Goal: Task Accomplishment & Management: Manage account settings

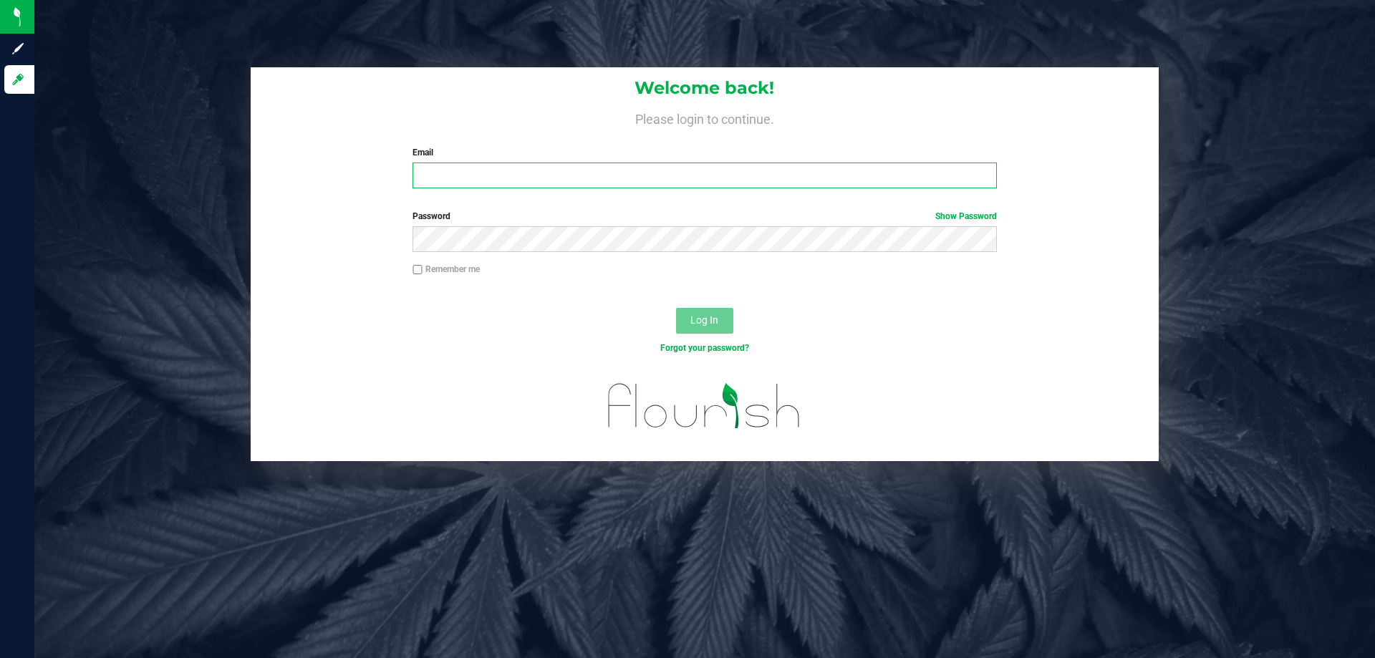
click at [451, 164] on input "Email" at bounding box center [705, 176] width 584 height 26
type input "[EMAIL_ADDRESS][DOMAIN_NAME]"
click at [676, 308] on button "Log In" at bounding box center [704, 321] width 57 height 26
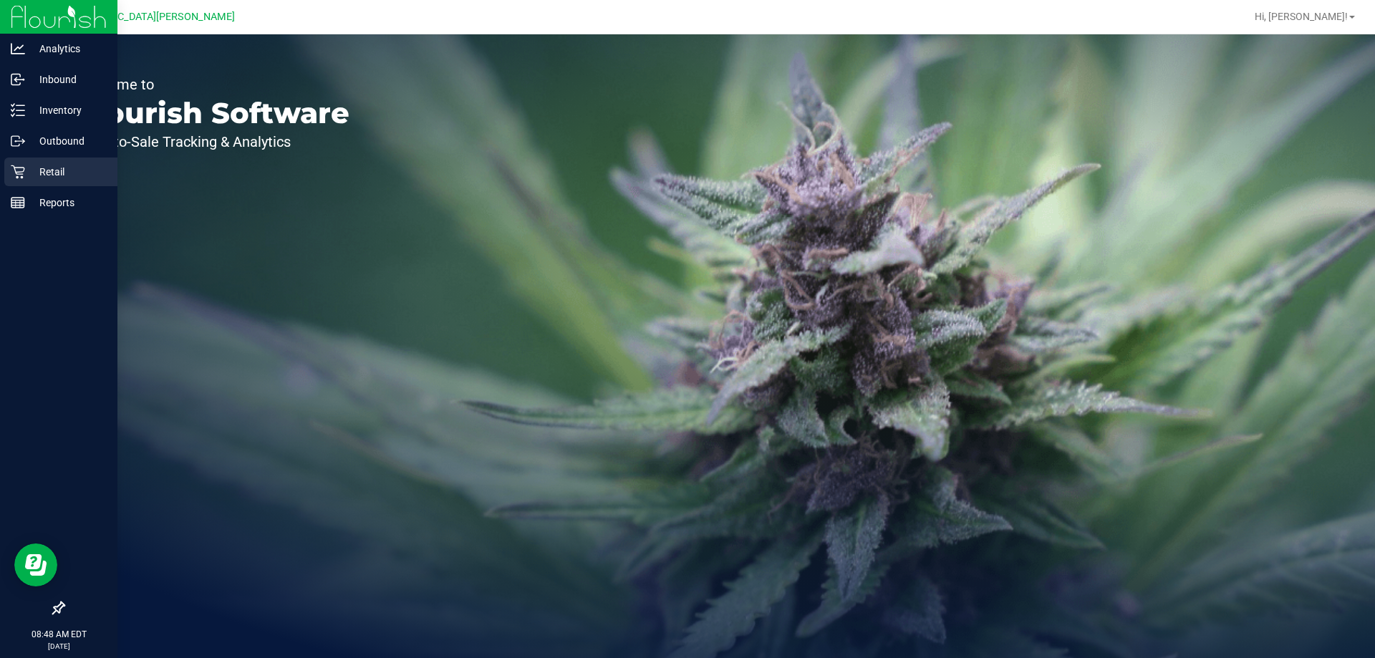
click at [46, 171] on p "Retail" at bounding box center [68, 171] width 86 height 17
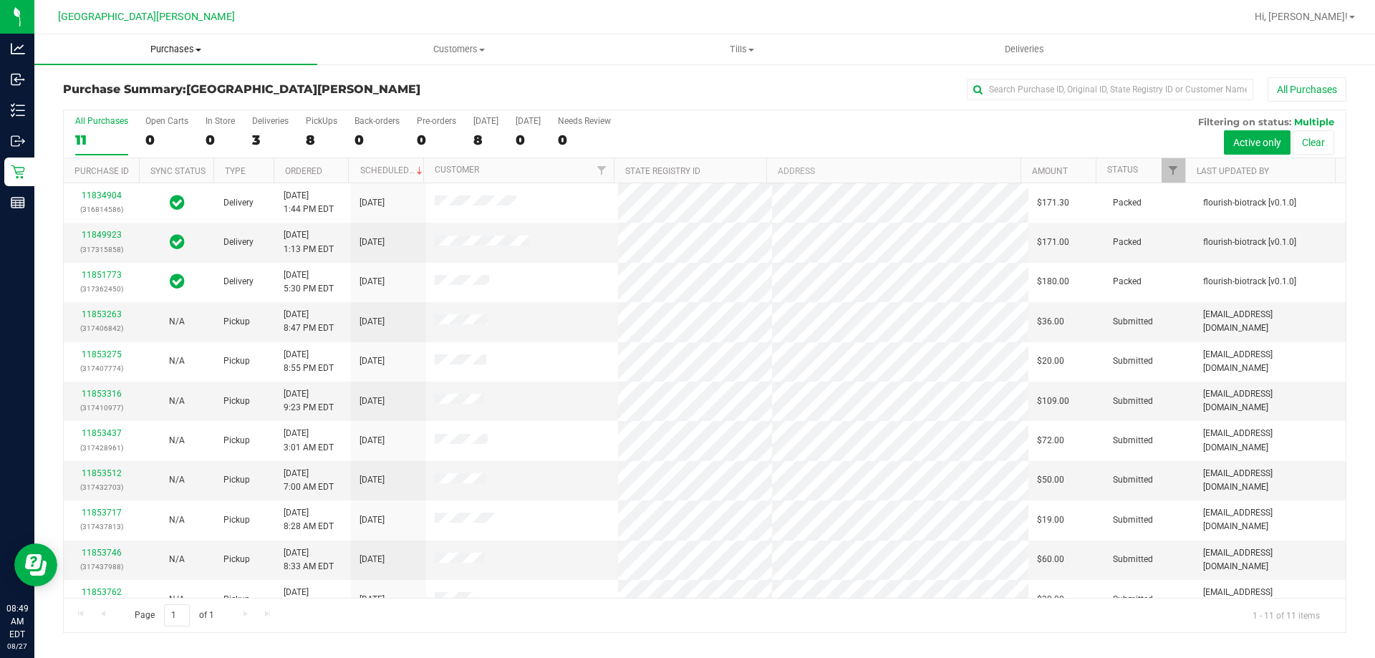
click at [167, 41] on uib-tab-heading "Purchases Summary of purchases Fulfillment All purchases" at bounding box center [175, 49] width 283 height 30
click at [159, 101] on li "Fulfillment" at bounding box center [175, 103] width 283 height 17
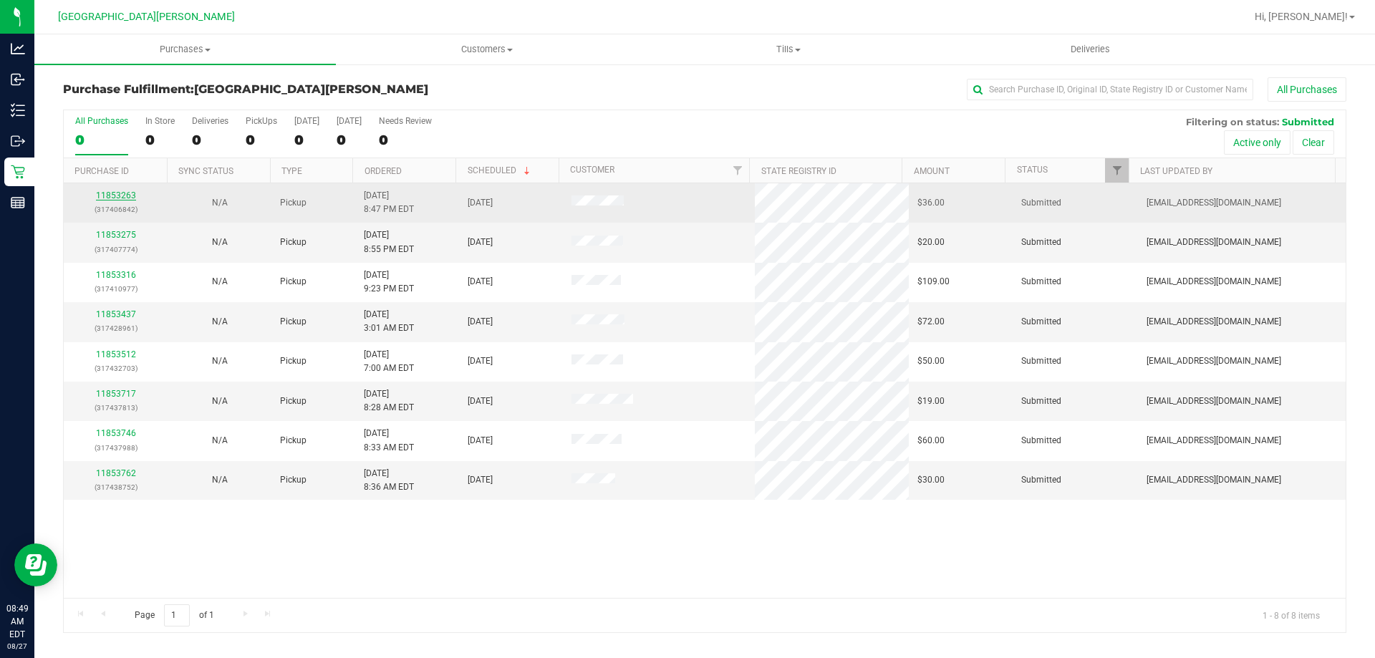
click at [103, 198] on link "11853263" at bounding box center [116, 196] width 40 height 10
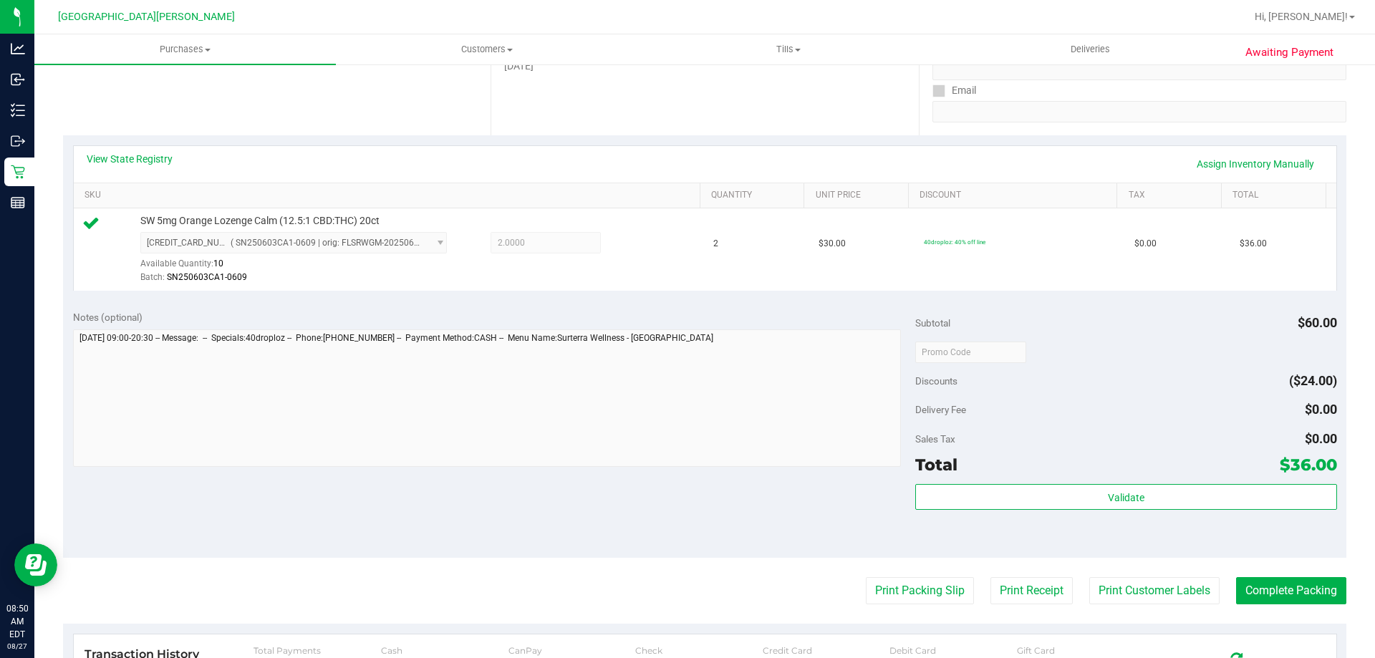
scroll to position [358, 0]
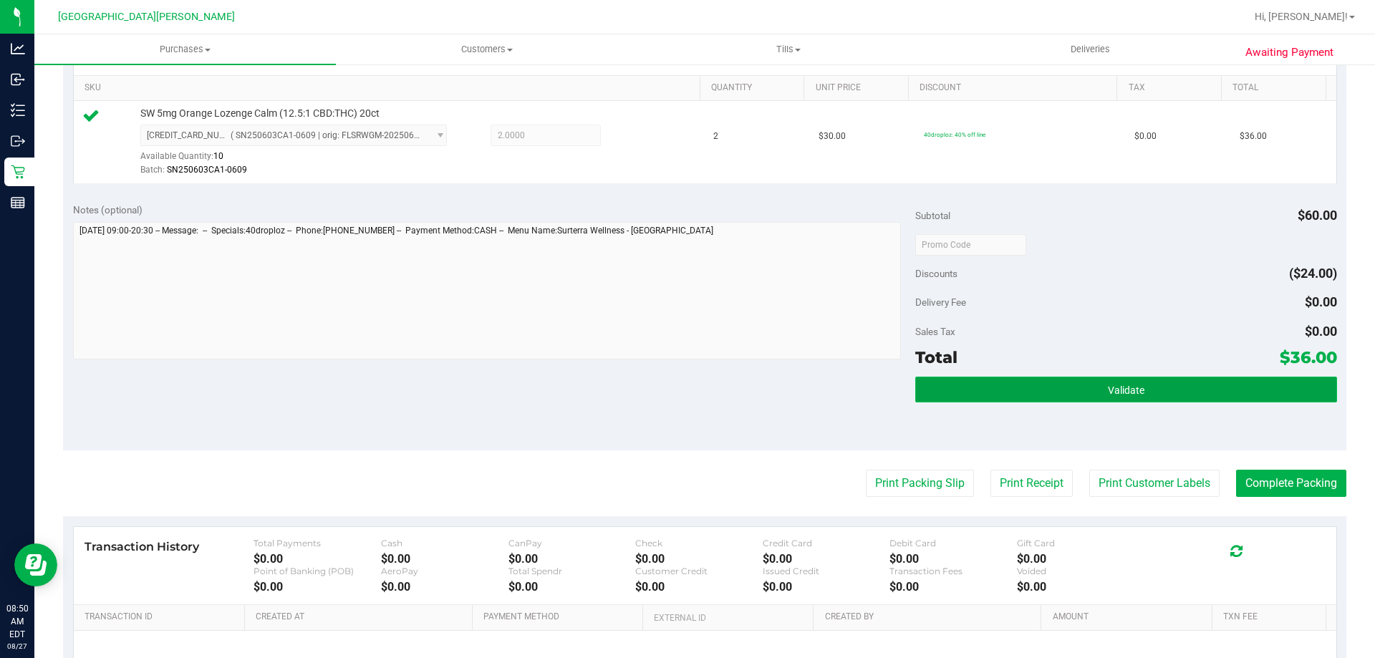
click at [1093, 394] on button "Validate" at bounding box center [1125, 390] width 421 height 26
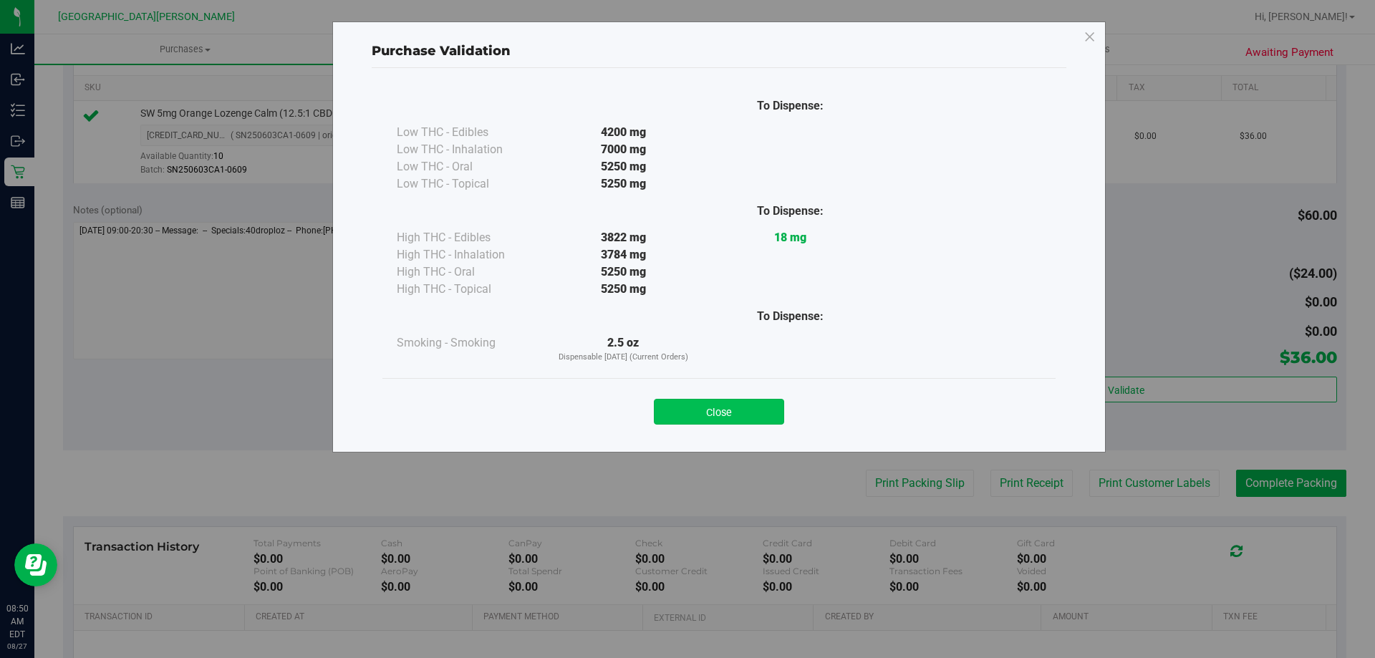
click at [715, 415] on button "Close" at bounding box center [719, 412] width 130 height 26
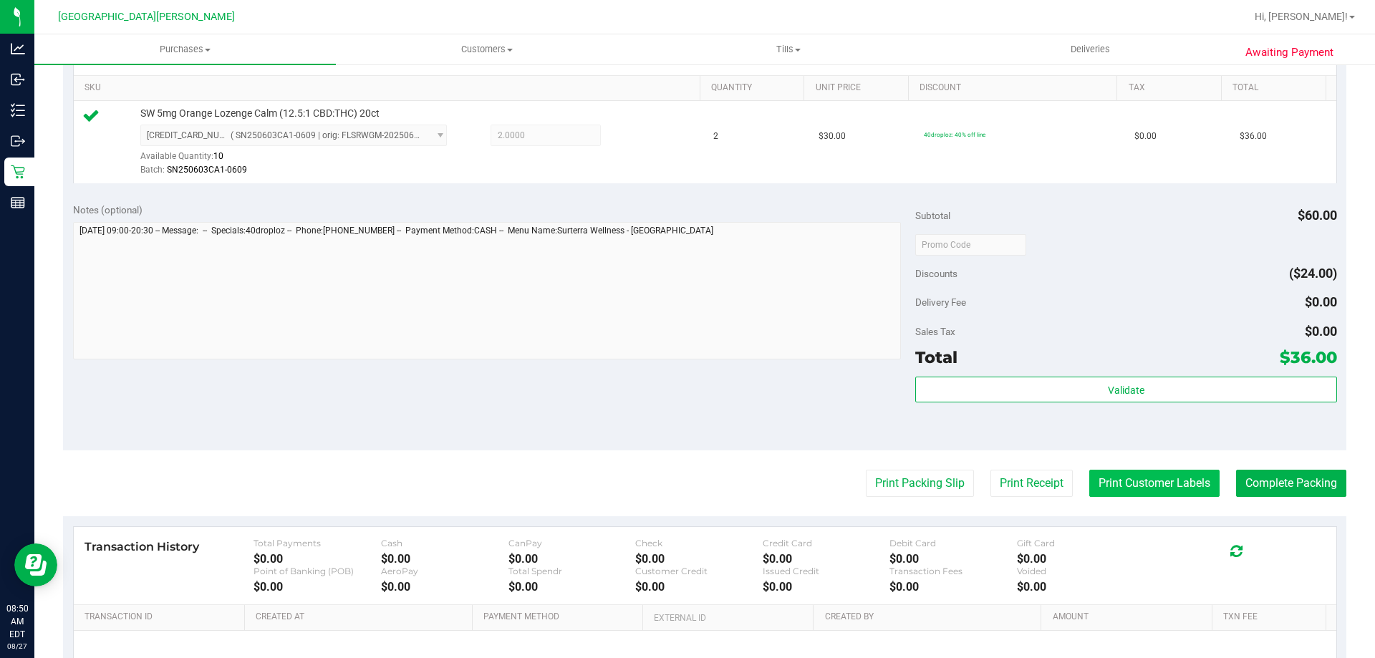
click at [1121, 478] on button "Print Customer Labels" at bounding box center [1154, 483] width 130 height 27
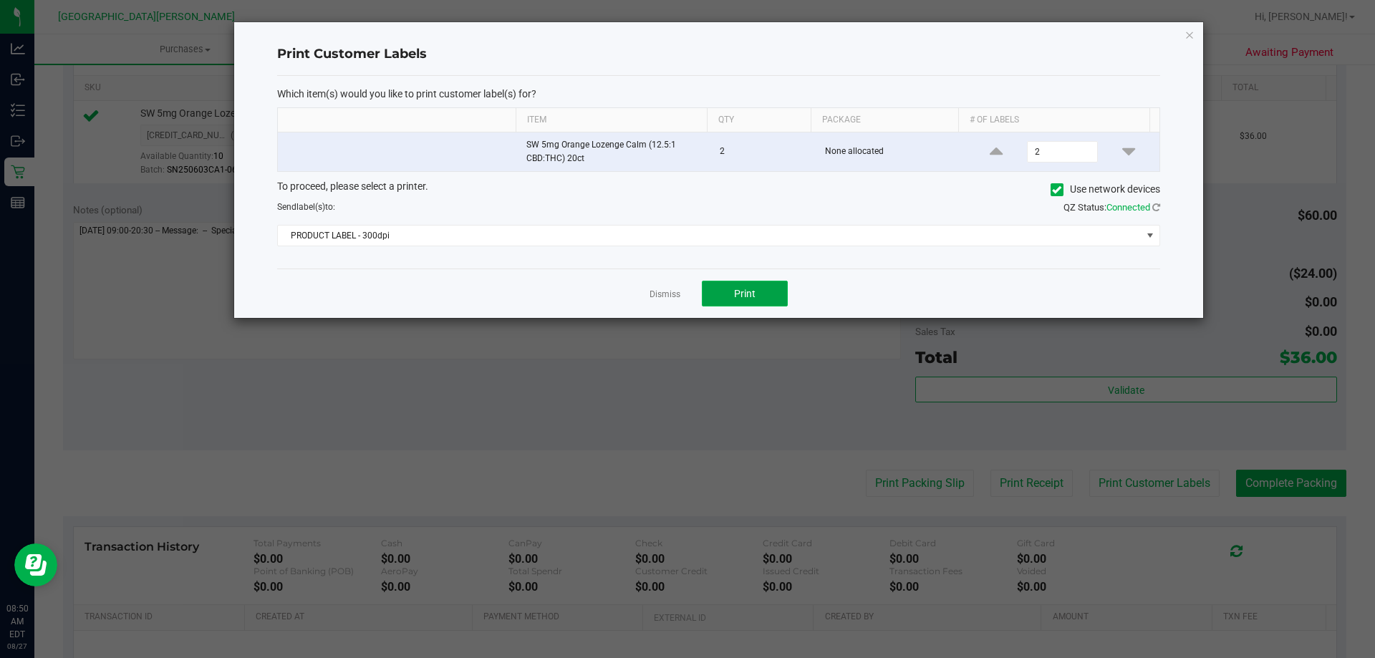
click at [742, 290] on span "Print" at bounding box center [744, 293] width 21 height 11
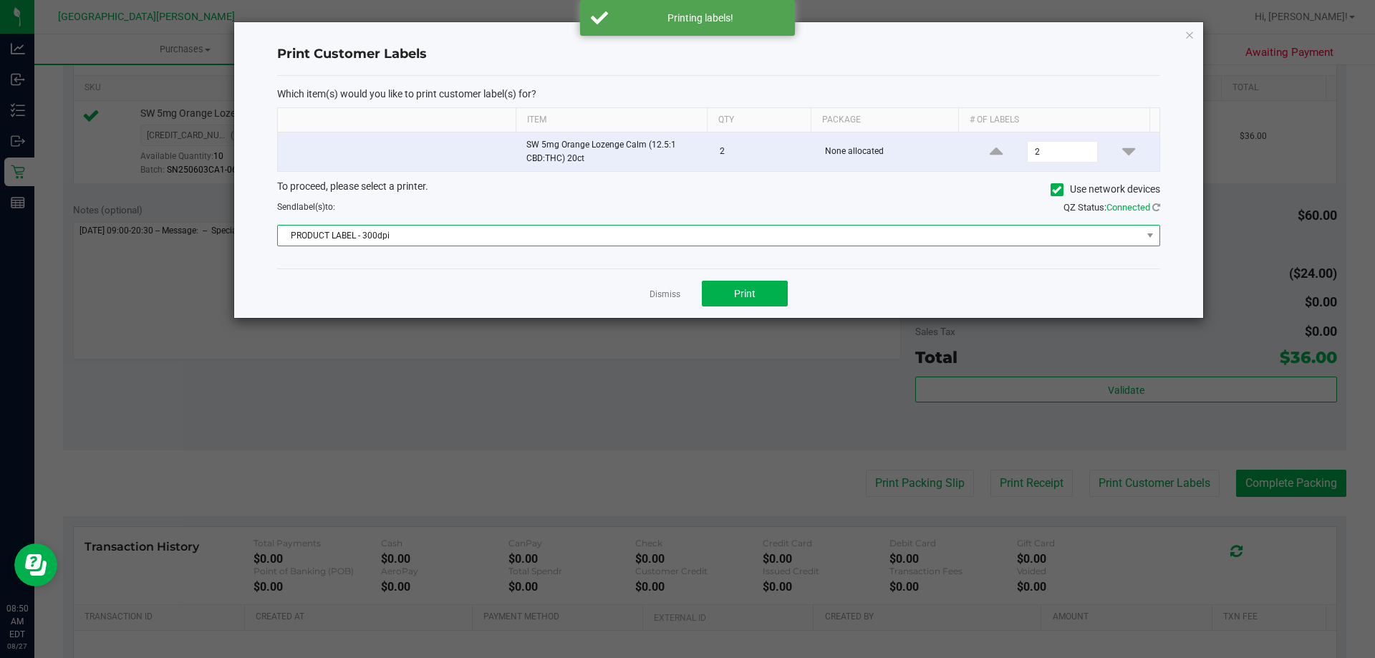
click at [428, 239] on span "PRODUCT LABEL - 300dpi" at bounding box center [710, 236] width 864 height 20
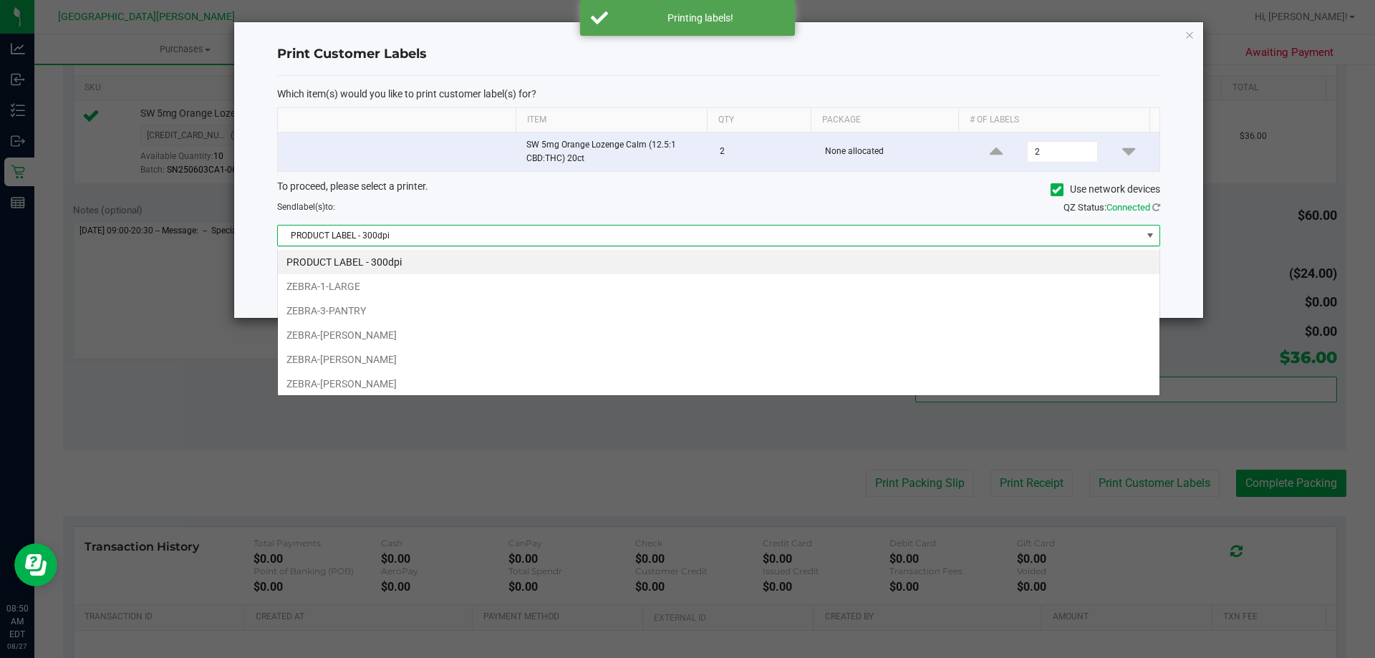
scroll to position [21, 882]
click at [424, 317] on li "ZEBRA-3-PANTRY" at bounding box center [719, 311] width 882 height 24
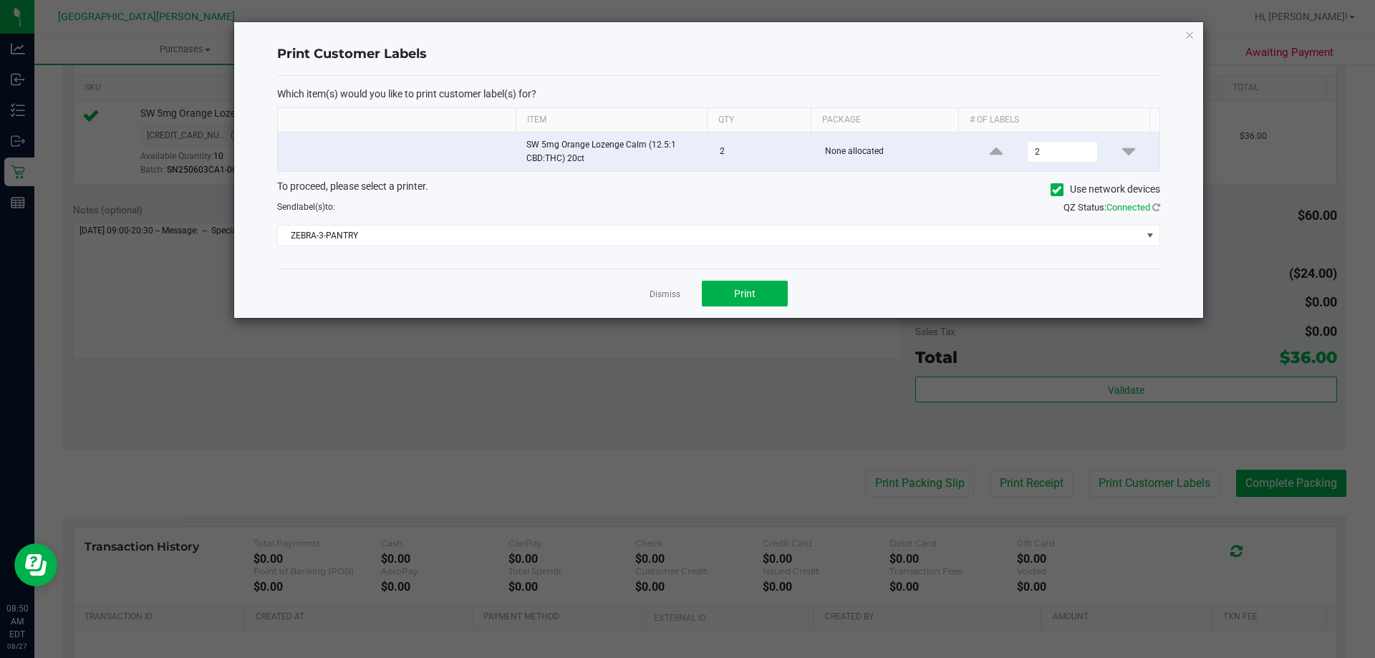
click at [641, 298] on div "Dismiss Print" at bounding box center [718, 293] width 883 height 49
click at [668, 289] on link "Dismiss" at bounding box center [665, 295] width 31 height 12
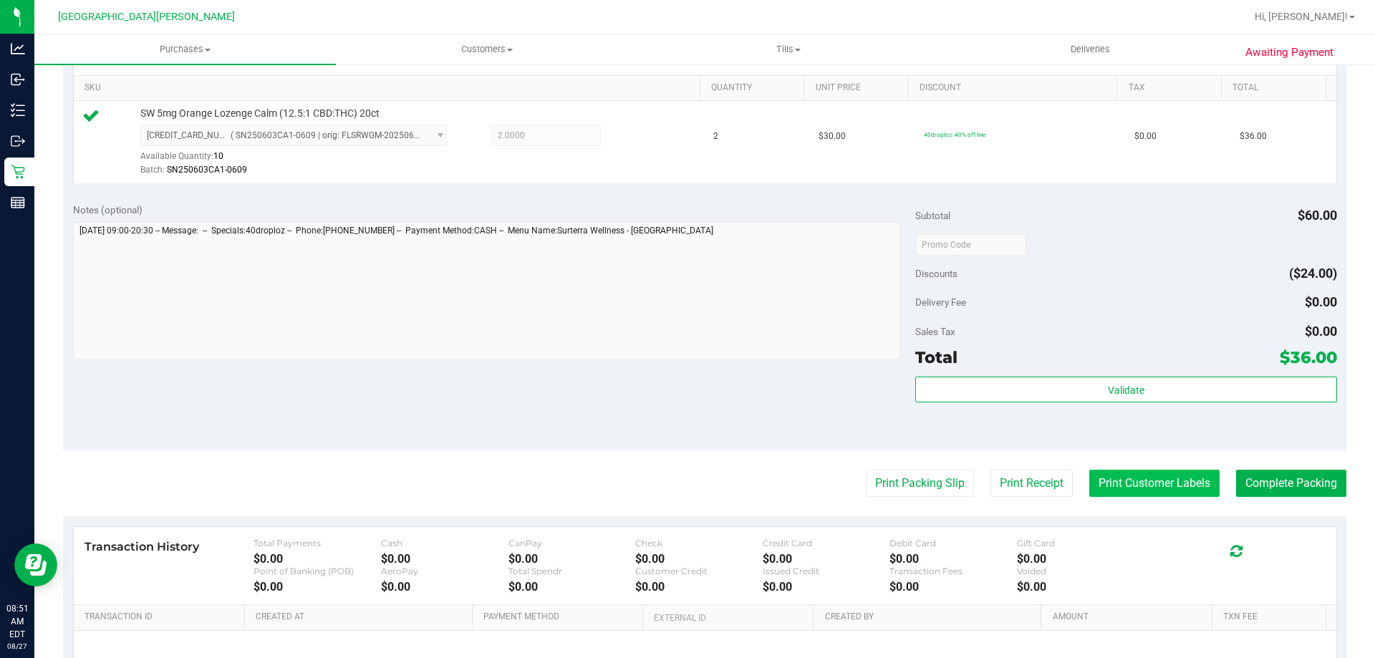
click at [1160, 477] on button "Print Customer Labels" at bounding box center [1154, 483] width 130 height 27
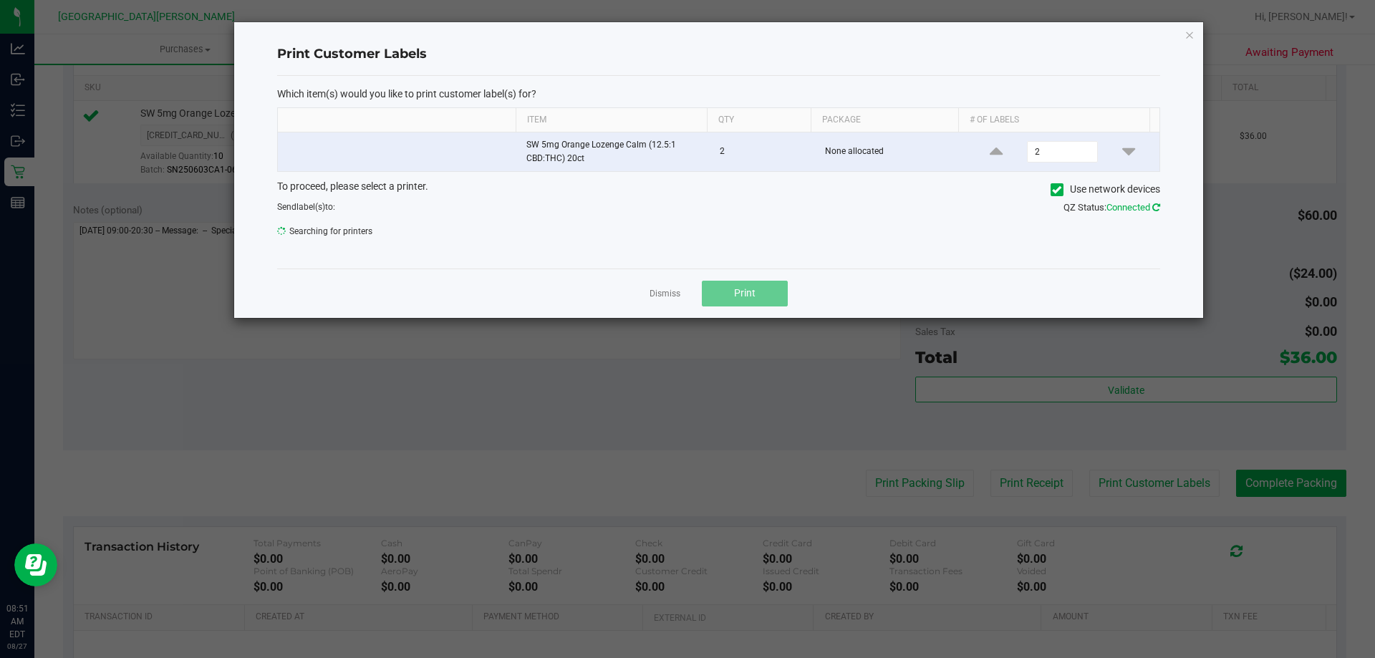
click at [1155, 208] on icon at bounding box center [1156, 207] width 8 height 9
click at [1155, 209] on icon at bounding box center [1156, 207] width 8 height 9
click at [1156, 209] on icon at bounding box center [1156, 207] width 8 height 9
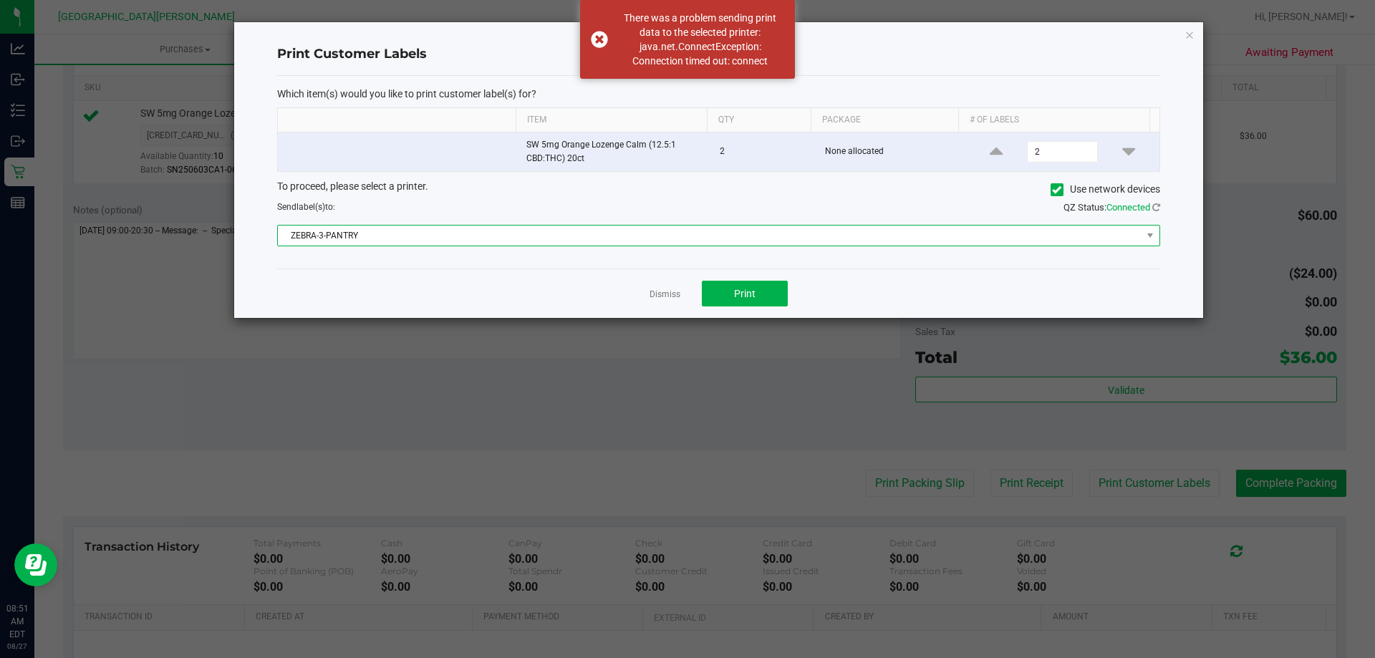
click at [1002, 231] on span "ZEBRA-3-PANTRY" at bounding box center [710, 236] width 864 height 20
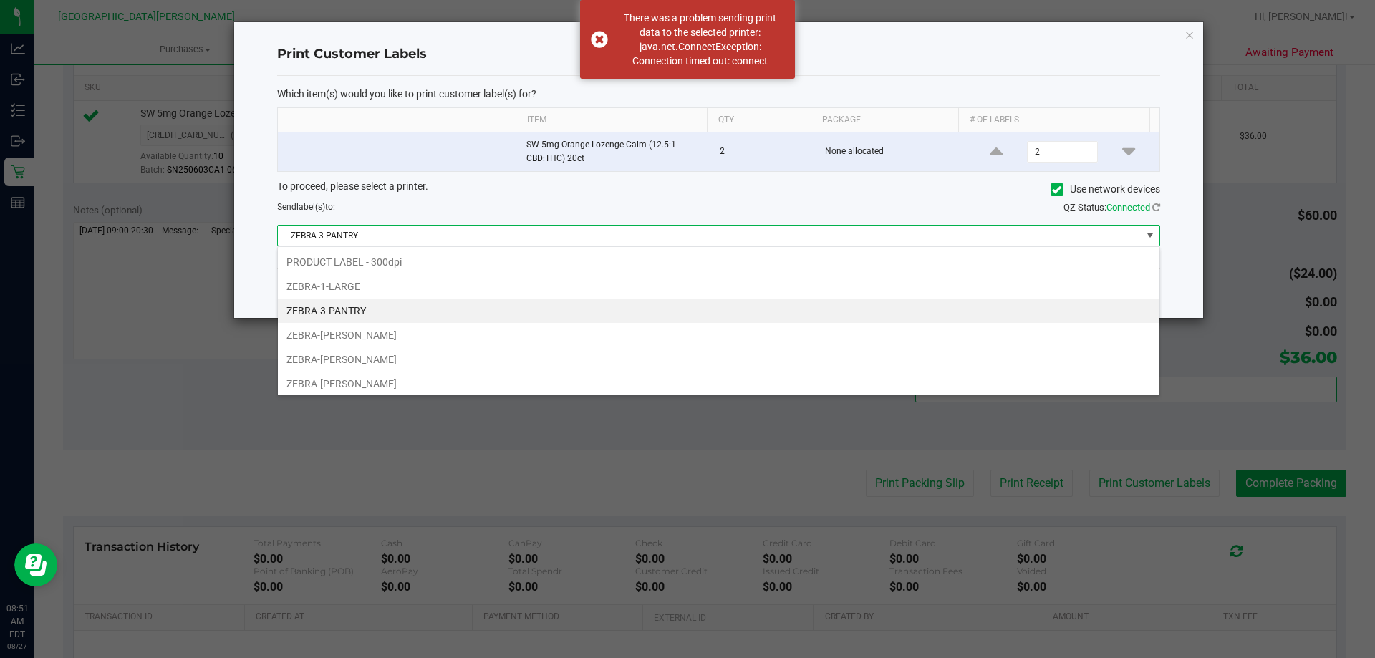
click at [441, 312] on li "ZEBRA-3-PANTRY" at bounding box center [719, 311] width 882 height 24
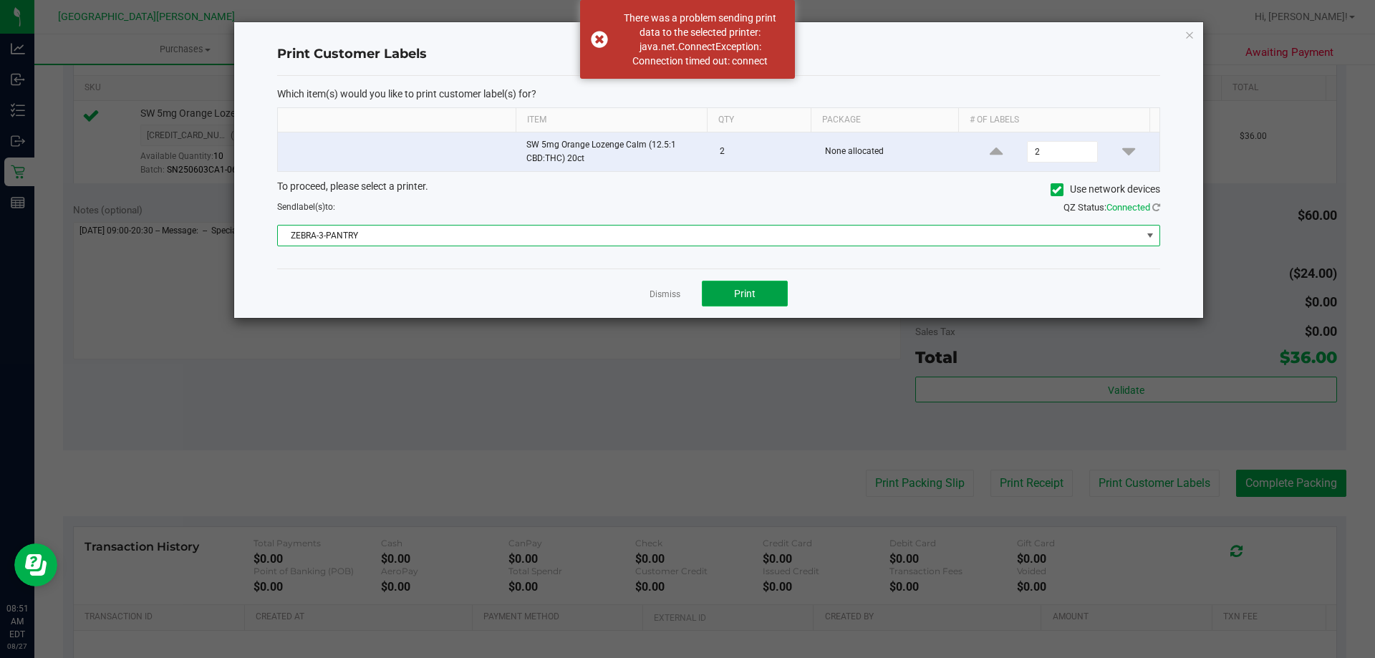
click at [735, 288] on span "Print" at bounding box center [744, 293] width 21 height 11
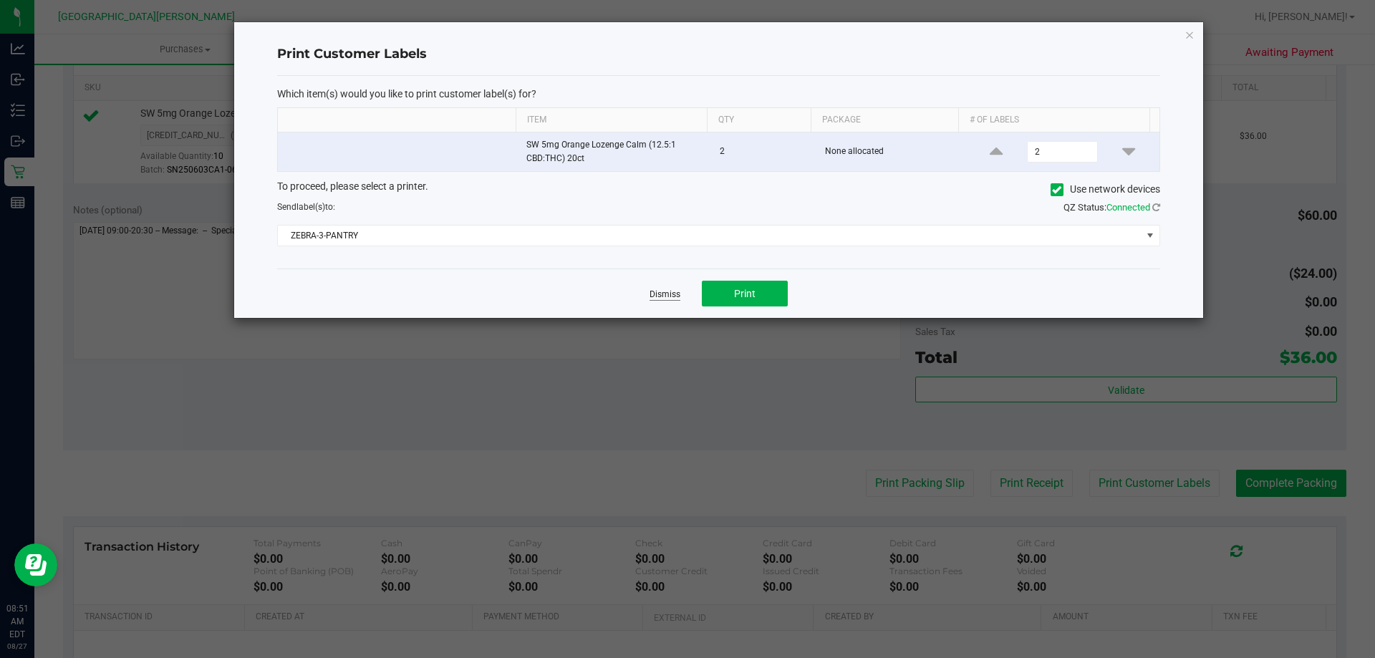
click at [661, 293] on link "Dismiss" at bounding box center [665, 295] width 31 height 12
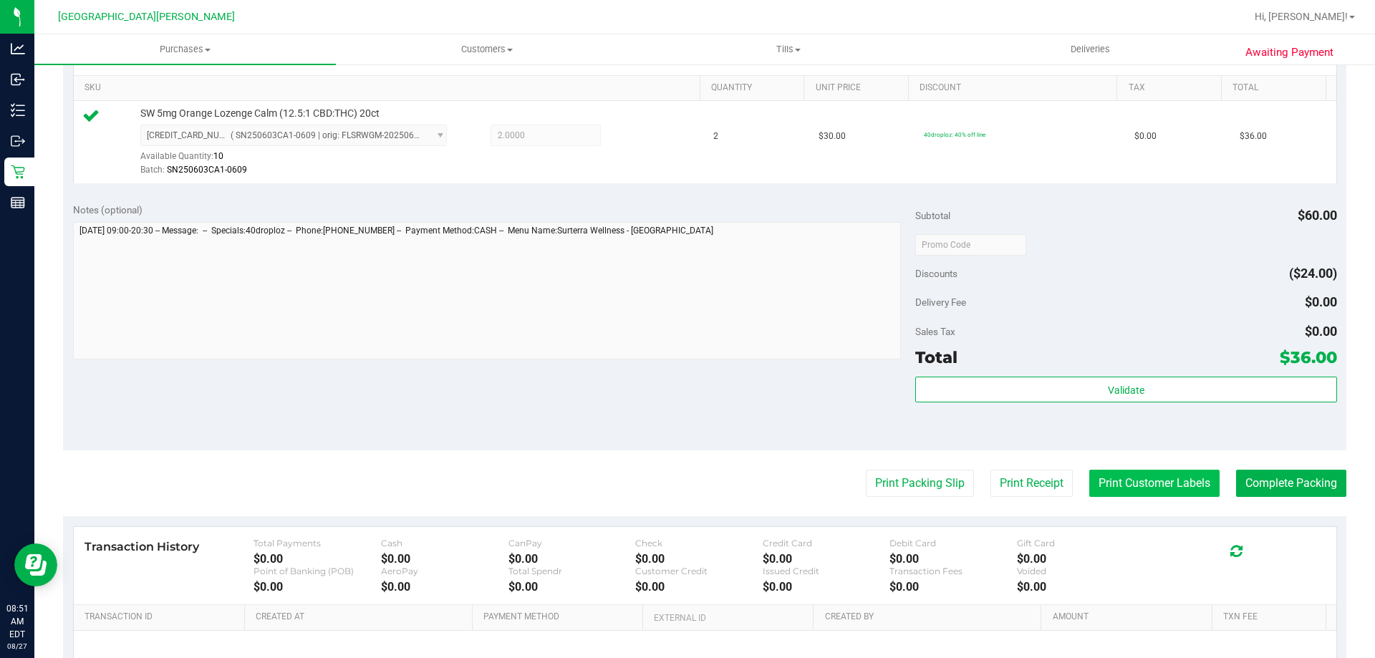
click at [1139, 488] on button "Print Customer Labels" at bounding box center [1154, 483] width 130 height 27
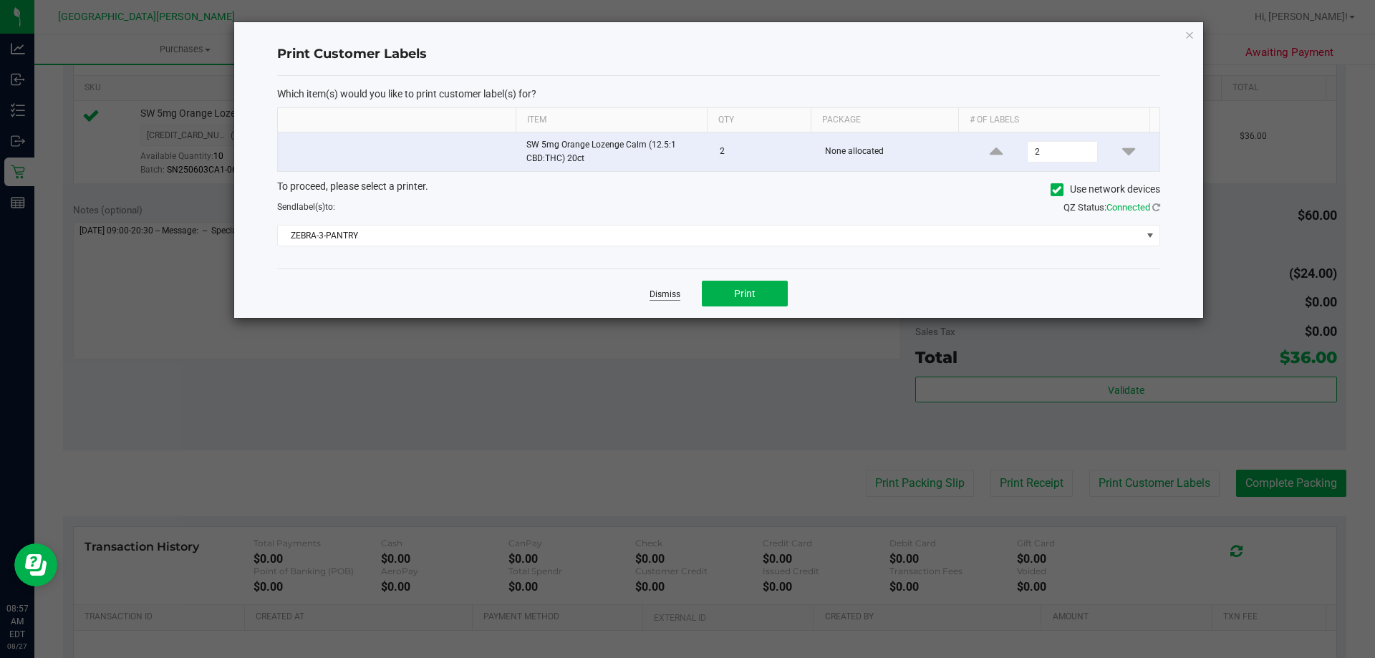
click at [653, 293] on link "Dismiss" at bounding box center [665, 295] width 31 height 12
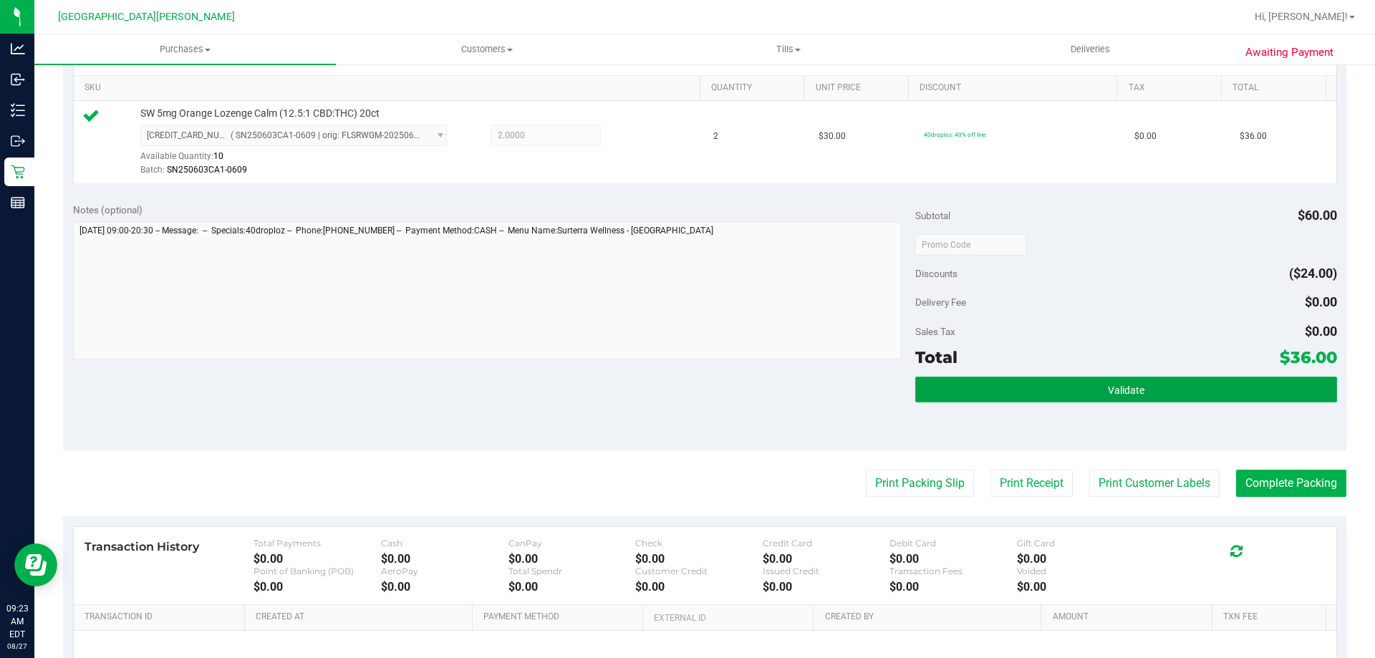
click at [1112, 386] on span "Validate" at bounding box center [1126, 390] width 37 height 11
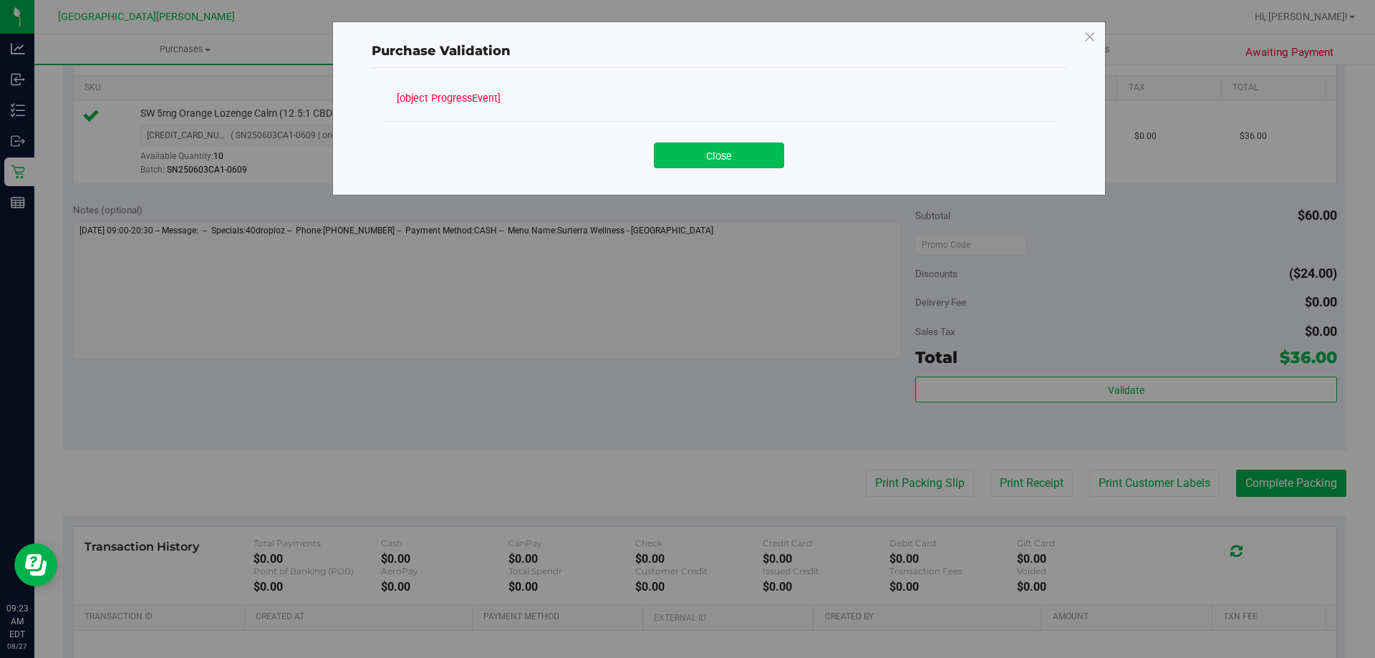
click at [685, 163] on button "Close" at bounding box center [719, 156] width 130 height 26
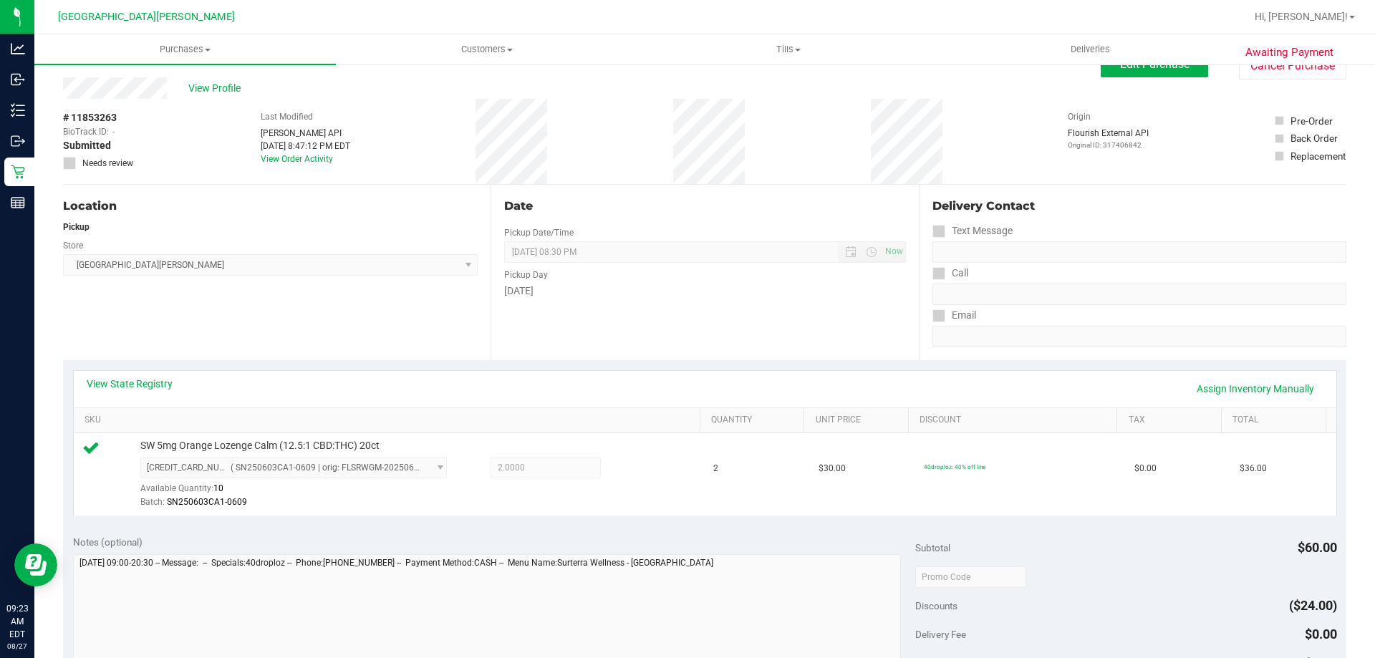
scroll to position [0, 0]
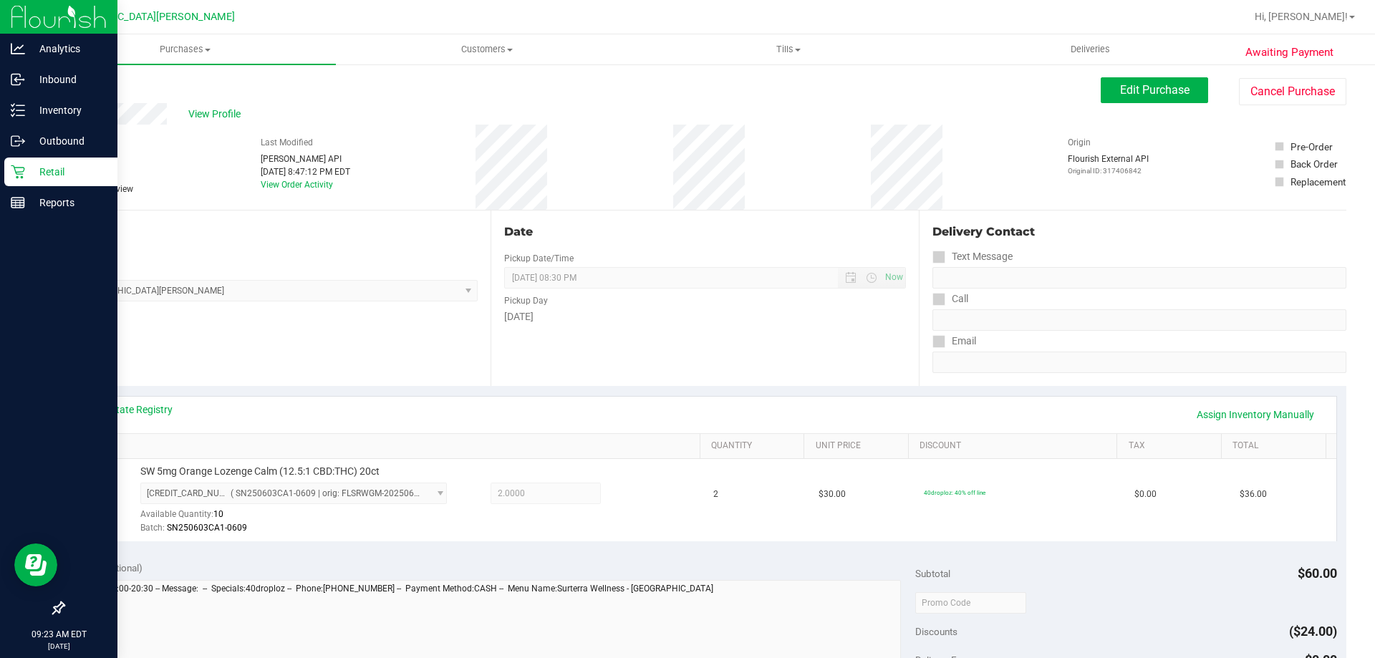
click at [42, 178] on p "Retail" at bounding box center [68, 171] width 86 height 17
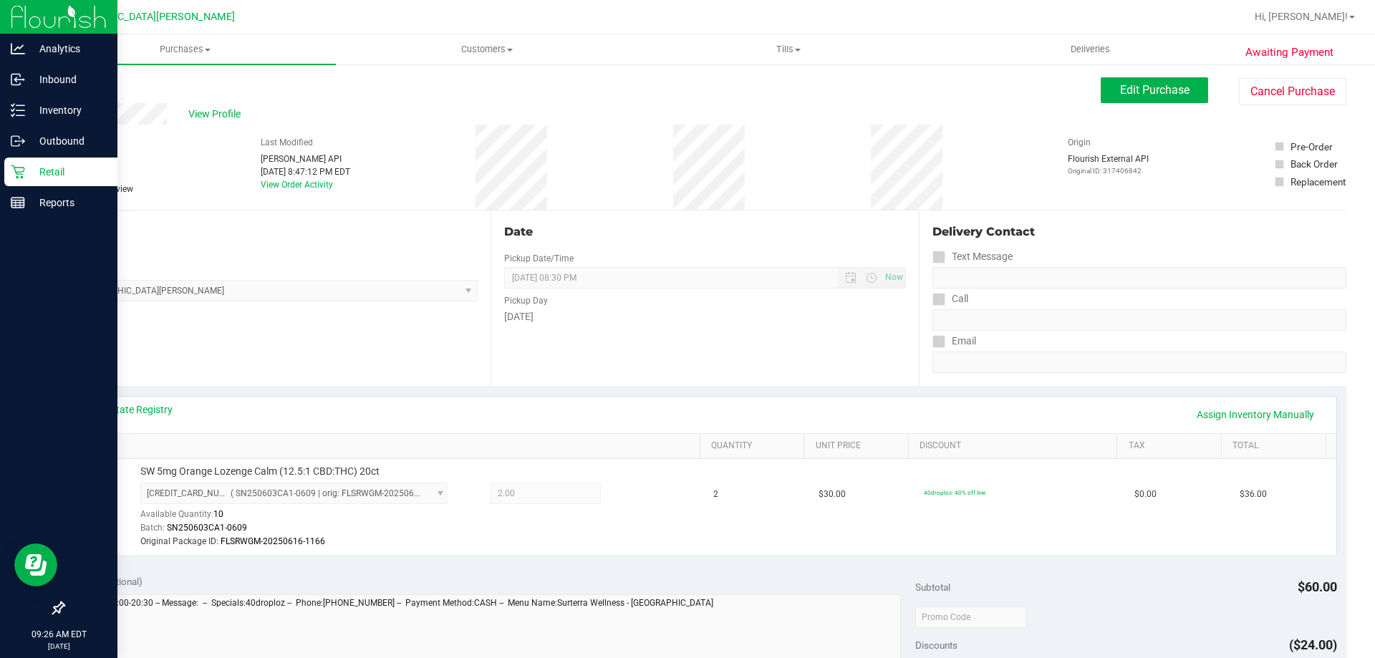
click at [7, 187] on link "Retail" at bounding box center [58, 173] width 117 height 31
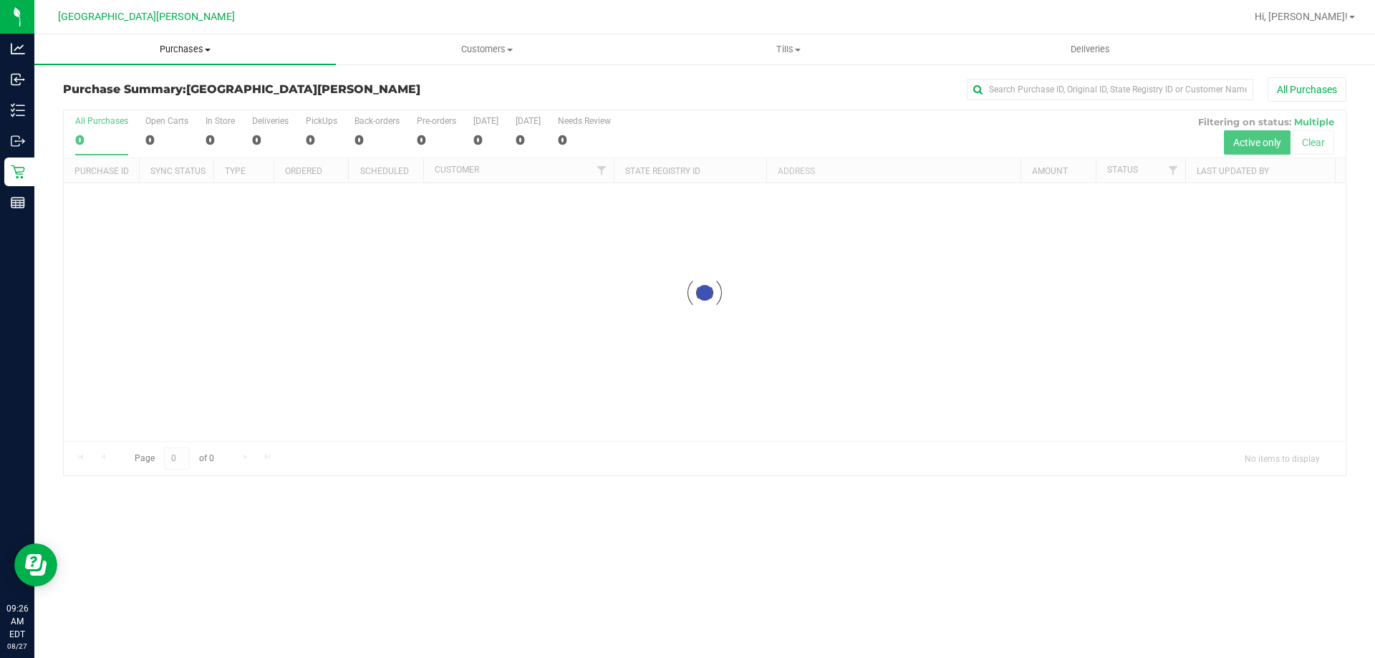
click at [178, 54] on span "Purchases" at bounding box center [185, 49] width 302 height 13
click at [97, 104] on span "Fulfillment" at bounding box center [78, 103] width 89 height 12
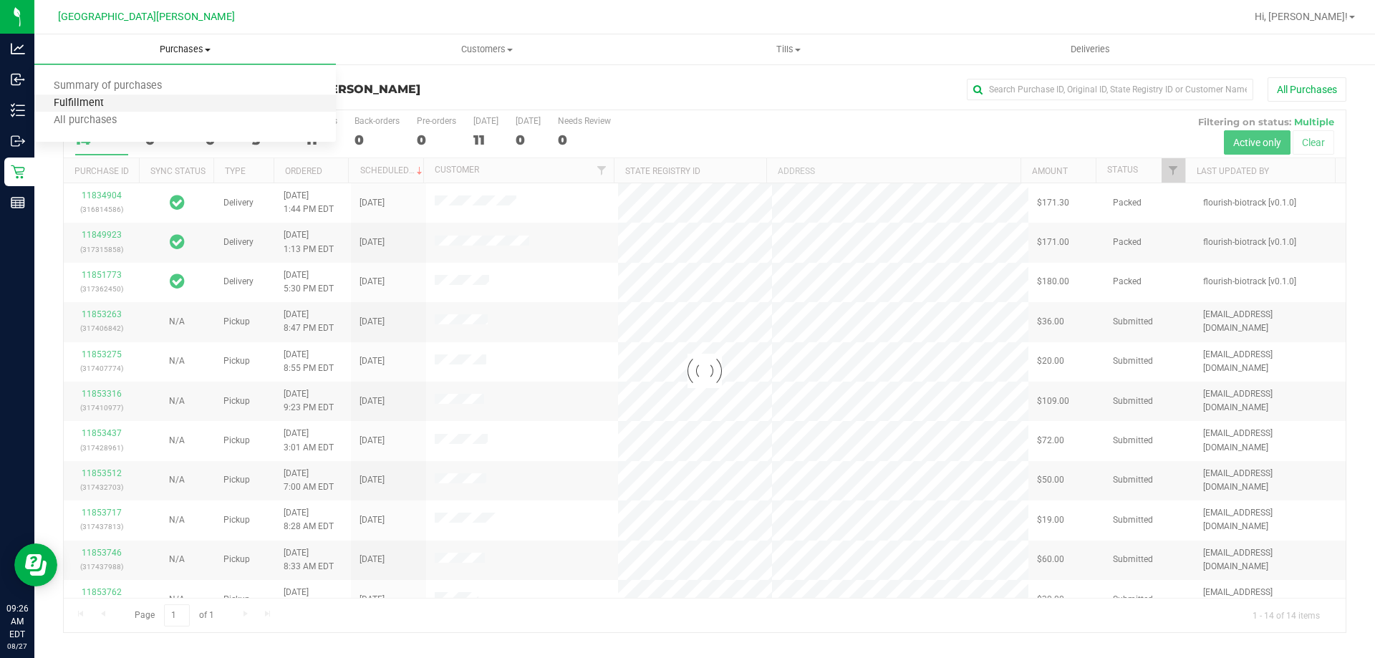
click at [59, 109] on span "Fulfillment" at bounding box center [78, 103] width 89 height 12
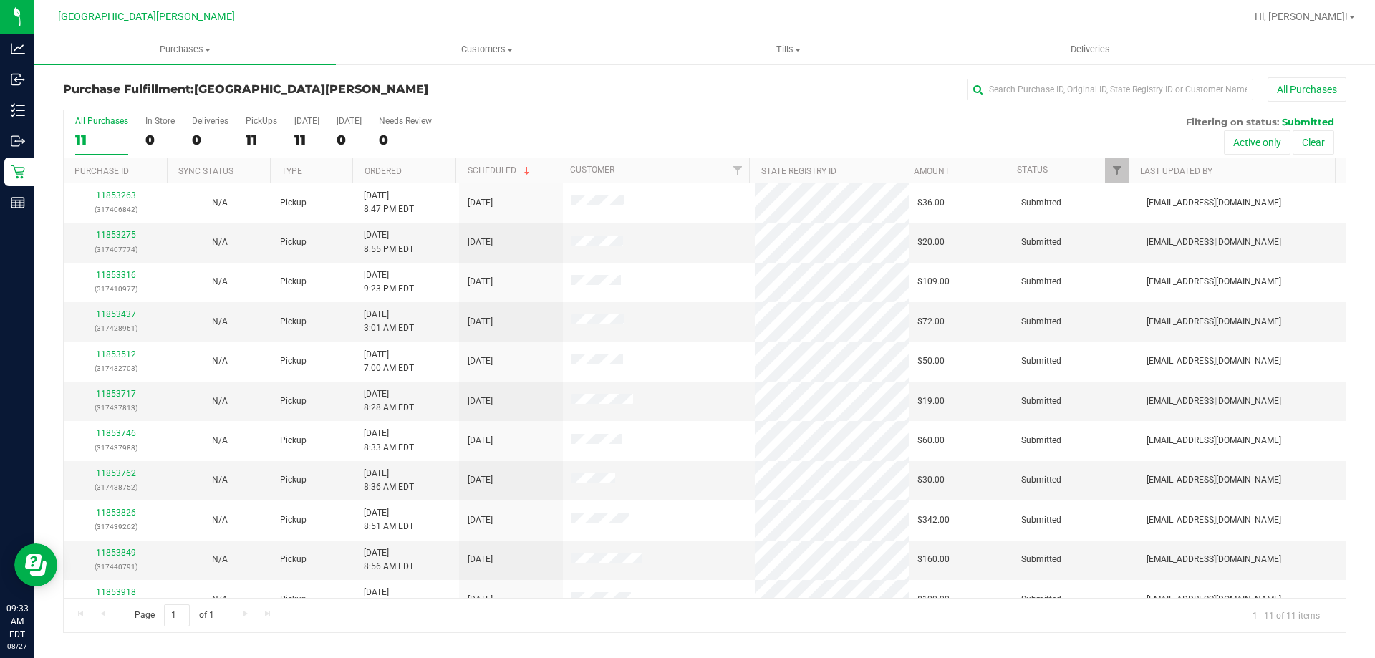
click at [171, 64] on link "Purchases Summary of purchases Fulfillment All purchases" at bounding box center [185, 49] width 302 height 30
click at [118, 107] on span "Fulfillment" at bounding box center [78, 103] width 89 height 12
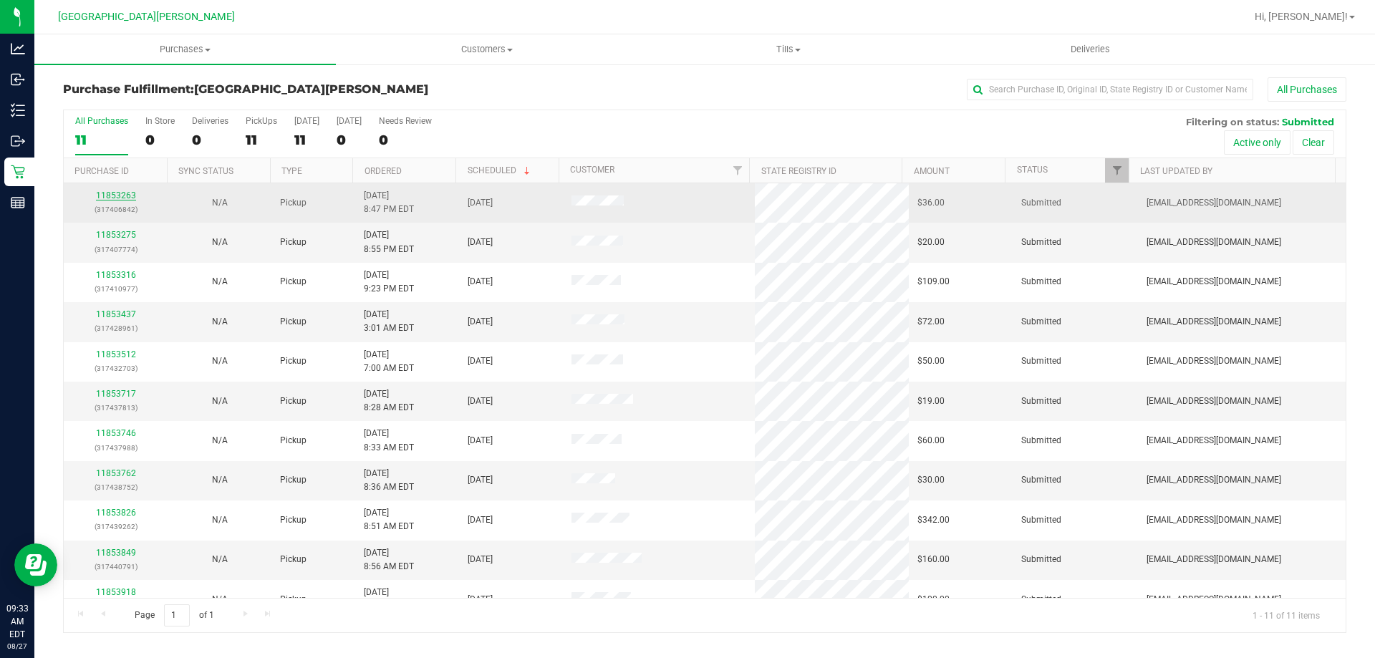
click at [128, 196] on link "11853263" at bounding box center [116, 196] width 40 height 10
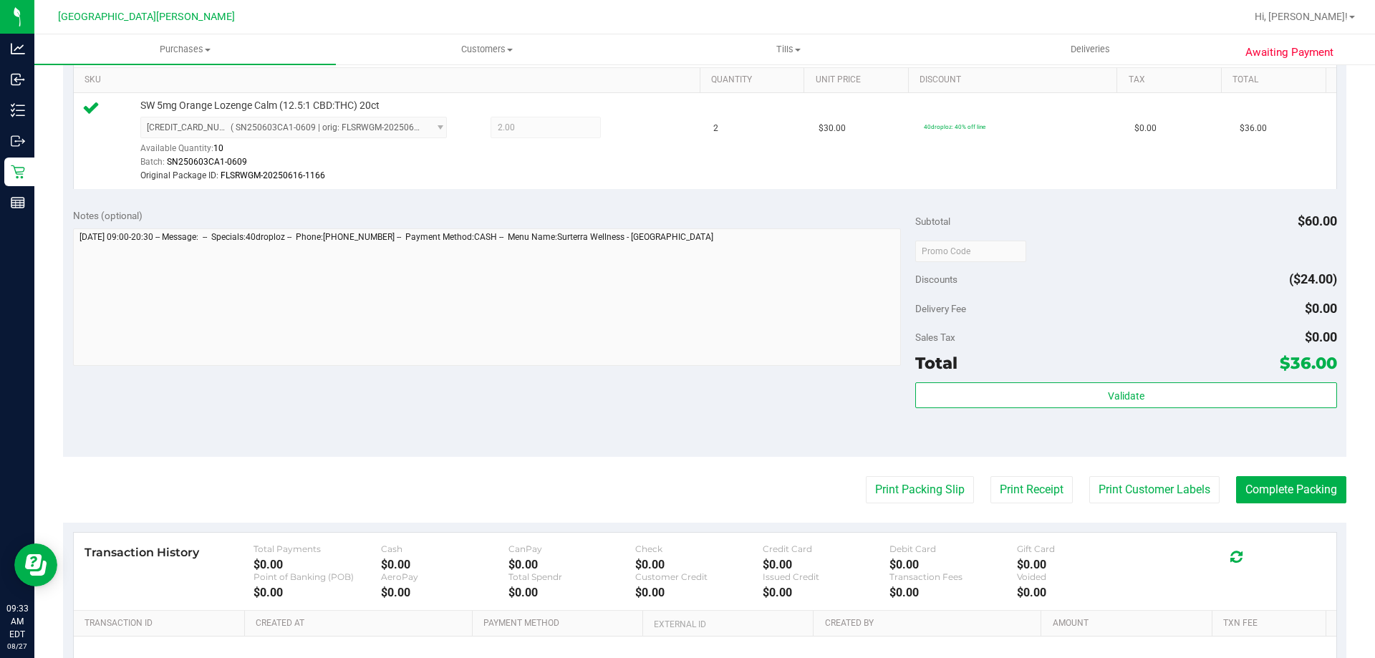
scroll to position [430, 0]
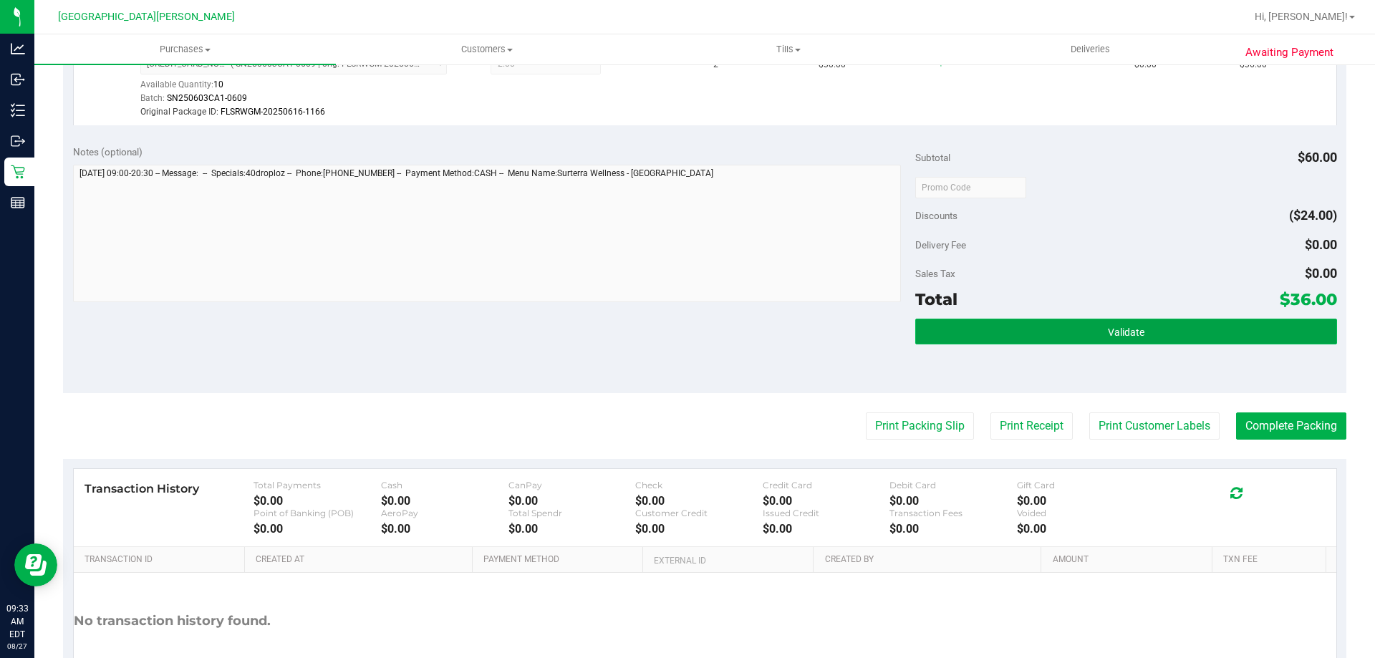
click at [1082, 334] on button "Validate" at bounding box center [1125, 332] width 421 height 26
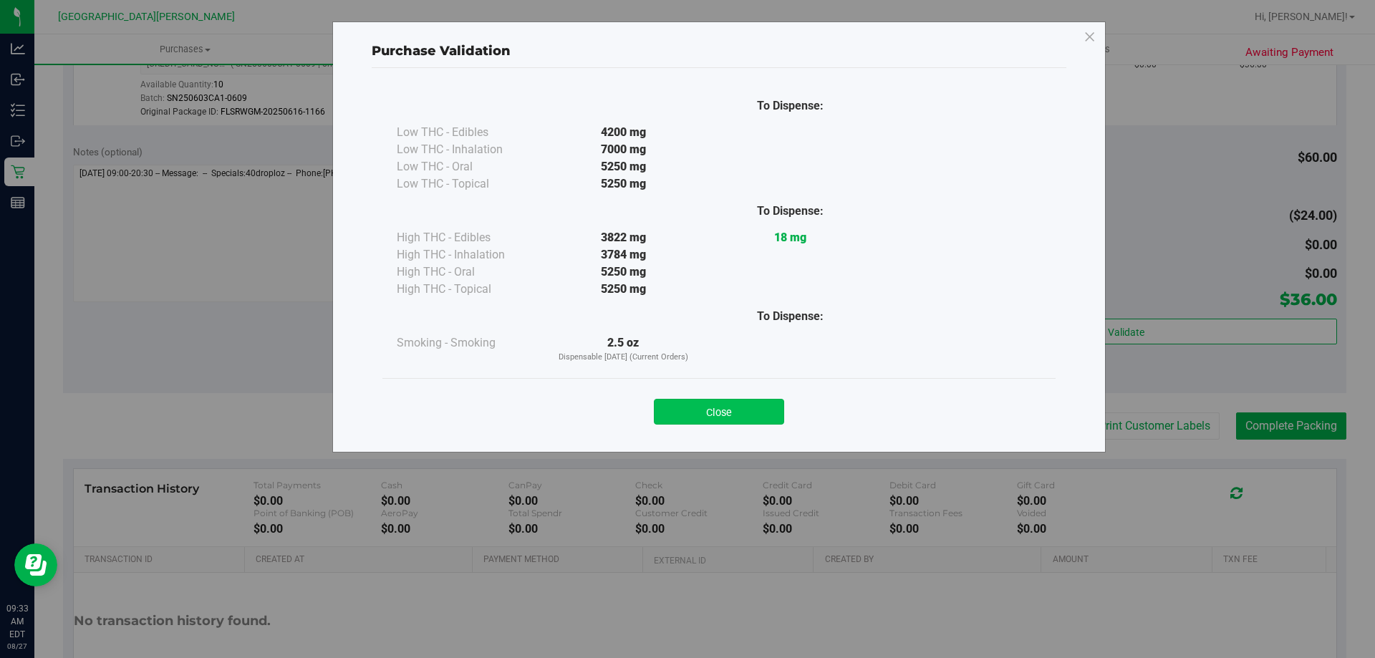
click at [751, 417] on button "Close" at bounding box center [719, 412] width 130 height 26
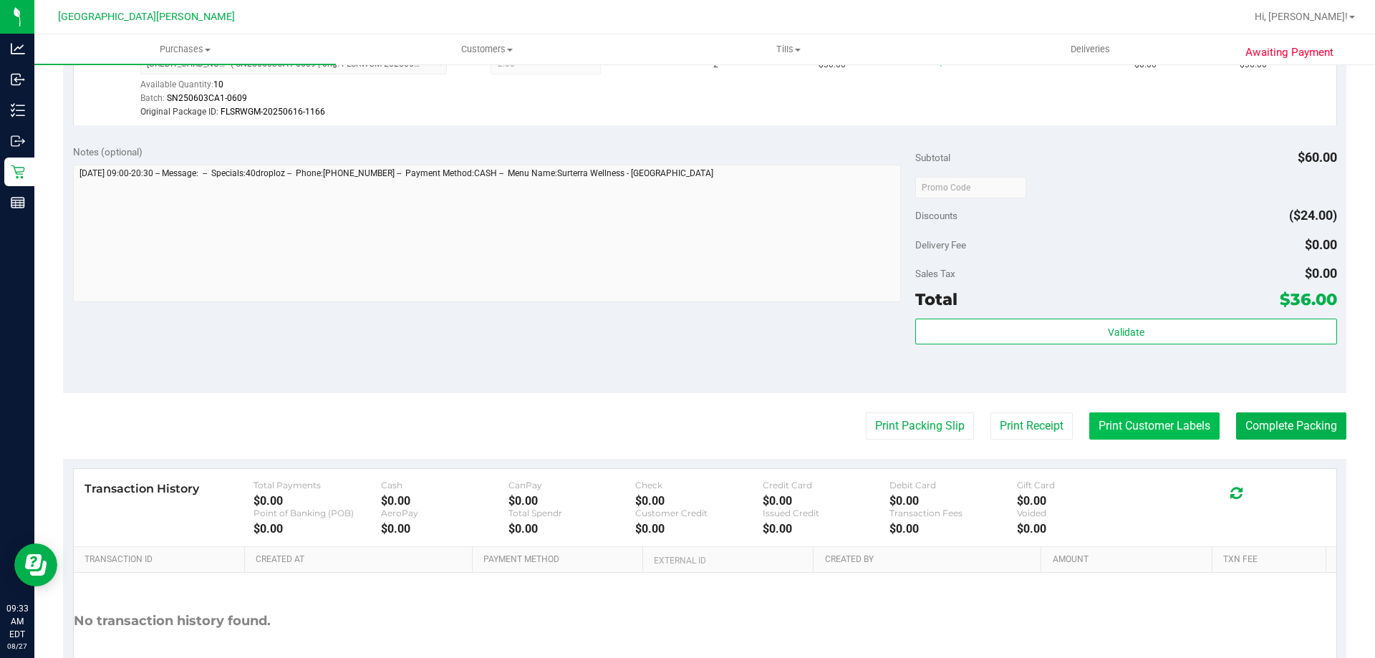
click at [1137, 430] on button "Print Customer Labels" at bounding box center [1154, 426] width 130 height 27
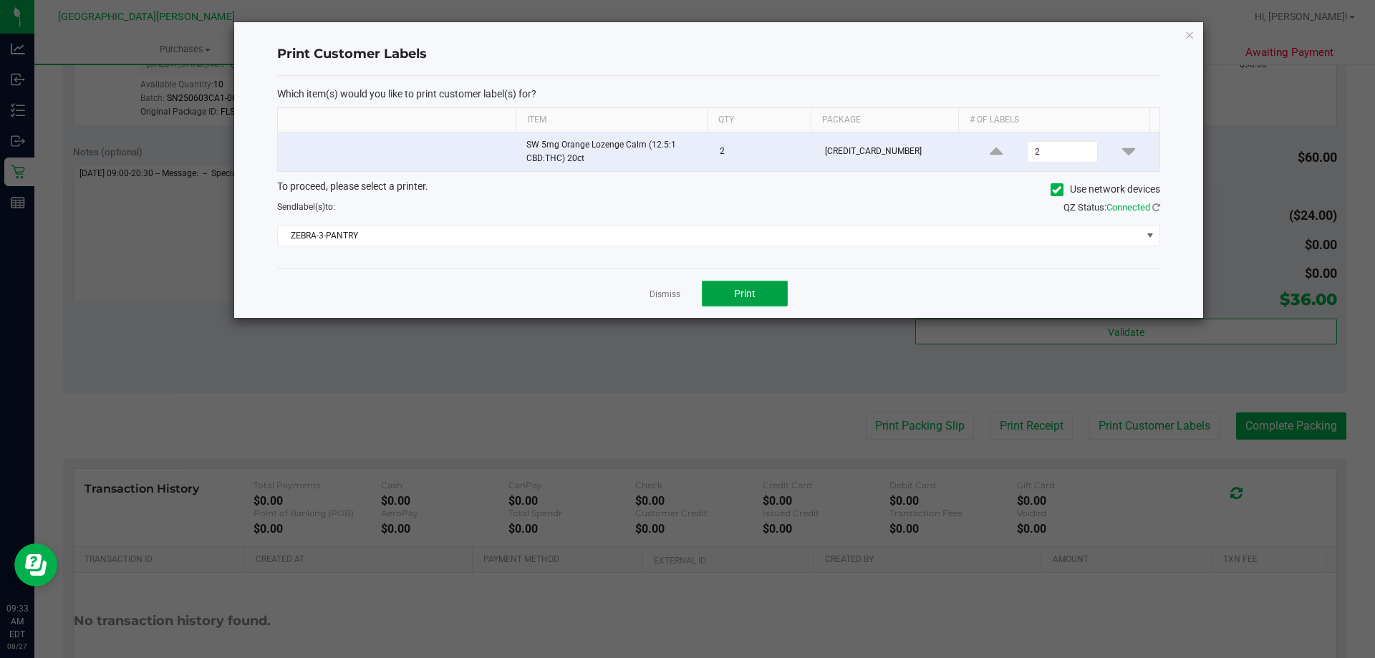
click at [770, 294] on button "Print" at bounding box center [745, 294] width 86 height 26
click at [658, 293] on link "Dismiss" at bounding box center [665, 295] width 31 height 12
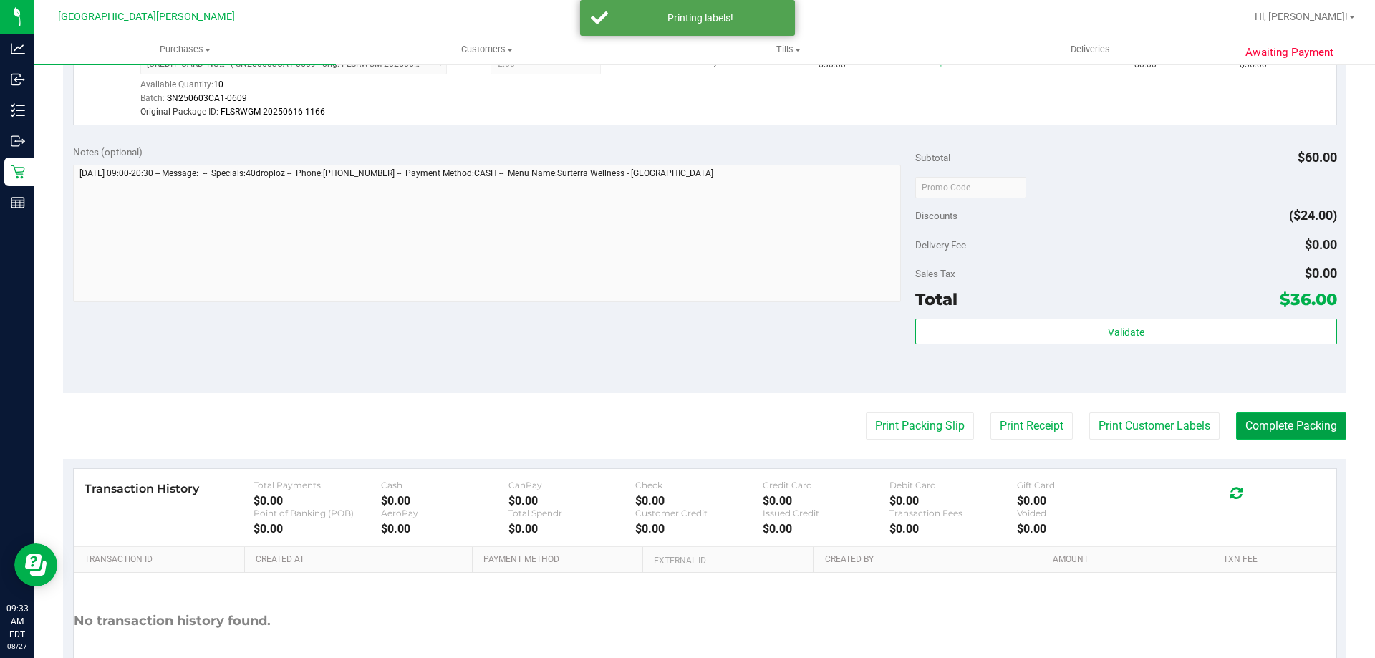
click at [1281, 424] on button "Complete Packing" at bounding box center [1291, 426] width 110 height 27
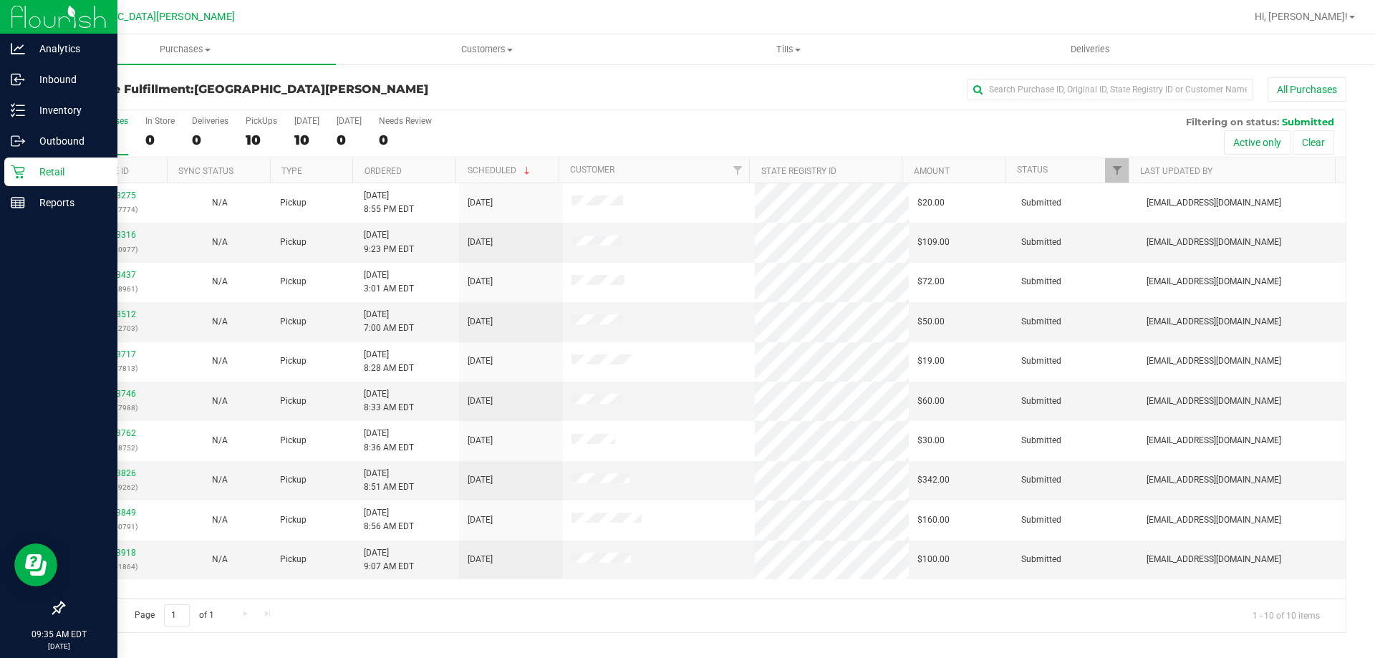
click at [17, 175] on icon at bounding box center [18, 172] width 14 height 14
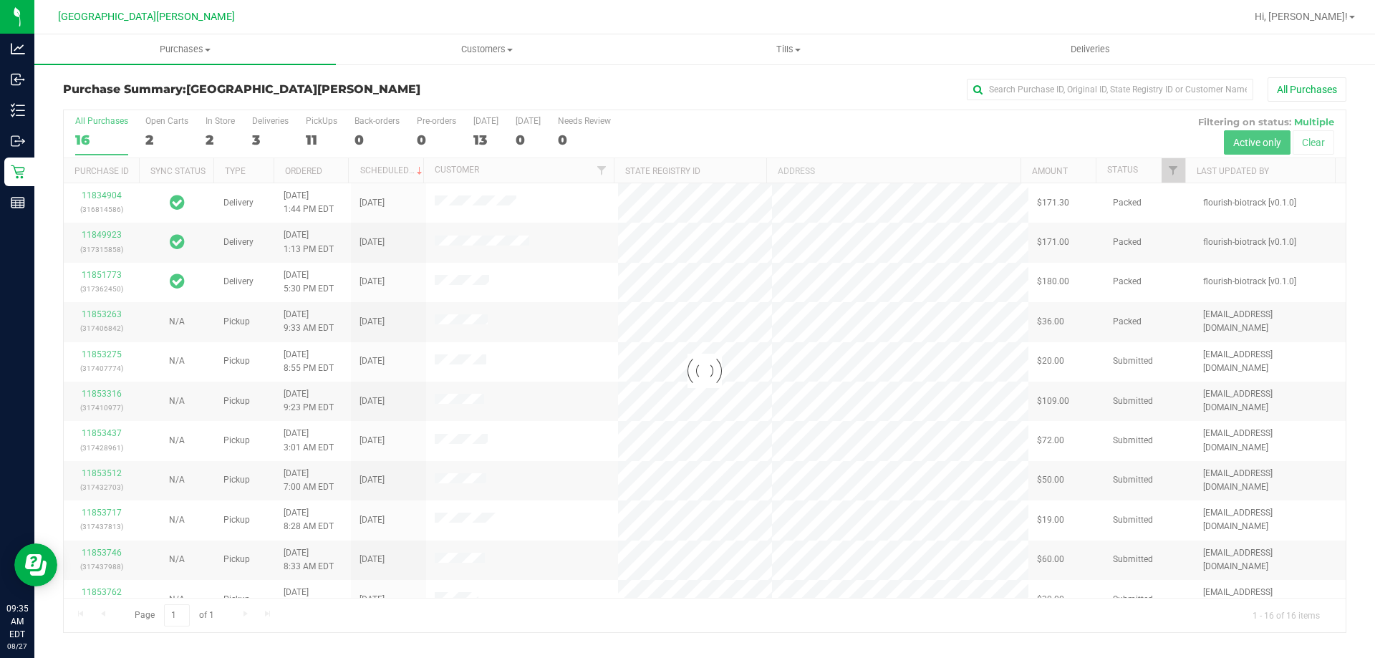
click at [217, 120] on div at bounding box center [705, 371] width 1282 height 522
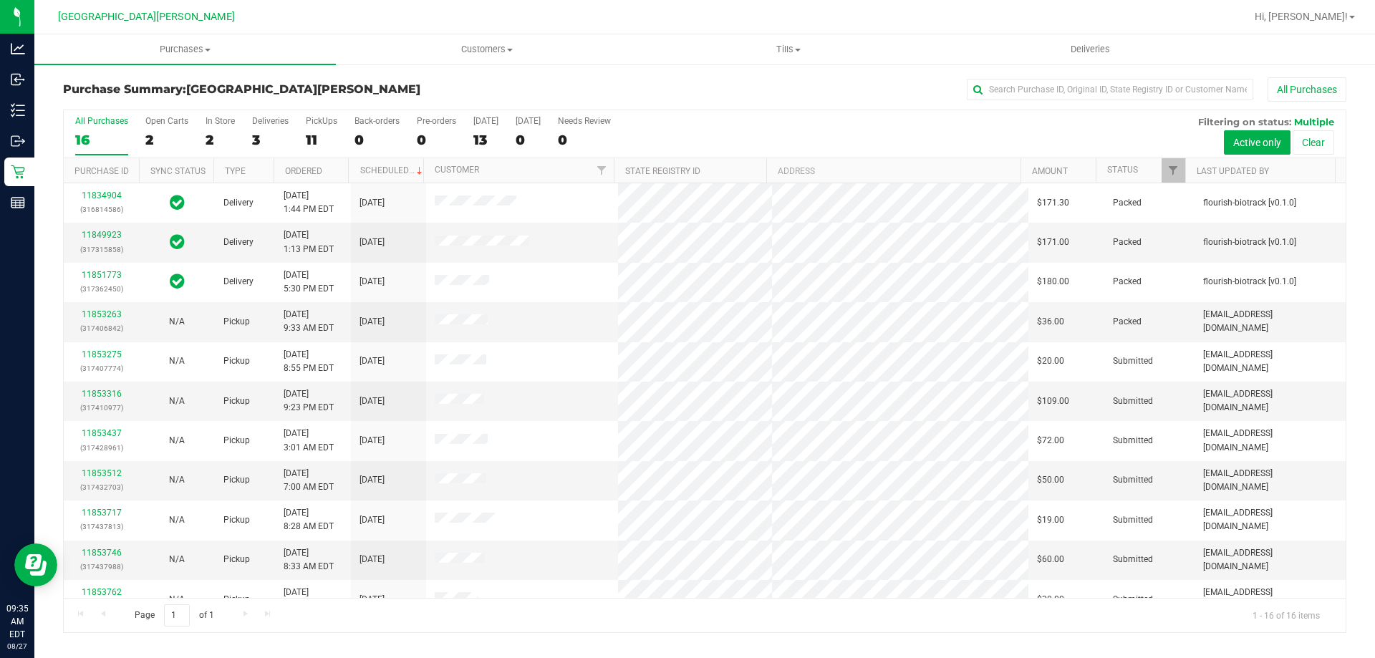
click at [217, 120] on div "In Store" at bounding box center [220, 121] width 29 height 10
click at [0, 0] on input "In Store 2" at bounding box center [0, 0] width 0 height 0
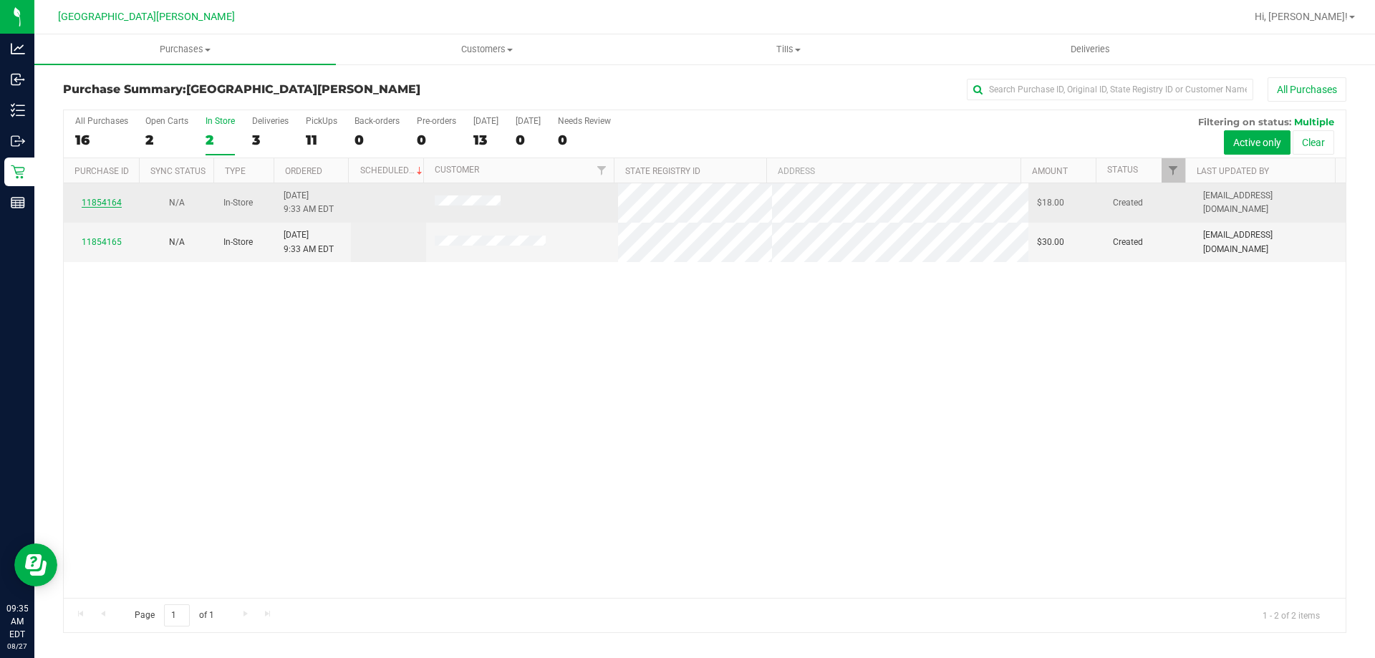
click at [116, 198] on link "11854164" at bounding box center [102, 203] width 40 height 10
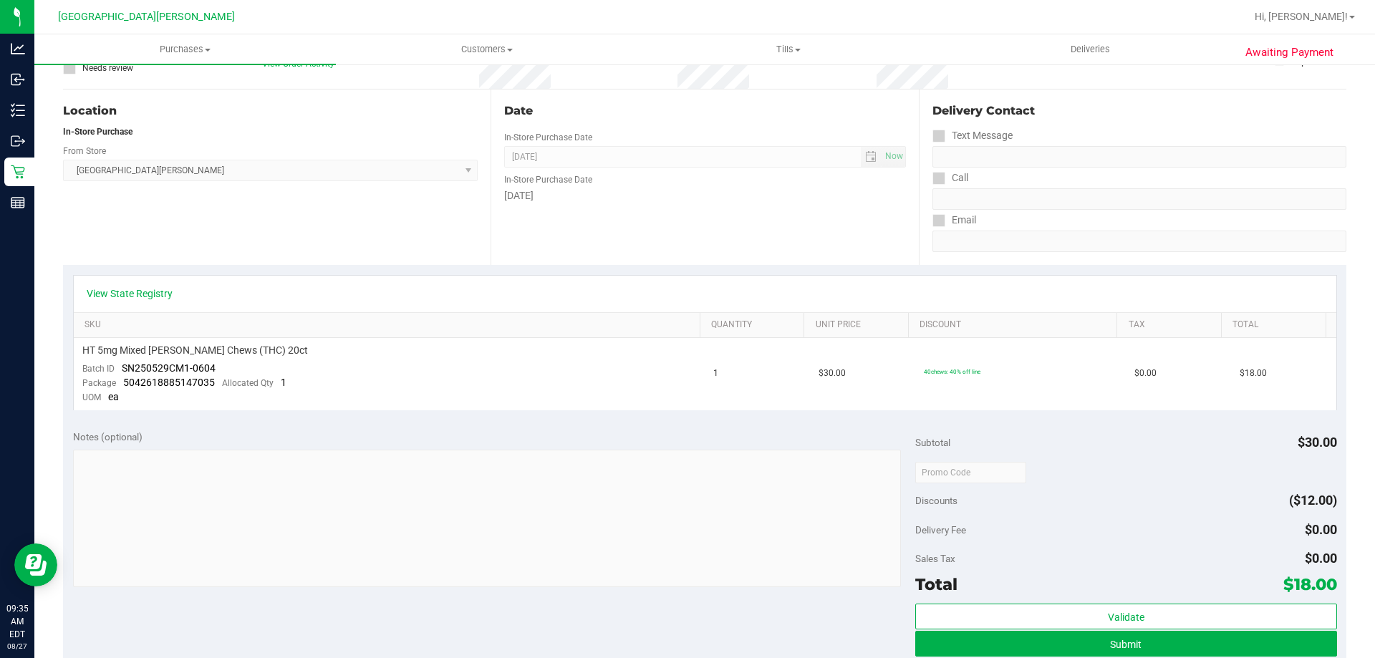
scroll to position [215, 0]
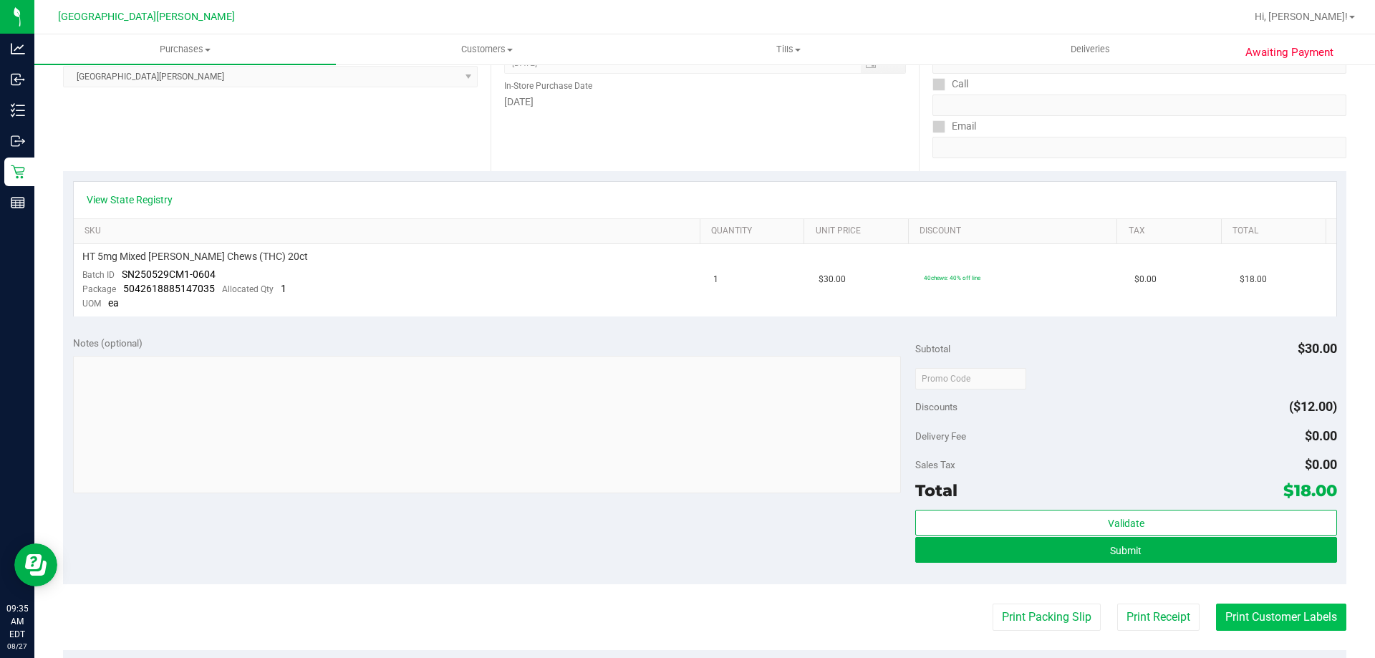
click at [1228, 622] on button "Print Customer Labels" at bounding box center [1281, 617] width 130 height 27
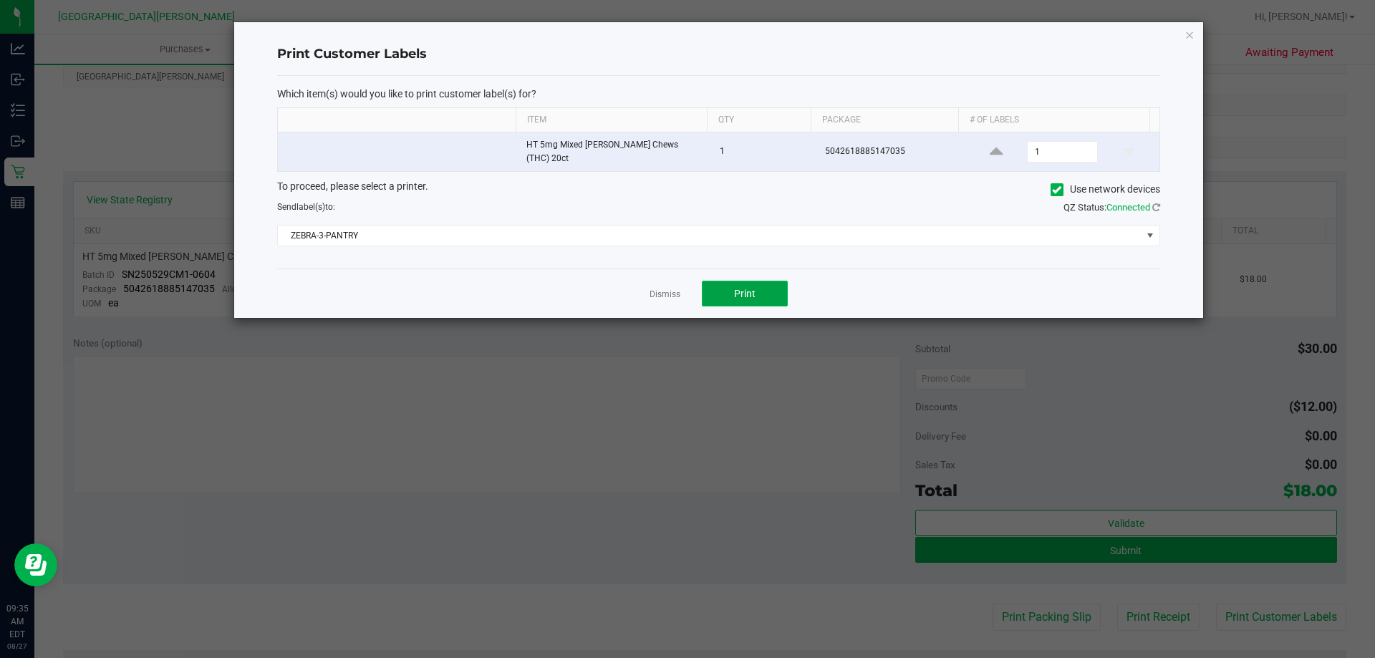
click at [720, 281] on button "Print" at bounding box center [745, 294] width 86 height 26
click at [666, 289] on link "Dismiss" at bounding box center [665, 295] width 31 height 12
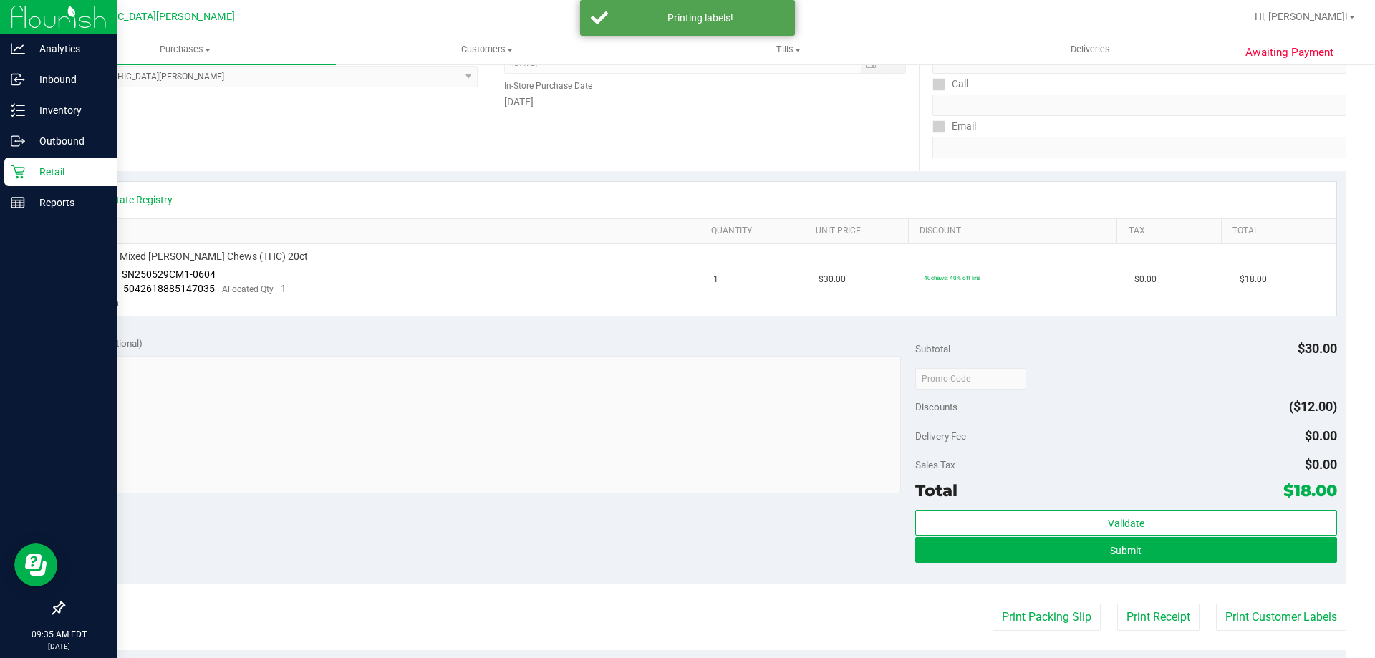
click at [23, 175] on icon at bounding box center [18, 172] width 14 height 14
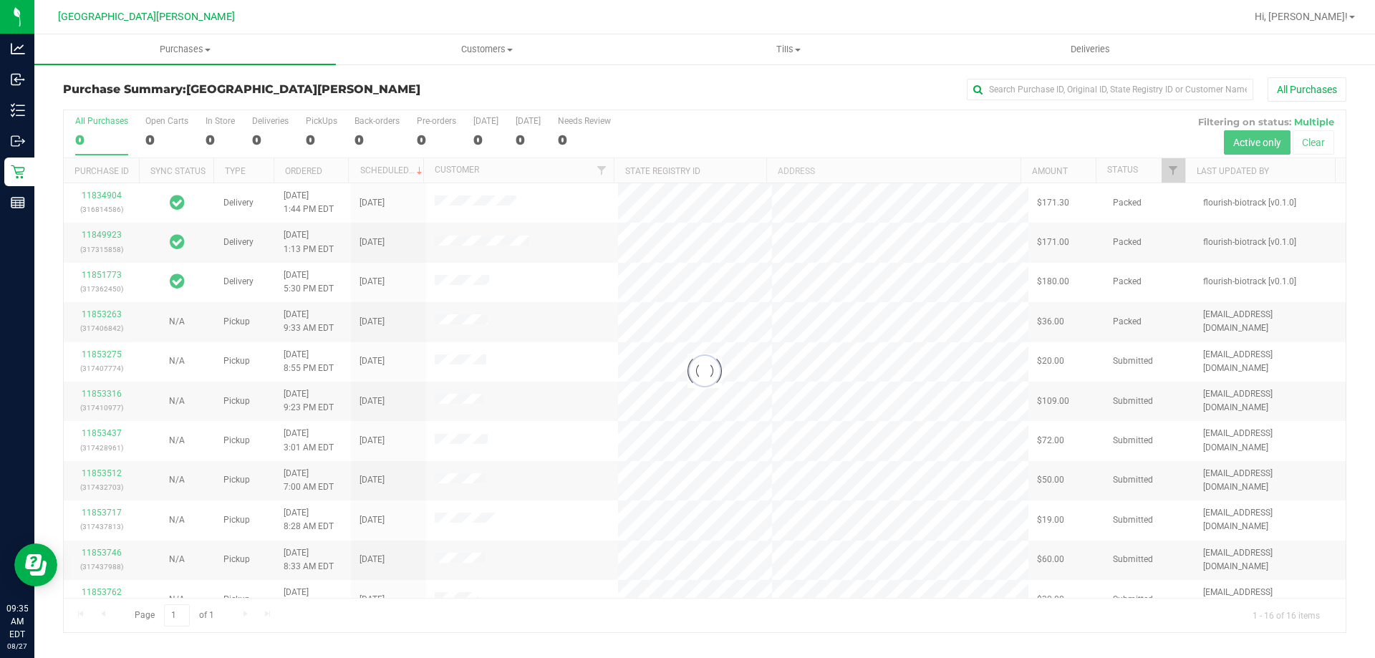
click at [217, 124] on div at bounding box center [705, 371] width 1282 height 522
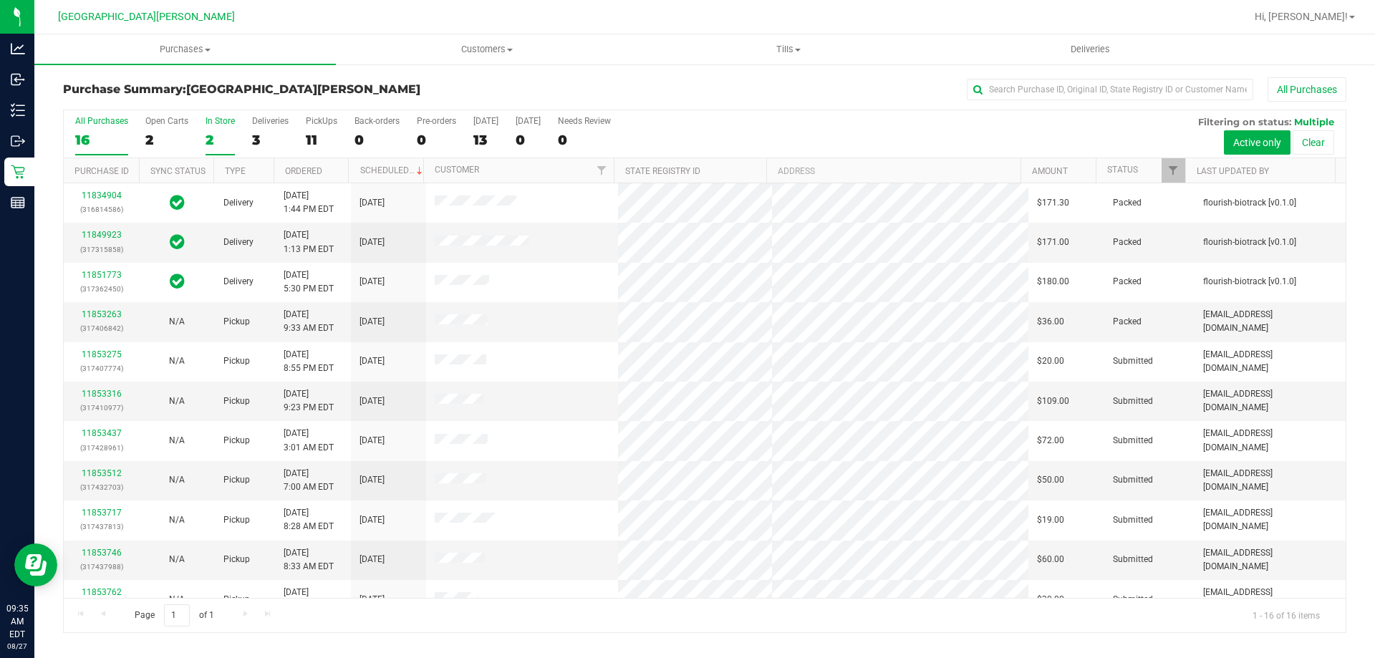
click at [209, 119] on div "In Store" at bounding box center [220, 121] width 29 height 10
click at [0, 0] on input "In Store 2" at bounding box center [0, 0] width 0 height 0
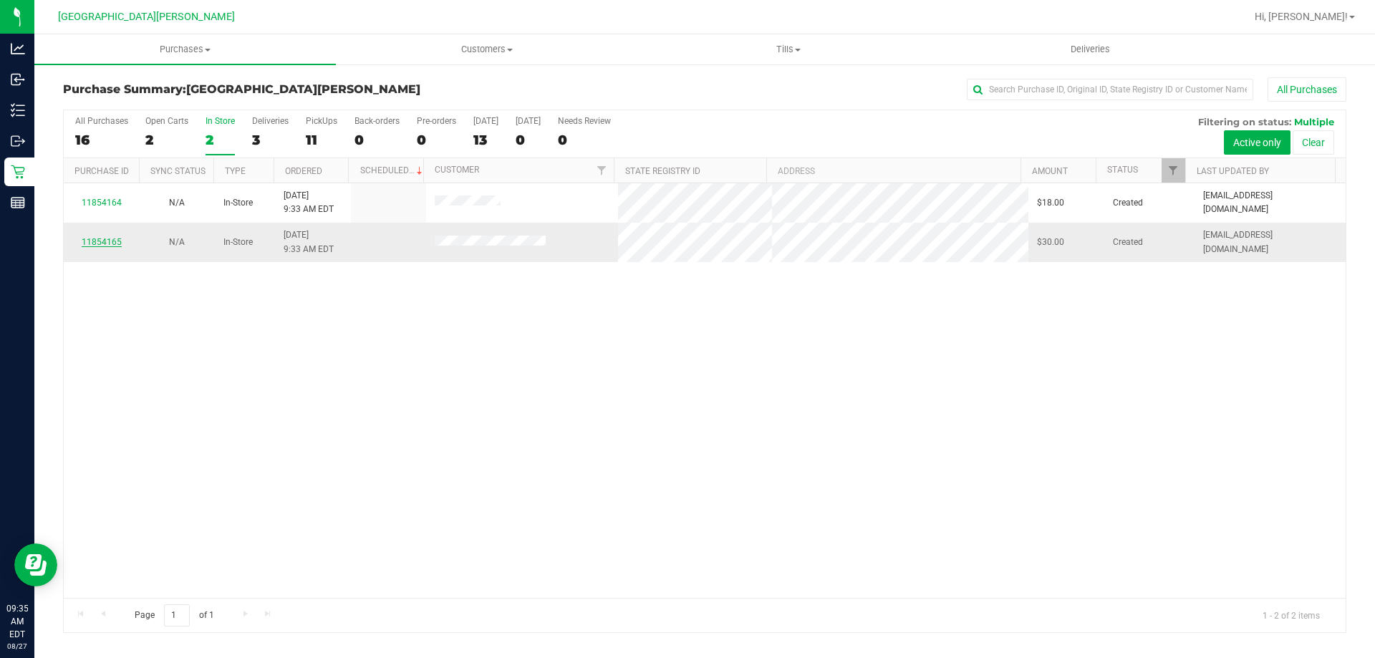
click at [114, 244] on link "11854165" at bounding box center [102, 242] width 40 height 10
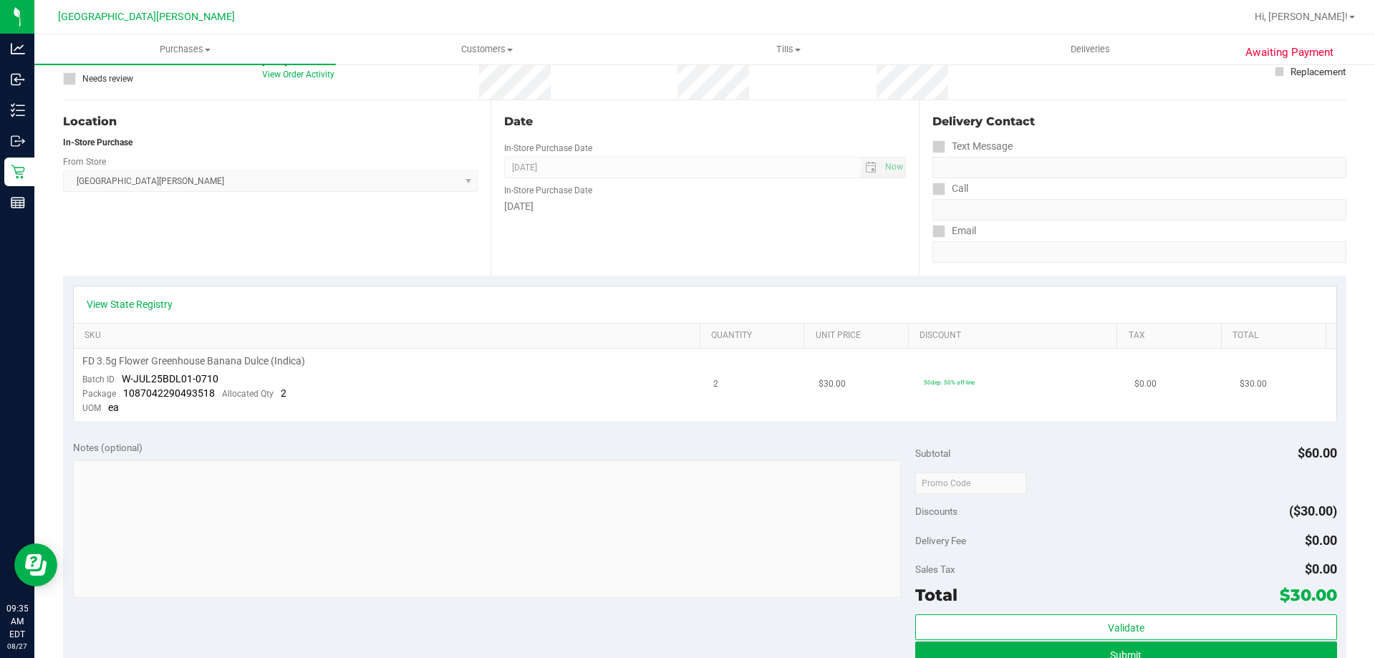
scroll to position [430, 0]
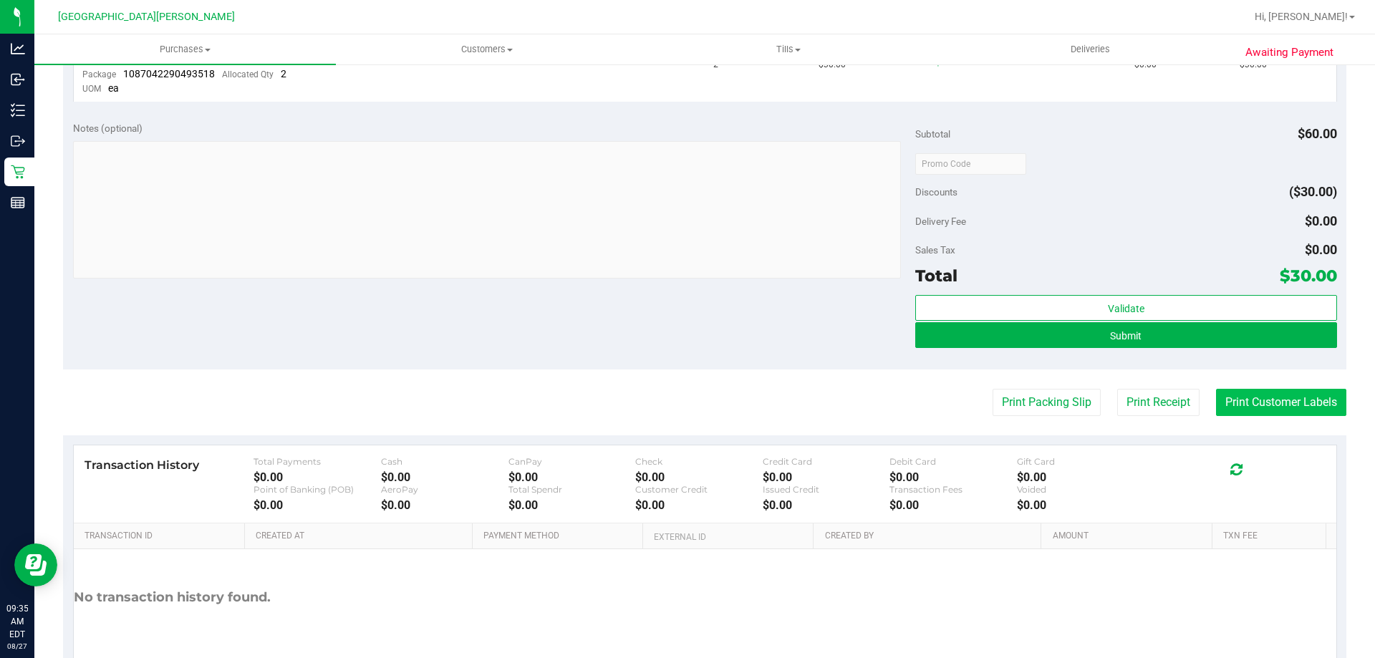
click at [1327, 401] on button "Print Customer Labels" at bounding box center [1281, 402] width 130 height 27
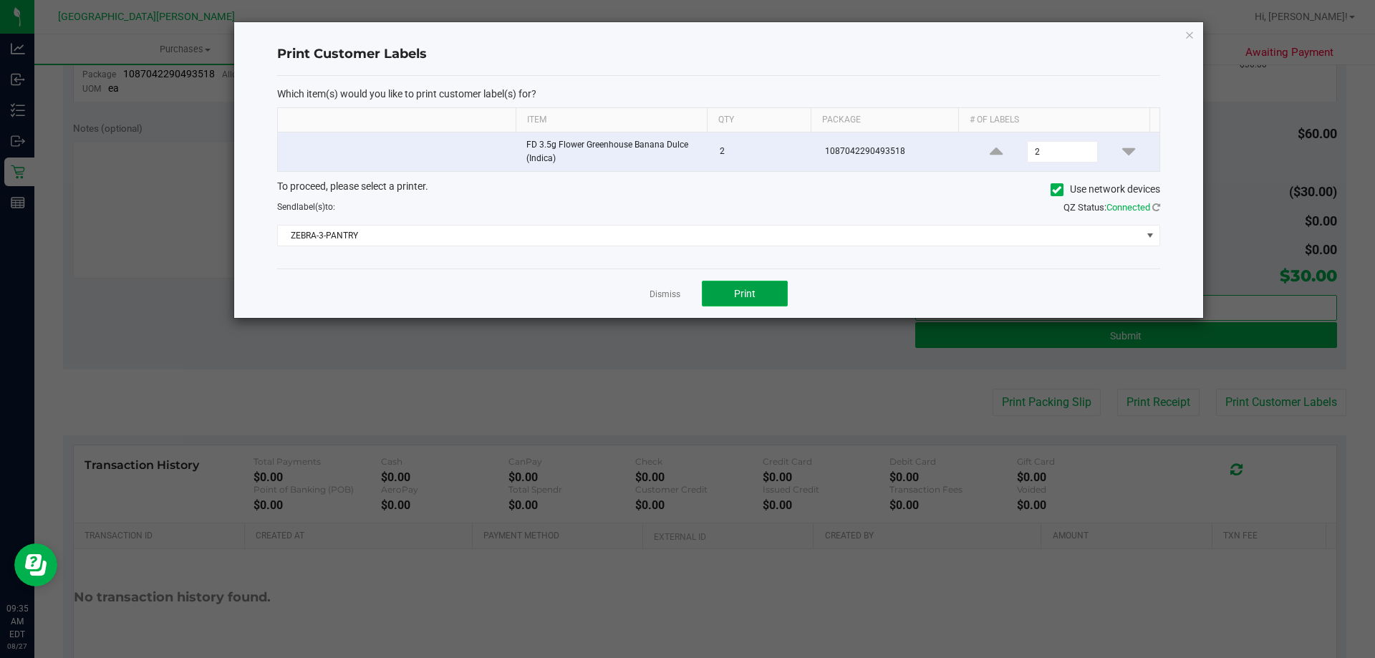
click at [743, 293] on span "Print" at bounding box center [744, 293] width 21 height 11
click at [662, 292] on link "Dismiss" at bounding box center [665, 295] width 31 height 12
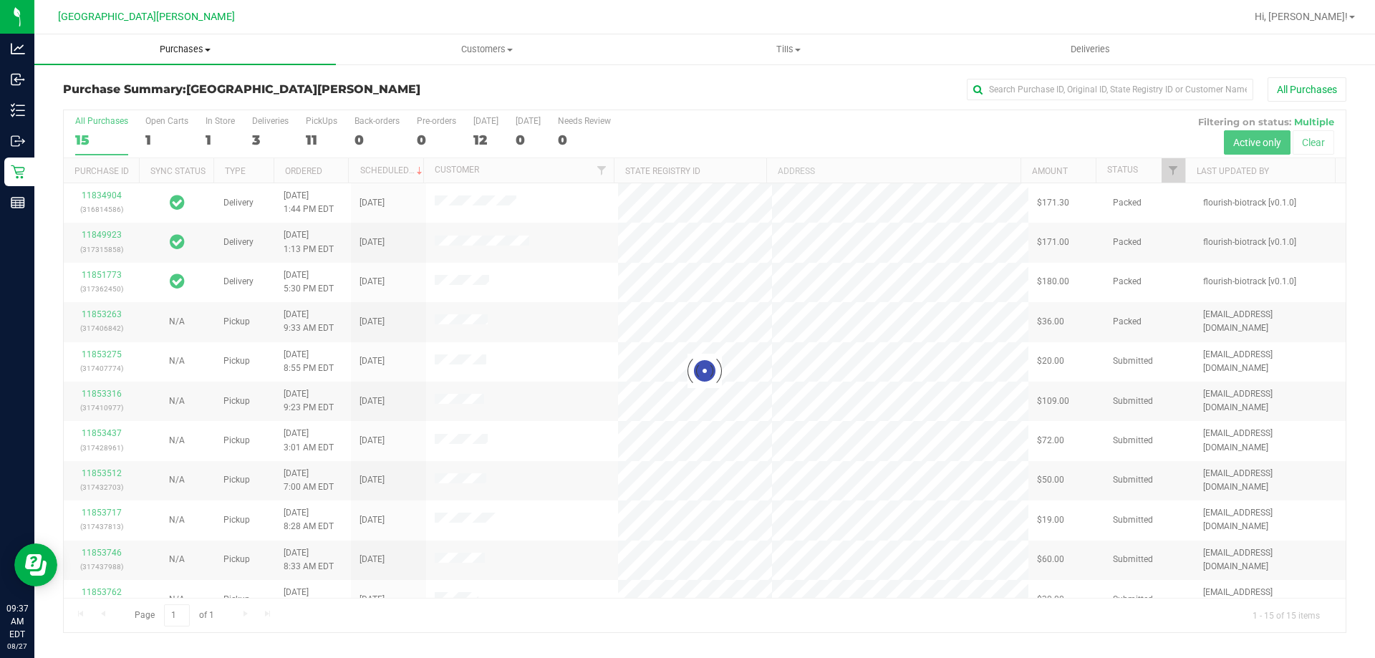
click at [184, 47] on span "Purchases" at bounding box center [185, 49] width 302 height 13
click at [181, 100] on li "Fulfillment" at bounding box center [185, 103] width 302 height 17
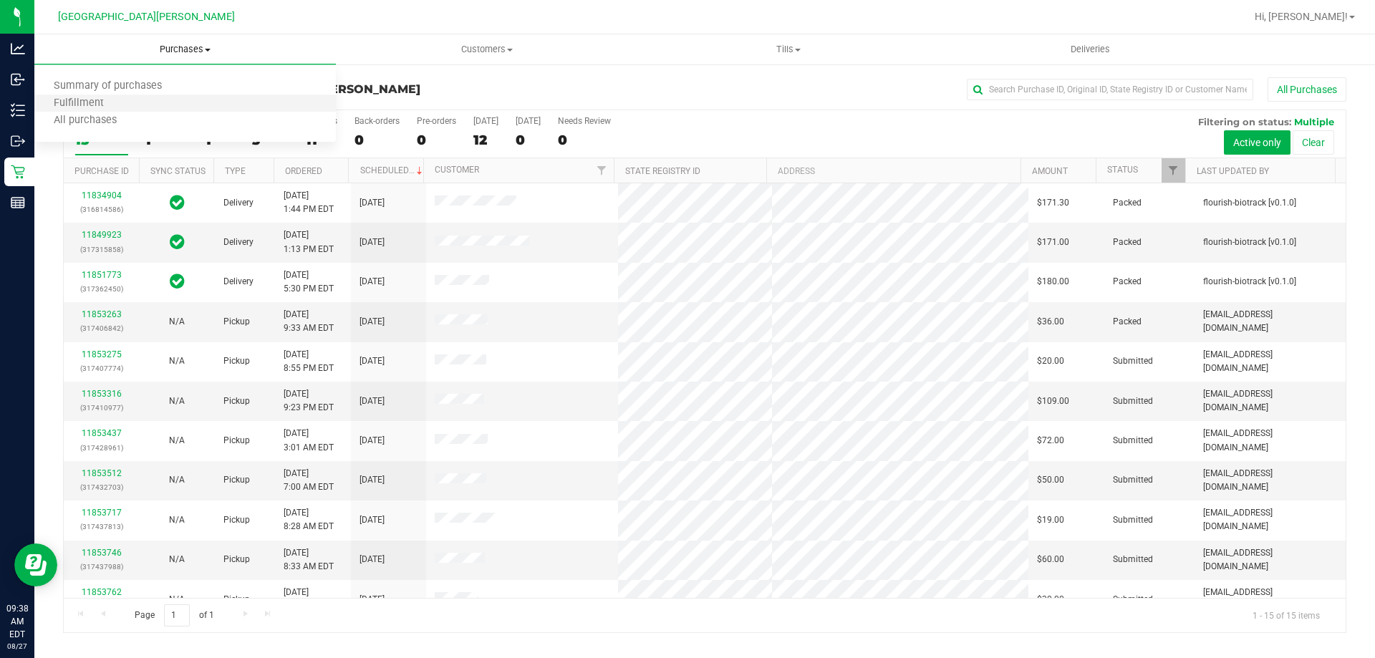
click at [181, 105] on li "Fulfillment" at bounding box center [185, 103] width 302 height 17
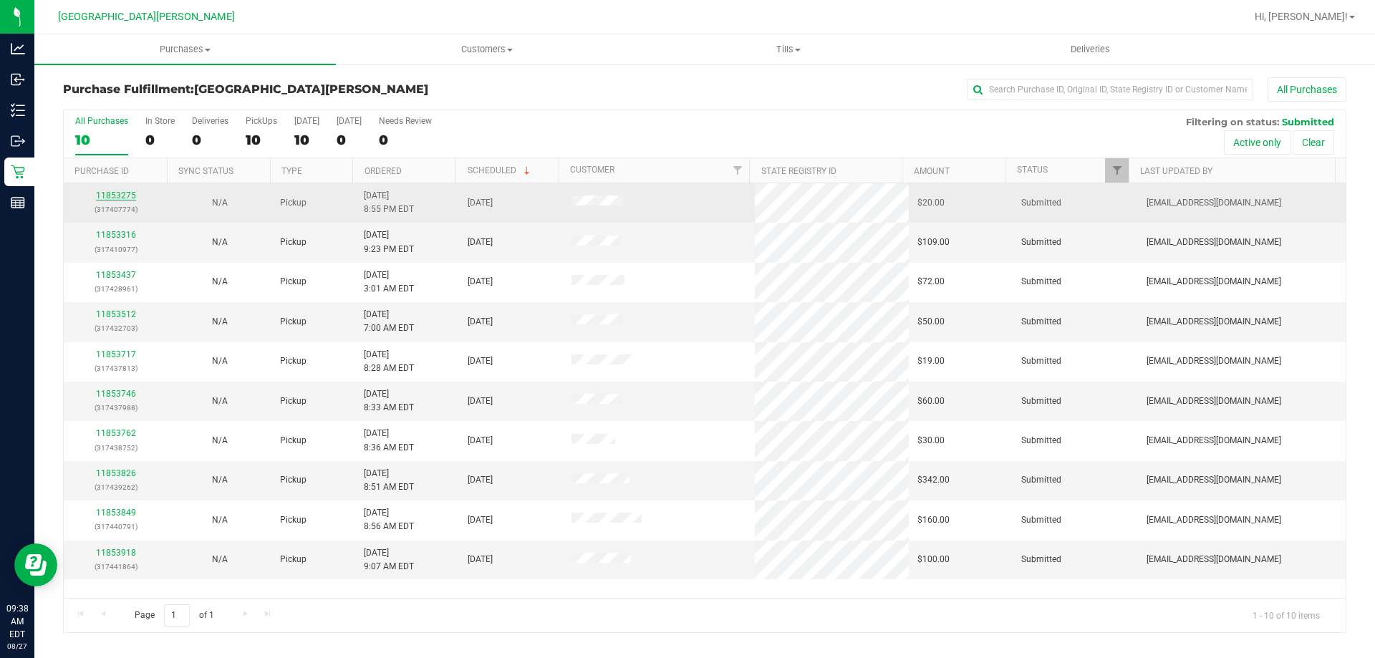
click at [127, 195] on link "11853275" at bounding box center [116, 196] width 40 height 10
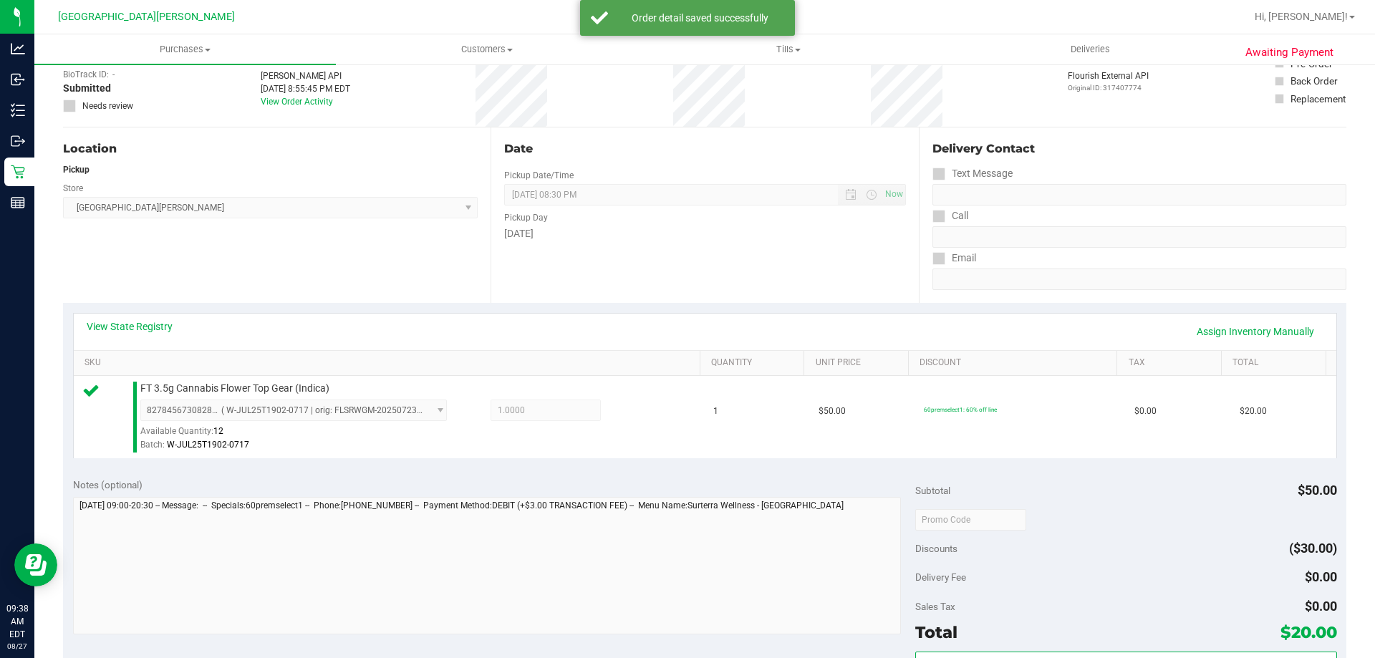
scroll to position [215, 0]
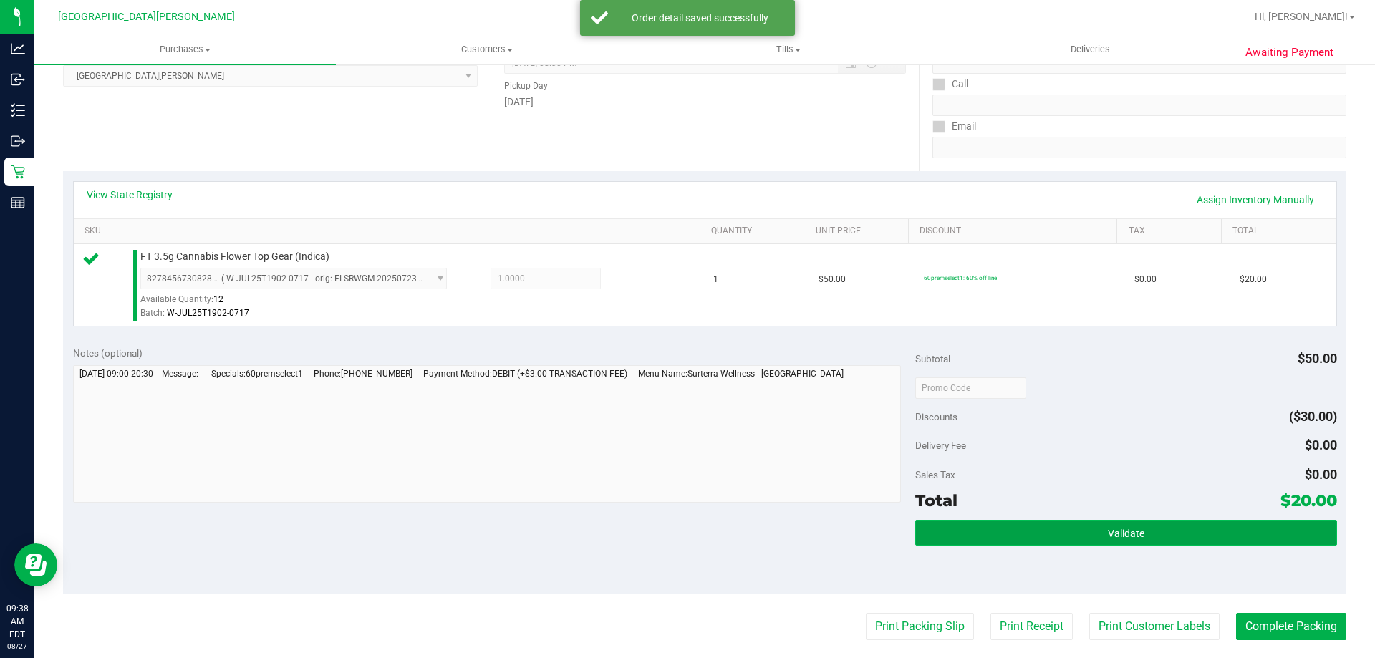
click at [1170, 539] on button "Validate" at bounding box center [1125, 533] width 421 height 26
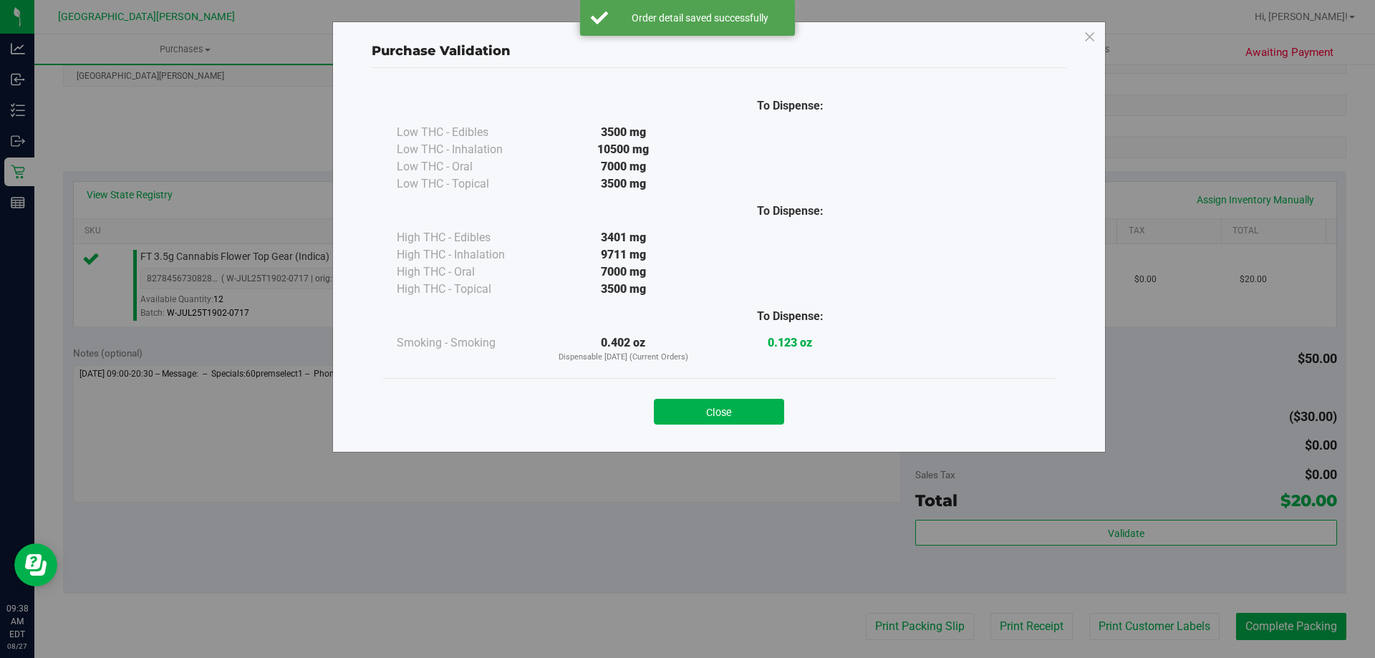
click at [757, 388] on div "Close" at bounding box center [718, 407] width 673 height 58
click at [754, 420] on button "Close" at bounding box center [719, 412] width 130 height 26
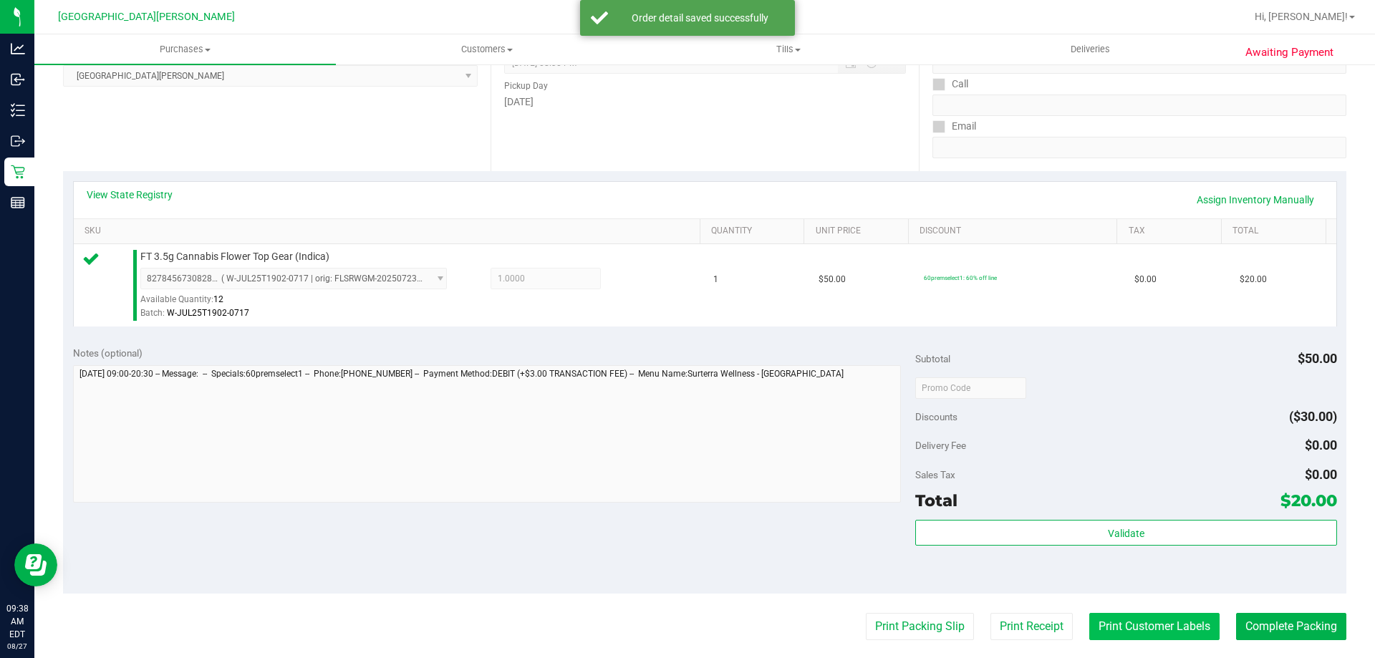
click at [1089, 626] on button "Print Customer Labels" at bounding box center [1154, 626] width 130 height 27
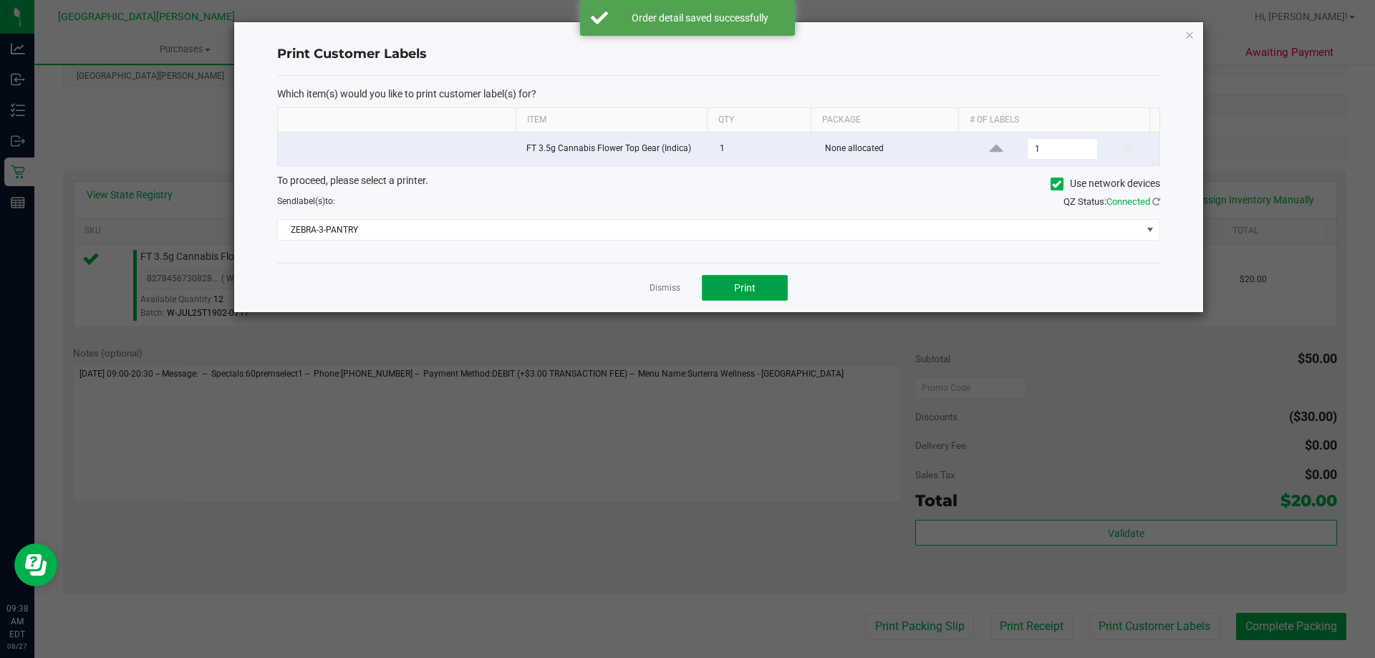
click at [738, 295] on button "Print" at bounding box center [745, 288] width 86 height 26
click at [663, 289] on link "Dismiss" at bounding box center [665, 288] width 31 height 12
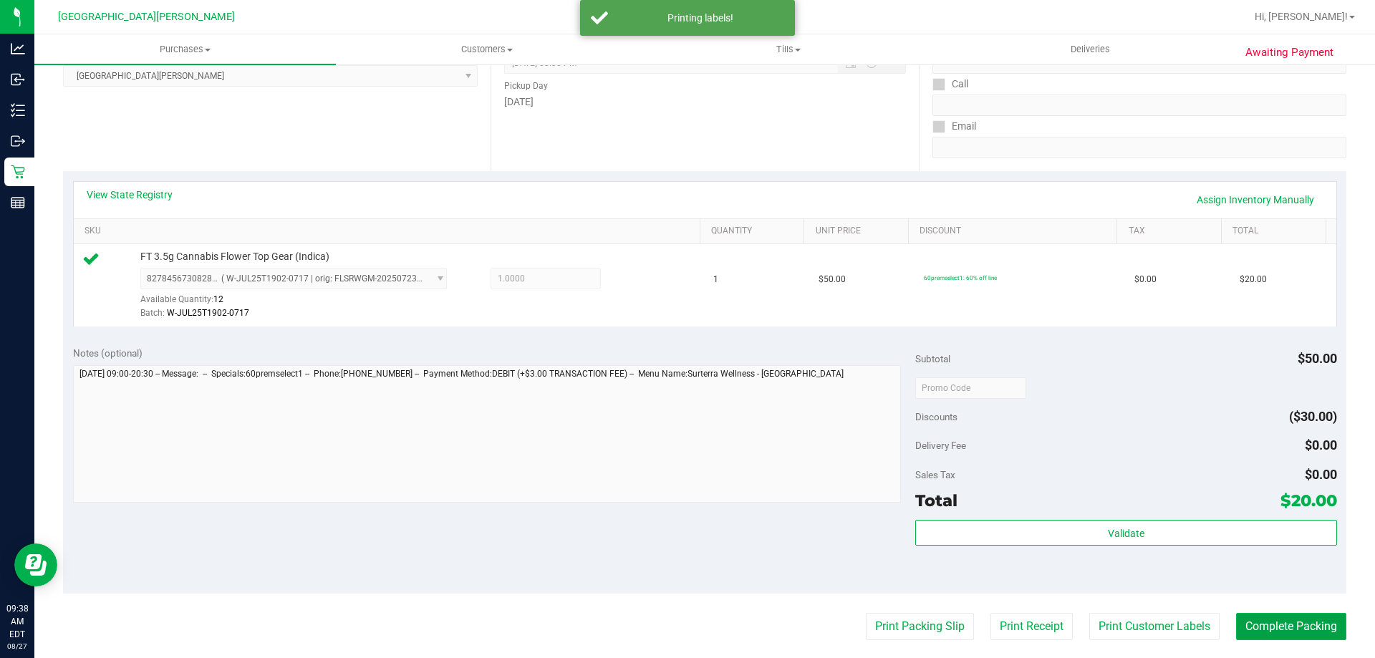
click at [1289, 627] on button "Complete Packing" at bounding box center [1291, 626] width 110 height 27
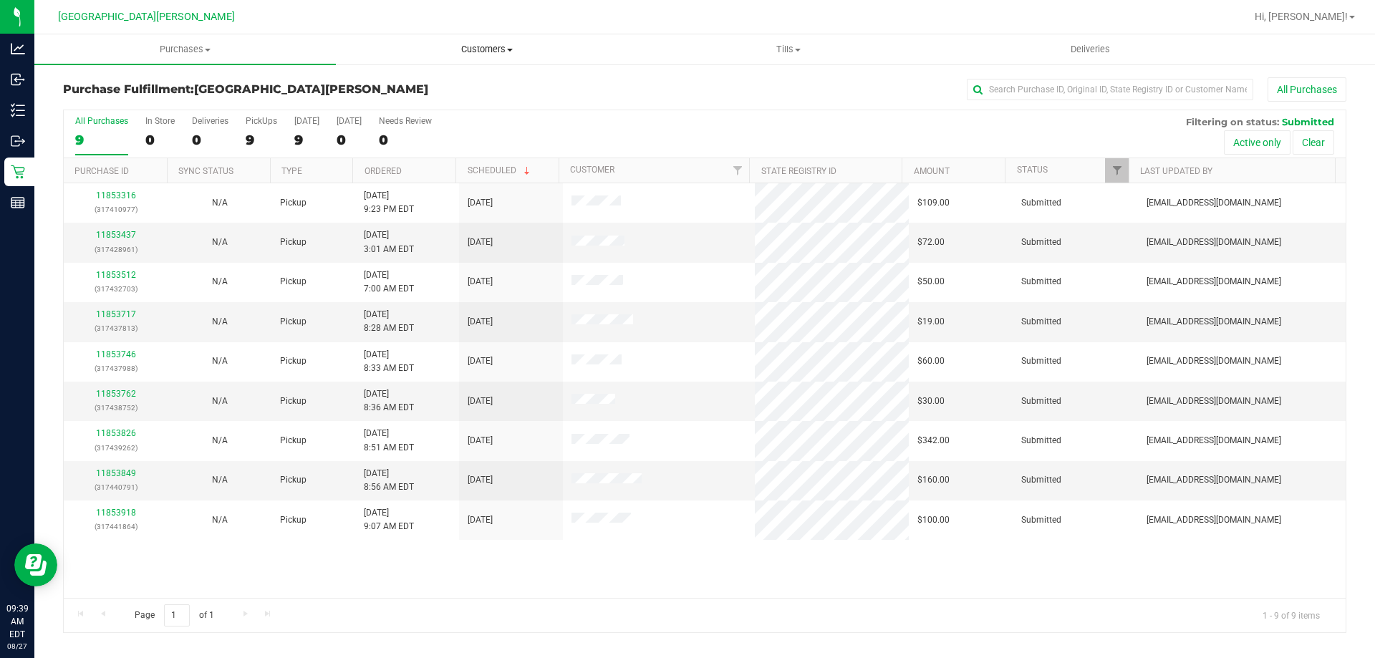
click at [446, 53] on span "Customers" at bounding box center [487, 49] width 300 height 13
click at [433, 87] on span "All customers" at bounding box center [387, 86] width 103 height 12
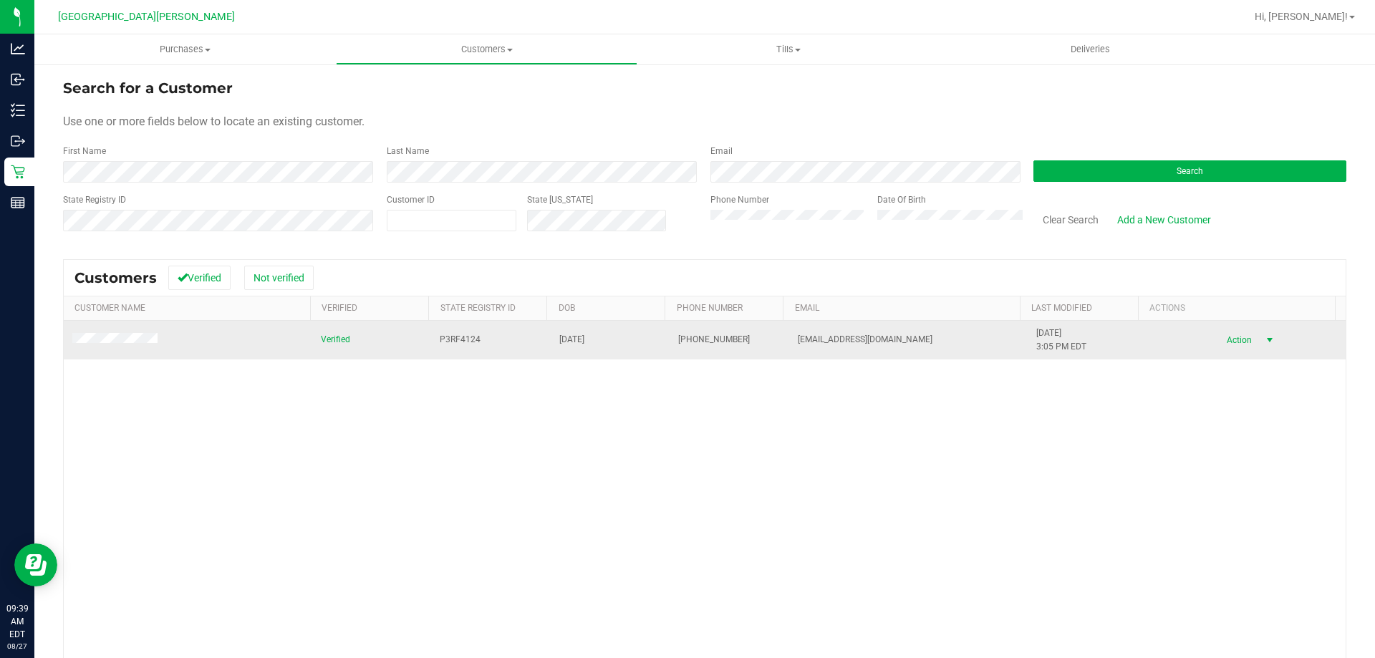
click at [1233, 337] on span "Action" at bounding box center [1237, 340] width 47 height 20
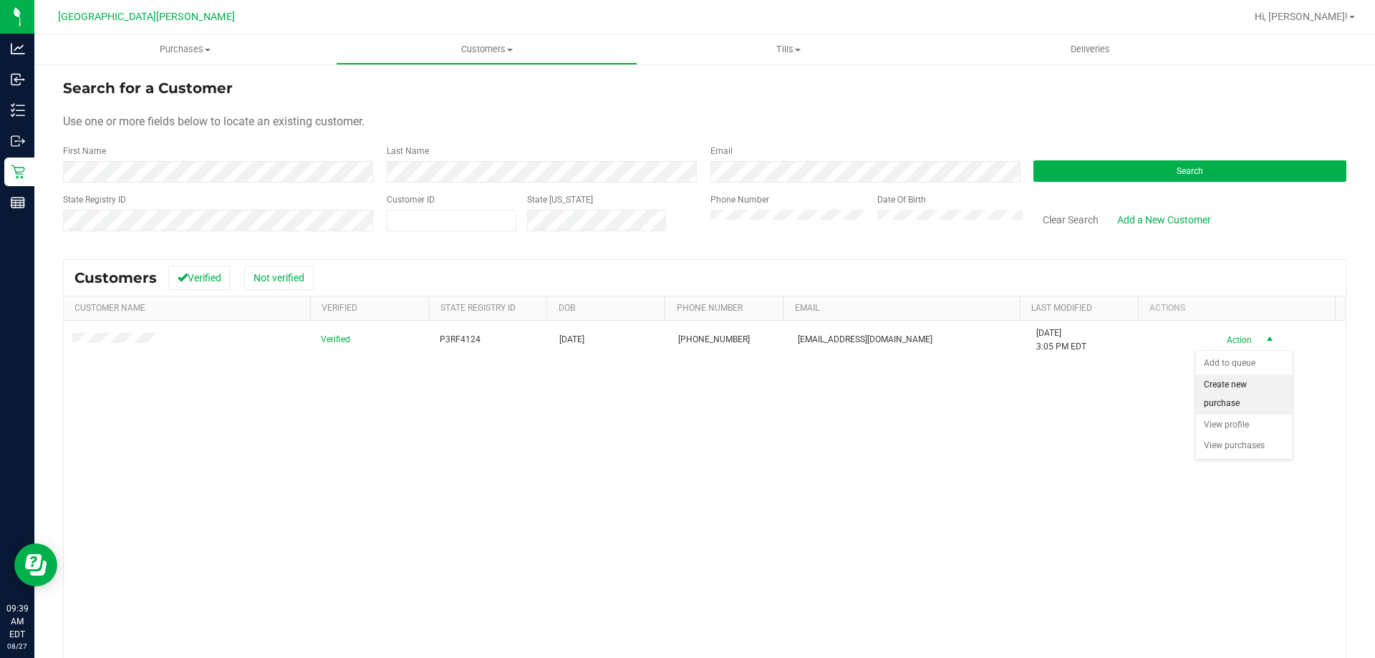
click at [1215, 403] on li "Create new purchase" at bounding box center [1243, 394] width 97 height 39
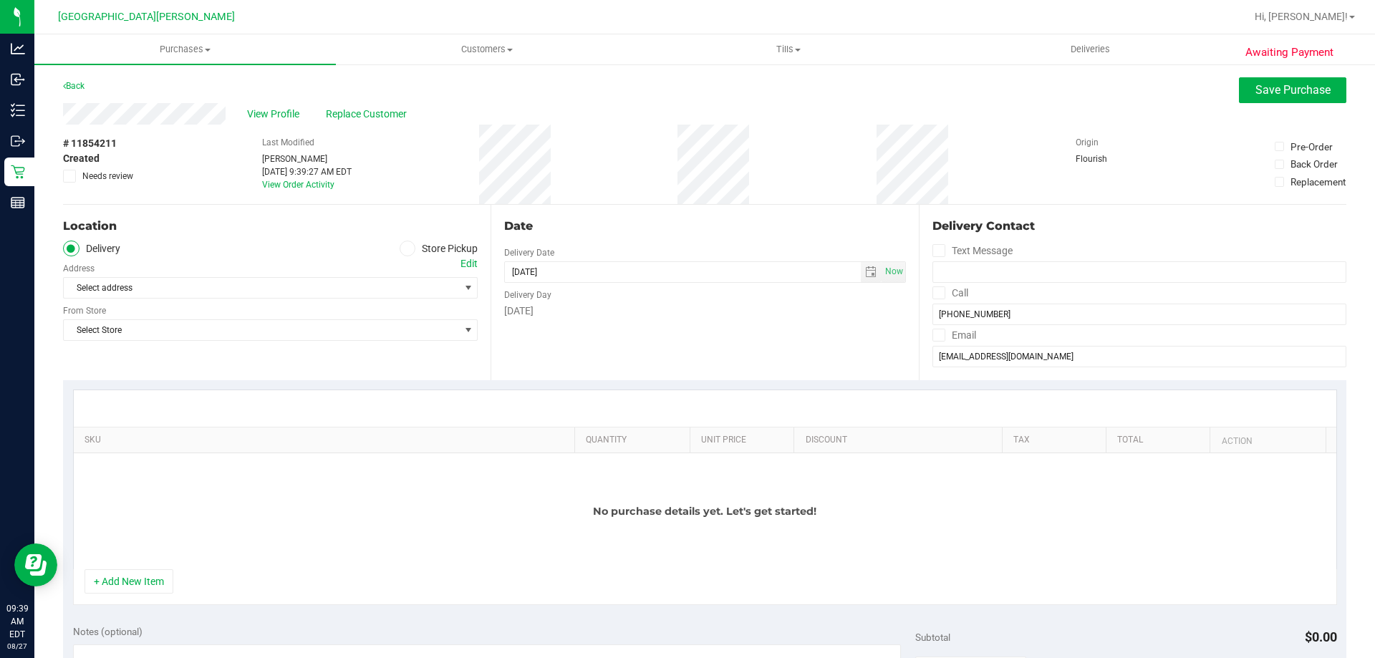
click at [403, 249] on icon at bounding box center [407, 249] width 9 height 0
click at [0, 0] on input "Store Pickup" at bounding box center [0, 0] width 0 height 0
click at [414, 289] on span "Select Store" at bounding box center [261, 288] width 395 height 20
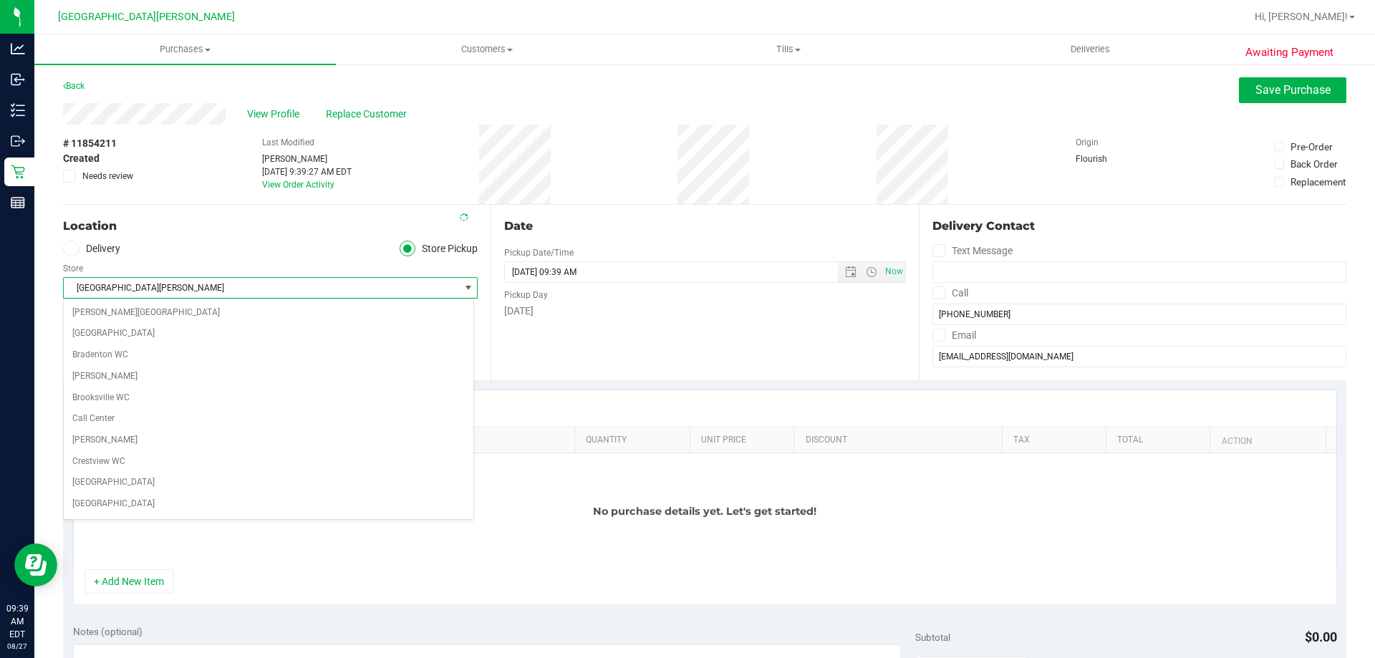
scroll to position [190, 0]
click at [297, 289] on span "[GEOGRAPHIC_DATA][PERSON_NAME]" at bounding box center [261, 288] width 395 height 20
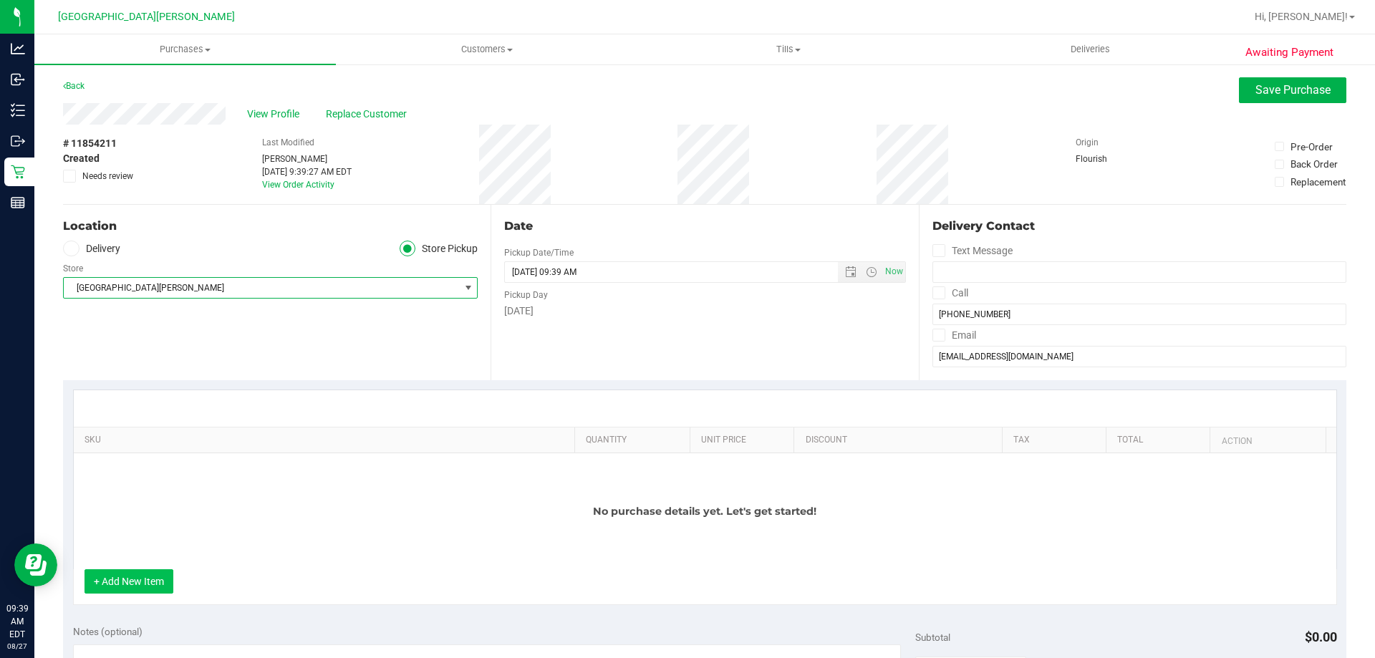
click at [153, 577] on button "+ Add New Item" at bounding box center [129, 581] width 89 height 24
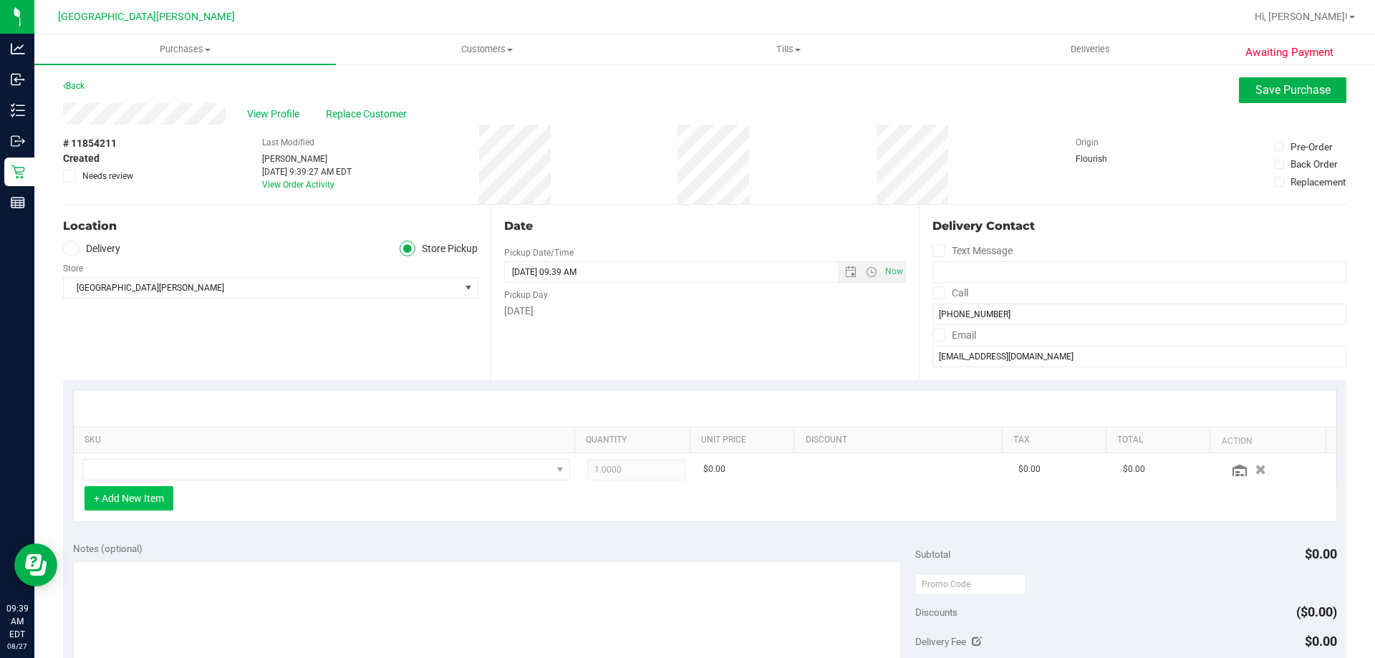
click at [151, 499] on button "+ Add New Item" at bounding box center [129, 498] width 89 height 24
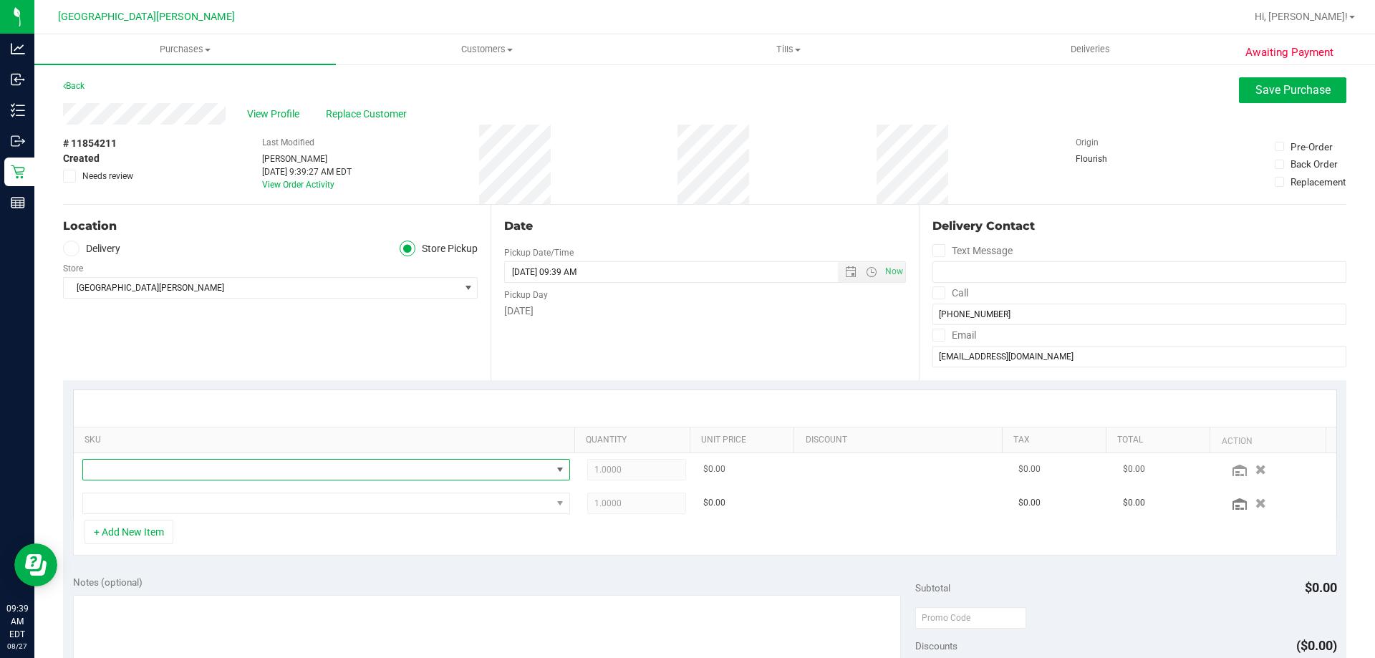
click at [163, 463] on span "NO DATA FOUND" at bounding box center [317, 470] width 468 height 20
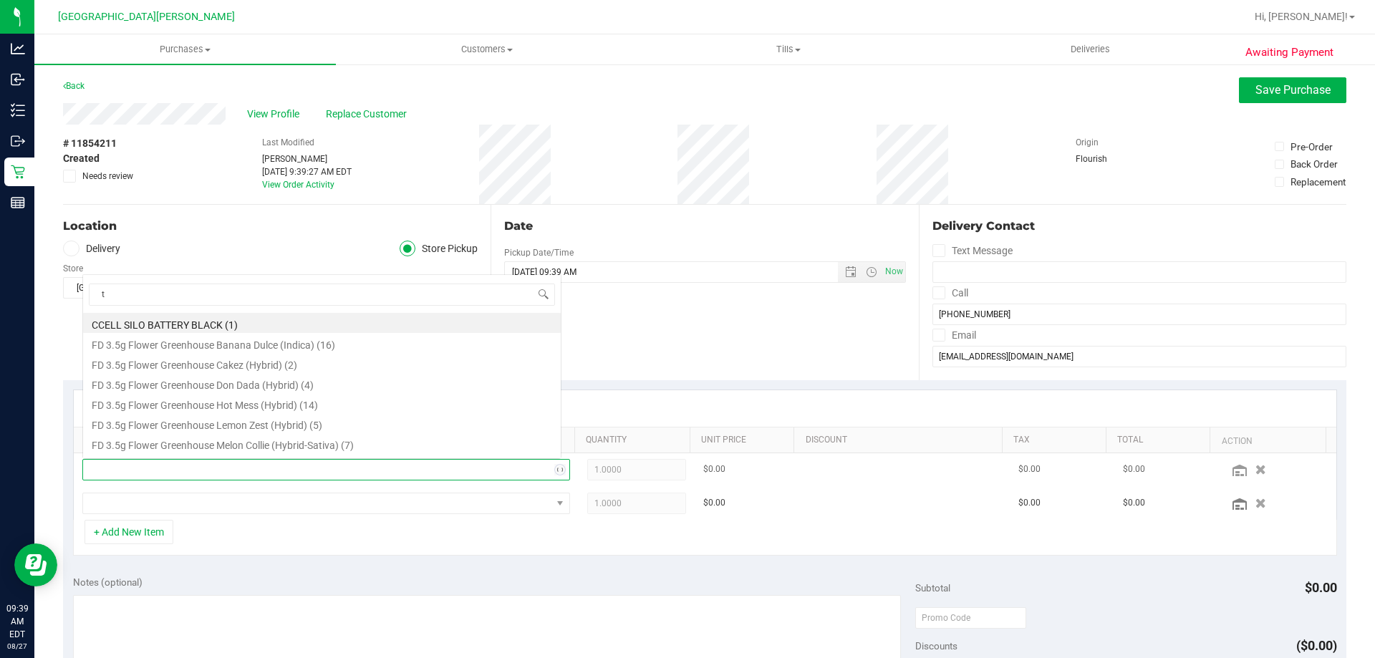
scroll to position [0, 0]
type input "top"
click at [254, 360] on li "FT 3.5g Cannabis Flower Top Gear (Indica) (12)" at bounding box center [322, 363] width 478 height 20
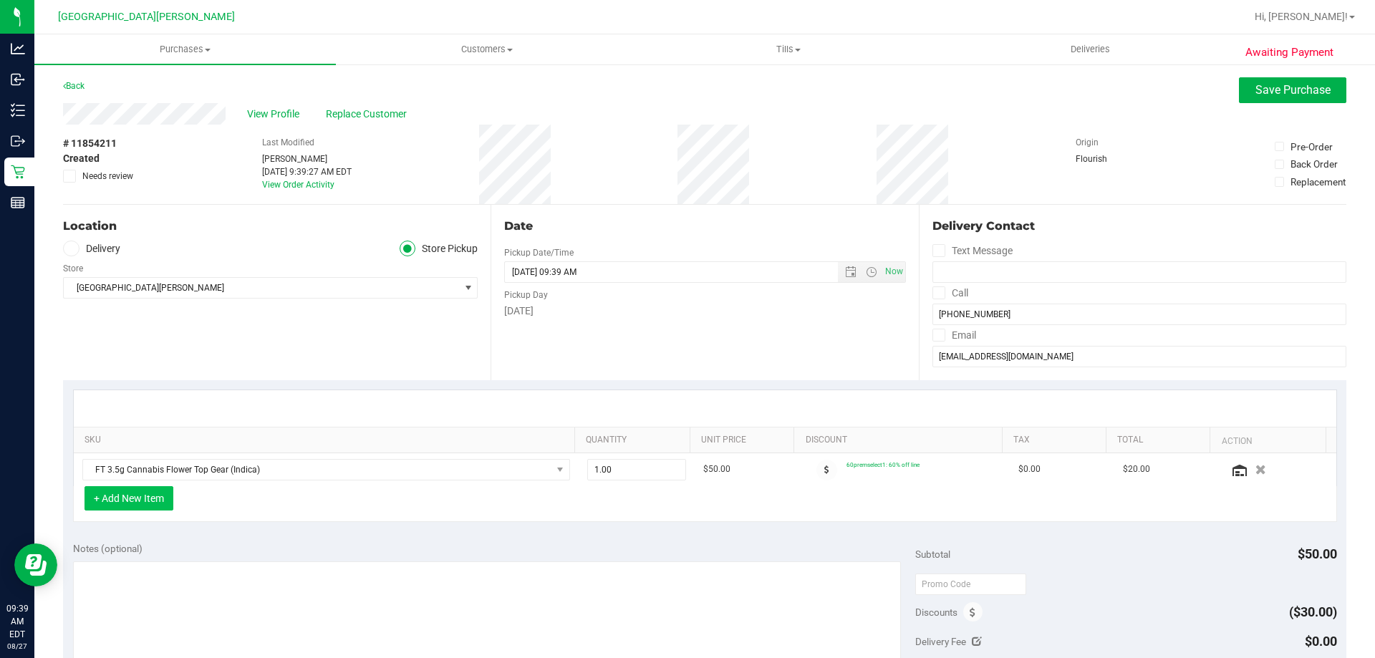
click at [152, 489] on button "+ Add New Item" at bounding box center [129, 498] width 89 height 24
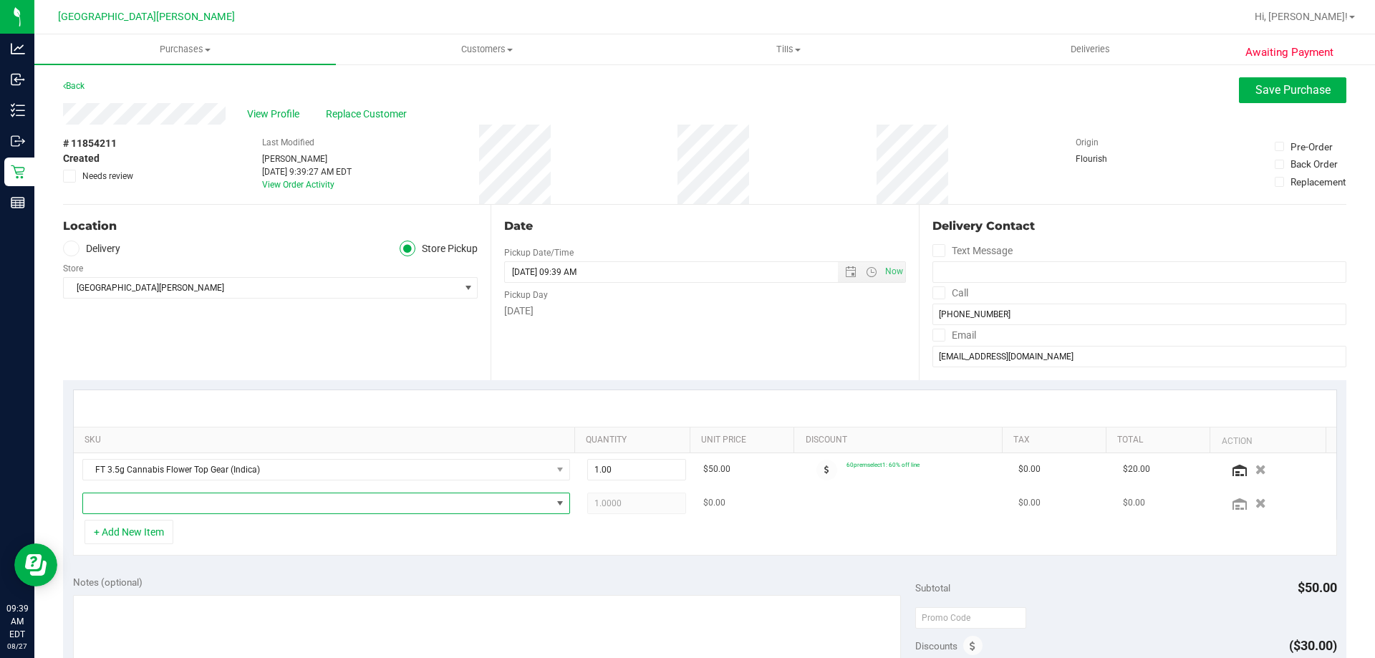
click at [150, 499] on span "NO DATA FOUND" at bounding box center [317, 504] width 468 height 20
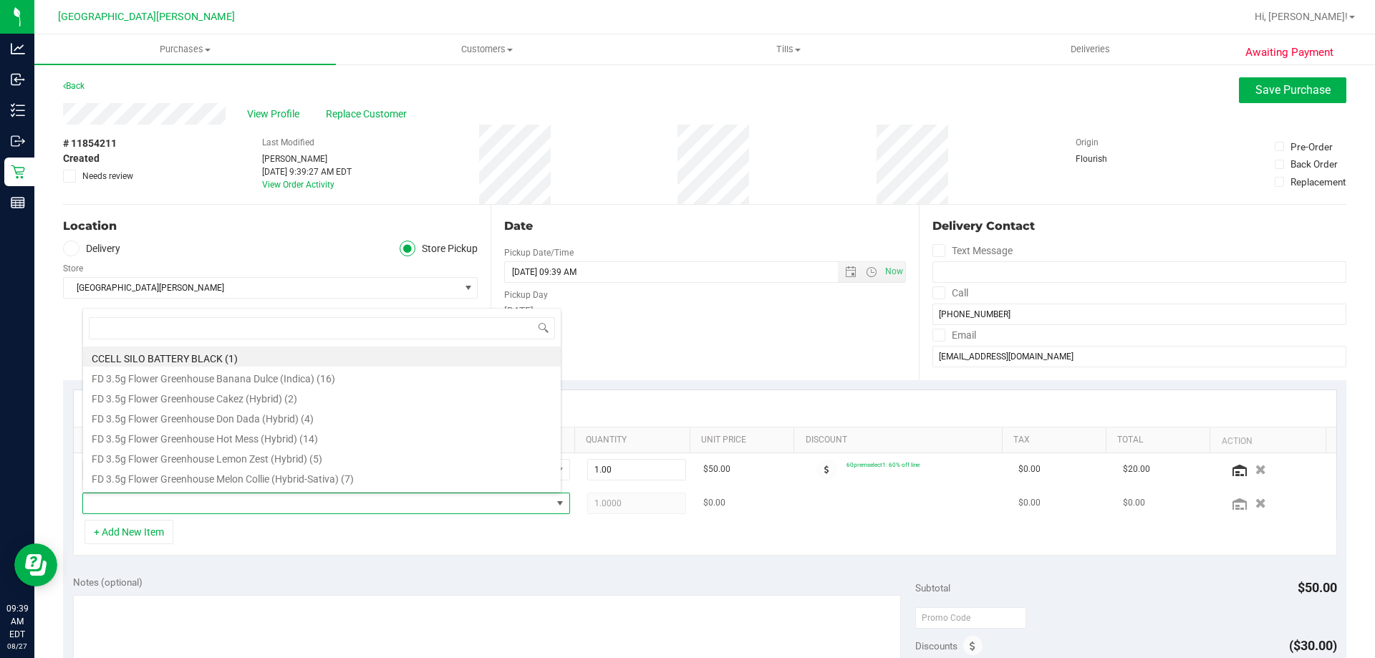
scroll to position [21, 475]
type input "apple"
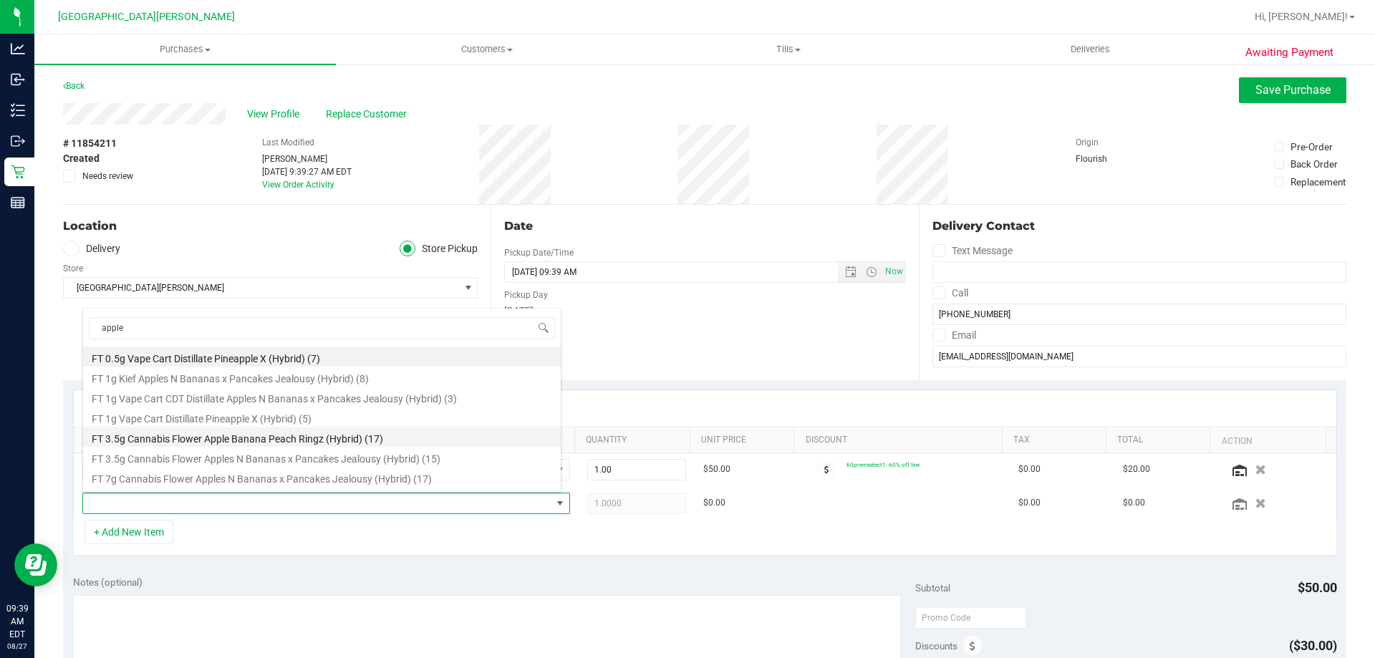
click at [251, 441] on li "FT 3.5g Cannabis Flower Apple Banana Peach Ringz (Hybrid) (17)" at bounding box center [322, 437] width 478 height 20
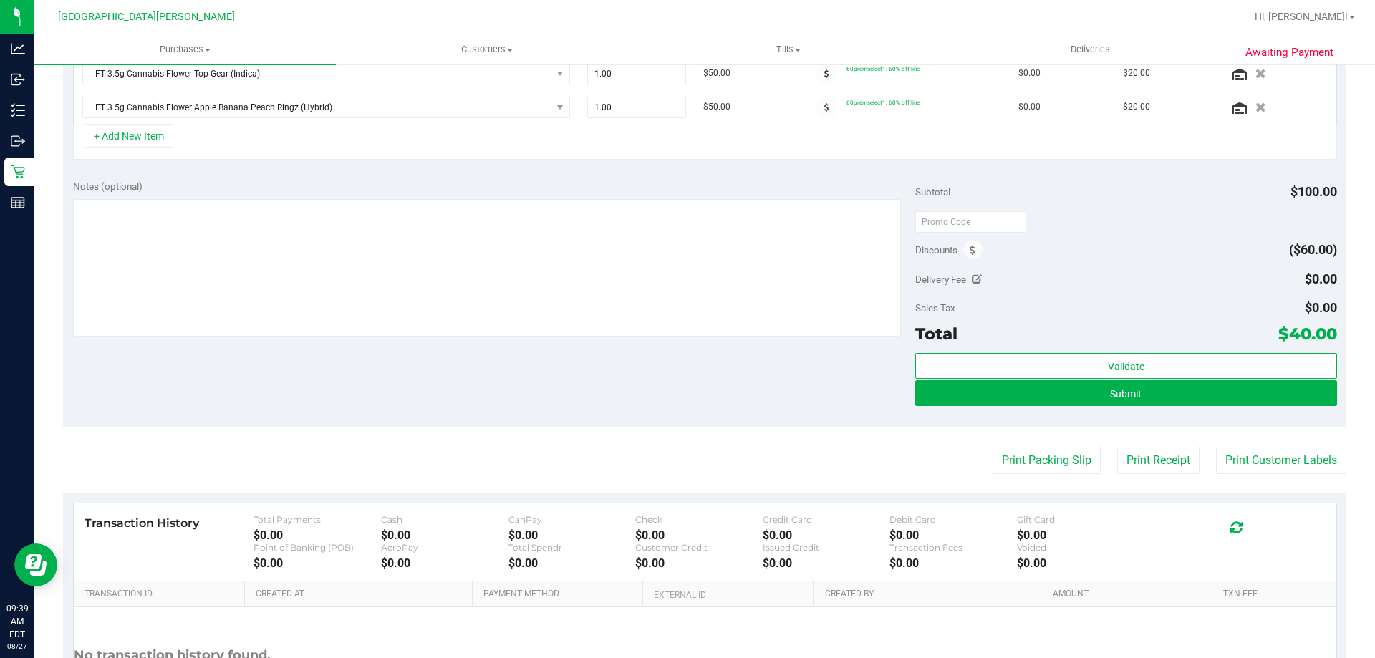
scroll to position [527, 0]
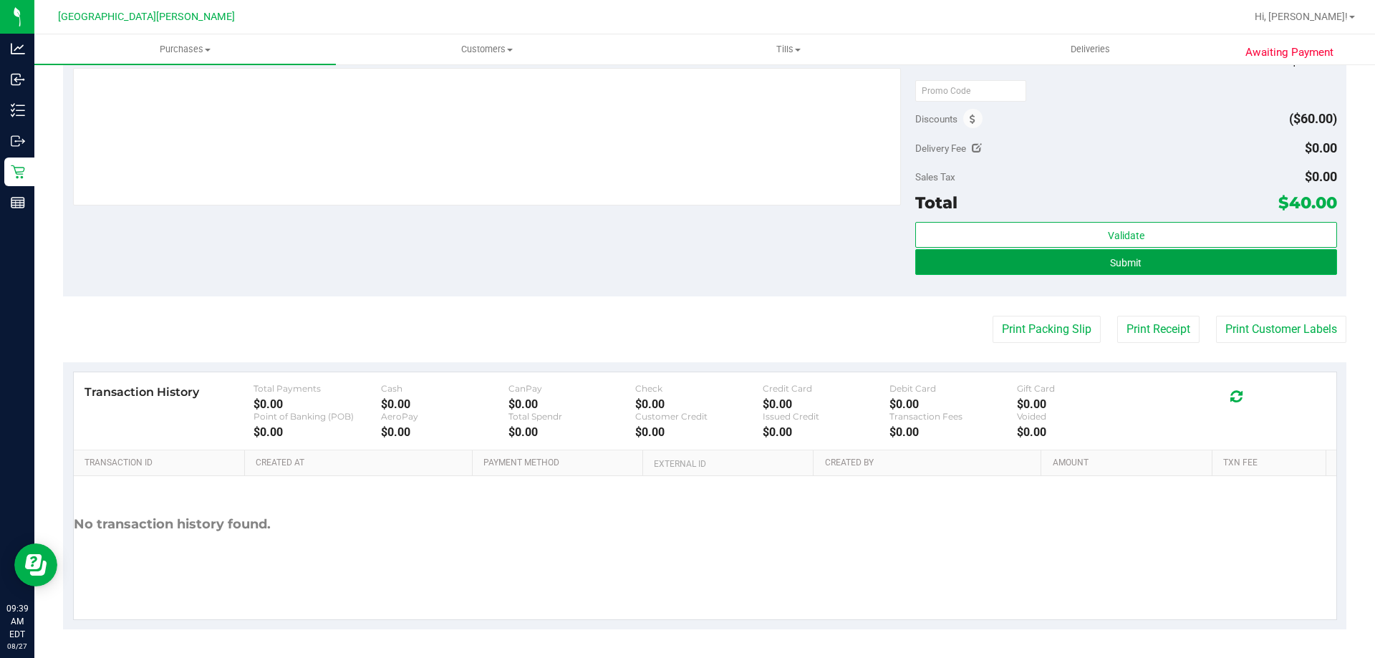
click at [1133, 265] on button "Submit" at bounding box center [1125, 262] width 421 height 26
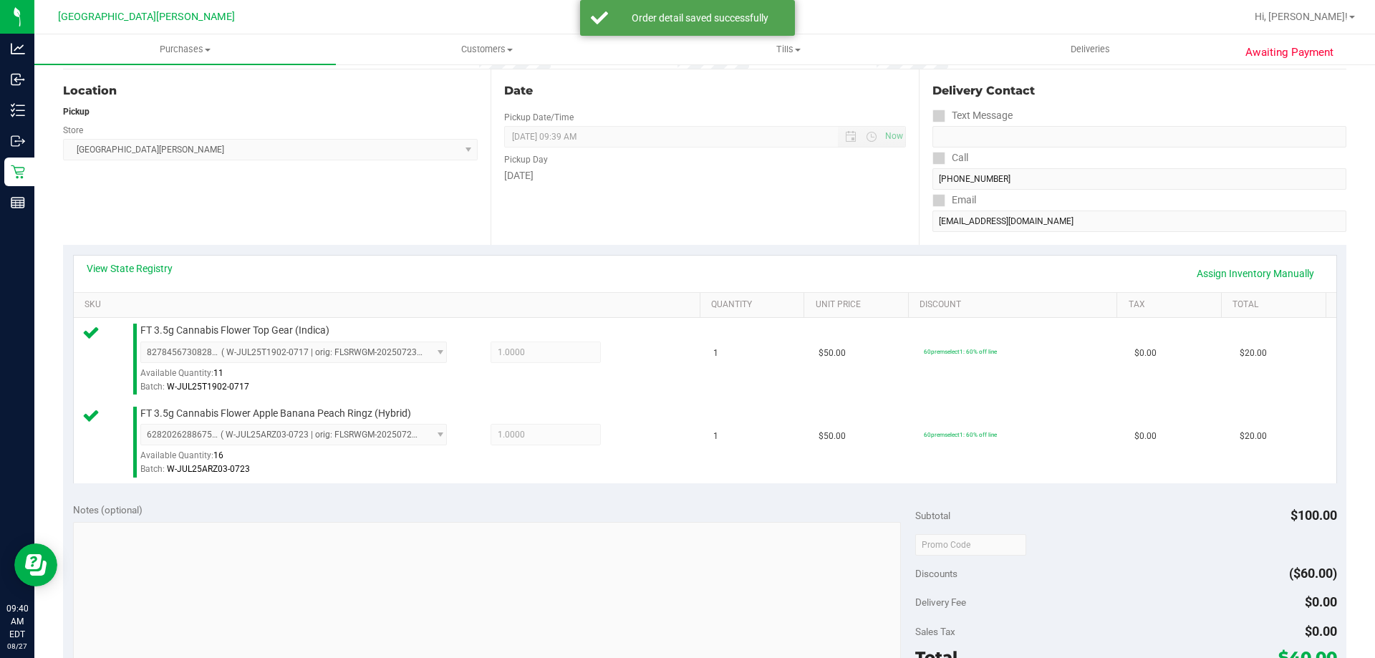
scroll to position [313, 0]
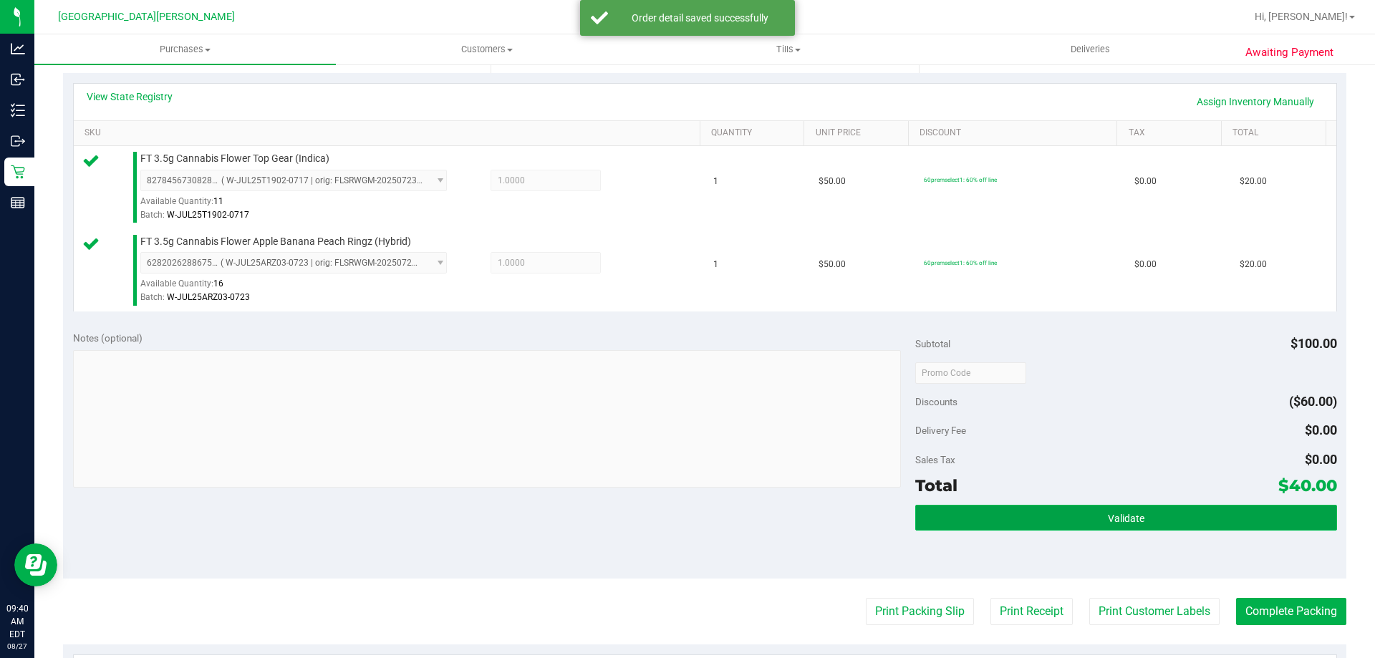
click at [1067, 526] on button "Validate" at bounding box center [1125, 518] width 421 height 26
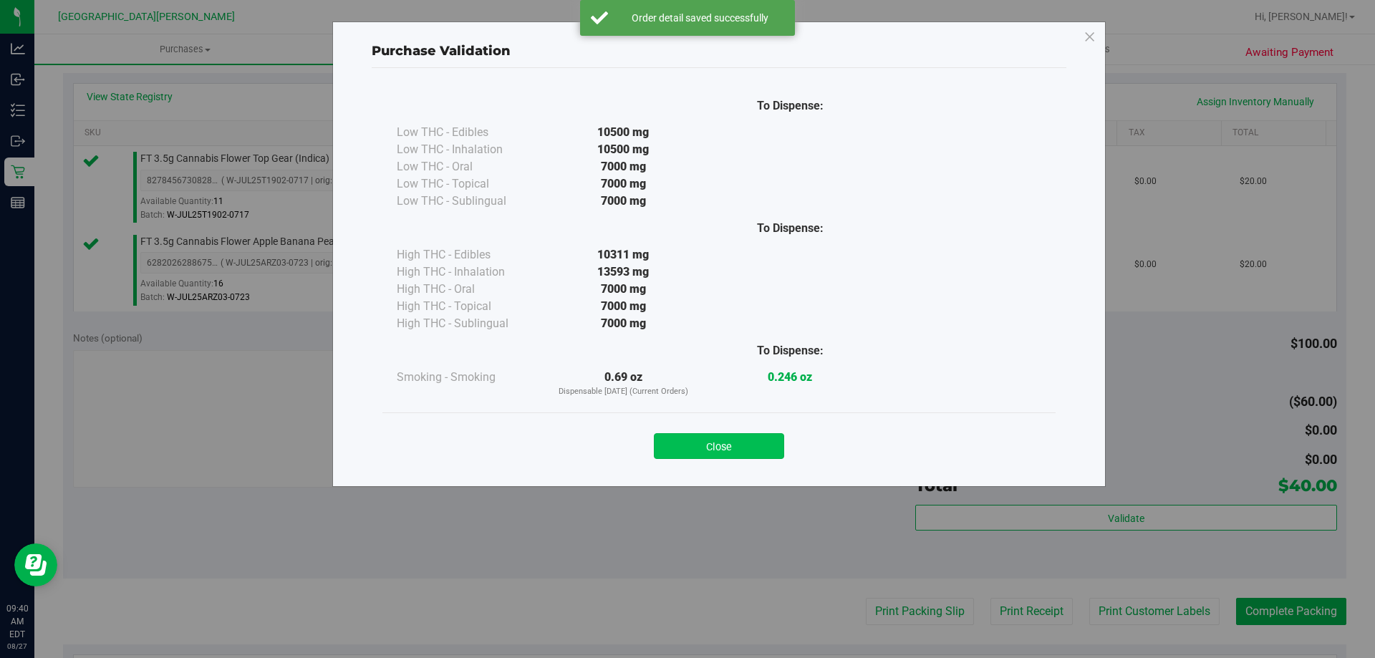
click at [697, 440] on button "Close" at bounding box center [719, 446] width 130 height 26
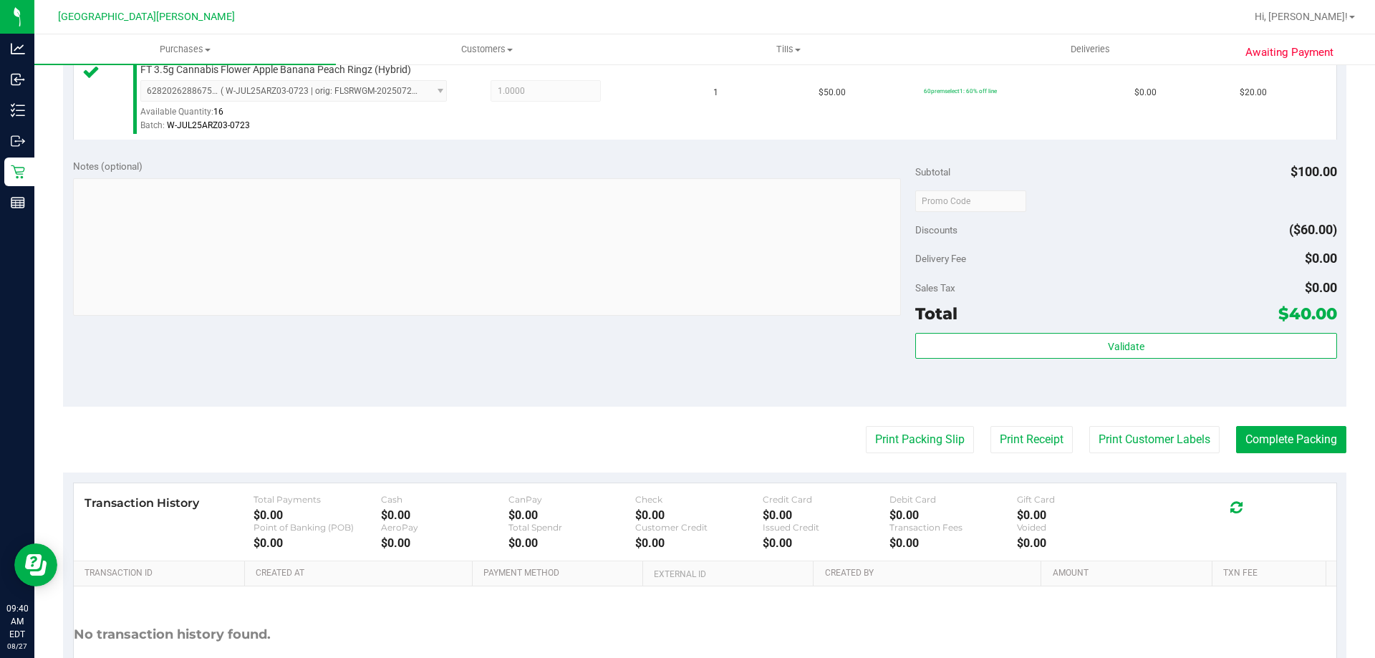
scroll to position [596, 0]
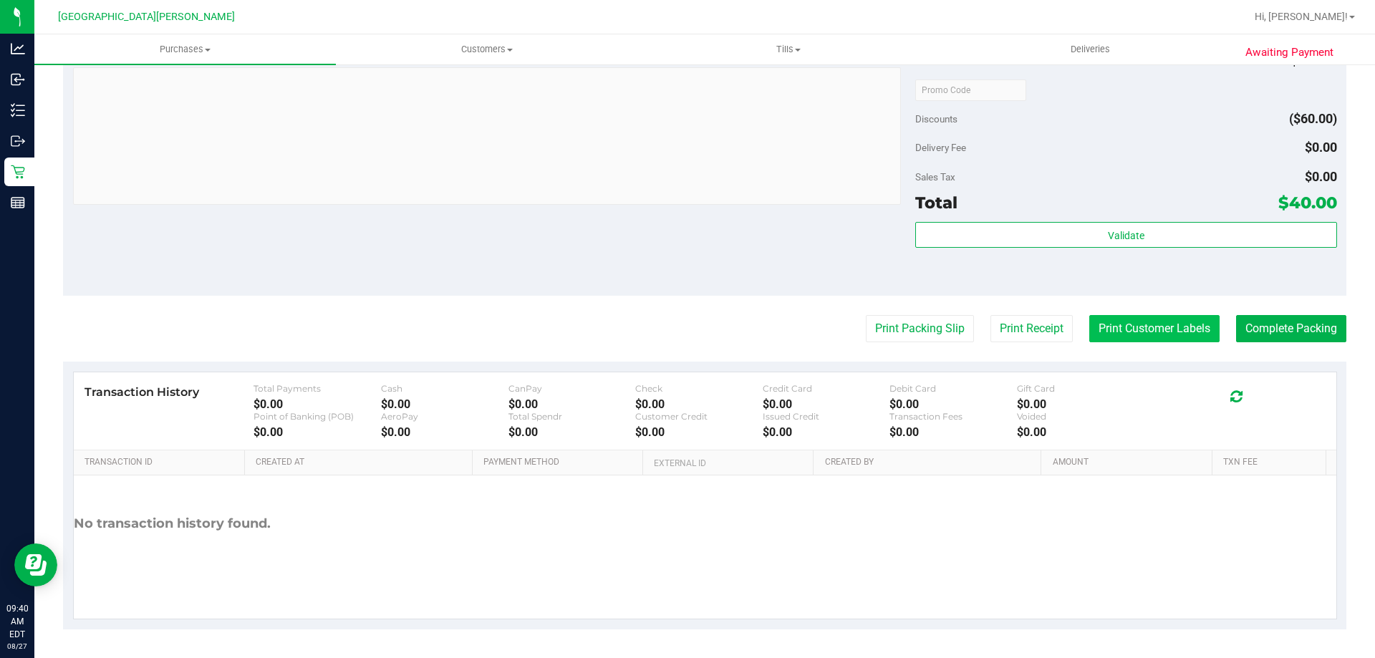
click at [1155, 334] on button "Print Customer Labels" at bounding box center [1154, 328] width 130 height 27
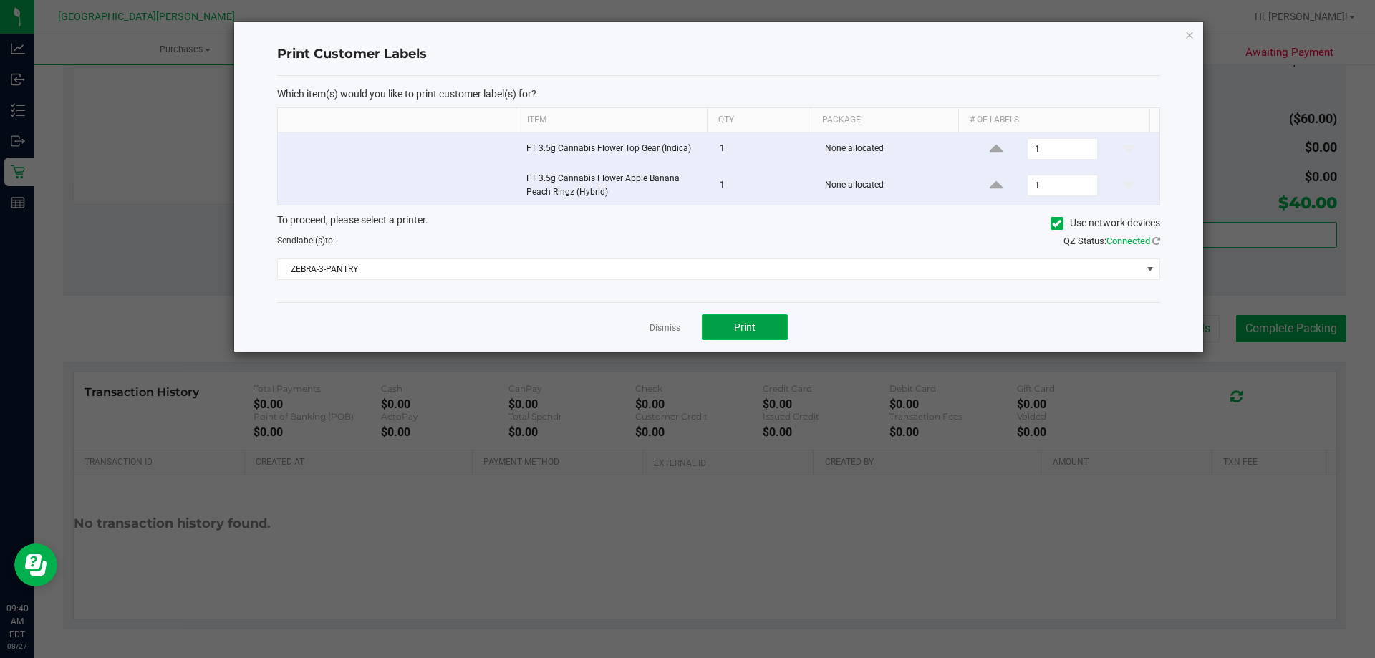
click at [758, 317] on button "Print" at bounding box center [745, 327] width 86 height 26
click at [665, 328] on link "Dismiss" at bounding box center [665, 328] width 31 height 12
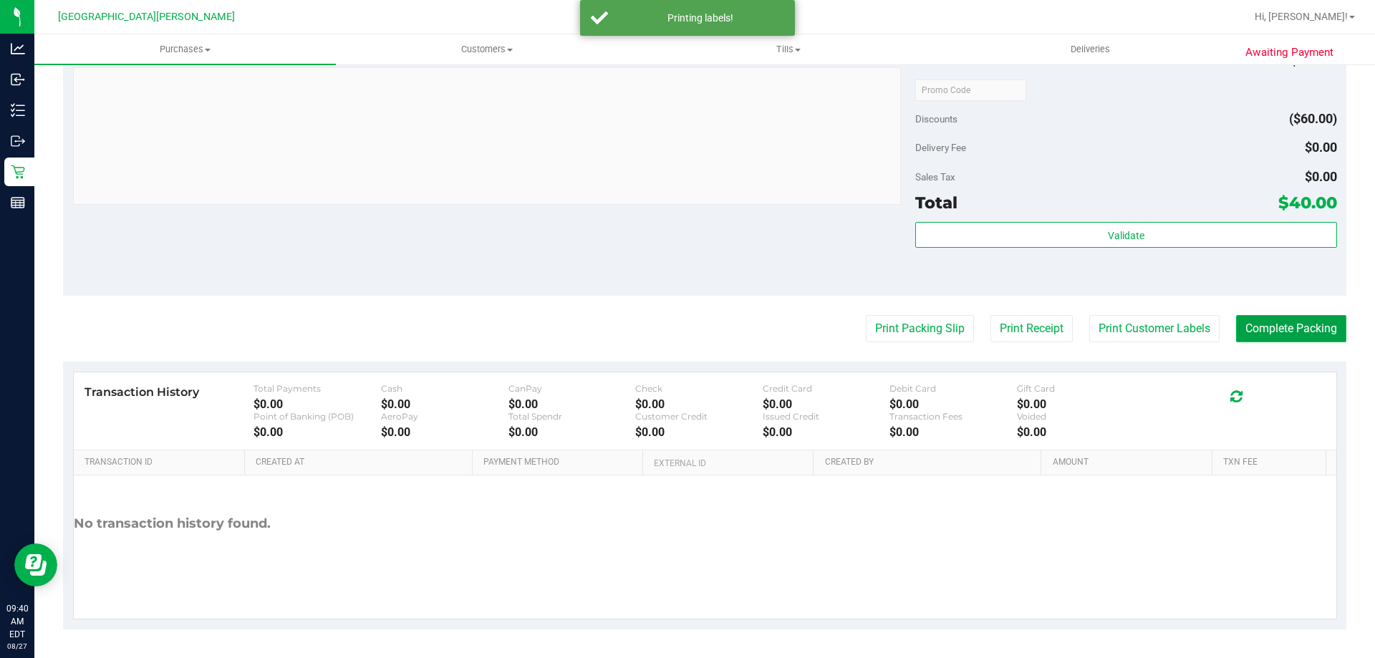
click at [1261, 328] on button "Complete Packing" at bounding box center [1291, 328] width 110 height 27
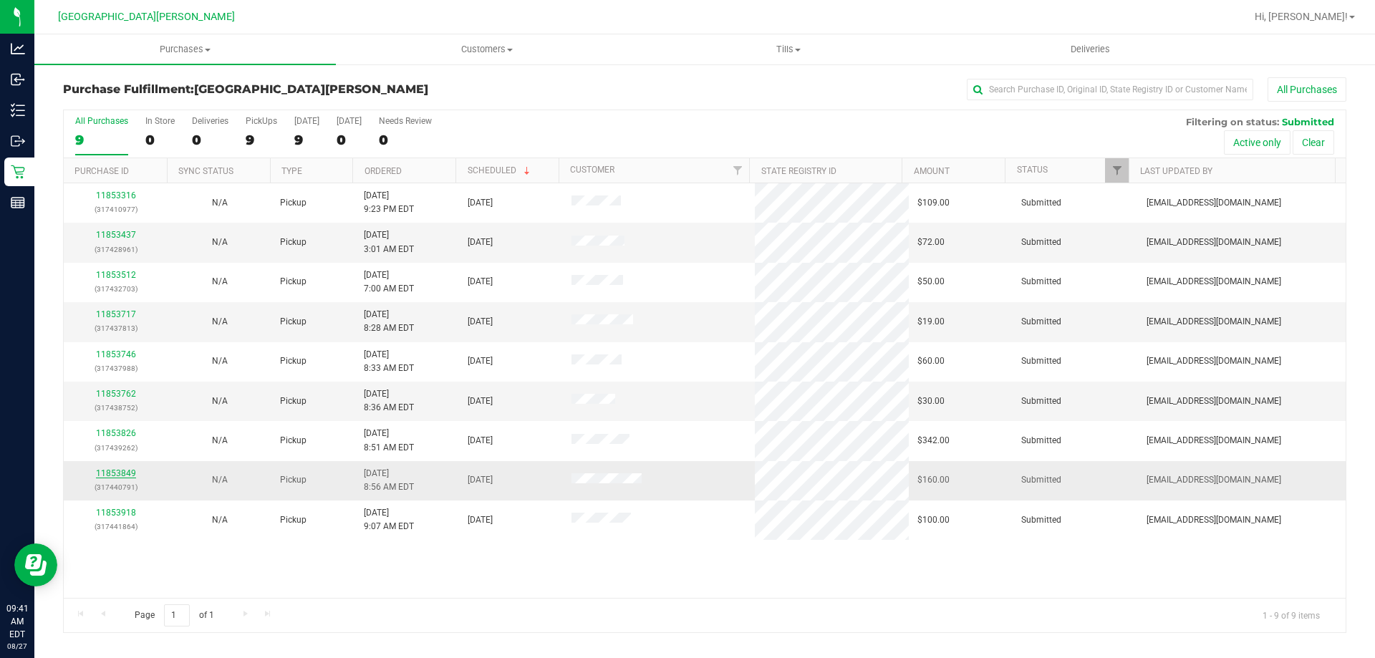
click at [111, 472] on link "11853849" at bounding box center [116, 473] width 40 height 10
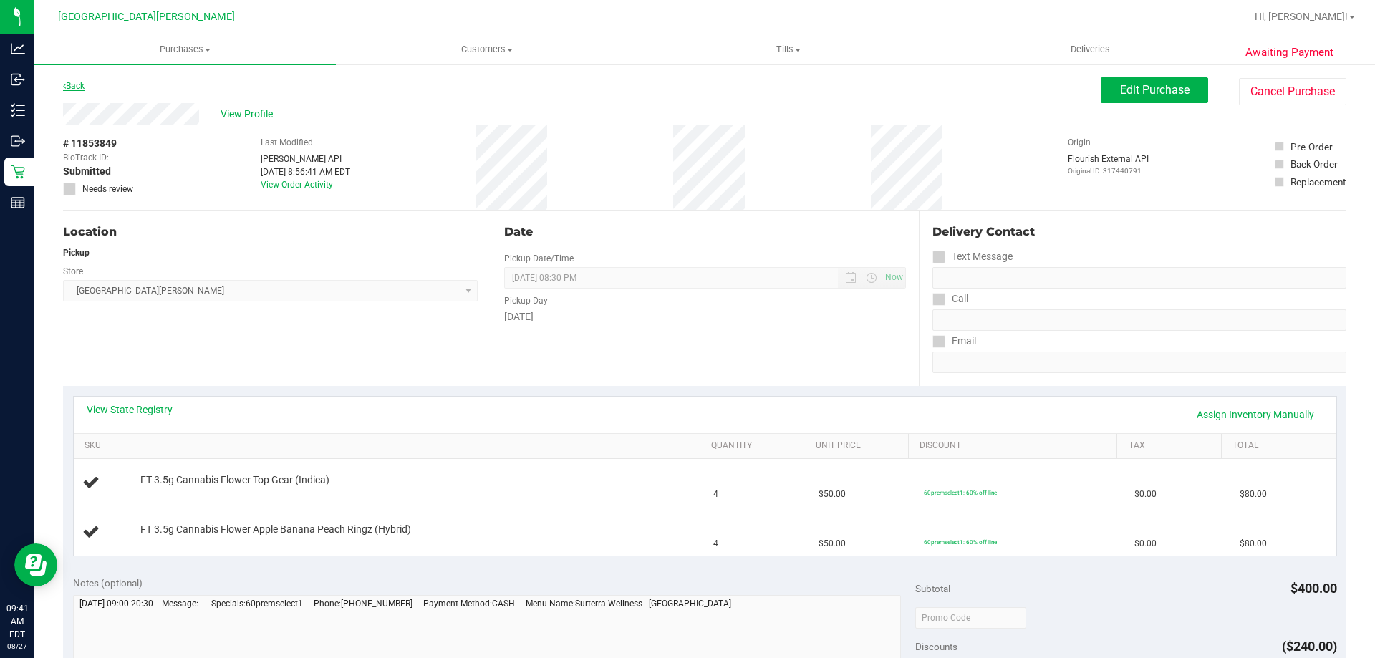
click at [77, 85] on link "Back" at bounding box center [73, 86] width 21 height 10
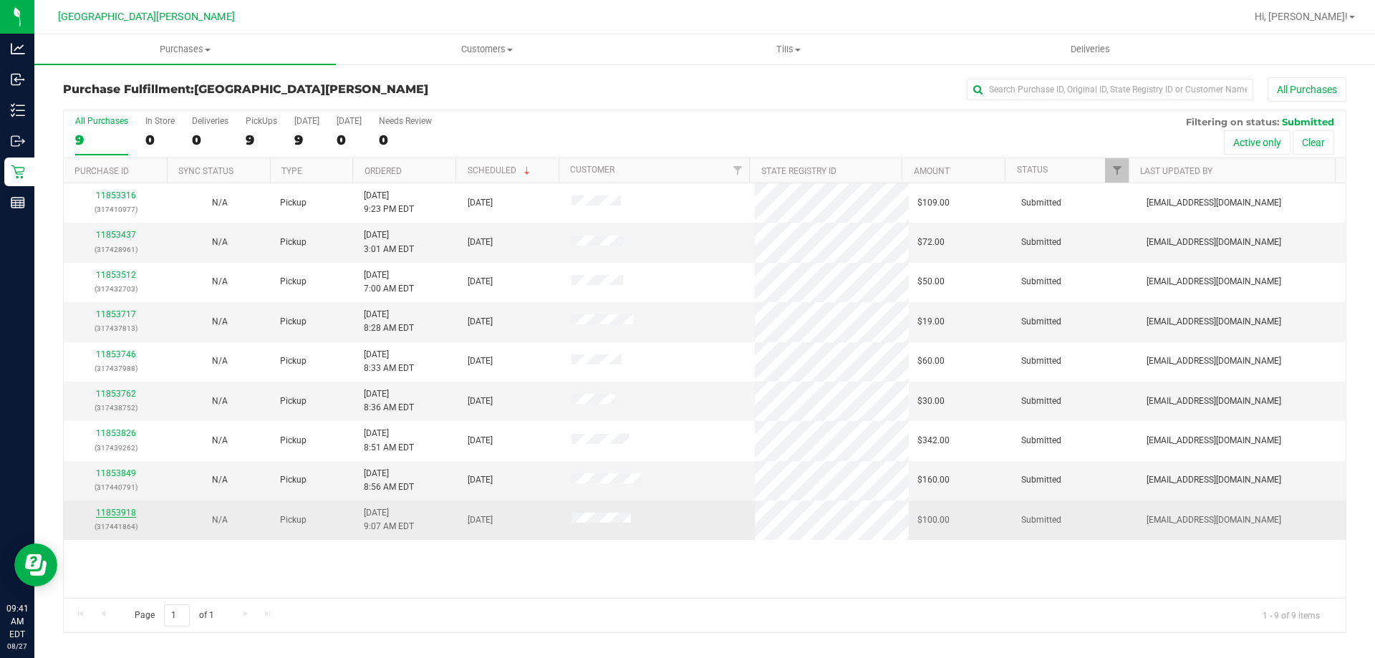
click at [122, 509] on link "11853918" at bounding box center [116, 513] width 40 height 10
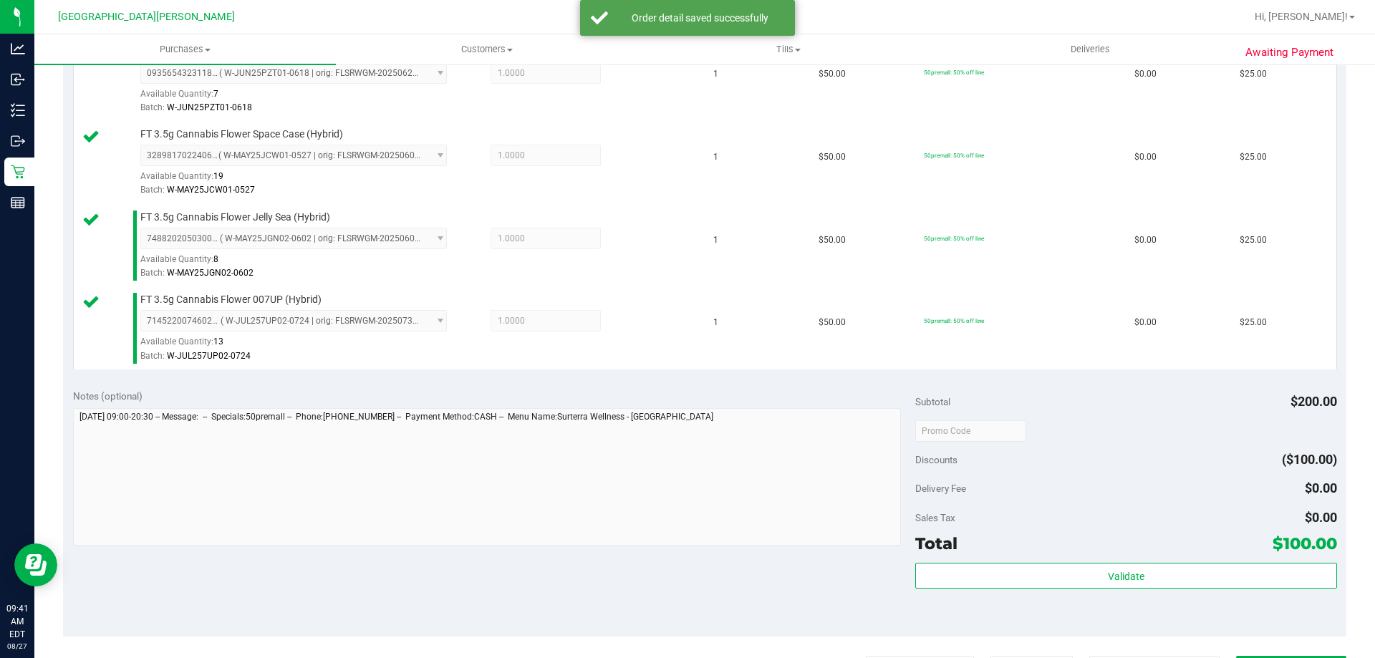
scroll to position [430, 0]
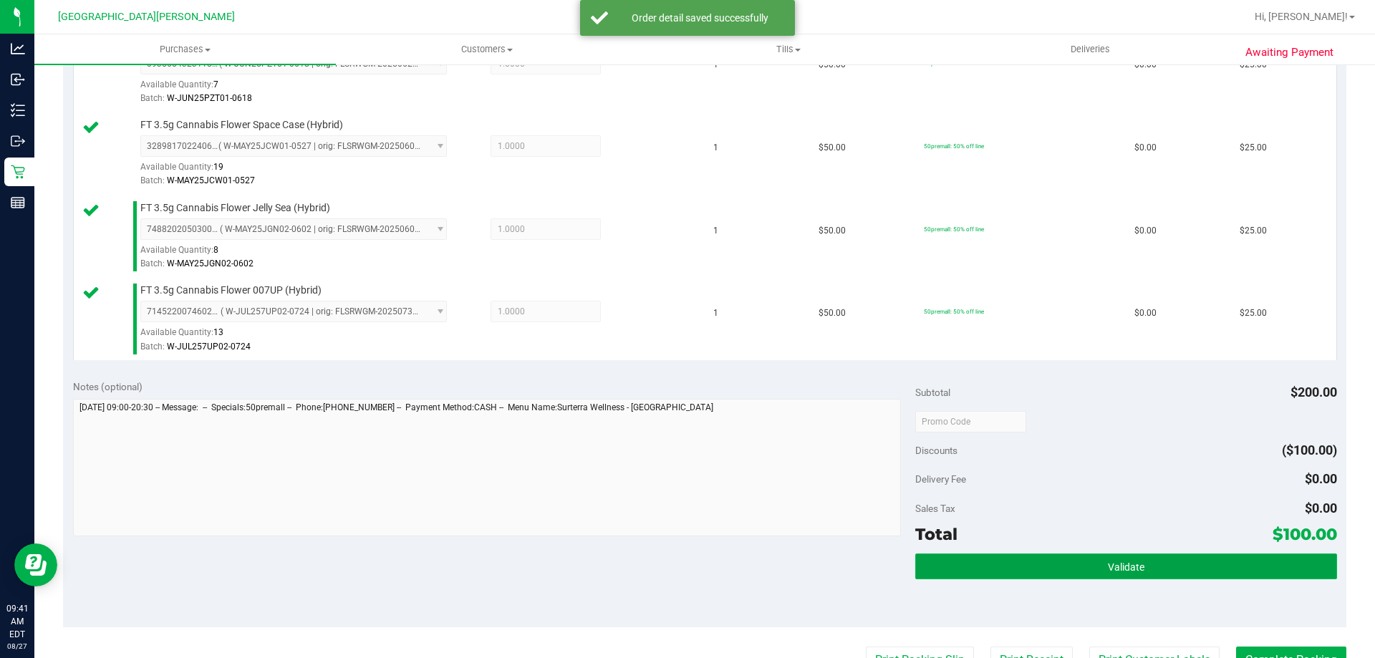
click at [1004, 569] on button "Validate" at bounding box center [1125, 567] width 421 height 26
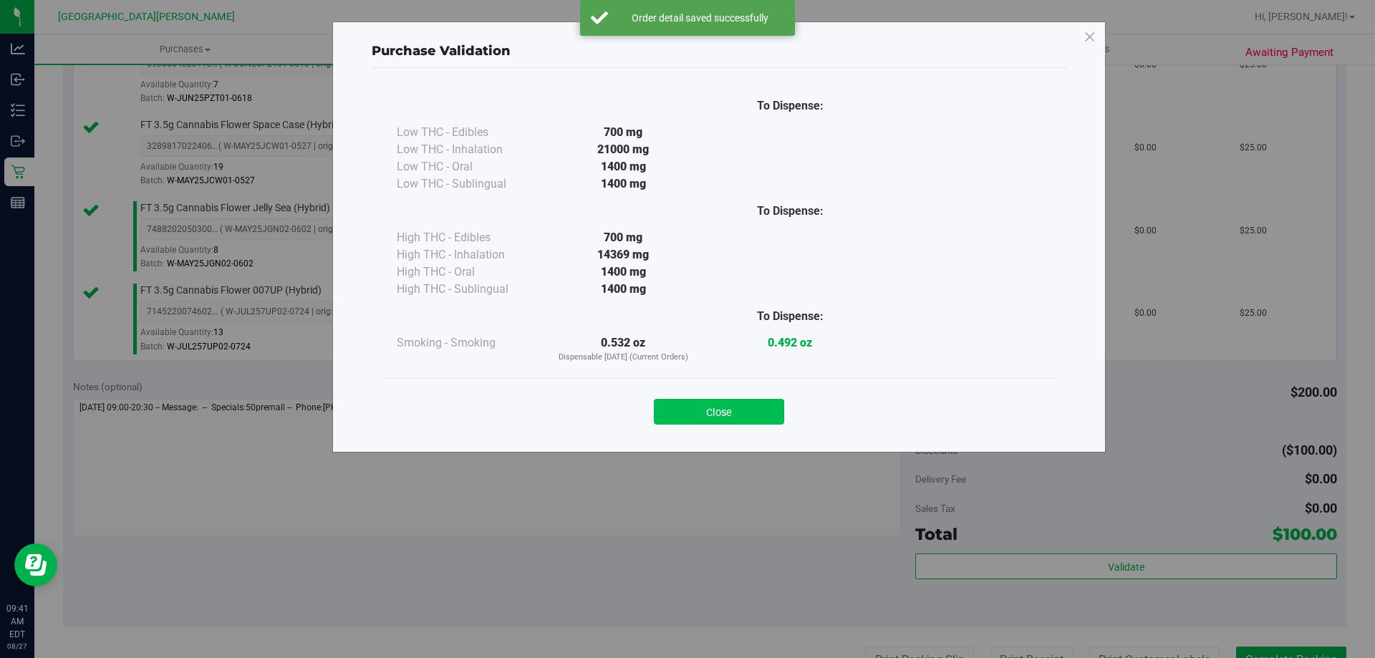
click at [687, 407] on button "Close" at bounding box center [719, 412] width 130 height 26
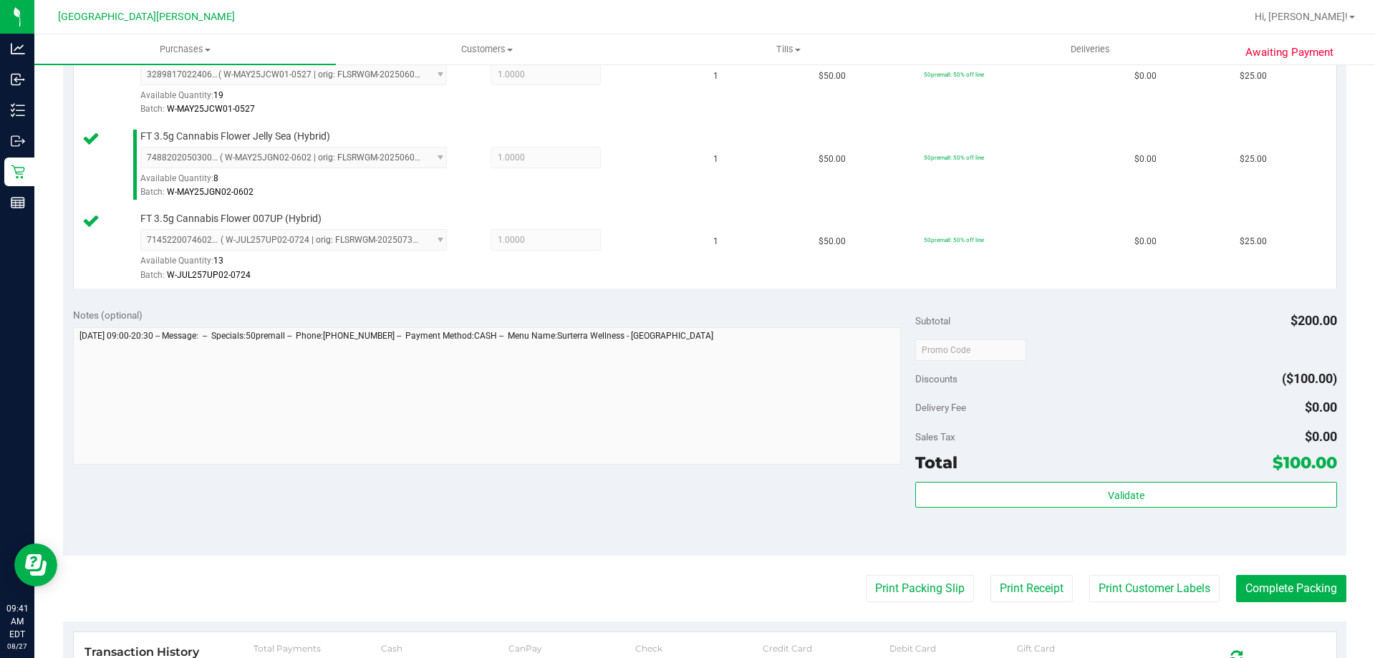
scroll to position [645, 0]
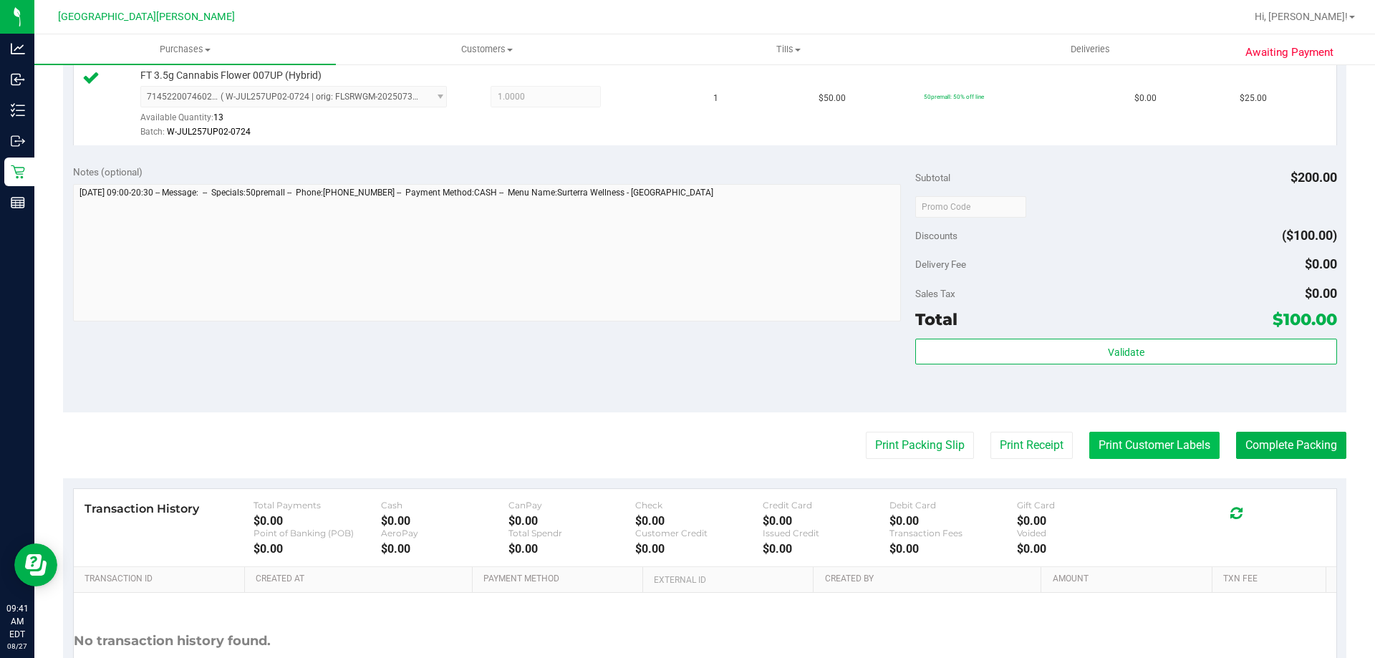
click at [1140, 434] on button "Print Customer Labels" at bounding box center [1154, 445] width 130 height 27
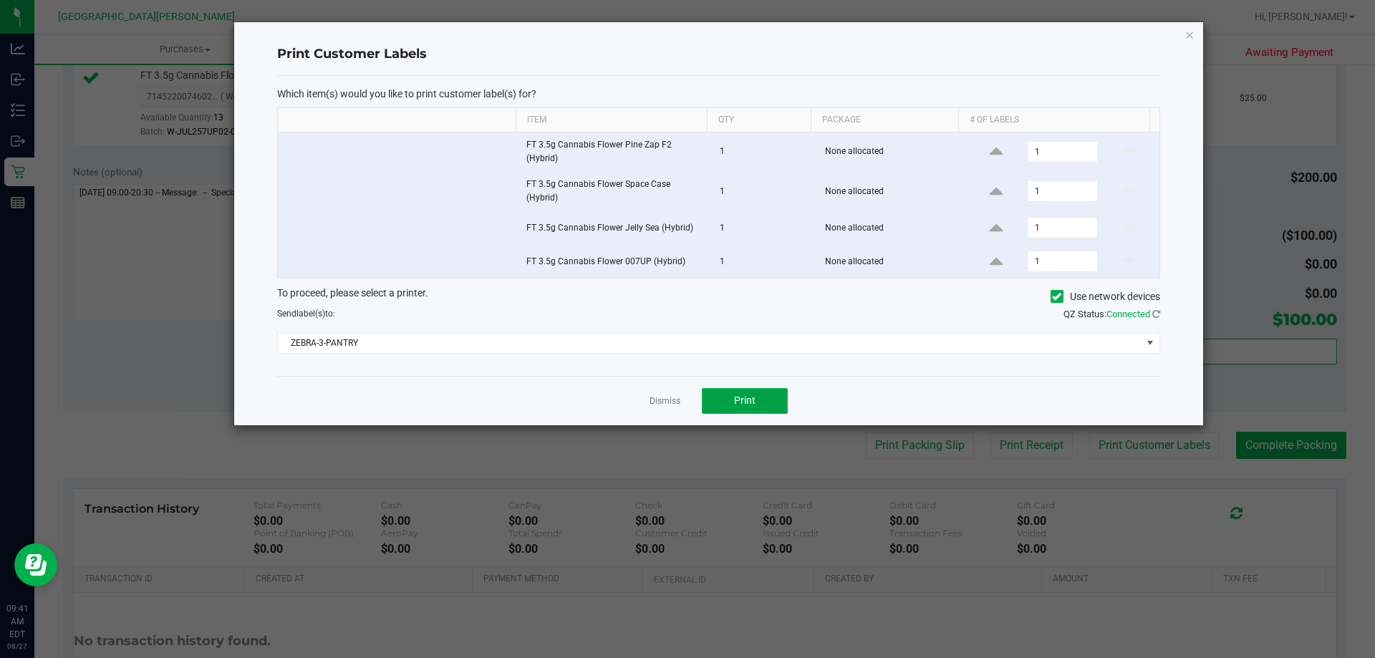
click at [743, 406] on span "Print" at bounding box center [744, 400] width 21 height 11
click at [670, 406] on link "Dismiss" at bounding box center [665, 401] width 31 height 12
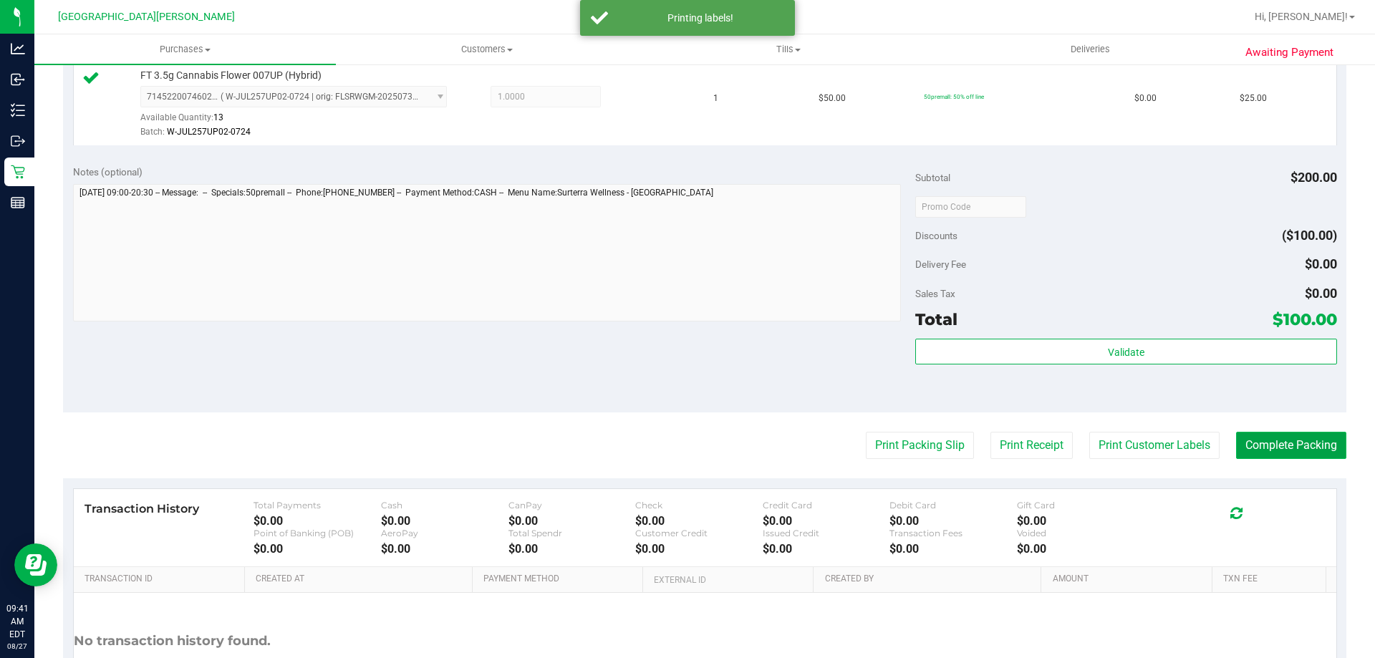
click at [1276, 447] on button "Complete Packing" at bounding box center [1291, 445] width 110 height 27
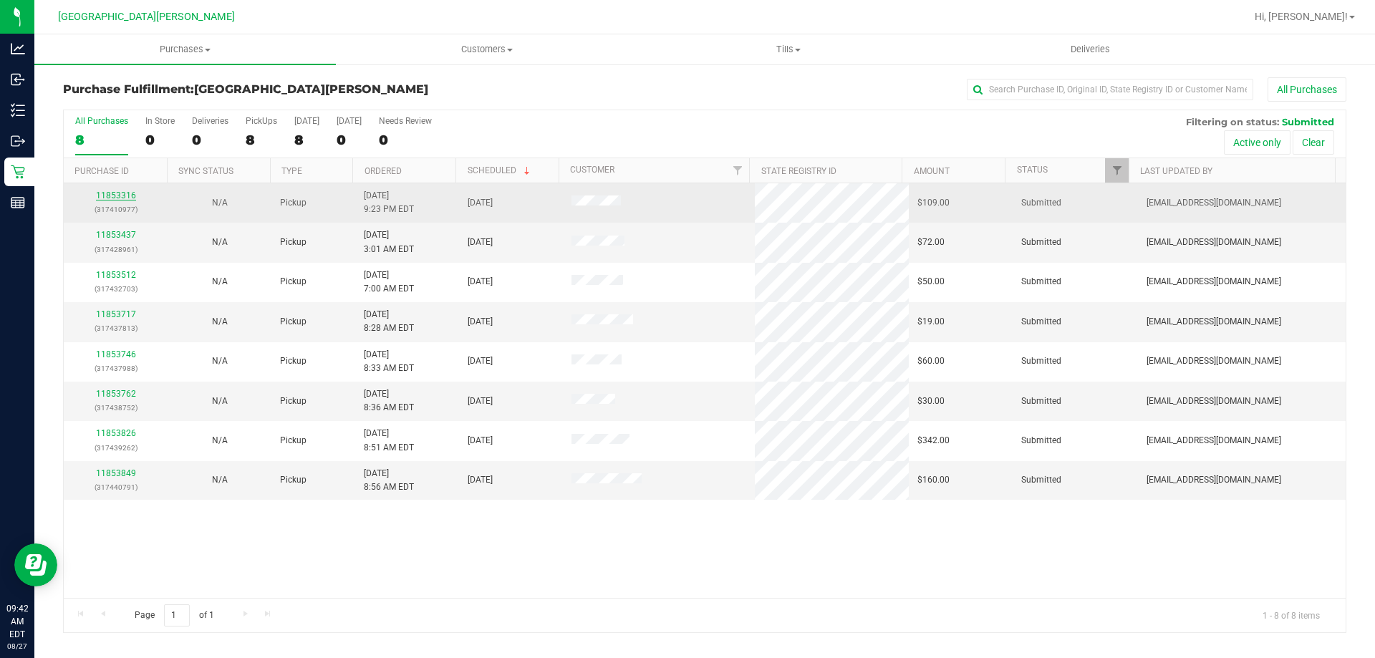
click at [107, 193] on link "11853316" at bounding box center [116, 196] width 40 height 10
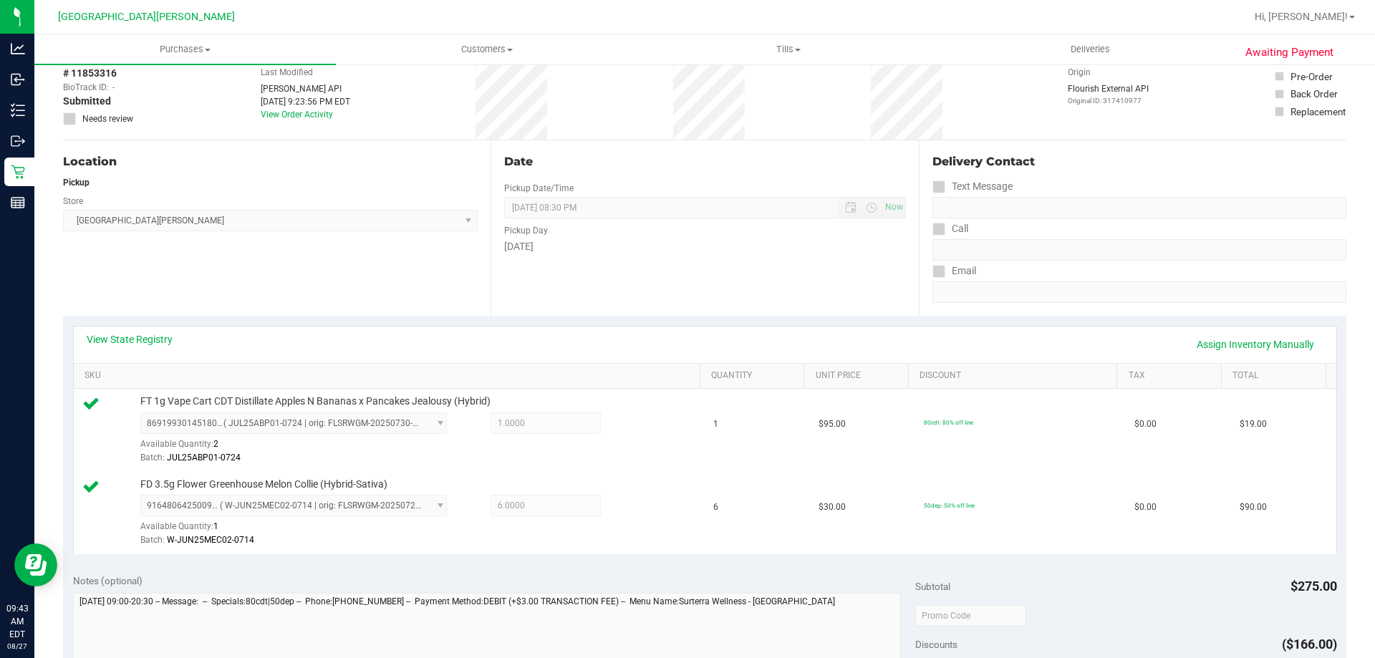
scroll to position [287, 0]
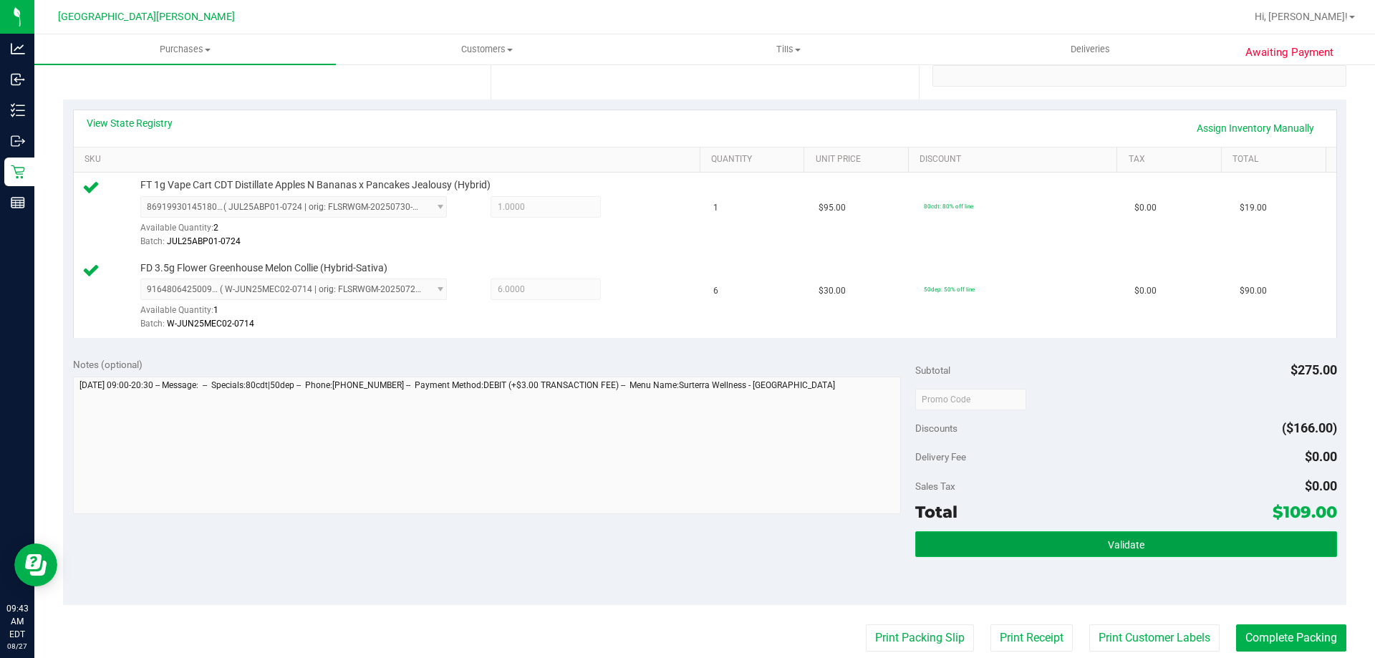
click at [1034, 547] on button "Validate" at bounding box center [1125, 544] width 421 height 26
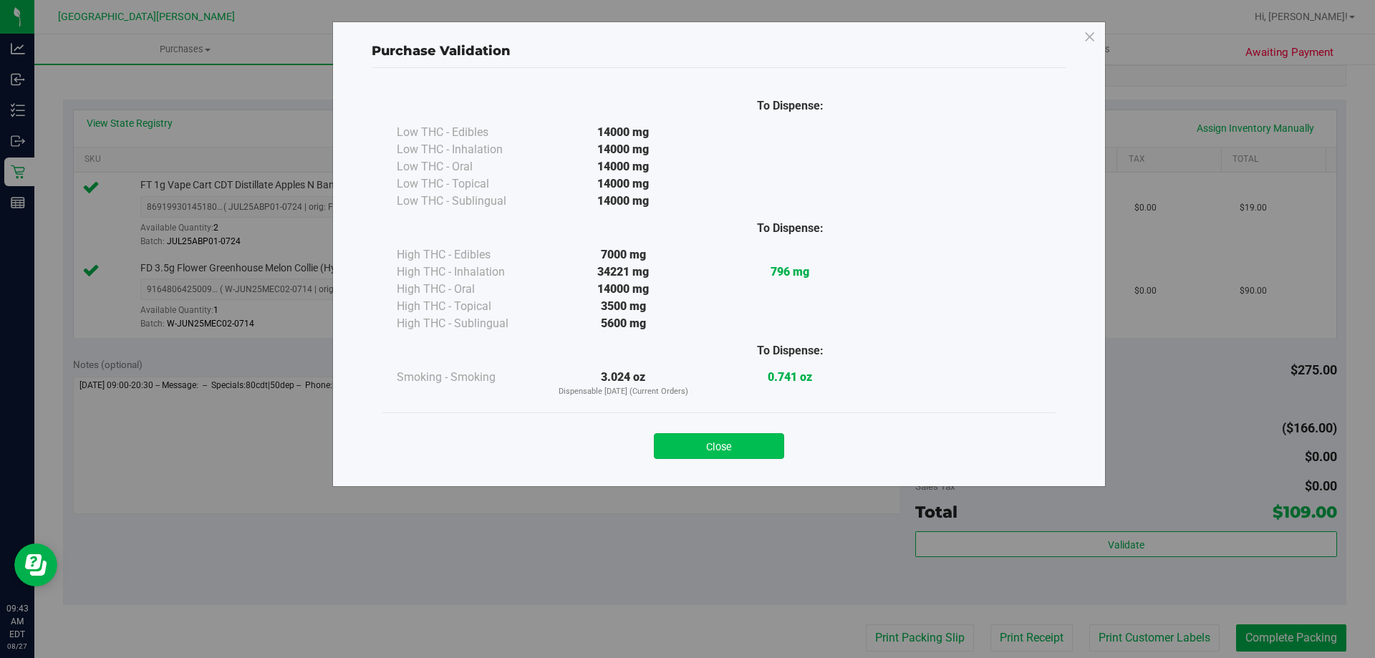
click at [761, 457] on button "Close" at bounding box center [719, 446] width 130 height 26
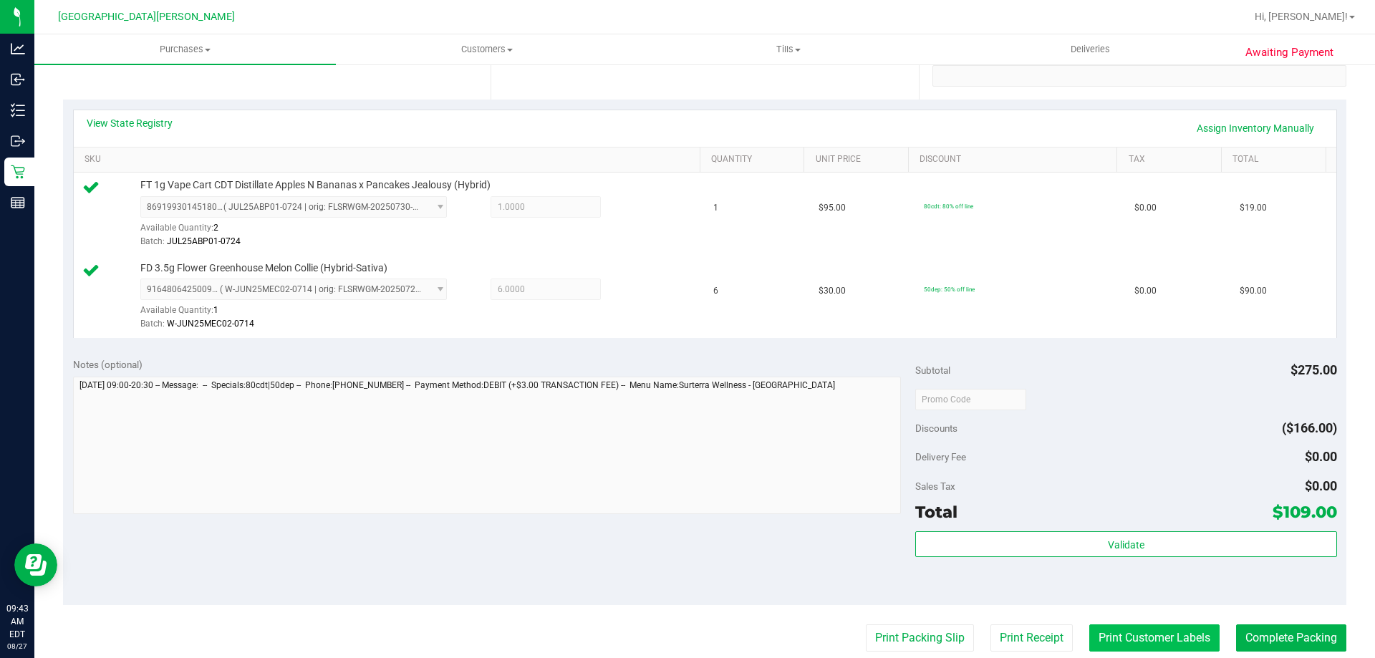
click at [1152, 635] on button "Print Customer Labels" at bounding box center [1154, 638] width 130 height 27
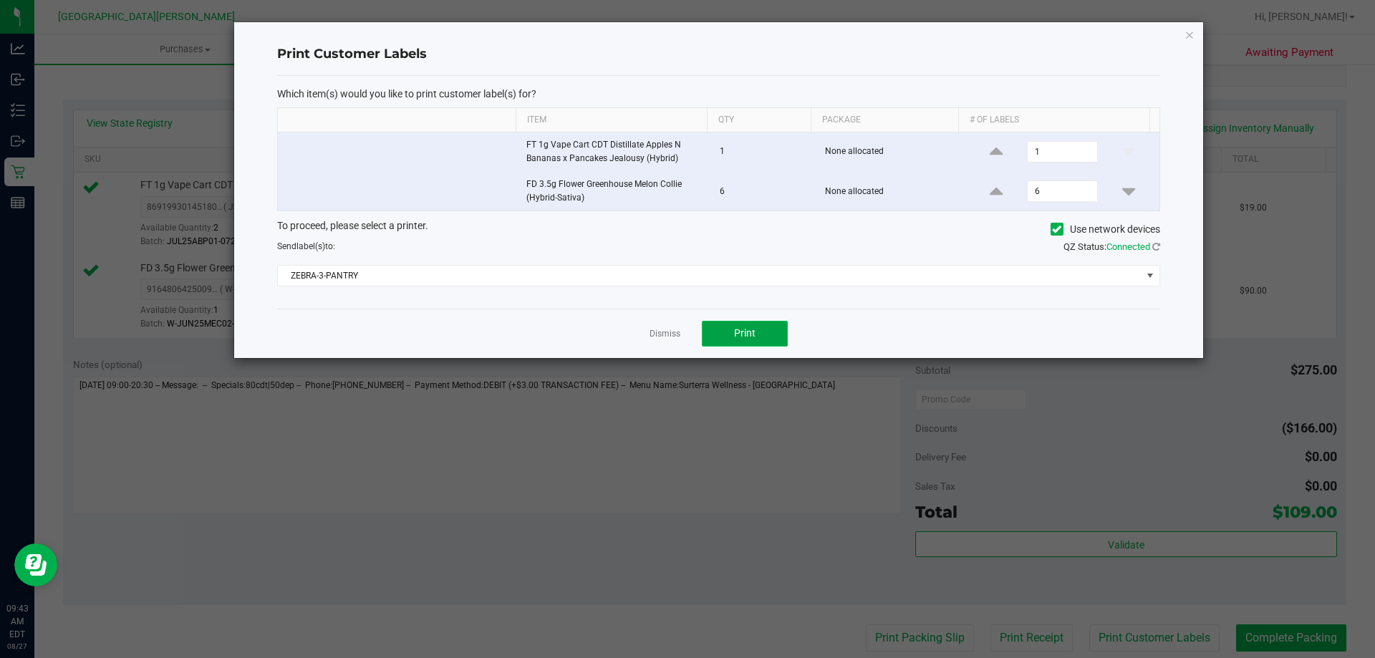
click at [732, 334] on button "Print" at bounding box center [745, 334] width 86 height 26
click at [660, 333] on link "Dismiss" at bounding box center [665, 334] width 31 height 12
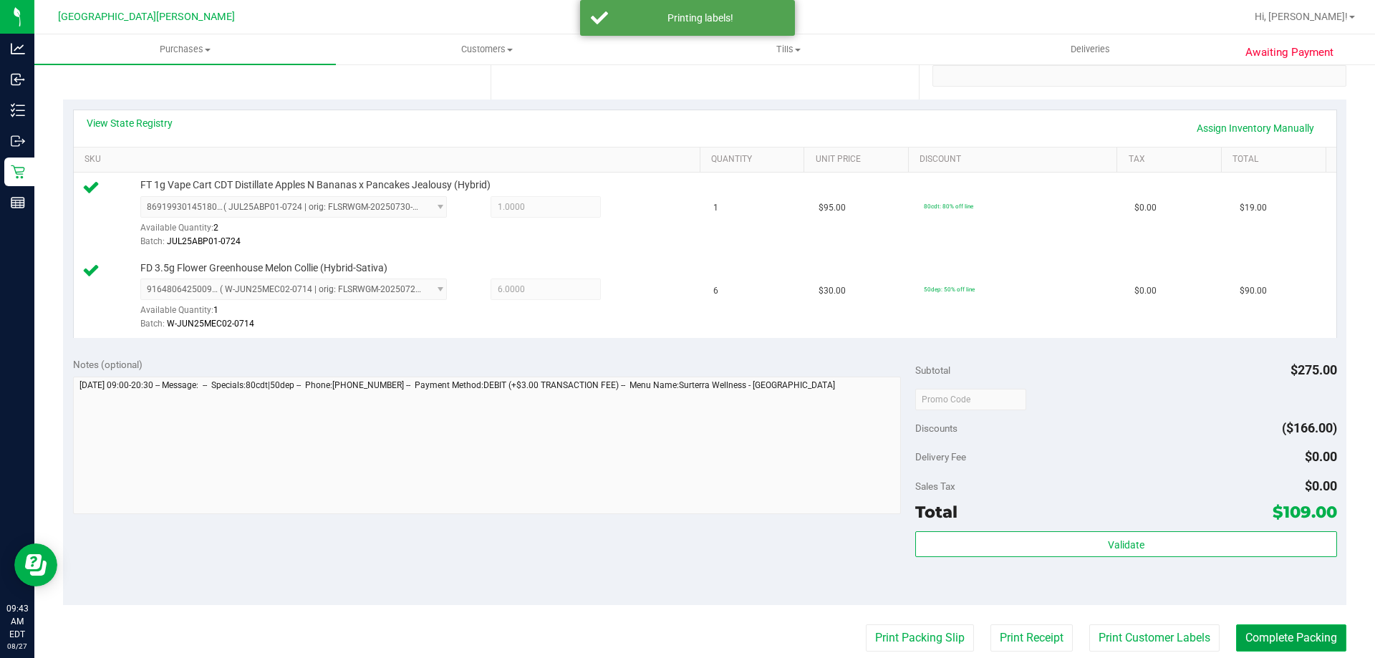
click at [1274, 630] on button "Complete Packing" at bounding box center [1291, 638] width 110 height 27
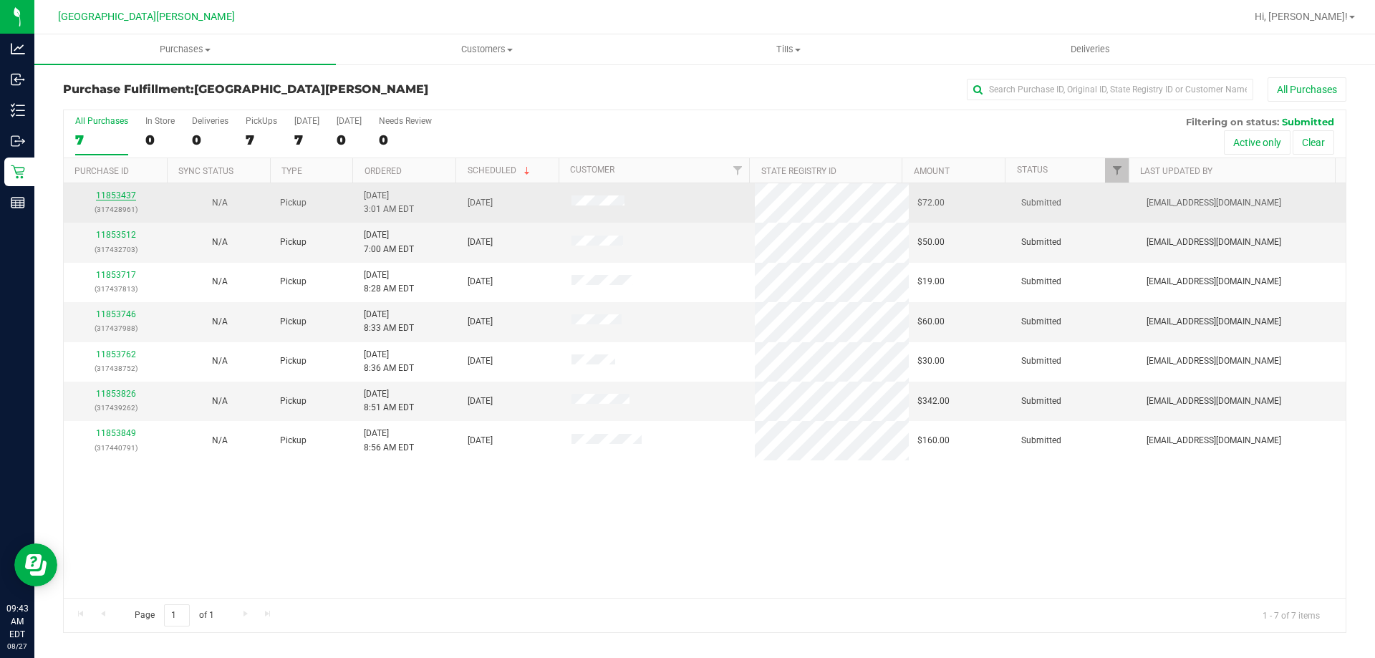
click at [110, 191] on link "11853437" at bounding box center [116, 196] width 40 height 10
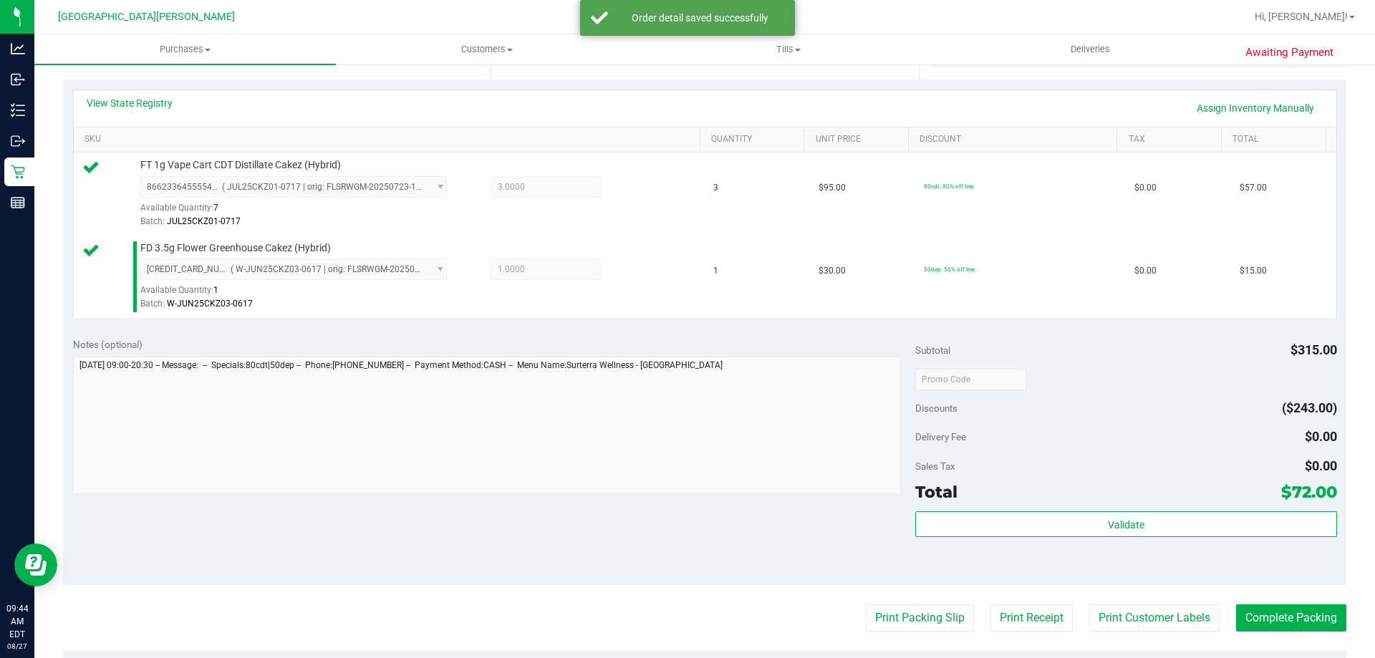
scroll to position [358, 0]
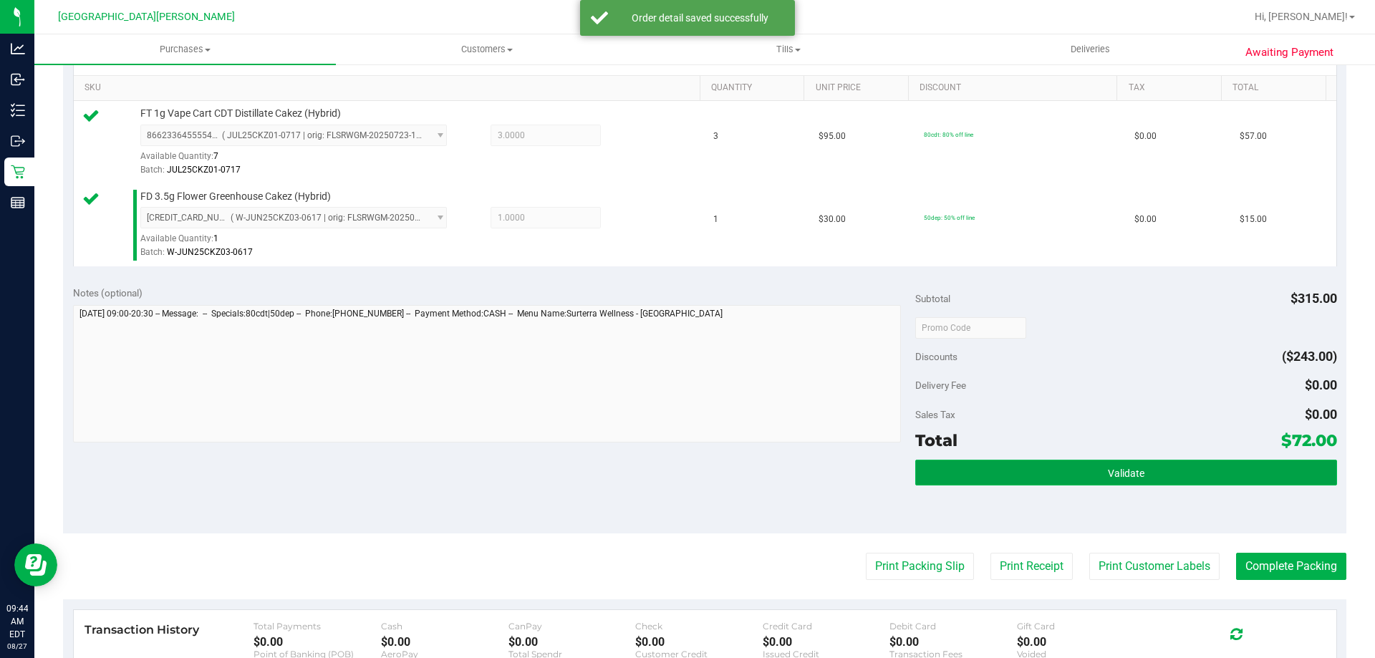
click at [978, 464] on button "Validate" at bounding box center [1125, 473] width 421 height 26
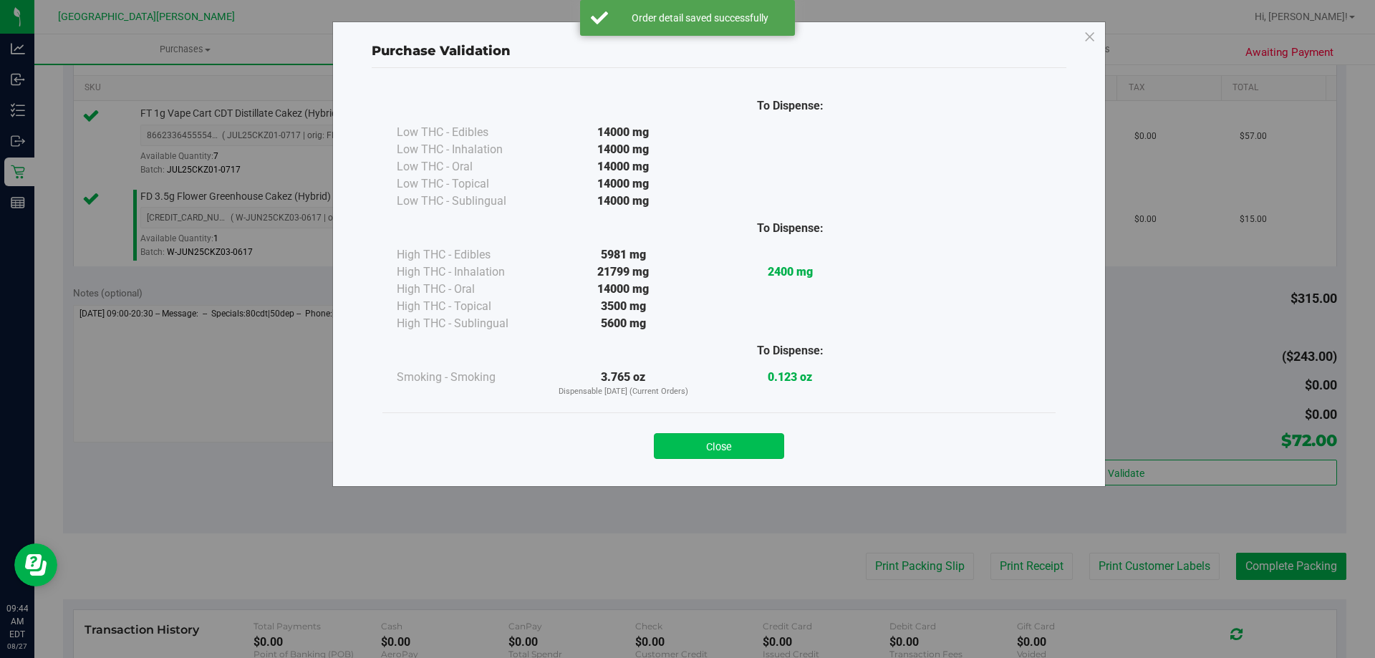
click at [728, 448] on button "Close" at bounding box center [719, 446] width 130 height 26
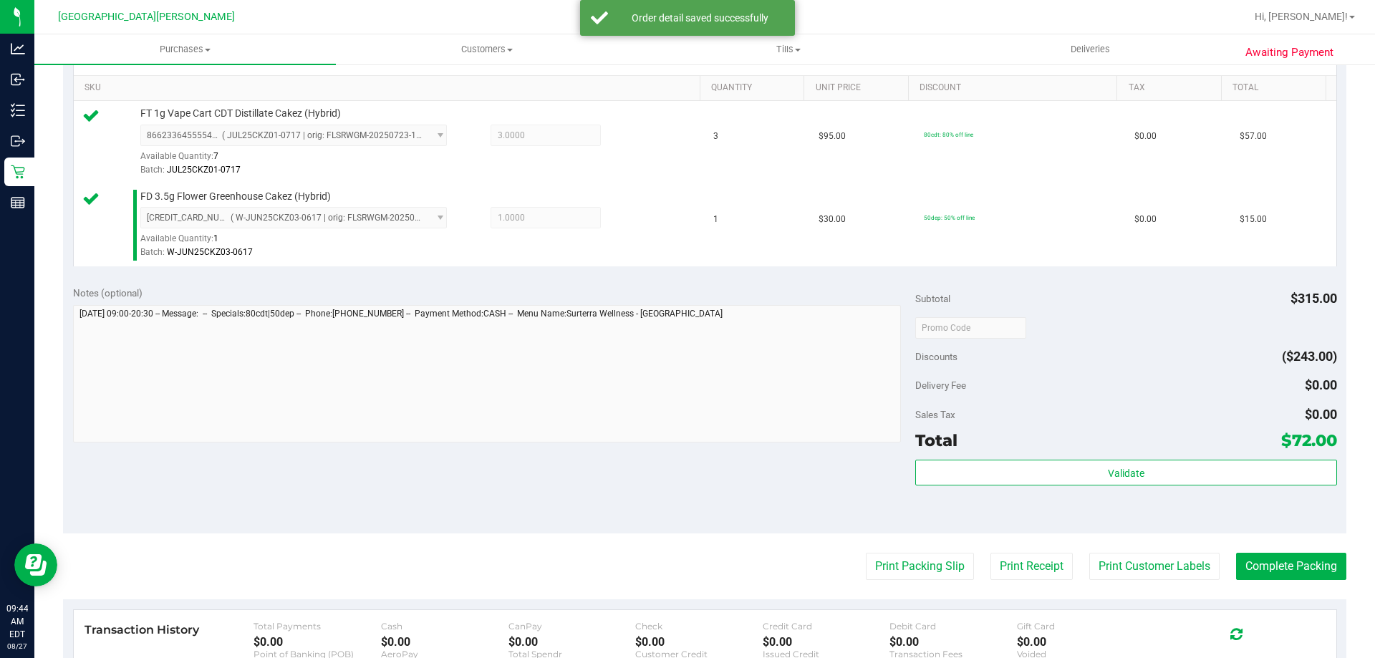
click at [1180, 581] on purchase-details "Back Edit Purchase Cancel Purchase View Profile # 11853437 BioTrack ID: - Submi…" at bounding box center [705, 293] width 1284 height 1148
click at [1166, 572] on button "Print Customer Labels" at bounding box center [1154, 566] width 130 height 27
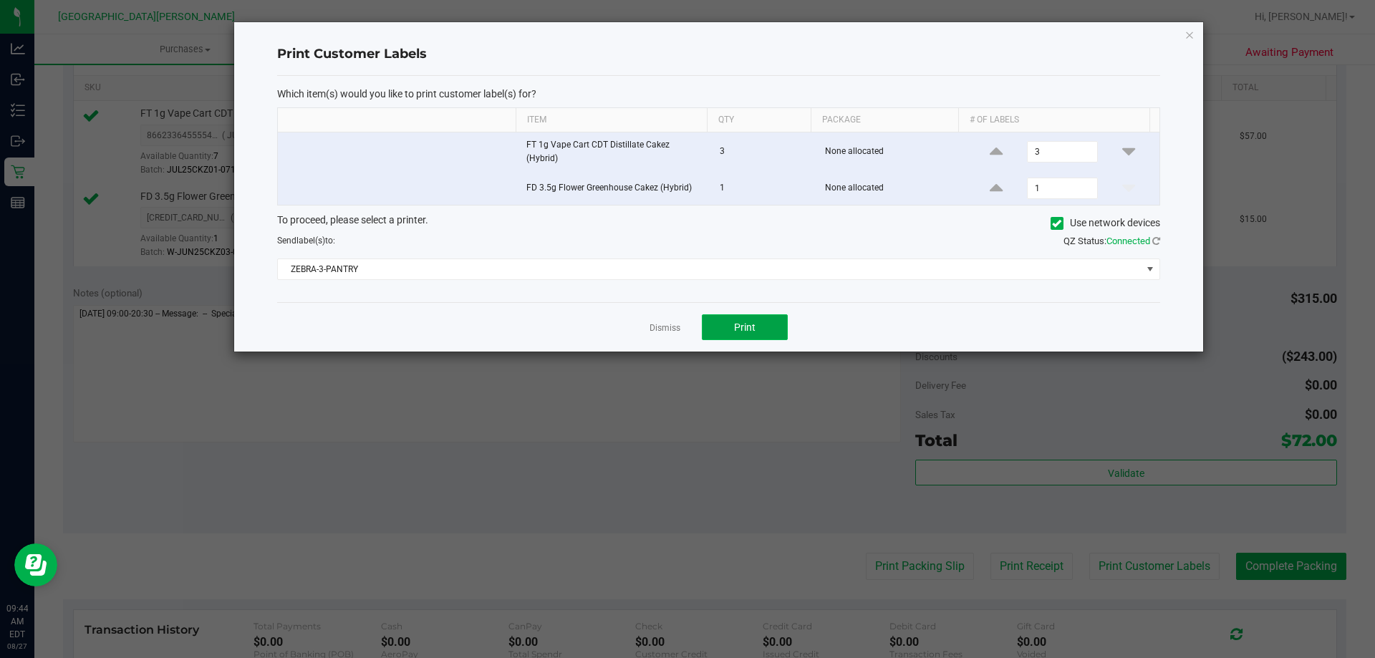
click at [764, 327] on button "Print" at bounding box center [745, 327] width 86 height 26
click at [660, 322] on link "Dismiss" at bounding box center [665, 328] width 31 height 12
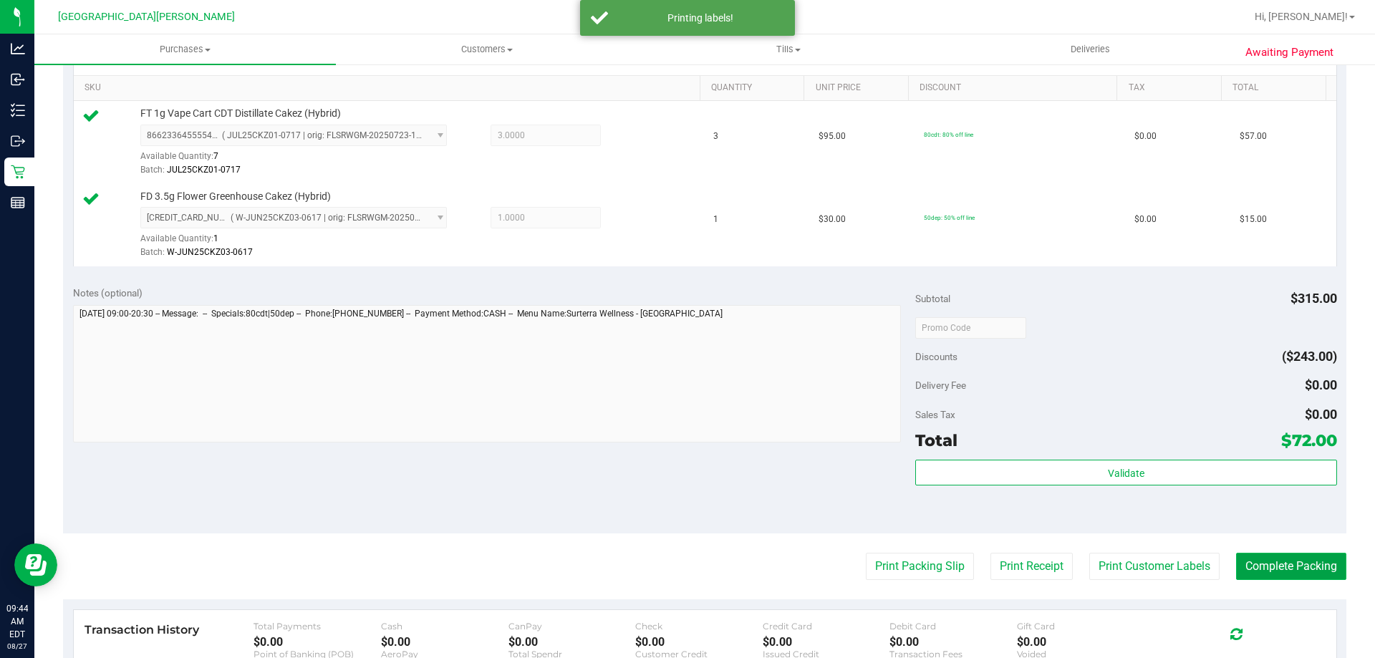
click at [1274, 566] on button "Complete Packing" at bounding box center [1291, 566] width 110 height 27
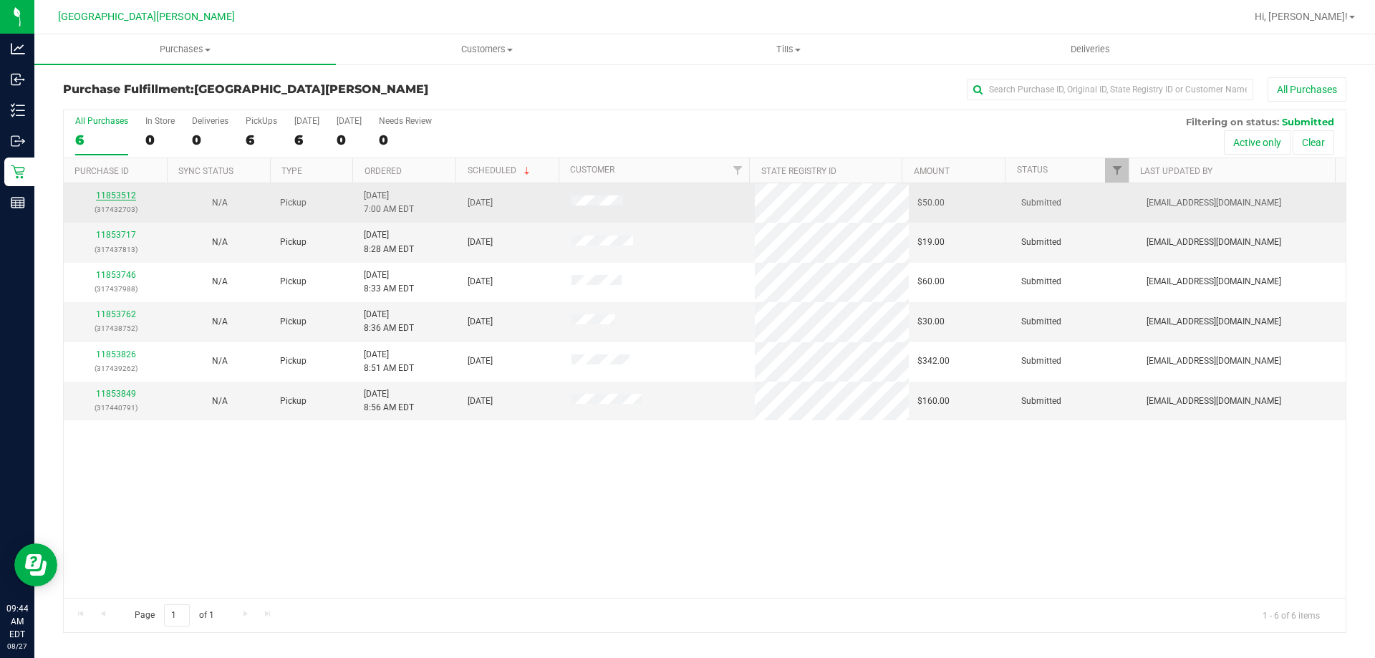
click at [120, 196] on link "11853512" at bounding box center [116, 196] width 40 height 10
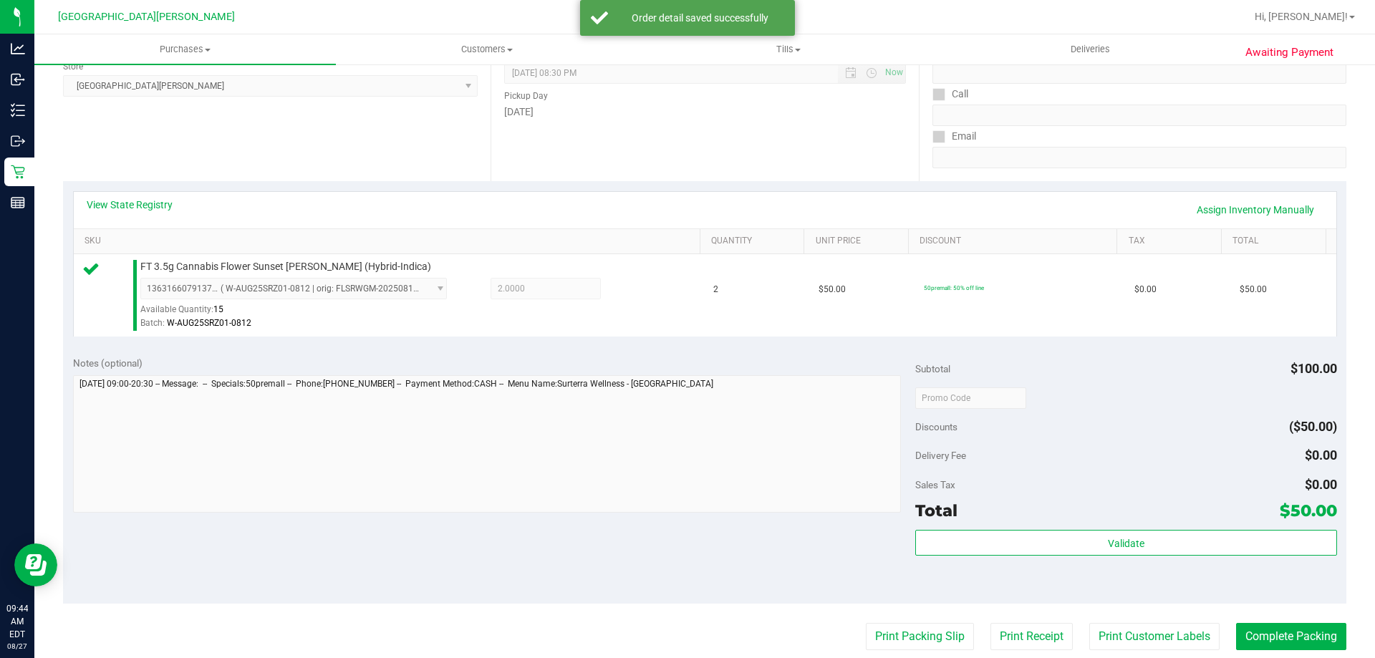
scroll to position [287, 0]
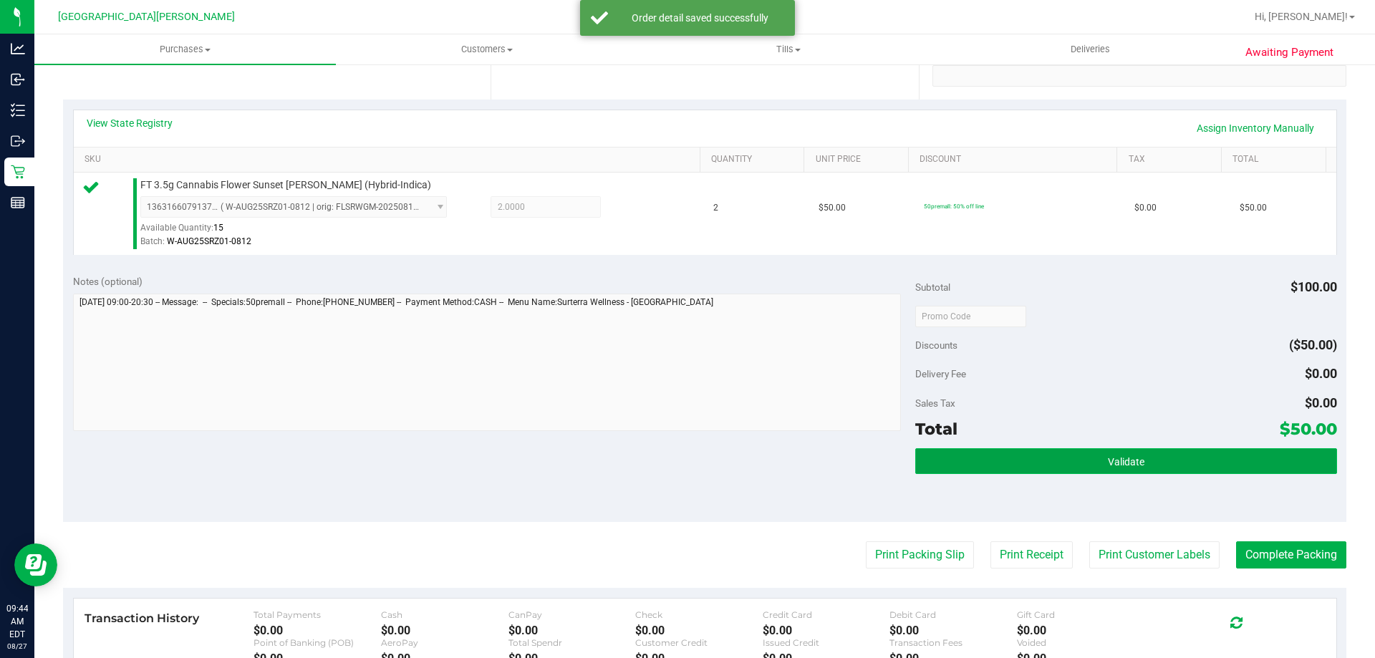
click at [1064, 464] on button "Validate" at bounding box center [1125, 461] width 421 height 26
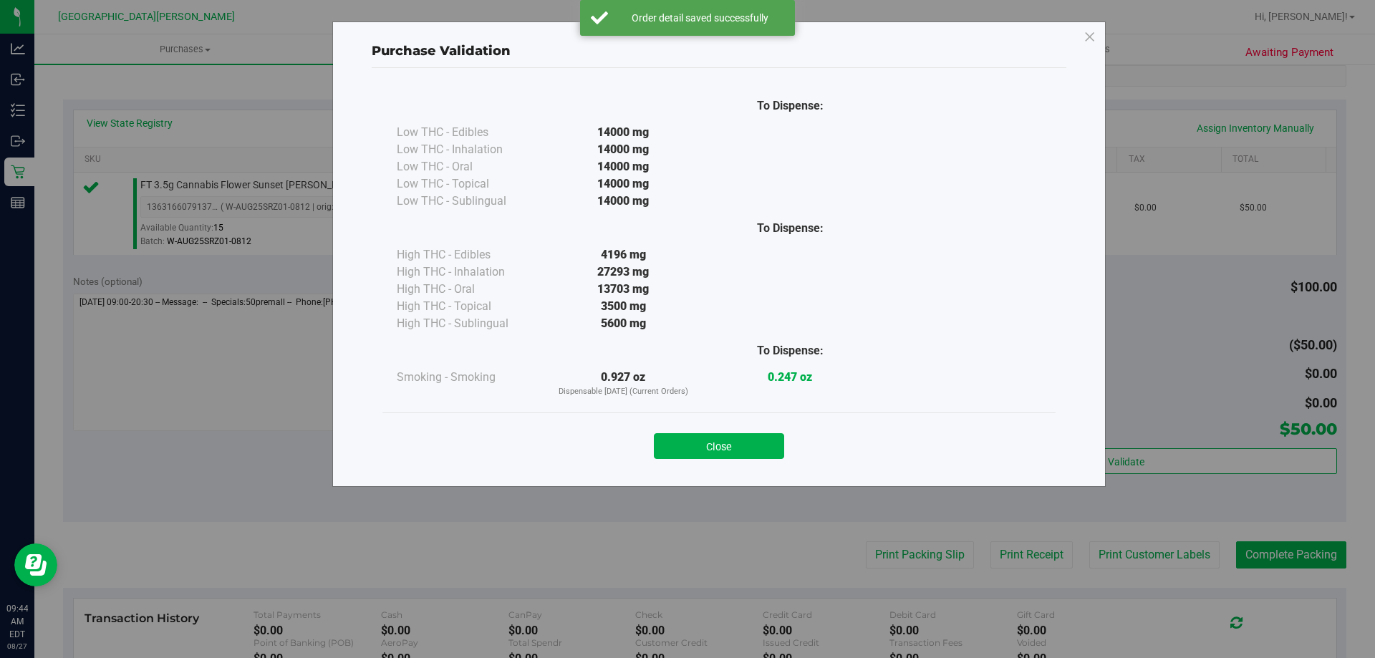
click at [720, 448] on button "Close" at bounding box center [719, 446] width 130 height 26
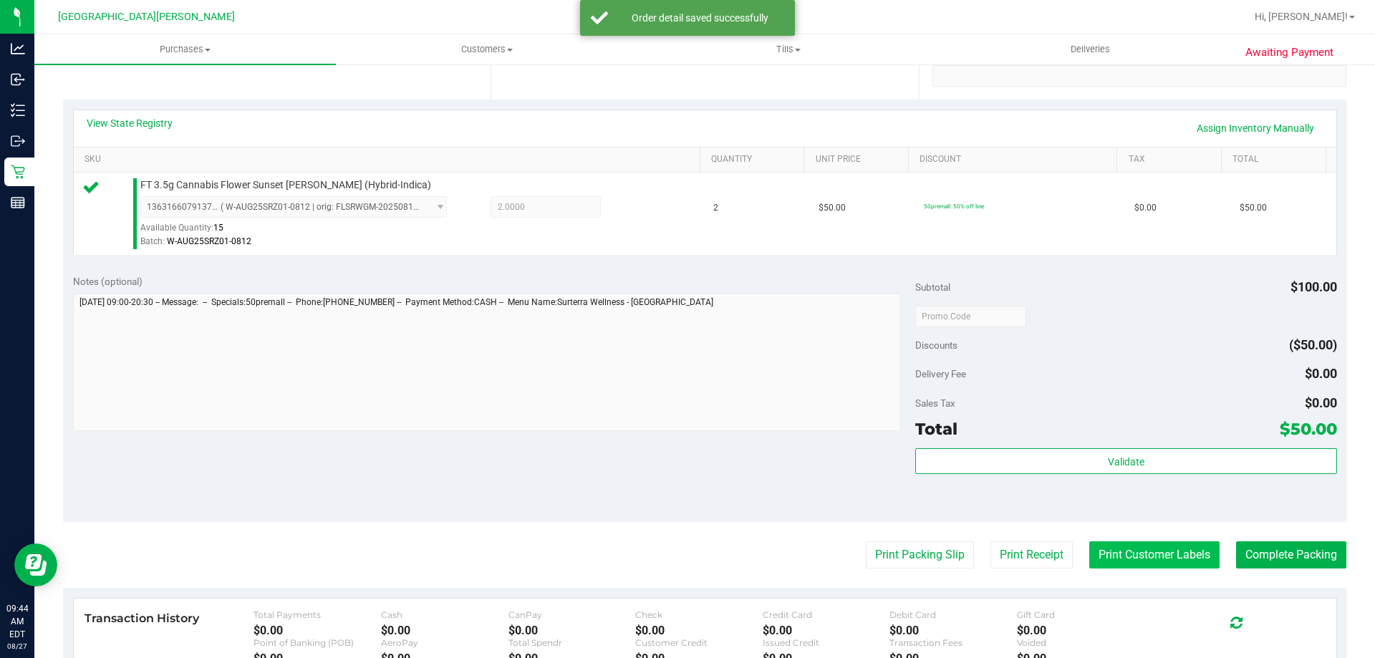
click at [1147, 557] on button "Print Customer Labels" at bounding box center [1154, 554] width 130 height 27
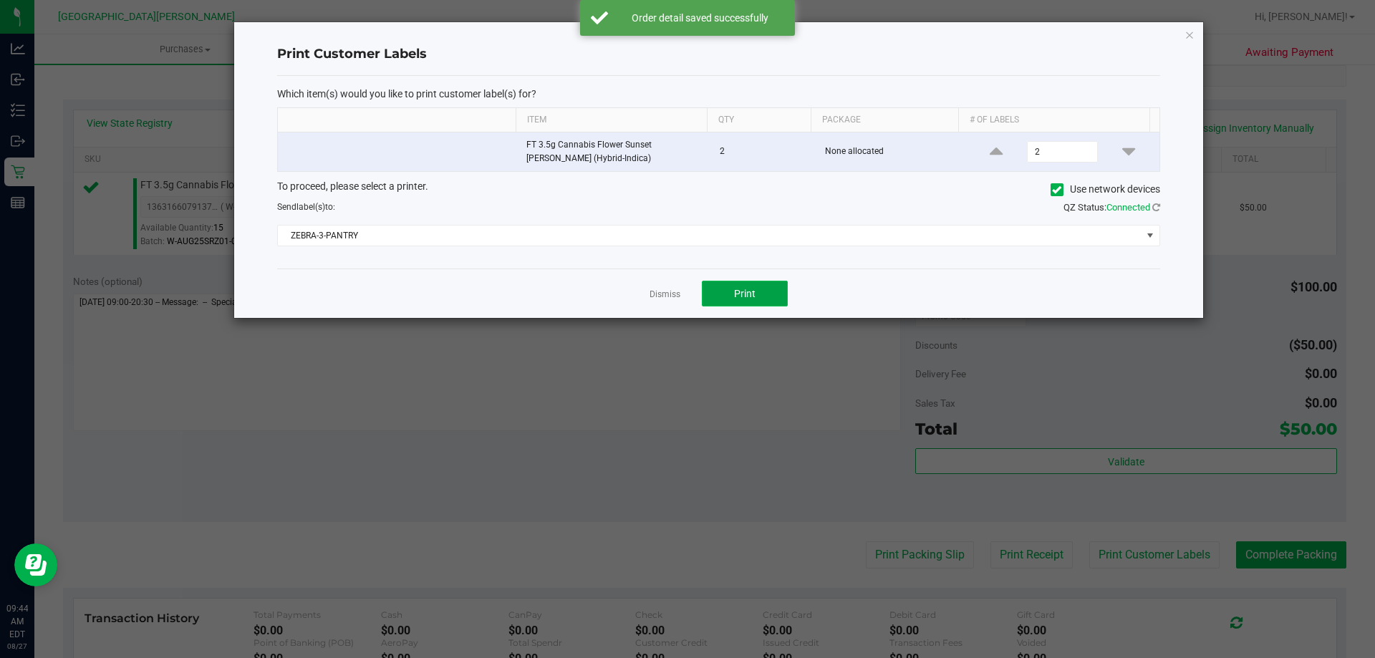
click at [759, 300] on button "Print" at bounding box center [745, 294] width 86 height 26
click at [660, 298] on link "Dismiss" at bounding box center [665, 295] width 31 height 12
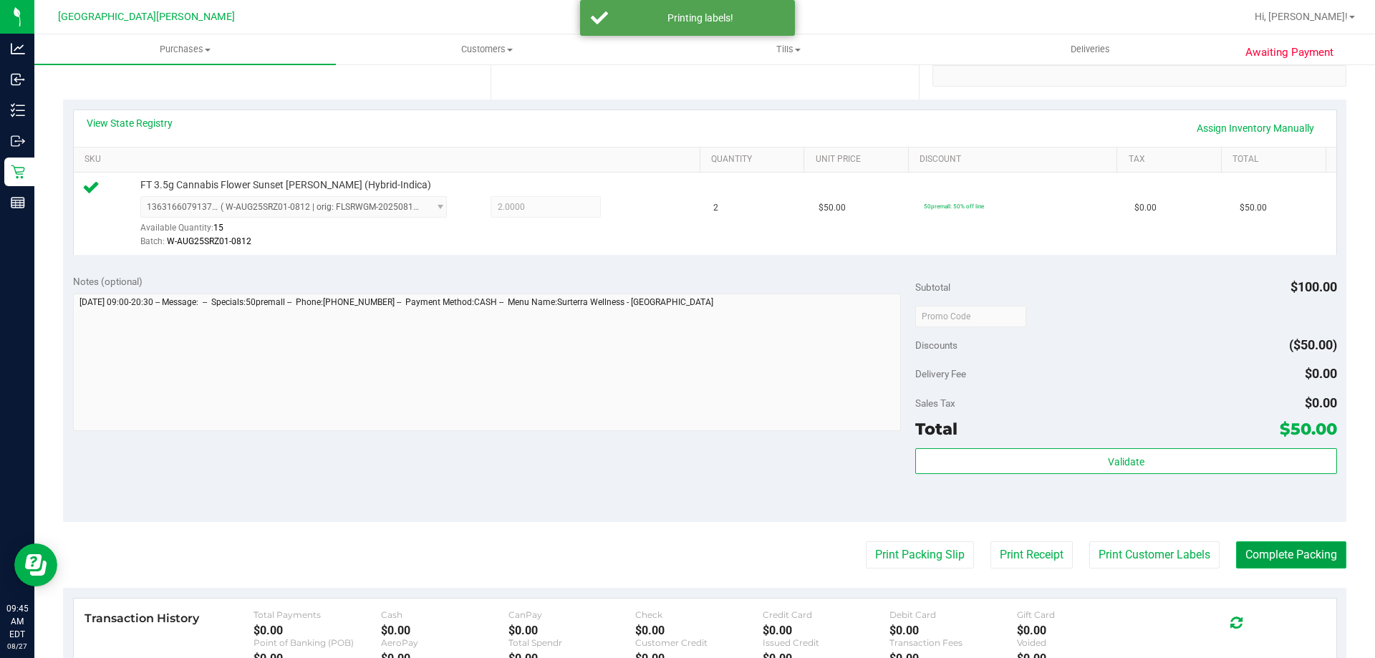
click at [1286, 552] on button "Complete Packing" at bounding box center [1291, 554] width 110 height 27
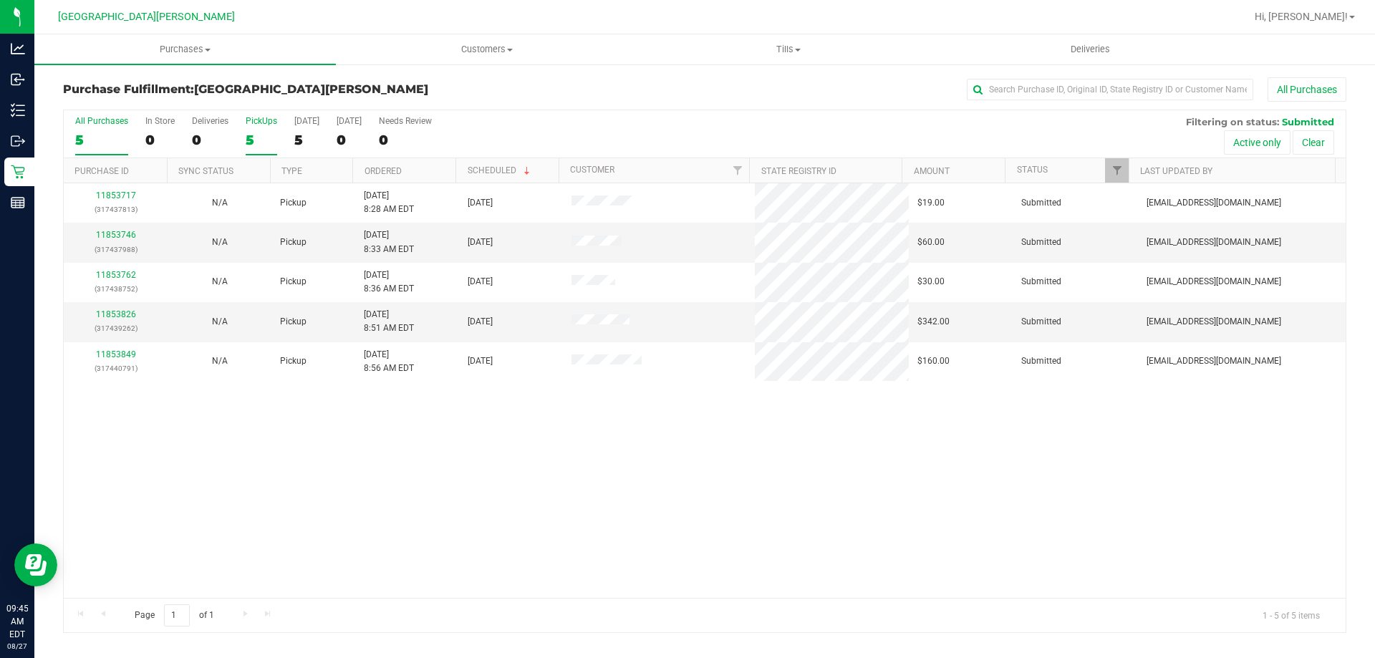
click at [259, 118] on div "PickUps" at bounding box center [262, 121] width 32 height 10
click at [0, 0] on input "PickUps 5" at bounding box center [0, 0] width 0 height 0
click at [168, 38] on uib-tab-heading "Purchases Summary of purchases Fulfillment All purchases" at bounding box center [185, 49] width 302 height 30
click at [140, 86] on span "Summary of purchases" at bounding box center [107, 86] width 147 height 12
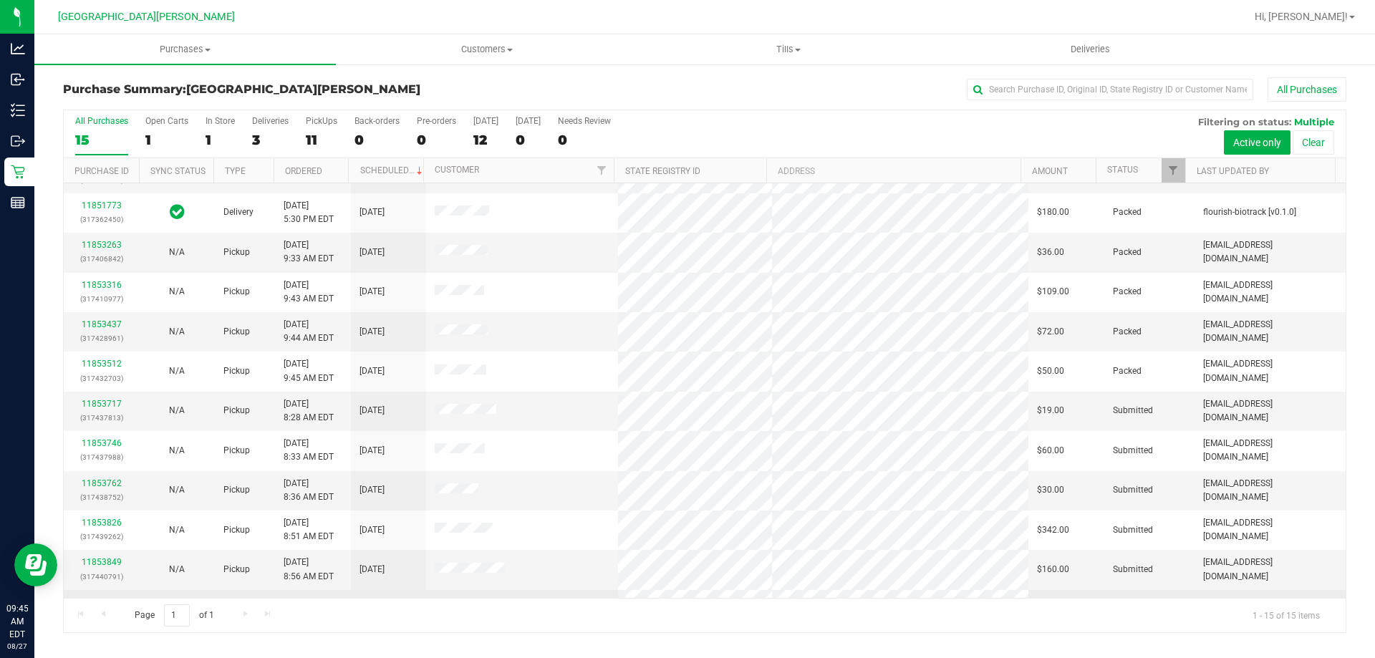
scroll to position [180, 0]
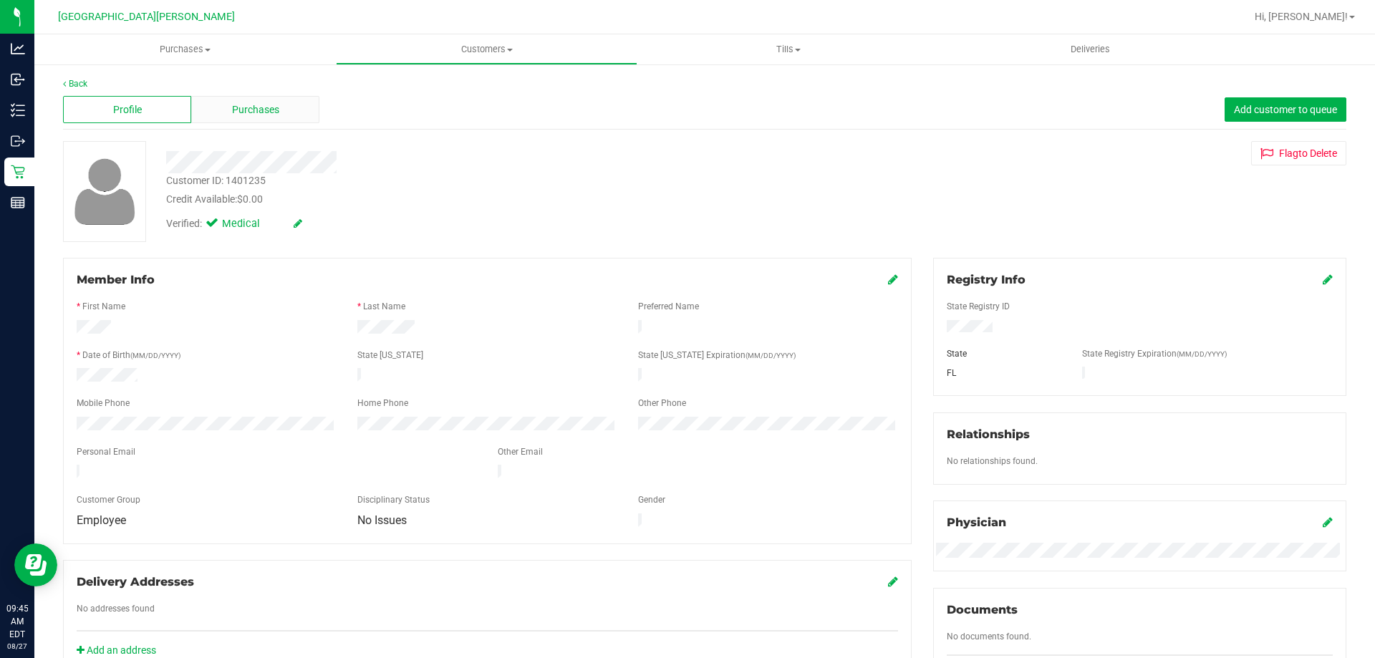
click at [241, 112] on span "Purchases" at bounding box center [255, 109] width 47 height 15
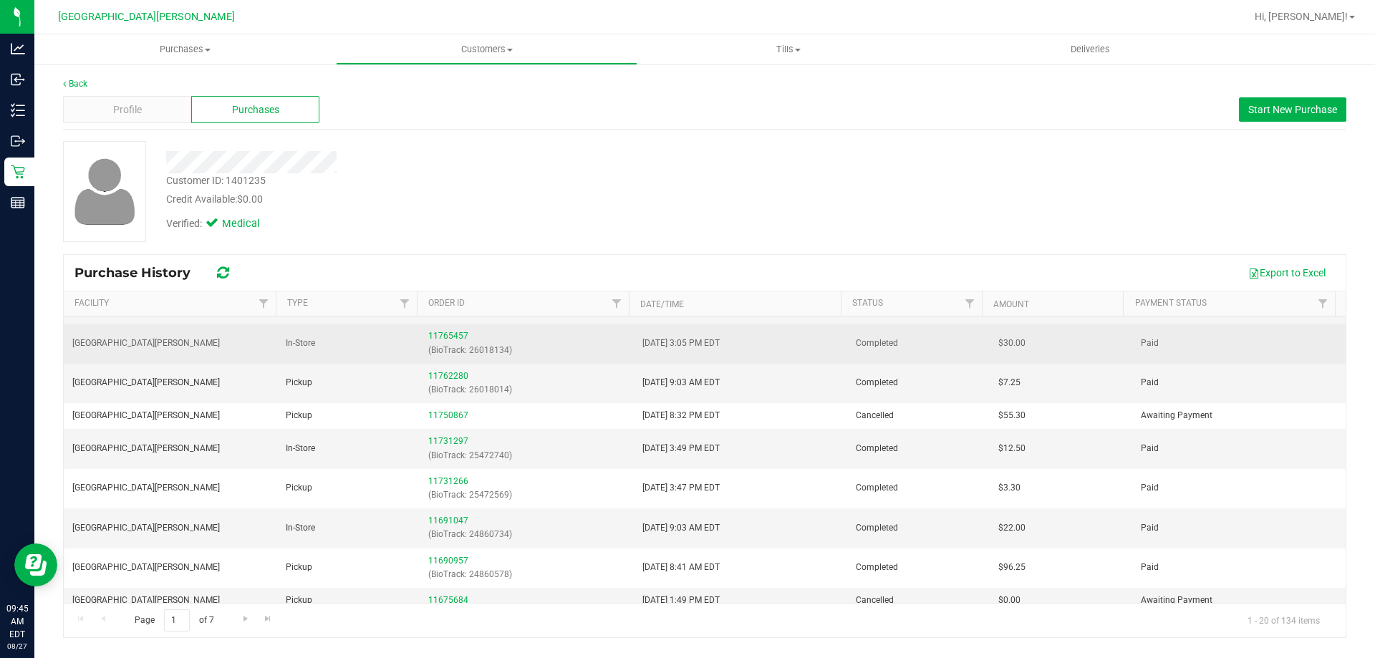
scroll to position [143, 0]
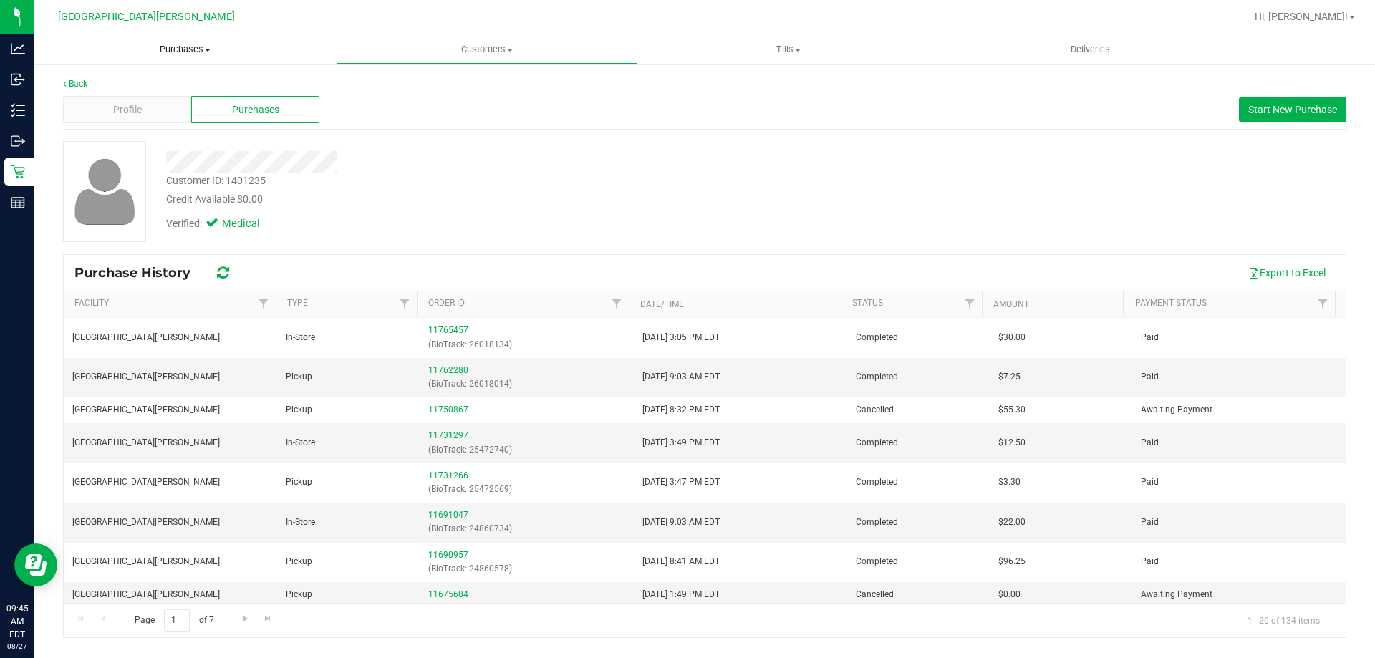
click at [151, 45] on span "Purchases" at bounding box center [185, 49] width 302 height 13
click at [126, 107] on li "Fulfillment" at bounding box center [185, 103] width 302 height 17
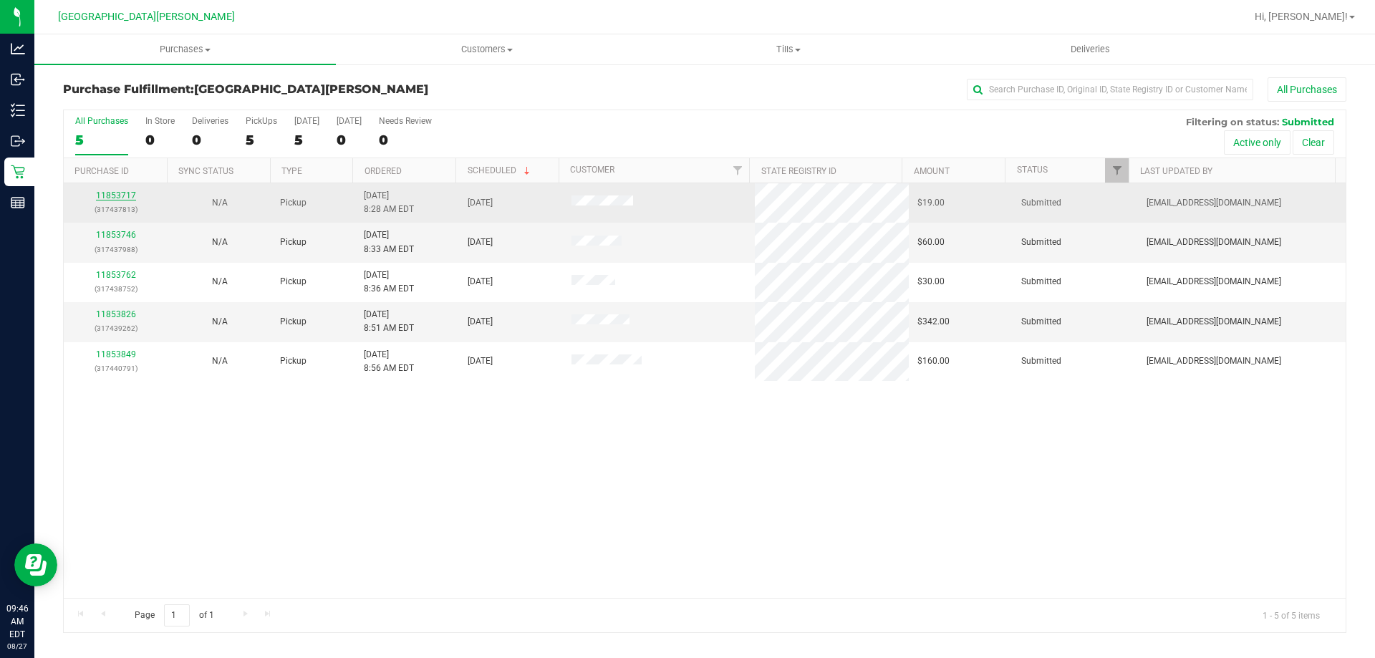
click at [117, 198] on link "11853717" at bounding box center [116, 196] width 40 height 10
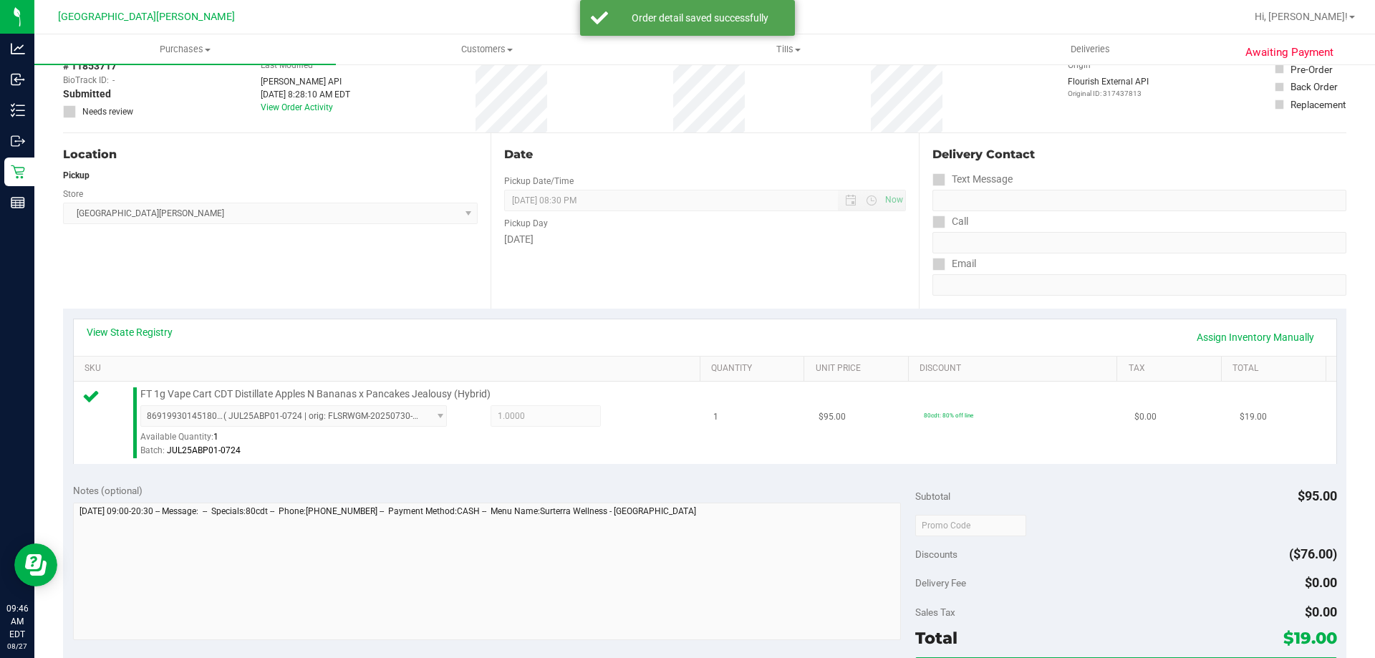
scroll to position [215, 0]
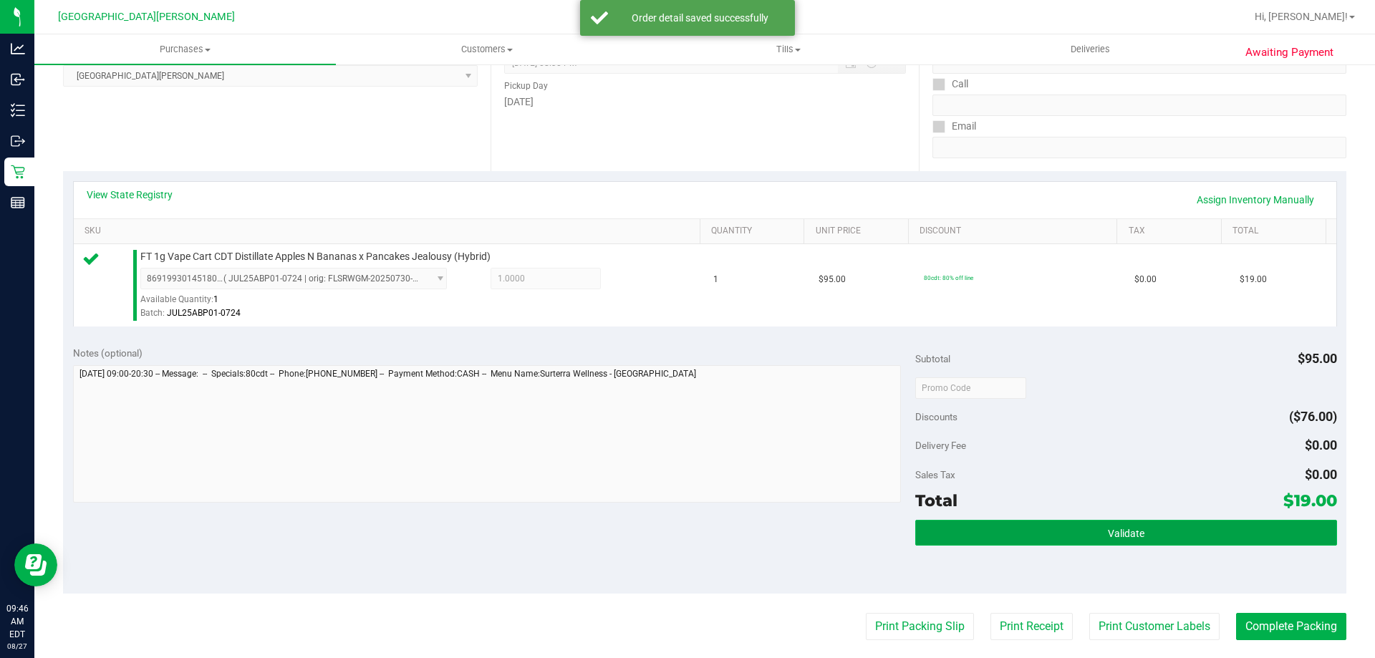
click at [1050, 538] on button "Validate" at bounding box center [1125, 533] width 421 height 26
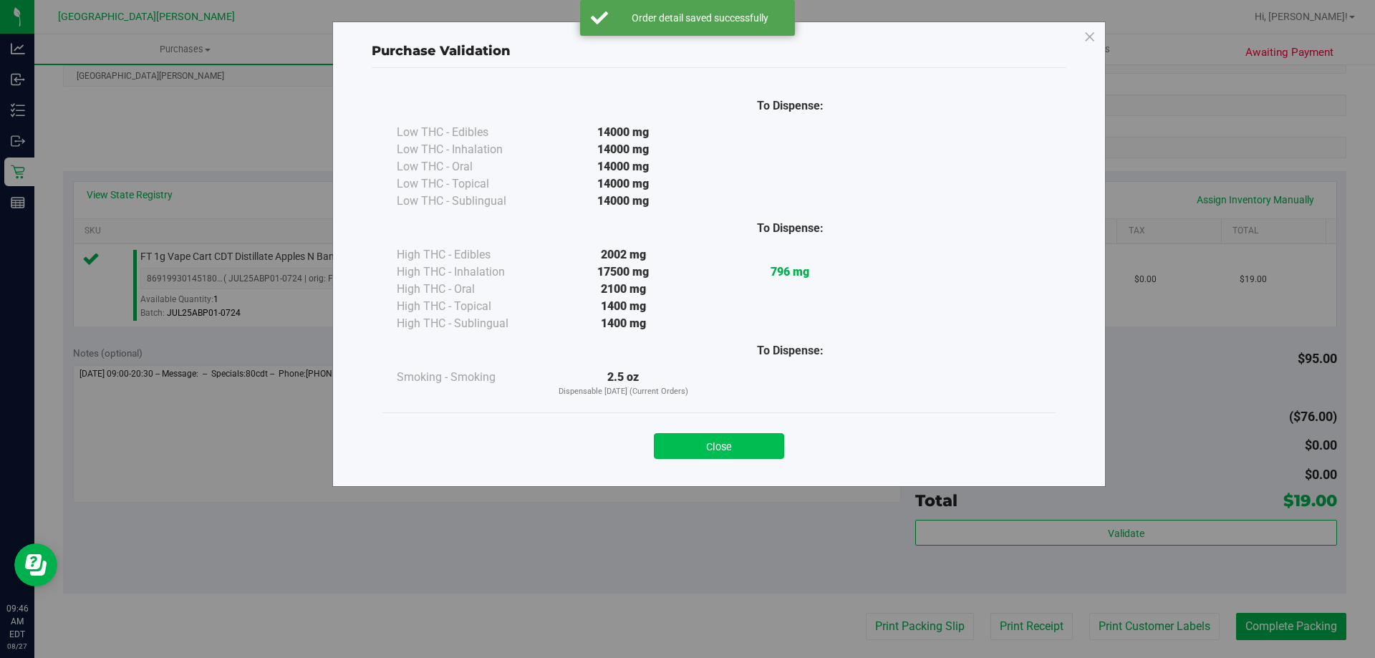
click at [727, 435] on button "Close" at bounding box center [719, 446] width 130 height 26
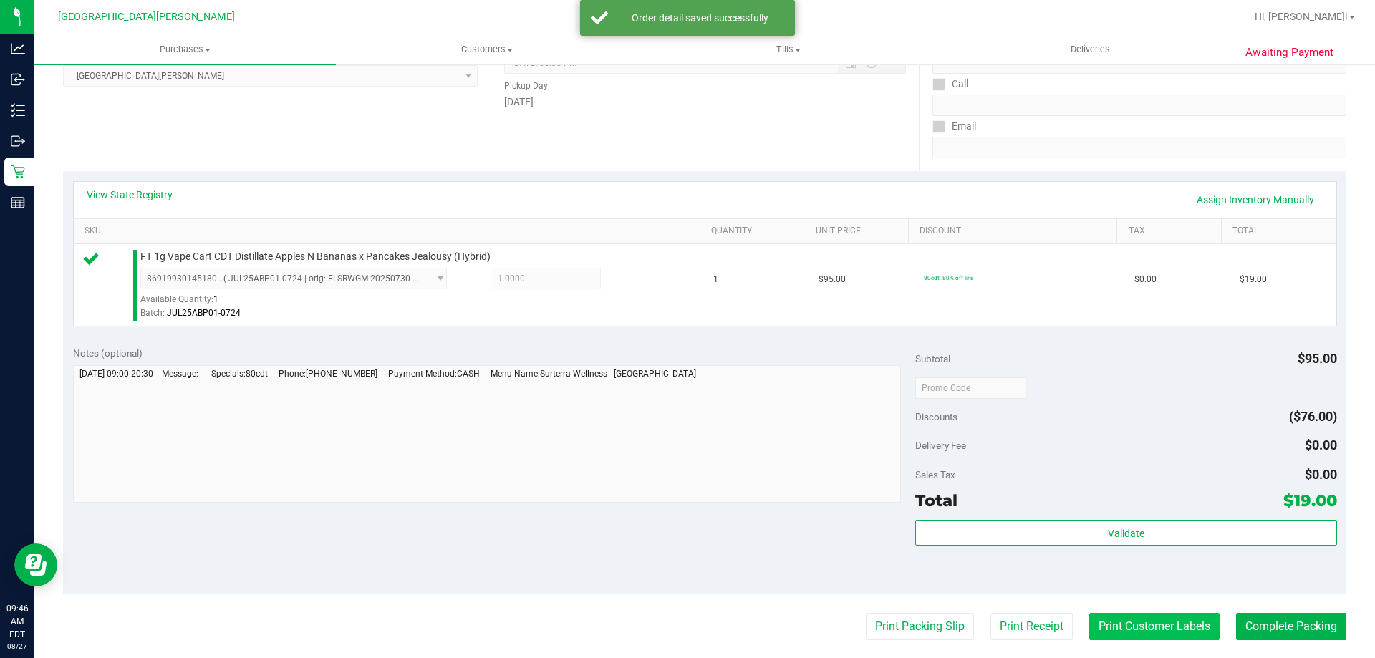
click at [1097, 629] on button "Print Customer Labels" at bounding box center [1154, 626] width 130 height 27
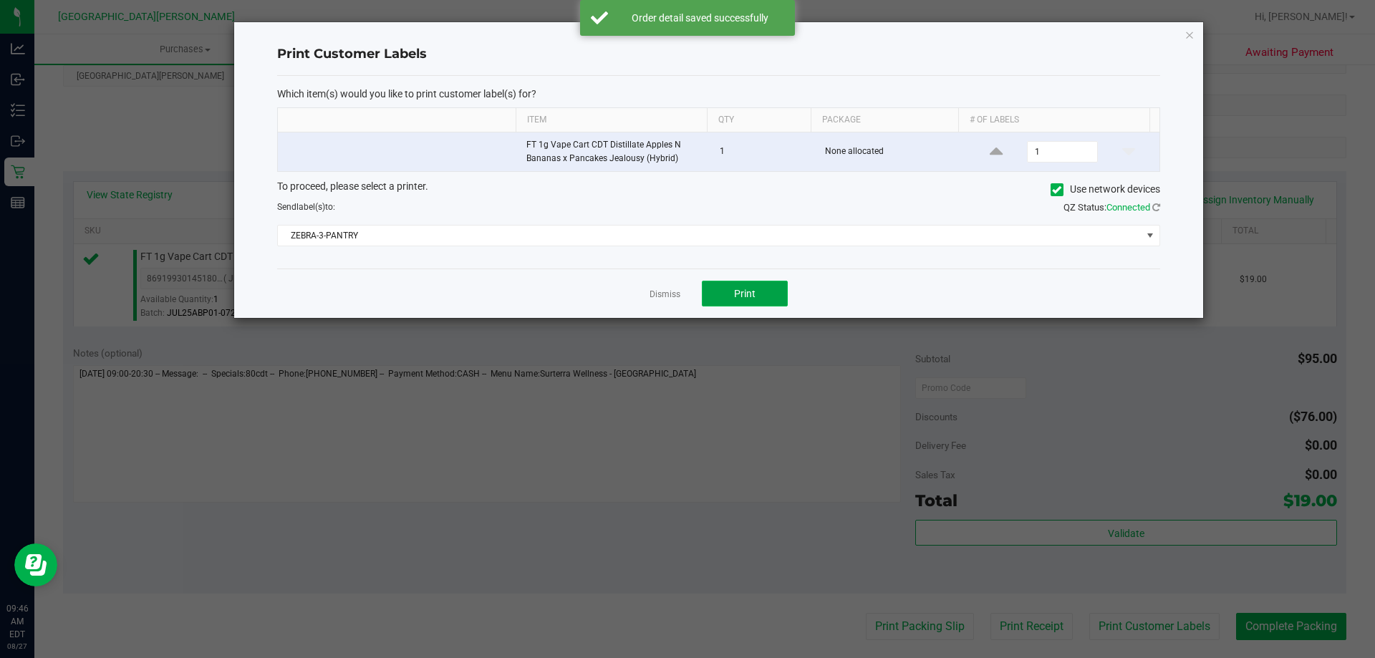
click at [731, 297] on button "Print" at bounding box center [745, 294] width 86 height 26
click at [671, 294] on link "Dismiss" at bounding box center [665, 295] width 31 height 12
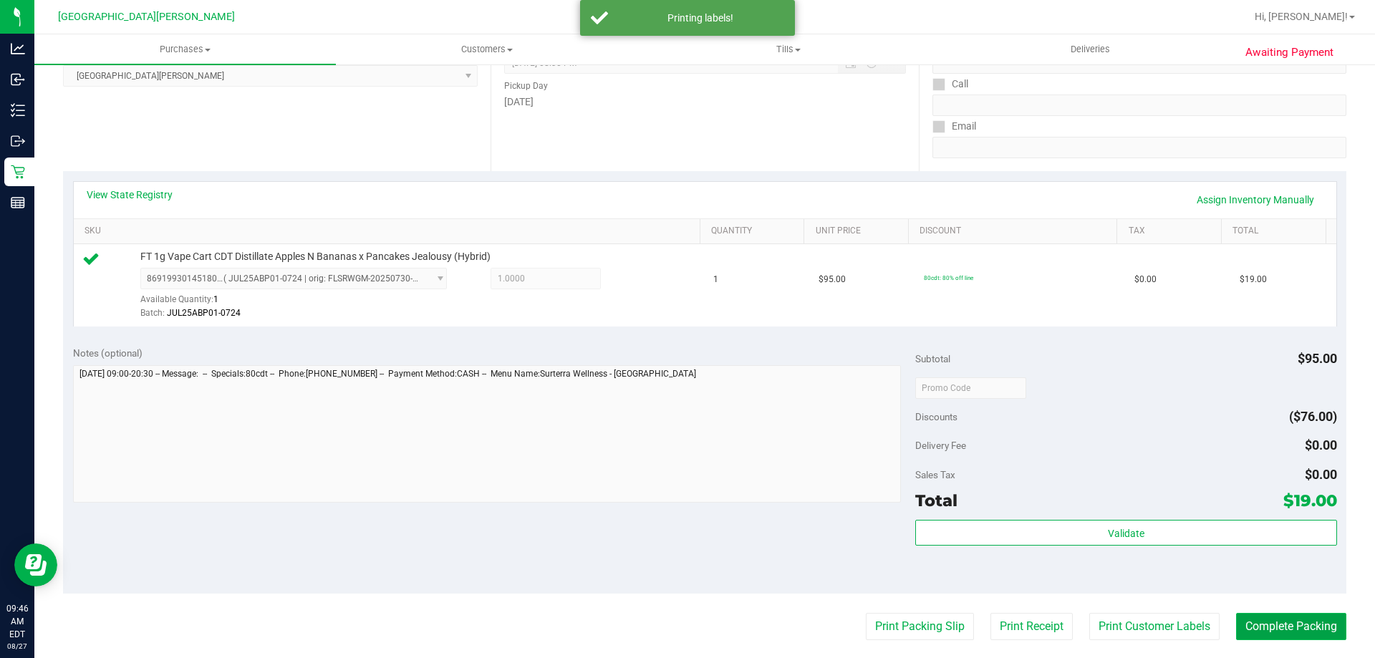
click at [1276, 620] on button "Complete Packing" at bounding box center [1291, 626] width 110 height 27
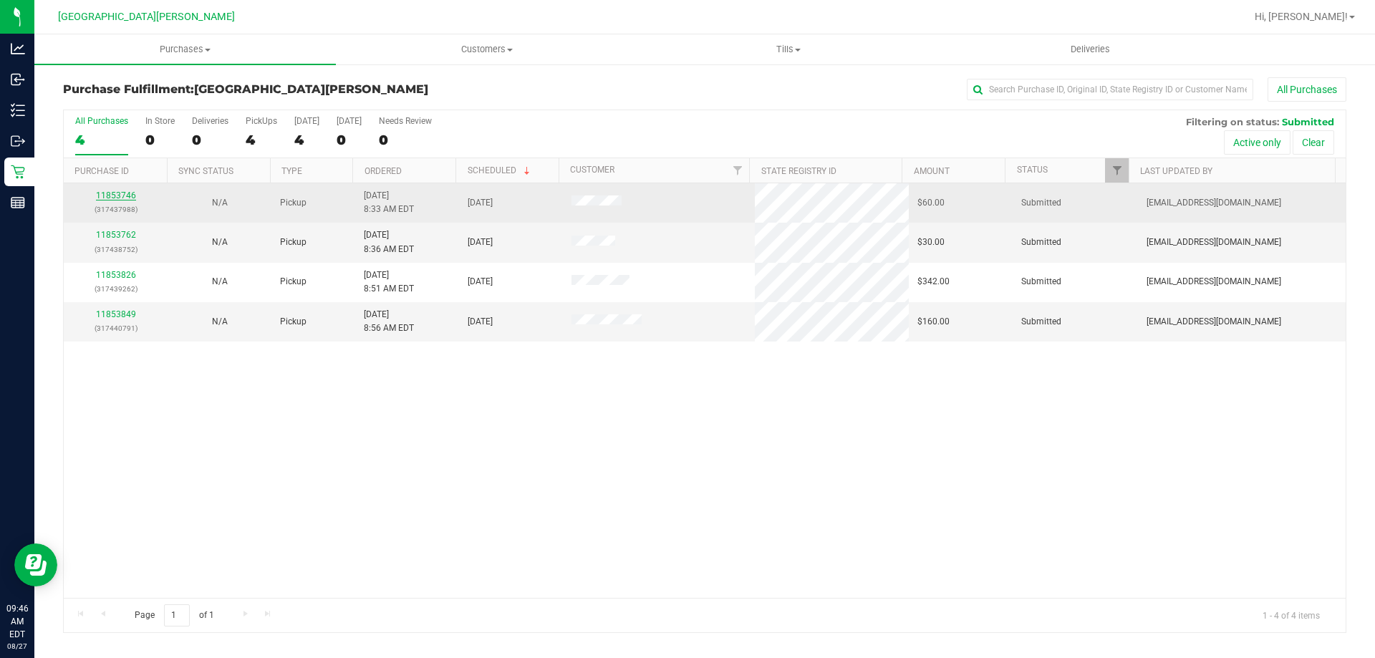
click at [127, 197] on link "11853746" at bounding box center [116, 196] width 40 height 10
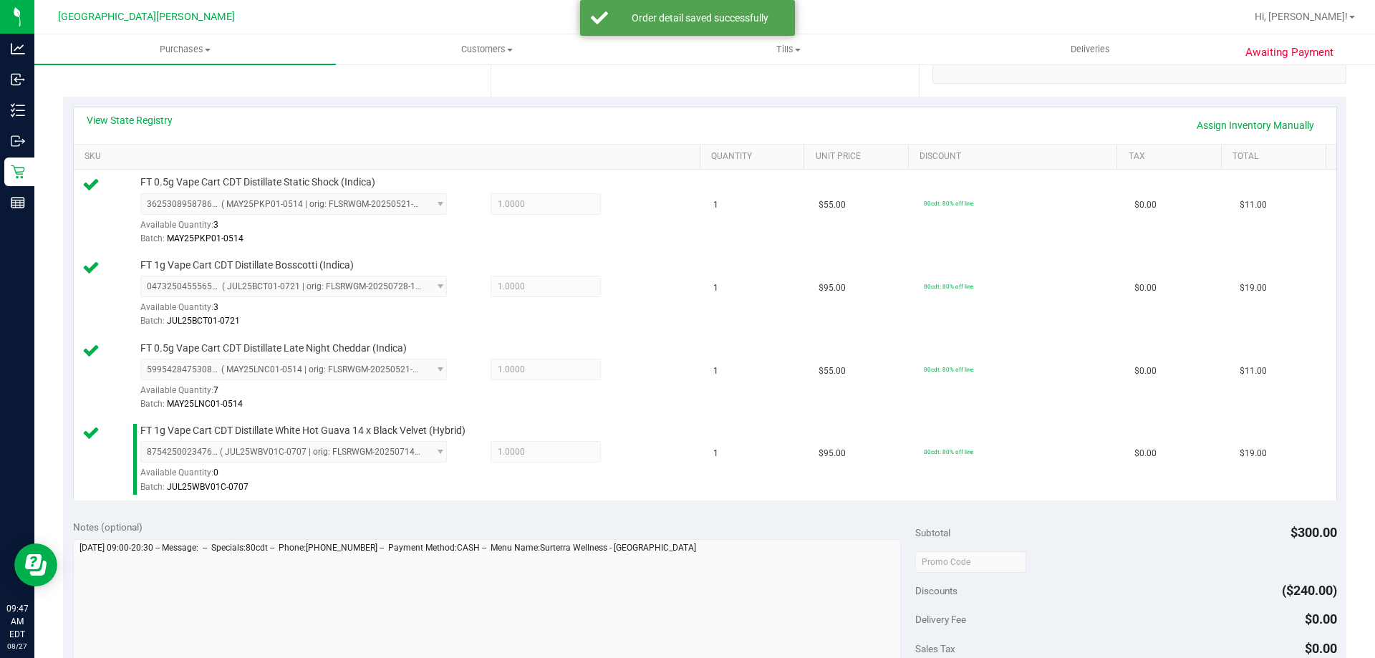
scroll to position [430, 0]
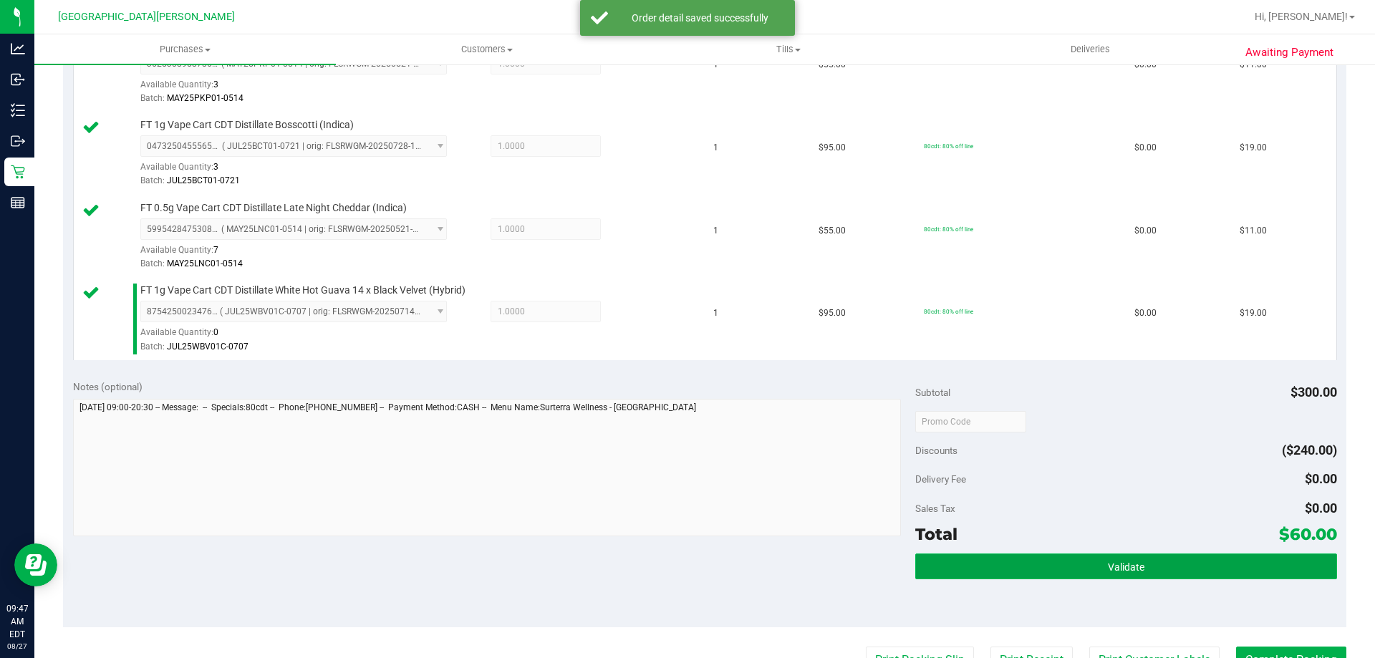
click at [1059, 560] on button "Validate" at bounding box center [1125, 567] width 421 height 26
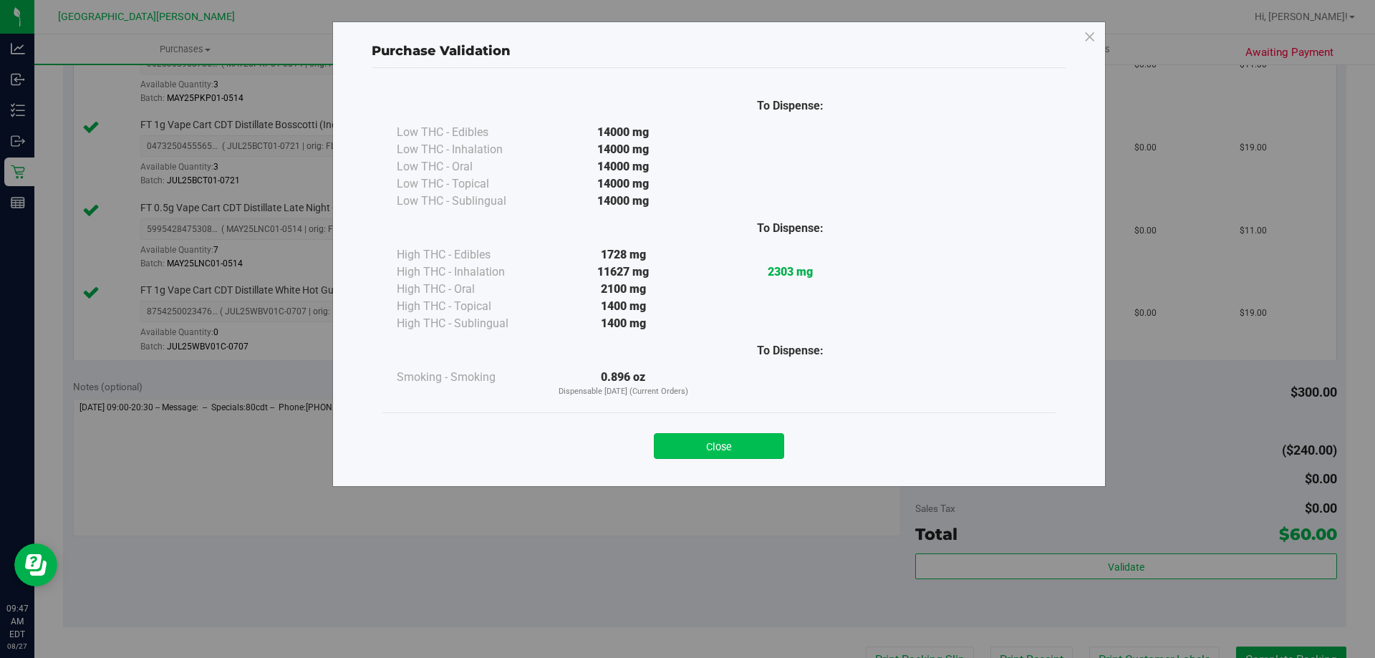
click at [756, 446] on button "Close" at bounding box center [719, 446] width 130 height 26
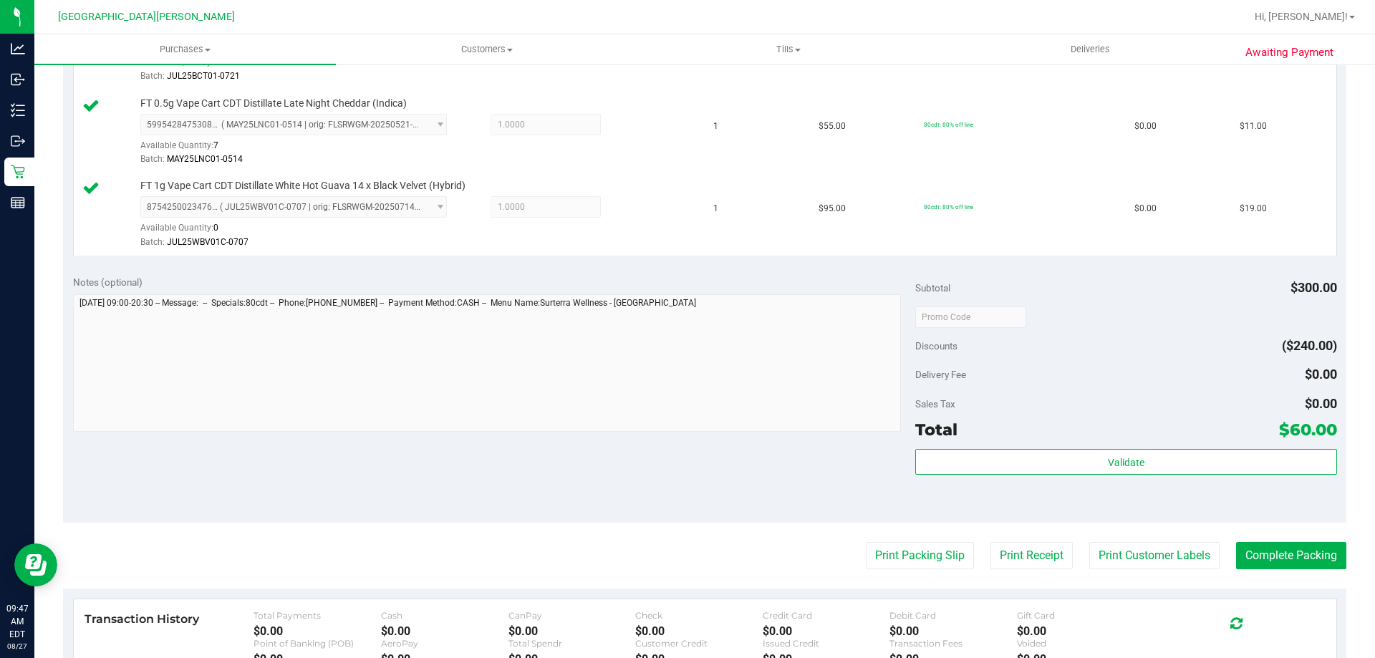
scroll to position [645, 0]
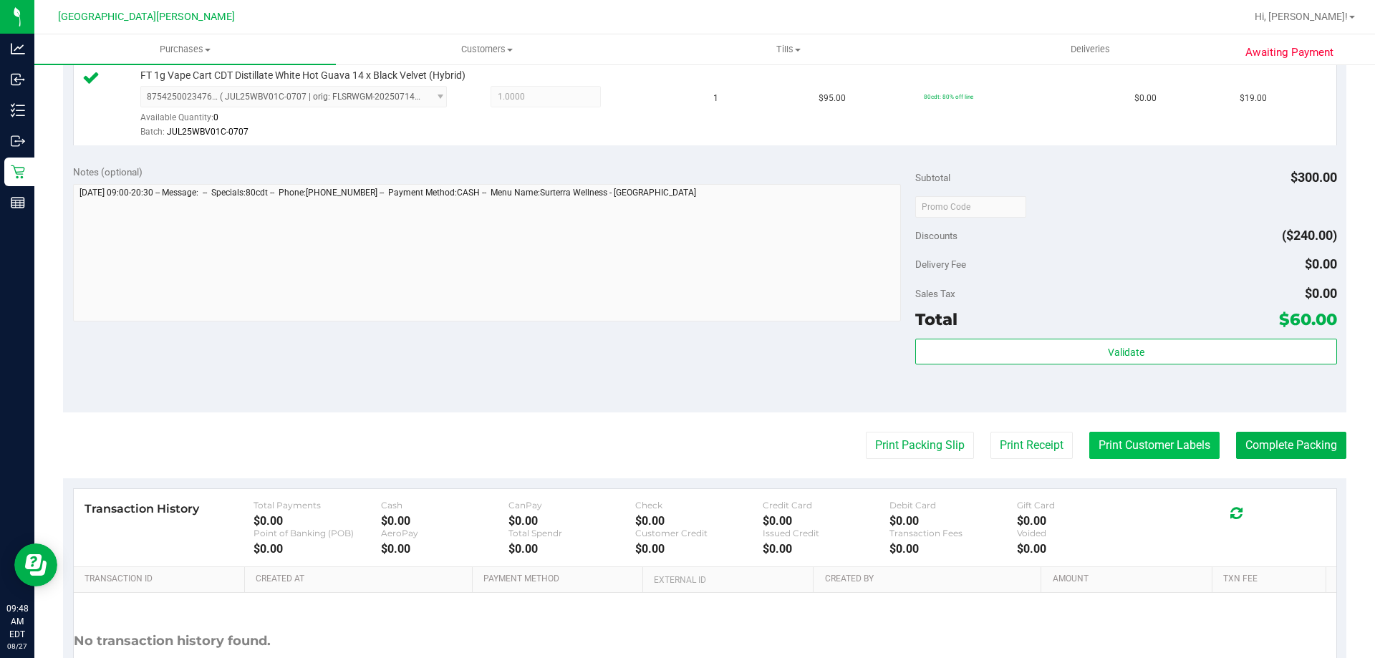
click at [1165, 438] on button "Print Customer Labels" at bounding box center [1154, 445] width 130 height 27
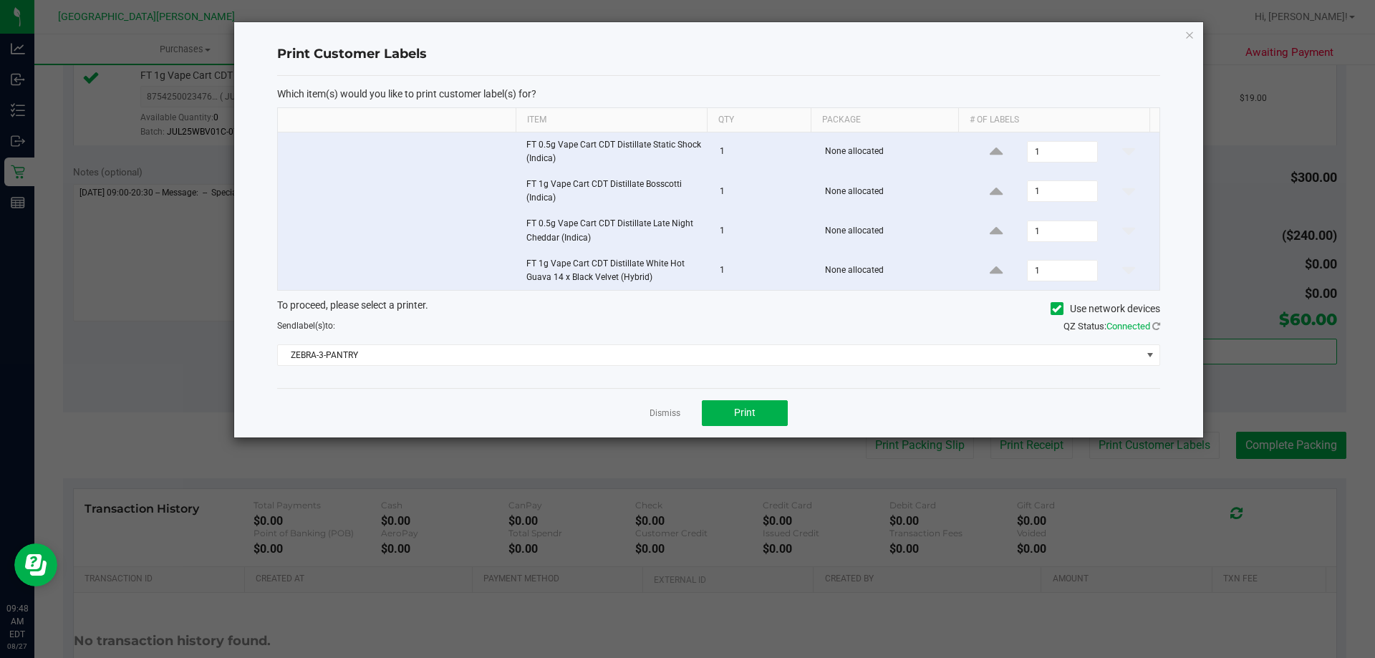
click at [799, 423] on div "Dismiss Print" at bounding box center [718, 412] width 883 height 49
click at [764, 420] on button "Print" at bounding box center [745, 413] width 86 height 26
click at [668, 411] on link "Dismiss" at bounding box center [665, 414] width 31 height 12
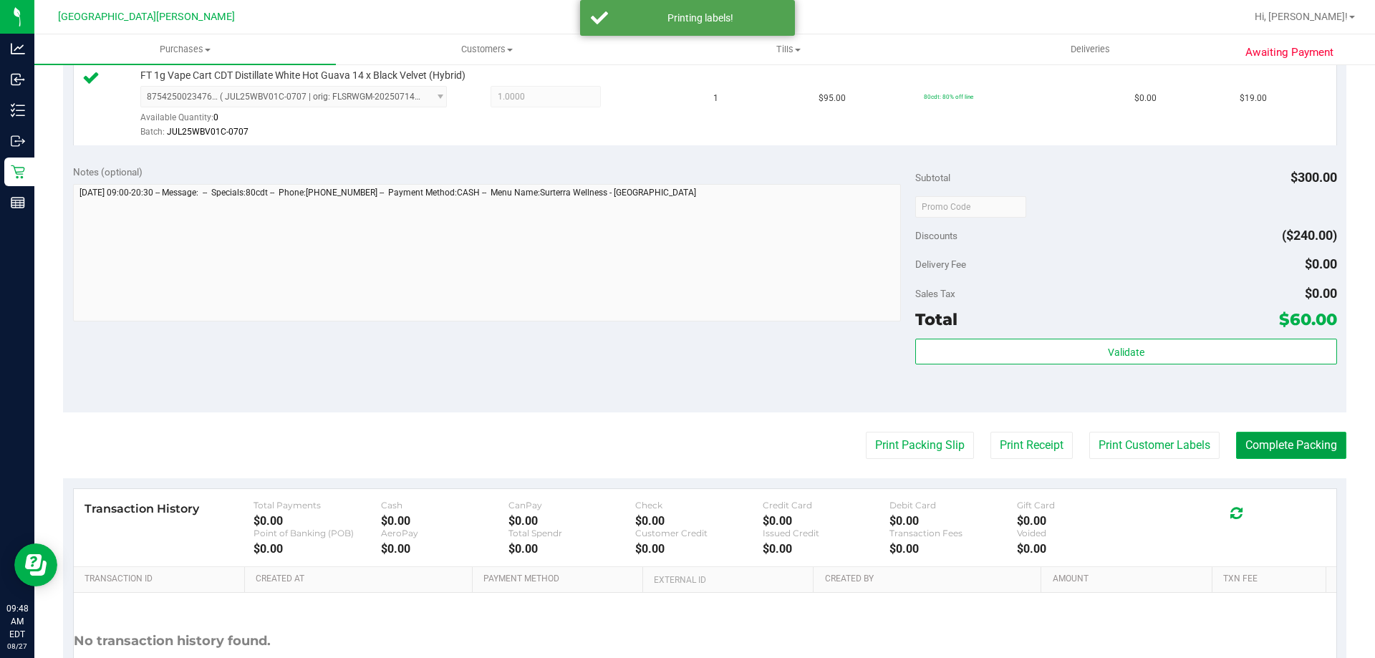
click at [1316, 448] on button "Complete Packing" at bounding box center [1291, 445] width 110 height 27
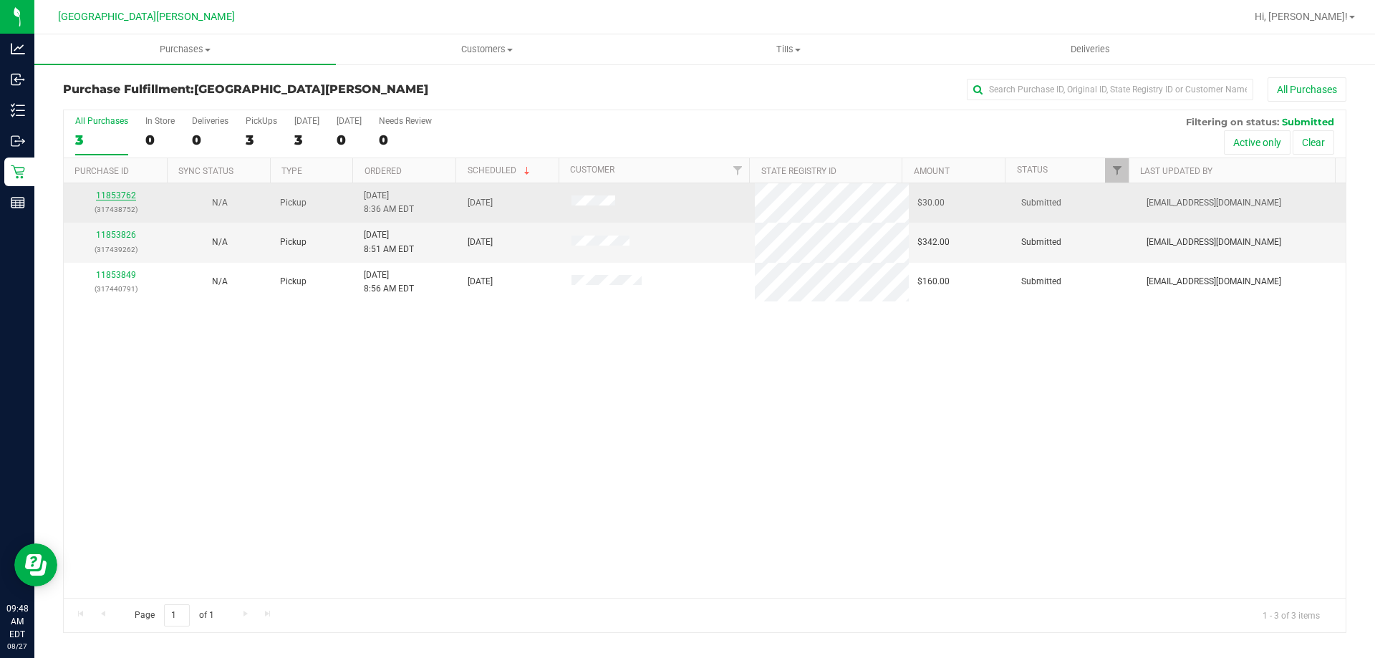
click at [127, 193] on link "11853762" at bounding box center [116, 196] width 40 height 10
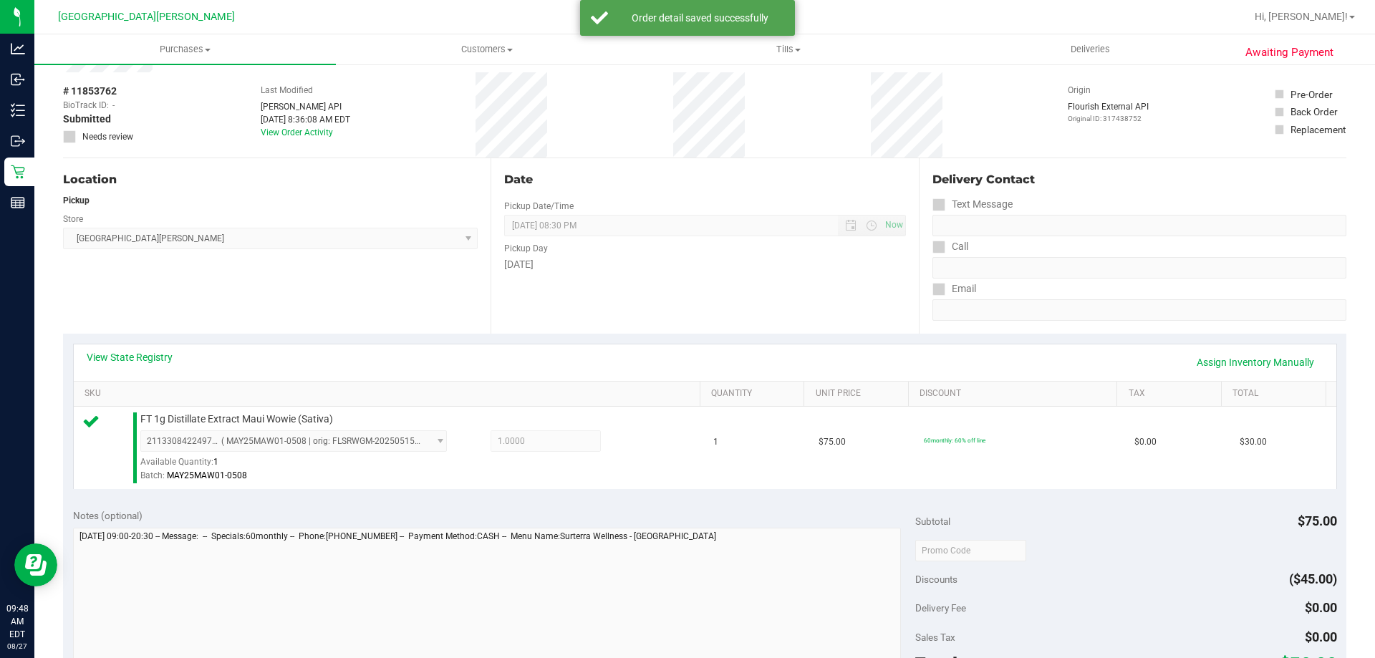
scroll to position [143, 0]
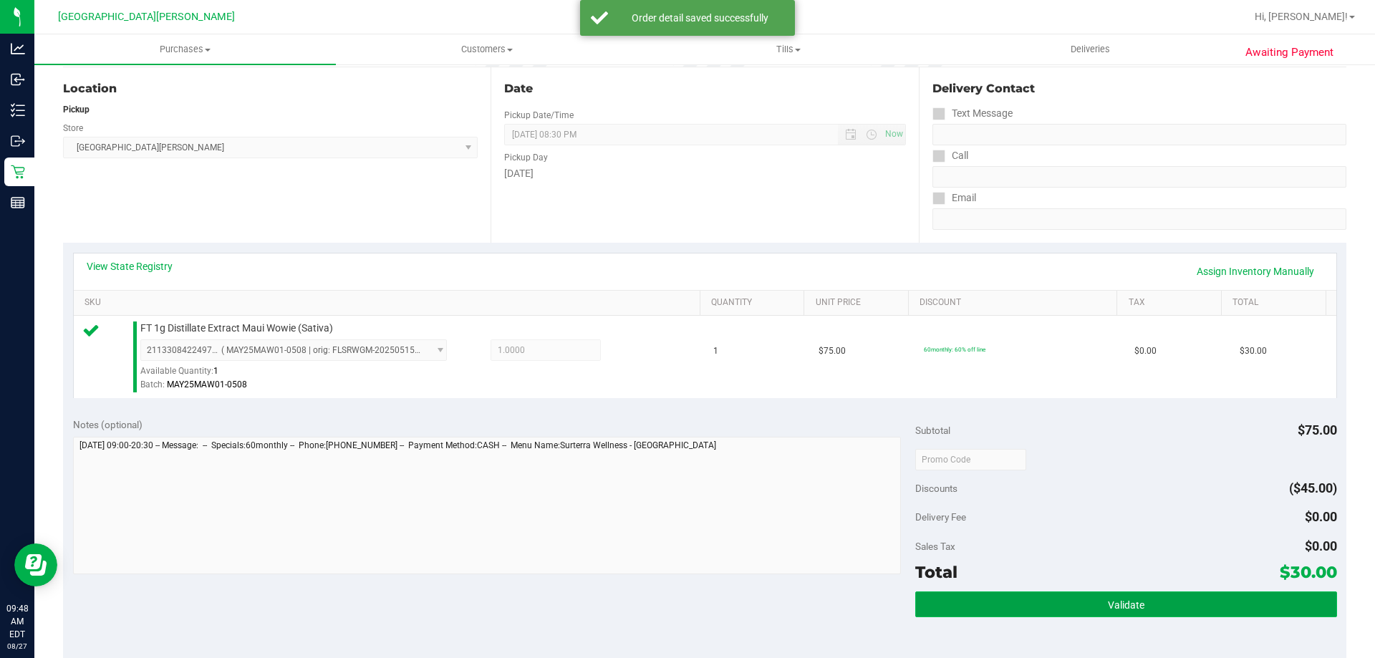
click at [1158, 608] on button "Validate" at bounding box center [1125, 605] width 421 height 26
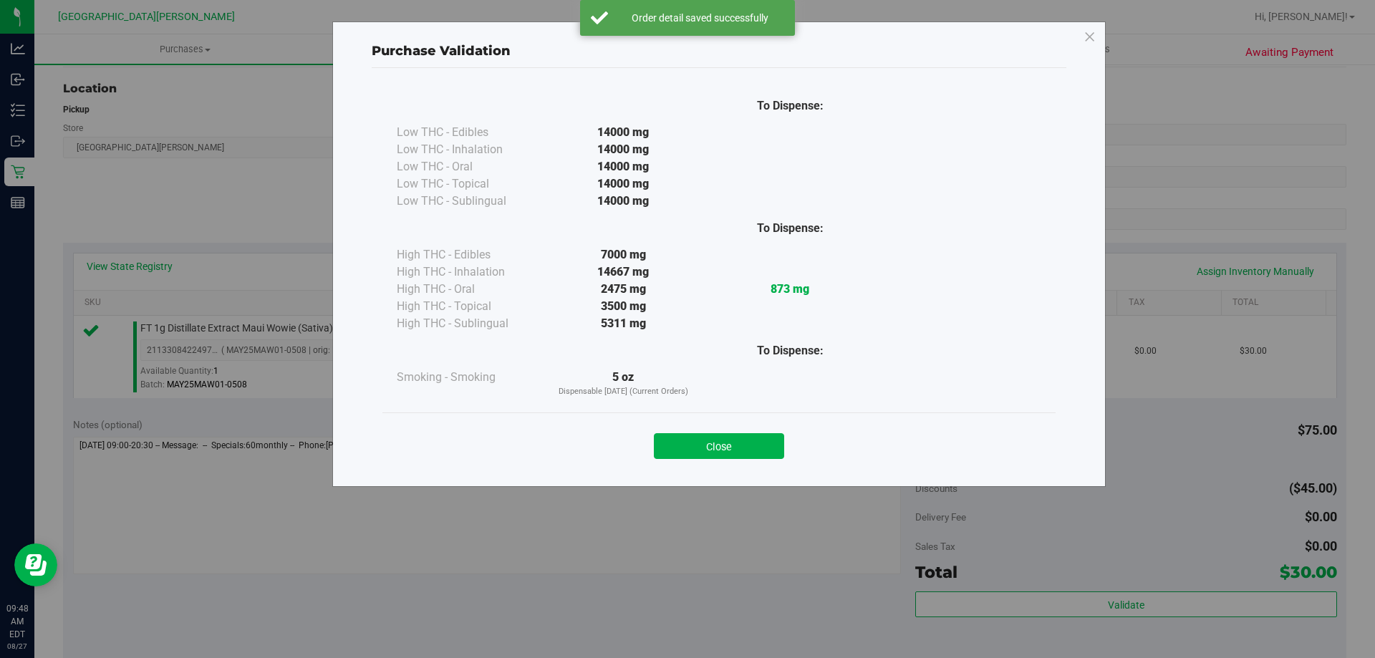
click at [747, 432] on div "Close" at bounding box center [719, 442] width 652 height 36
click at [750, 446] on button "Close" at bounding box center [719, 446] width 130 height 26
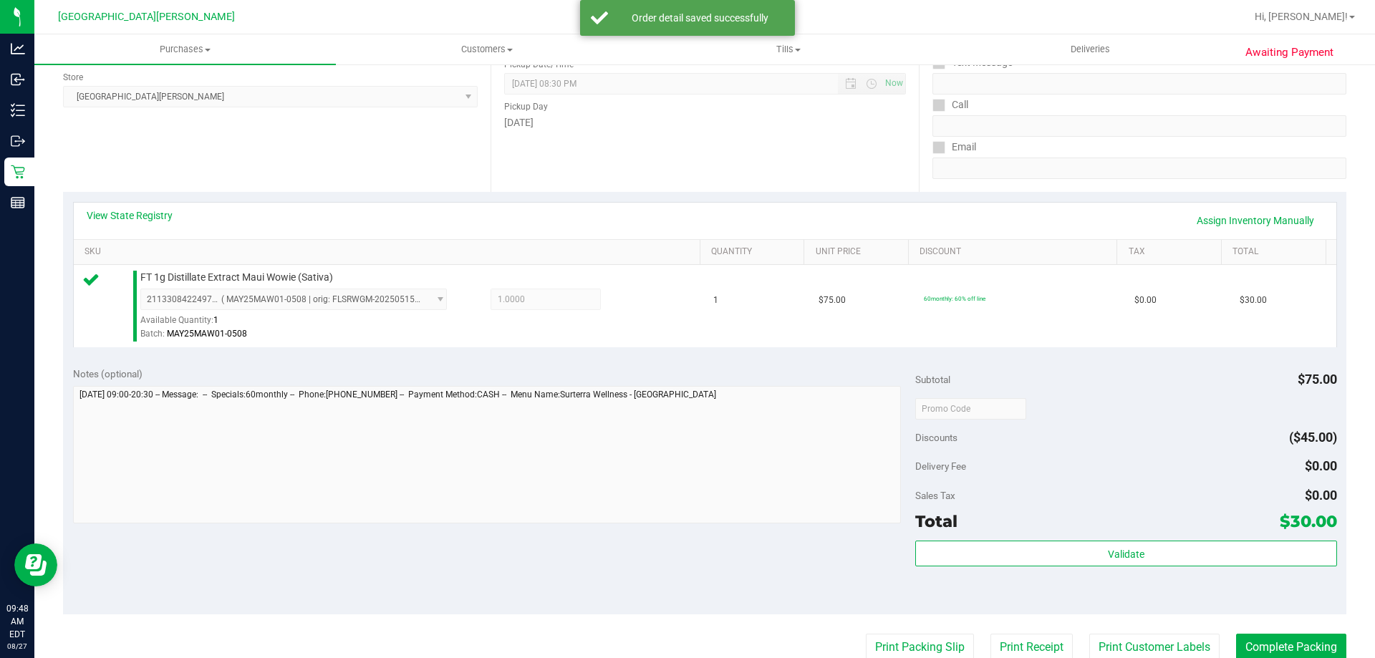
scroll to position [358, 0]
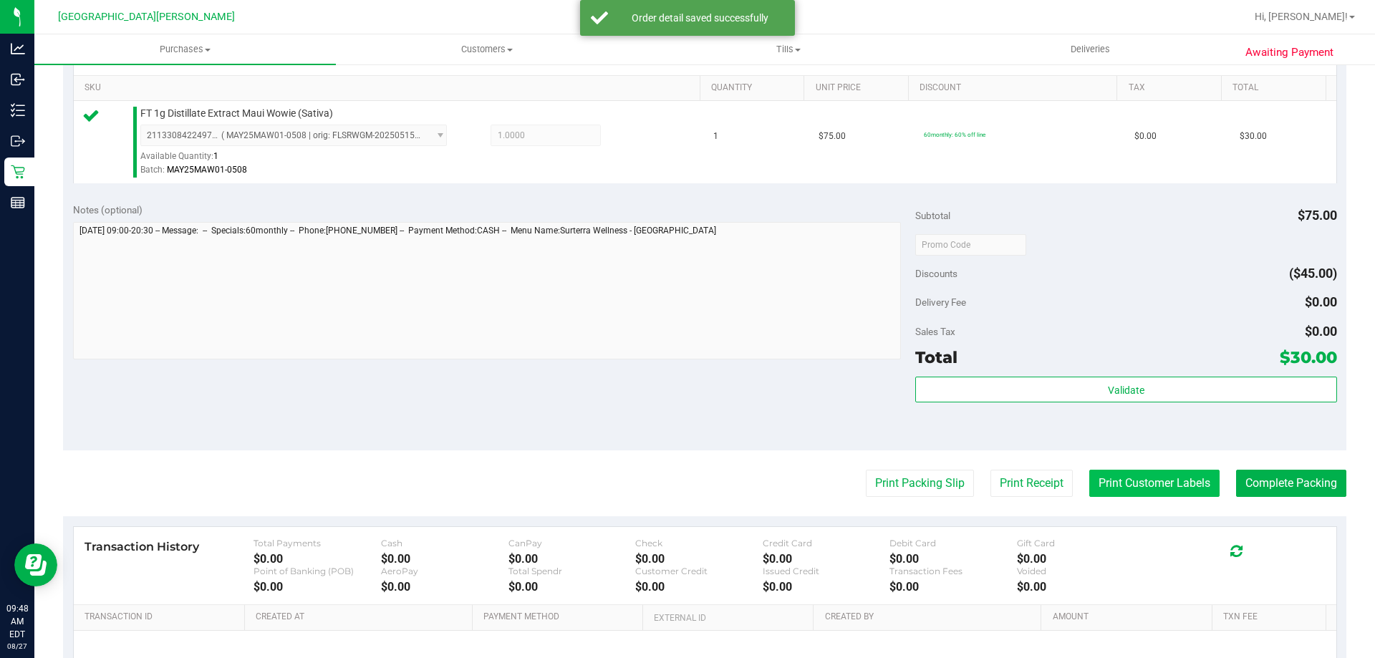
click at [1145, 487] on button "Print Customer Labels" at bounding box center [1154, 483] width 130 height 27
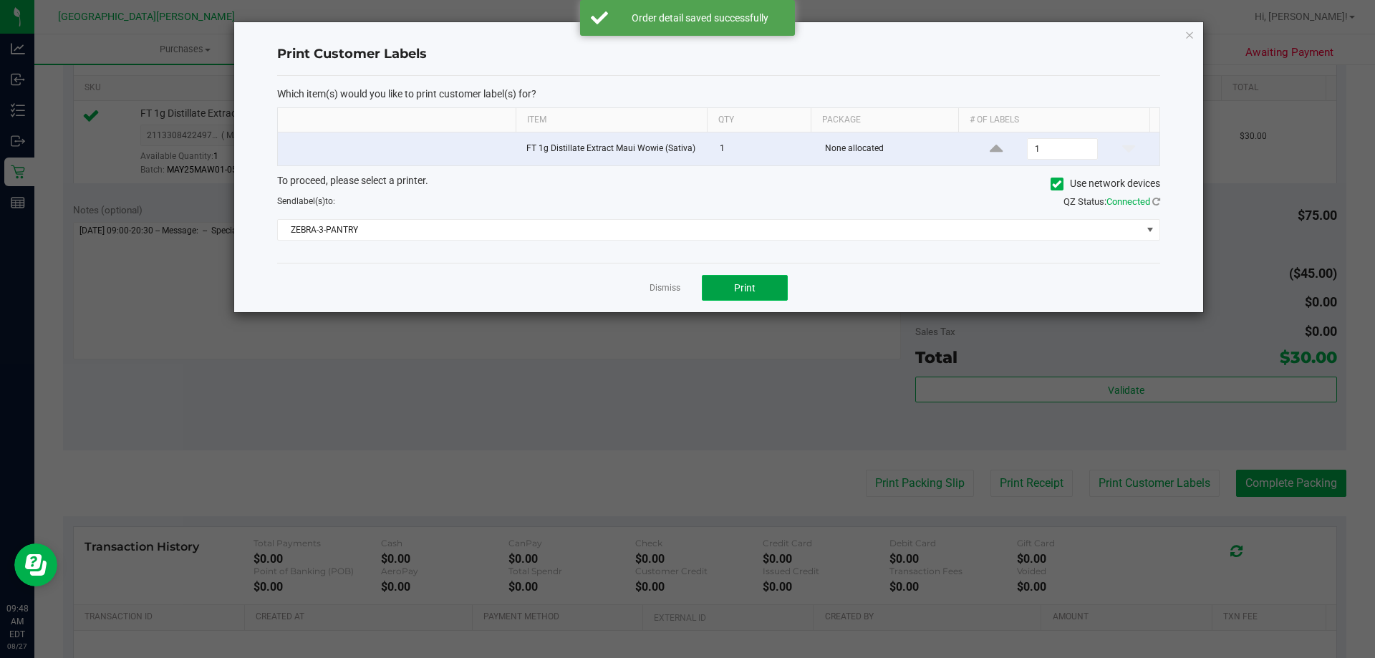
click at [766, 296] on button "Print" at bounding box center [745, 288] width 86 height 26
click at [665, 285] on link "Dismiss" at bounding box center [665, 288] width 31 height 12
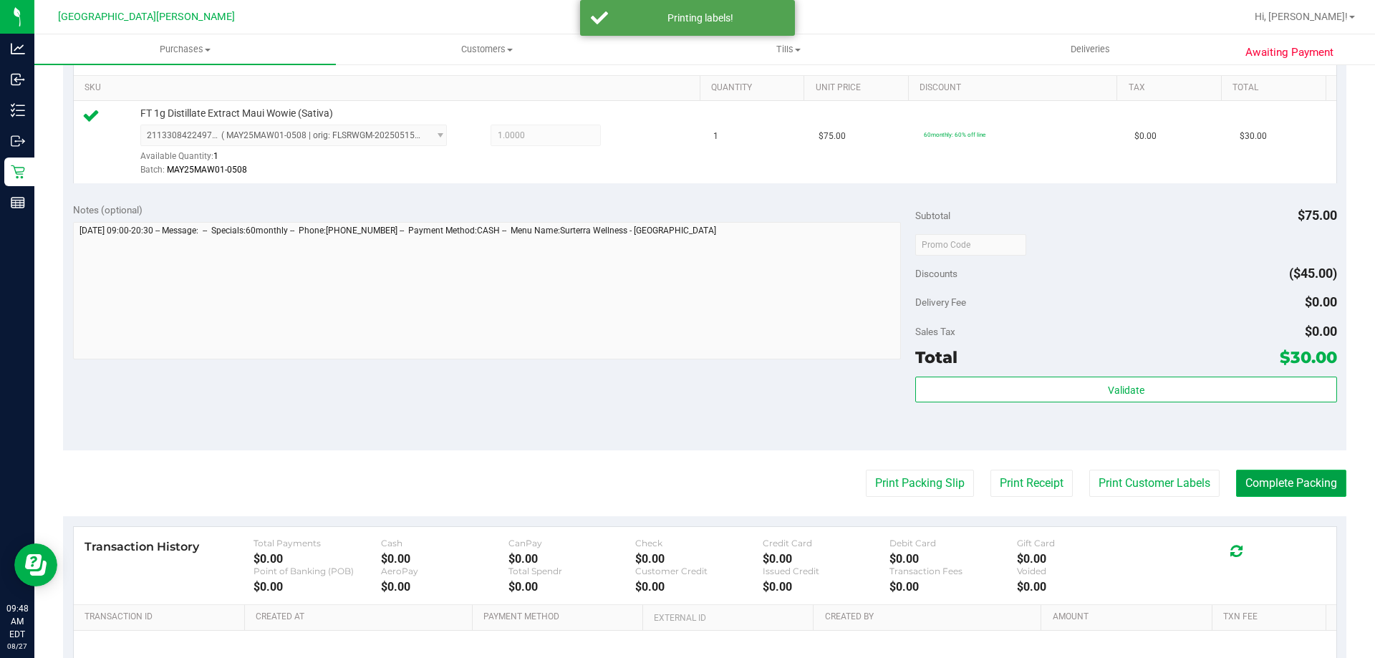
click at [1276, 486] on button "Complete Packing" at bounding box center [1291, 483] width 110 height 27
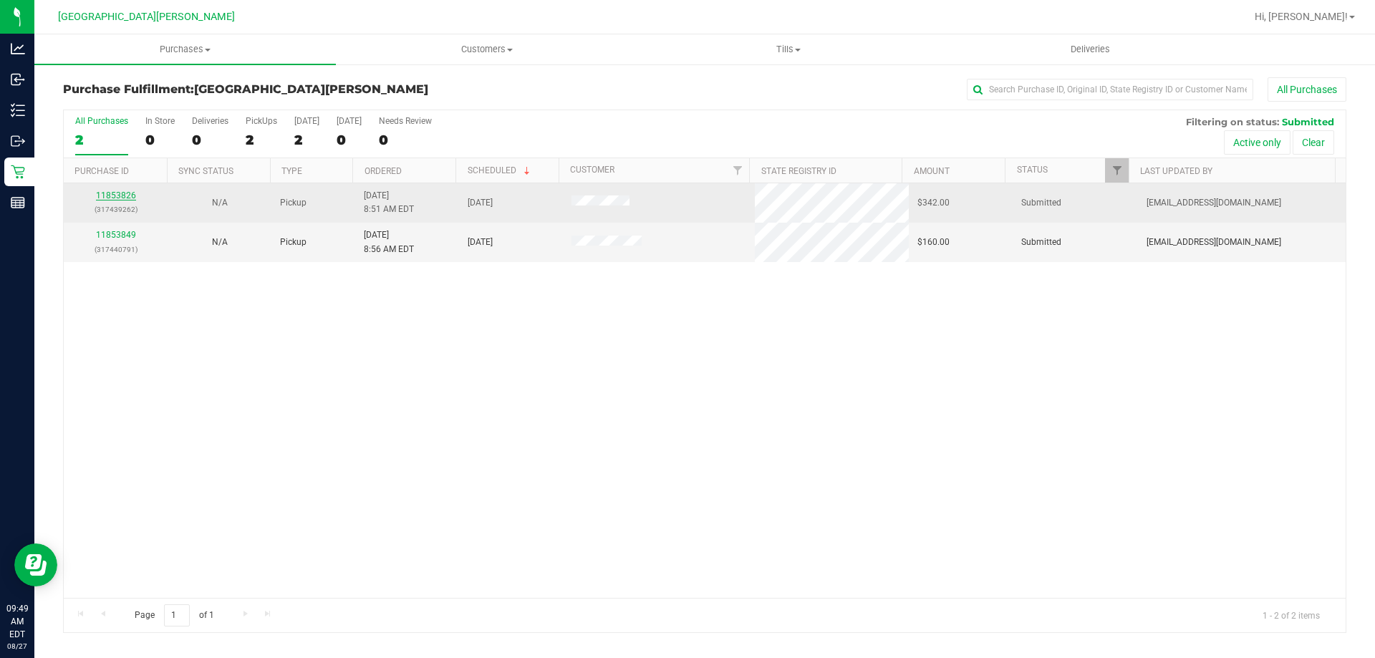
click at [108, 199] on link "11853826" at bounding box center [116, 196] width 40 height 10
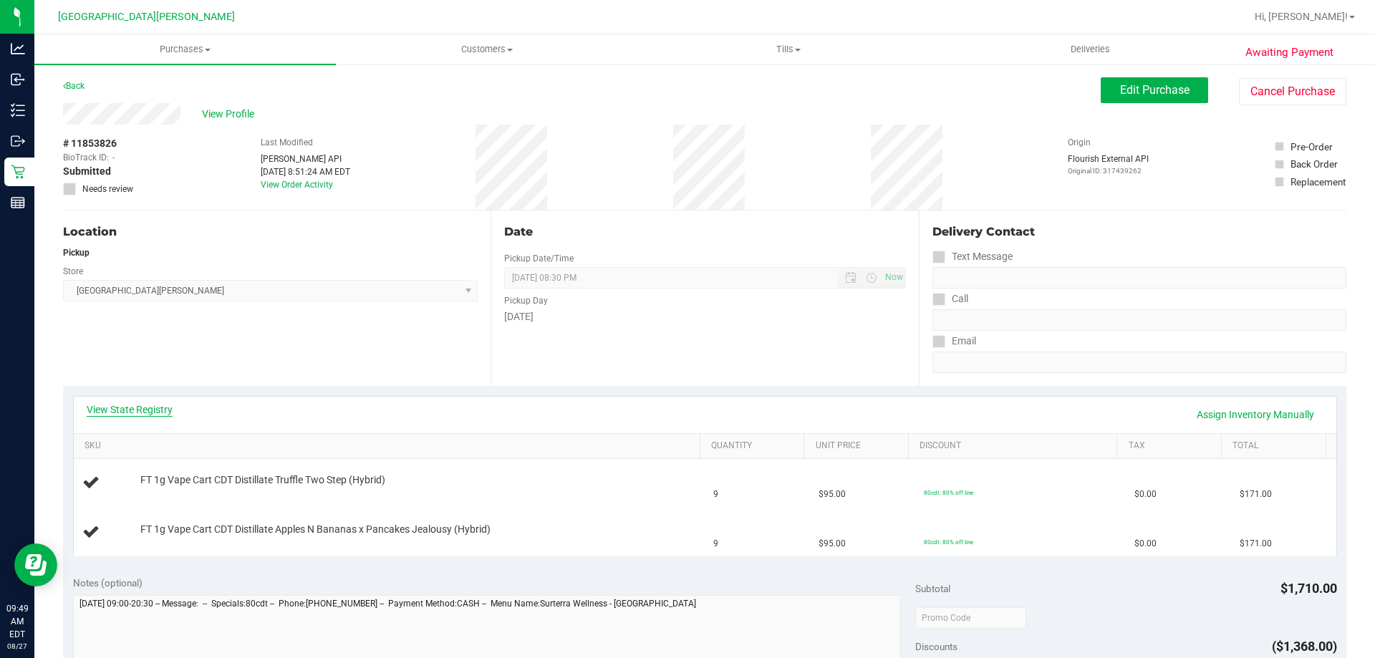
click at [145, 405] on link "View State Registry" at bounding box center [130, 410] width 86 height 14
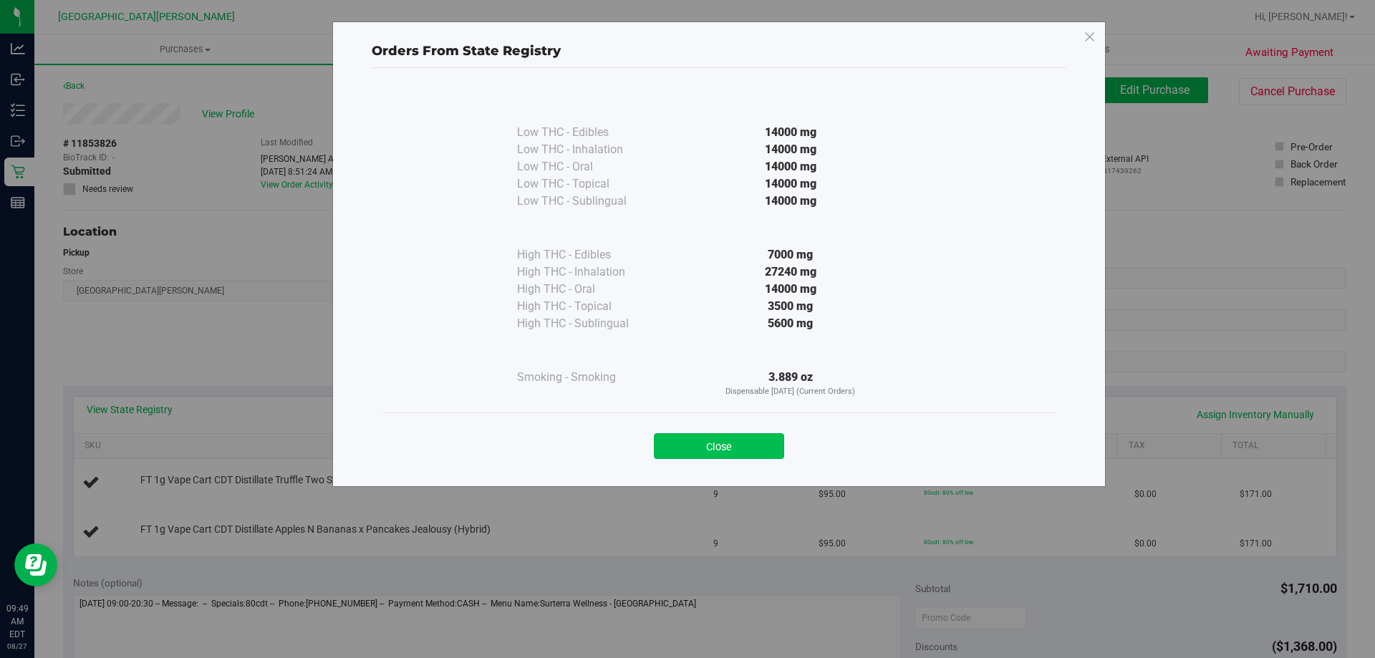
click at [690, 447] on button "Close" at bounding box center [719, 446] width 130 height 26
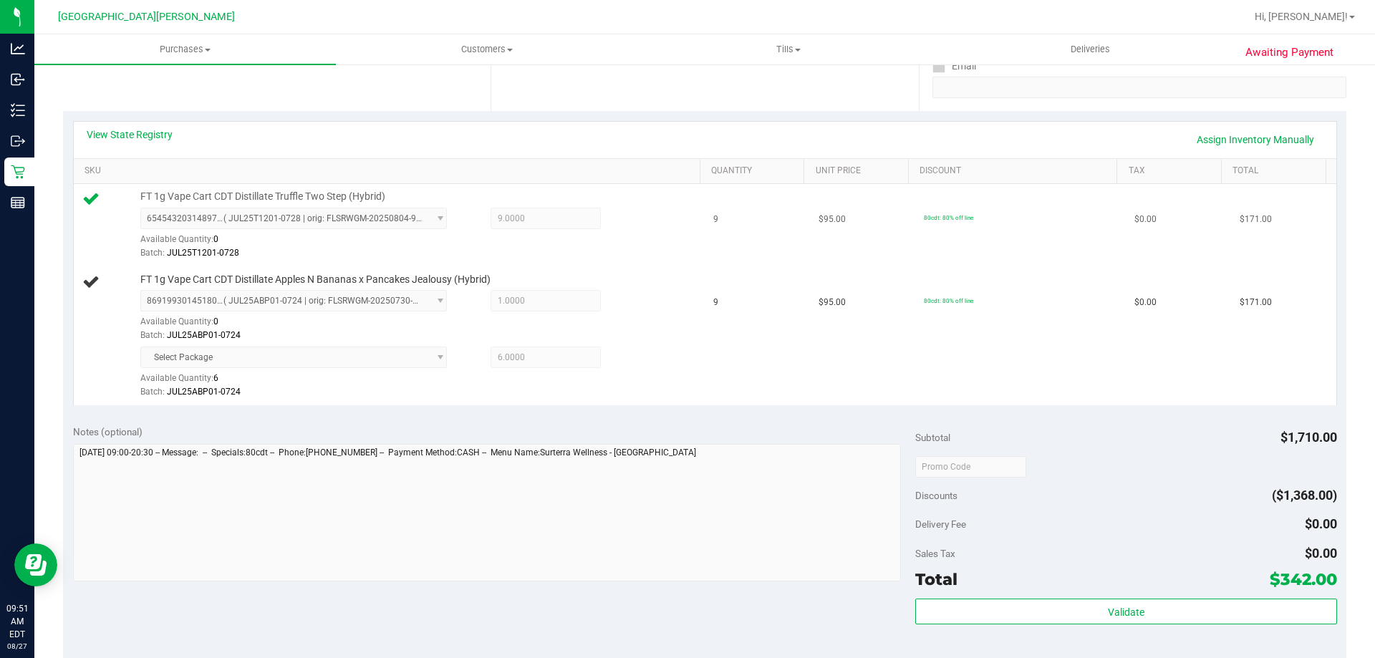
scroll to position [287, 0]
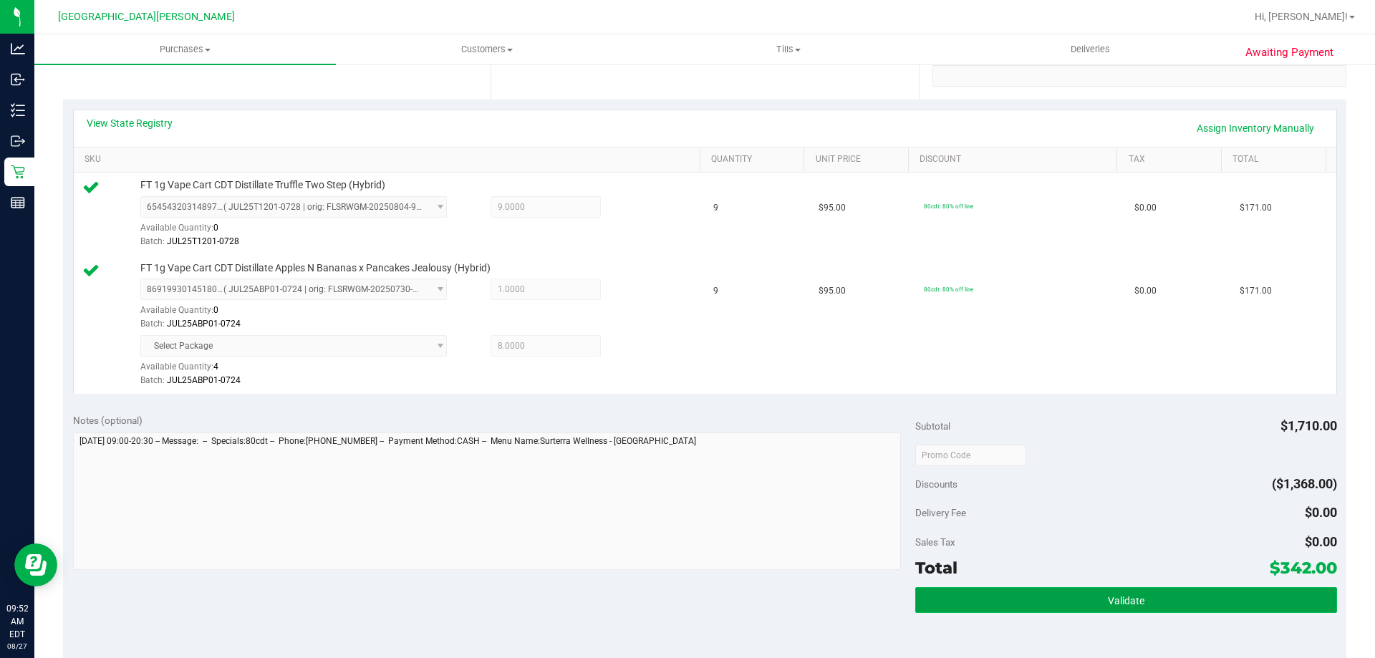
click at [1226, 602] on button "Validate" at bounding box center [1125, 600] width 421 height 26
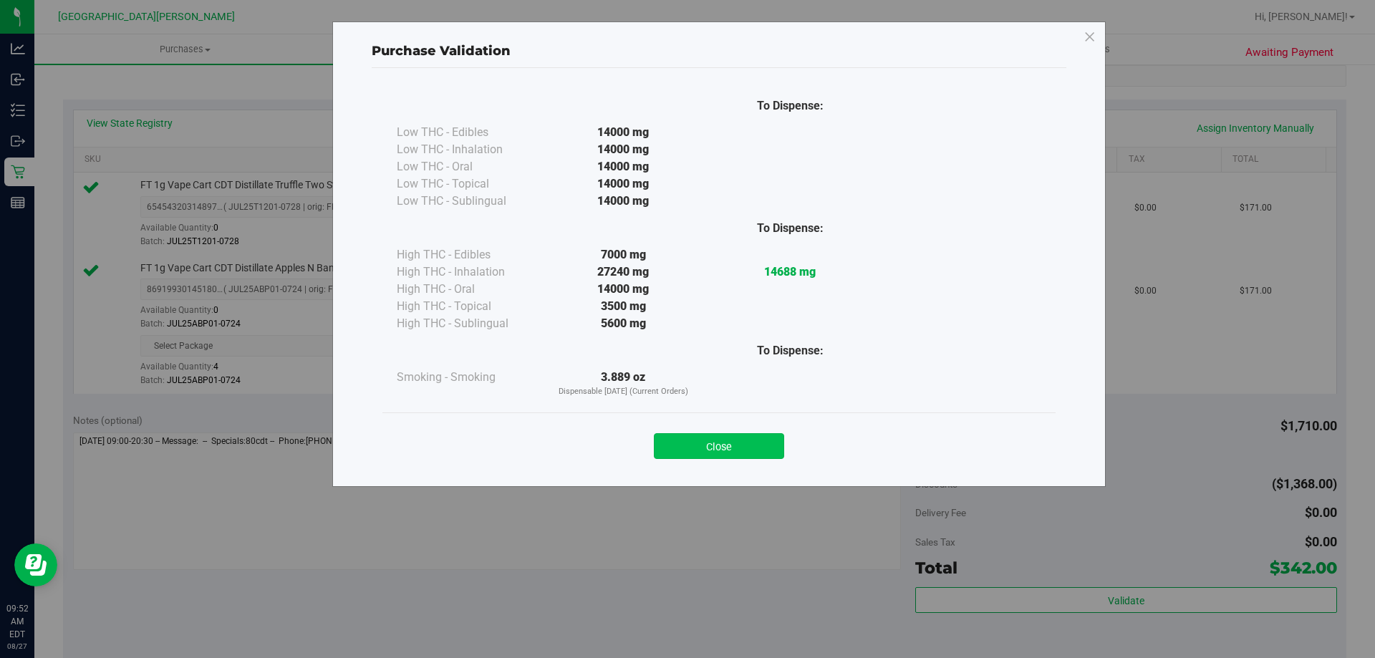
click at [738, 451] on button "Close" at bounding box center [719, 446] width 130 height 26
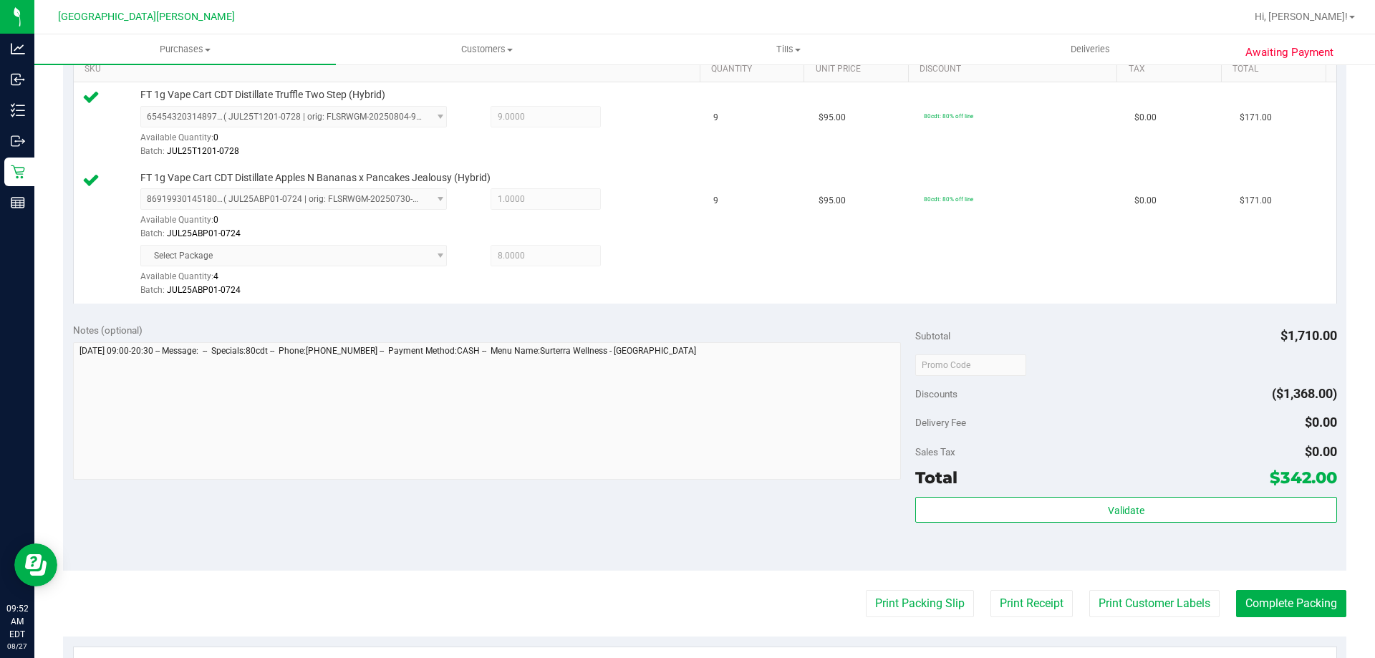
scroll to position [573, 0]
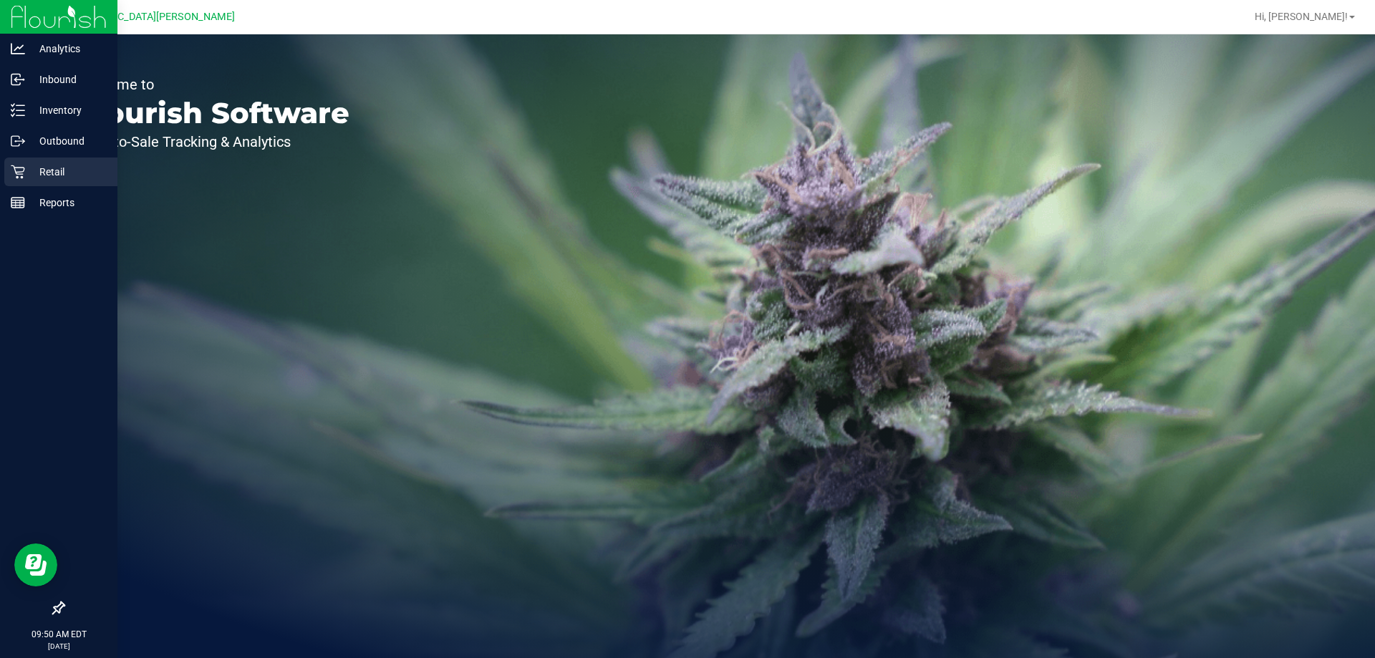
click at [70, 176] on p "Retail" at bounding box center [68, 171] width 86 height 17
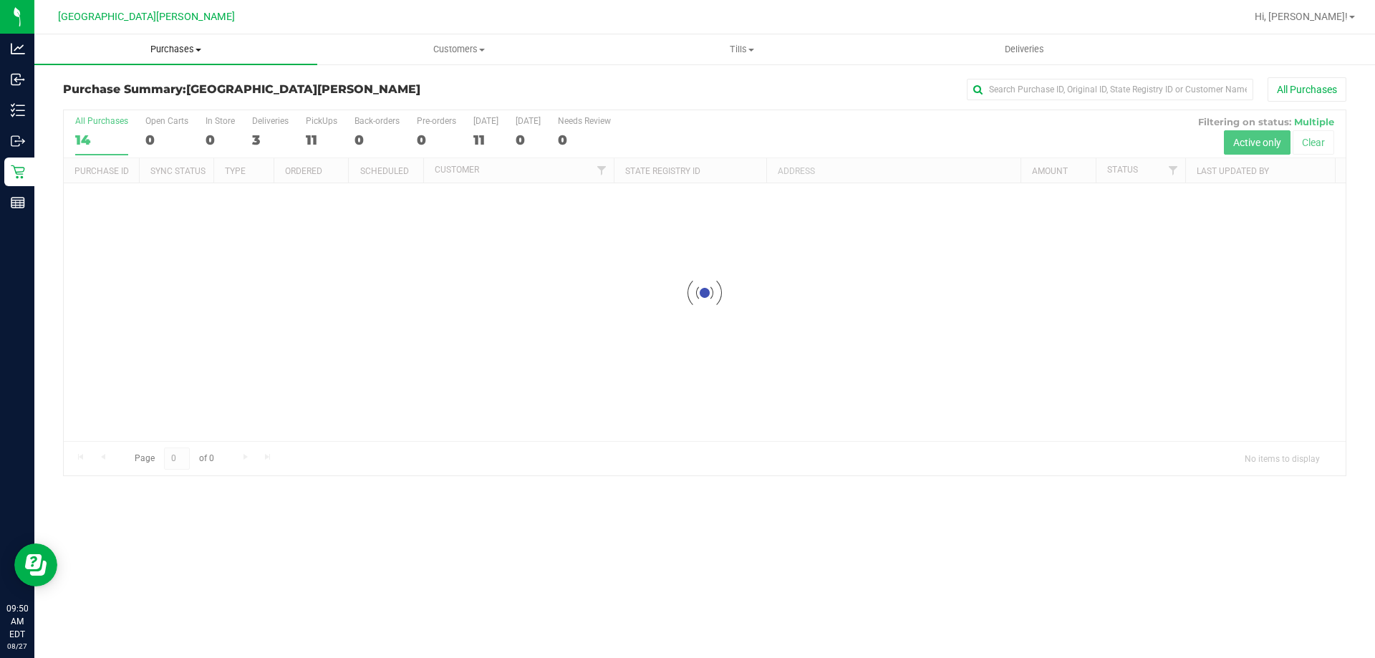
click at [180, 46] on span "Purchases" at bounding box center [175, 49] width 283 height 13
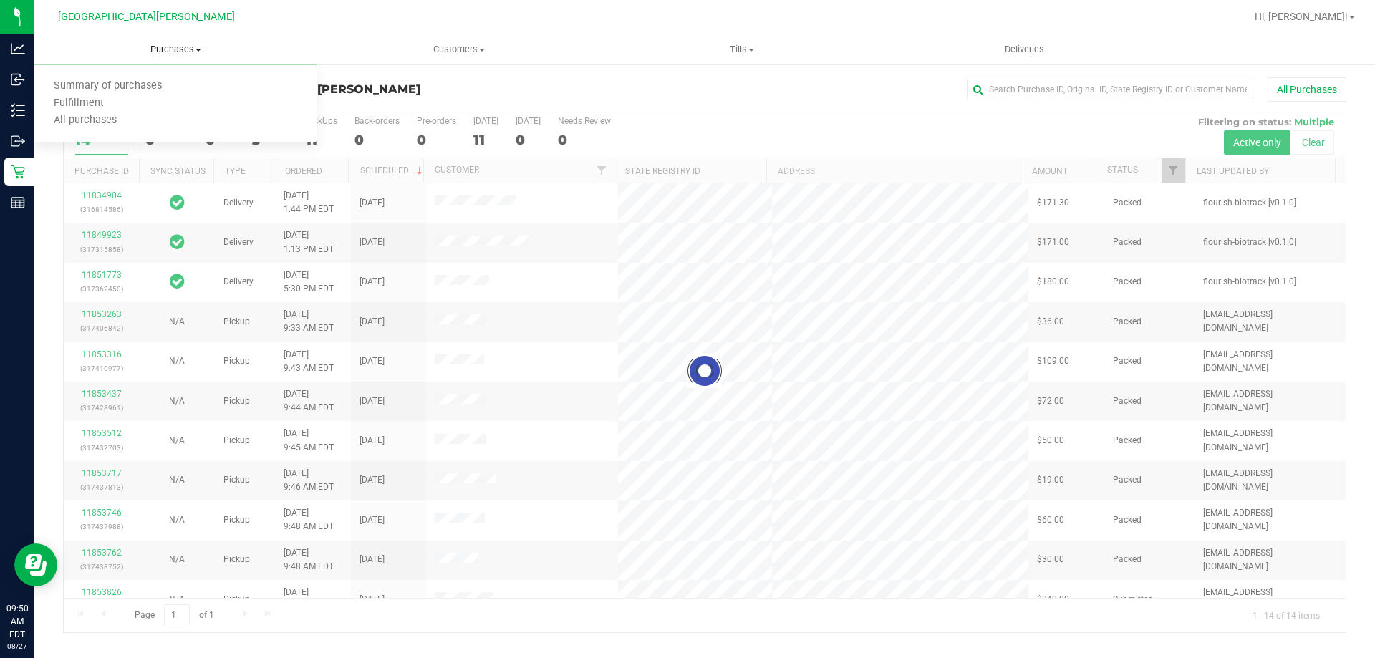
click at [179, 49] on span "Purchases" at bounding box center [175, 49] width 283 height 13
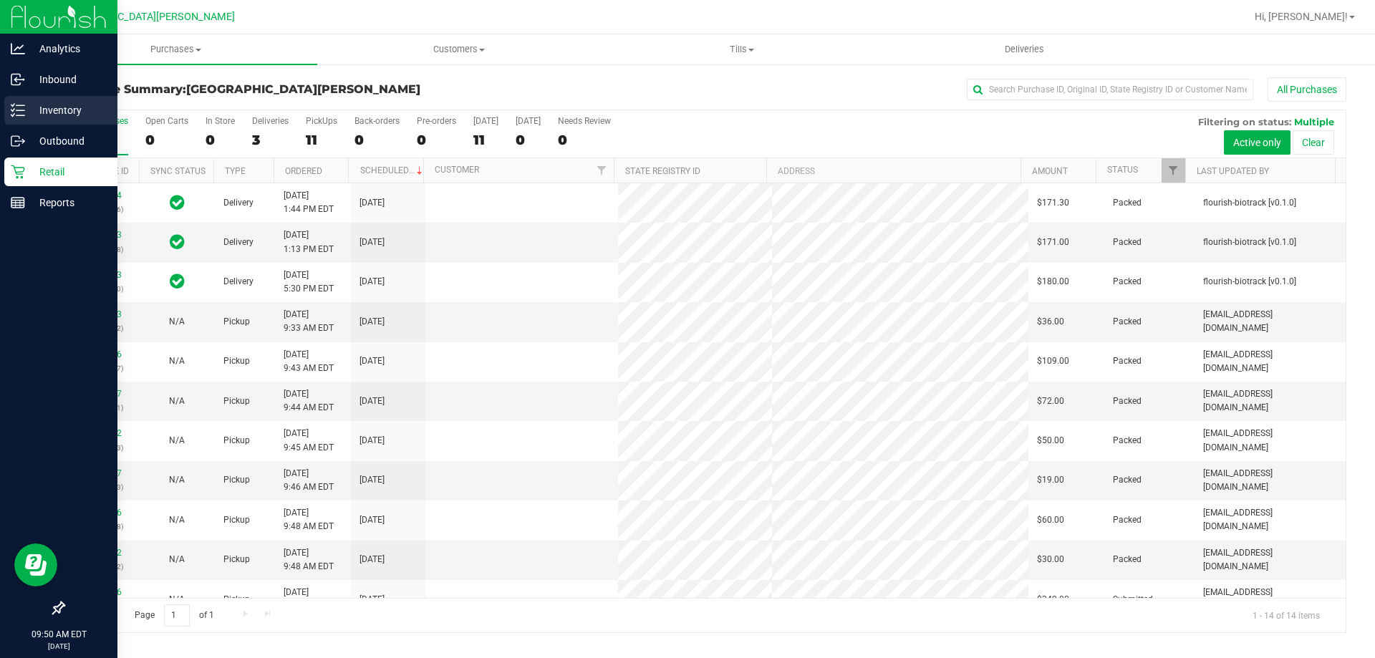
click at [18, 112] on icon at bounding box center [18, 110] width 14 height 14
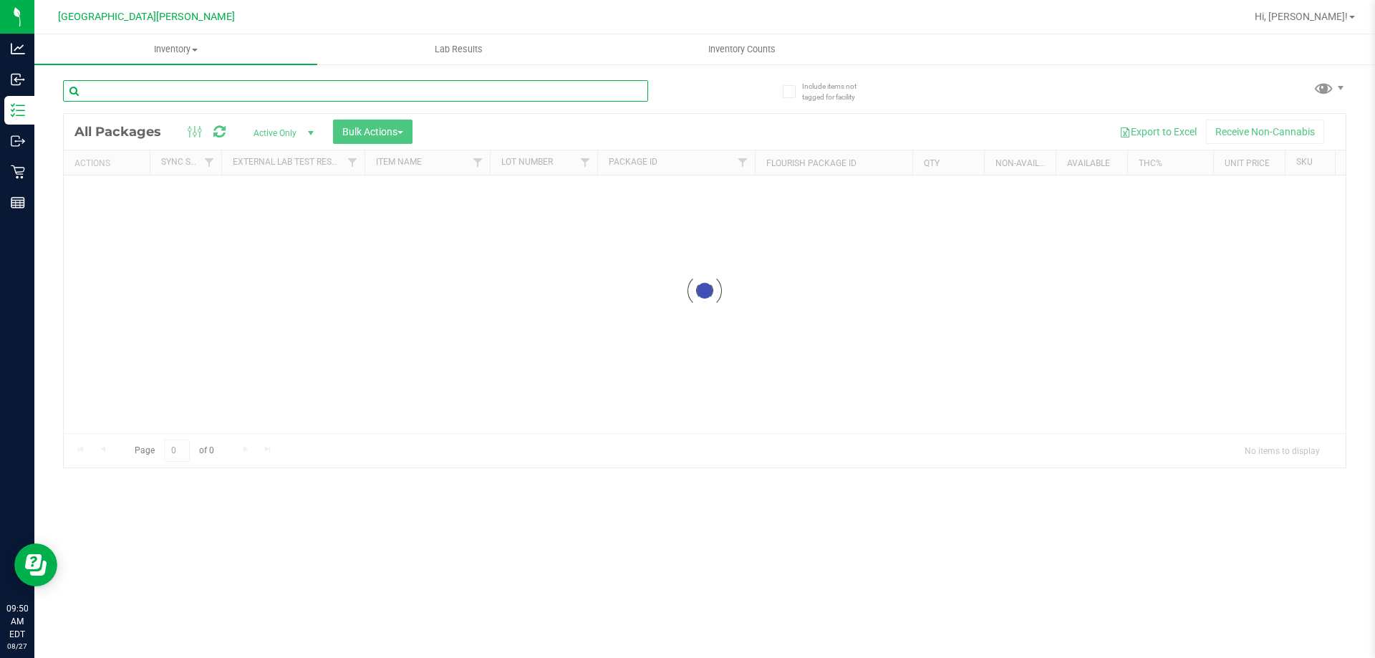
click at [359, 96] on input "text" at bounding box center [355, 90] width 585 height 21
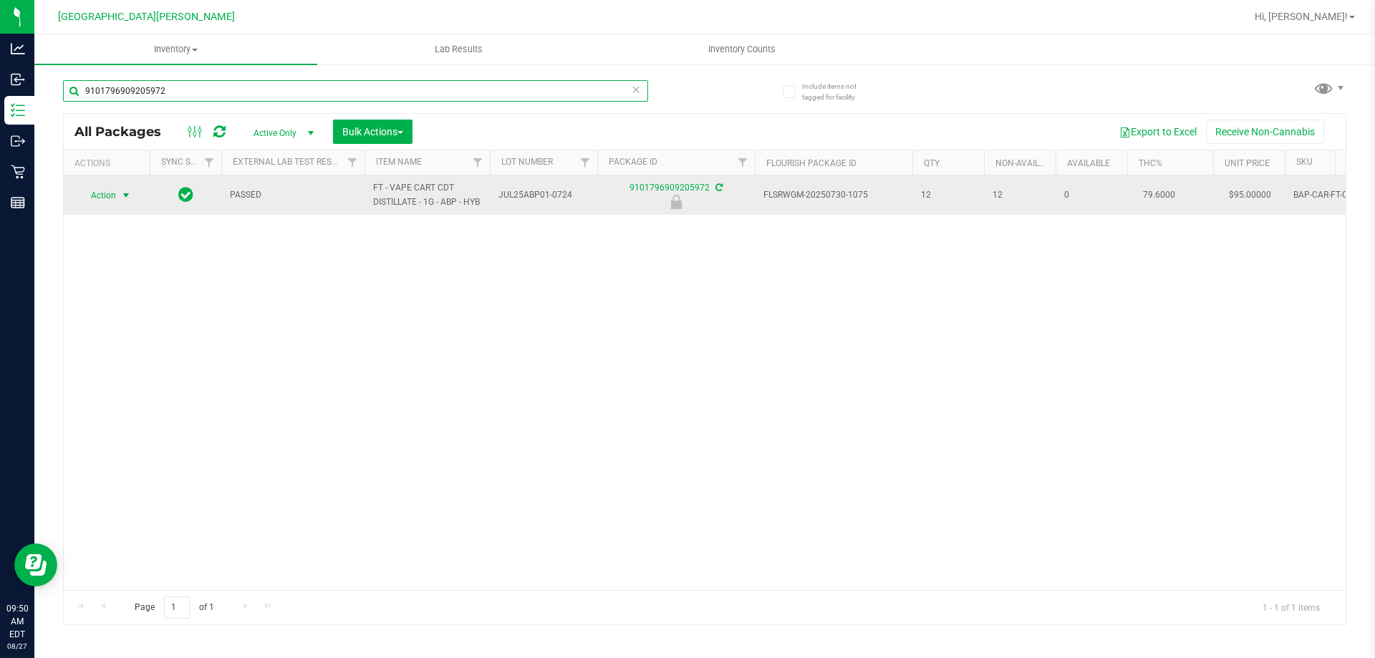
type input "9101796909205972"
click at [127, 201] on span "select" at bounding box center [125, 195] width 11 height 11
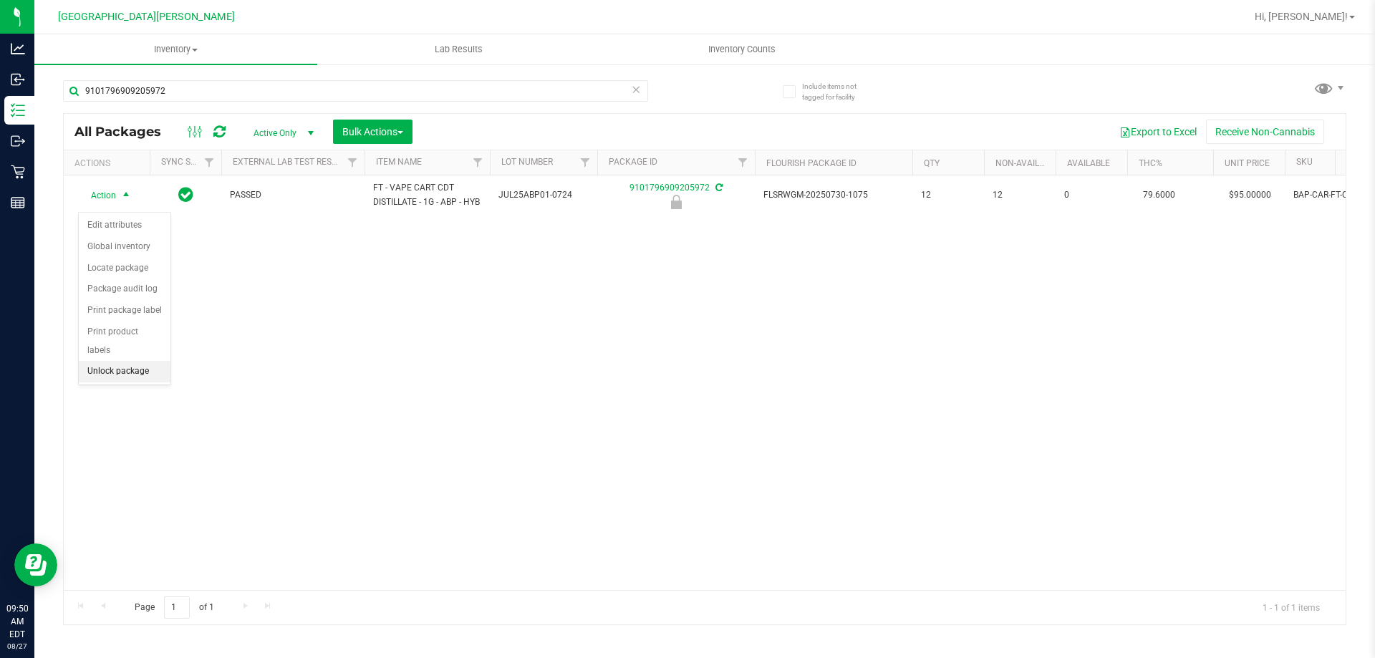
click at [142, 361] on li "Unlock package" at bounding box center [125, 371] width 92 height 21
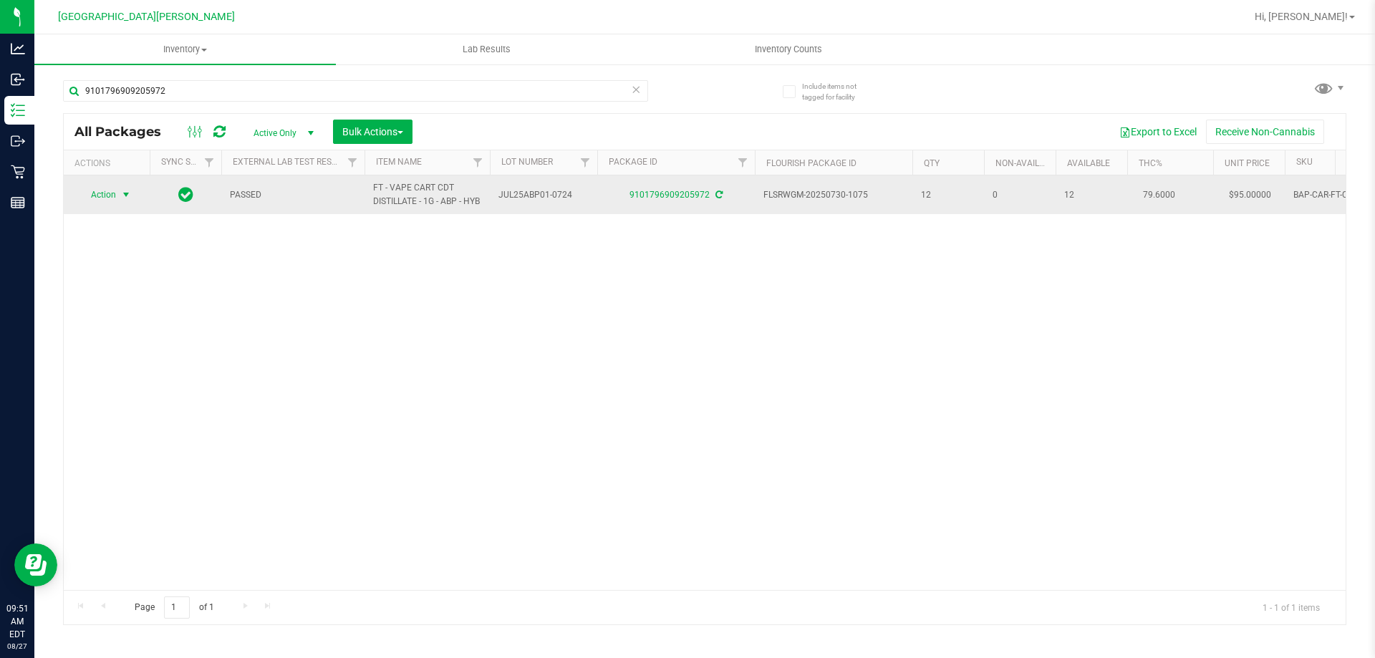
click at [120, 205] on span "select" at bounding box center [126, 195] width 18 height 20
click at [119, 206] on span "select" at bounding box center [126, 196] width 18 height 20
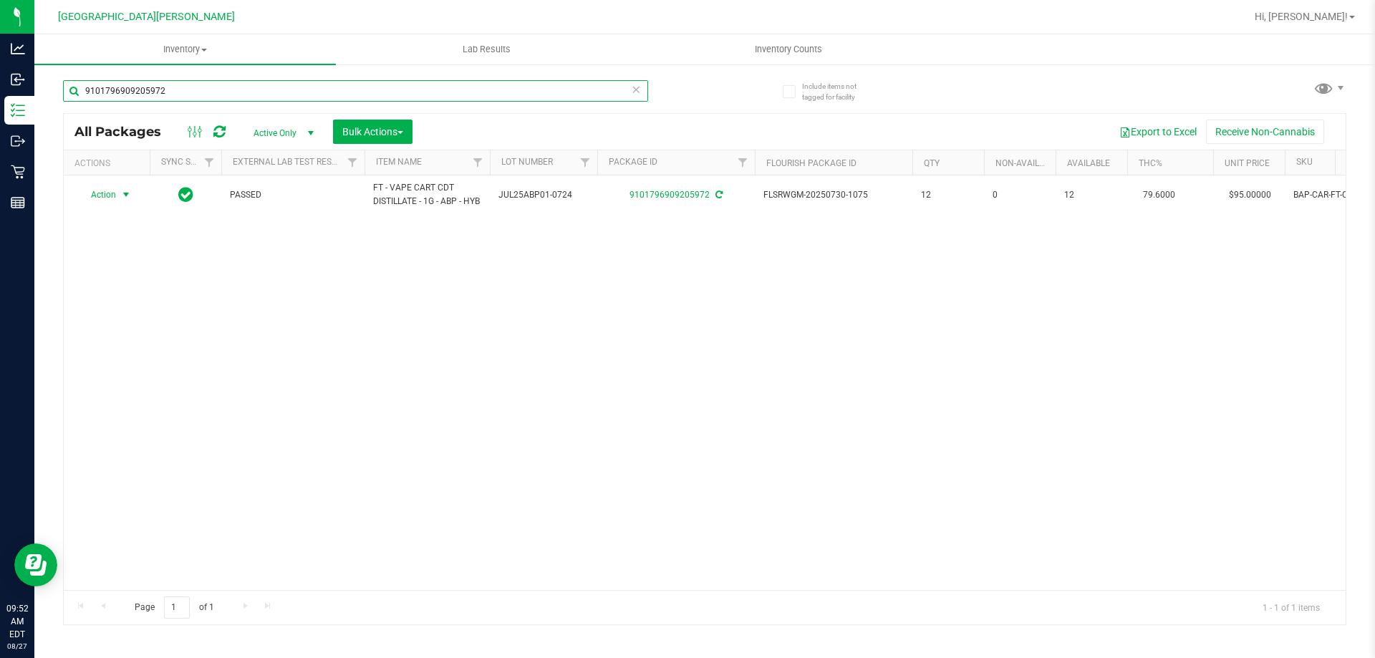
click at [195, 90] on input "9101796909205972" at bounding box center [355, 90] width 585 height 21
click at [194, 90] on input "9101796909205972" at bounding box center [355, 90] width 585 height 21
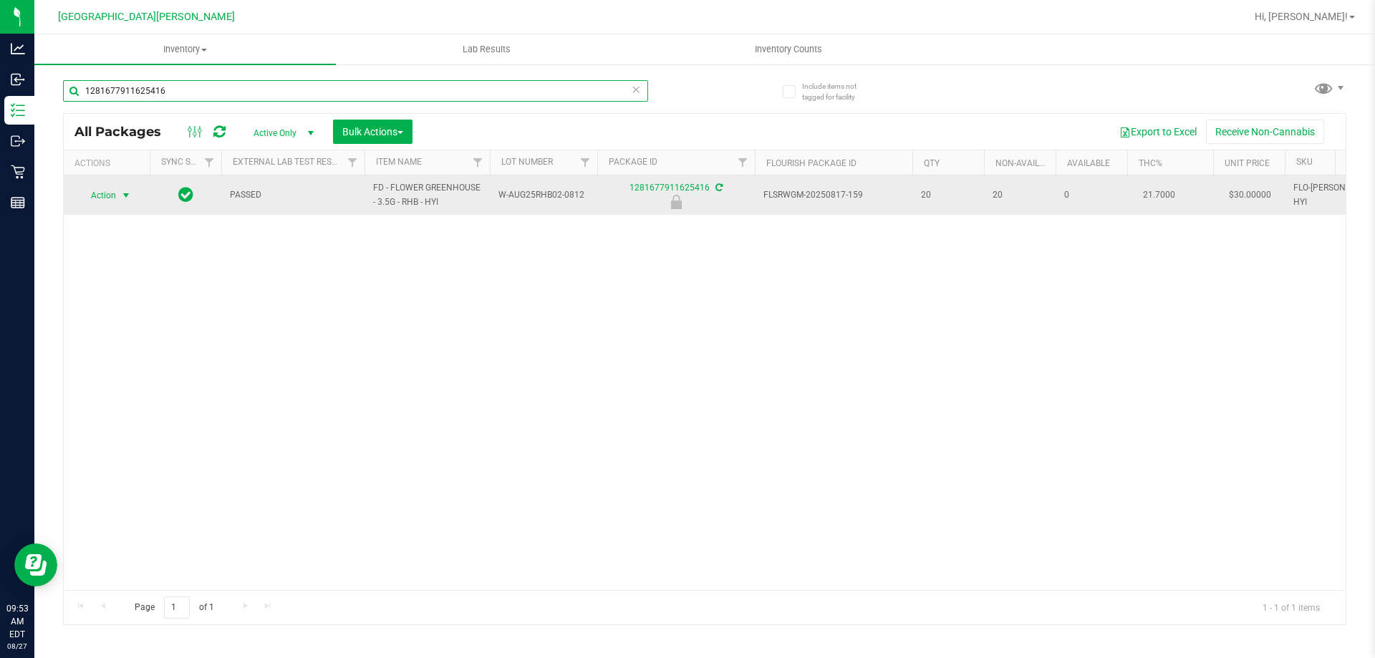
type input "1281677911625416"
click at [120, 200] on span "select" at bounding box center [125, 195] width 11 height 11
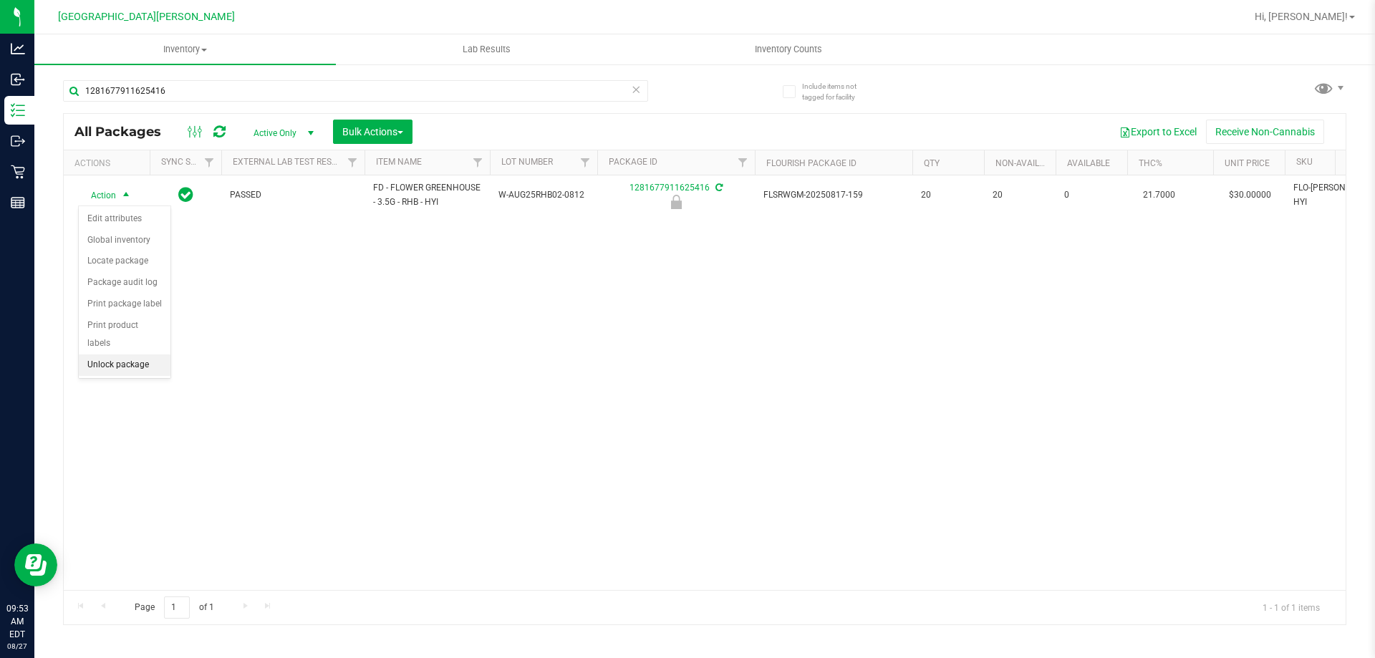
click at [137, 355] on li "Unlock package" at bounding box center [125, 365] width 92 height 21
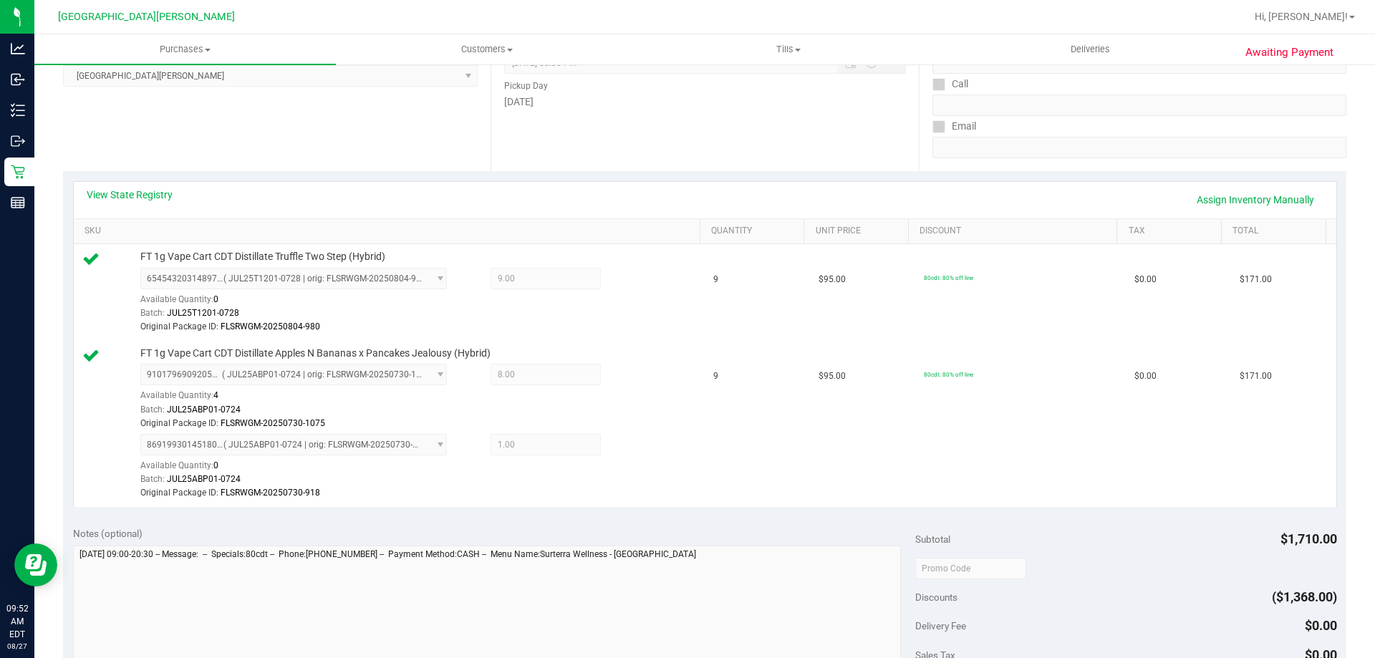
scroll to position [430, 0]
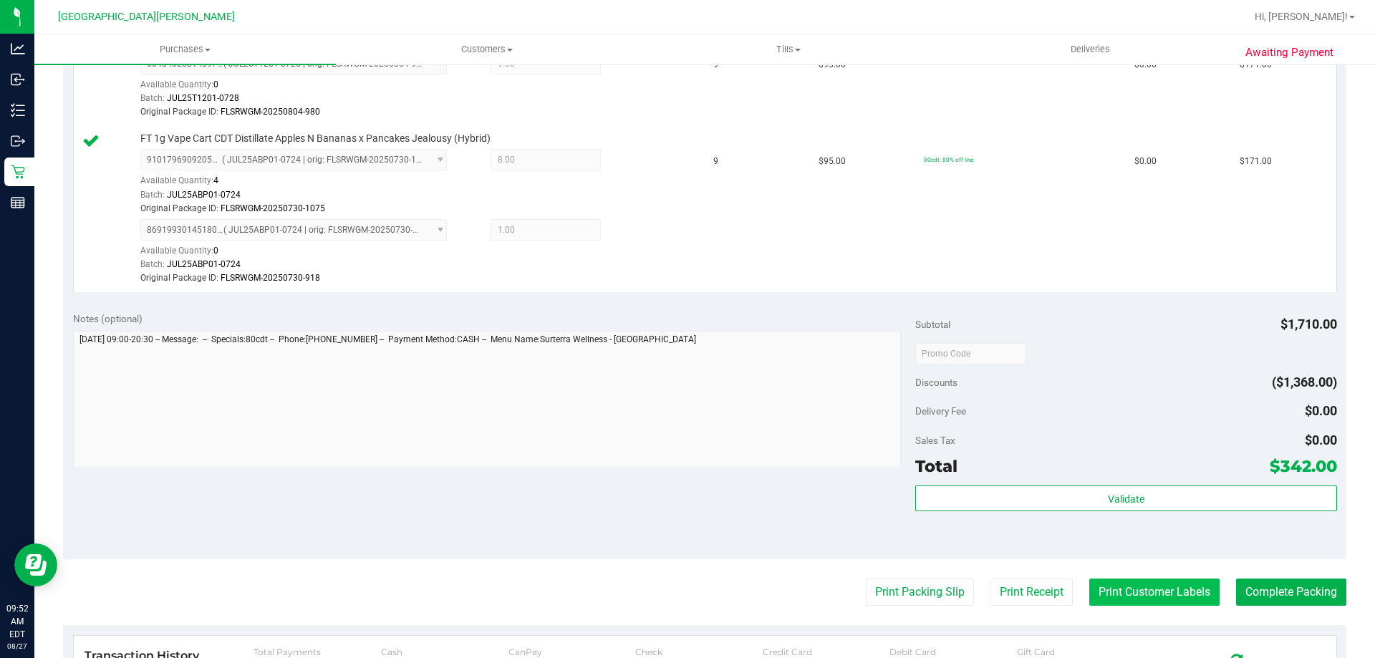
click at [1157, 582] on button "Print Customer Labels" at bounding box center [1154, 592] width 130 height 27
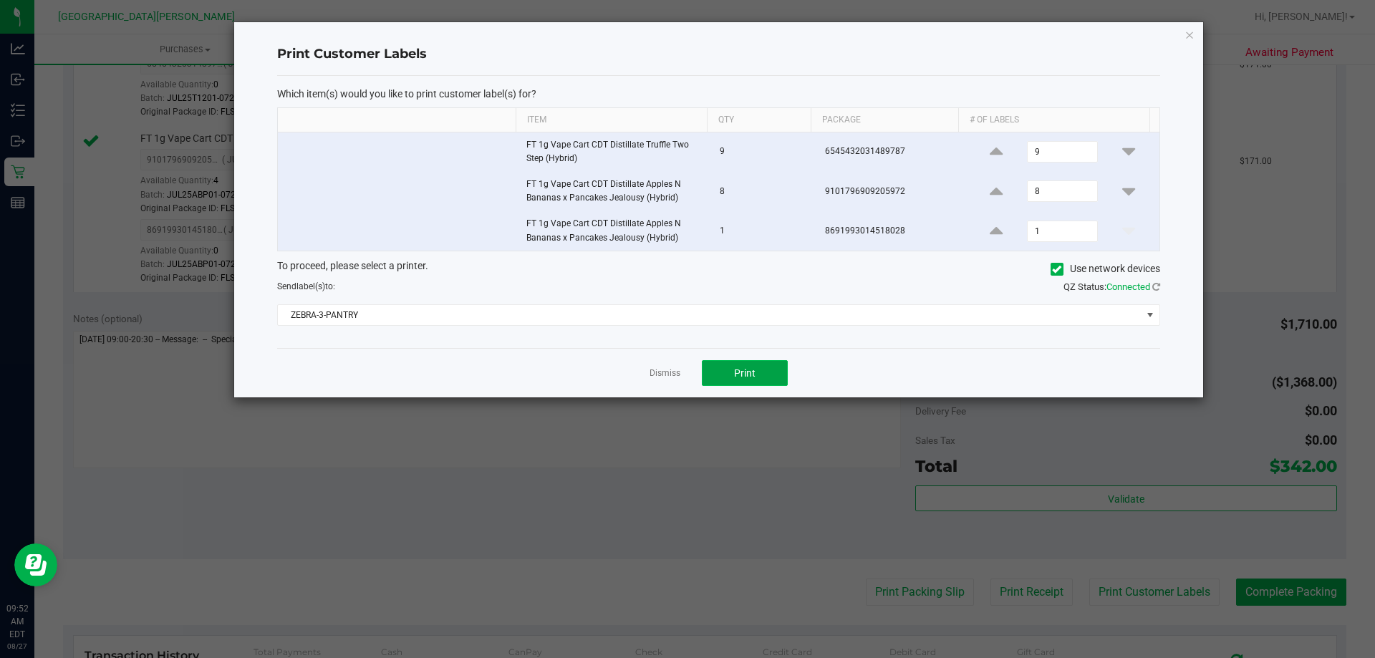
click at [757, 363] on button "Print" at bounding box center [745, 373] width 86 height 26
click at [663, 375] on link "Dismiss" at bounding box center [665, 373] width 31 height 12
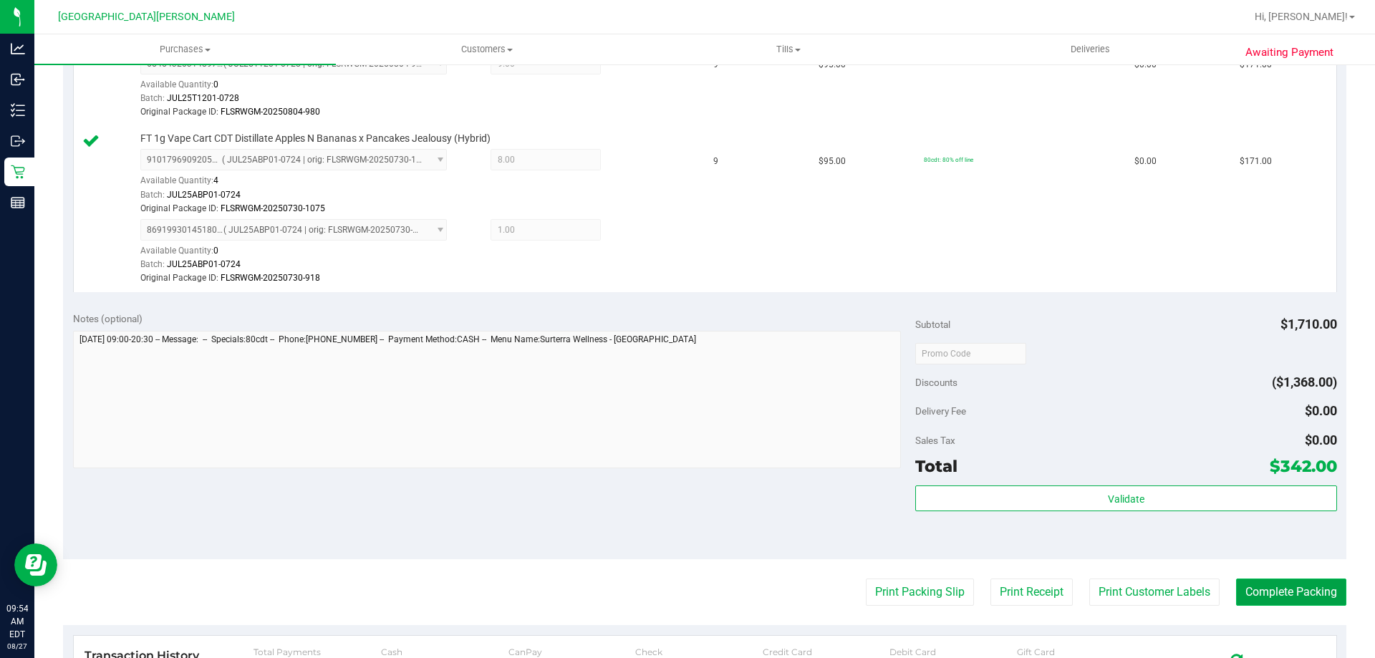
click at [1277, 584] on button "Complete Packing" at bounding box center [1291, 592] width 110 height 27
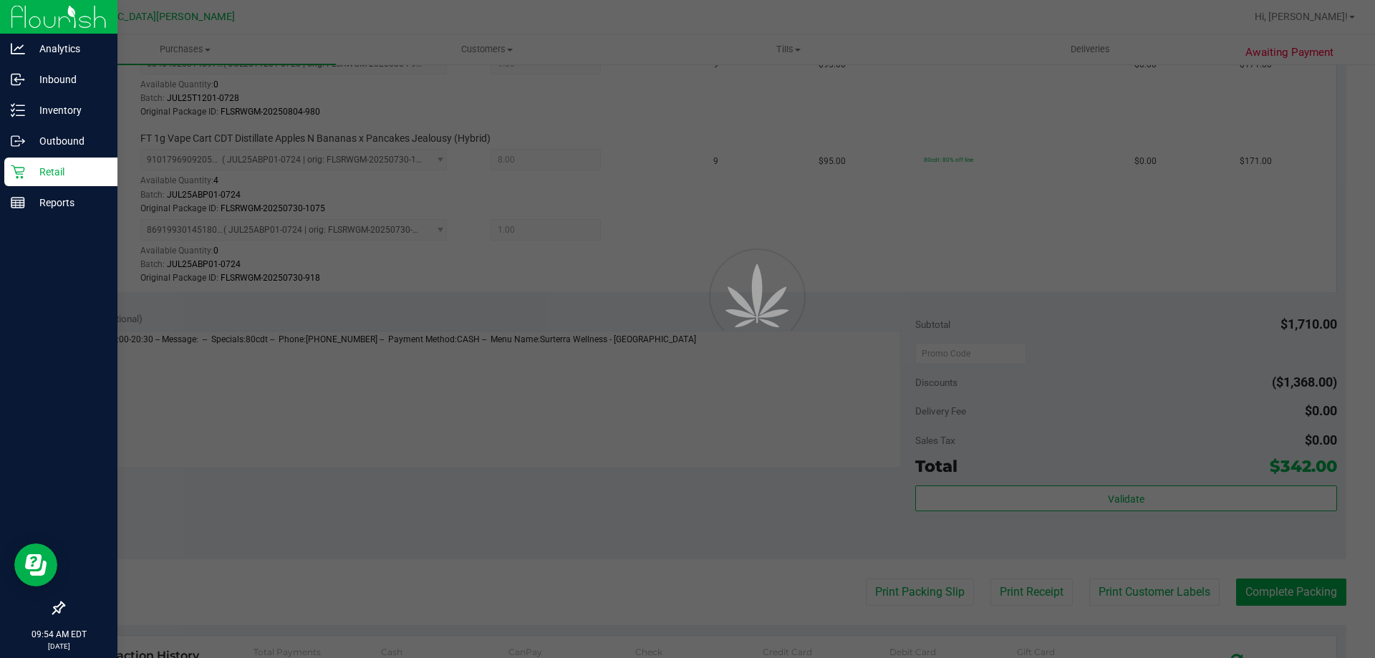
click at [21, 167] on icon at bounding box center [18, 172] width 14 height 14
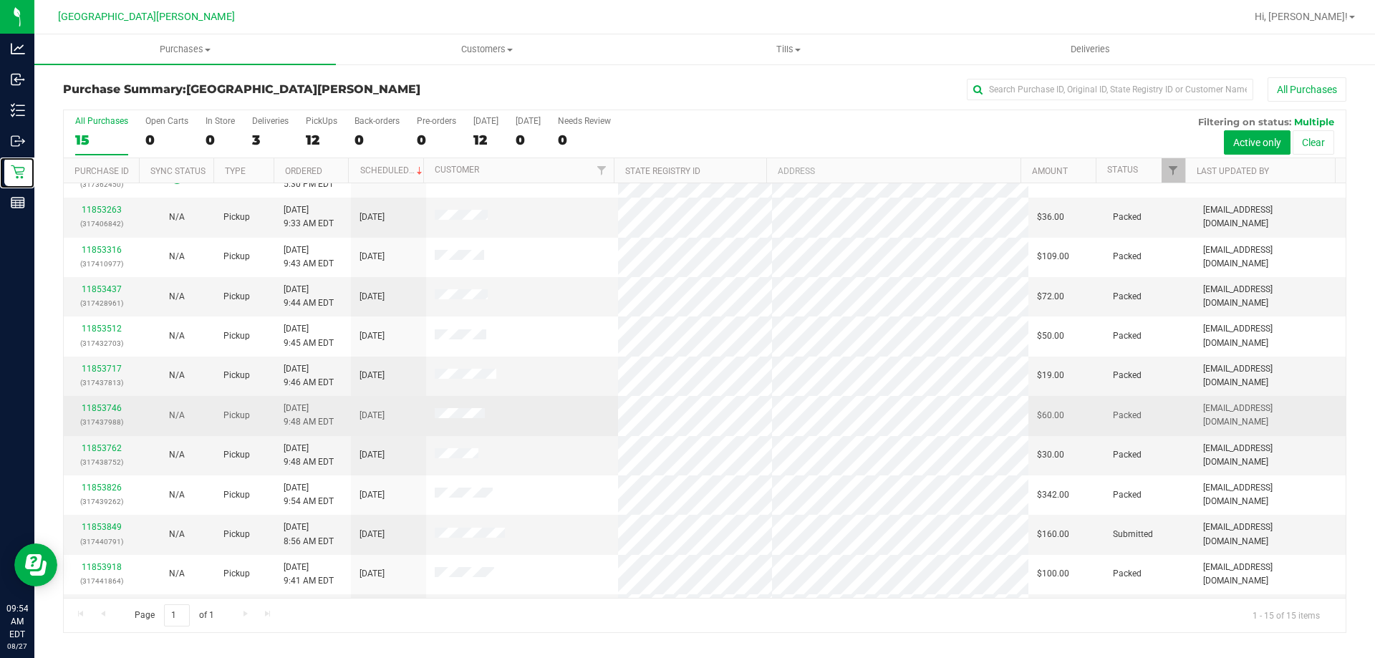
scroll to position [180, 0]
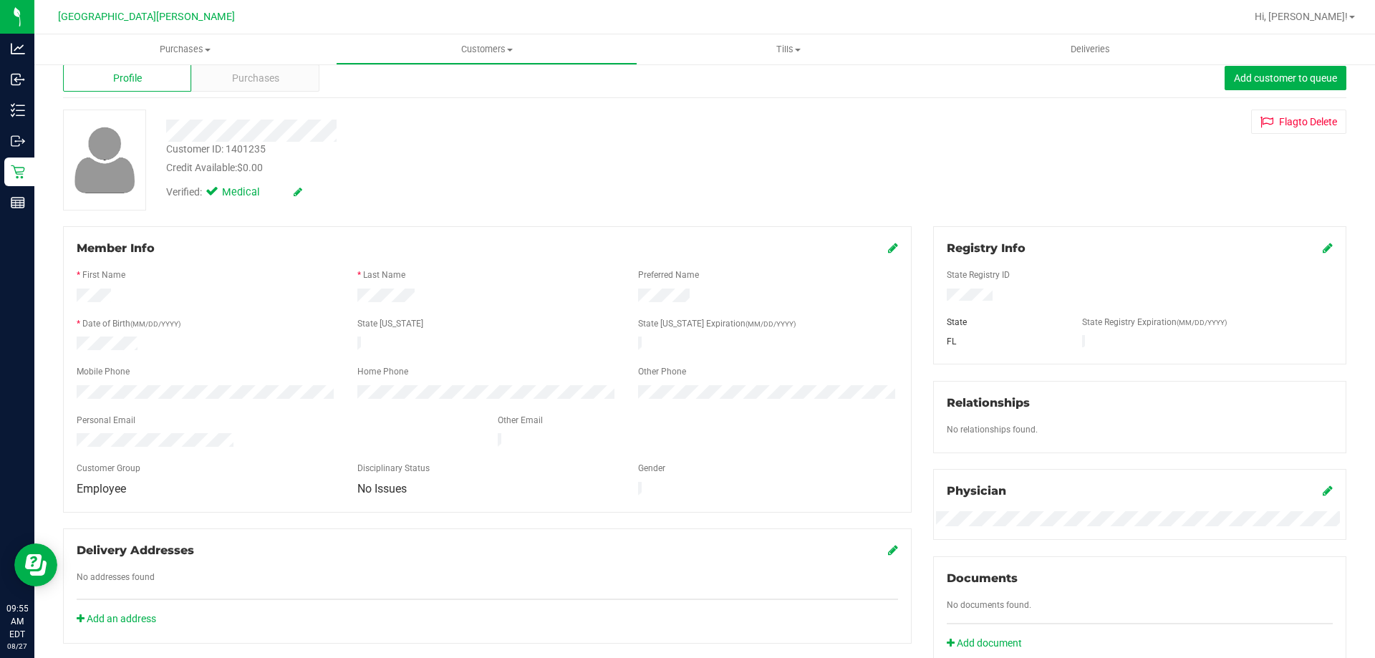
scroll to position [19, 0]
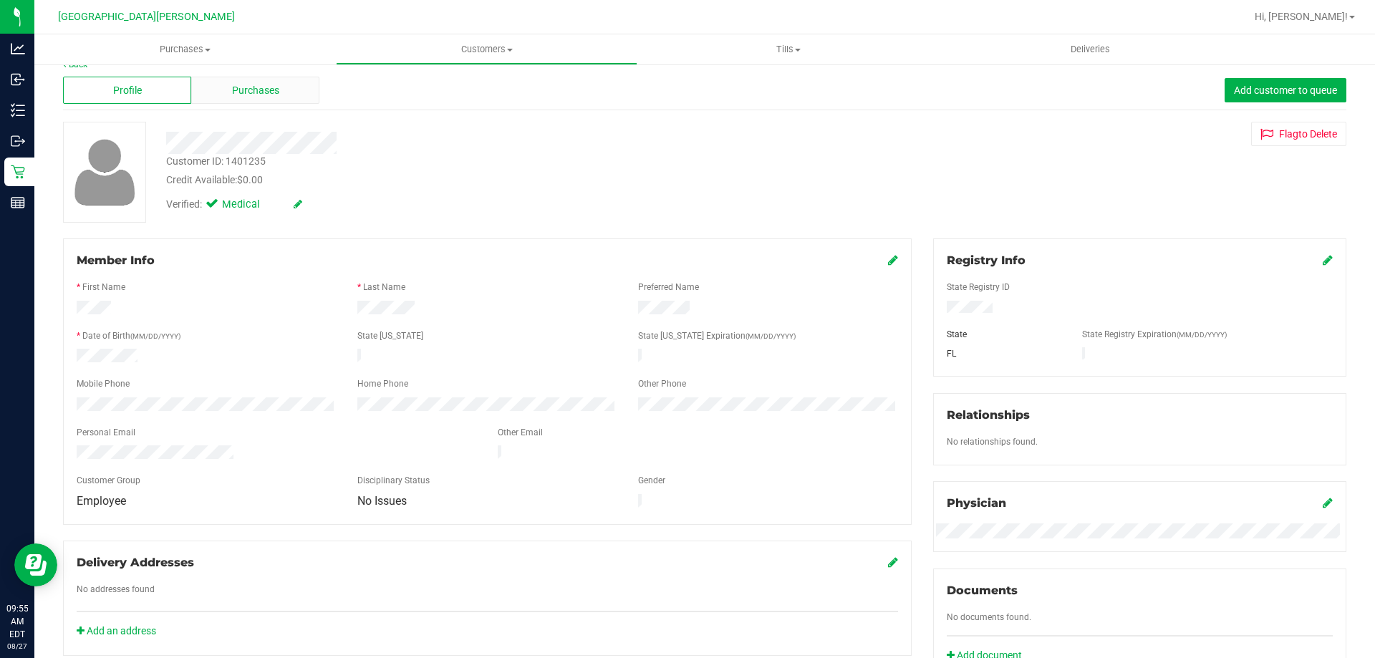
click at [264, 80] on div "Purchases" at bounding box center [255, 90] width 128 height 27
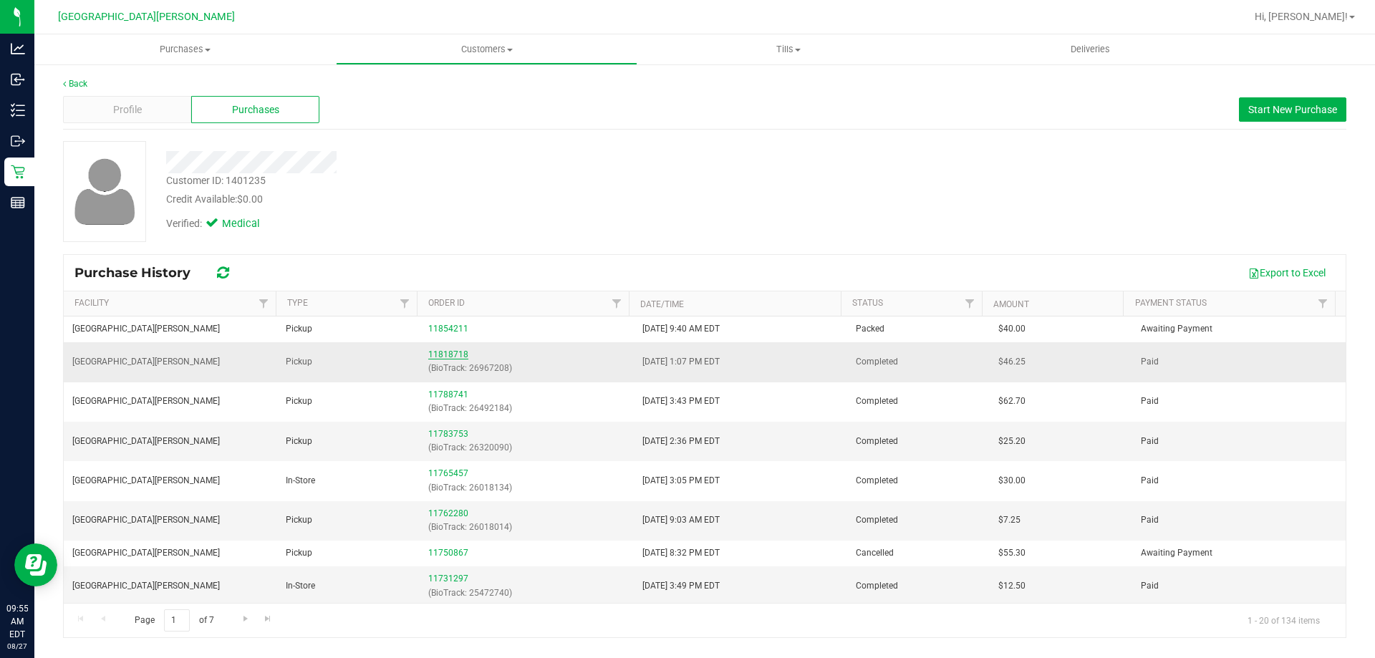
click at [461, 354] on link "11818718" at bounding box center [448, 355] width 40 height 10
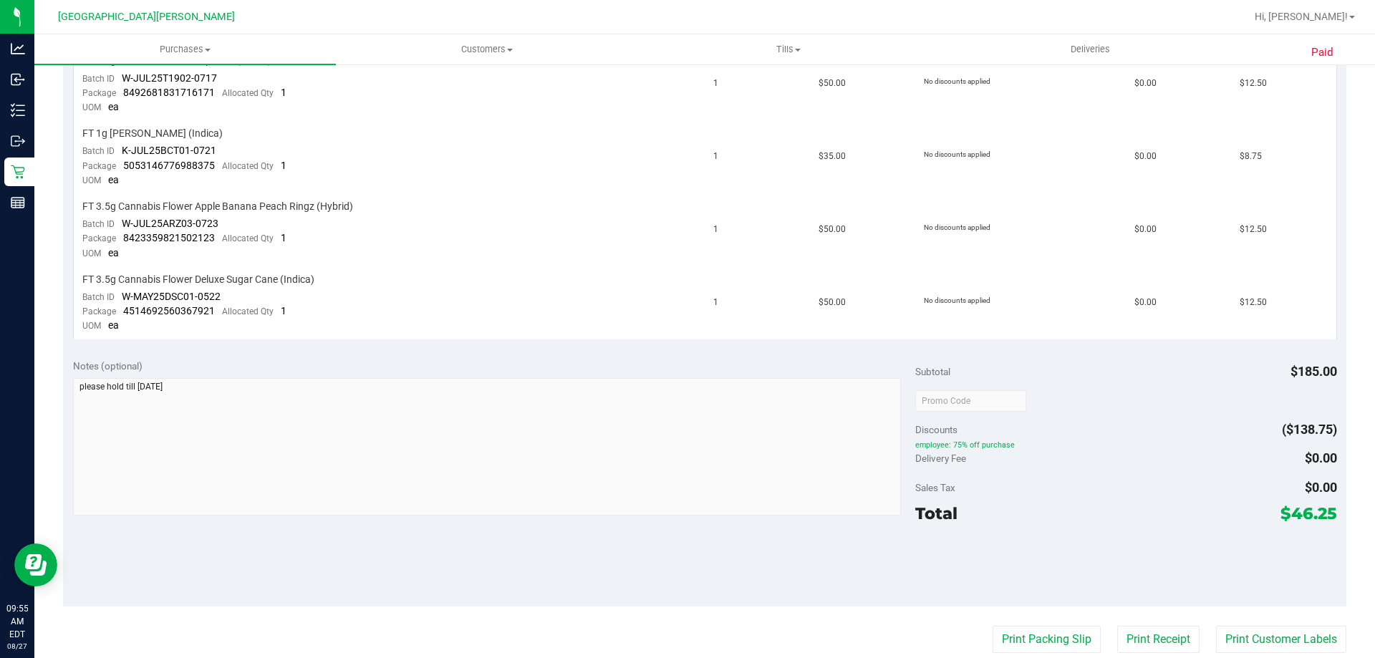
scroll to position [430, 0]
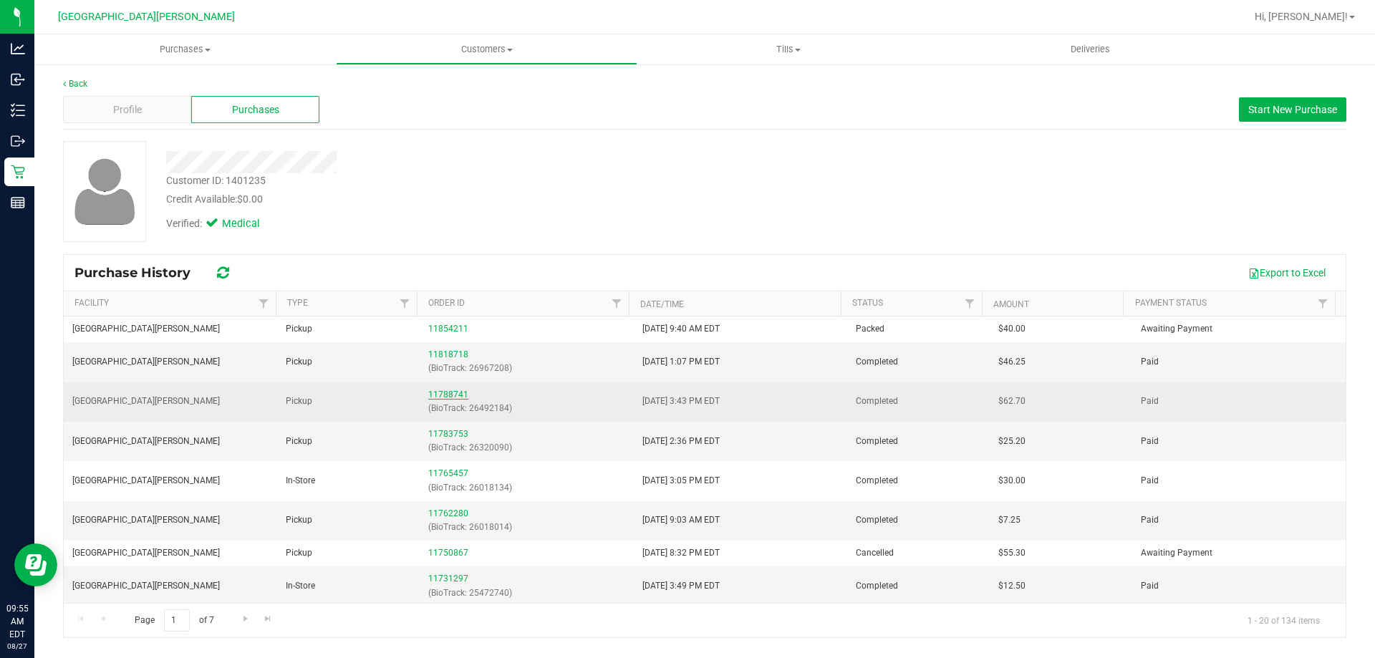
click at [453, 393] on link "11788741" at bounding box center [448, 395] width 40 height 10
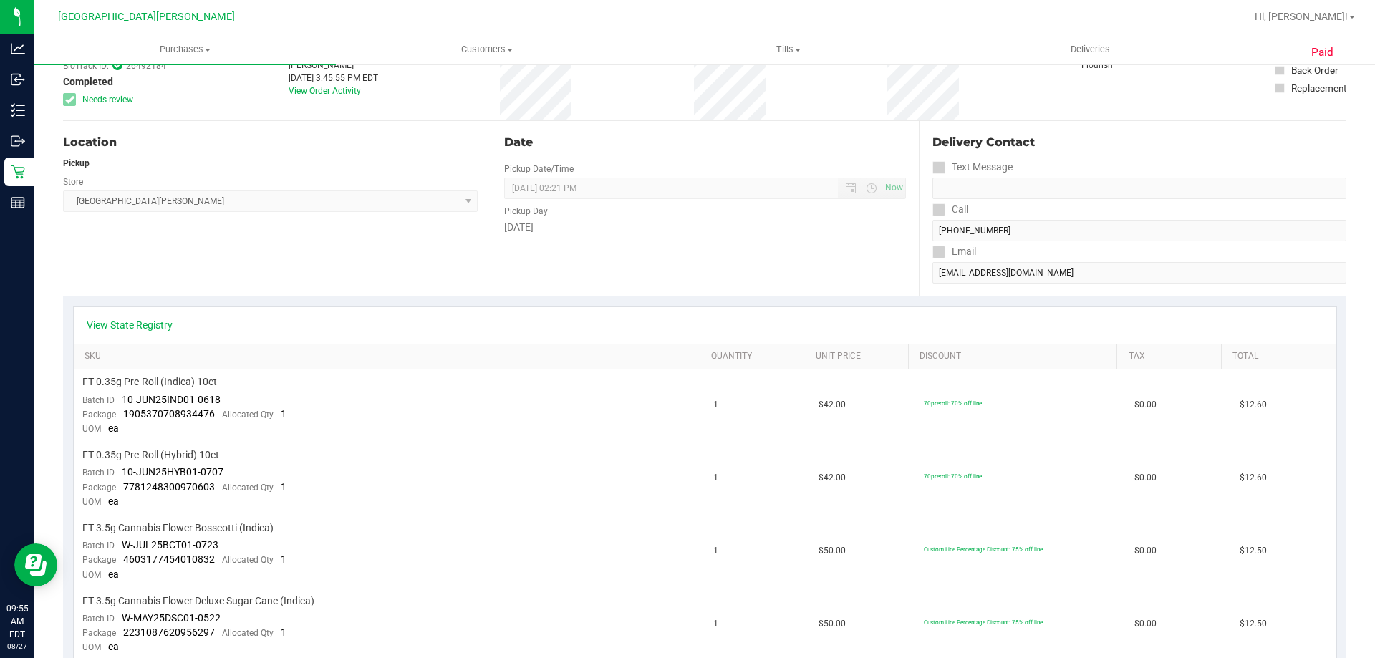
scroll to position [287, 0]
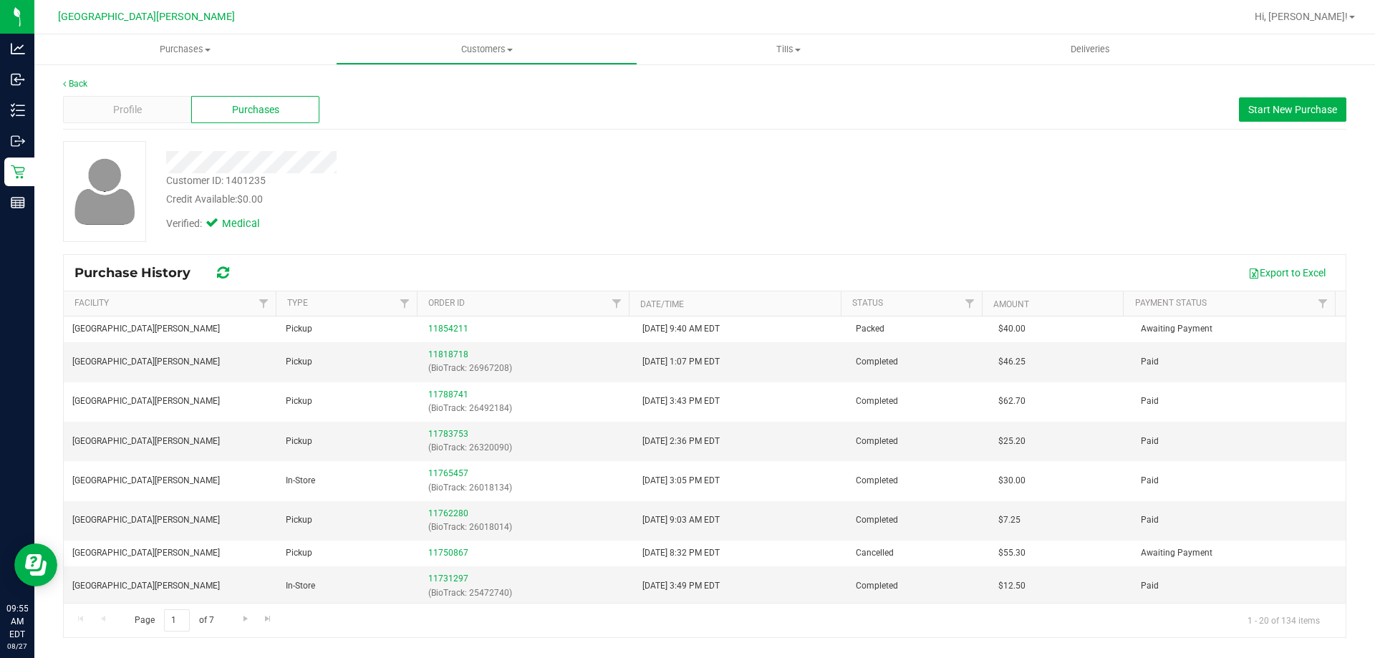
click at [75, 74] on div "Back Profile Purchases Start New Purchase Customer ID: 1401235 Credit Available…" at bounding box center [704, 357] width 1341 height 589
click at [75, 85] on link "Back" at bounding box center [75, 84] width 24 height 10
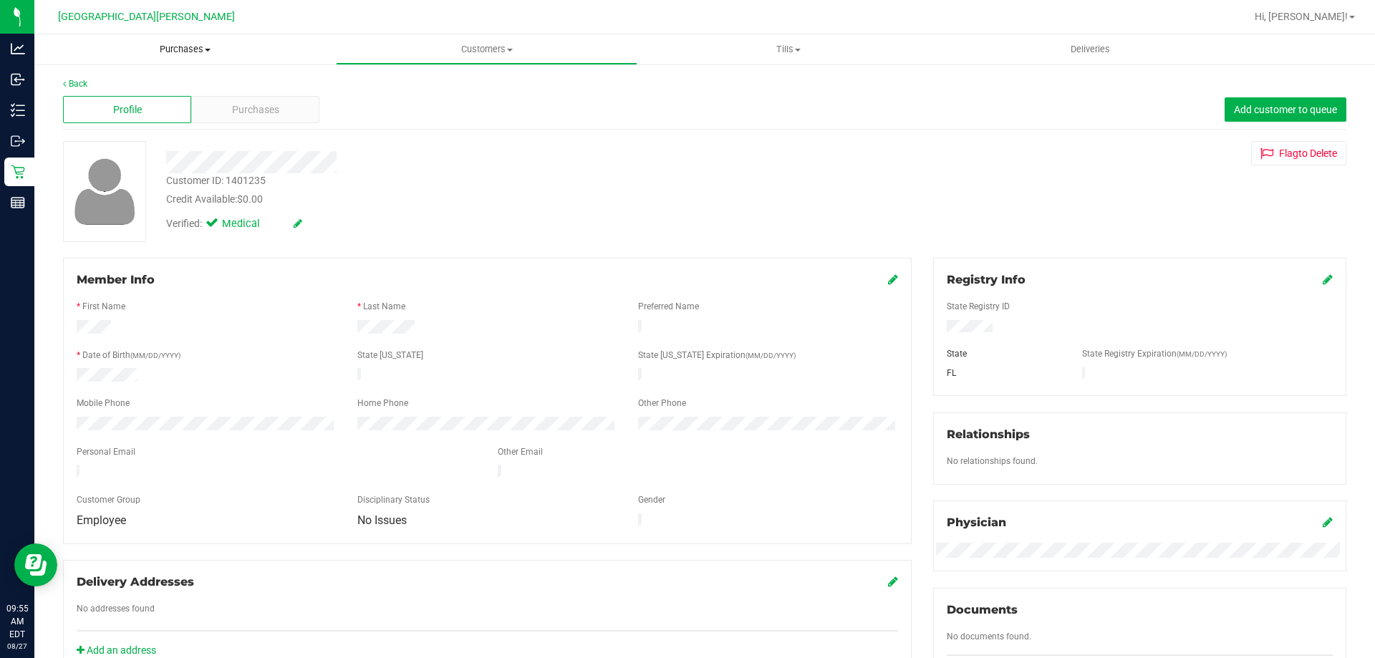
click at [154, 49] on span "Purchases" at bounding box center [185, 49] width 302 height 13
click at [133, 106] on li "Fulfillment" at bounding box center [185, 103] width 302 height 17
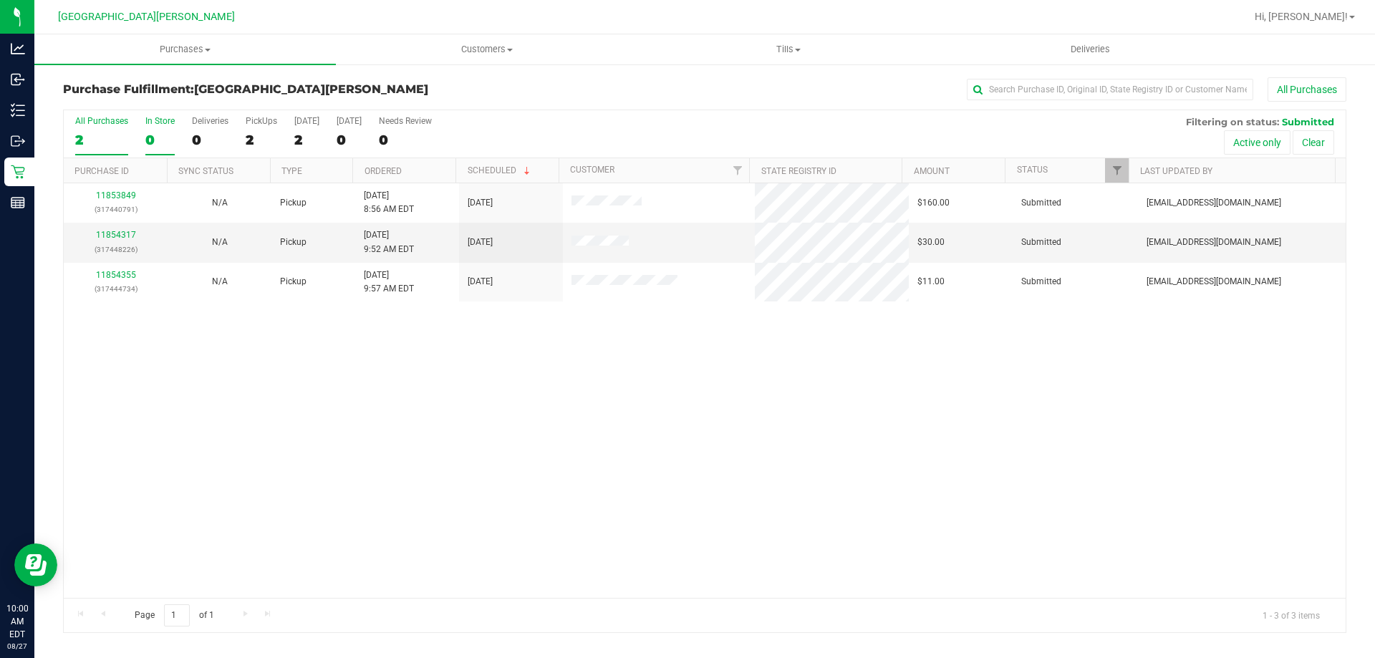
click at [165, 127] on label "In Store 0" at bounding box center [159, 135] width 29 height 39
click at [0, 0] on input "In Store 0" at bounding box center [0, 0] width 0 height 0
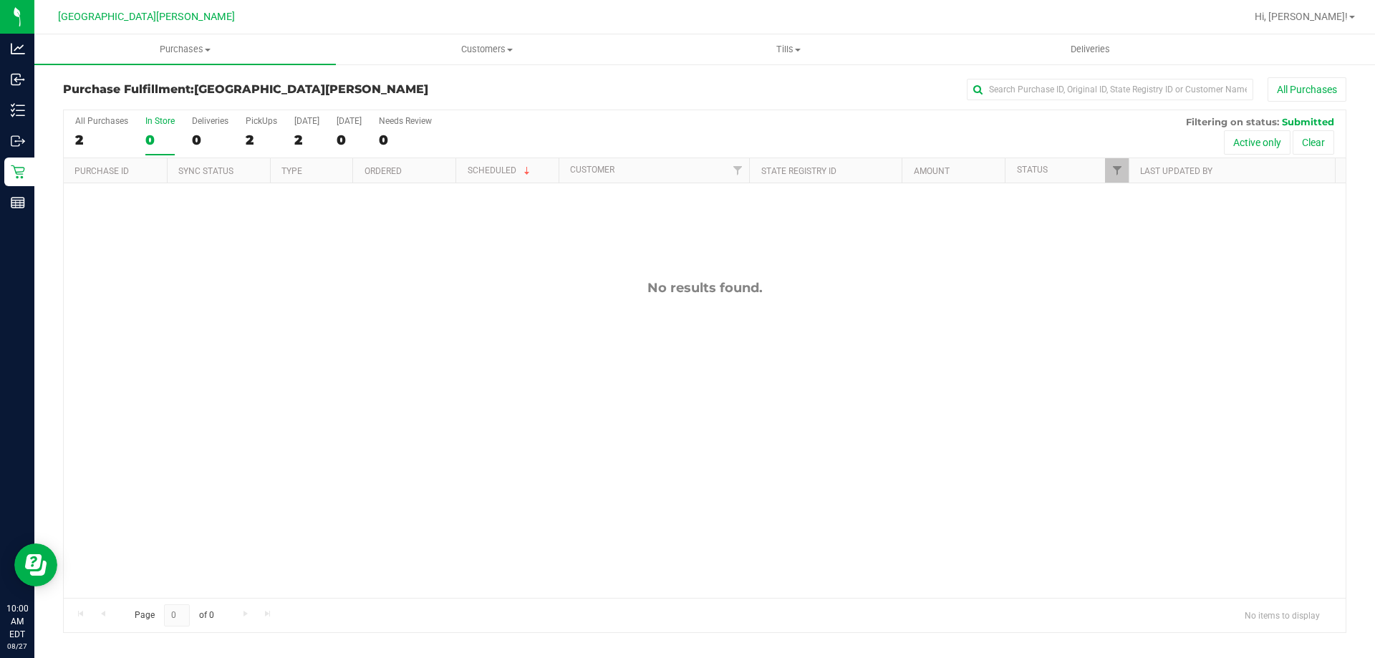
click at [160, 120] on div "In Store" at bounding box center [159, 121] width 29 height 10
click at [0, 0] on input "In Store 0" at bounding box center [0, 0] width 0 height 0
click at [209, 44] on span "Purchases" at bounding box center [185, 49] width 302 height 13
click at [167, 78] on li "Summary of purchases" at bounding box center [185, 86] width 302 height 17
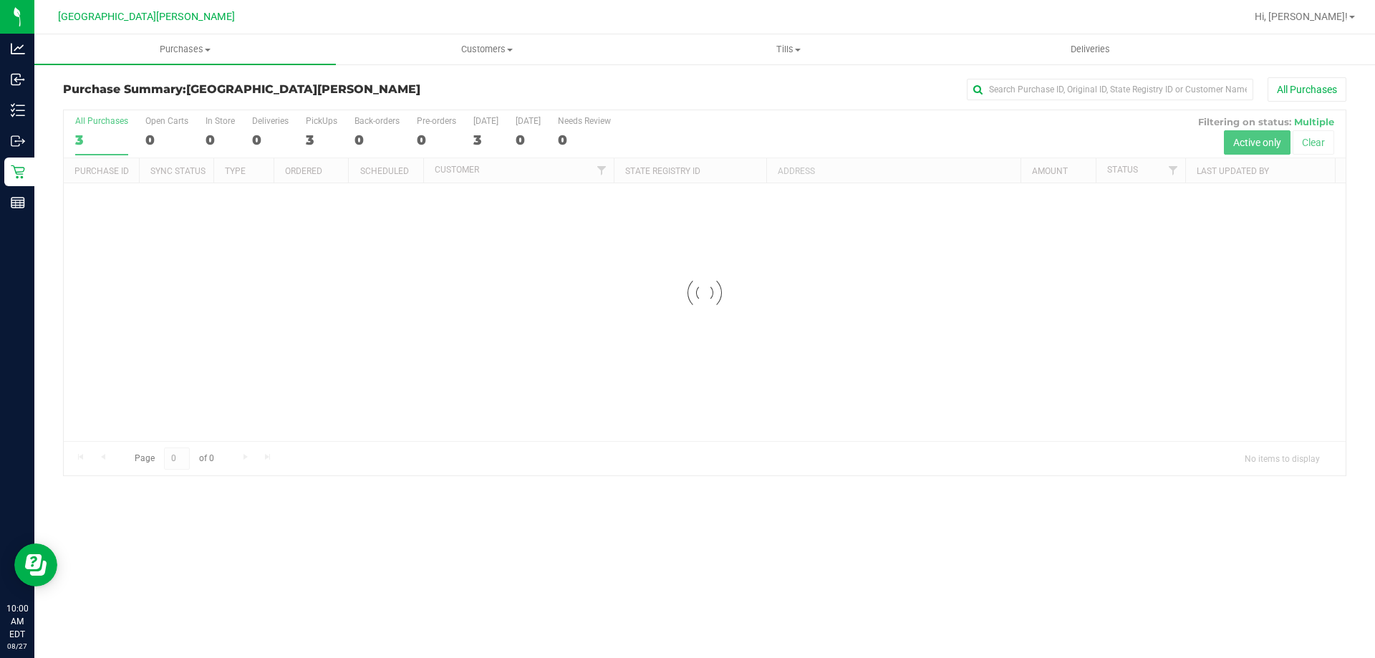
click at [208, 134] on div at bounding box center [705, 292] width 1282 height 365
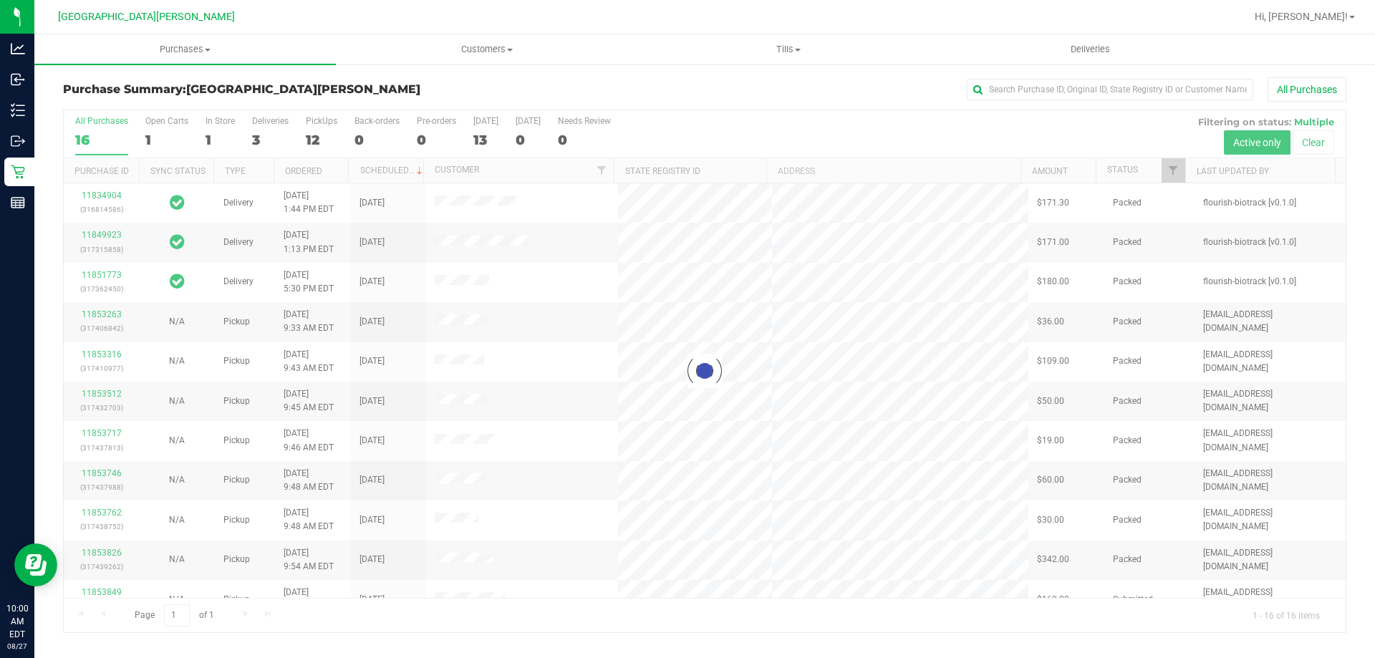
click at [226, 127] on div at bounding box center [705, 371] width 1282 height 522
click at [215, 131] on div at bounding box center [705, 371] width 1282 height 522
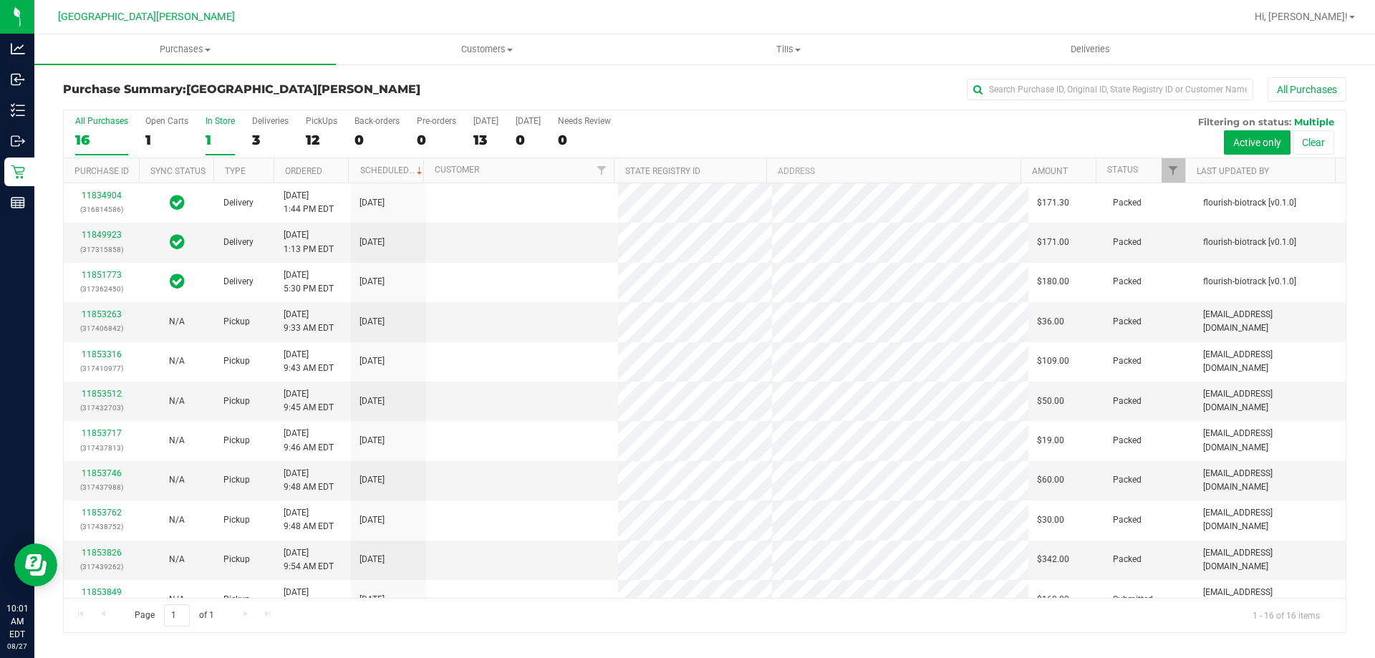
click at [208, 127] on label "In Store 1" at bounding box center [220, 135] width 29 height 39
click at [0, 0] on input "In Store 1" at bounding box center [0, 0] width 0 height 0
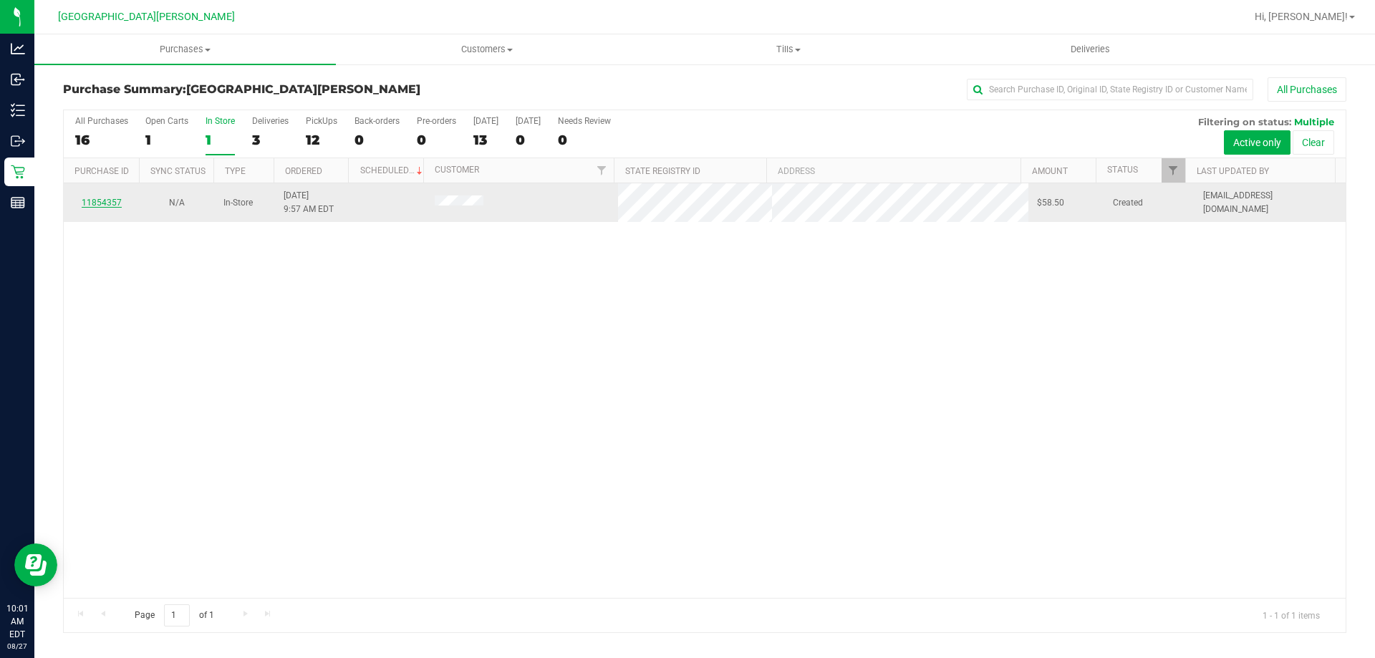
click at [117, 200] on link "11854357" at bounding box center [102, 203] width 40 height 10
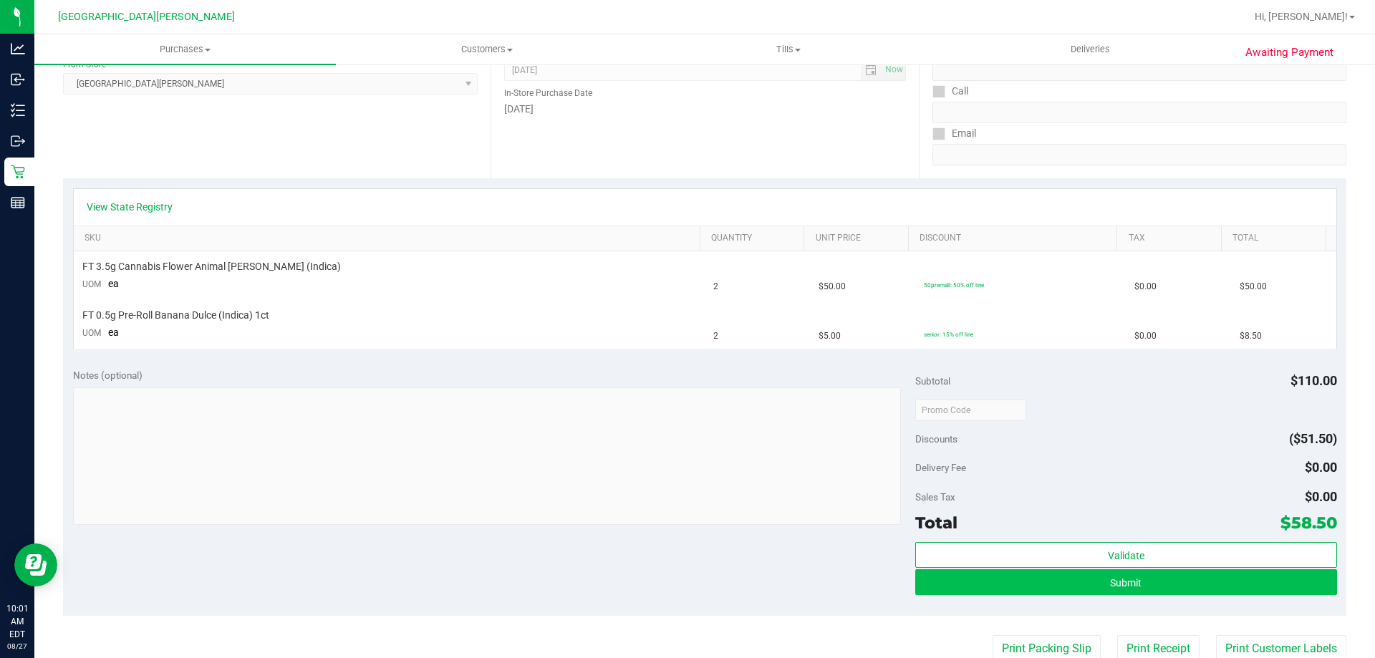
scroll to position [215, 0]
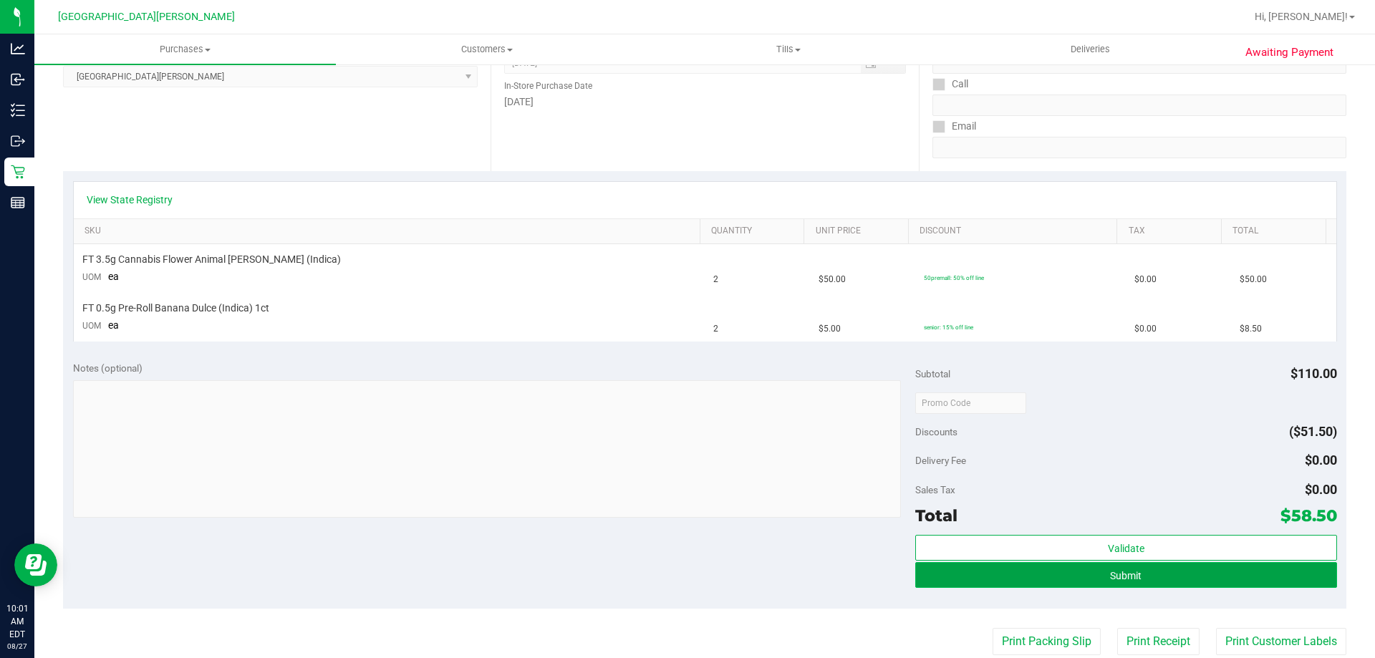
click at [1142, 573] on button "Submit" at bounding box center [1125, 575] width 421 height 26
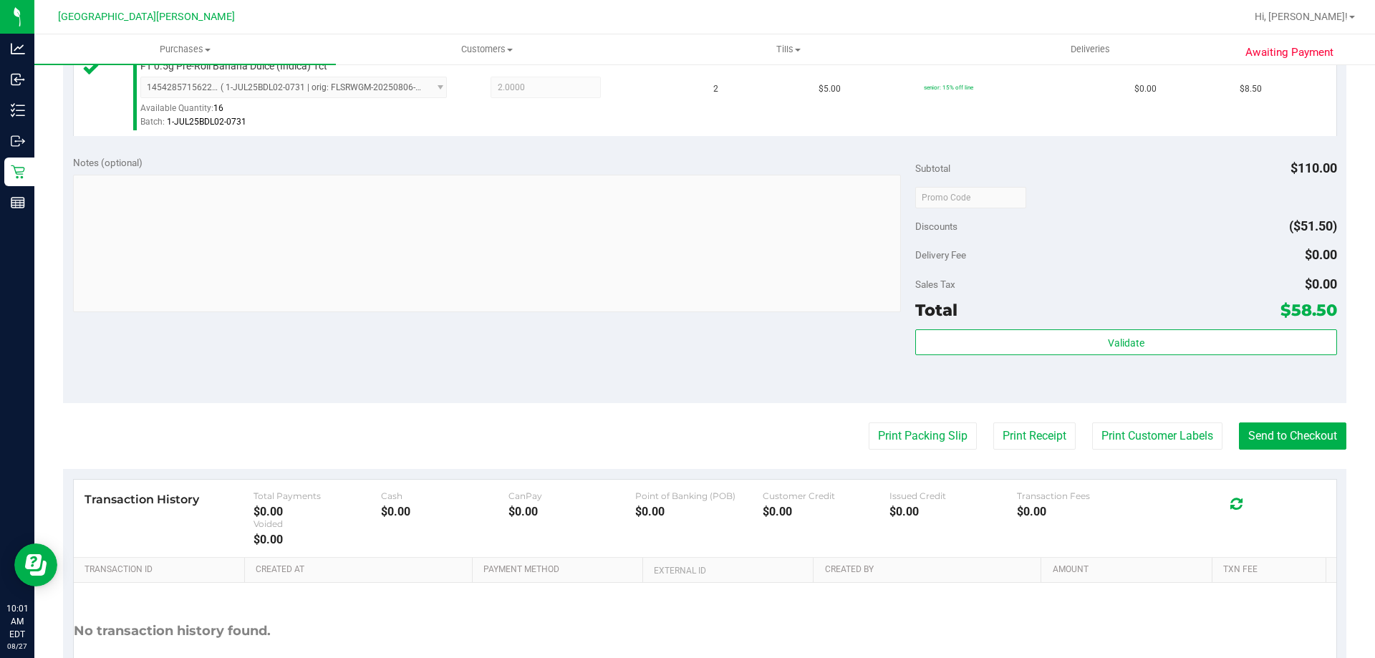
scroll to position [501, 0]
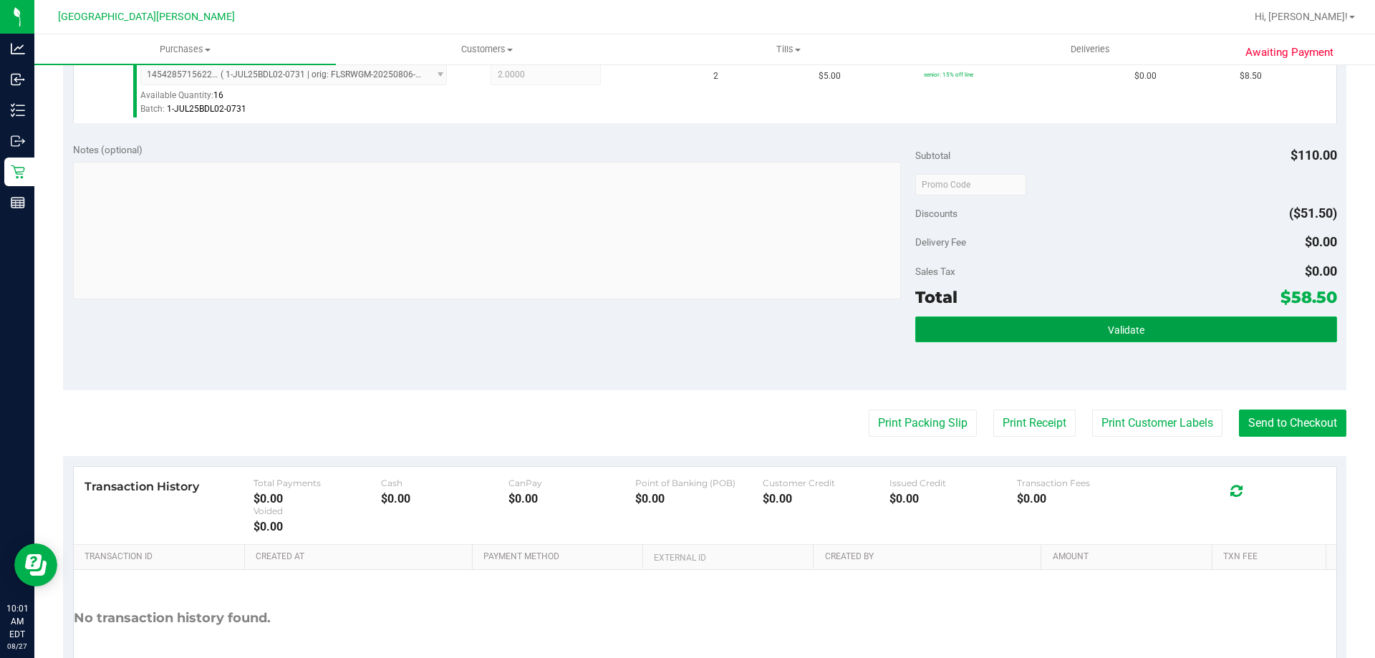
click at [1132, 334] on span "Validate" at bounding box center [1126, 329] width 37 height 11
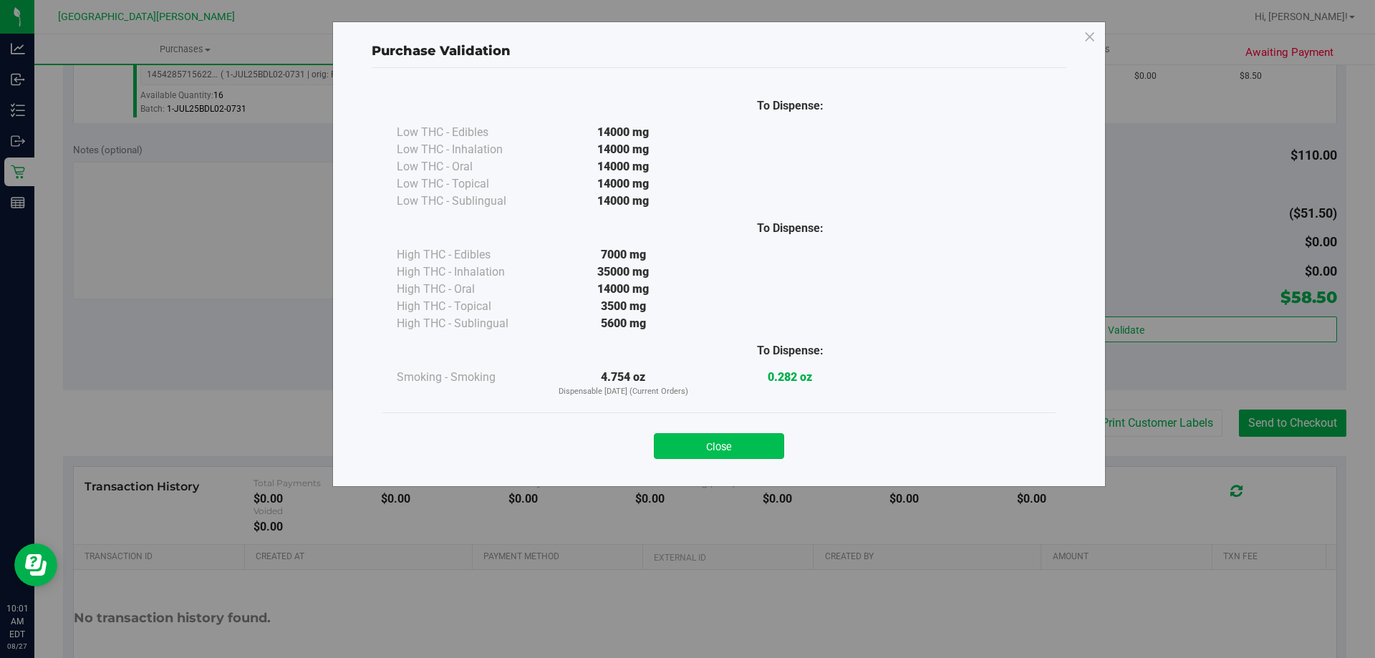
click at [752, 453] on button "Close" at bounding box center [719, 446] width 130 height 26
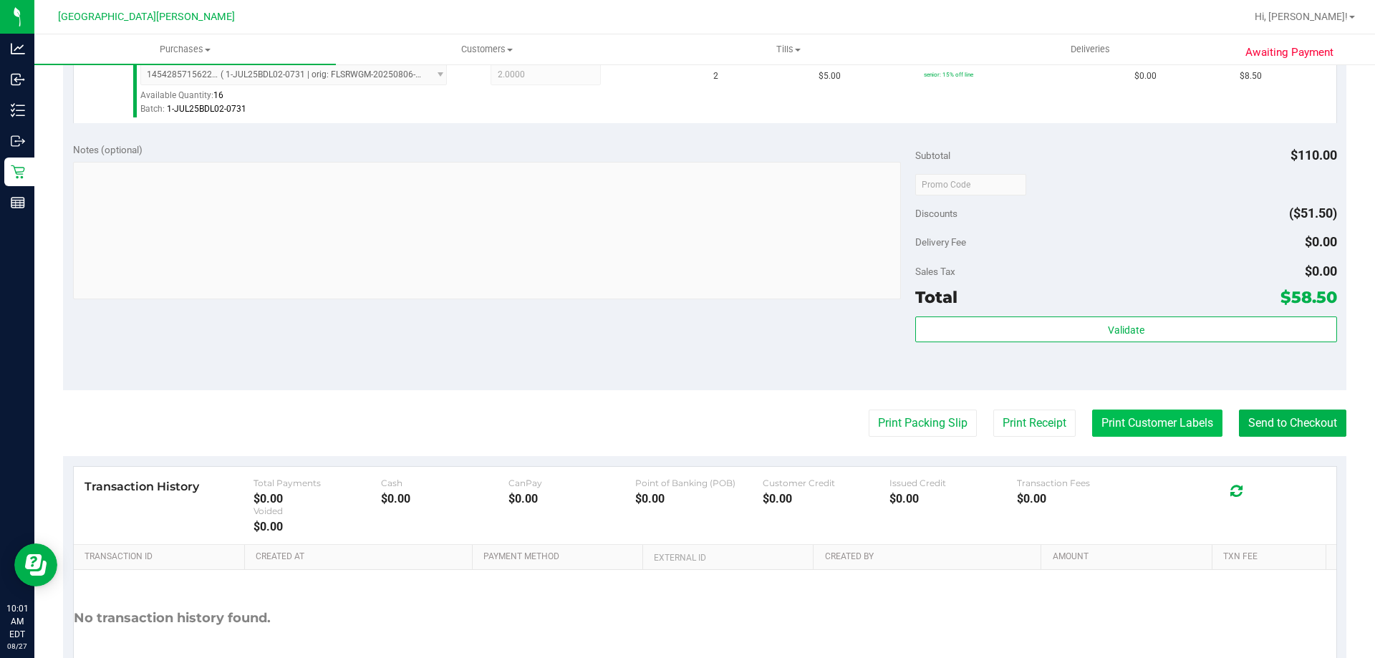
click at [1154, 424] on button "Print Customer Labels" at bounding box center [1157, 423] width 130 height 27
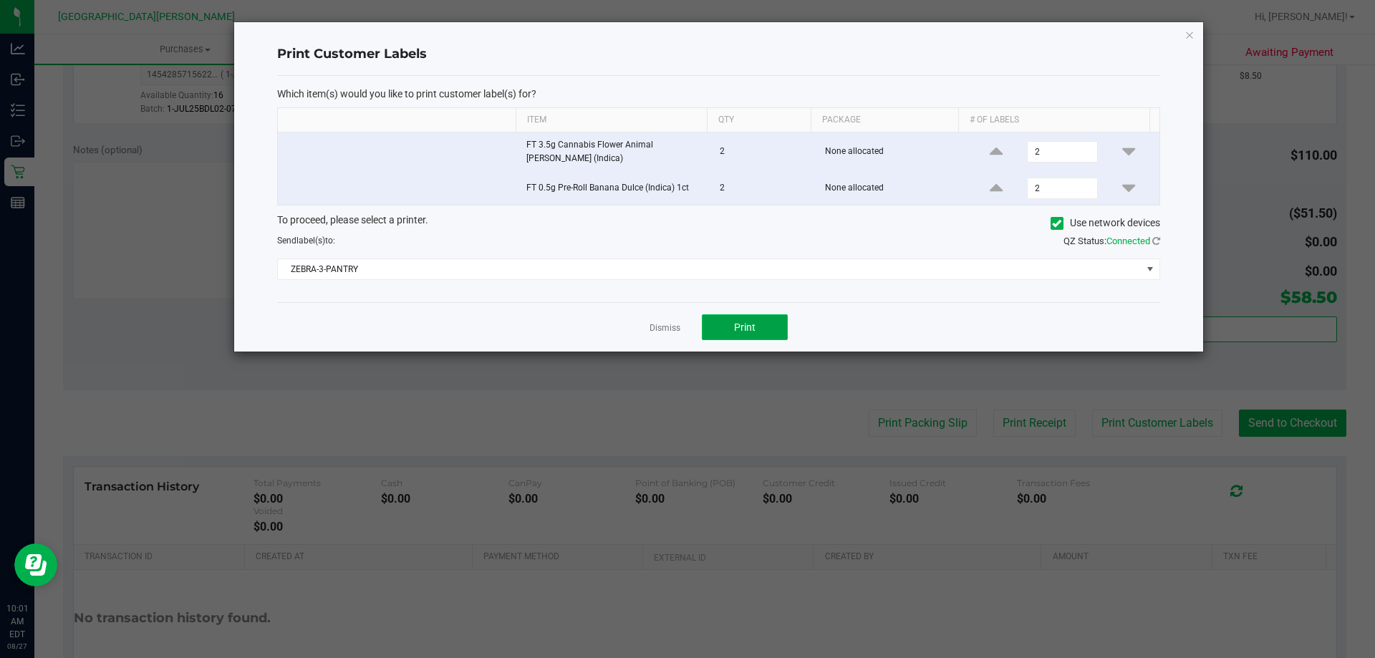
click at [756, 329] on button "Print" at bounding box center [745, 327] width 86 height 26
click at [663, 321] on app-cancel-button "Dismiss" at bounding box center [665, 327] width 31 height 15
click at [663, 325] on link "Dismiss" at bounding box center [665, 328] width 31 height 12
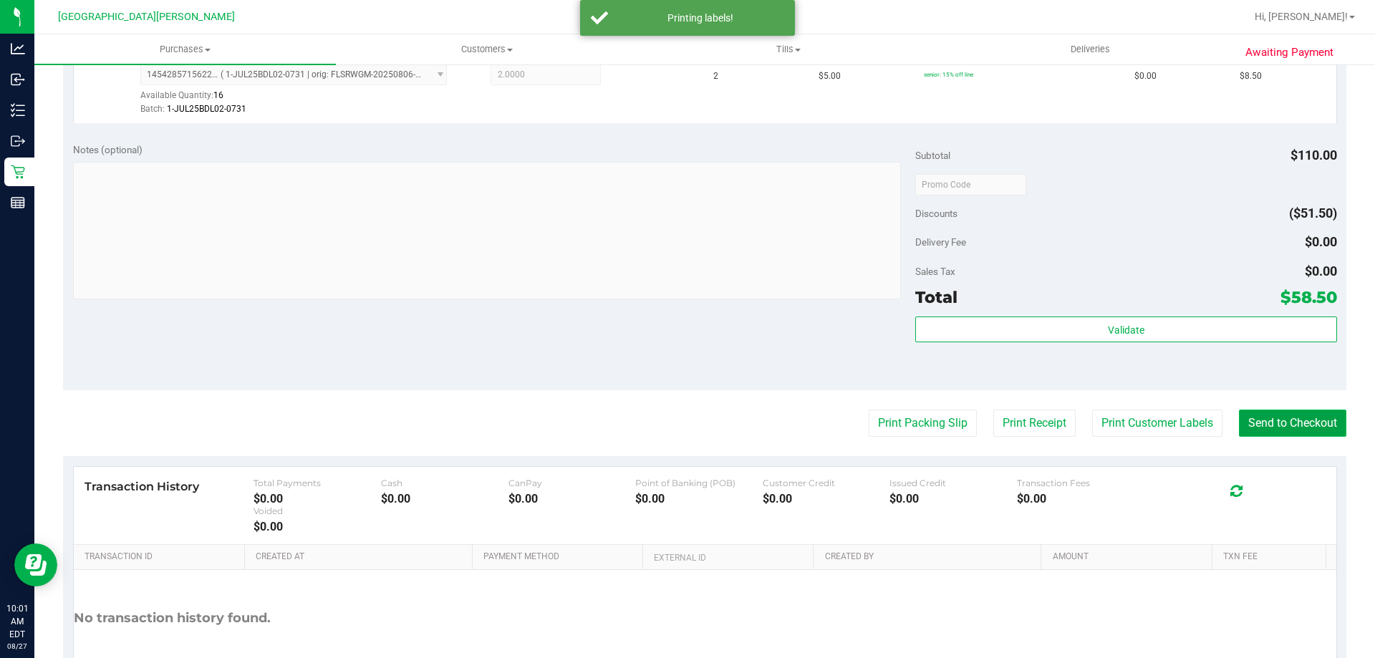
click at [1263, 411] on button "Send to Checkout" at bounding box center [1292, 423] width 107 height 27
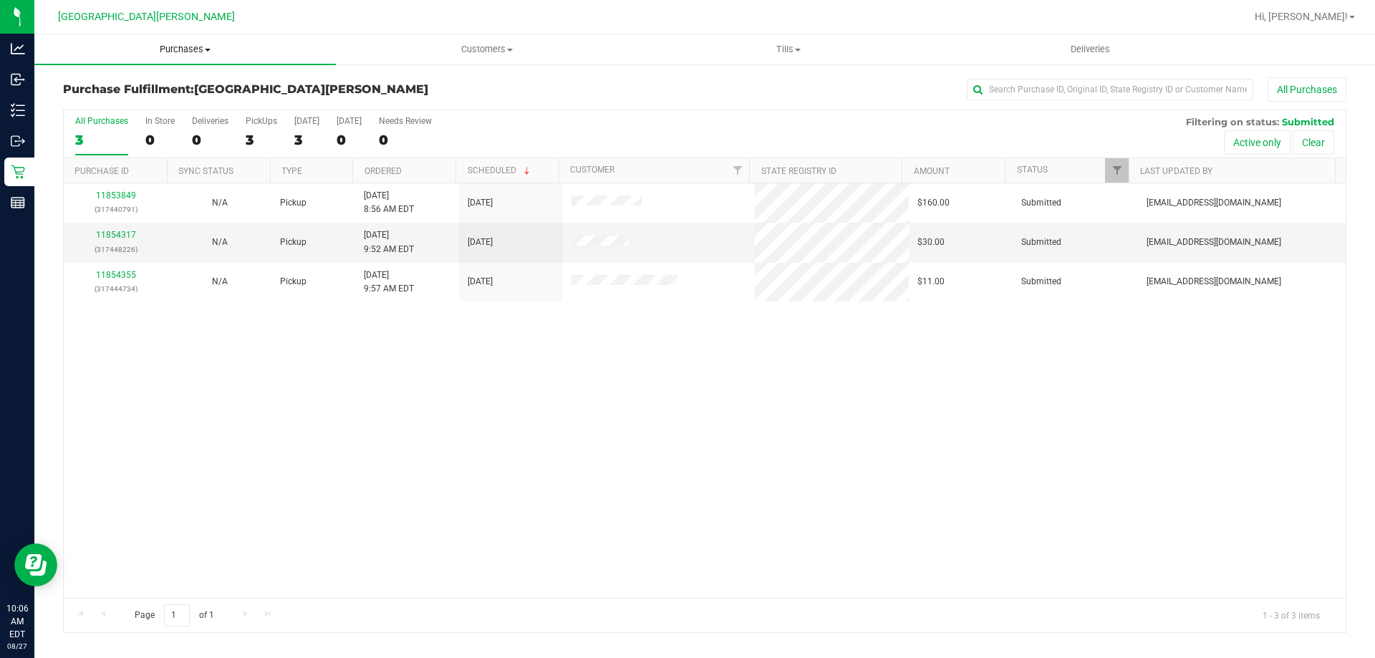
click at [167, 49] on span "Purchases" at bounding box center [185, 49] width 302 height 13
click at [150, 104] on li "Fulfillment" at bounding box center [185, 103] width 302 height 17
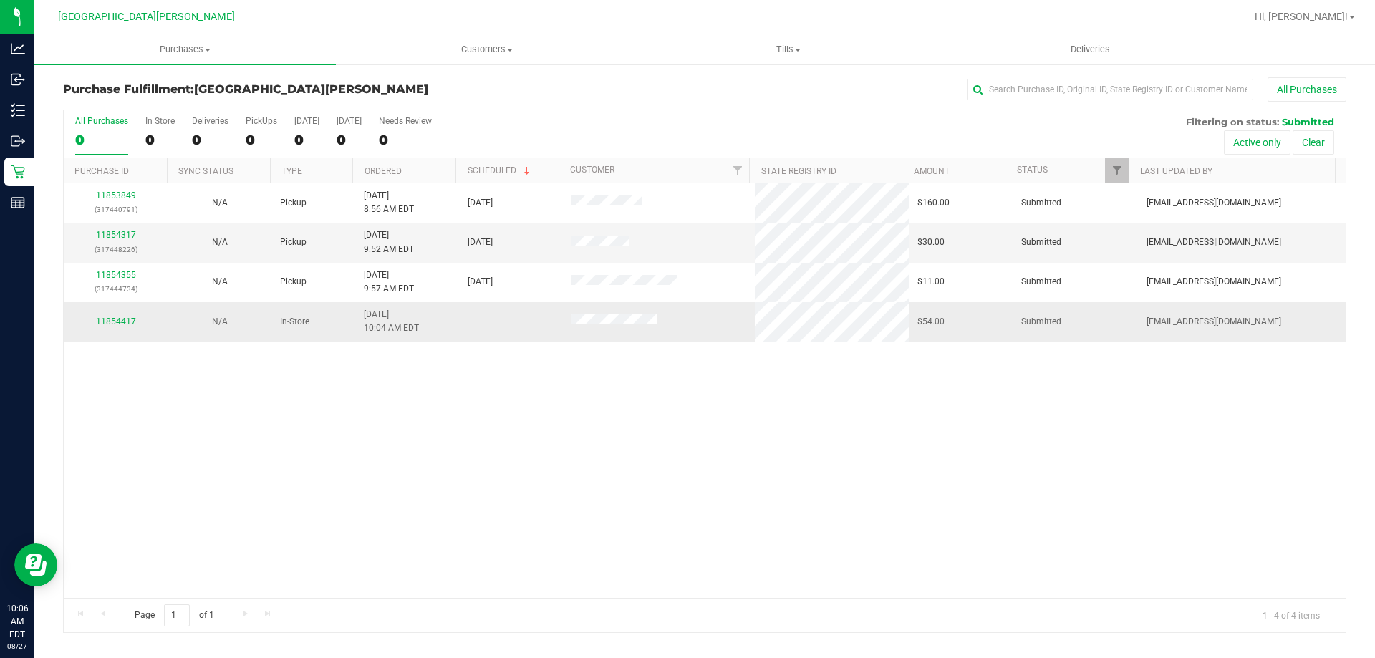
click at [130, 312] on td "11854417" at bounding box center [116, 321] width 104 height 39
click at [123, 319] on link "11854417" at bounding box center [116, 322] width 40 height 10
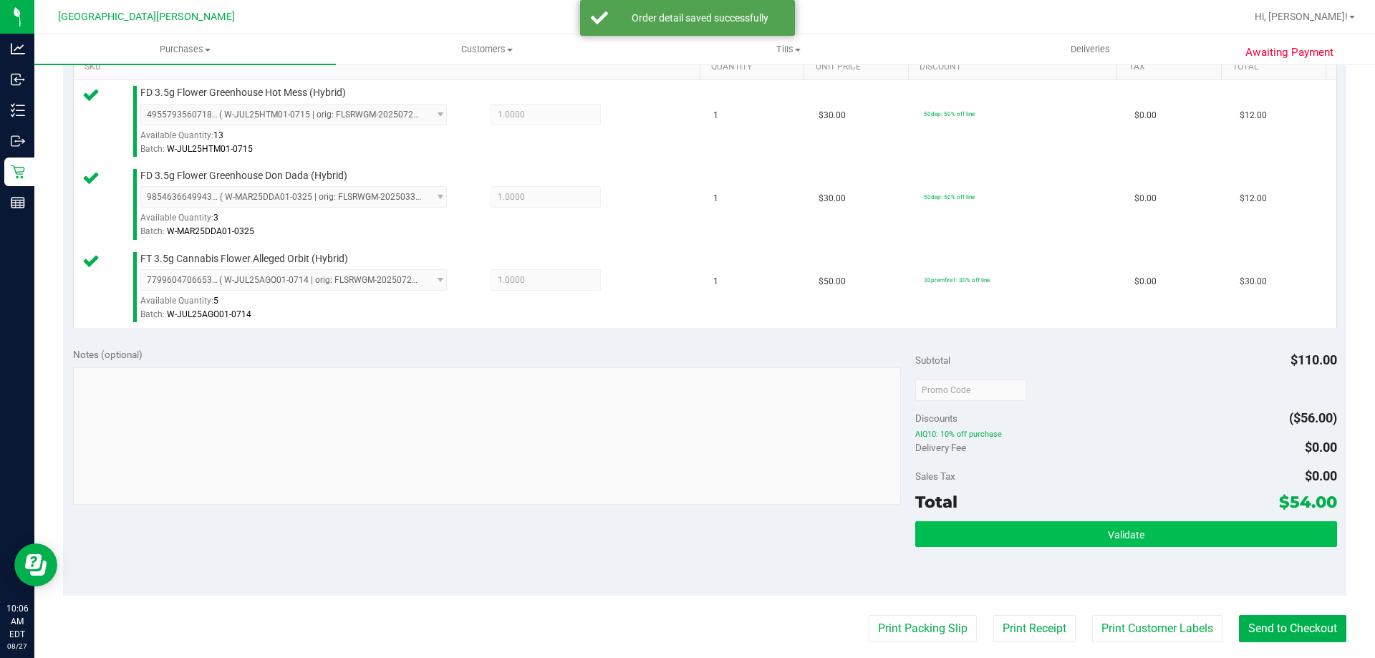
scroll to position [430, 0]
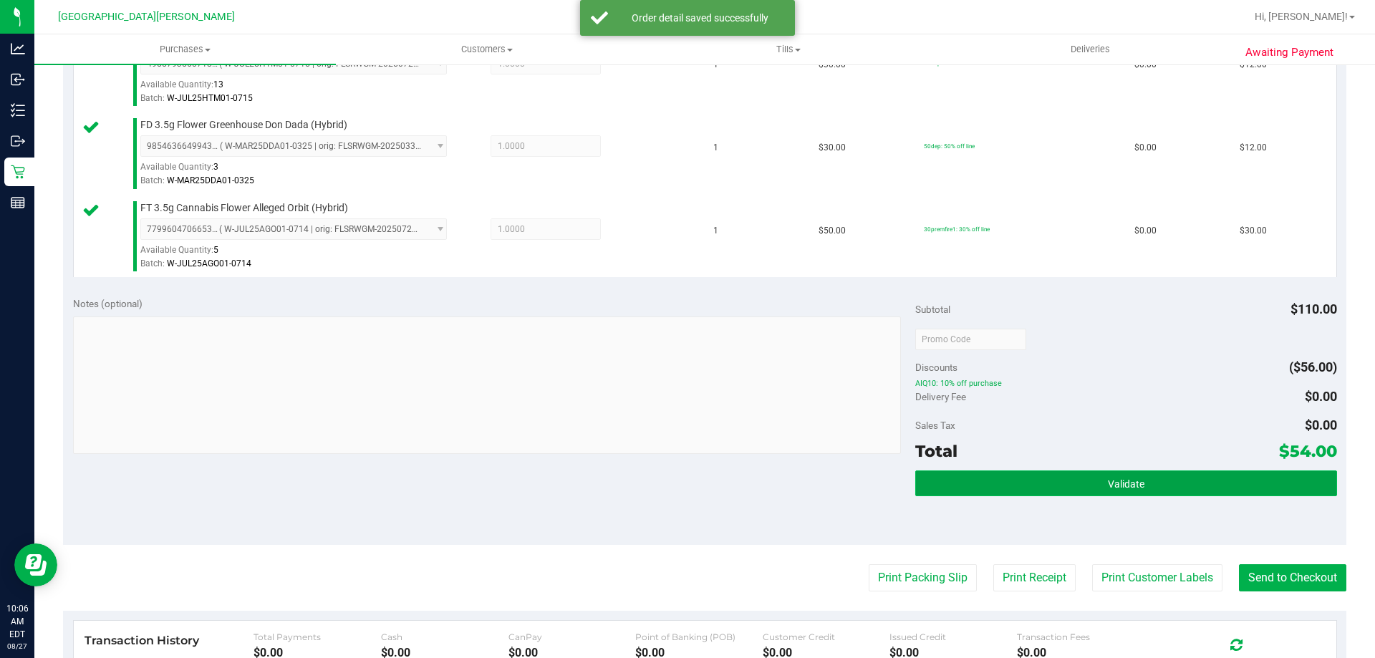
click at [1135, 478] on span "Validate" at bounding box center [1126, 483] width 37 height 11
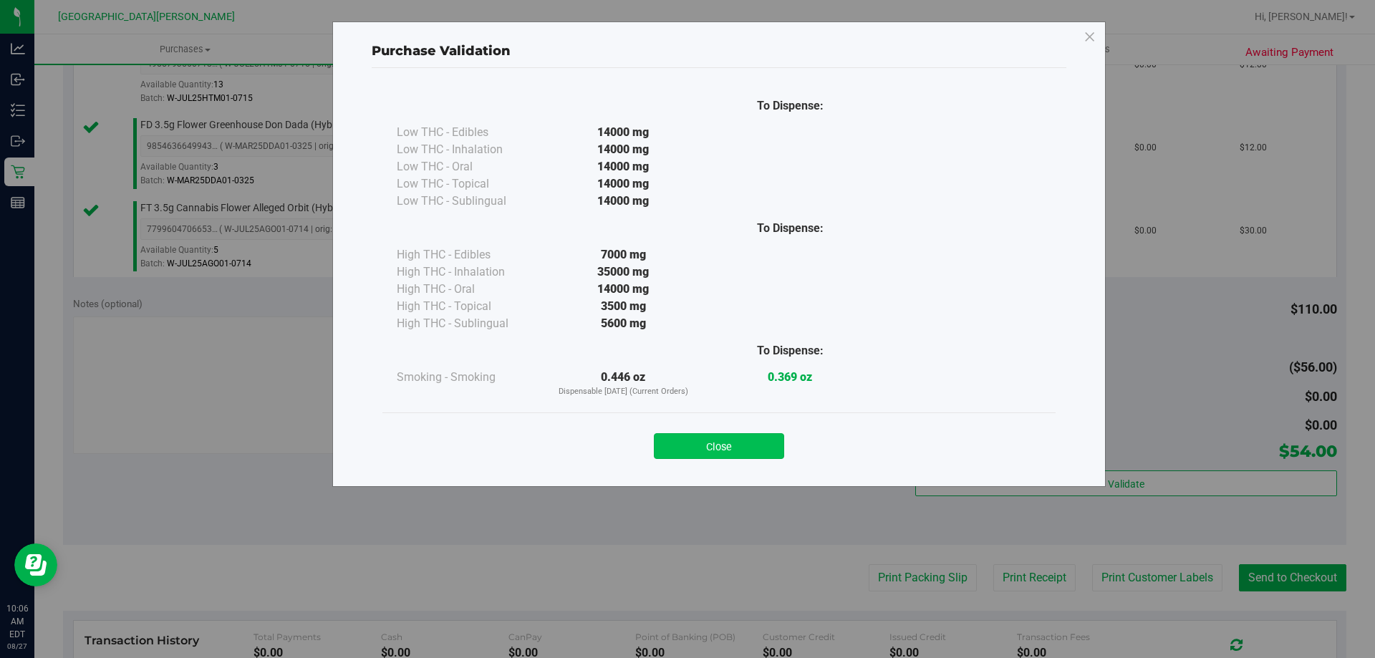
click at [769, 453] on button "Close" at bounding box center [719, 446] width 130 height 26
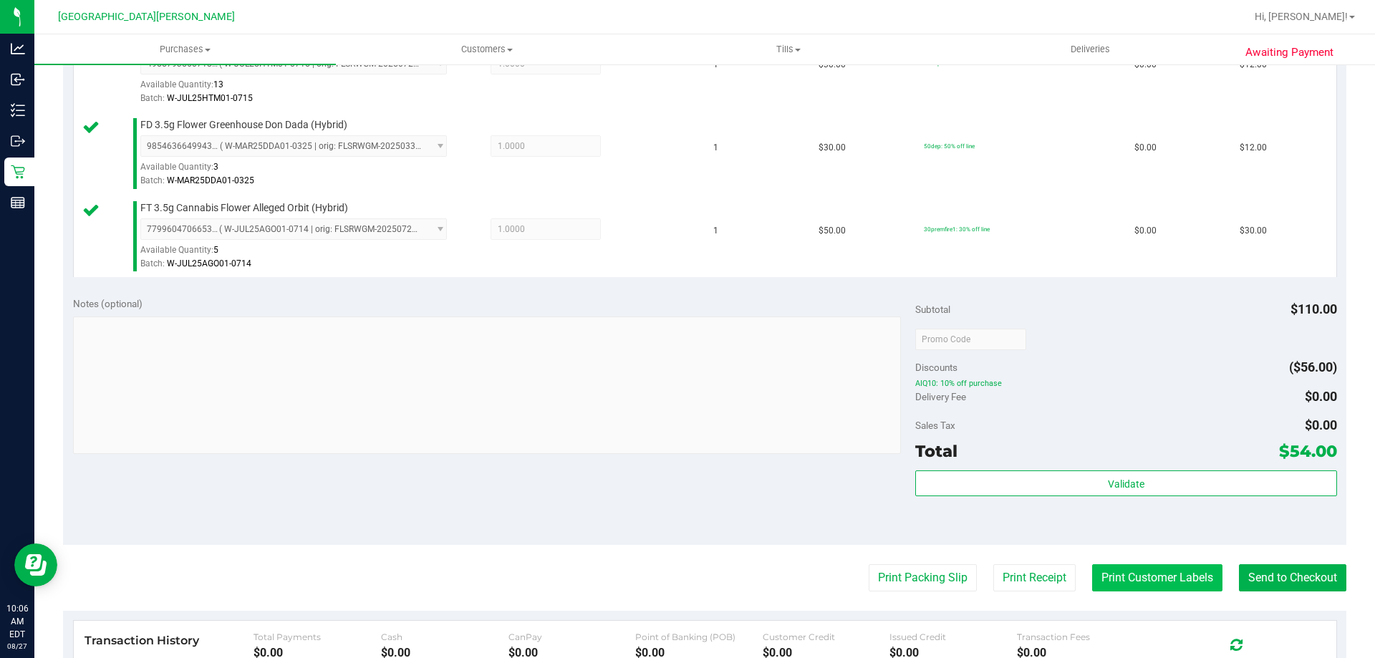
click at [1146, 572] on button "Print Customer Labels" at bounding box center [1157, 577] width 130 height 27
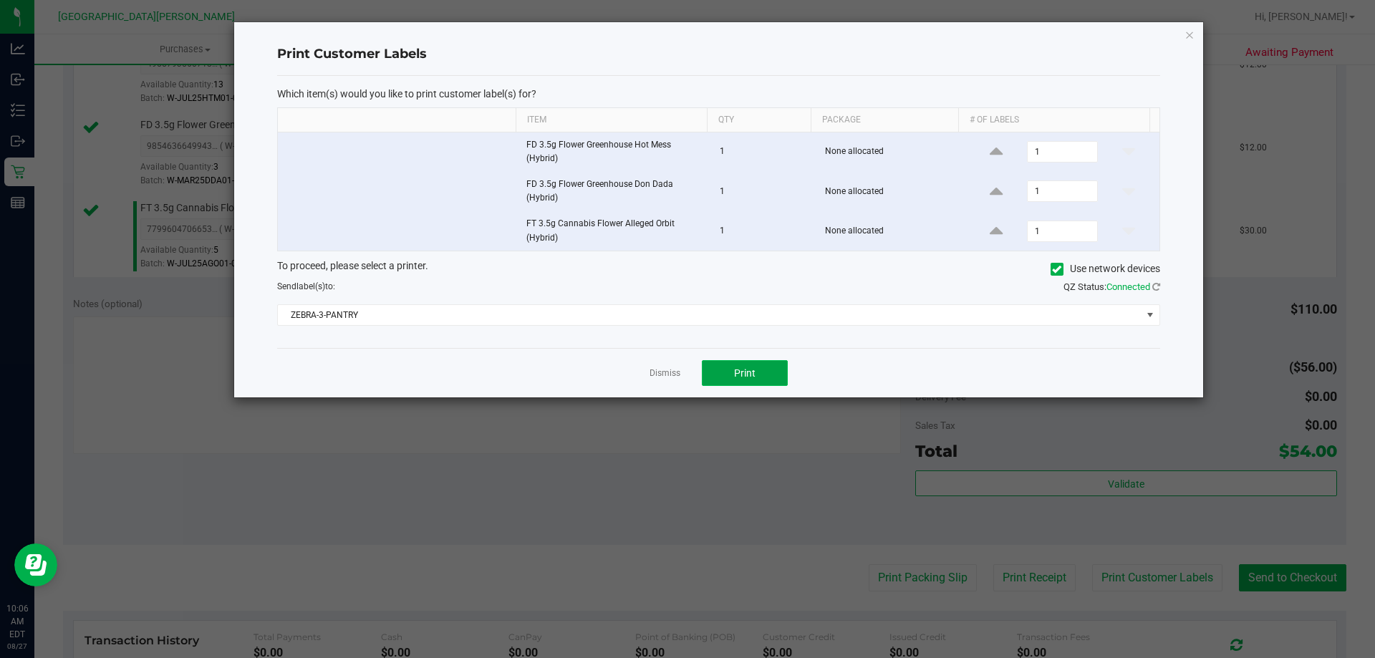
click at [763, 372] on button "Print" at bounding box center [745, 373] width 86 height 26
click at [662, 376] on link "Dismiss" at bounding box center [665, 373] width 31 height 12
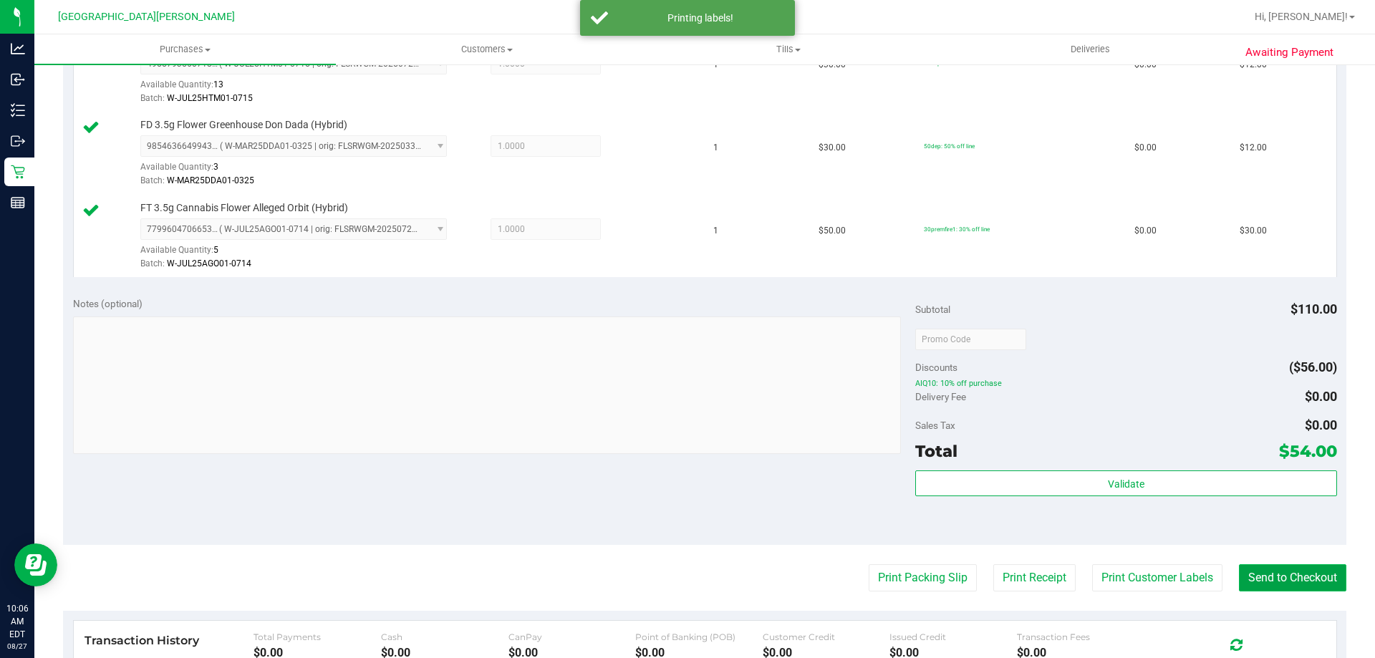
click at [1292, 574] on button "Send to Checkout" at bounding box center [1292, 577] width 107 height 27
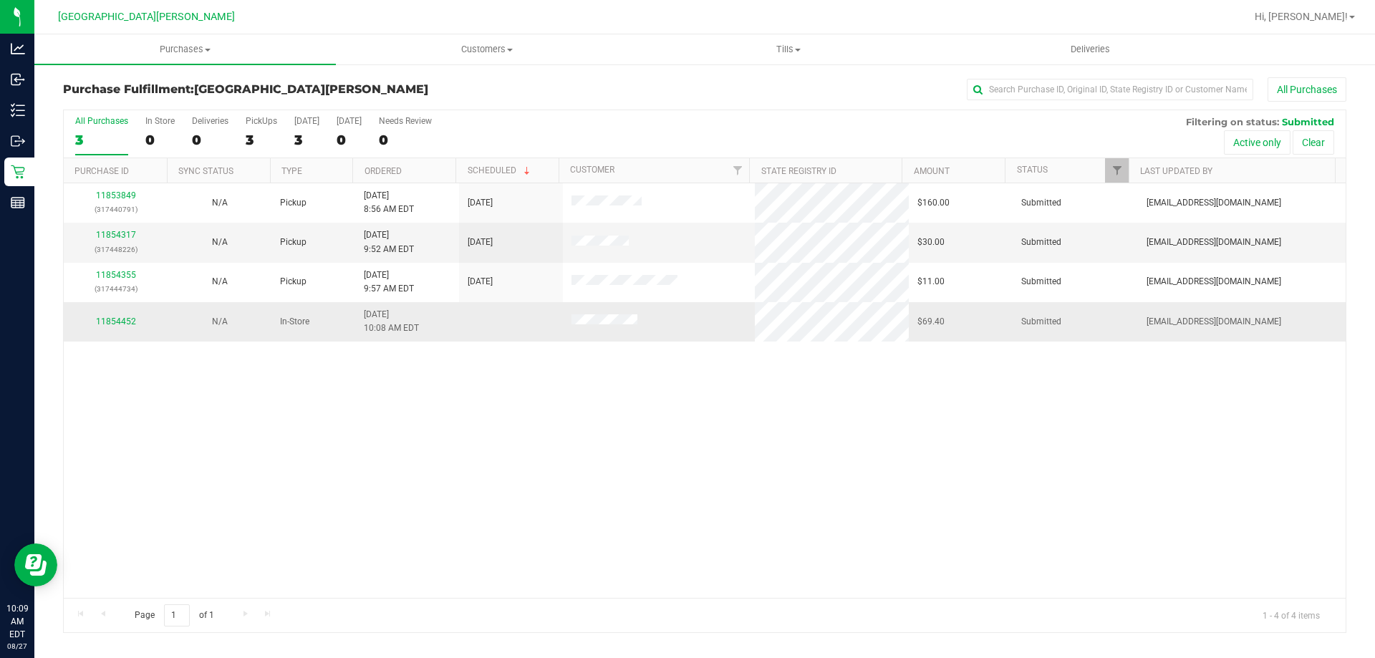
click at [110, 327] on div "11854452" at bounding box center [115, 322] width 87 height 14
click at [108, 324] on link "11854452" at bounding box center [116, 322] width 40 height 10
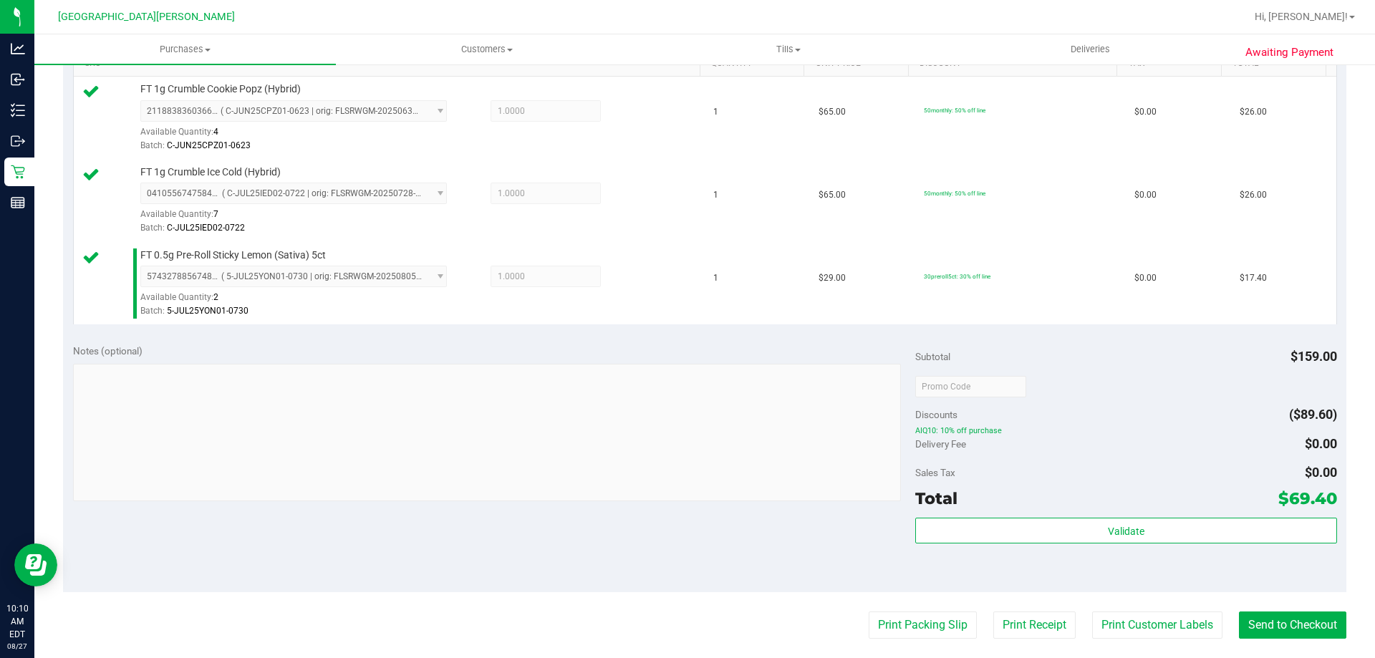
scroll to position [501, 0]
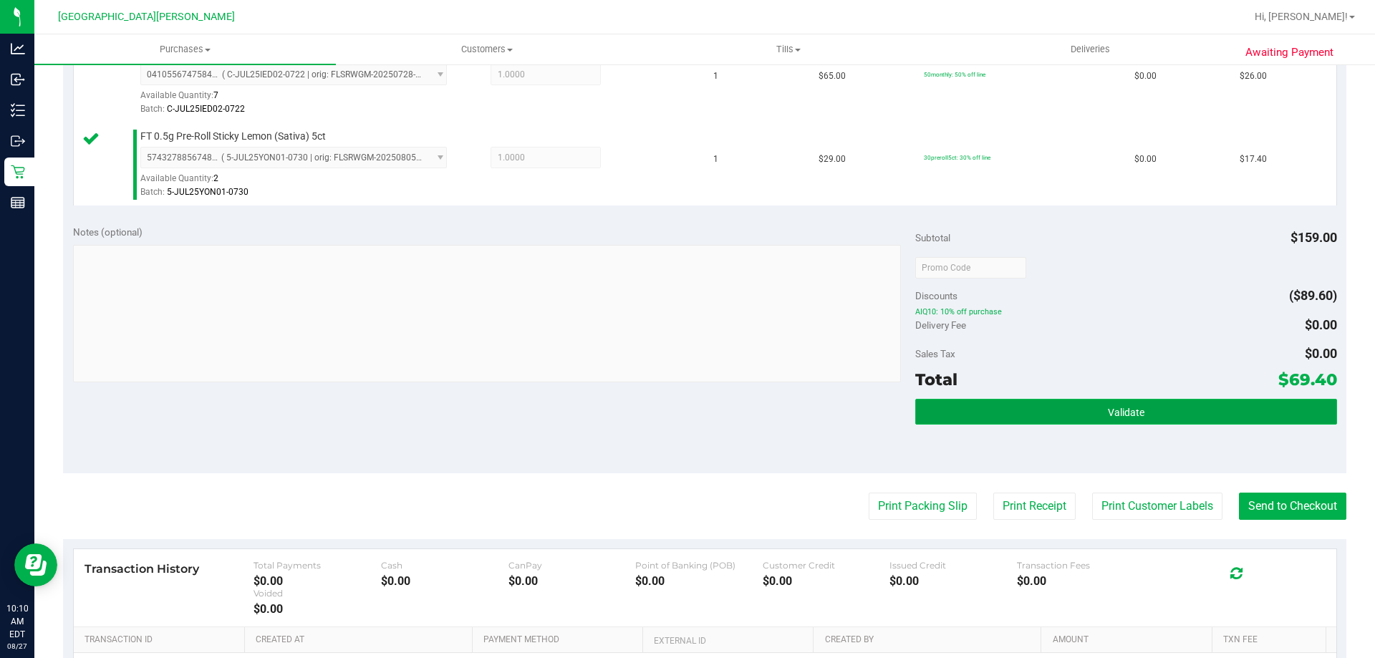
click at [1116, 405] on button "Validate" at bounding box center [1125, 412] width 421 height 26
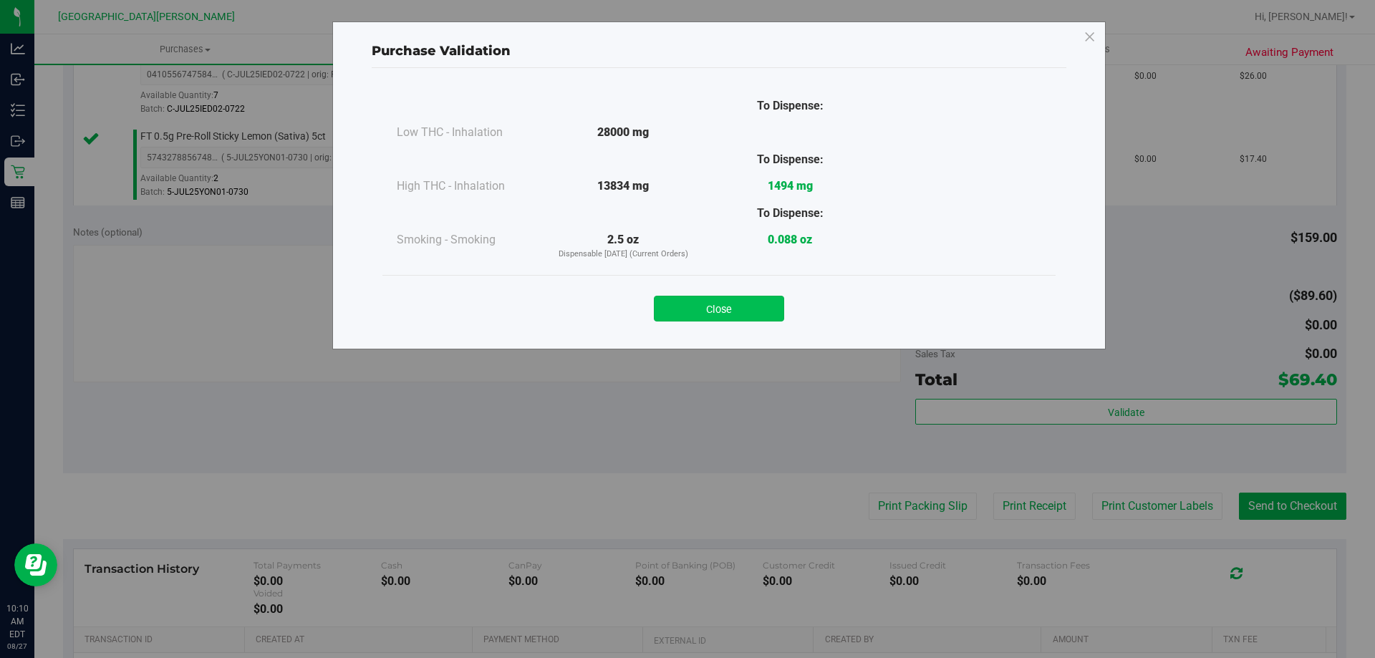
click at [736, 312] on button "Close" at bounding box center [719, 309] width 130 height 26
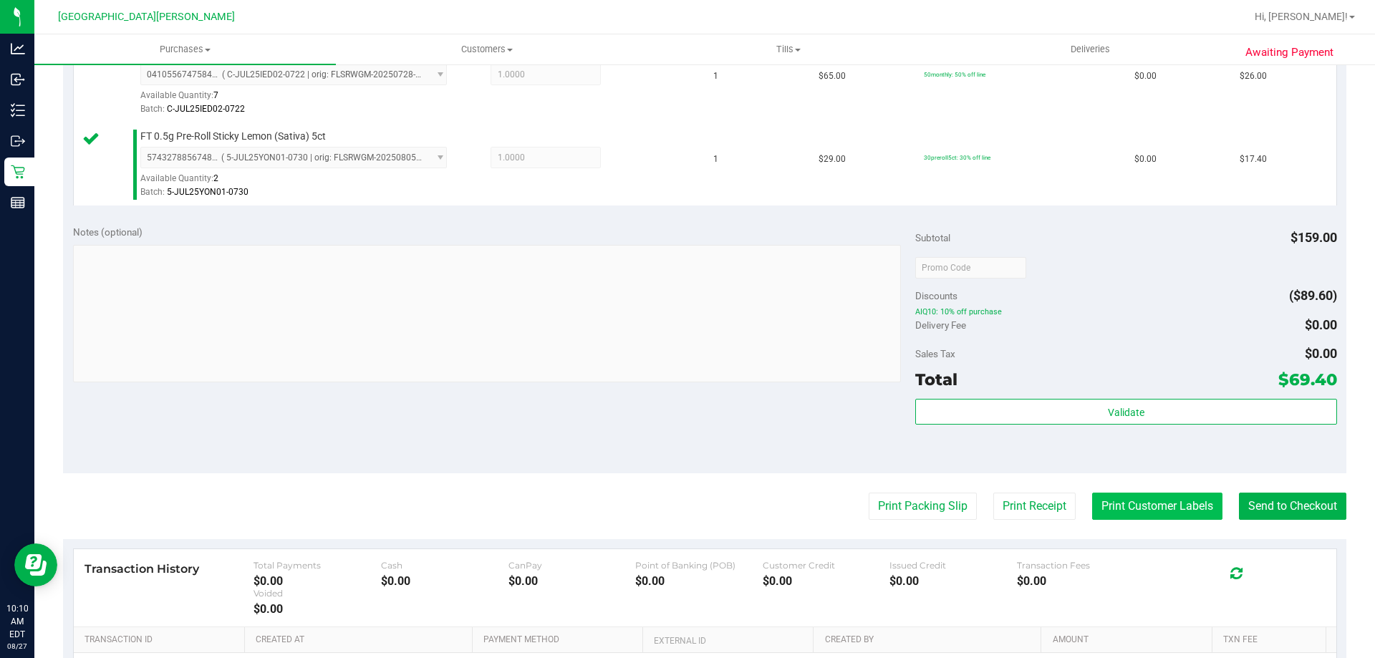
click at [1127, 509] on button "Print Customer Labels" at bounding box center [1157, 506] width 130 height 27
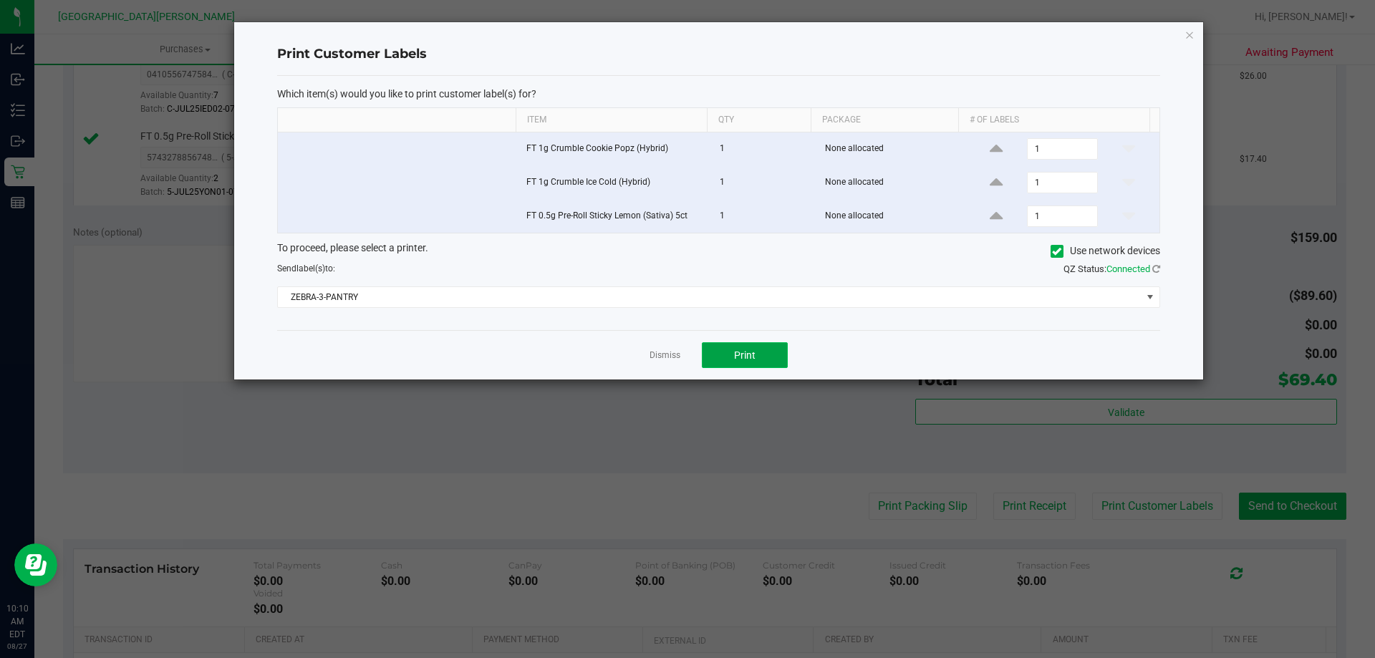
click at [747, 355] on span "Print" at bounding box center [744, 355] width 21 height 11
click at [677, 354] on link "Dismiss" at bounding box center [665, 356] width 31 height 12
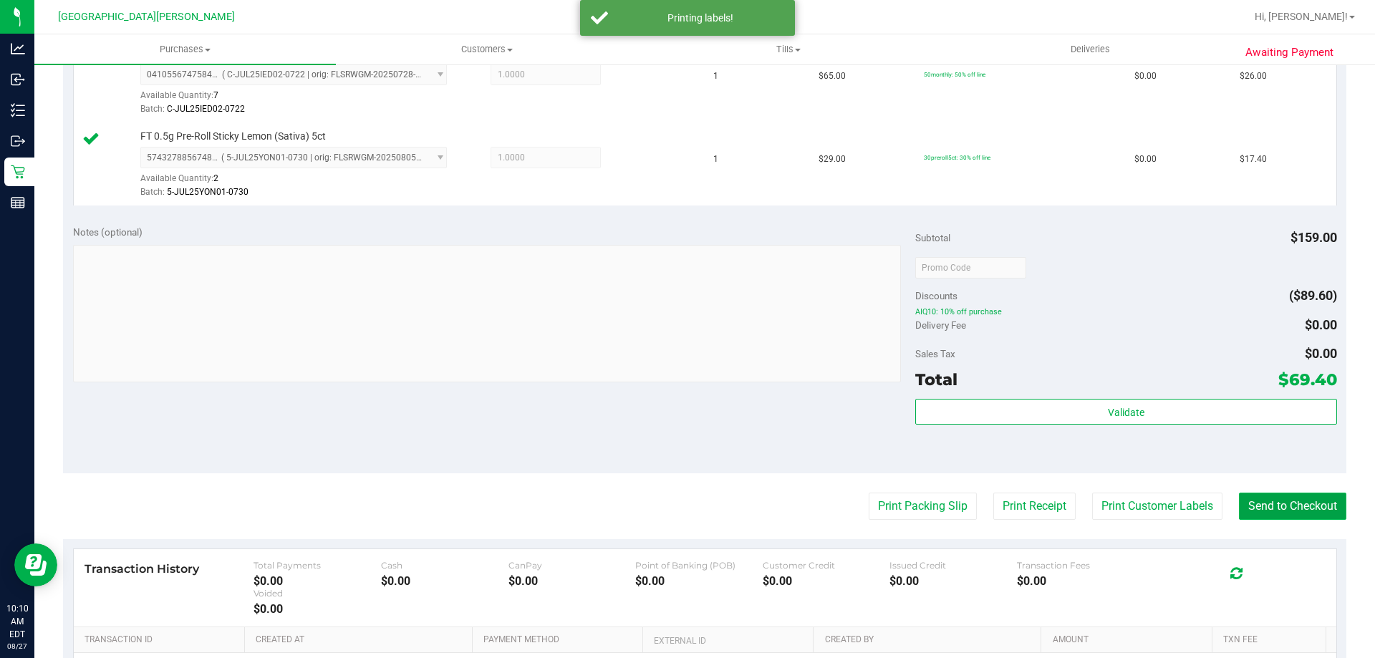
click at [1301, 506] on button "Send to Checkout" at bounding box center [1292, 506] width 107 height 27
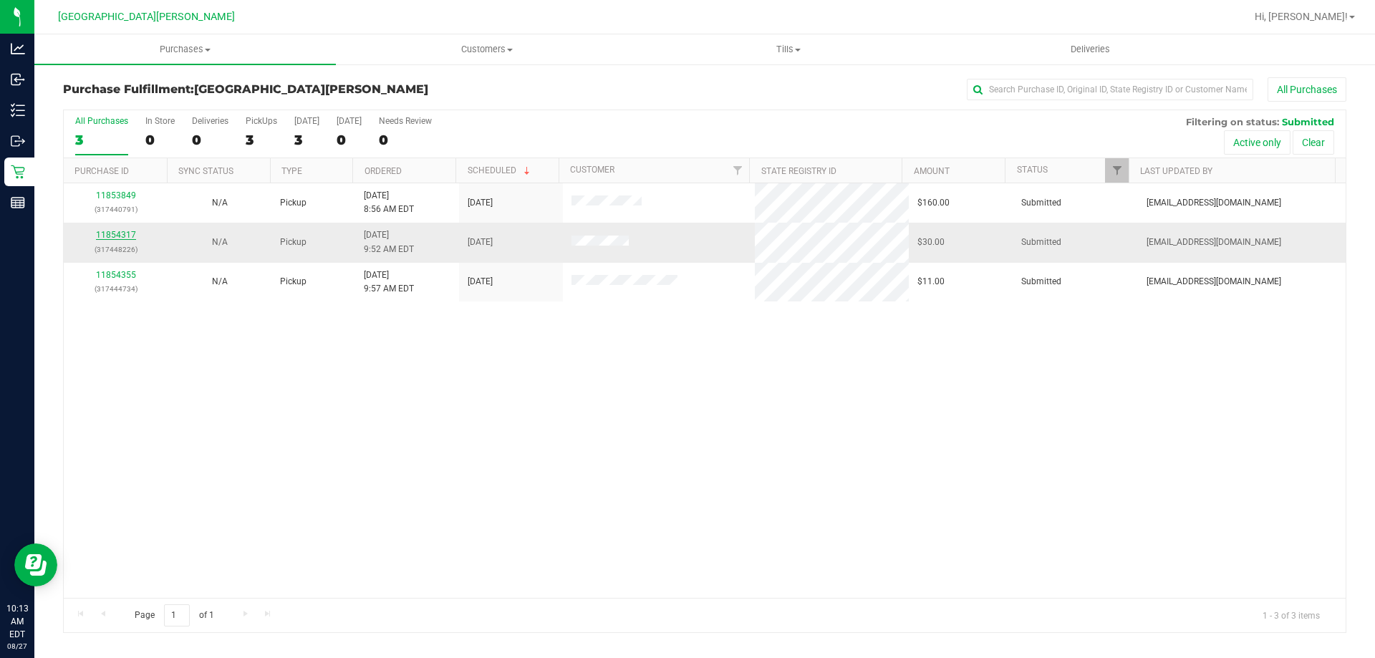
click at [132, 231] on link "11854317" at bounding box center [116, 235] width 40 height 10
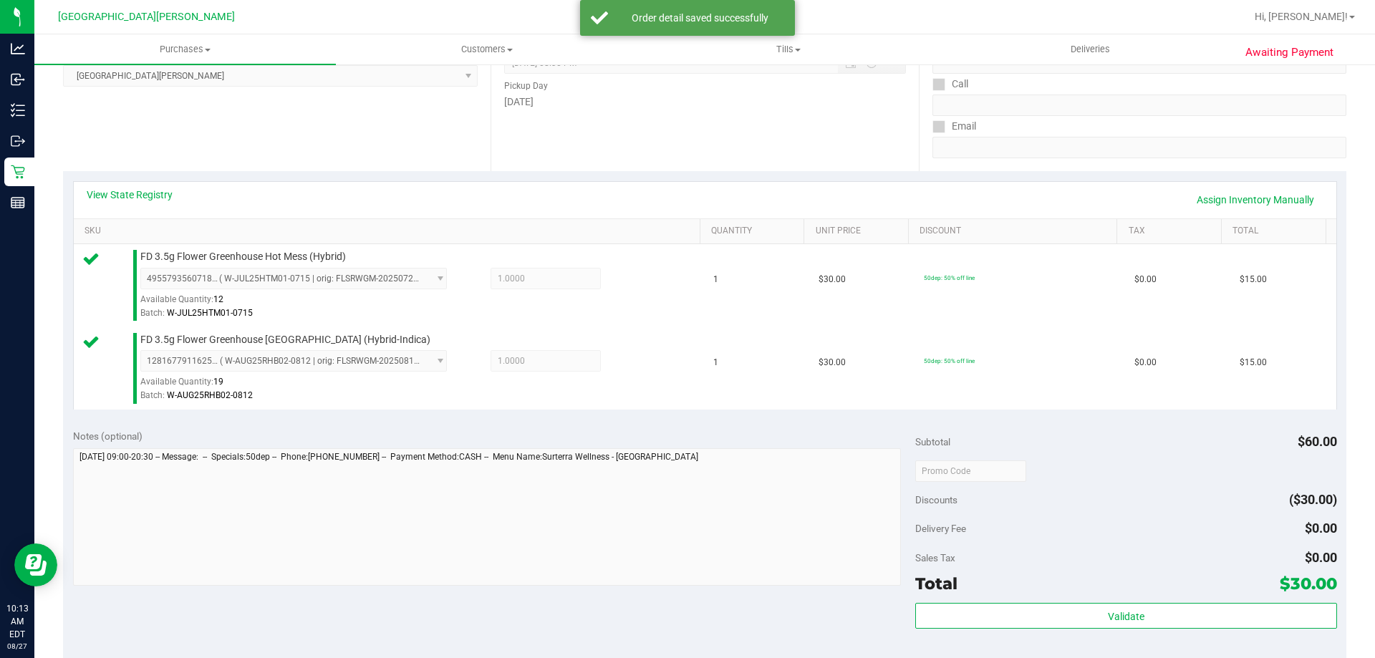
scroll to position [287, 0]
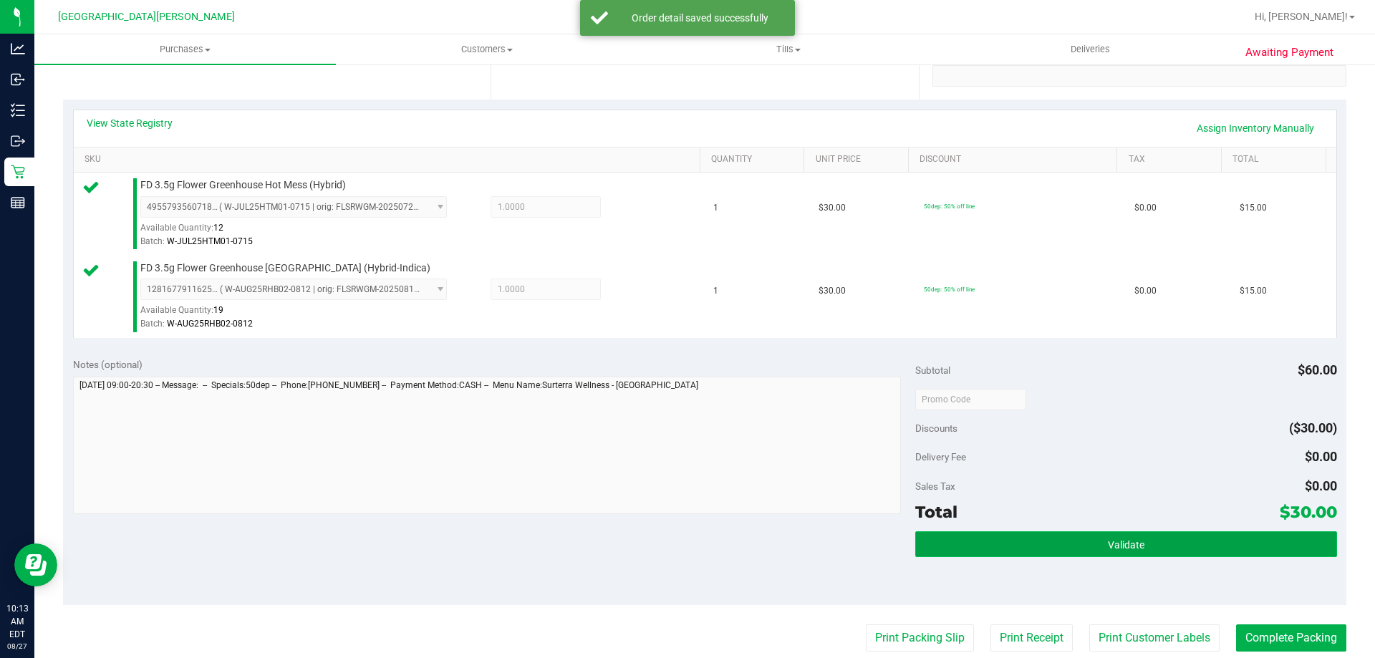
click at [1155, 549] on button "Validate" at bounding box center [1125, 544] width 421 height 26
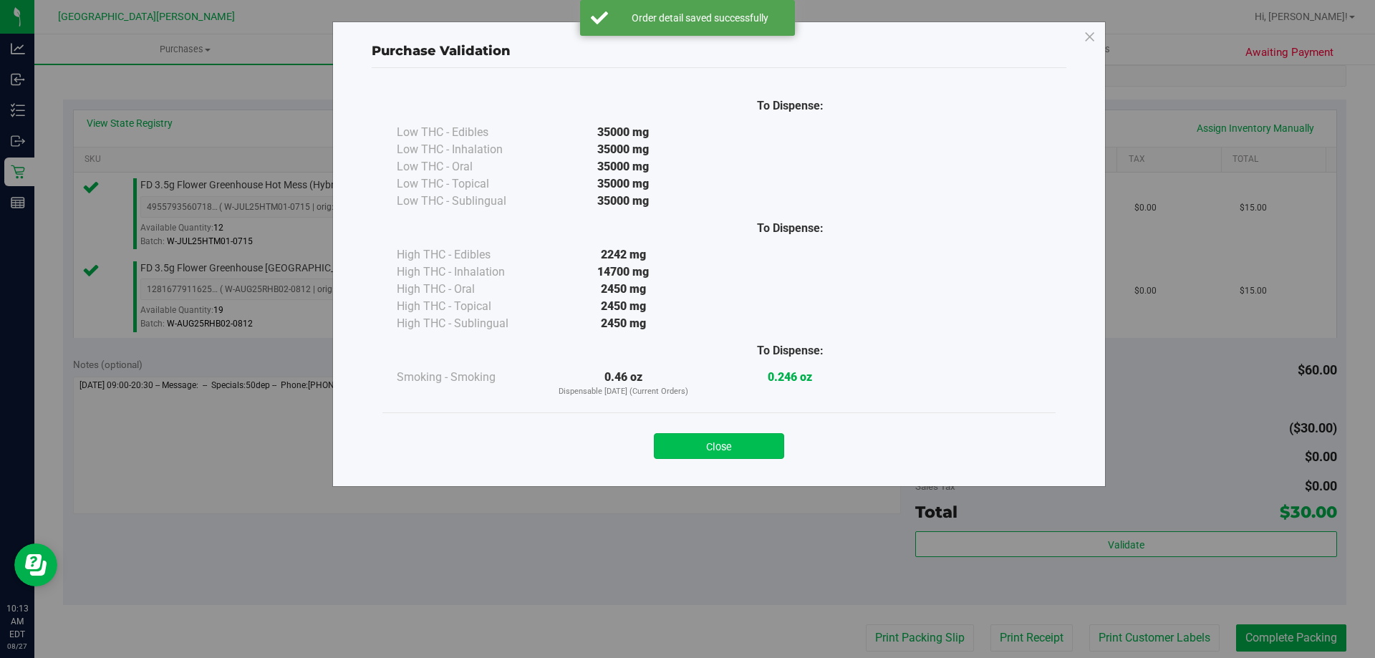
click at [754, 453] on button "Close" at bounding box center [719, 446] width 130 height 26
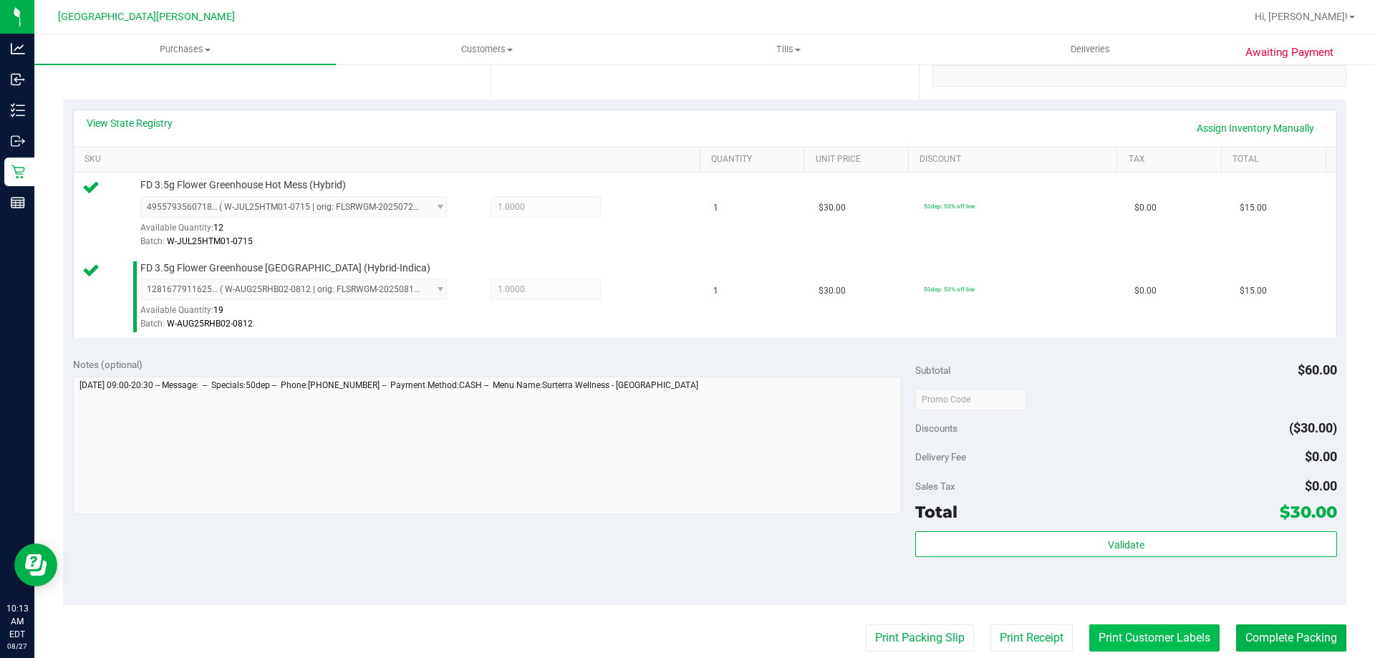
click at [1174, 637] on button "Print Customer Labels" at bounding box center [1154, 638] width 130 height 27
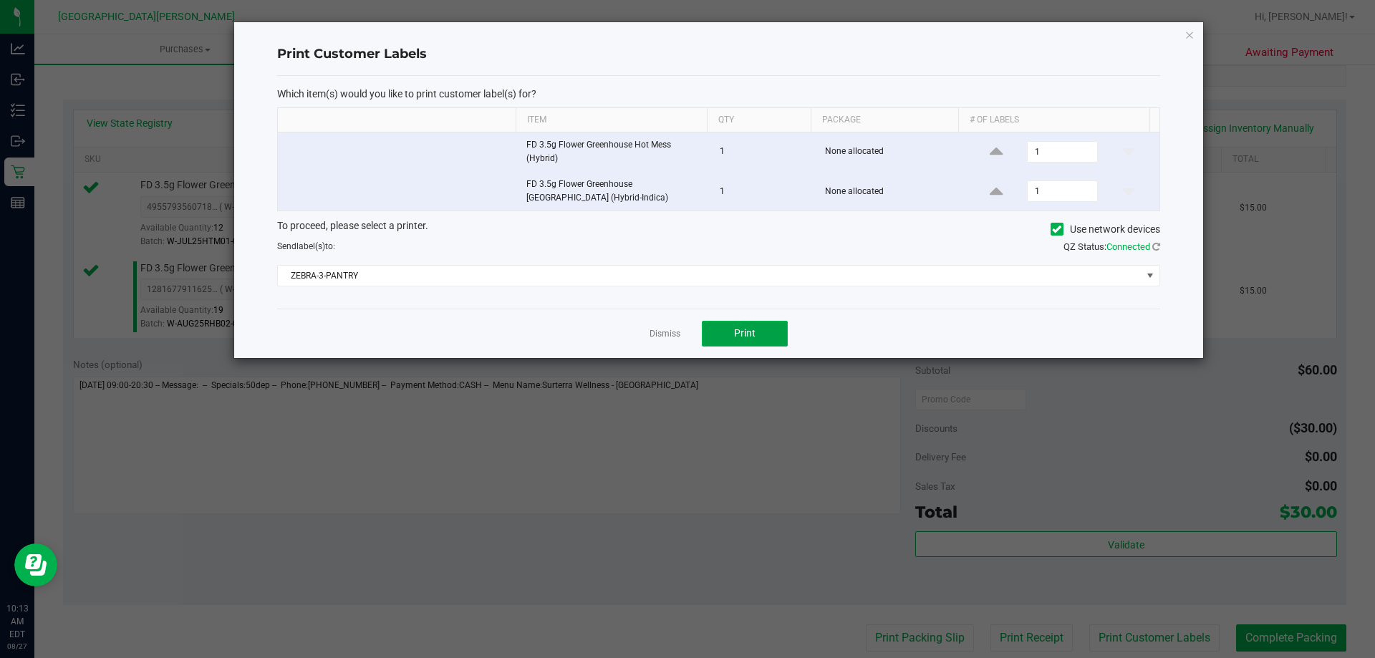
click at [725, 339] on button "Print" at bounding box center [745, 334] width 86 height 26
click at [660, 339] on link "Dismiss" at bounding box center [665, 334] width 31 height 12
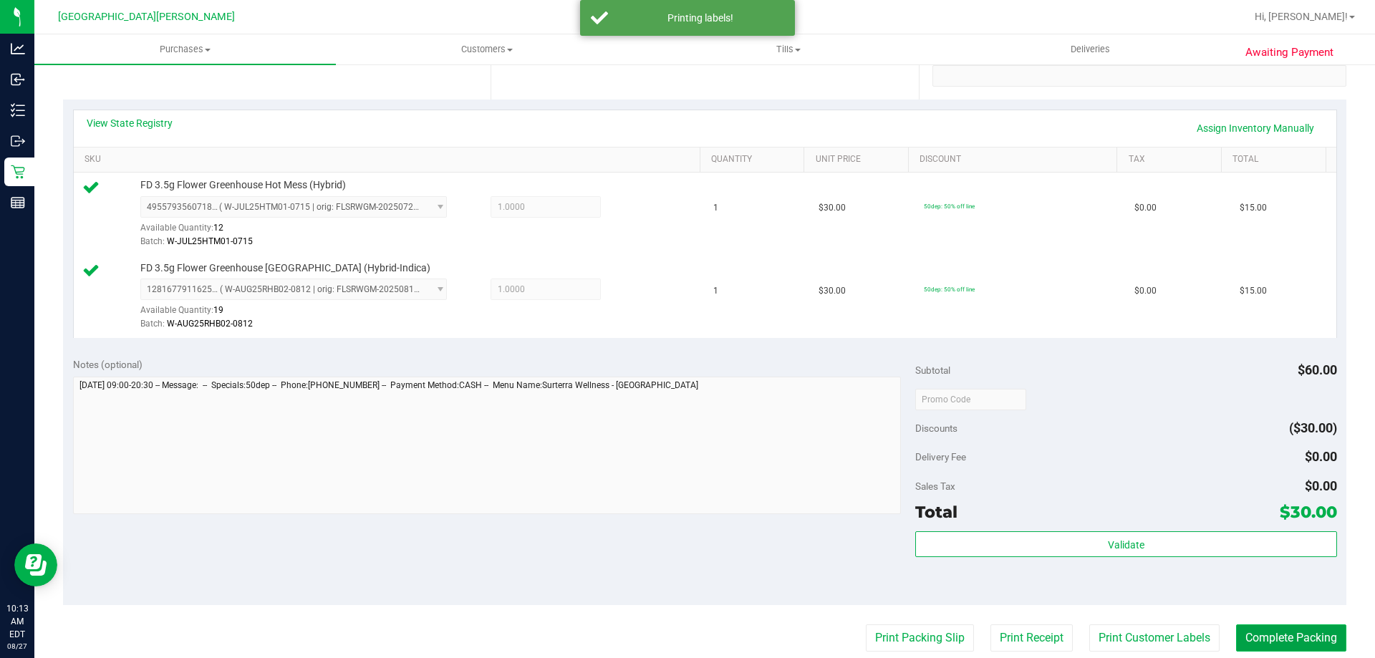
click at [1294, 643] on button "Complete Packing" at bounding box center [1291, 638] width 110 height 27
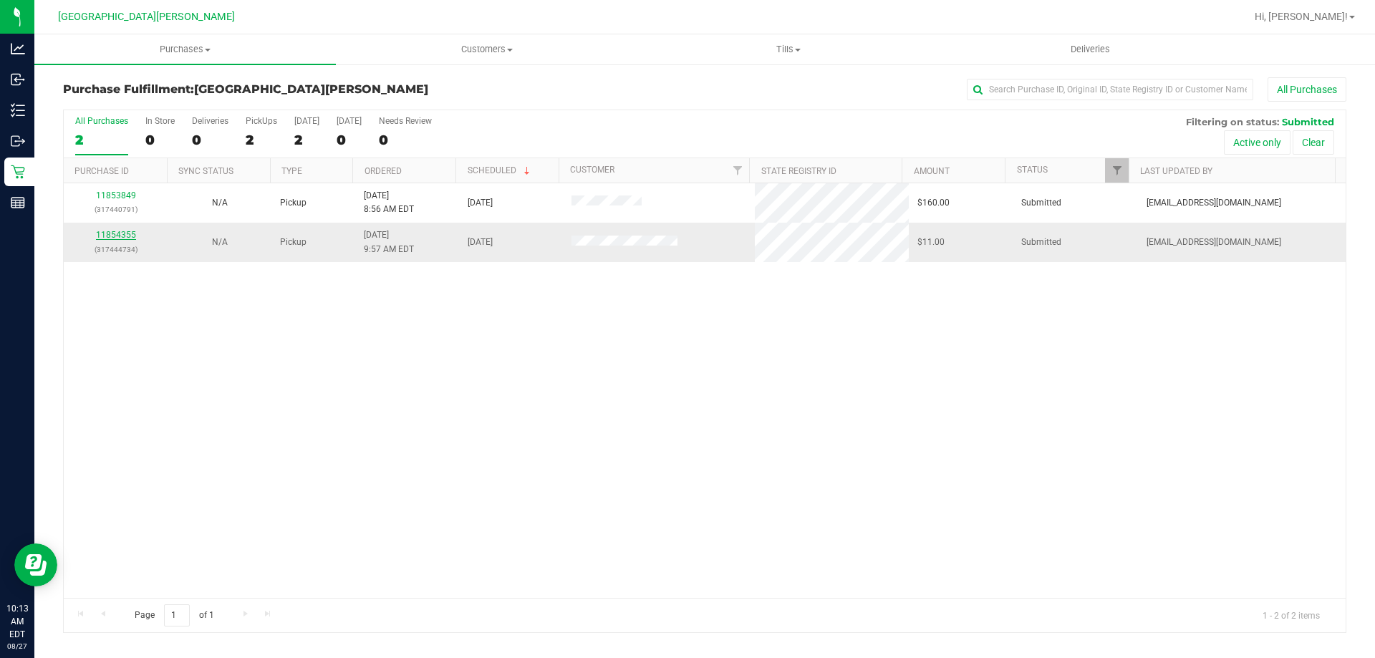
click at [130, 231] on link "11854355" at bounding box center [116, 235] width 40 height 10
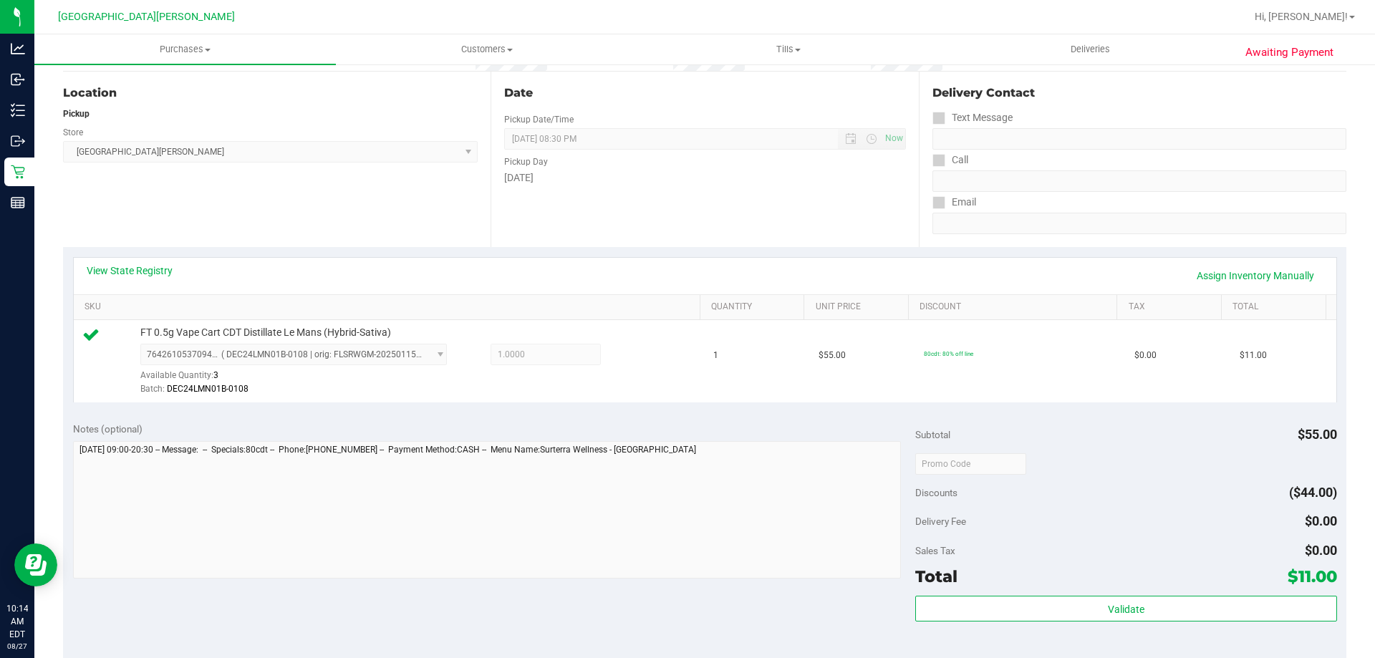
scroll to position [358, 0]
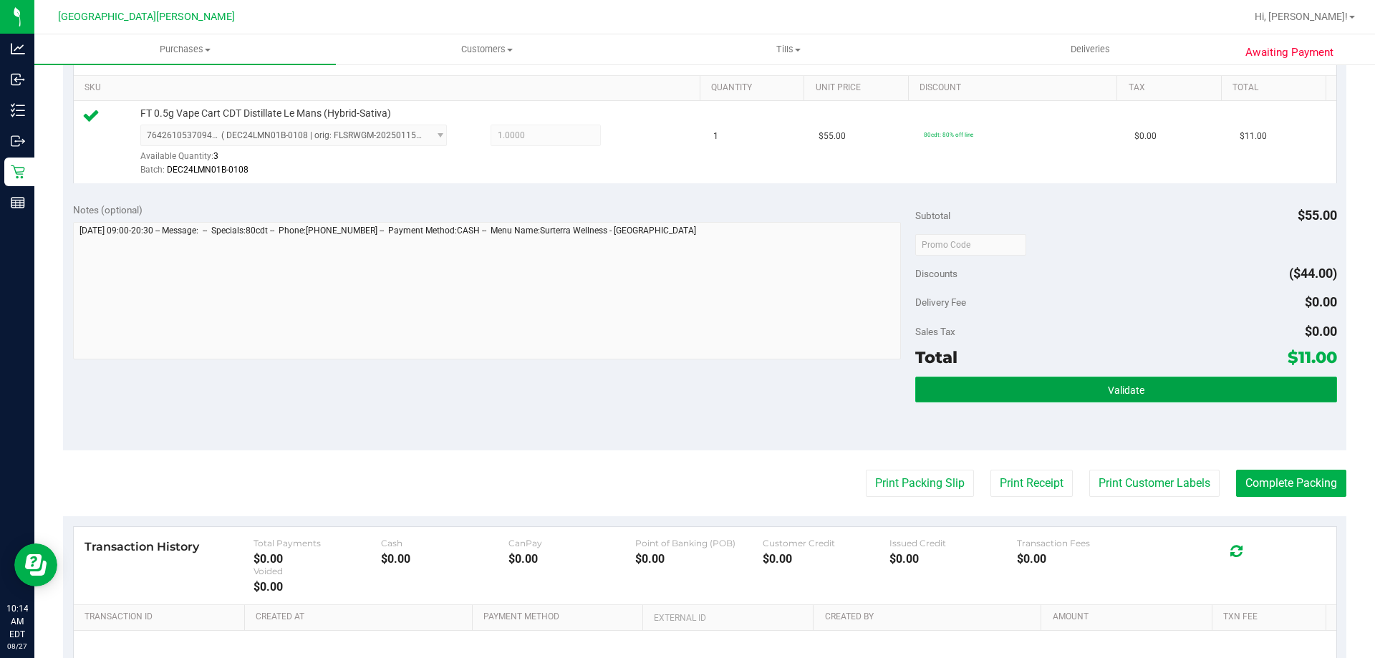
click at [1122, 380] on button "Validate" at bounding box center [1125, 390] width 421 height 26
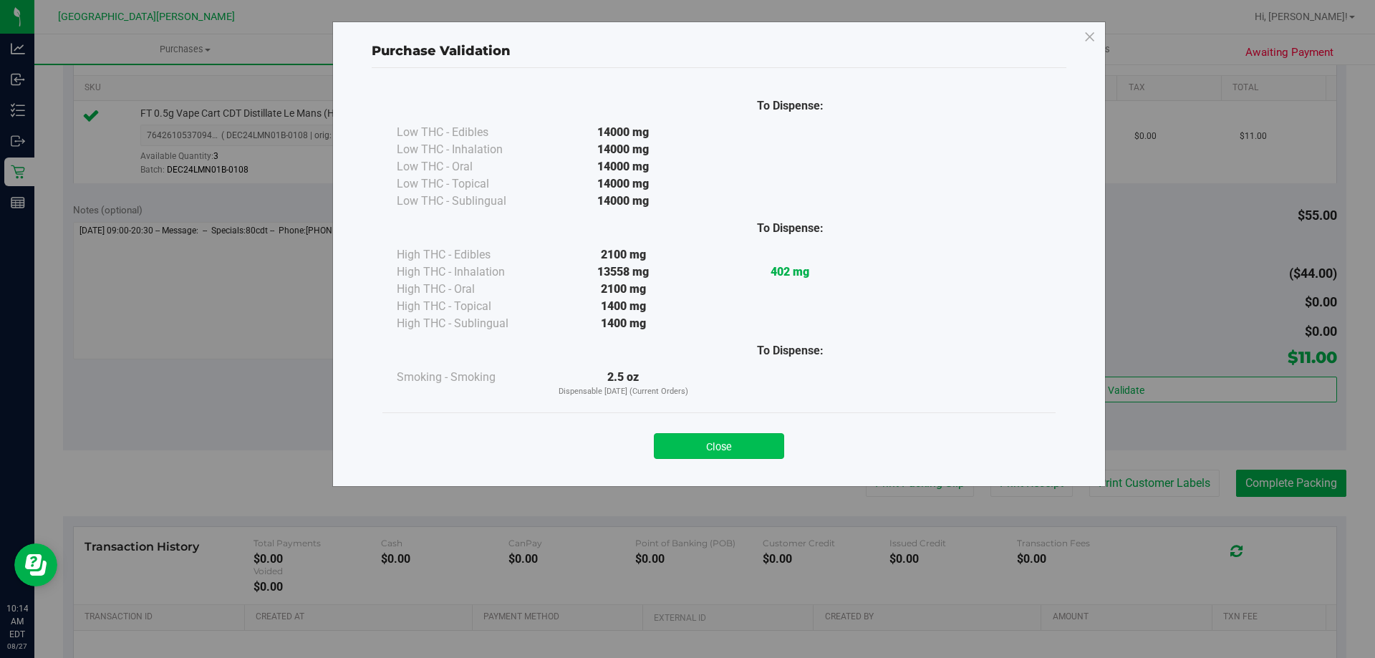
click at [734, 437] on button "Close" at bounding box center [719, 446] width 130 height 26
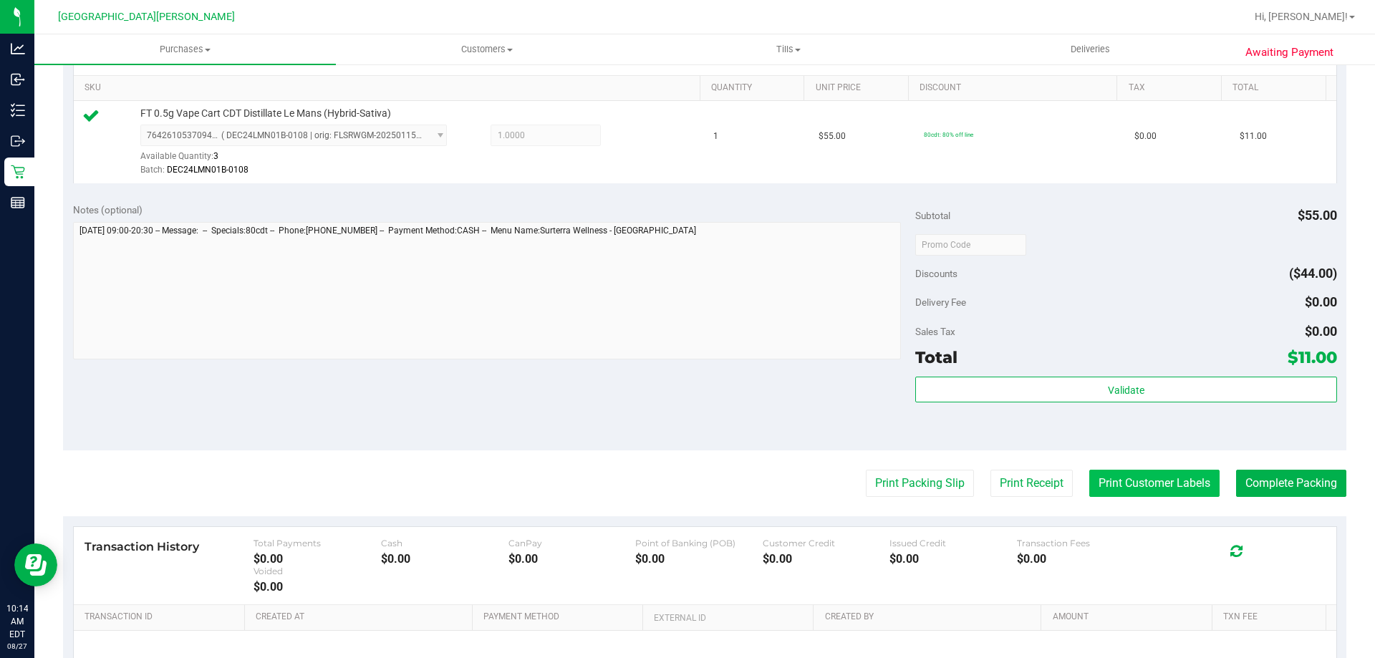
click at [1096, 480] on button "Print Customer Labels" at bounding box center [1154, 483] width 130 height 27
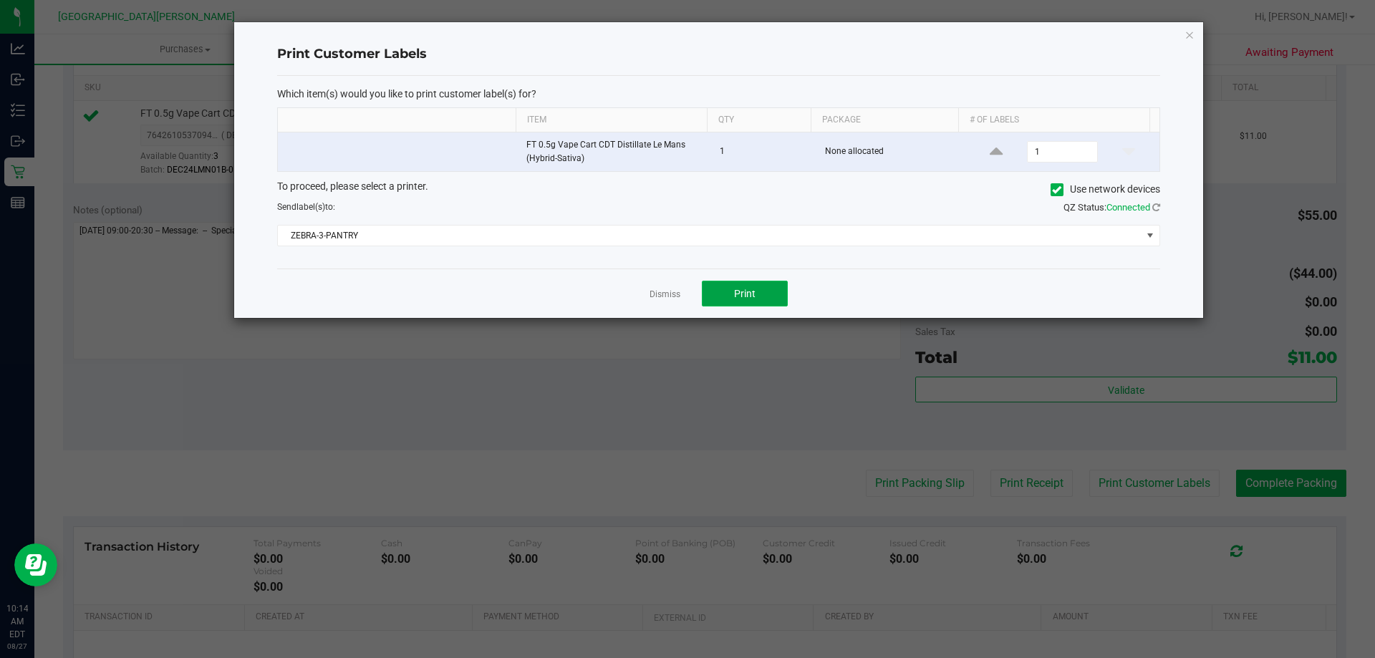
click at [763, 297] on button "Print" at bounding box center [745, 294] width 86 height 26
click at [661, 294] on link "Dismiss" at bounding box center [665, 295] width 31 height 12
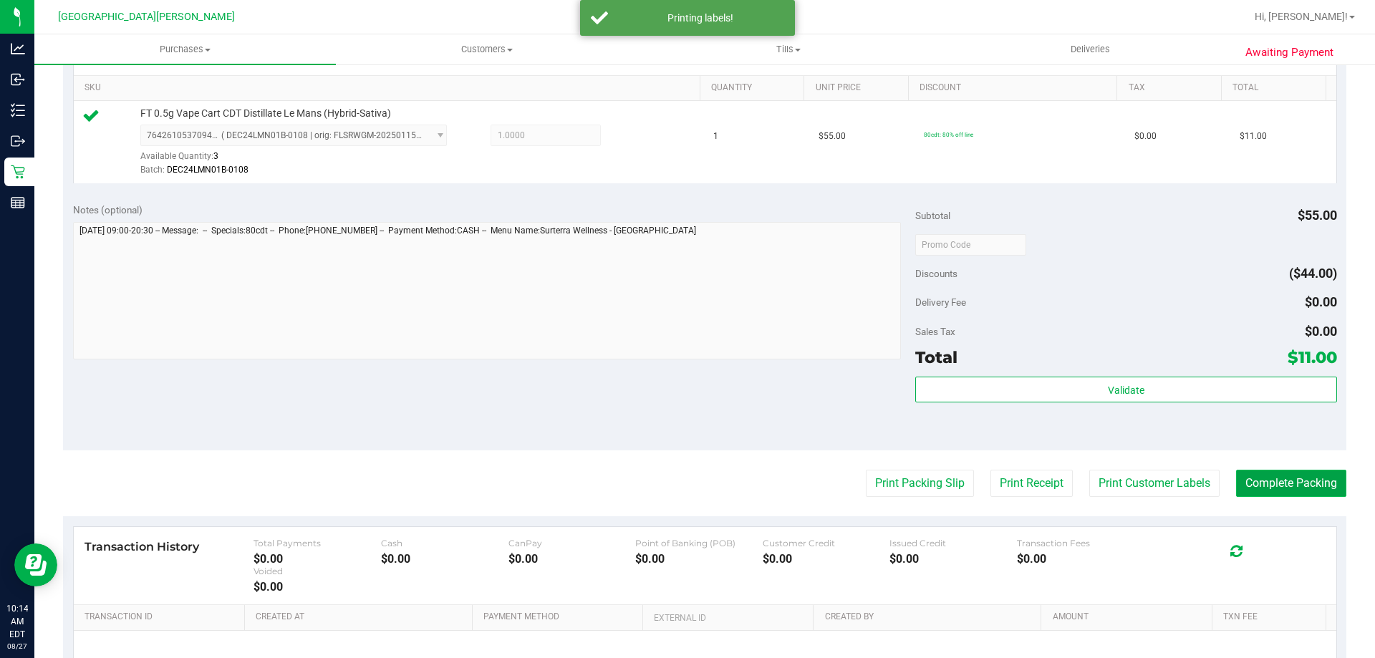
click at [1310, 479] on button "Complete Packing" at bounding box center [1291, 483] width 110 height 27
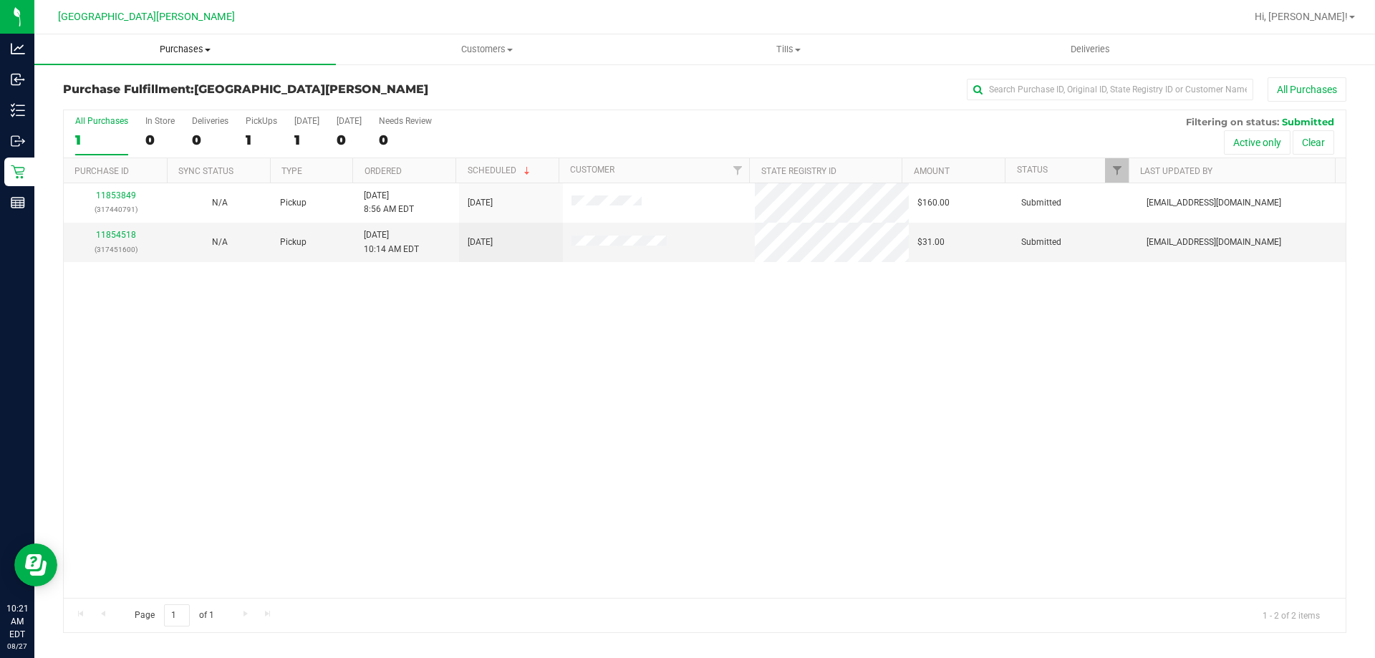
click at [175, 48] on span "Purchases" at bounding box center [185, 49] width 302 height 13
click at [161, 87] on span "Summary of purchases" at bounding box center [107, 86] width 147 height 12
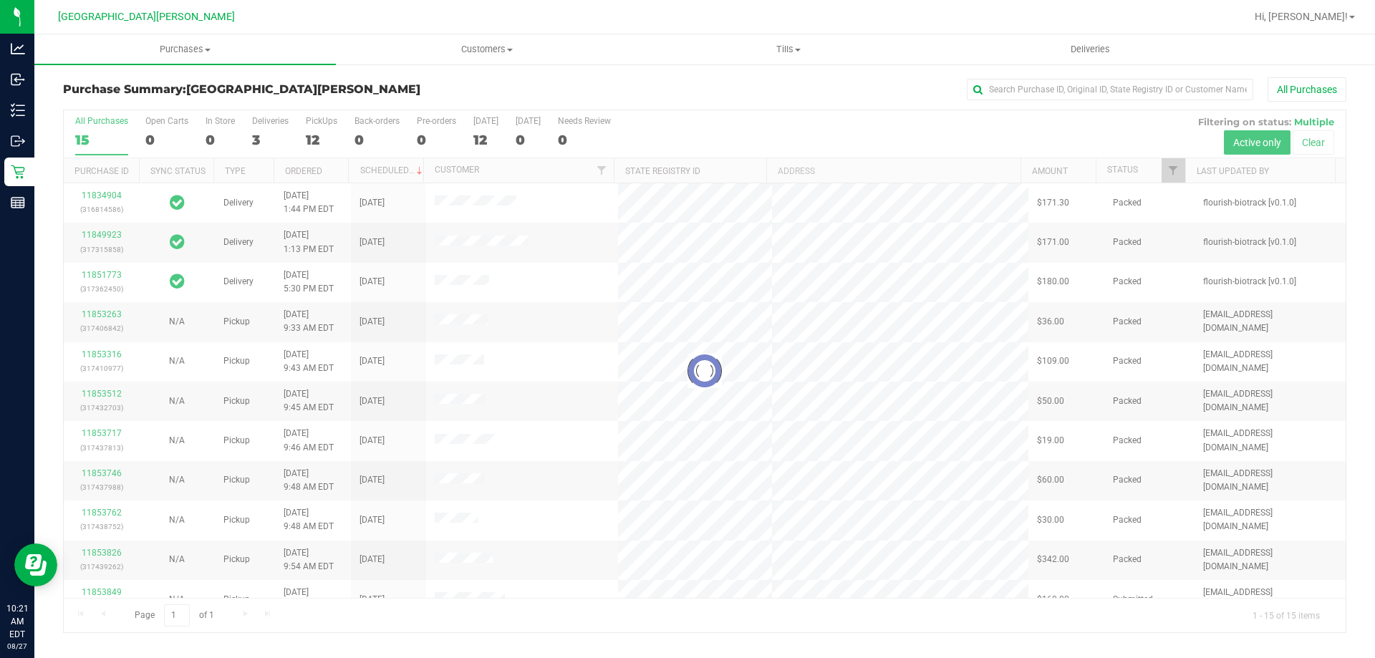
click at [322, 127] on div at bounding box center [705, 371] width 1282 height 522
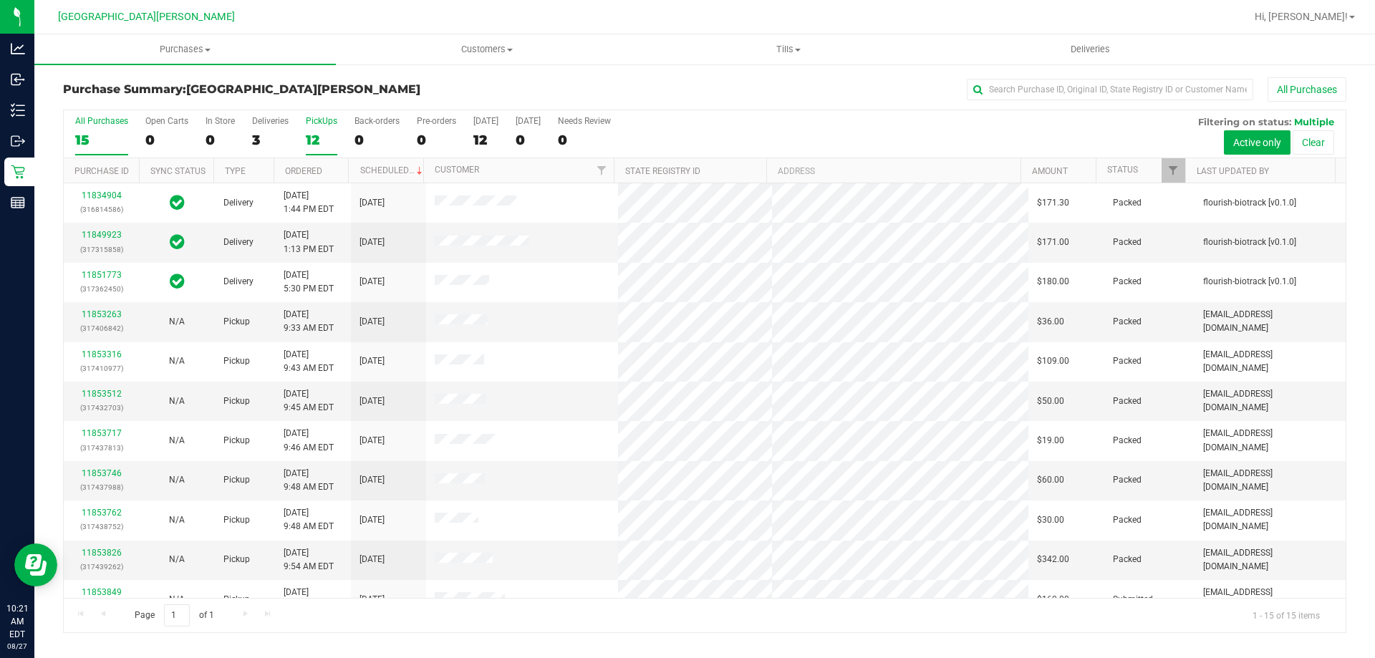
click at [312, 142] on div "12" at bounding box center [322, 140] width 32 height 16
click at [0, 0] on input "PickUps 12" at bounding box center [0, 0] width 0 height 0
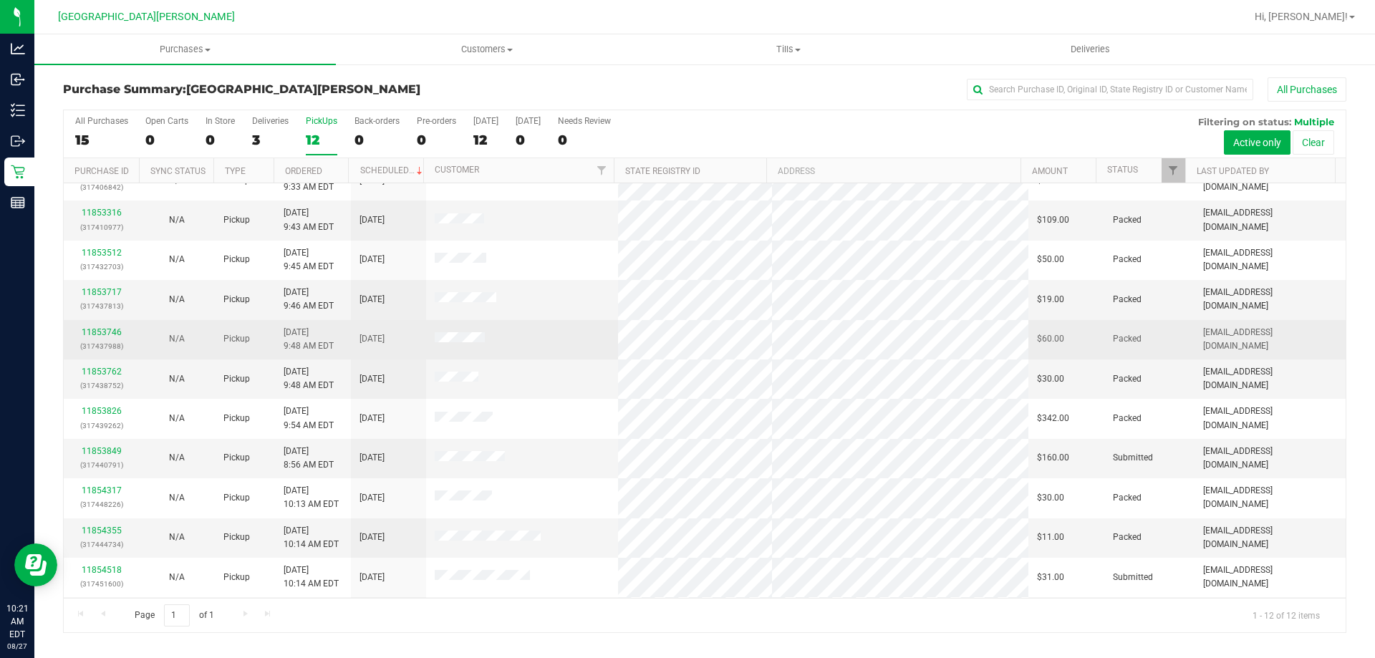
scroll to position [61, 0]
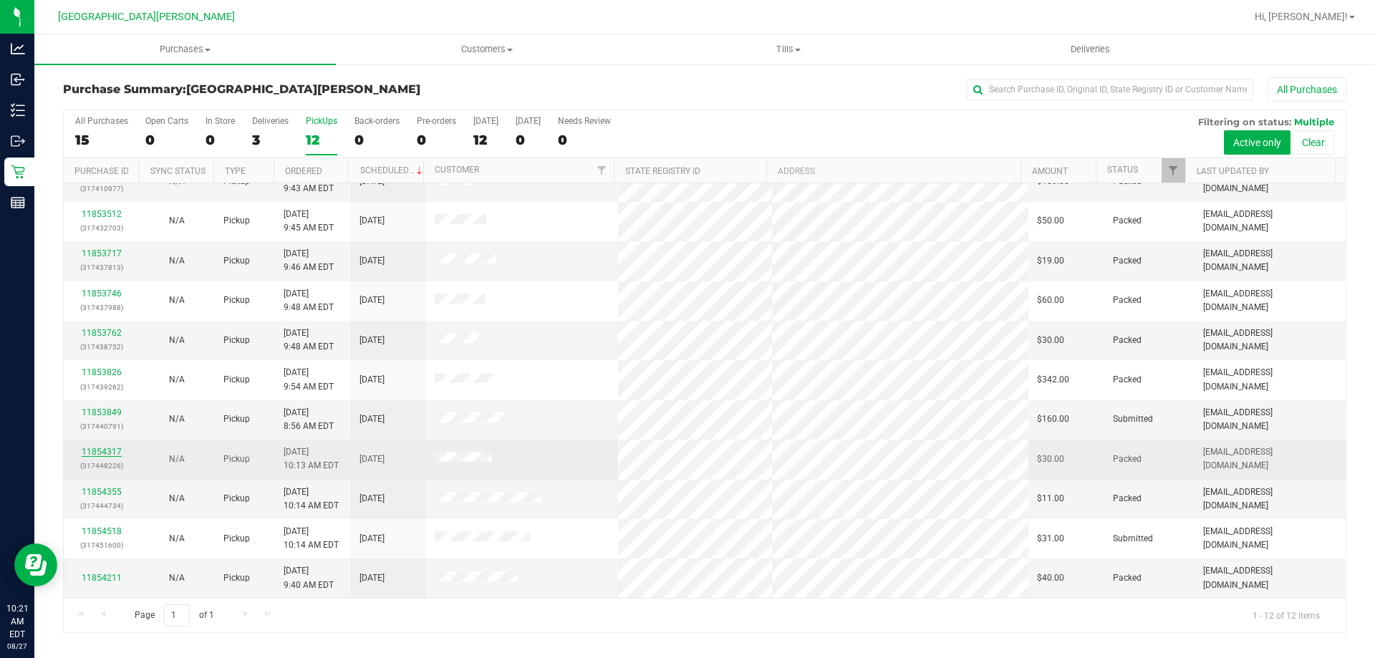
click at [87, 453] on link "11854317" at bounding box center [102, 452] width 40 height 10
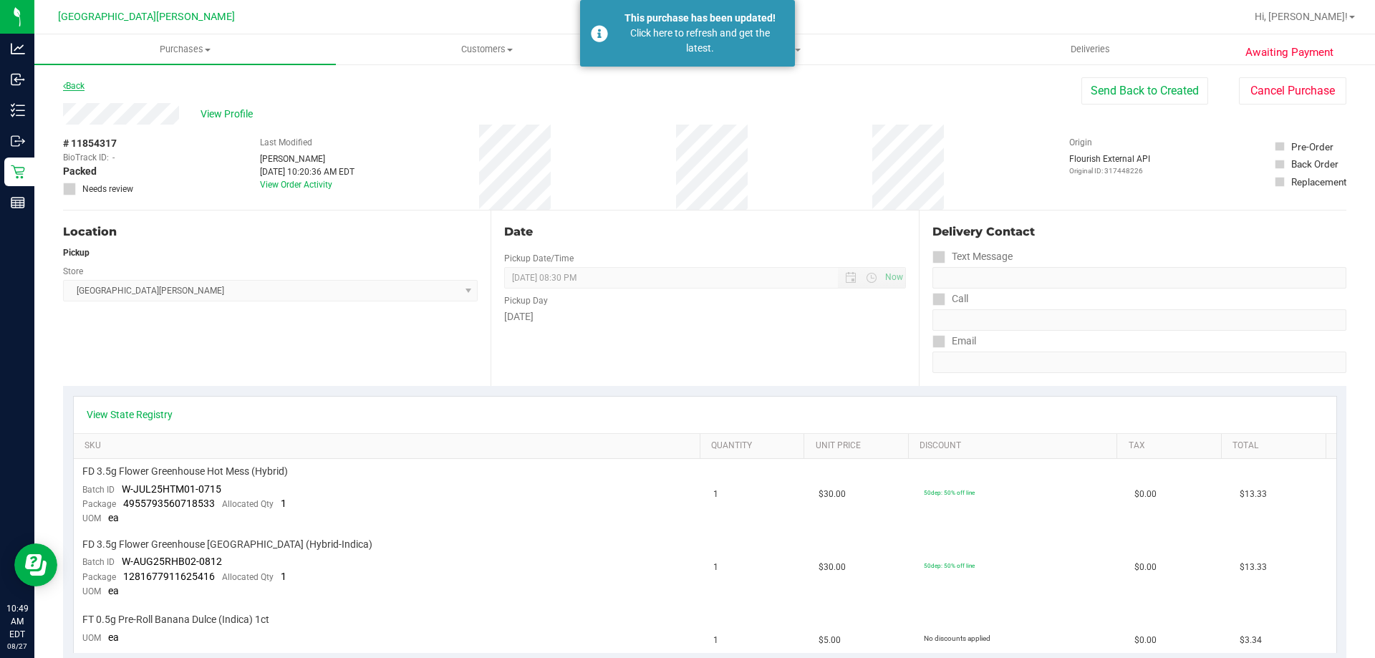
click at [82, 85] on link "Back" at bounding box center [73, 86] width 21 height 10
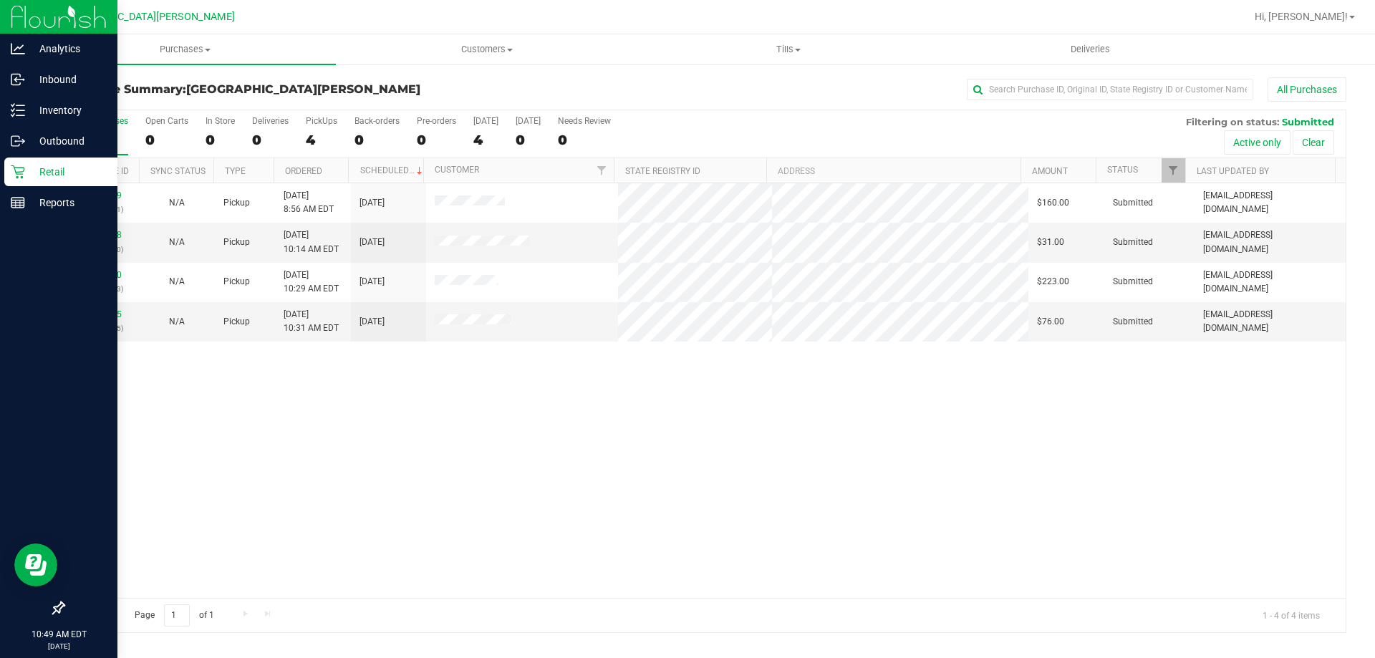
click at [16, 159] on div "Retail" at bounding box center [60, 172] width 113 height 29
click at [20, 175] on icon at bounding box center [18, 172] width 14 height 14
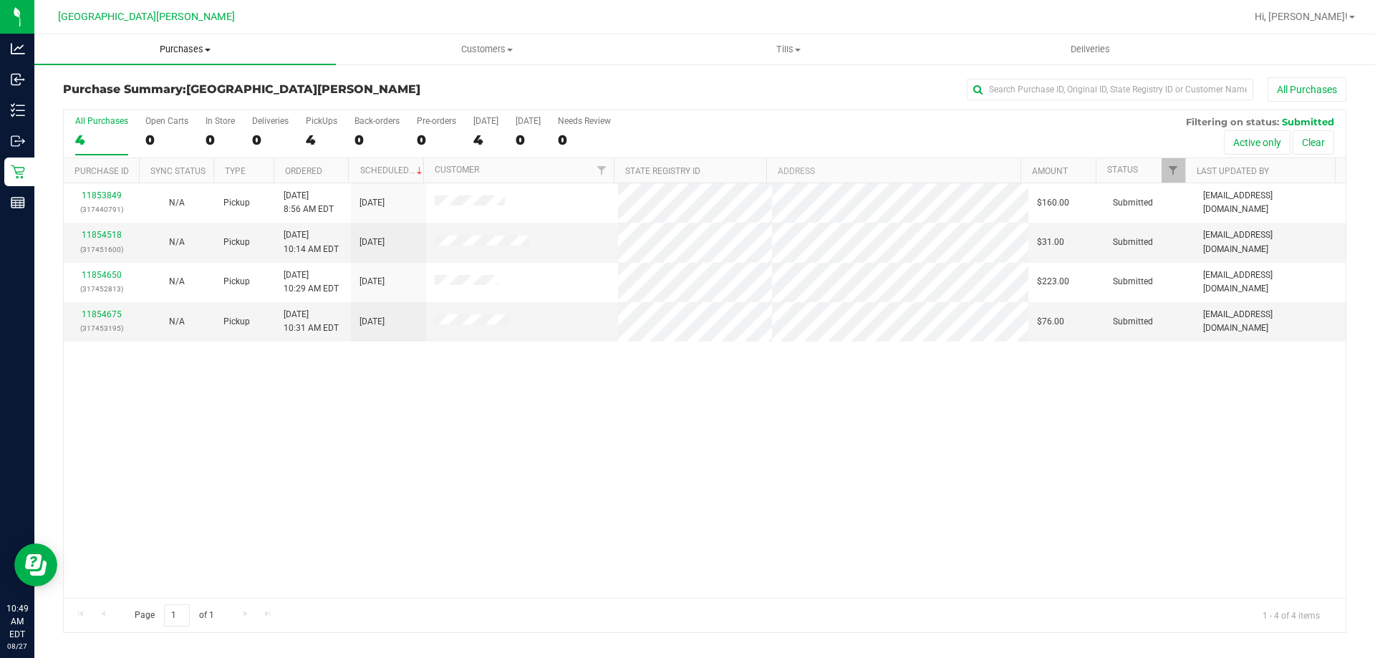
click at [191, 46] on span "Purchases" at bounding box center [185, 49] width 302 height 13
click at [160, 91] on span "Summary of purchases" at bounding box center [107, 86] width 147 height 12
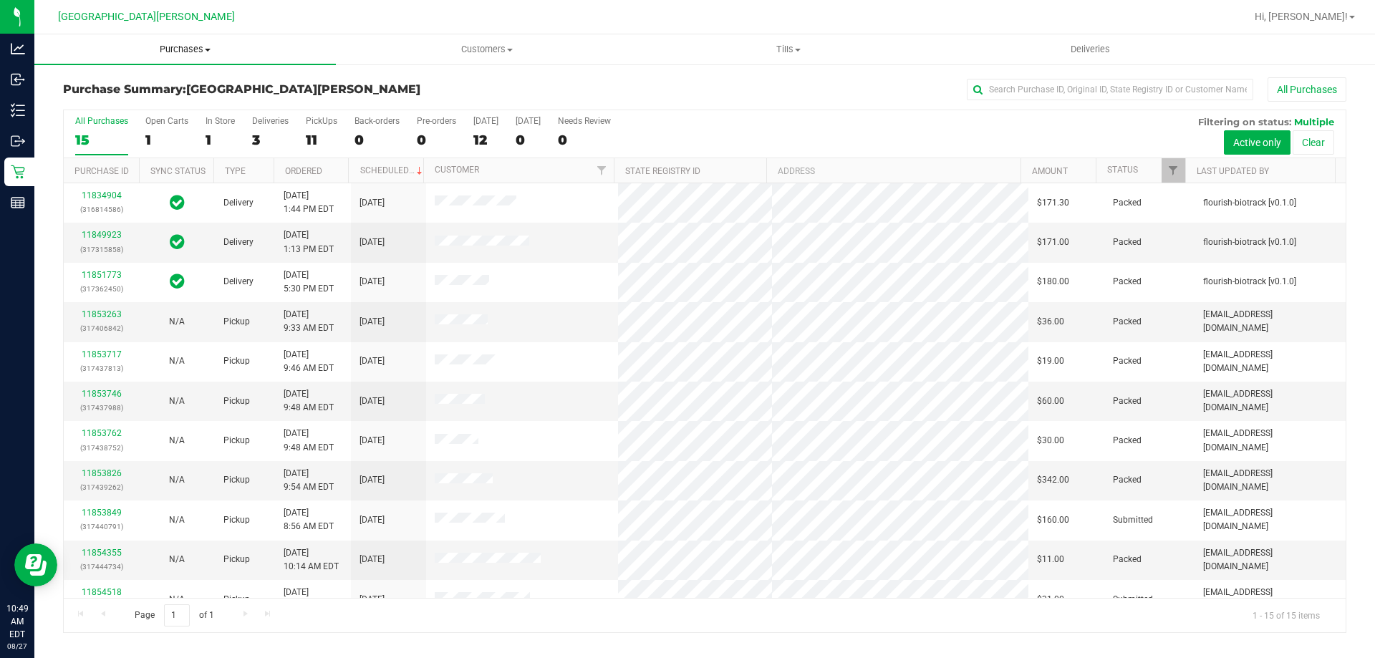
click at [208, 55] on span "Purchases" at bounding box center [185, 49] width 302 height 13
click at [215, 62] on uib-tab-heading "Purchases Summary of purchases Fulfillment All purchases" at bounding box center [185, 49] width 302 height 30
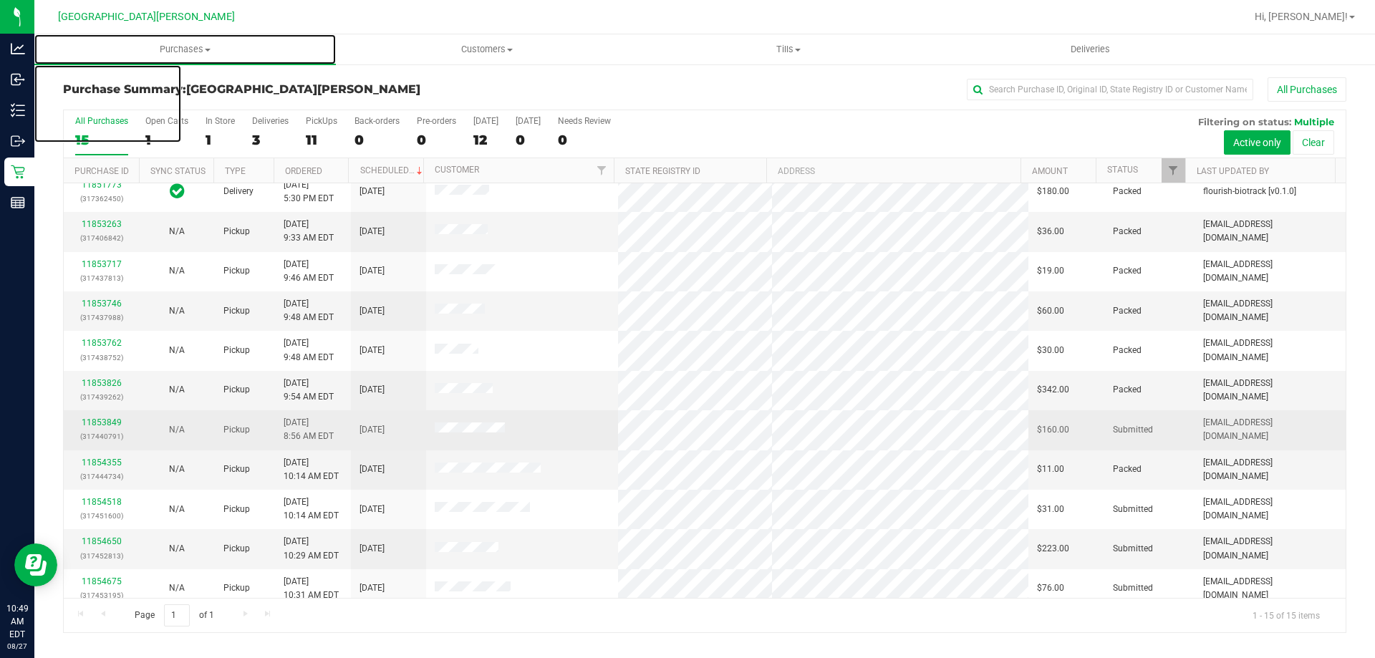
scroll to position [180, 0]
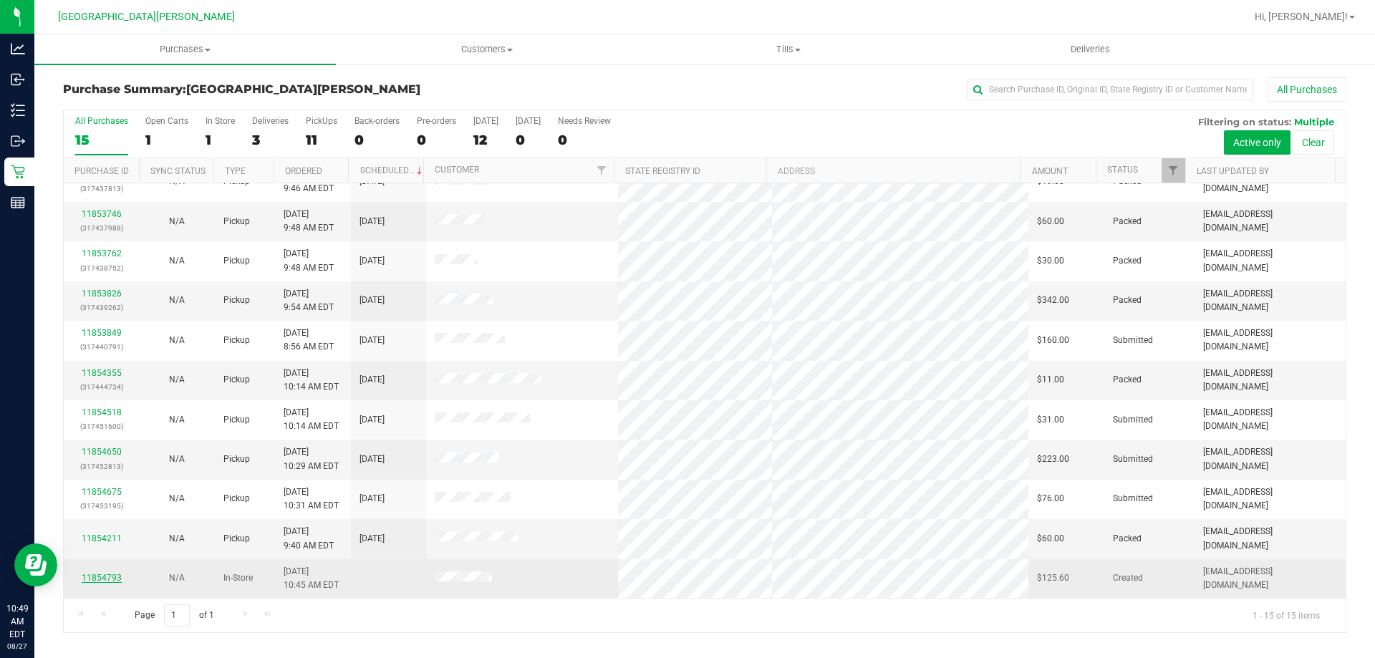
click at [115, 577] on link "11854793" at bounding box center [102, 578] width 40 height 10
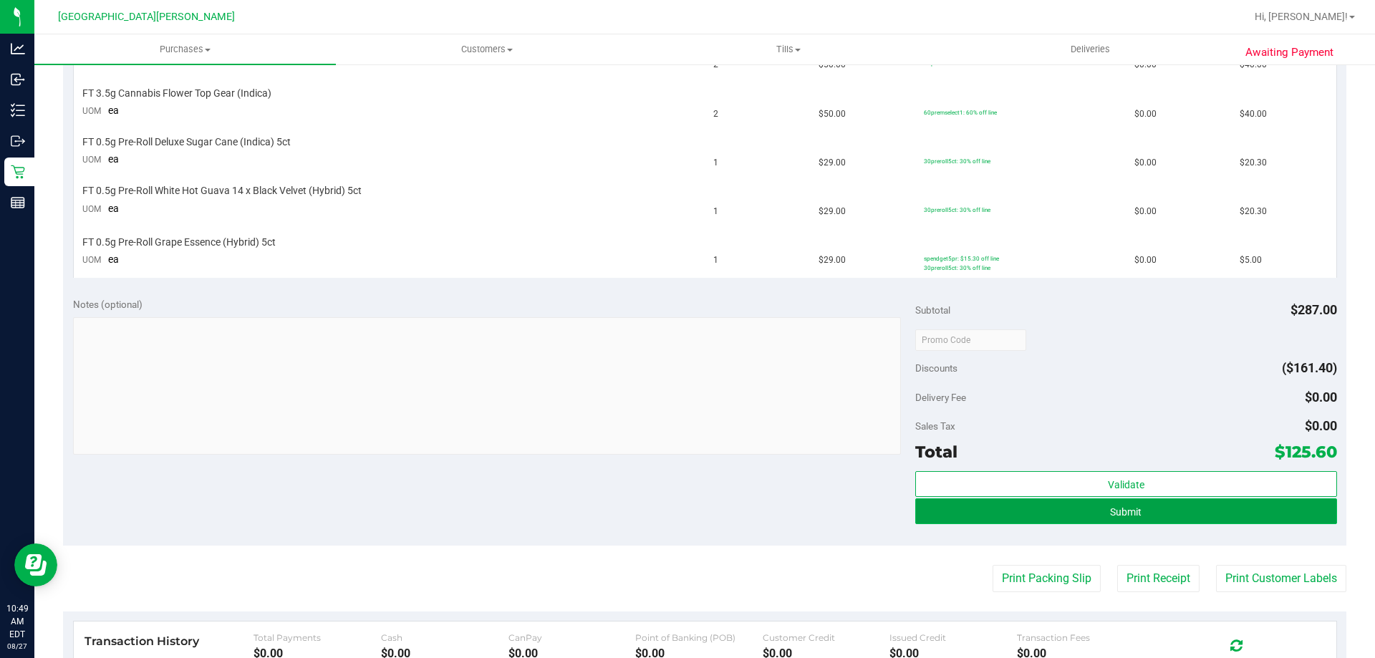
click at [1067, 511] on button "Submit" at bounding box center [1125, 512] width 421 height 26
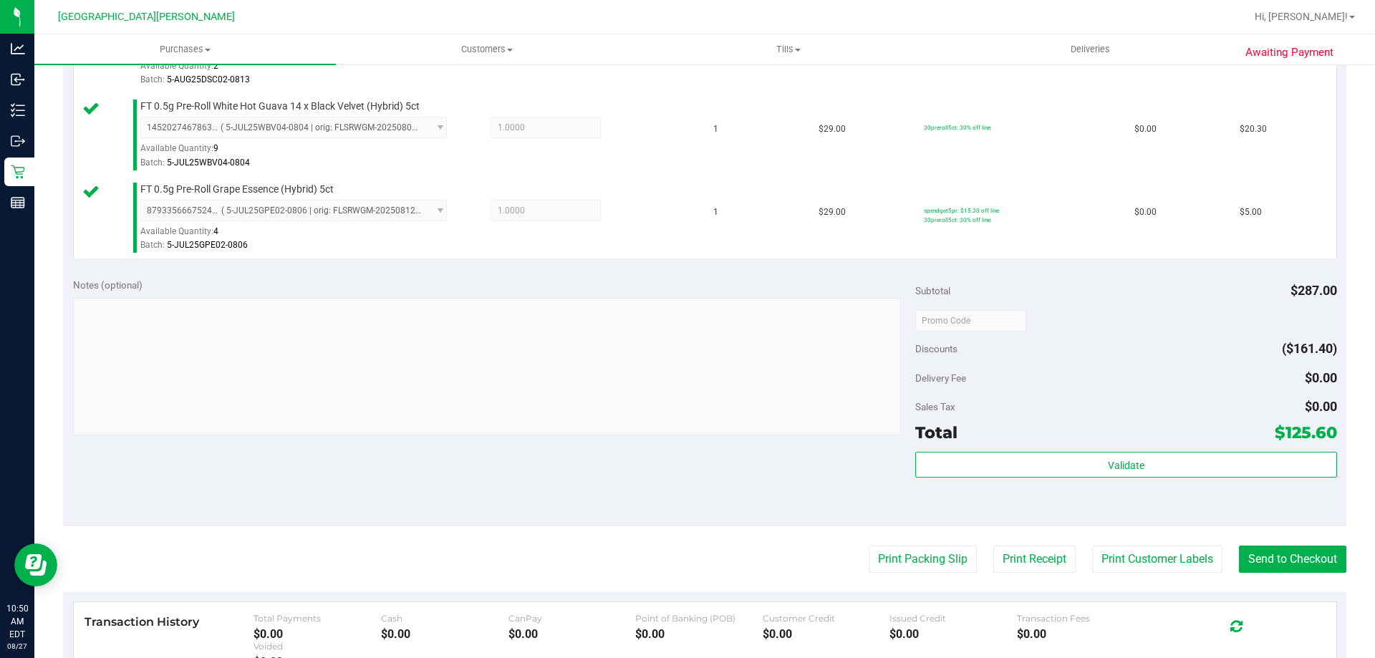
scroll to position [694, 0]
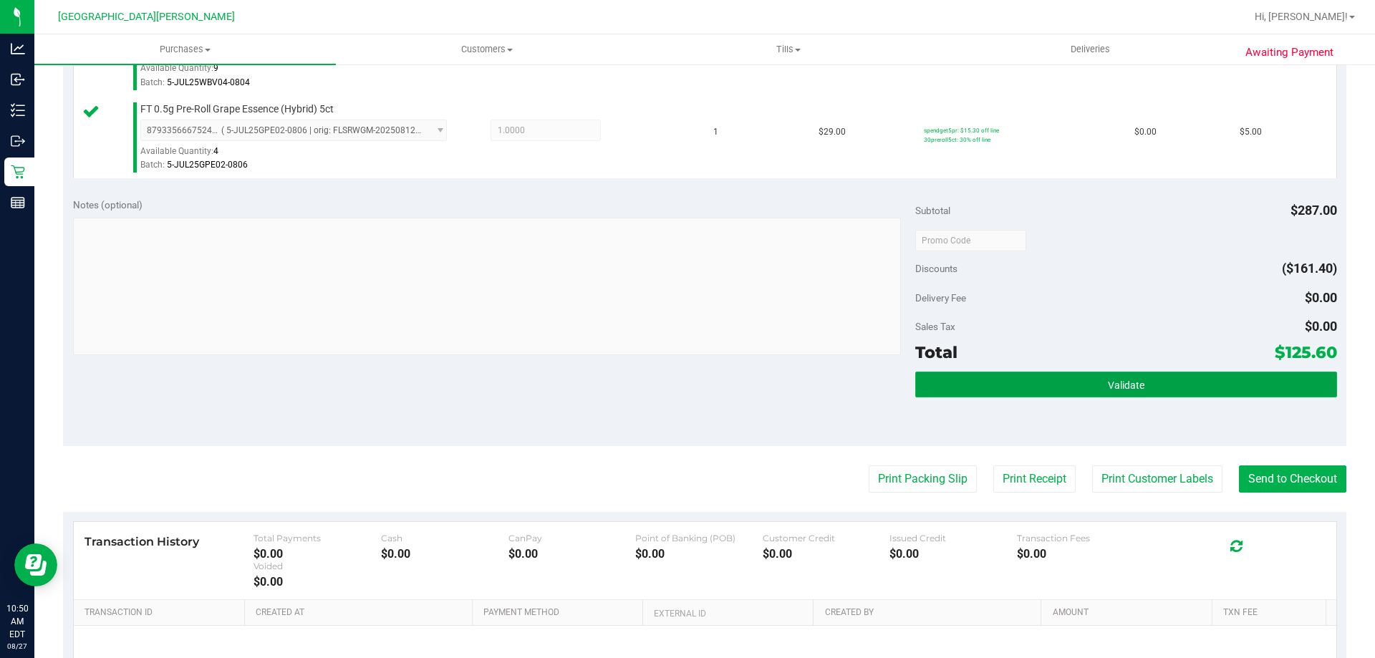
click at [1123, 374] on button "Validate" at bounding box center [1125, 385] width 421 height 26
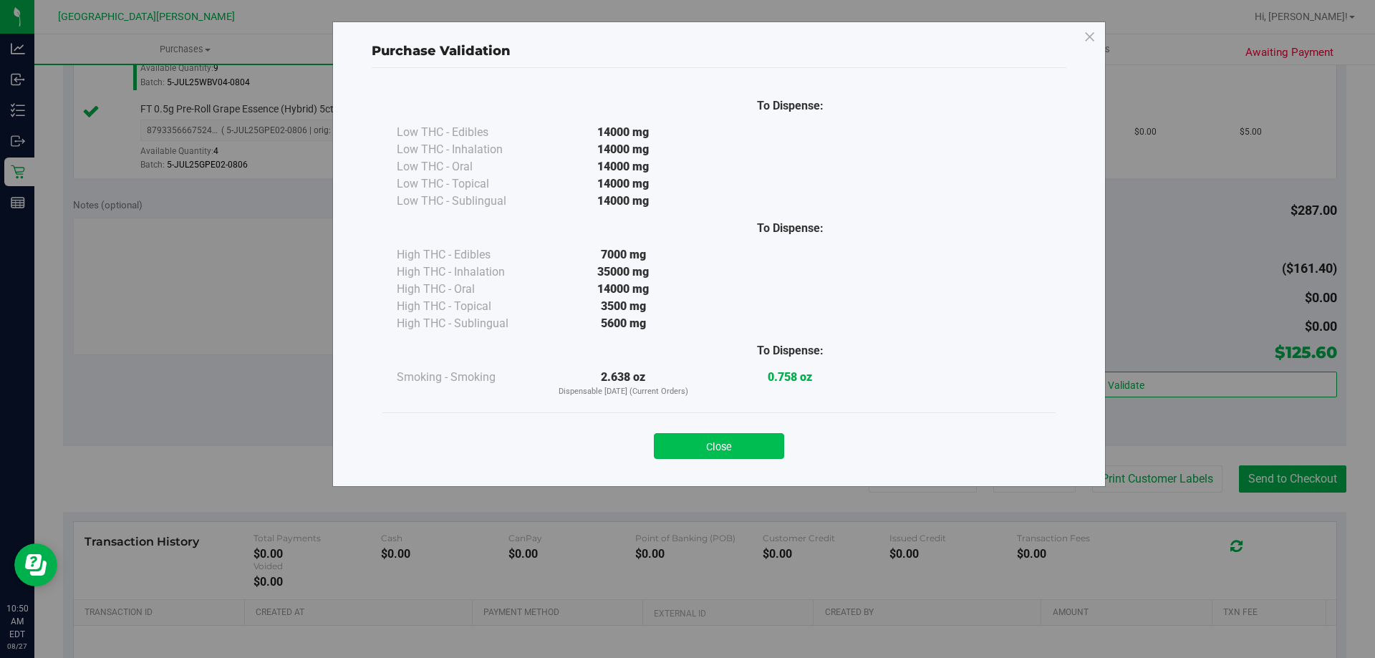
click at [728, 441] on button "Close" at bounding box center [719, 446] width 130 height 26
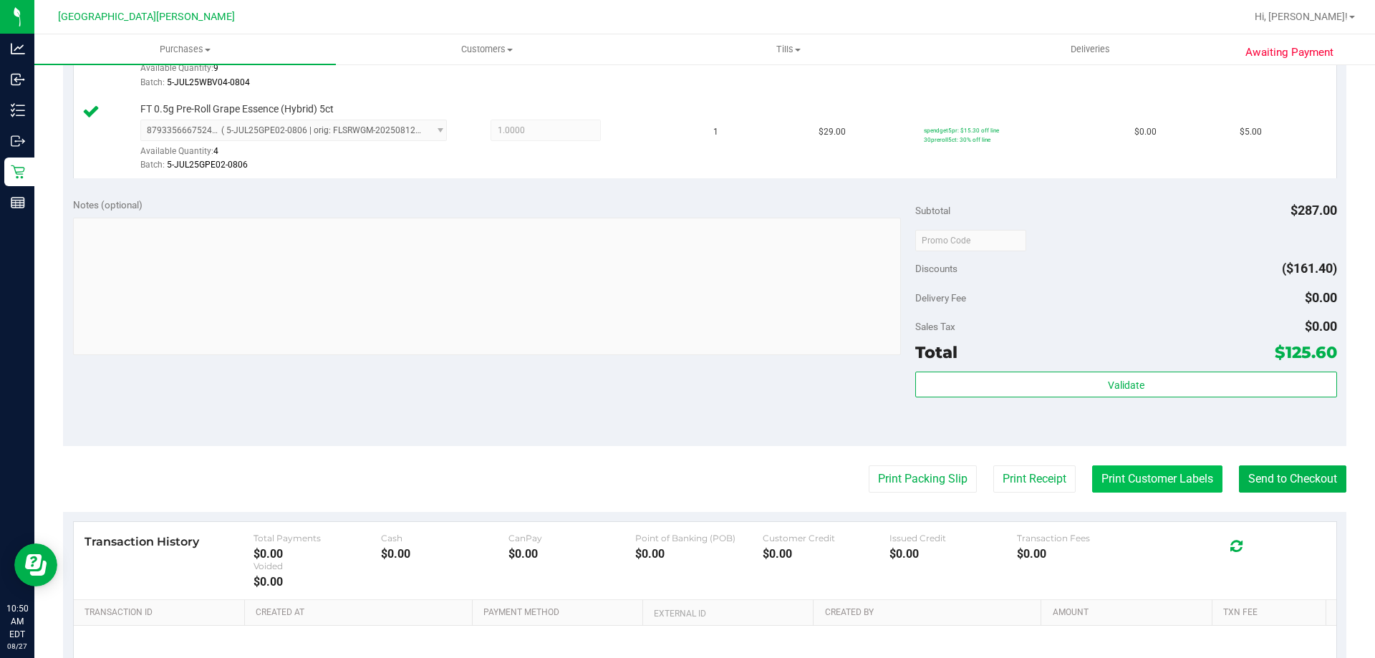
click at [1131, 491] on button "Print Customer Labels" at bounding box center [1157, 479] width 130 height 27
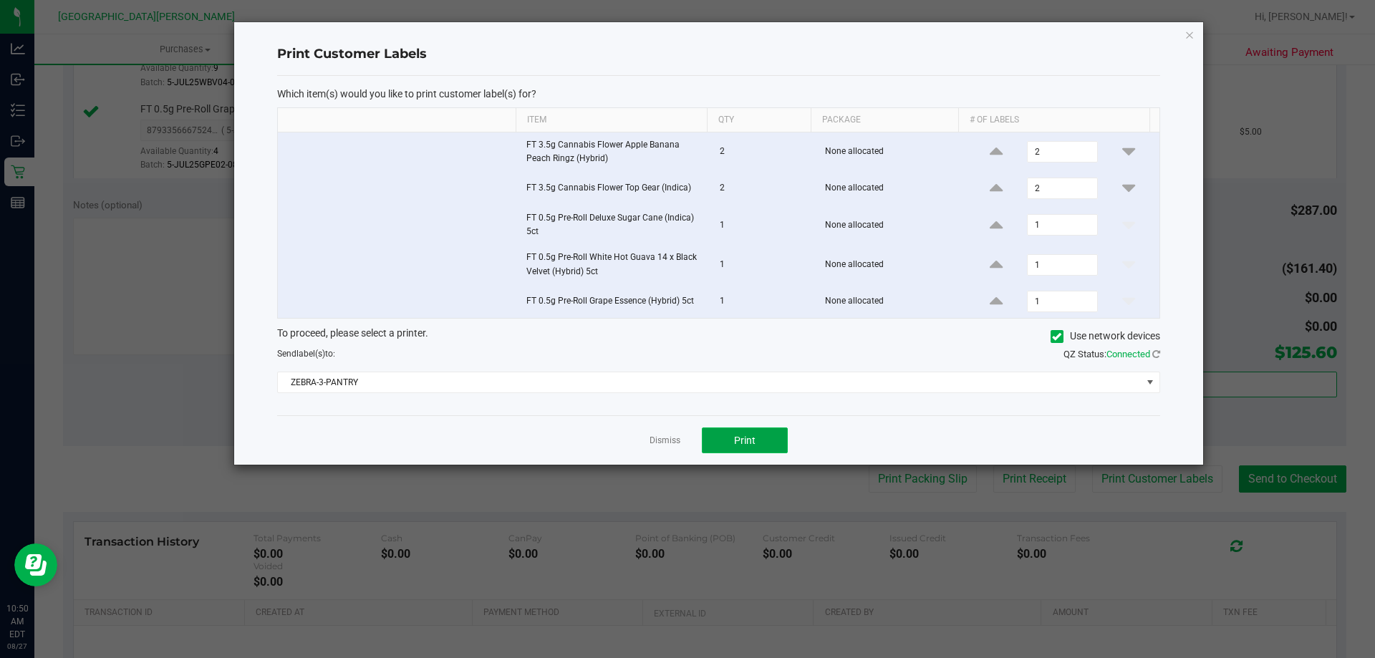
click at [748, 442] on span "Print" at bounding box center [744, 440] width 21 height 11
click at [665, 439] on link "Dismiss" at bounding box center [665, 441] width 31 height 12
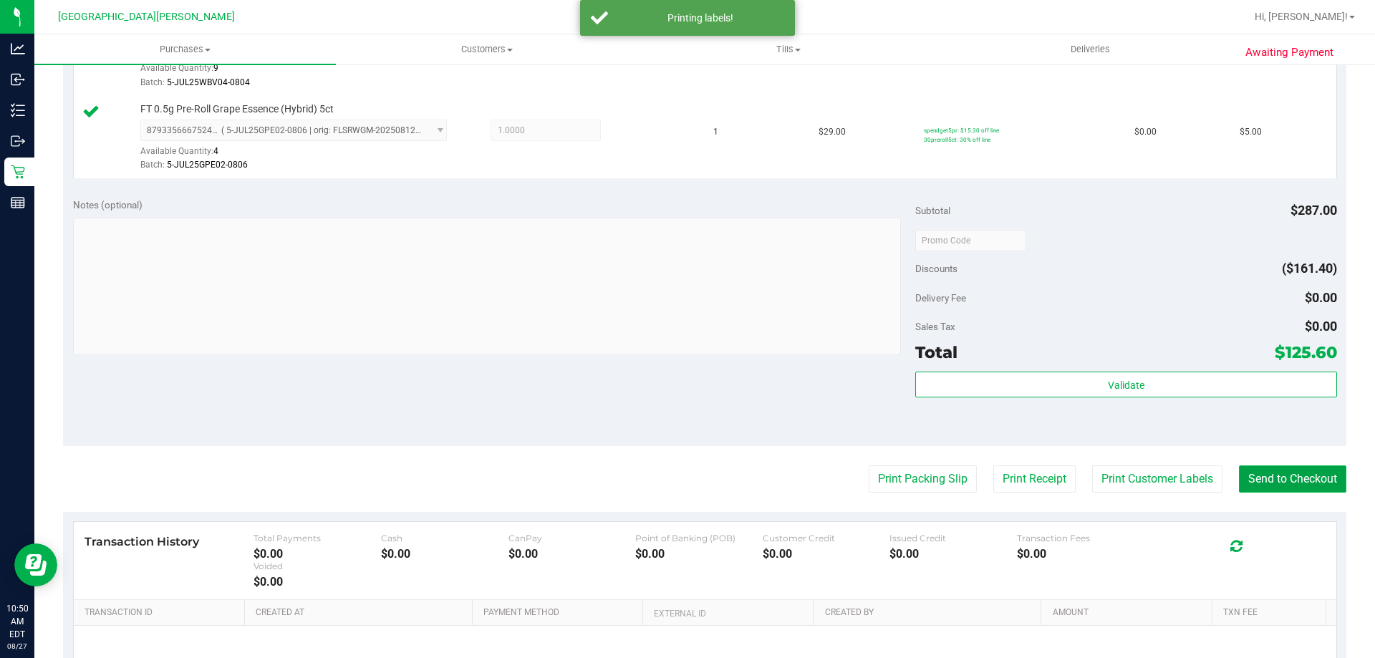
click at [1266, 479] on button "Send to Checkout" at bounding box center [1292, 479] width 107 height 27
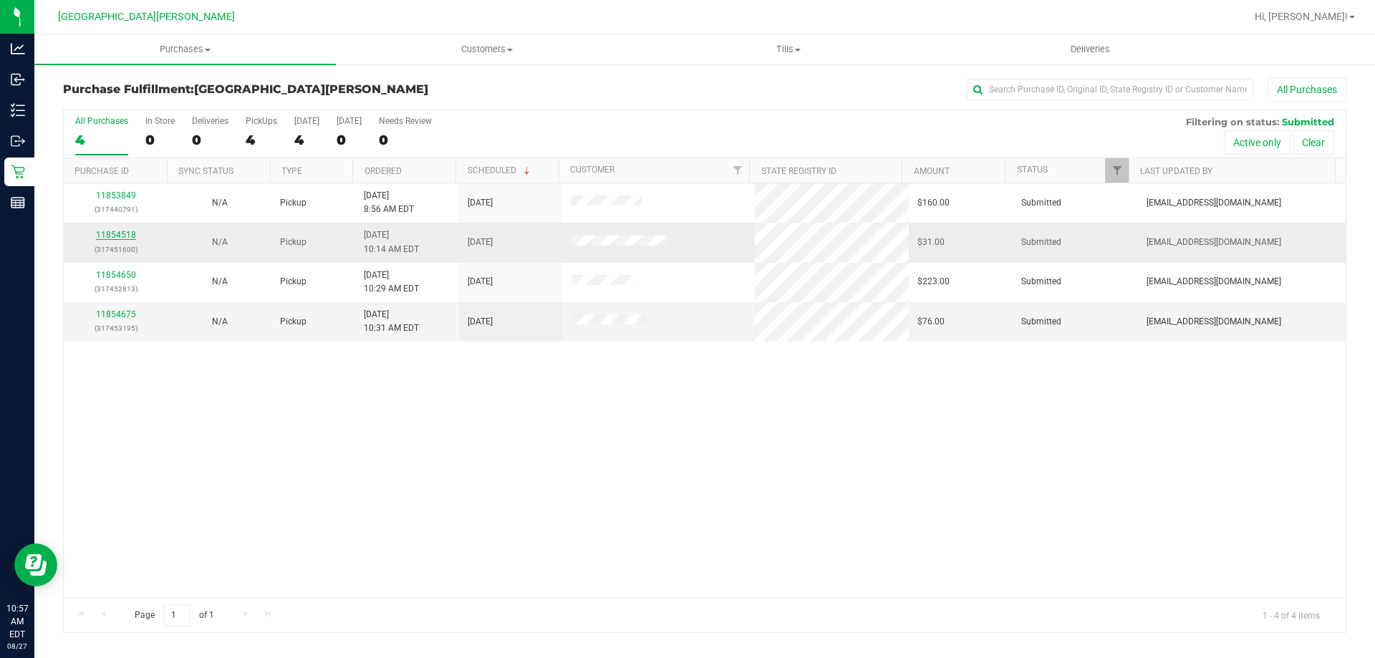
click at [111, 235] on link "11854518" at bounding box center [116, 235] width 40 height 10
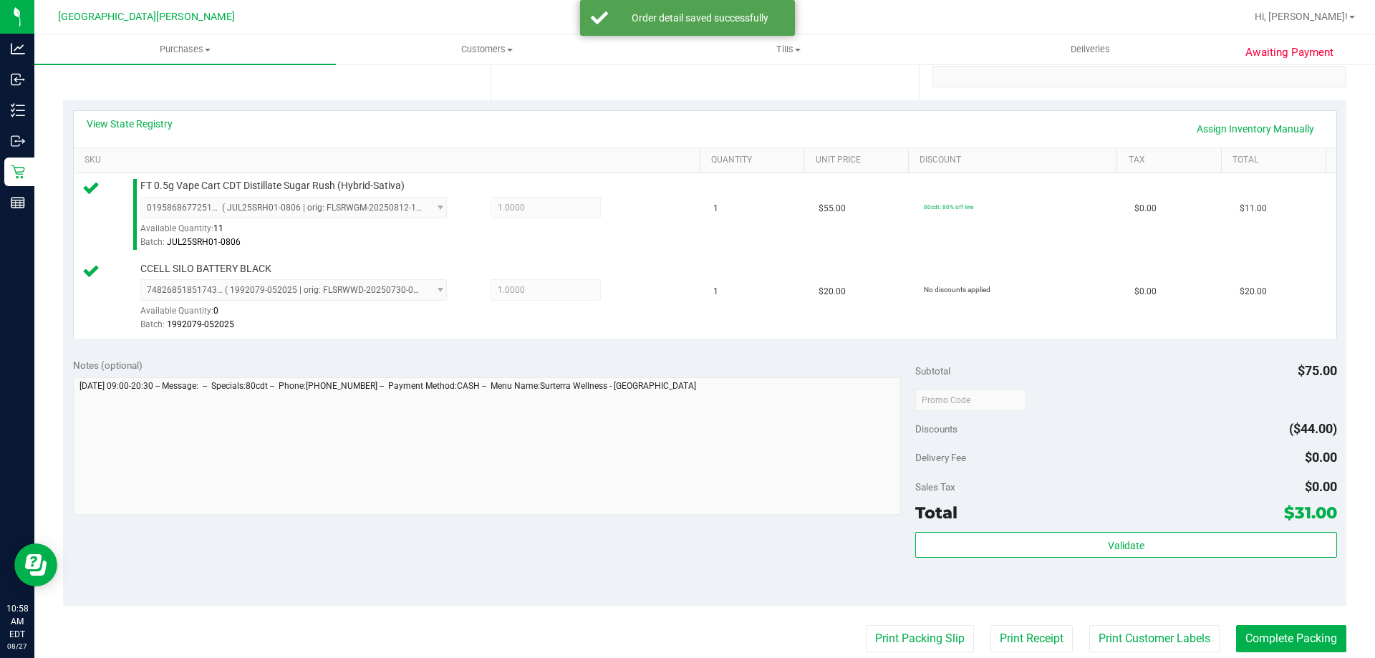
scroll to position [287, 0]
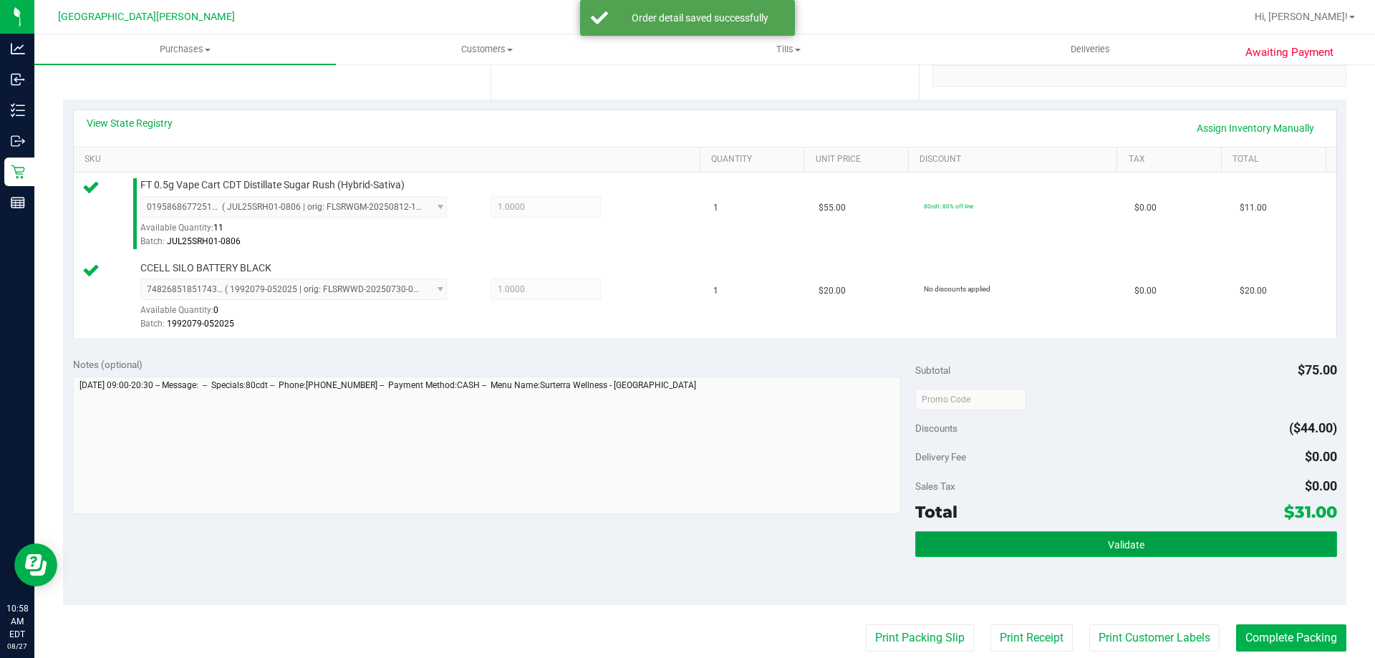
click at [1143, 552] on button "Validate" at bounding box center [1125, 544] width 421 height 26
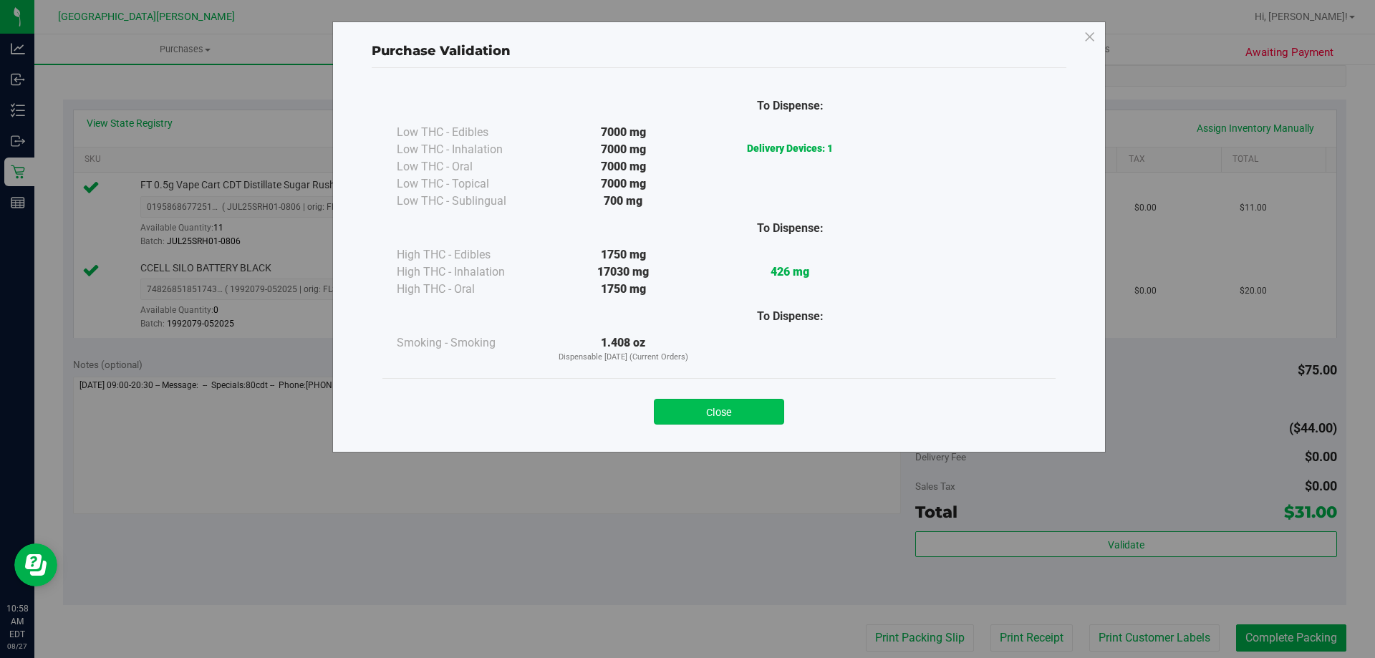
click at [756, 420] on button "Close" at bounding box center [719, 412] width 130 height 26
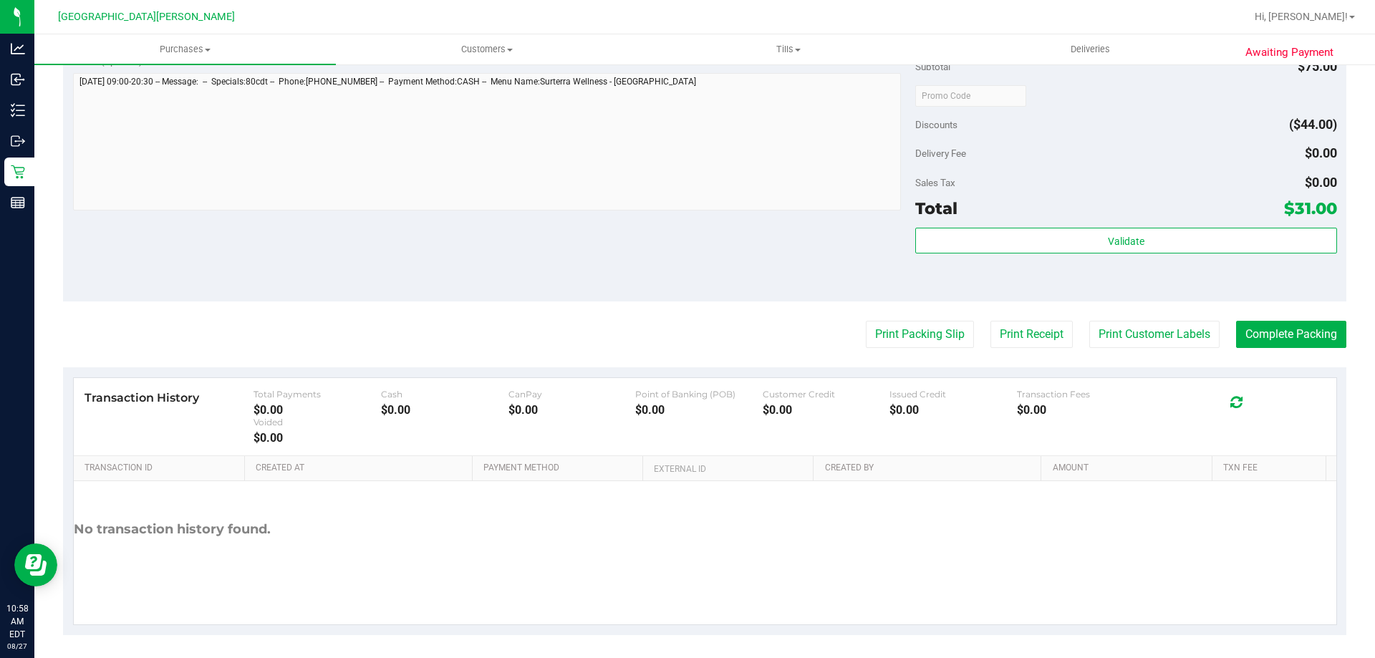
scroll to position [596, 0]
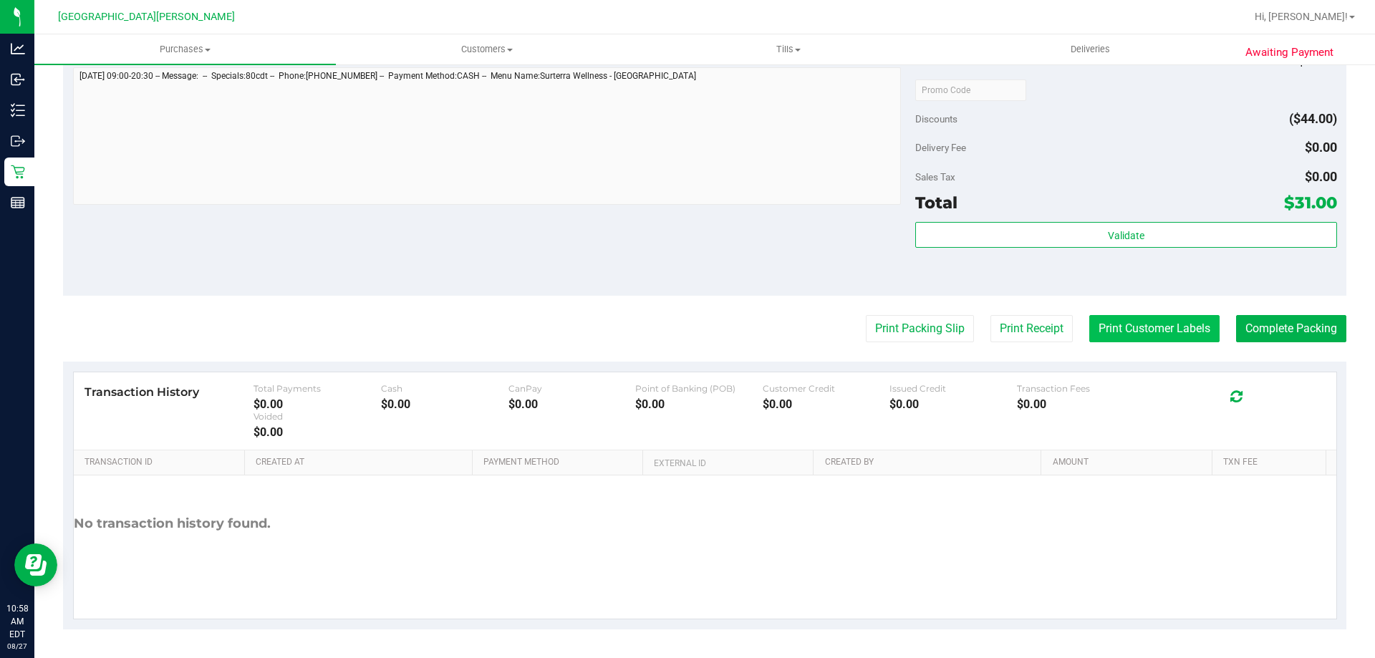
click at [1135, 326] on button "Print Customer Labels" at bounding box center [1154, 328] width 130 height 27
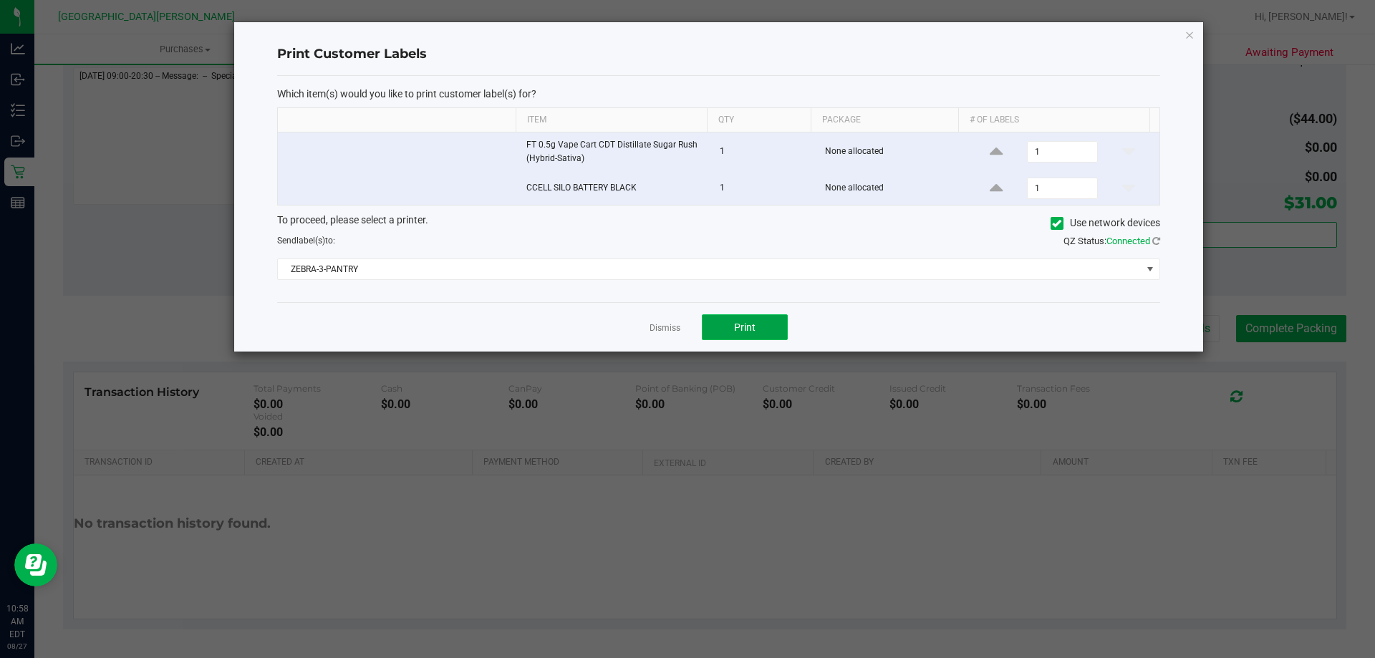
click at [721, 330] on button "Print" at bounding box center [745, 327] width 86 height 26
click at [655, 329] on link "Dismiss" at bounding box center [665, 328] width 31 height 12
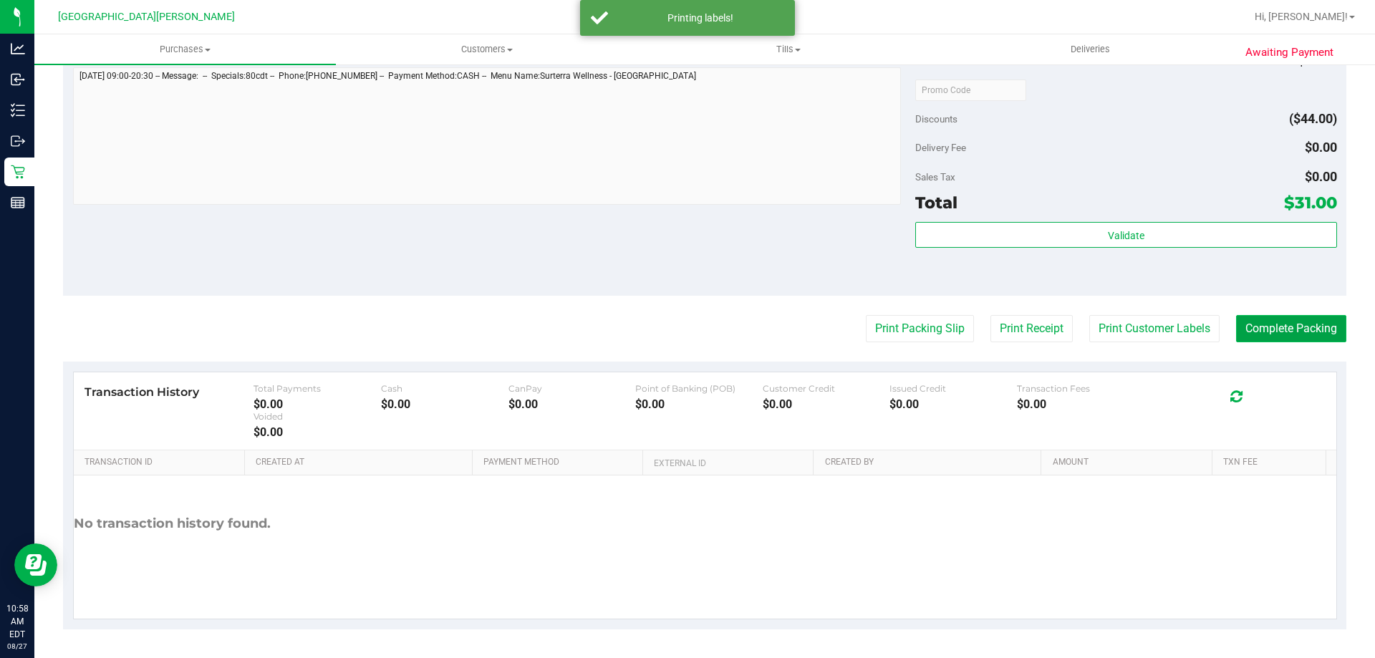
click at [1251, 327] on button "Complete Packing" at bounding box center [1291, 328] width 110 height 27
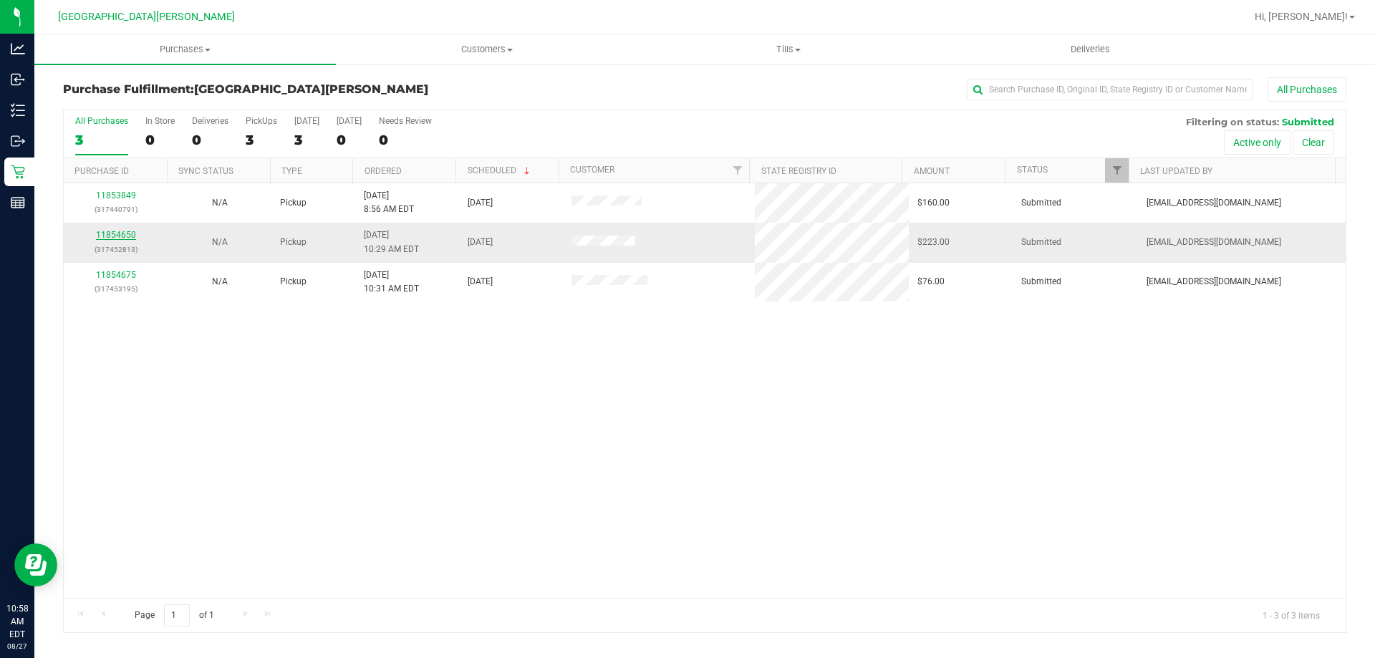
click at [108, 234] on link "11854650" at bounding box center [116, 235] width 40 height 10
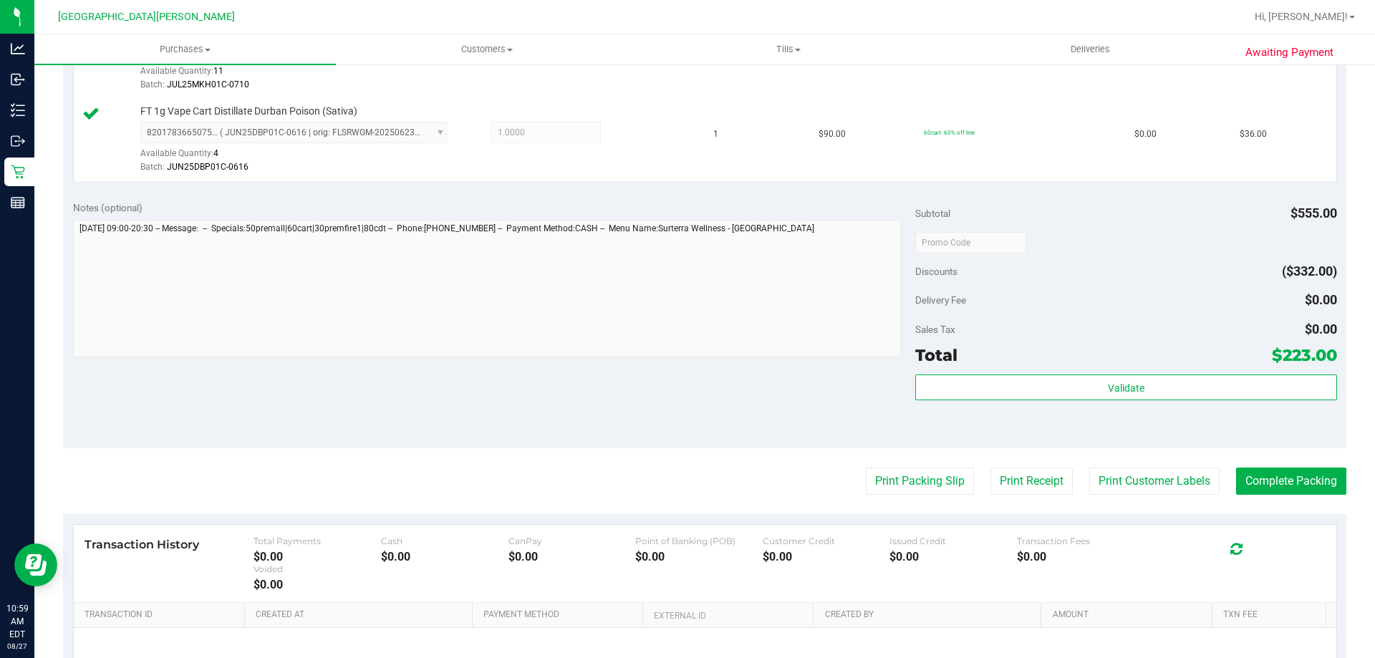
scroll to position [860, 0]
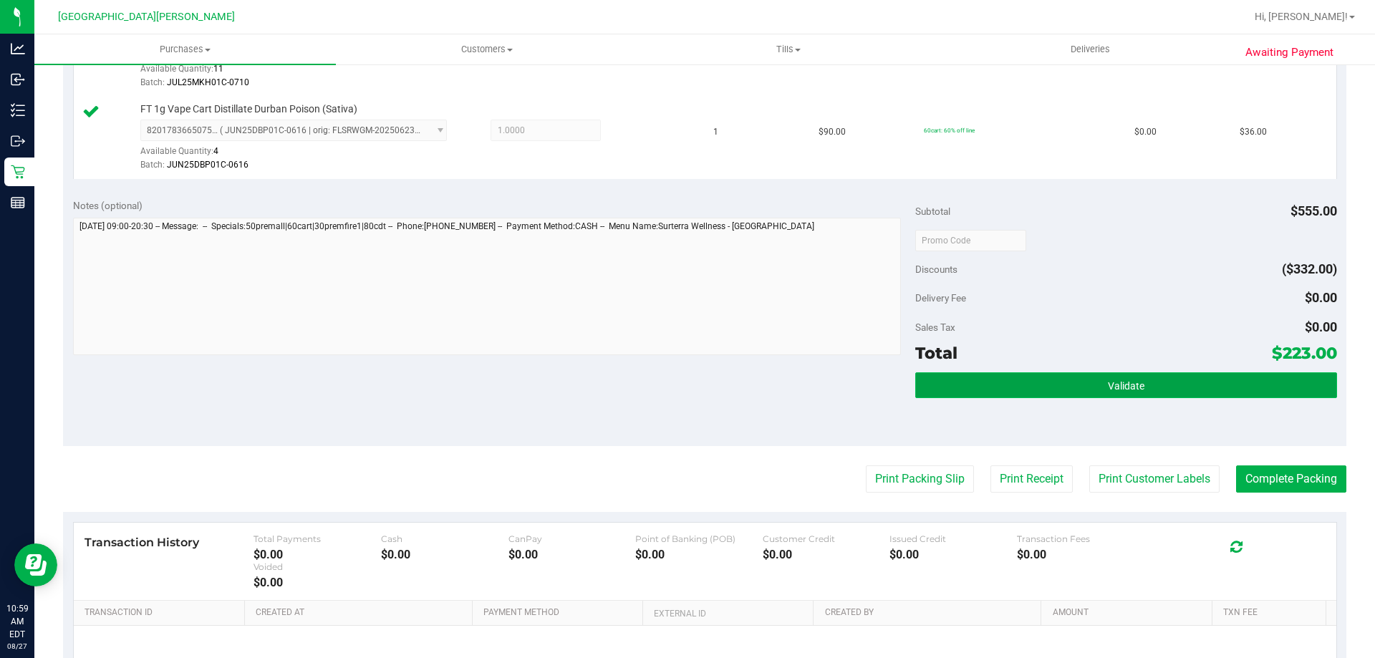
click at [1075, 394] on button "Validate" at bounding box center [1125, 385] width 421 height 26
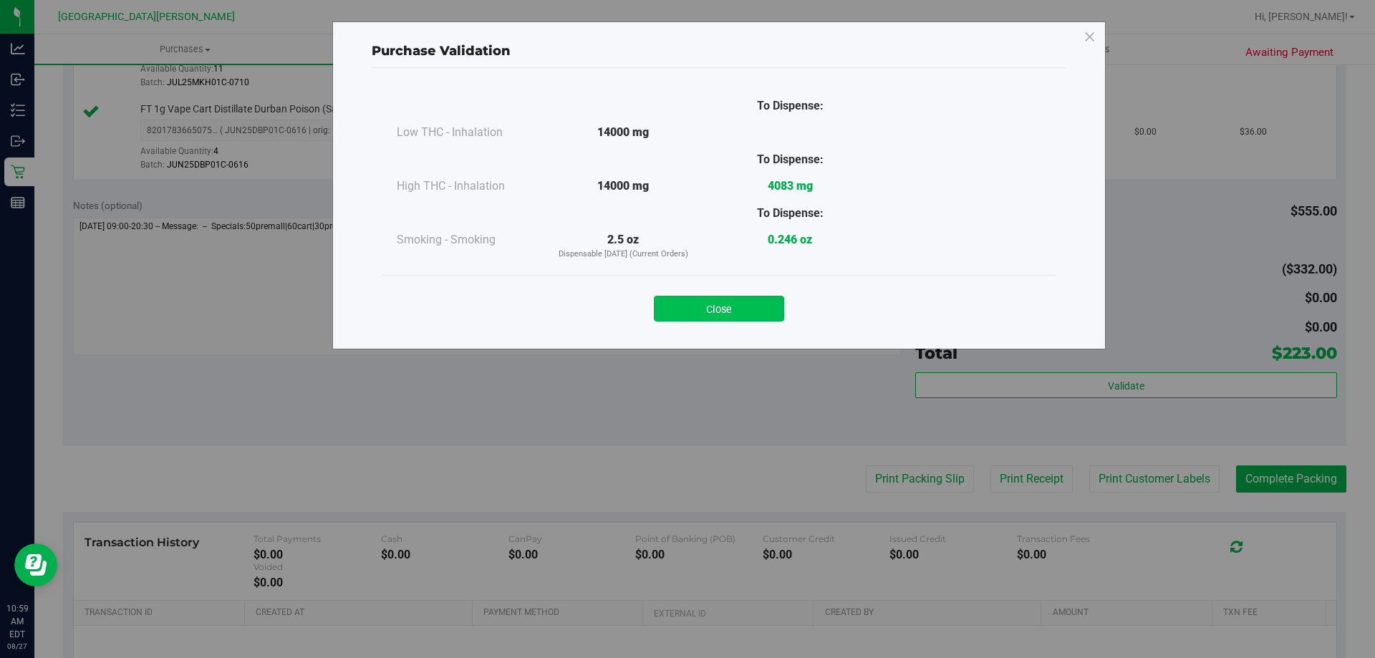
click at [771, 314] on button "Close" at bounding box center [719, 309] width 130 height 26
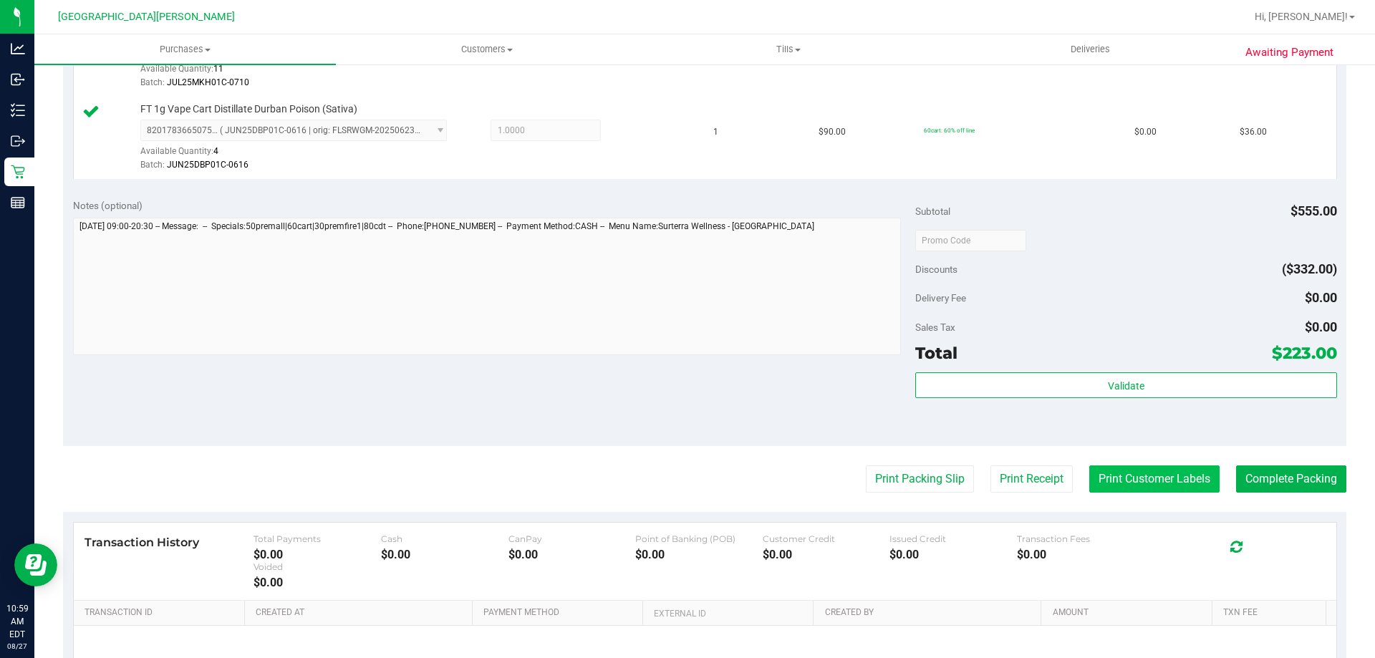
click at [1152, 483] on button "Print Customer Labels" at bounding box center [1154, 479] width 130 height 27
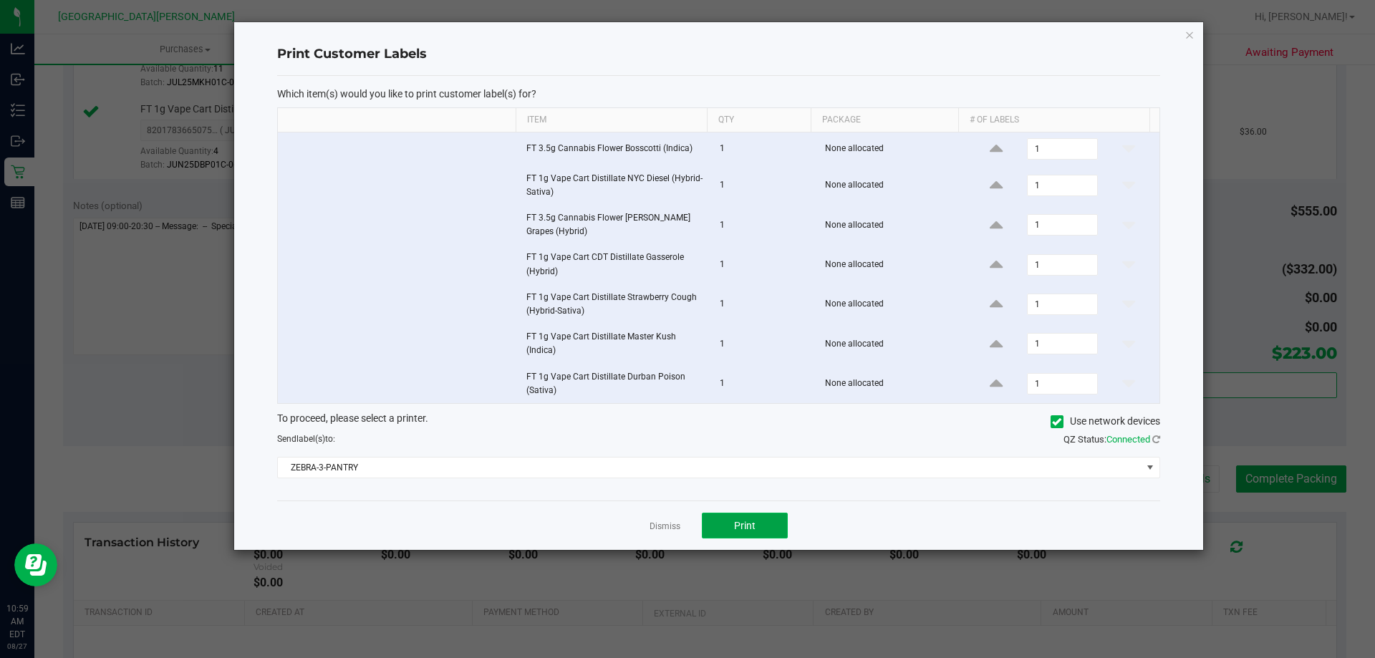
click at [777, 527] on button "Print" at bounding box center [745, 526] width 86 height 26
click at [661, 527] on link "Dismiss" at bounding box center [665, 527] width 31 height 12
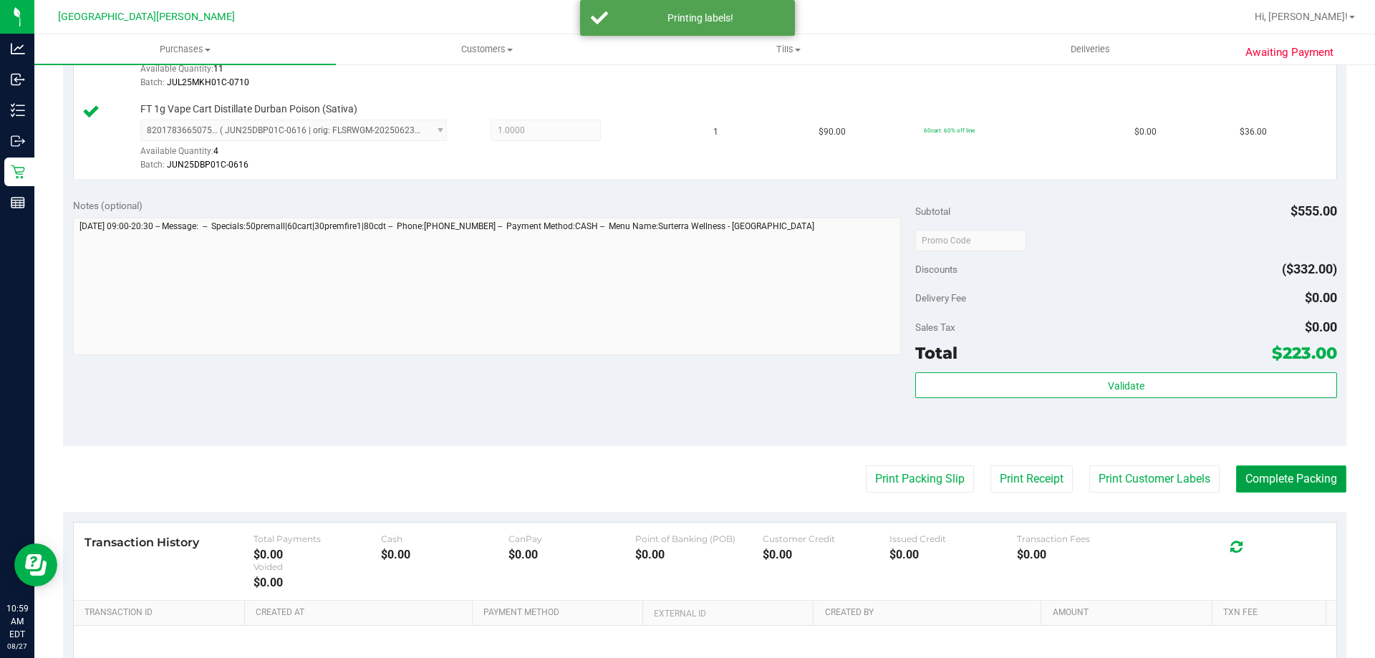
click at [1288, 486] on button "Complete Packing" at bounding box center [1291, 479] width 110 height 27
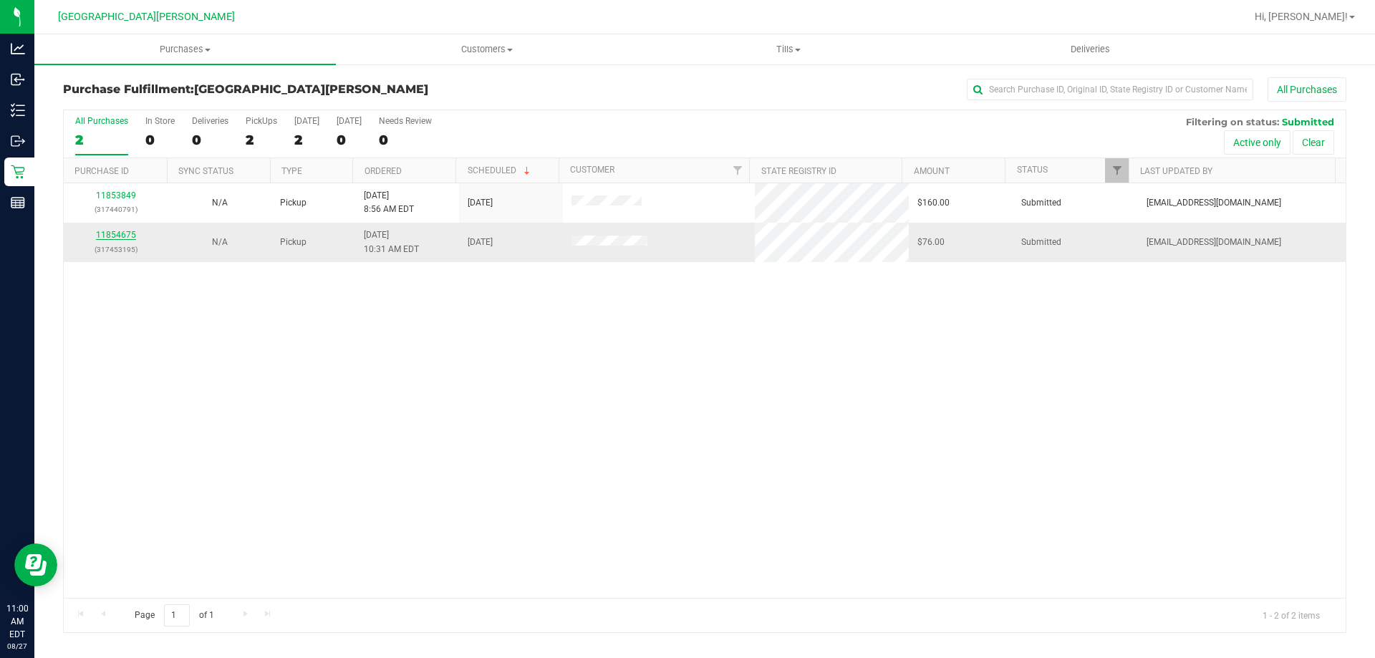
click at [118, 236] on link "11854675" at bounding box center [116, 235] width 40 height 10
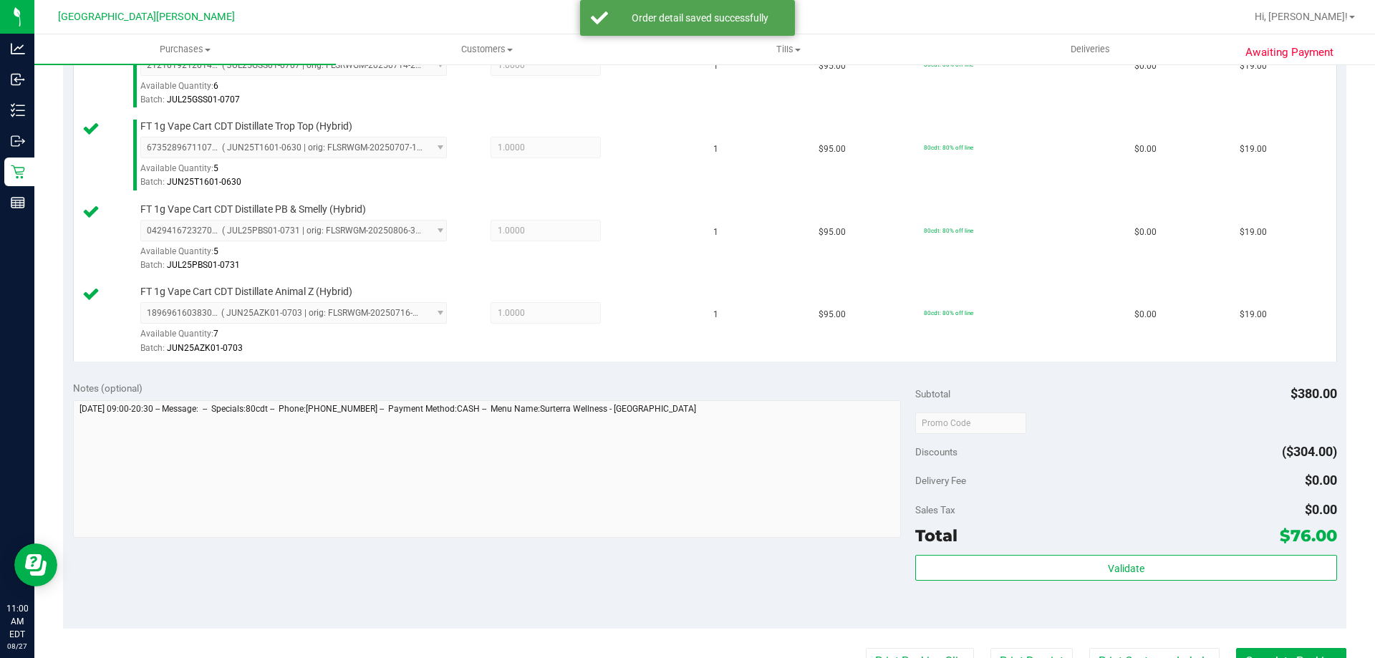
scroll to position [430, 0]
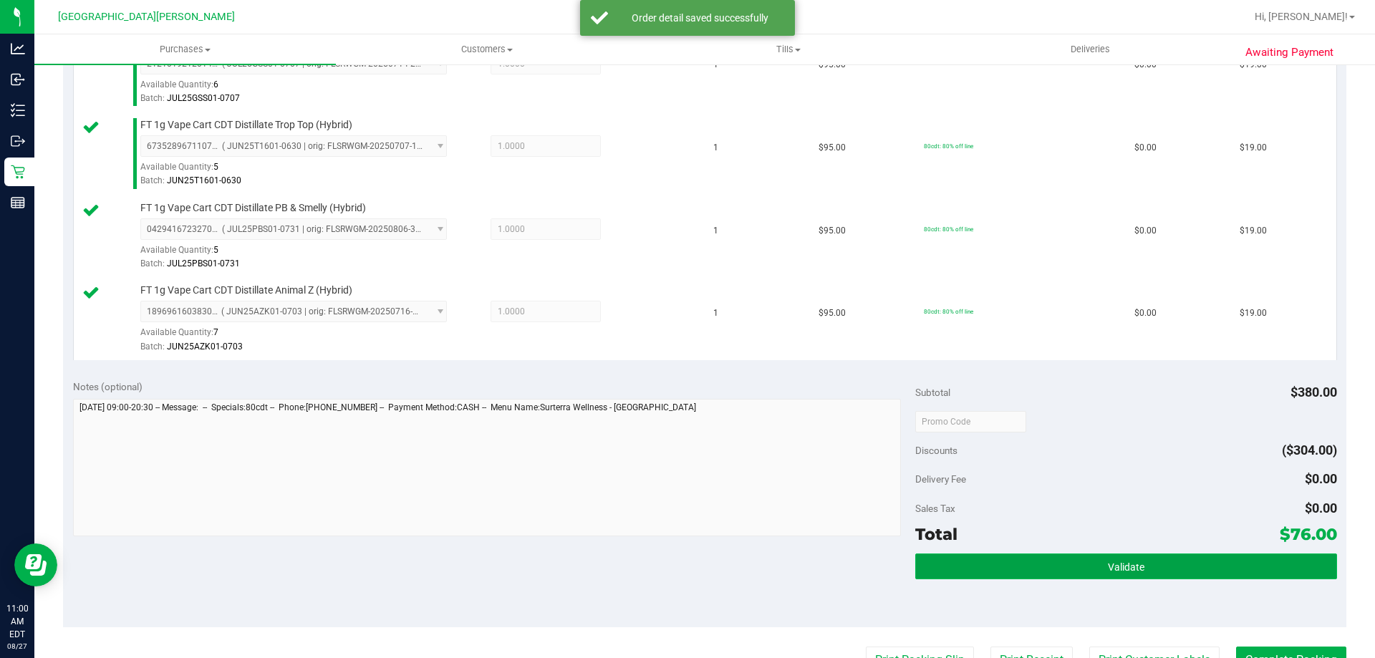
click at [1085, 574] on button "Validate" at bounding box center [1125, 567] width 421 height 26
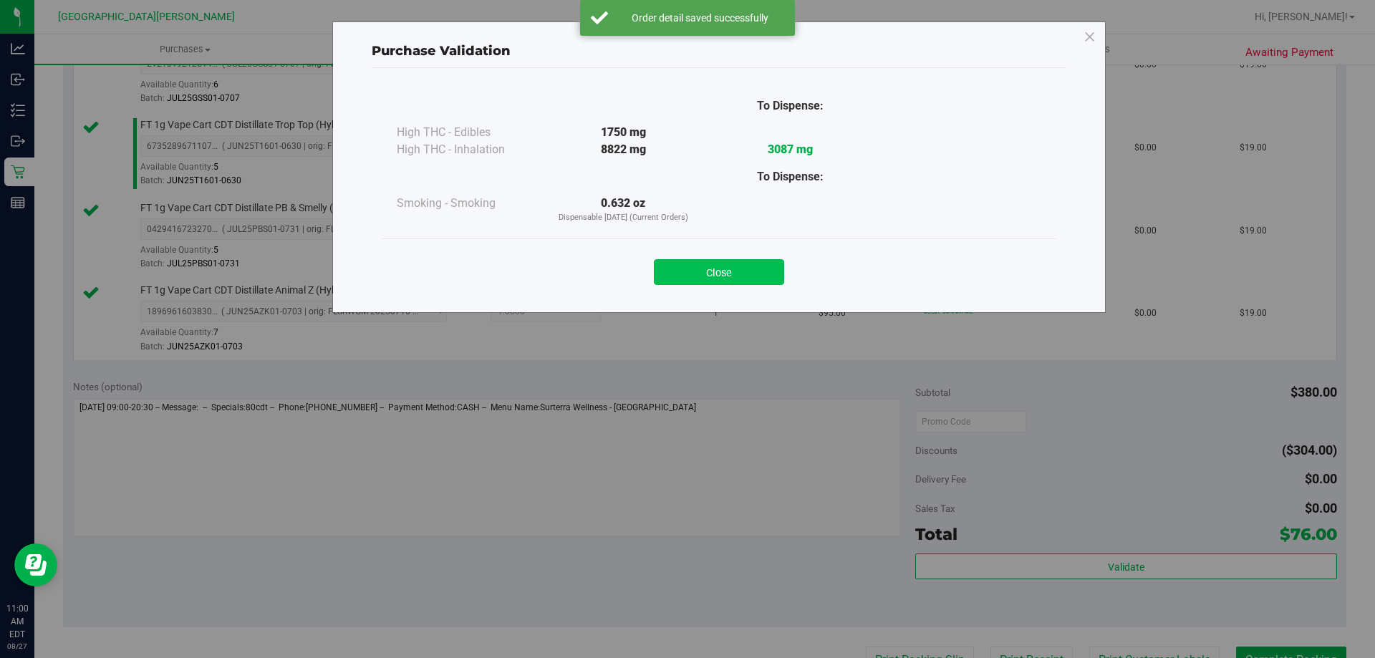
click at [745, 271] on button "Close" at bounding box center [719, 272] width 130 height 26
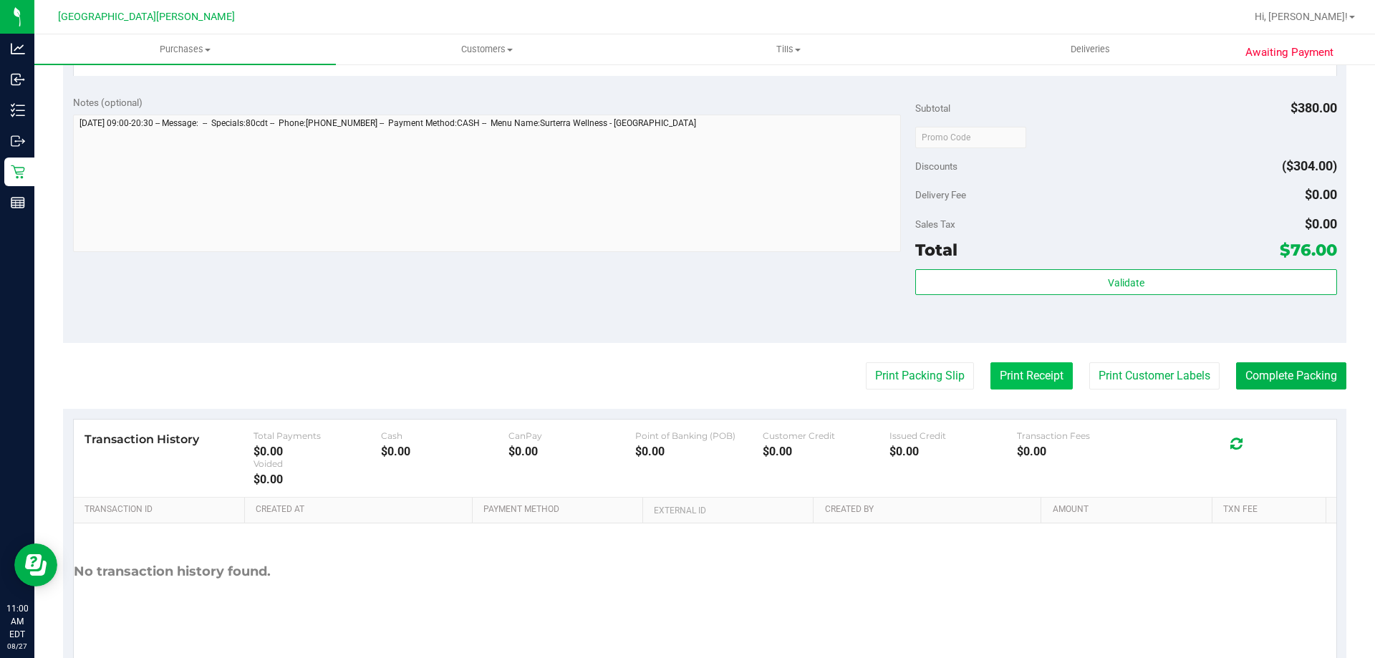
scroll to position [716, 0]
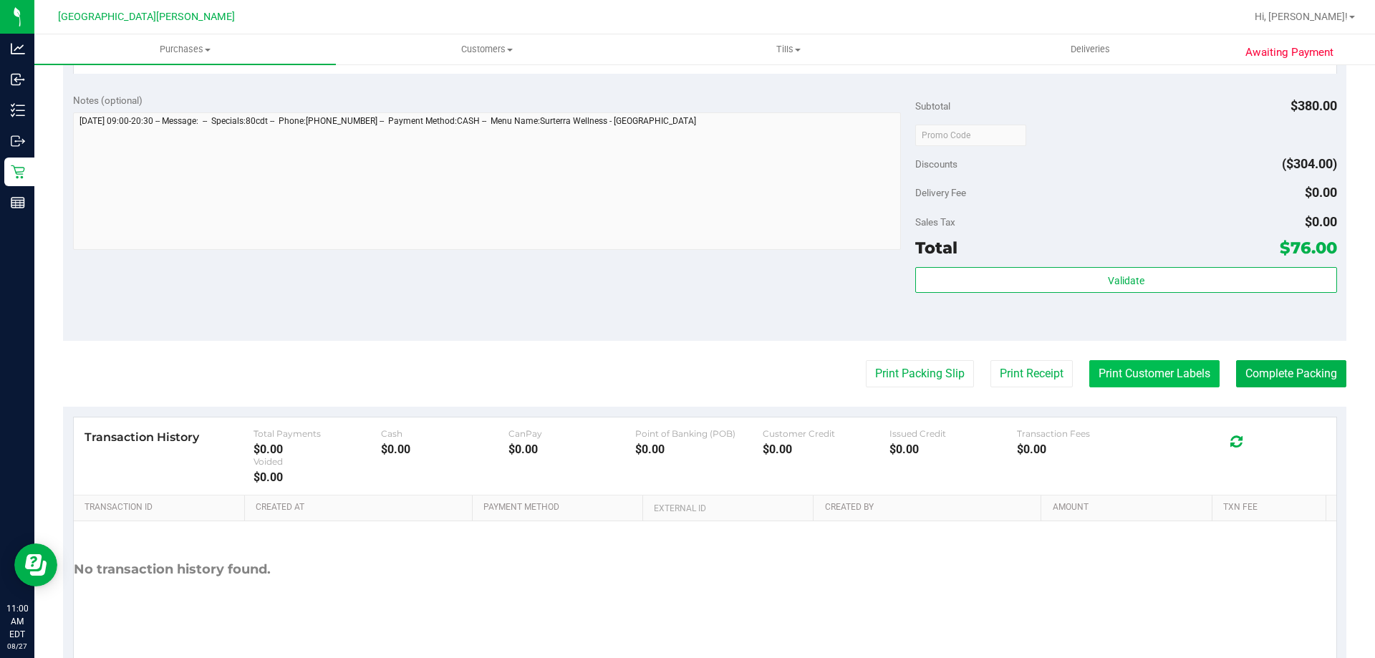
click at [1159, 376] on button "Print Customer Labels" at bounding box center [1154, 373] width 130 height 27
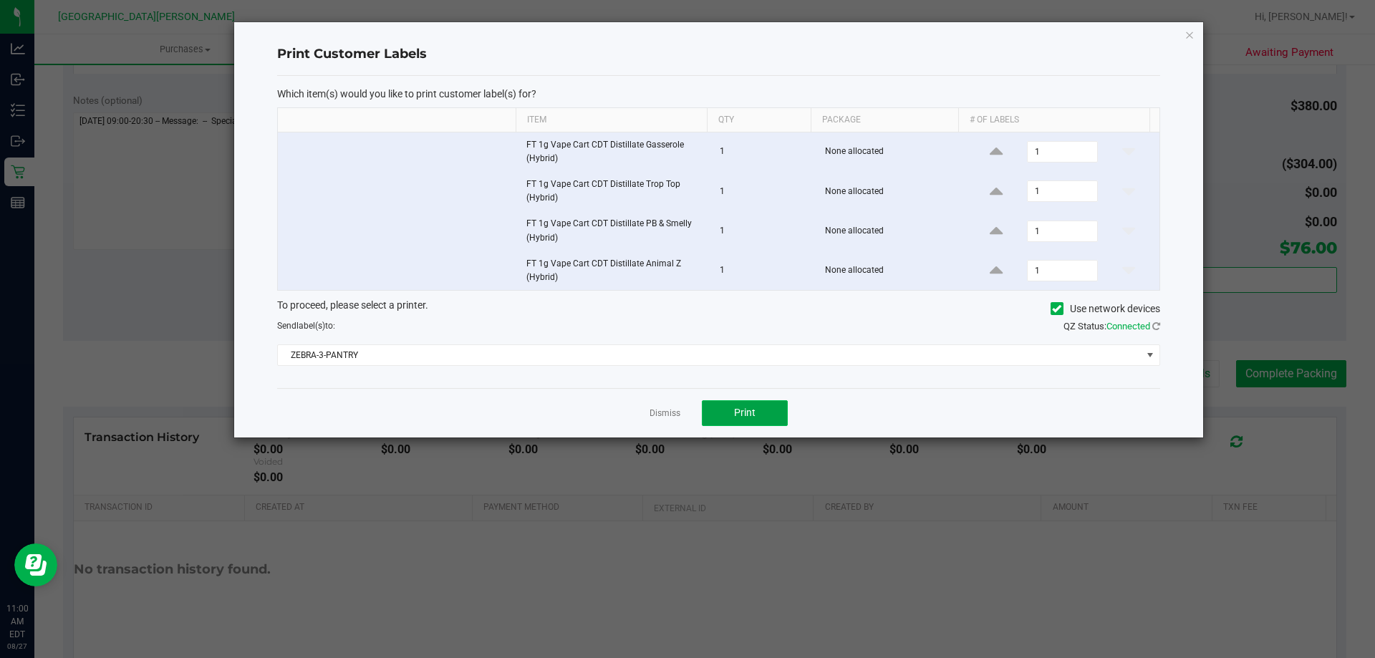
click at [759, 416] on button "Print" at bounding box center [745, 413] width 86 height 26
click at [666, 415] on link "Dismiss" at bounding box center [665, 414] width 31 height 12
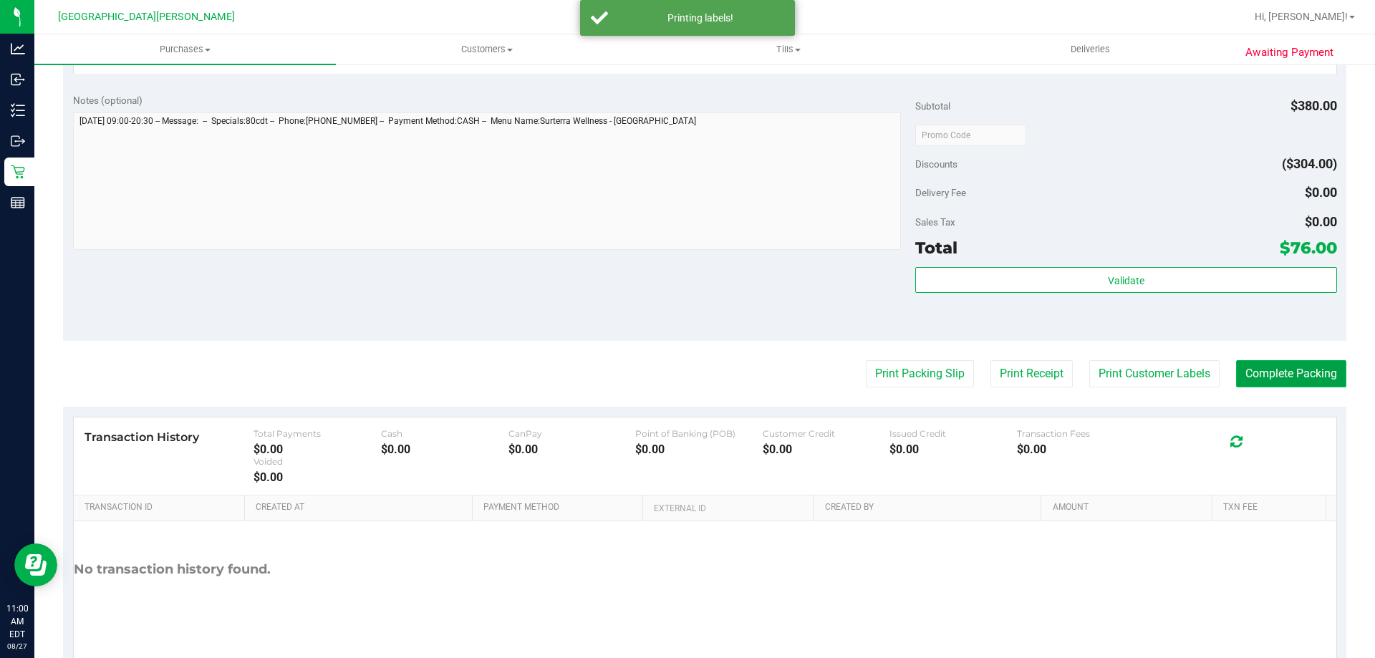
click at [1283, 372] on button "Complete Packing" at bounding box center [1291, 373] width 110 height 27
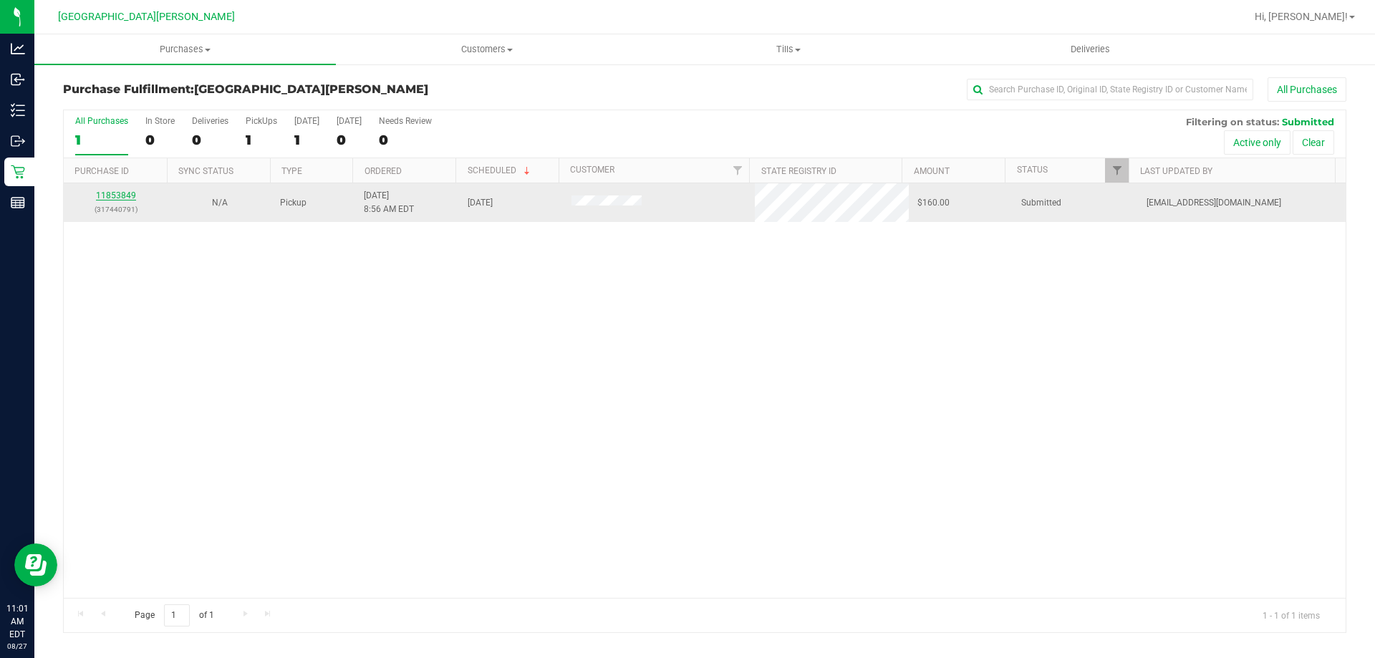
click at [117, 194] on link "11853849" at bounding box center [116, 196] width 40 height 10
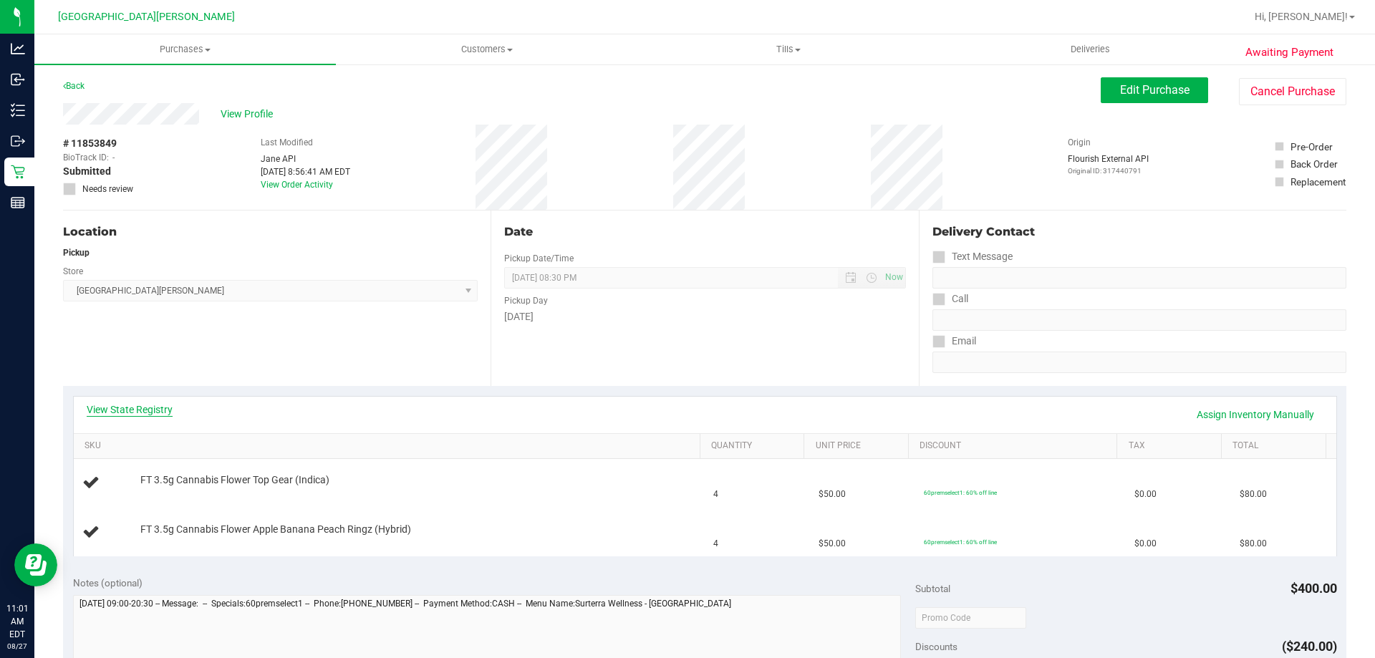
click at [159, 404] on link "View State Registry" at bounding box center [130, 410] width 86 height 14
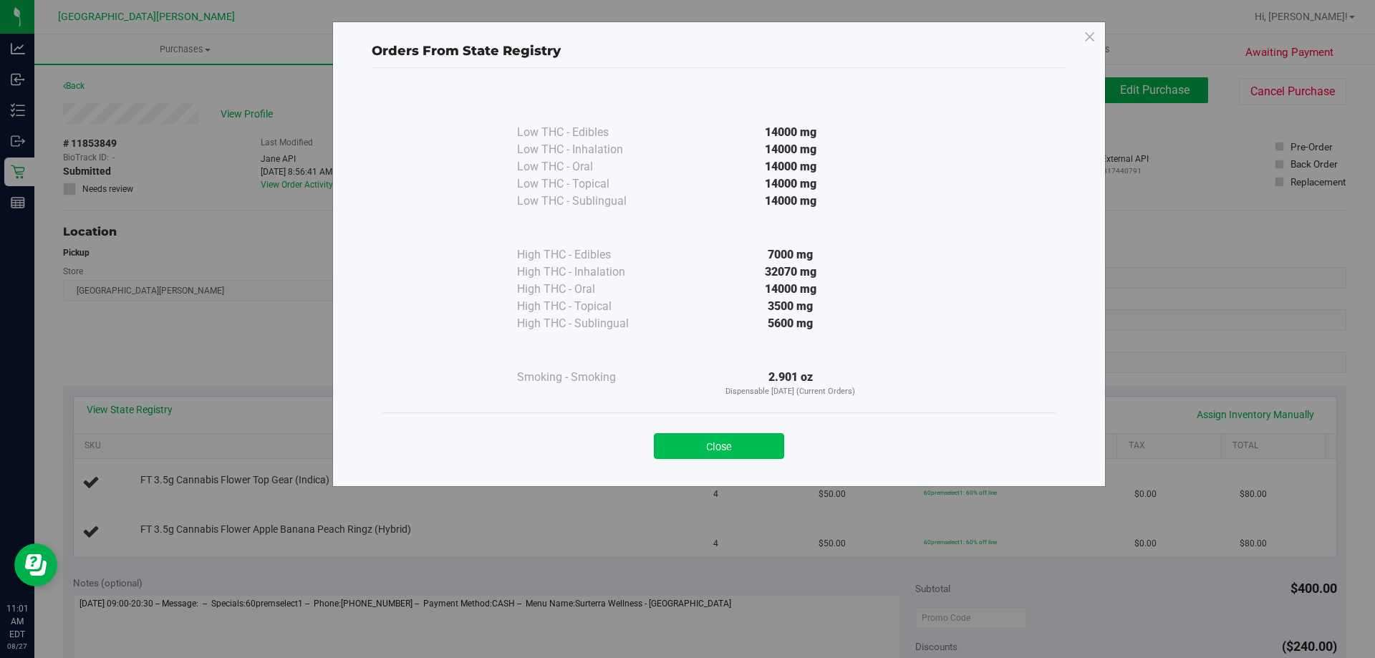
click at [733, 439] on button "Close" at bounding box center [719, 446] width 130 height 26
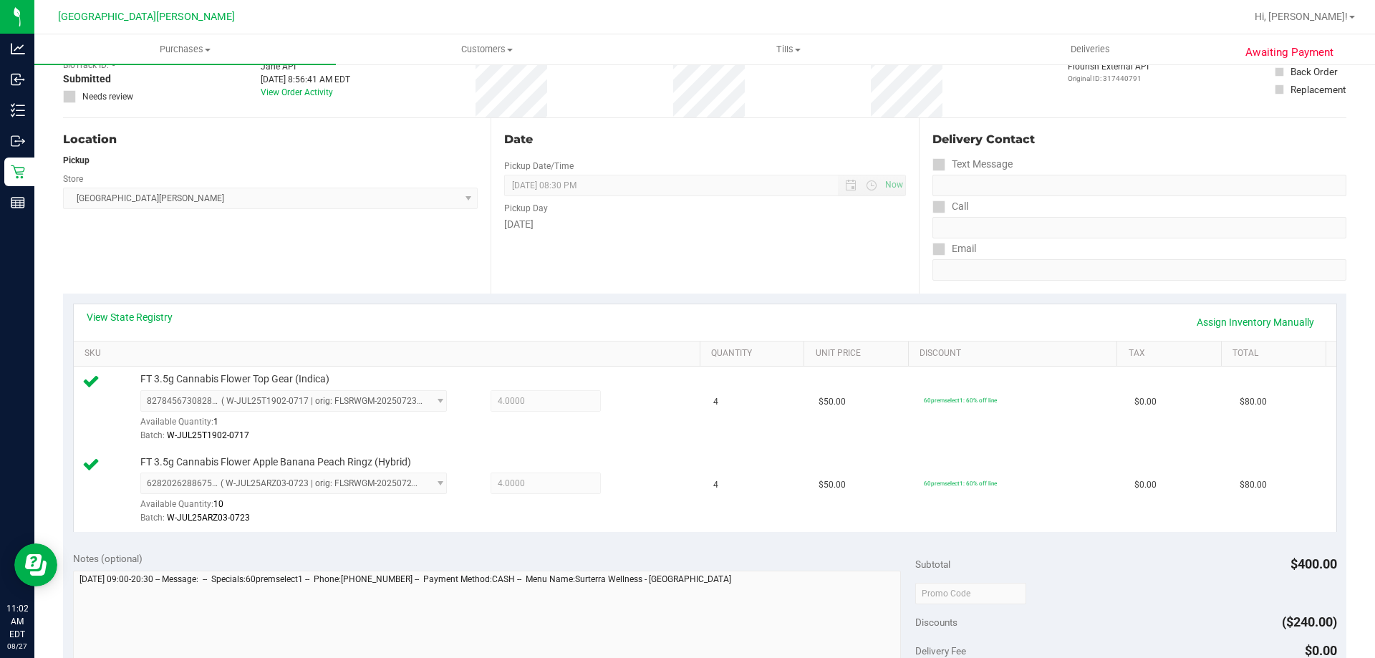
scroll to position [287, 0]
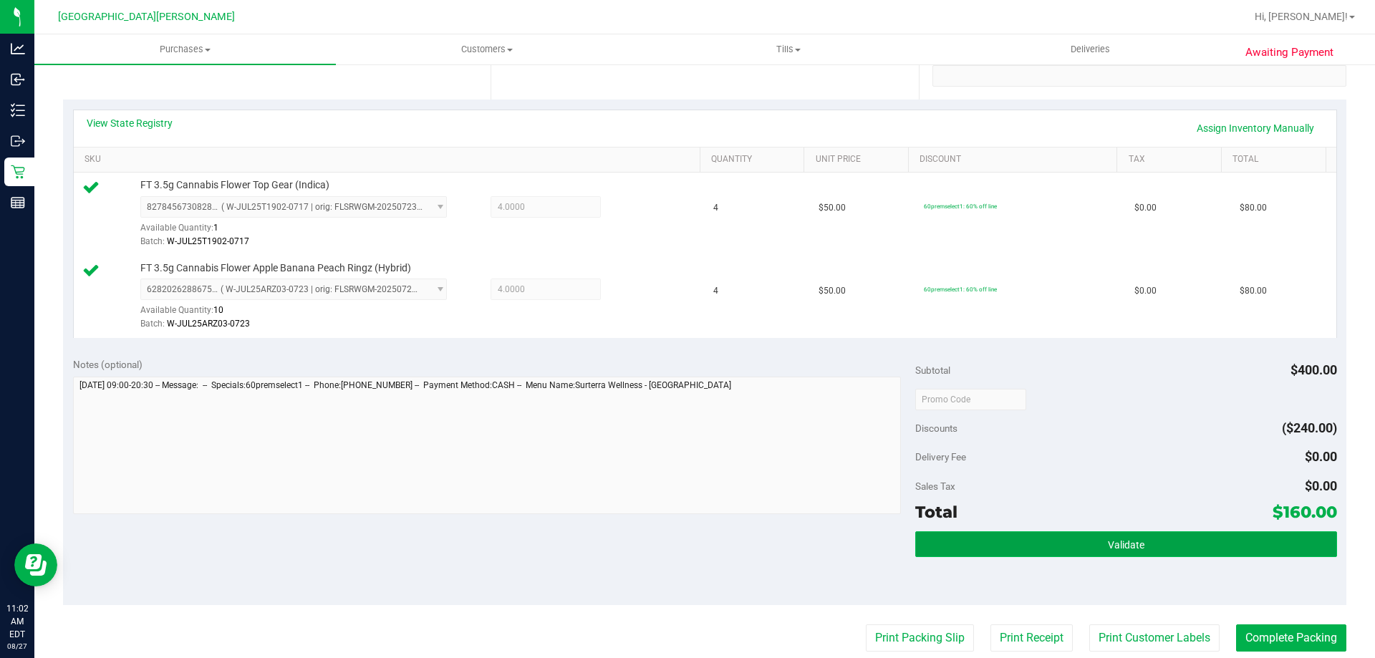
click at [1104, 551] on button "Validate" at bounding box center [1125, 544] width 421 height 26
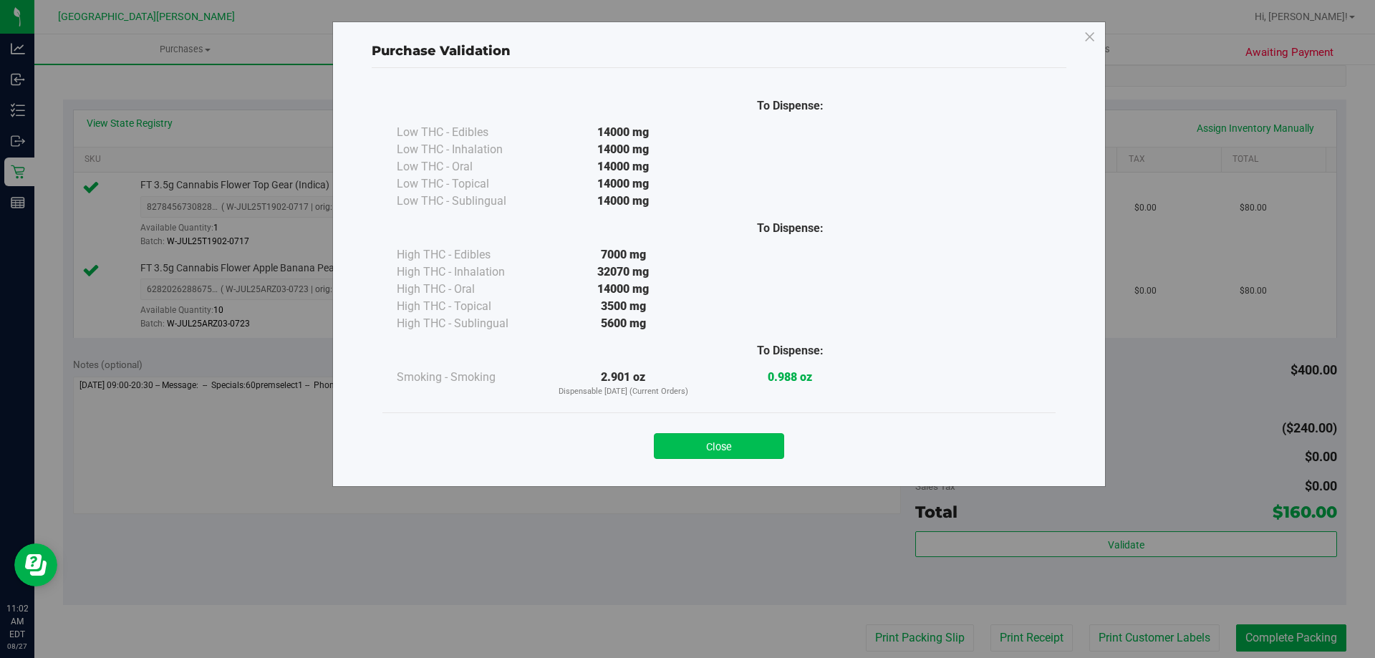
click at [756, 443] on button "Close" at bounding box center [719, 446] width 130 height 26
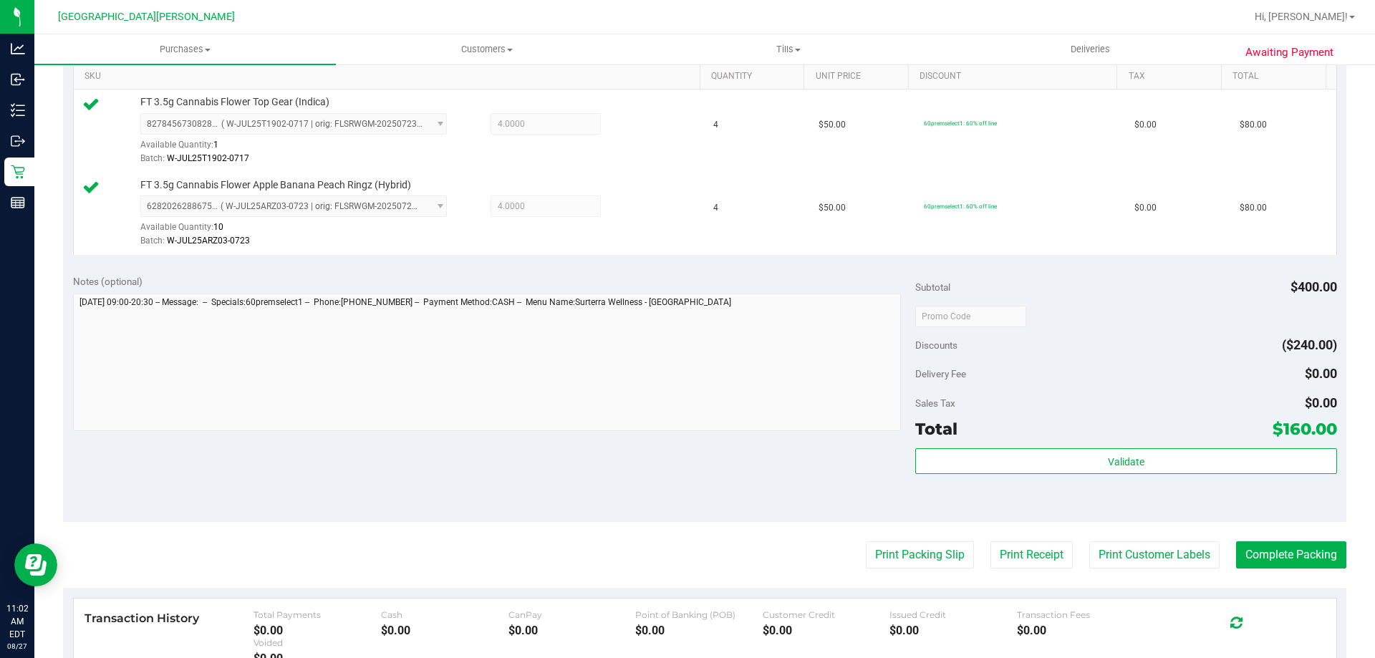
scroll to position [501, 0]
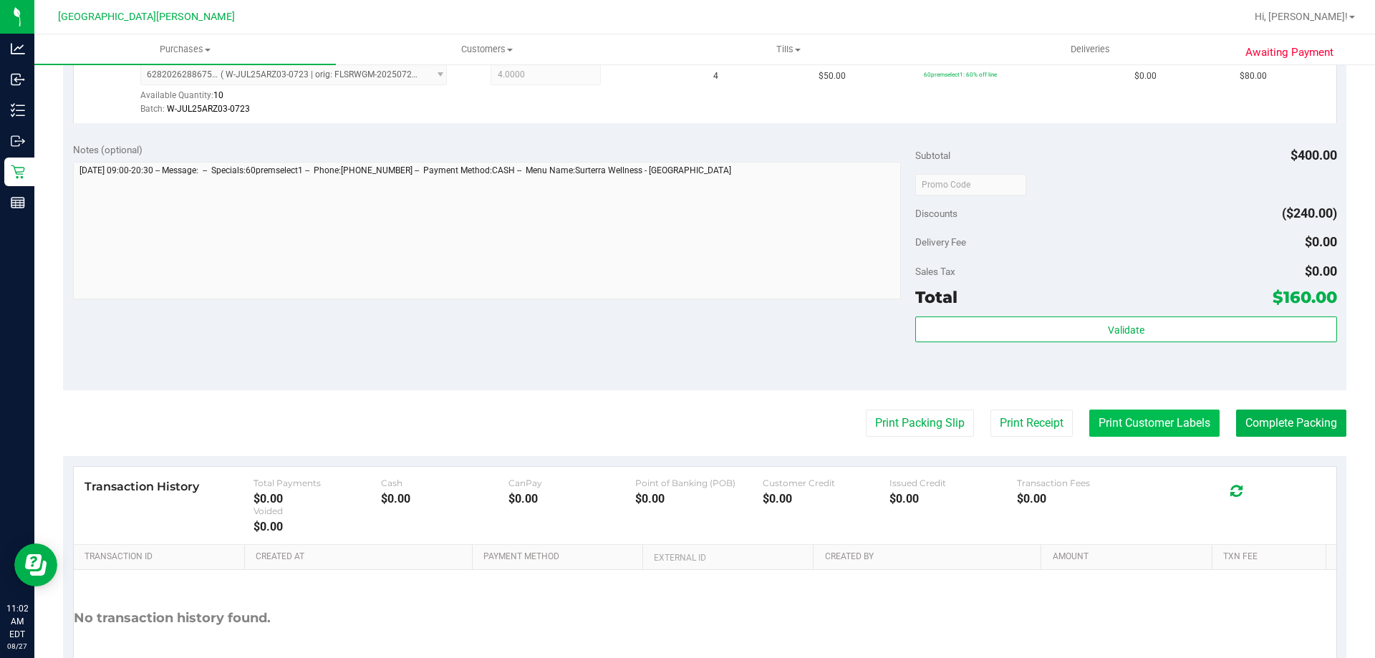
click at [1122, 423] on button "Print Customer Labels" at bounding box center [1154, 423] width 130 height 27
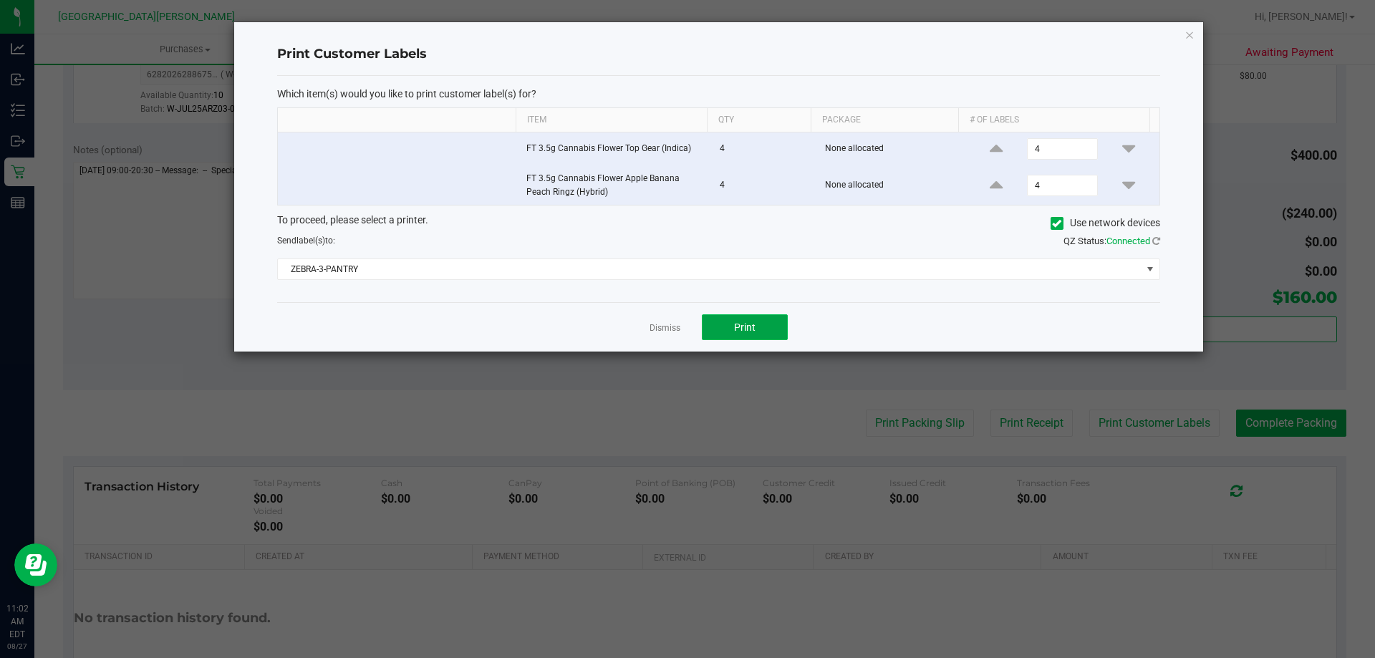
click at [765, 327] on button "Print" at bounding box center [745, 327] width 86 height 26
click at [673, 328] on link "Dismiss" at bounding box center [665, 328] width 31 height 12
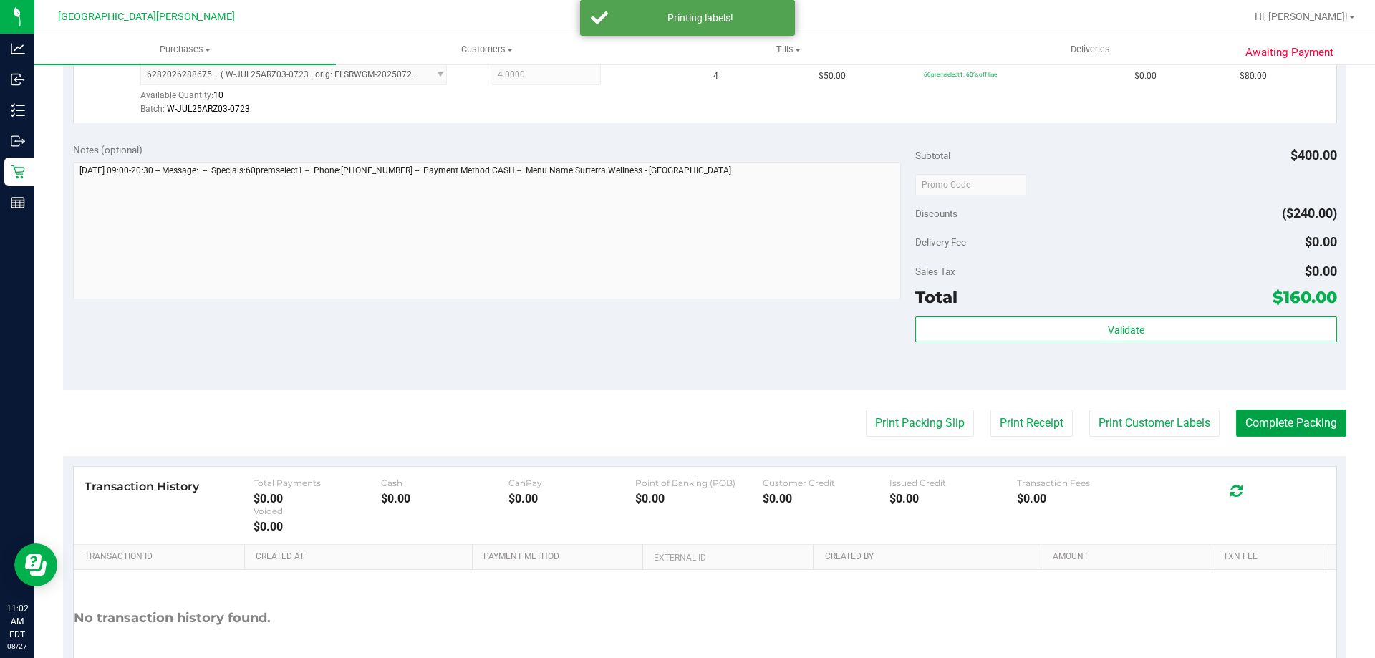
click at [1261, 415] on button "Complete Packing" at bounding box center [1291, 423] width 110 height 27
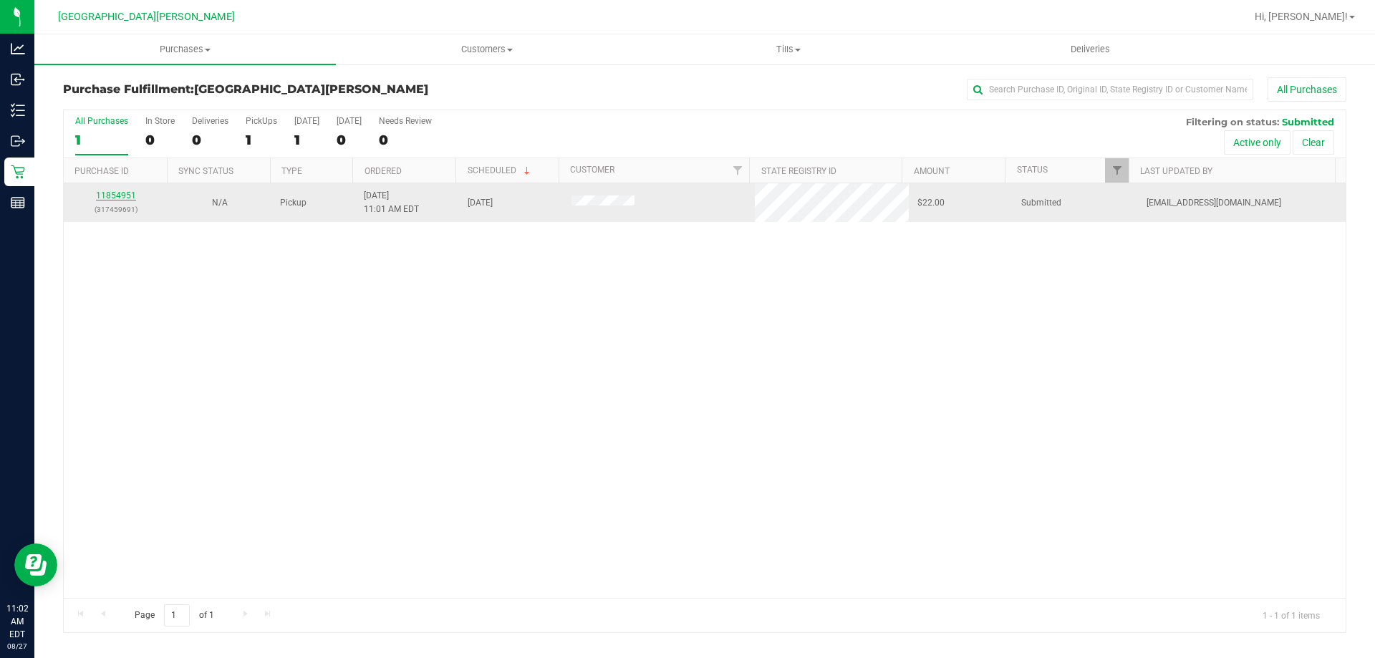
click at [118, 196] on link "11854951" at bounding box center [116, 196] width 40 height 10
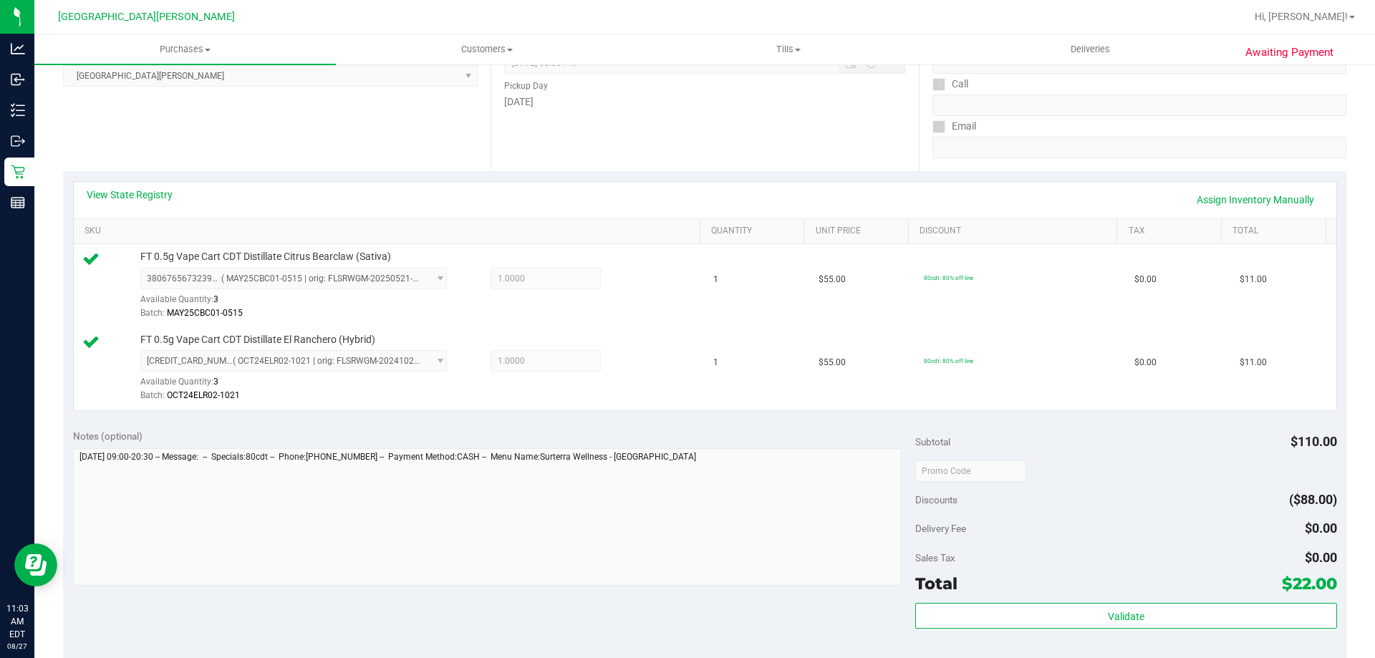
scroll to position [501, 0]
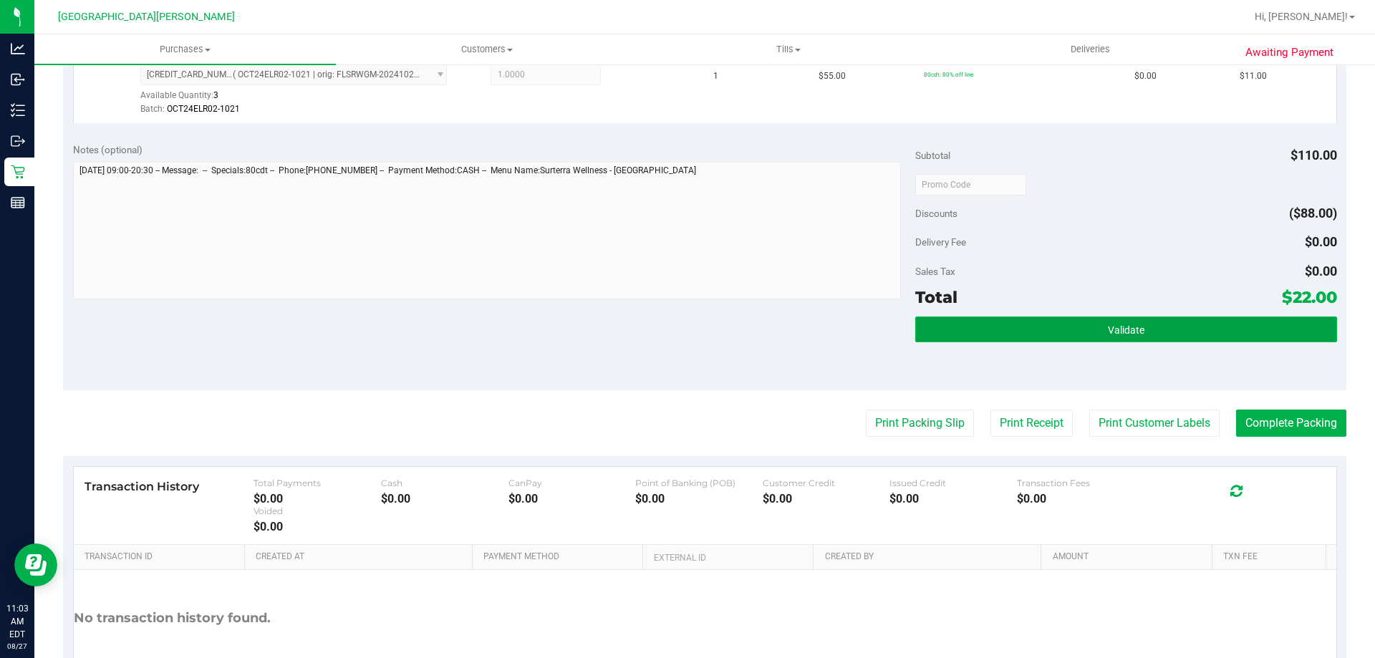
click at [1071, 325] on button "Validate" at bounding box center [1125, 330] width 421 height 26
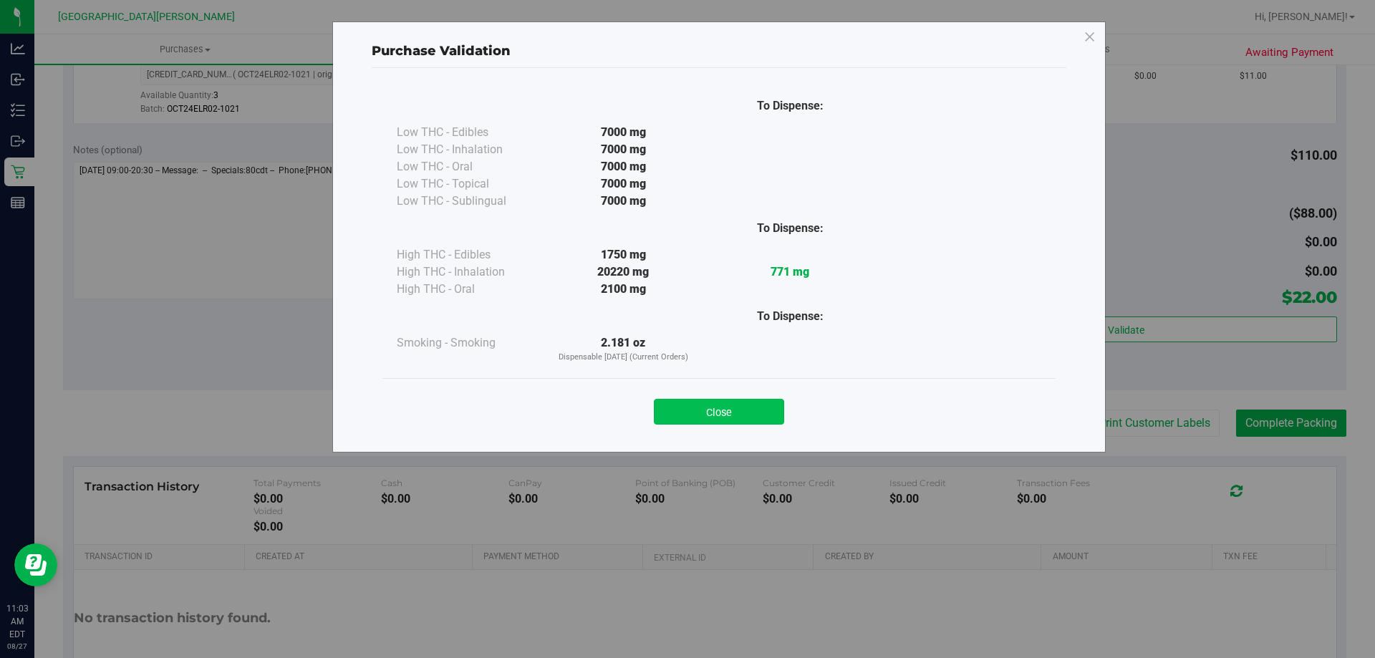
click at [769, 408] on button "Close" at bounding box center [719, 412] width 130 height 26
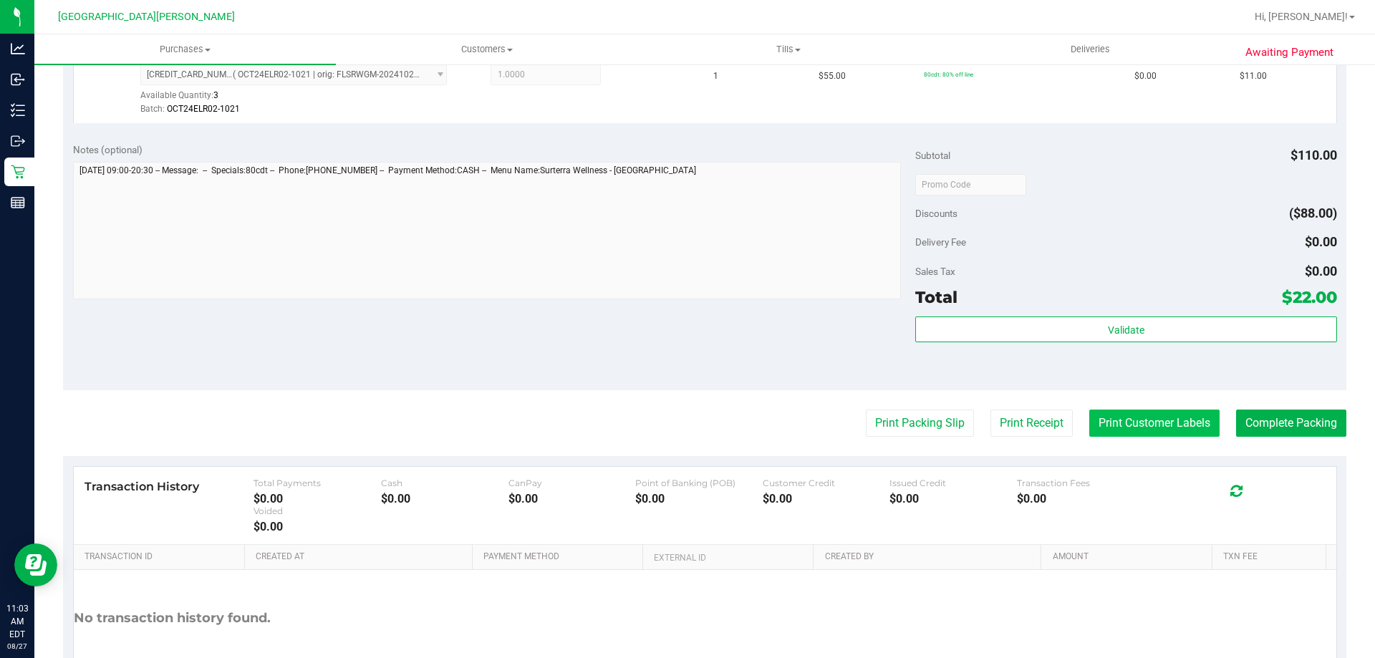
click at [1172, 422] on button "Print Customer Labels" at bounding box center [1154, 423] width 130 height 27
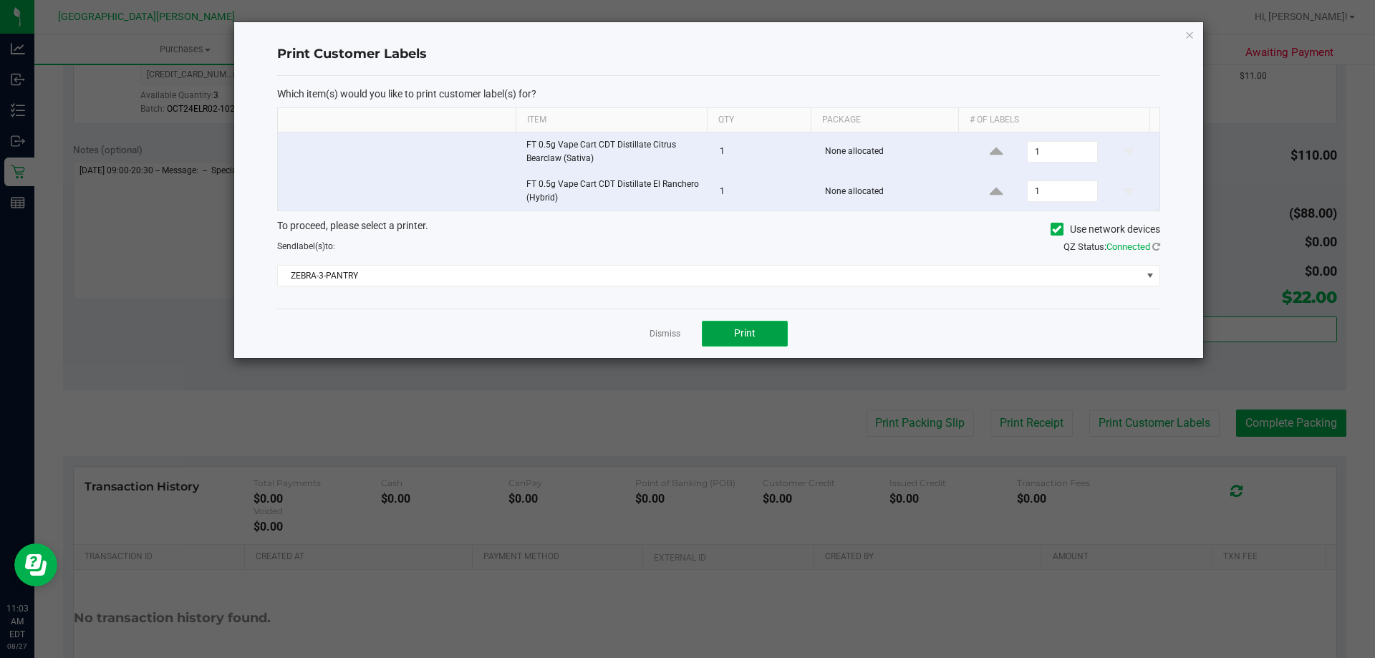
click at [722, 334] on button "Print" at bounding box center [745, 334] width 86 height 26
click at [663, 333] on link "Dismiss" at bounding box center [665, 334] width 31 height 12
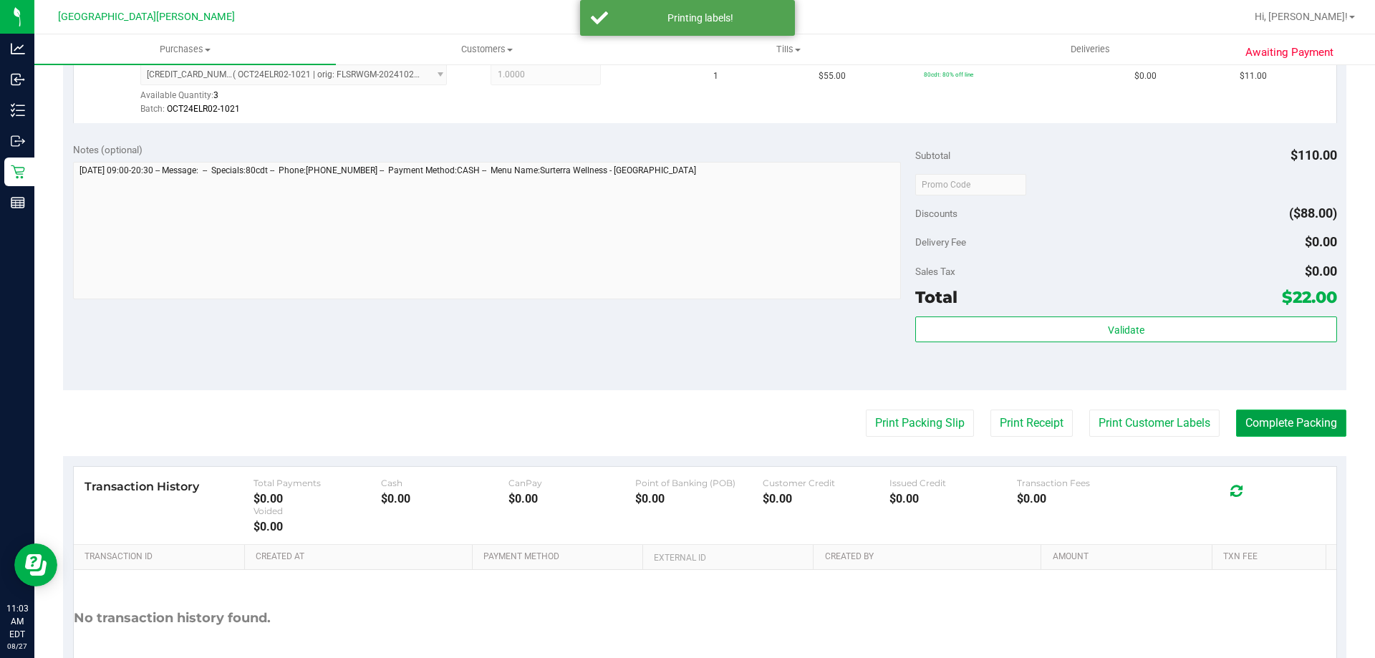
click at [1288, 421] on button "Complete Packing" at bounding box center [1291, 423] width 110 height 27
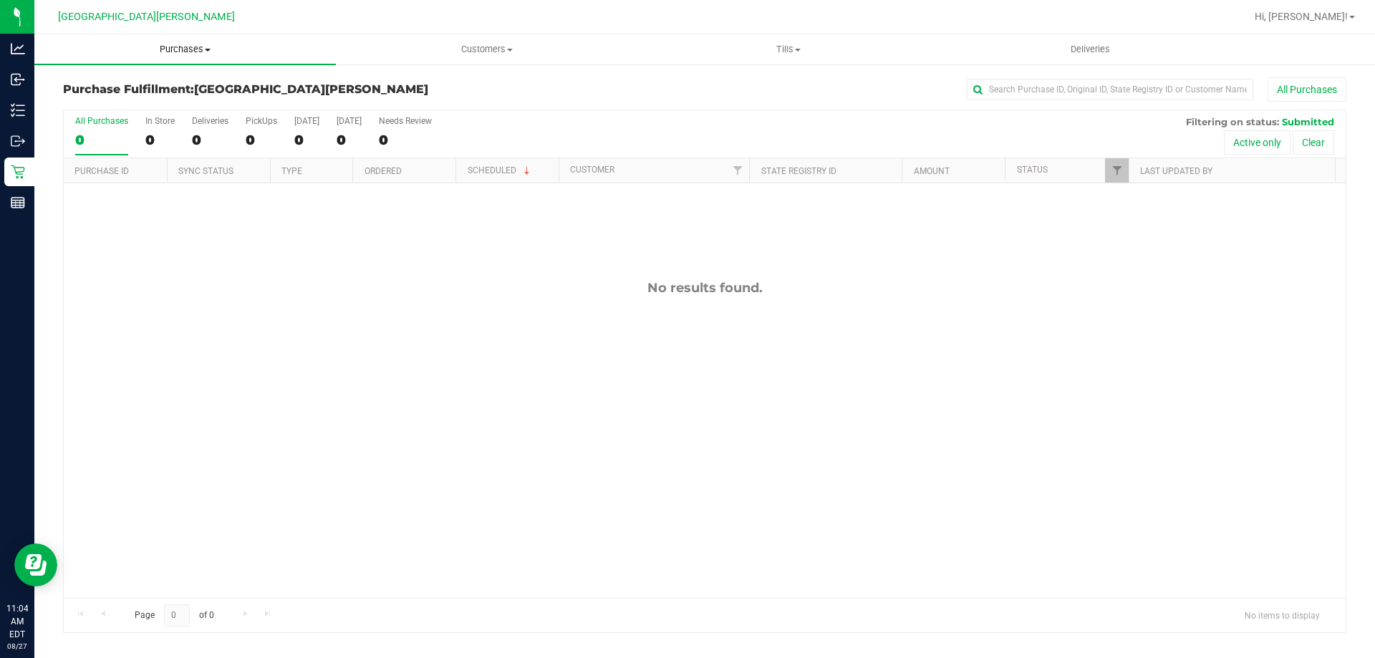
click at [193, 41] on uib-tab-heading "Purchases Summary of purchases Fulfillment All purchases" at bounding box center [185, 49] width 302 height 30
click at [173, 82] on span "Summary of purchases" at bounding box center [107, 86] width 147 height 12
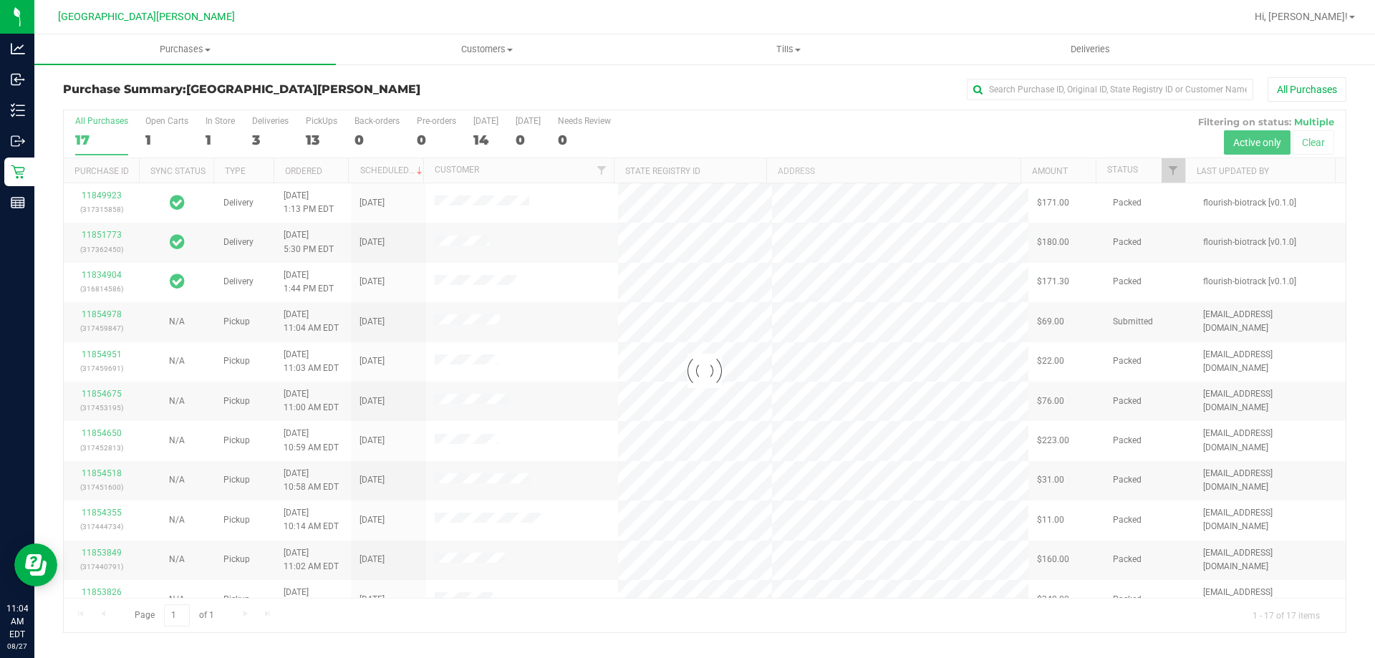
click at [214, 124] on div at bounding box center [705, 371] width 1282 height 522
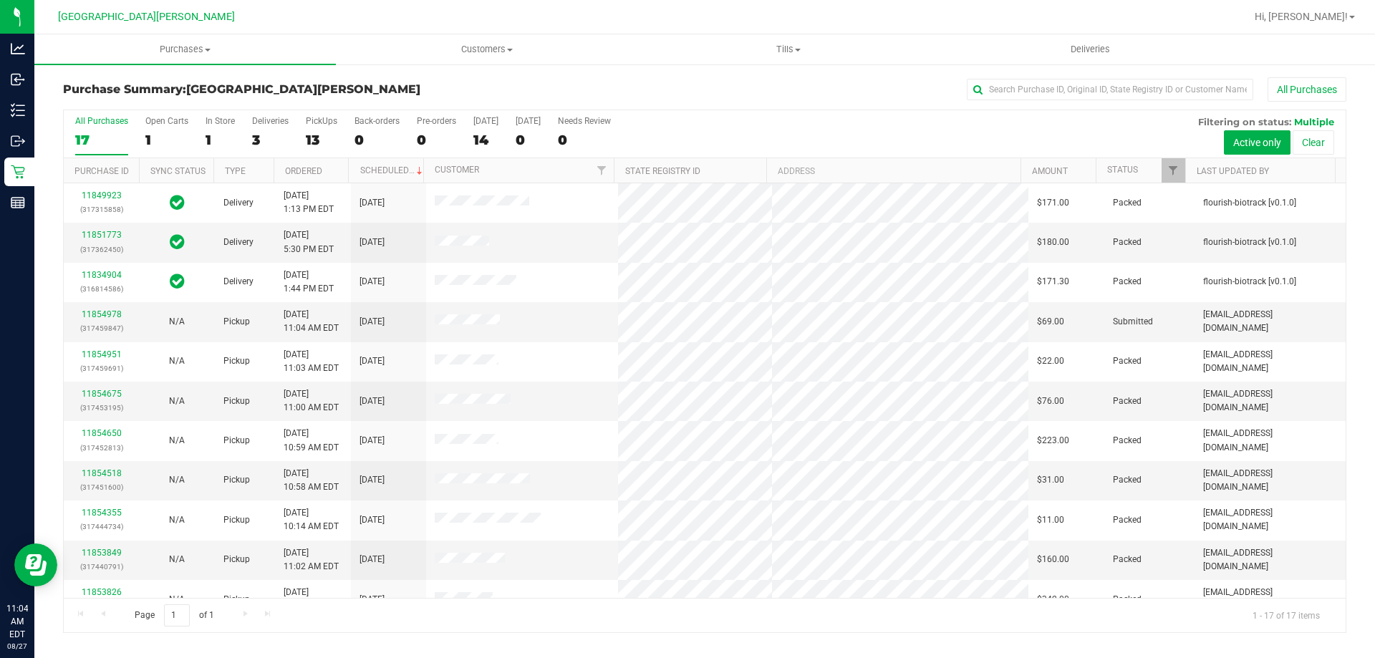
click at [214, 124] on div "In Store" at bounding box center [220, 121] width 29 height 10
click at [0, 0] on input "In Store 1" at bounding box center [0, 0] width 0 height 0
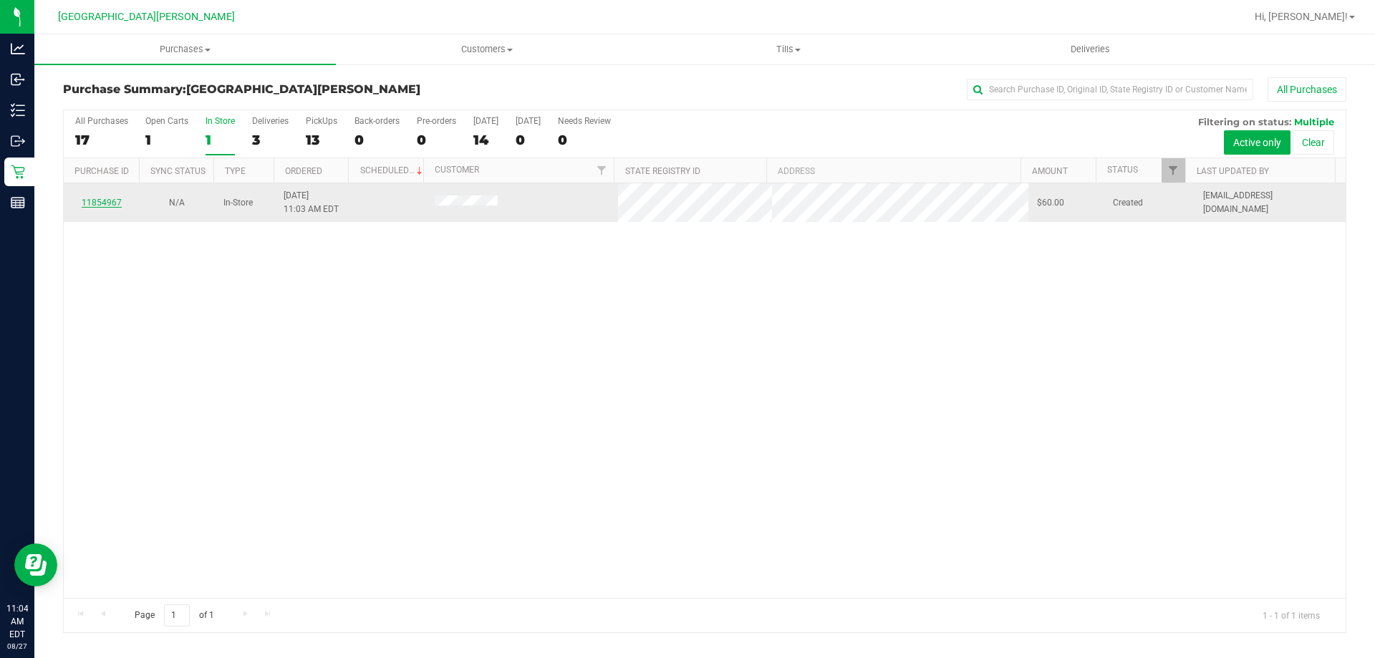
click at [117, 204] on link "11854967" at bounding box center [102, 203] width 40 height 10
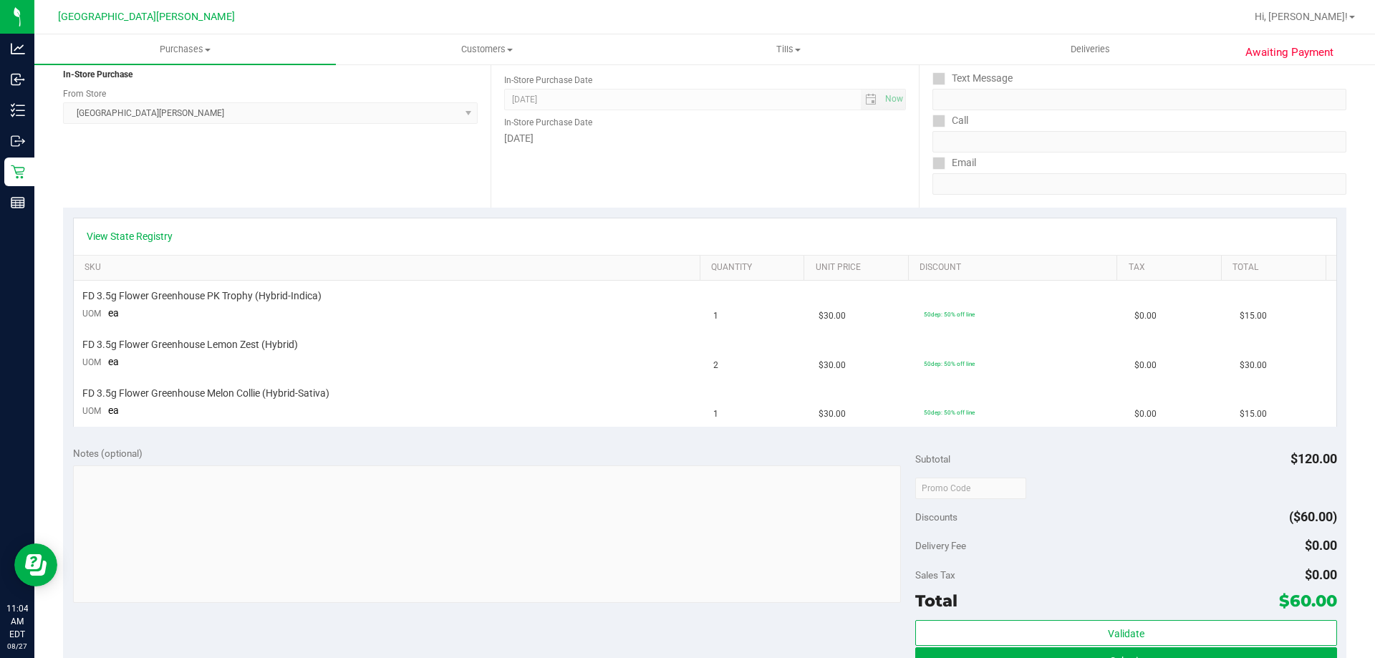
scroll to position [215, 0]
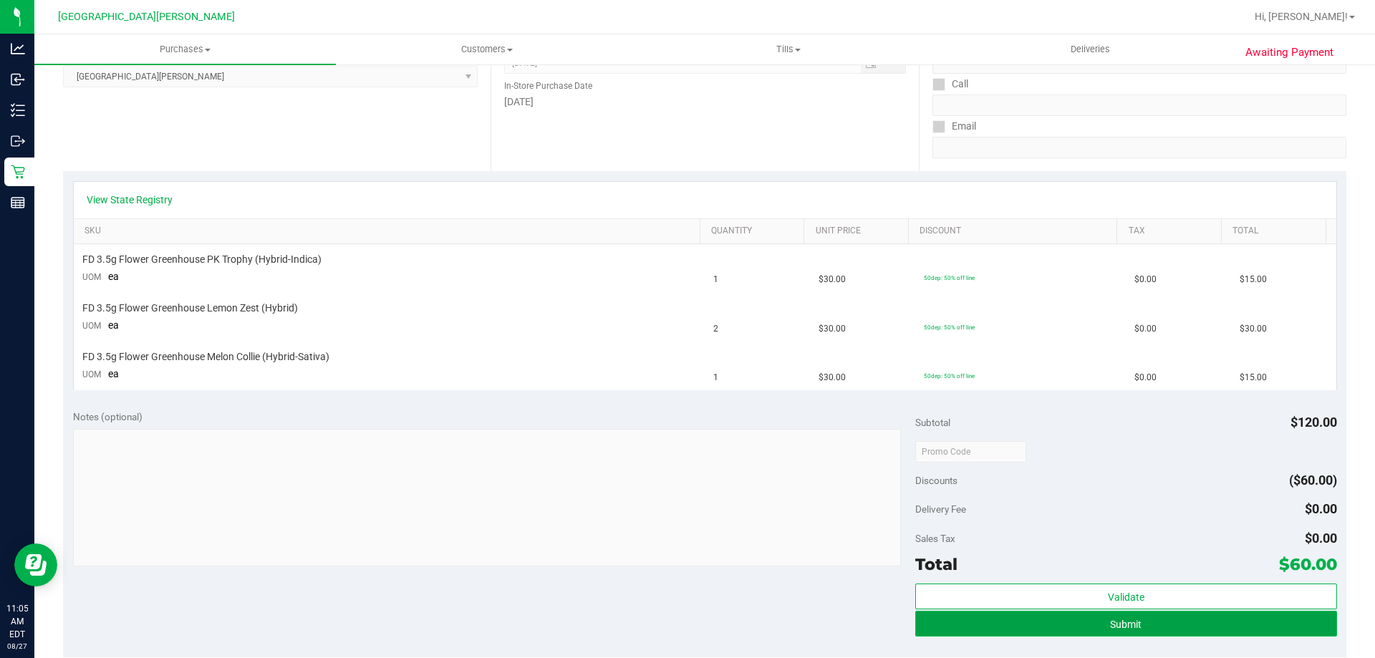
click at [1084, 630] on button "Submit" at bounding box center [1125, 624] width 421 height 26
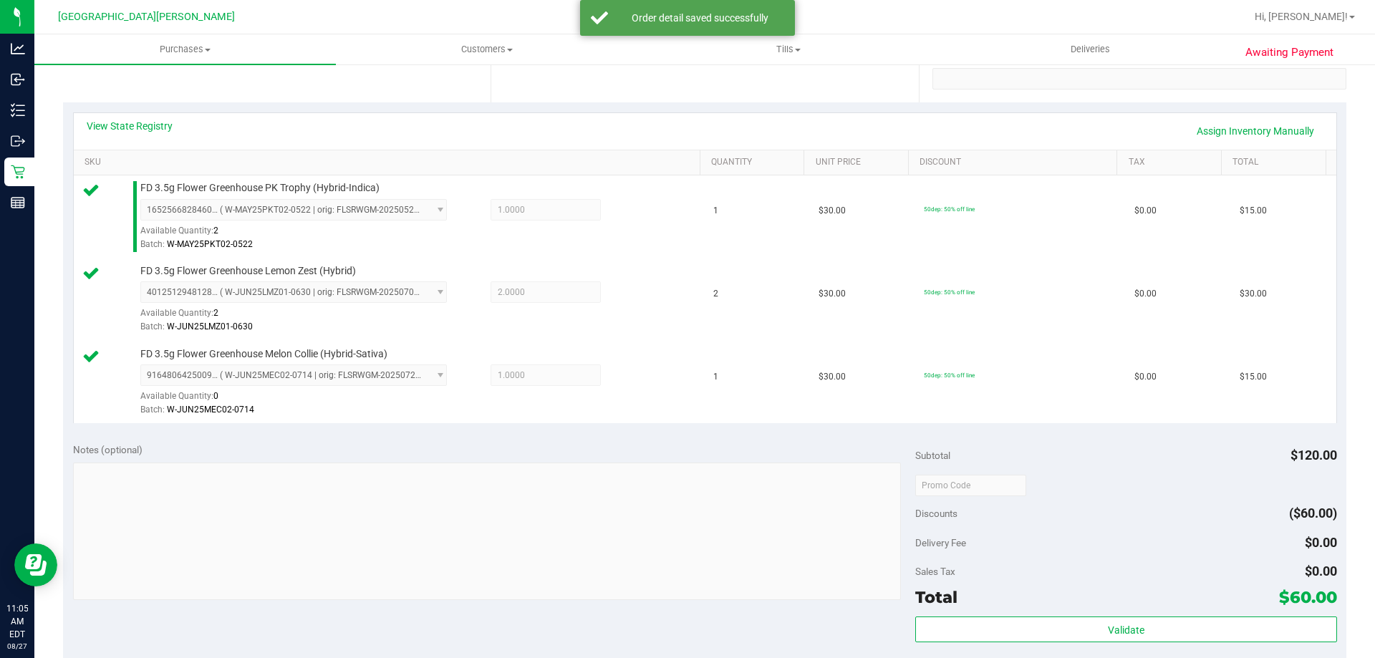
scroll to position [358, 0]
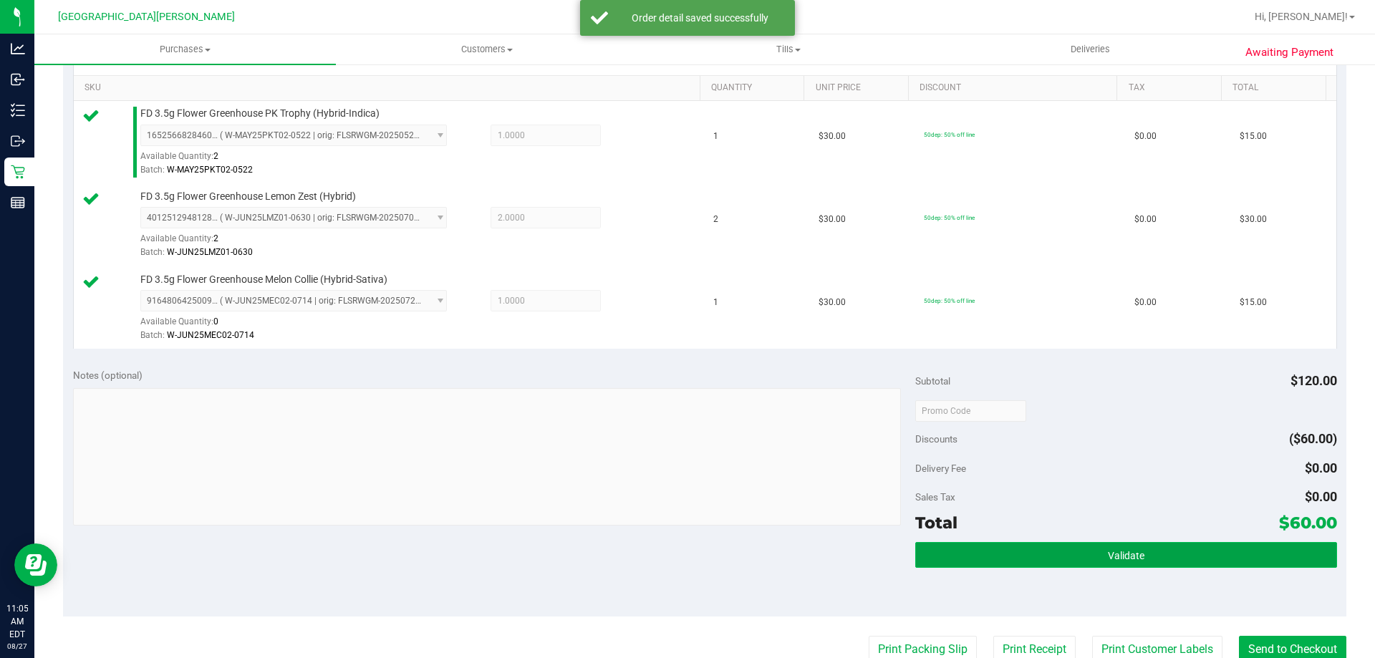
click at [1069, 544] on button "Validate" at bounding box center [1125, 555] width 421 height 26
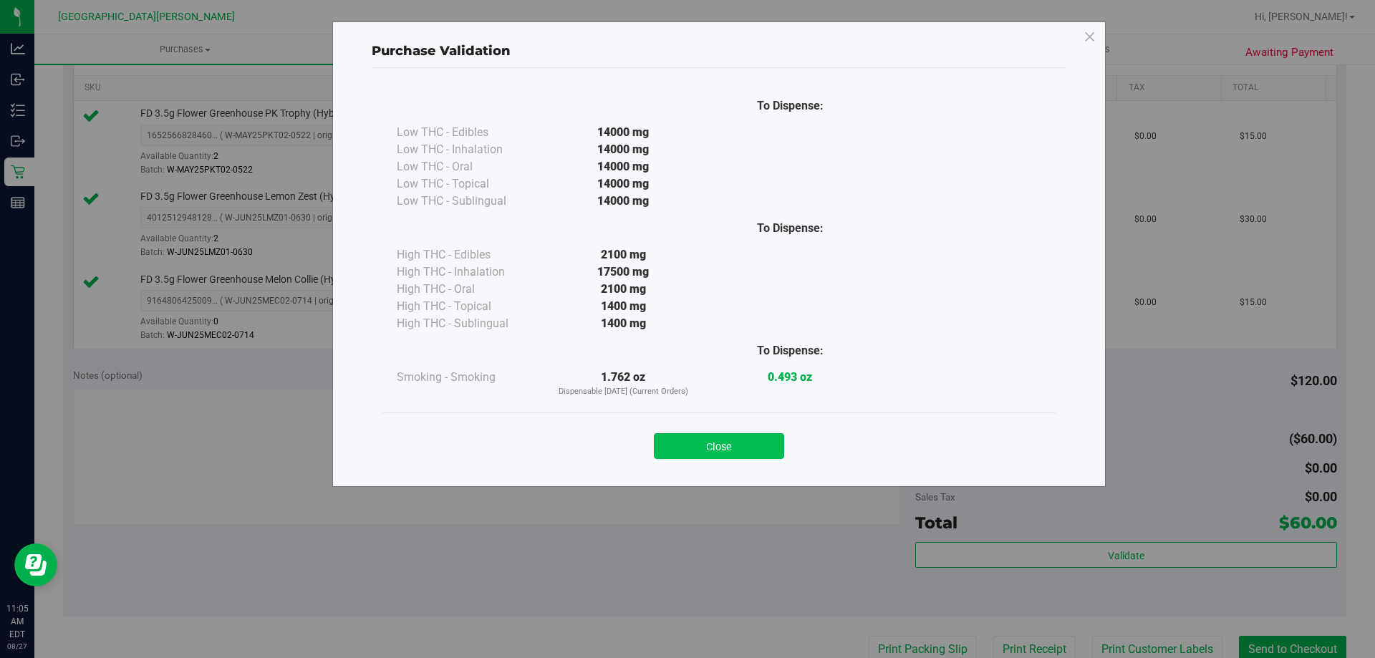
click at [757, 452] on button "Close" at bounding box center [719, 446] width 130 height 26
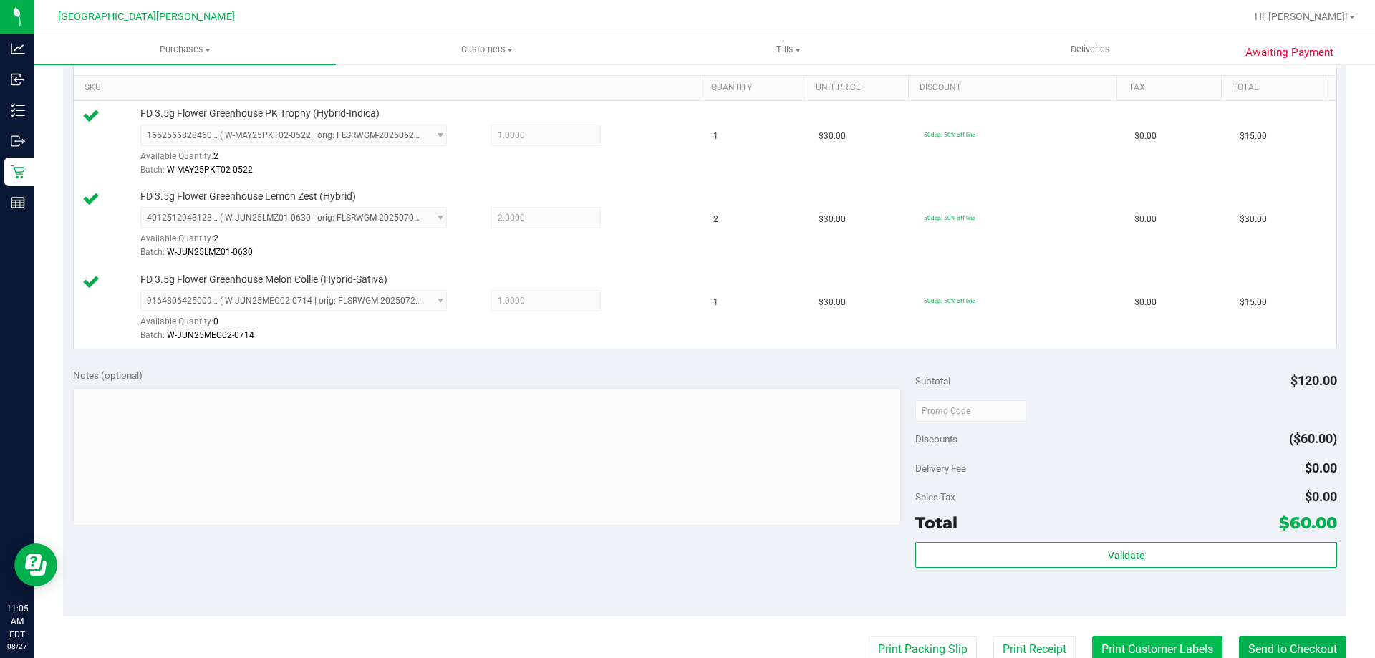
click at [1175, 643] on button "Print Customer Labels" at bounding box center [1157, 649] width 130 height 27
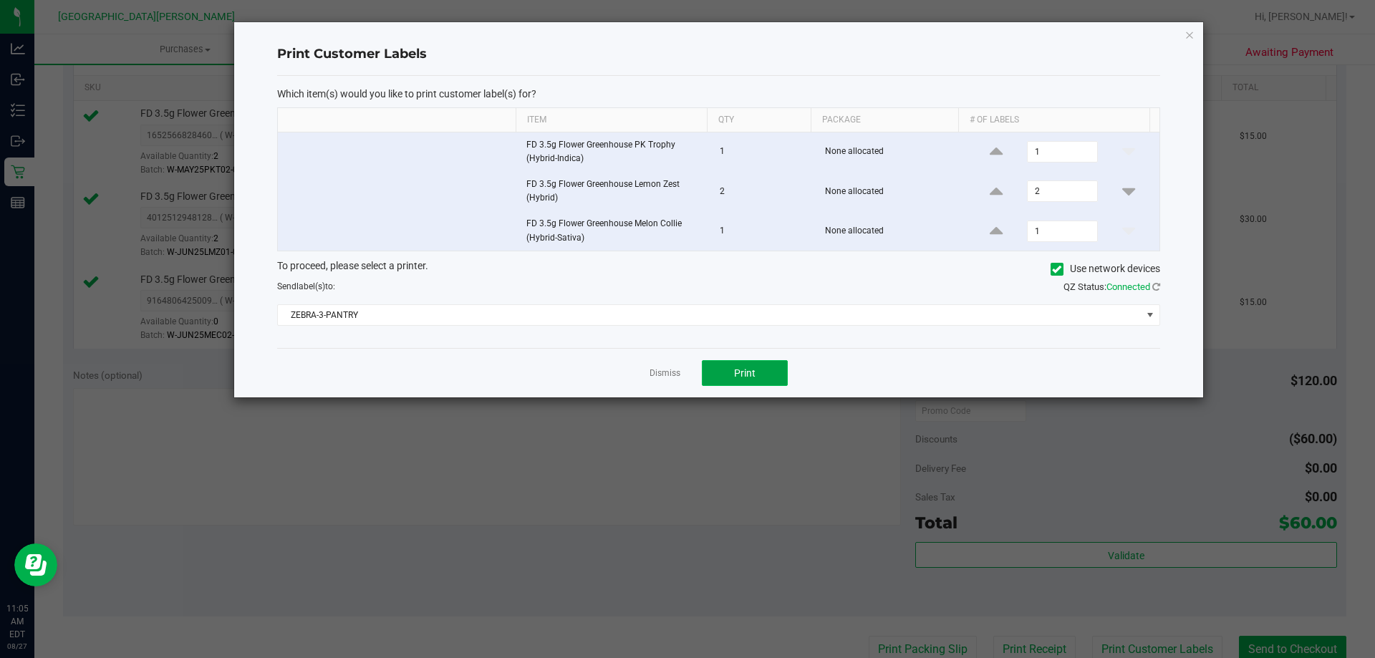
click at [763, 376] on button "Print" at bounding box center [745, 373] width 86 height 26
click at [659, 370] on link "Dismiss" at bounding box center [665, 373] width 31 height 12
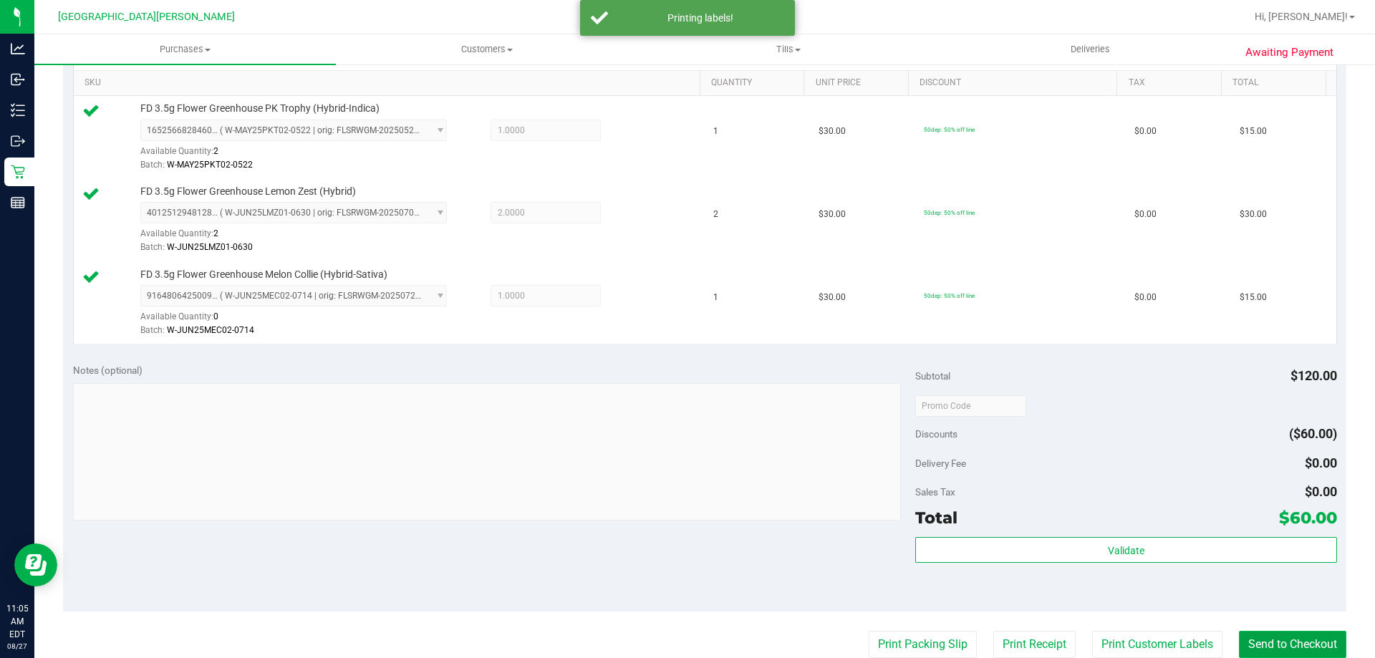
click at [1276, 639] on button "Send to Checkout" at bounding box center [1292, 644] width 107 height 27
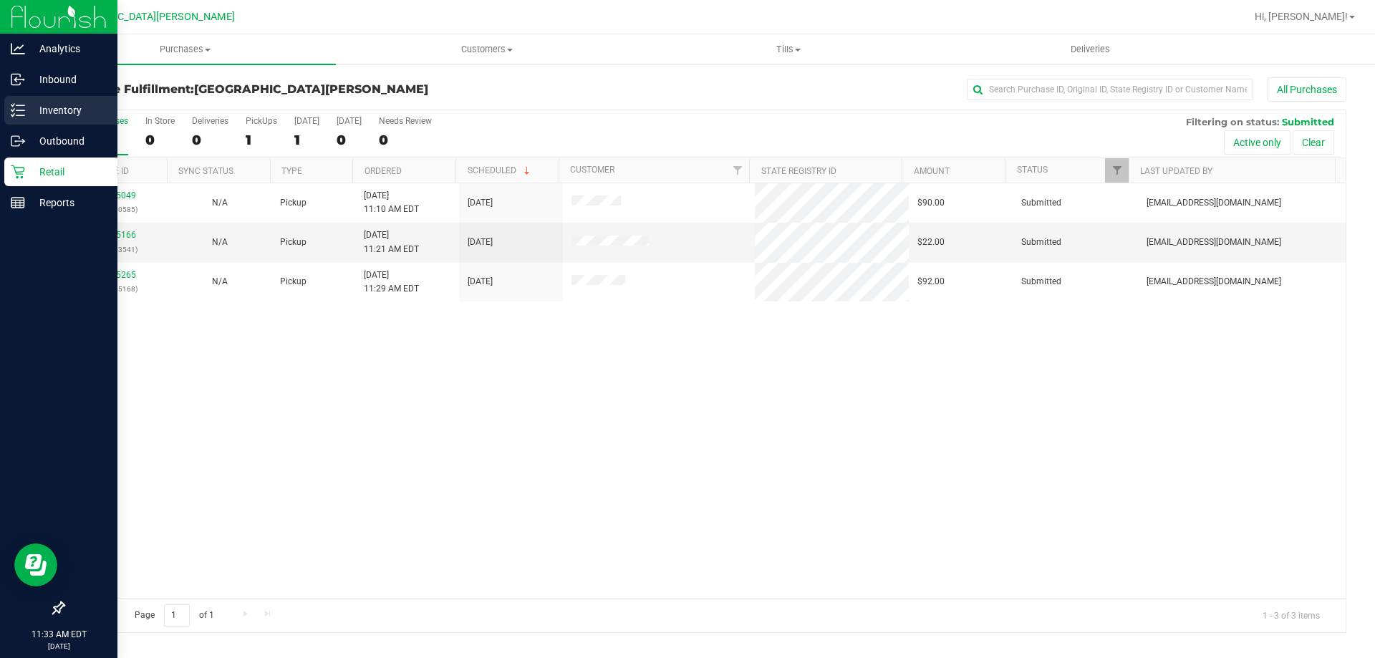
click at [39, 104] on p "Inventory" at bounding box center [68, 110] width 86 height 17
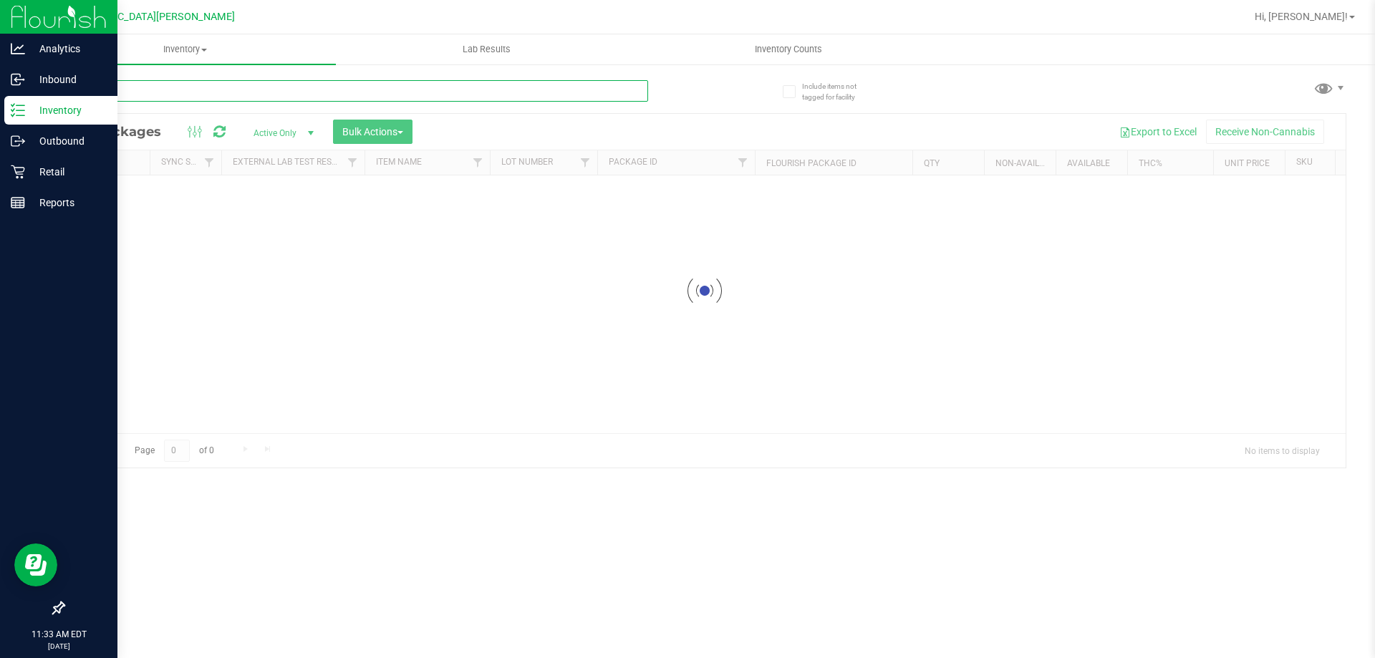
click at [144, 92] on input "text" at bounding box center [355, 90] width 585 height 21
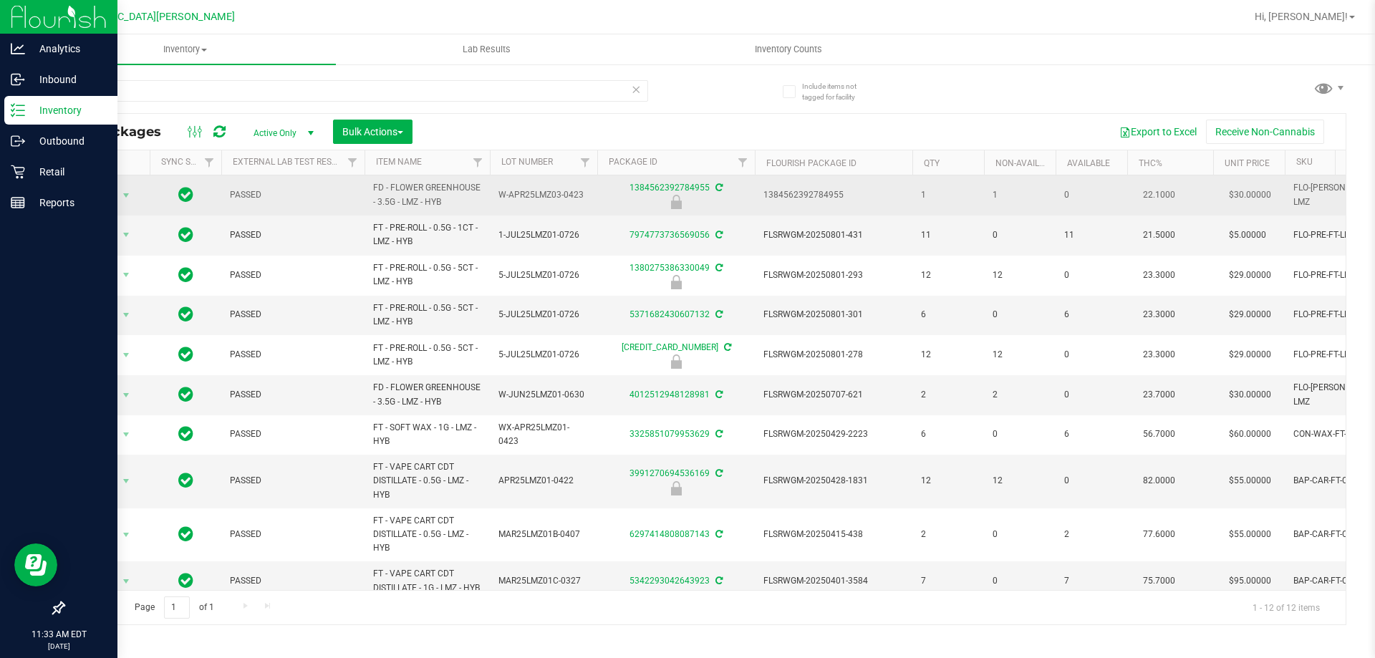
click at [409, 196] on span "FD - FLOWER GREENHOUSE - 3.5G - LMZ - HYB" at bounding box center [427, 194] width 108 height 27
copy tr "FD - FLOWER GREENHOUSE - 3.5G - LMZ - HYB"
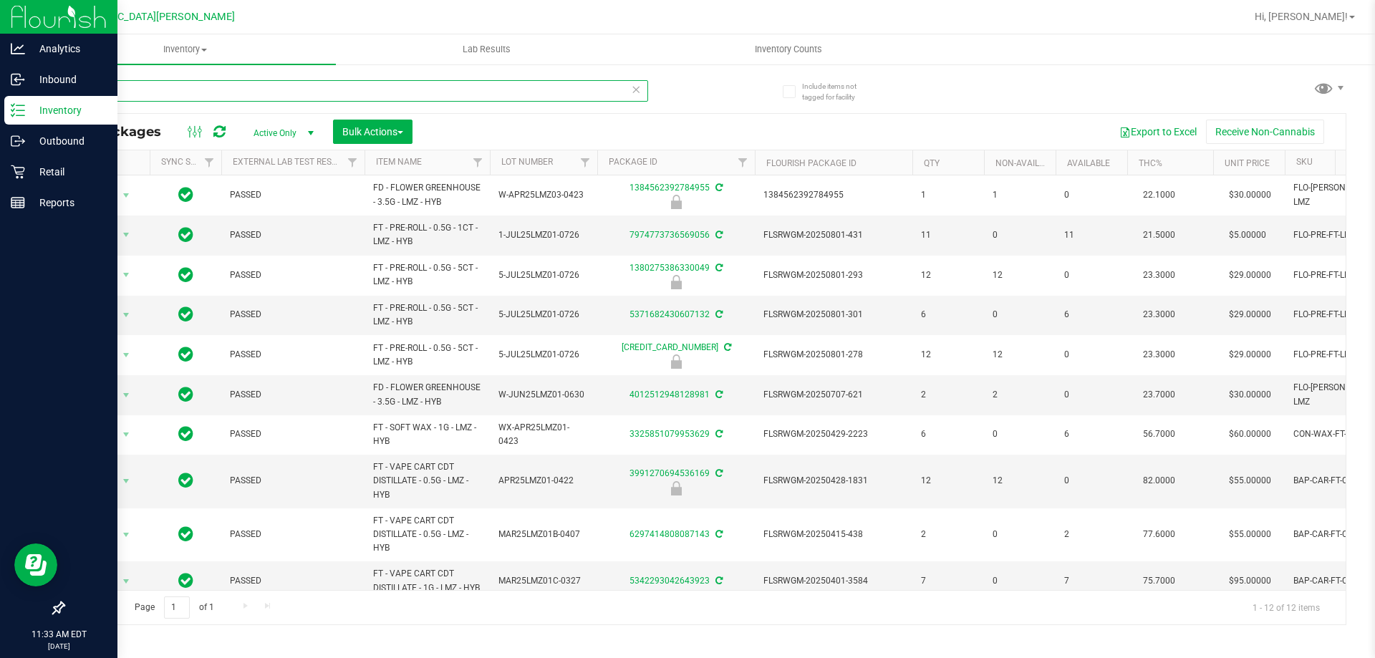
click at [95, 92] on input "lmz" at bounding box center [355, 90] width 585 height 21
paste input "FD - FLOWER GREENHOUSE - 3.5G - LMZ - HYB"
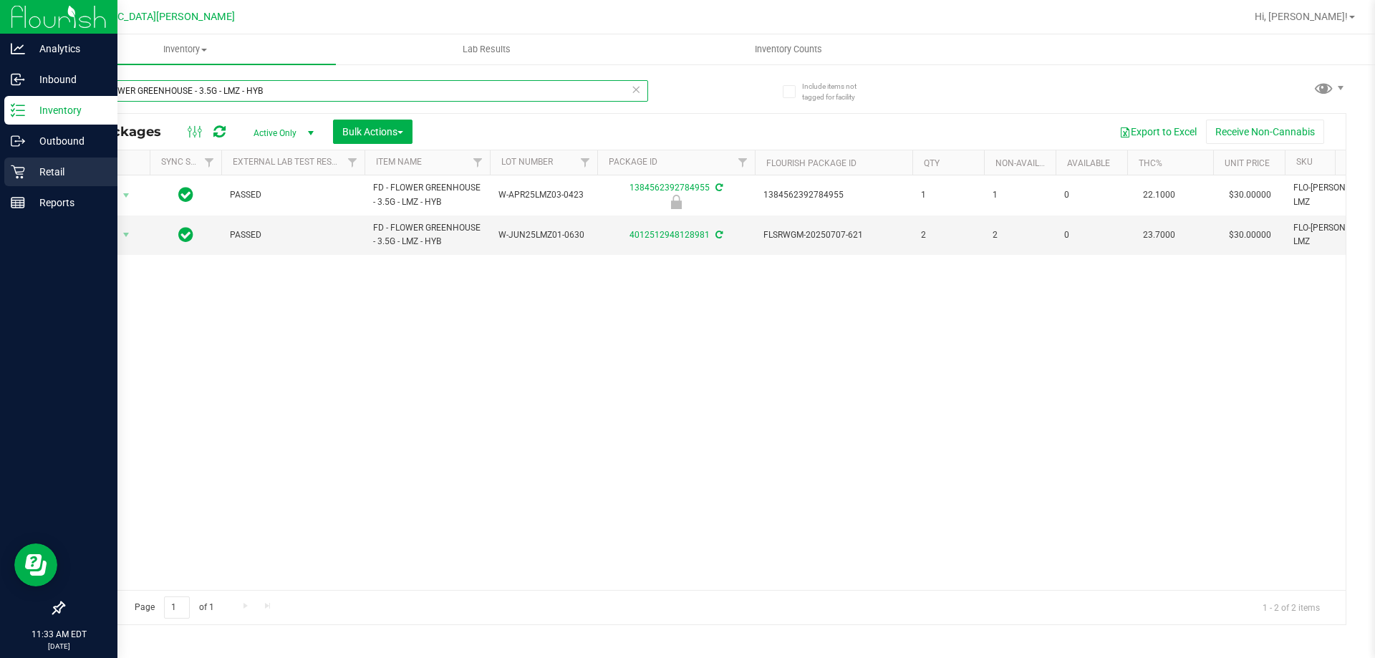
type input "FD - FLOWER GREENHOUSE - 3.5G - LMZ - HYB"
click at [44, 168] on p "Retail" at bounding box center [68, 171] width 86 height 17
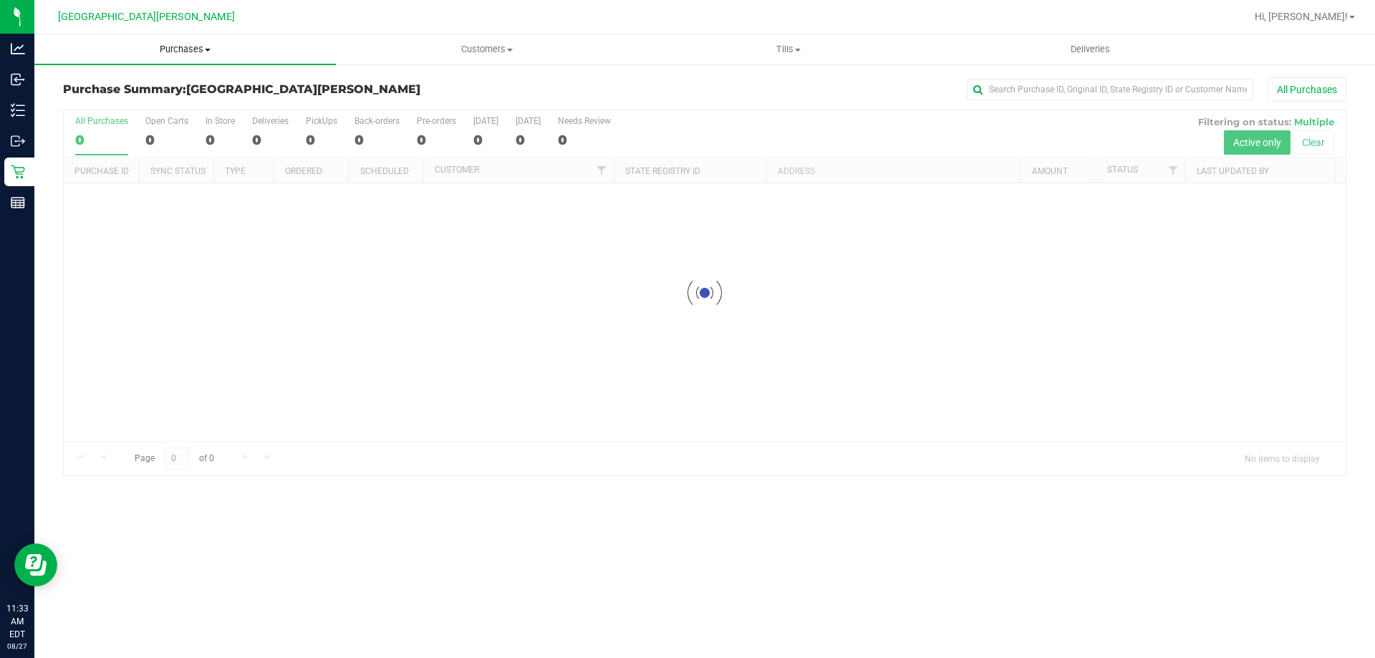
click at [191, 50] on span "Purchases" at bounding box center [185, 49] width 302 height 13
click at [121, 101] on li "Fulfillment" at bounding box center [185, 103] width 302 height 17
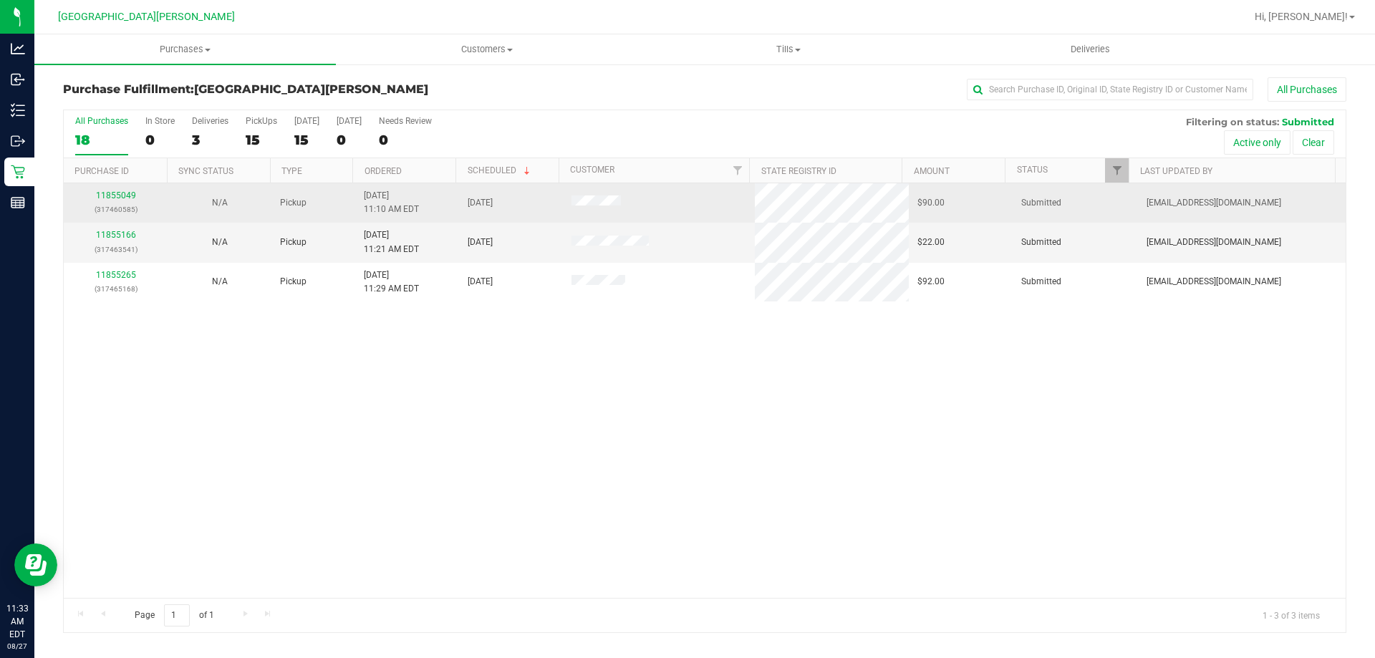
click at [128, 203] on p "(317460585)" at bounding box center [115, 210] width 87 height 14
click at [122, 190] on div "11855049 (317460585)" at bounding box center [115, 202] width 87 height 27
click at [125, 191] on link "11855049" at bounding box center [116, 196] width 40 height 10
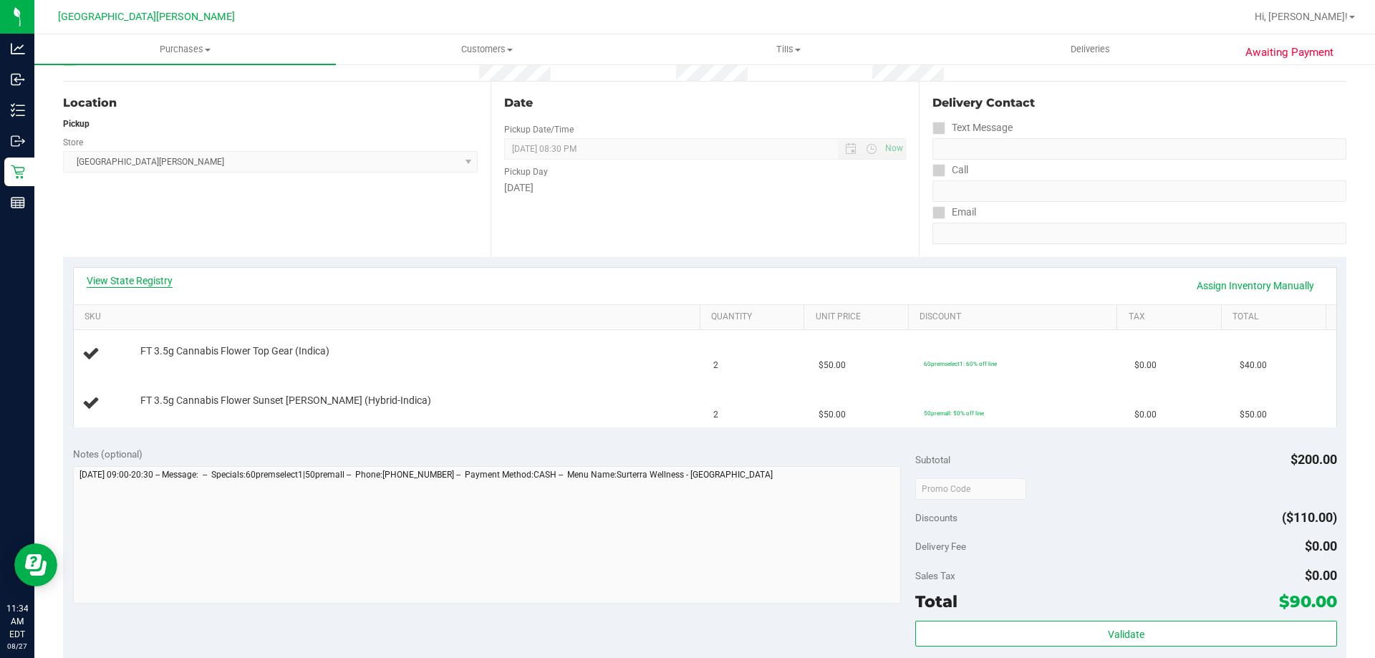
scroll to position [143, 0]
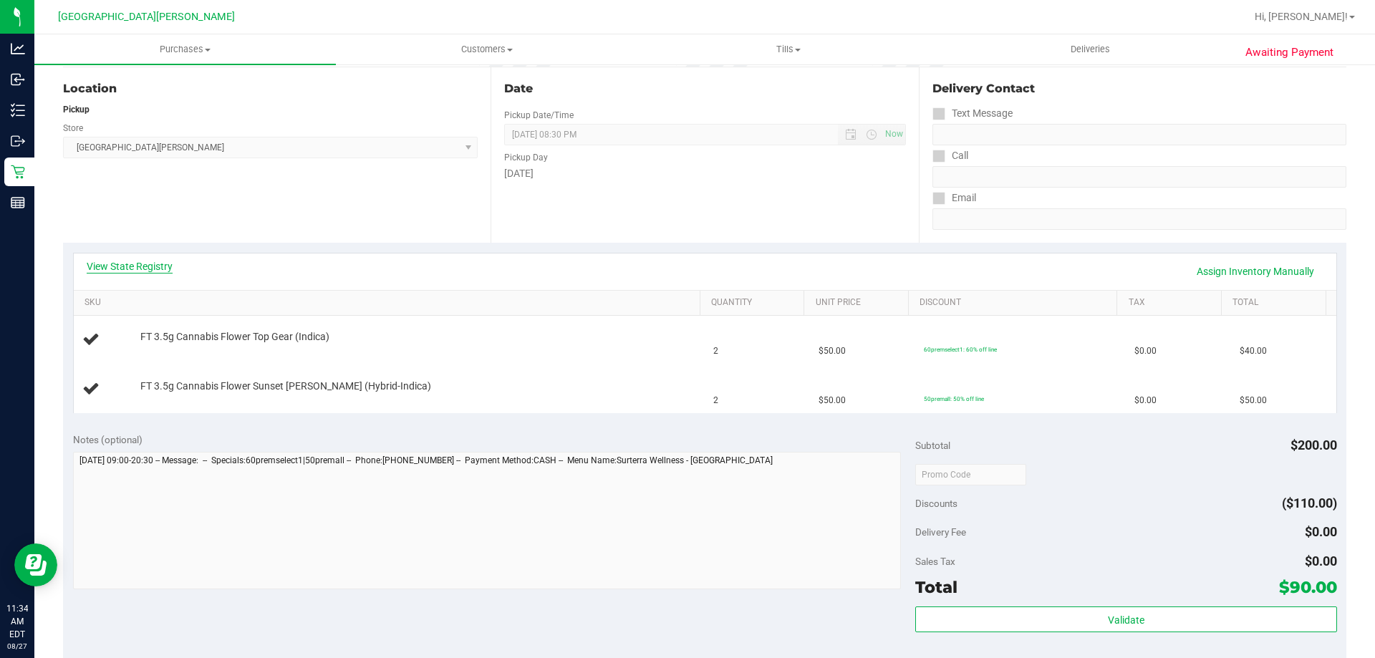
click at [96, 262] on link "View State Registry" at bounding box center [130, 266] width 86 height 14
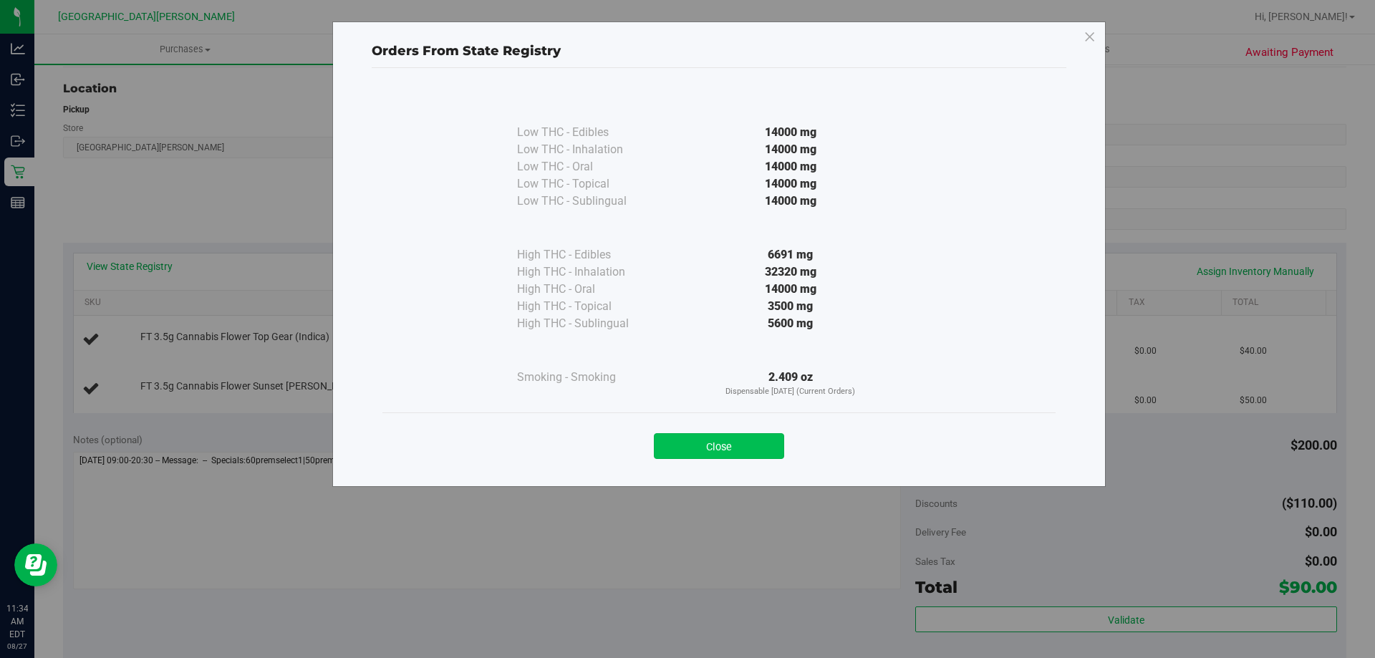
click at [731, 440] on button "Close" at bounding box center [719, 446] width 130 height 26
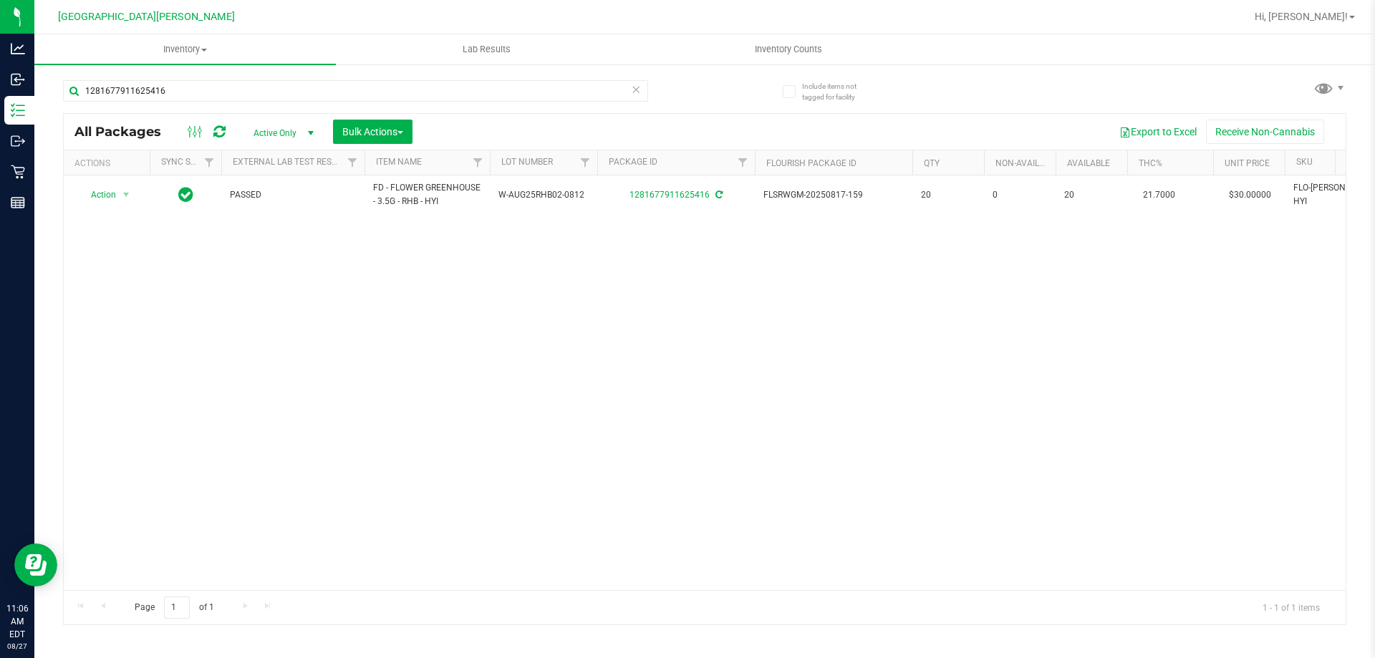
click at [203, 77] on div "1281677911625416" at bounding box center [384, 90] width 642 height 46
click at [204, 91] on input "1281677911625416" at bounding box center [355, 90] width 585 height 21
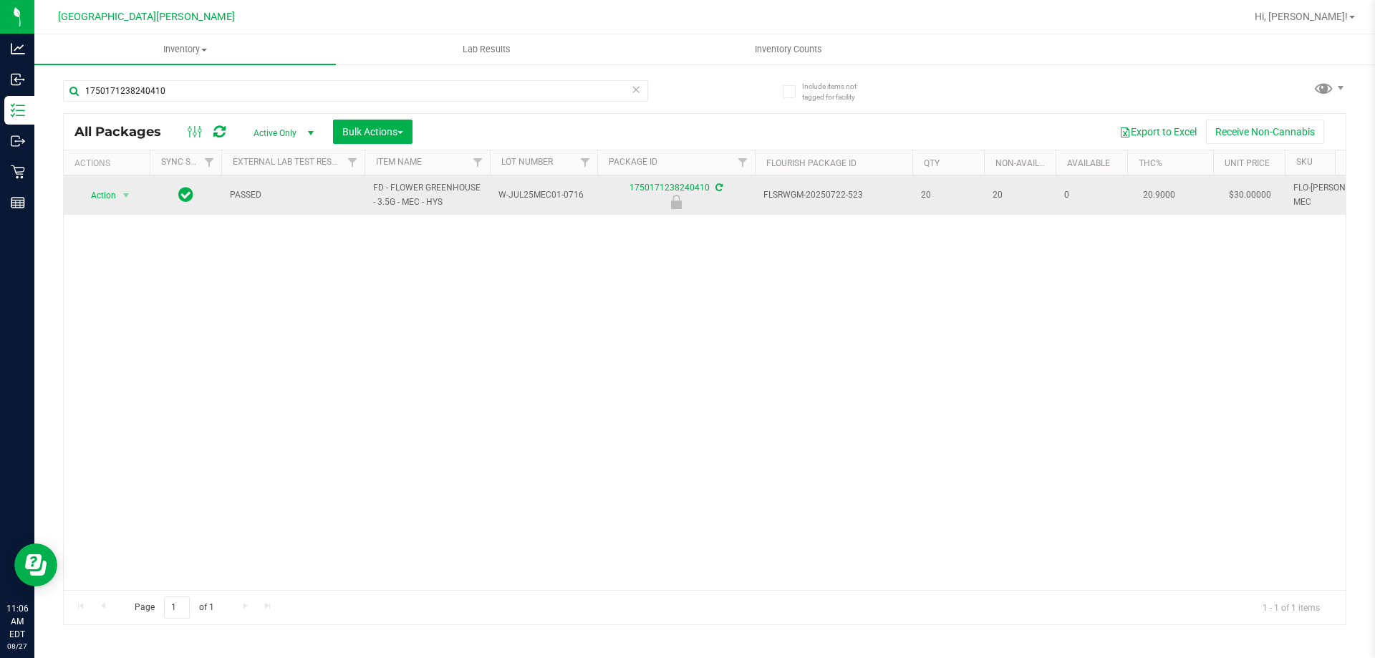
click at [413, 195] on span "FD - FLOWER GREENHOUSE - 3.5G - MEC - HYS" at bounding box center [427, 194] width 108 height 27
copy tr "FD - FLOWER GREENHOUSE - 3.5G - MEC - HYS"
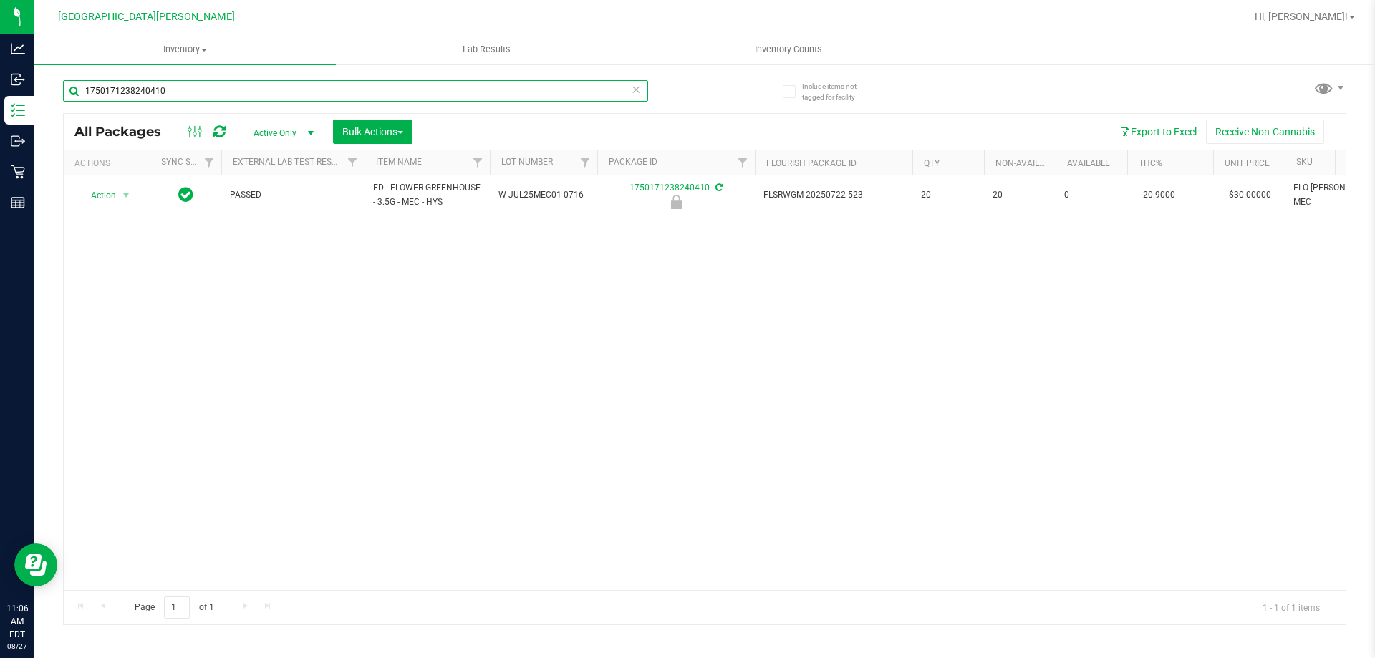
click at [197, 90] on input "1750171238240410" at bounding box center [355, 90] width 585 height 21
paste input "FD - FLOWER GREENHOUSE - 3.5G - MEC - HYS"
type input "FD - FLOWER GREENHOUSE - 3.5G - MEC - HYS"
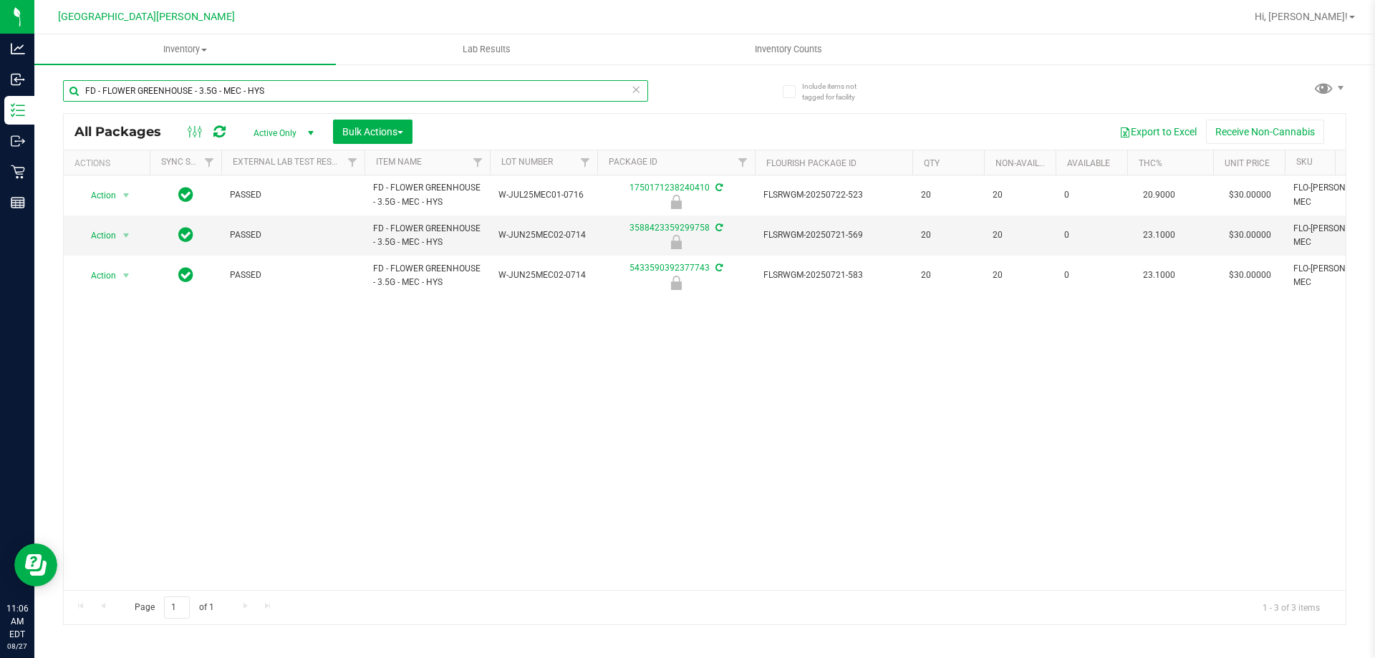
click at [356, 95] on input "FD - FLOWER GREENHOUSE - 3.5G - MEC - HYS" at bounding box center [355, 90] width 585 height 21
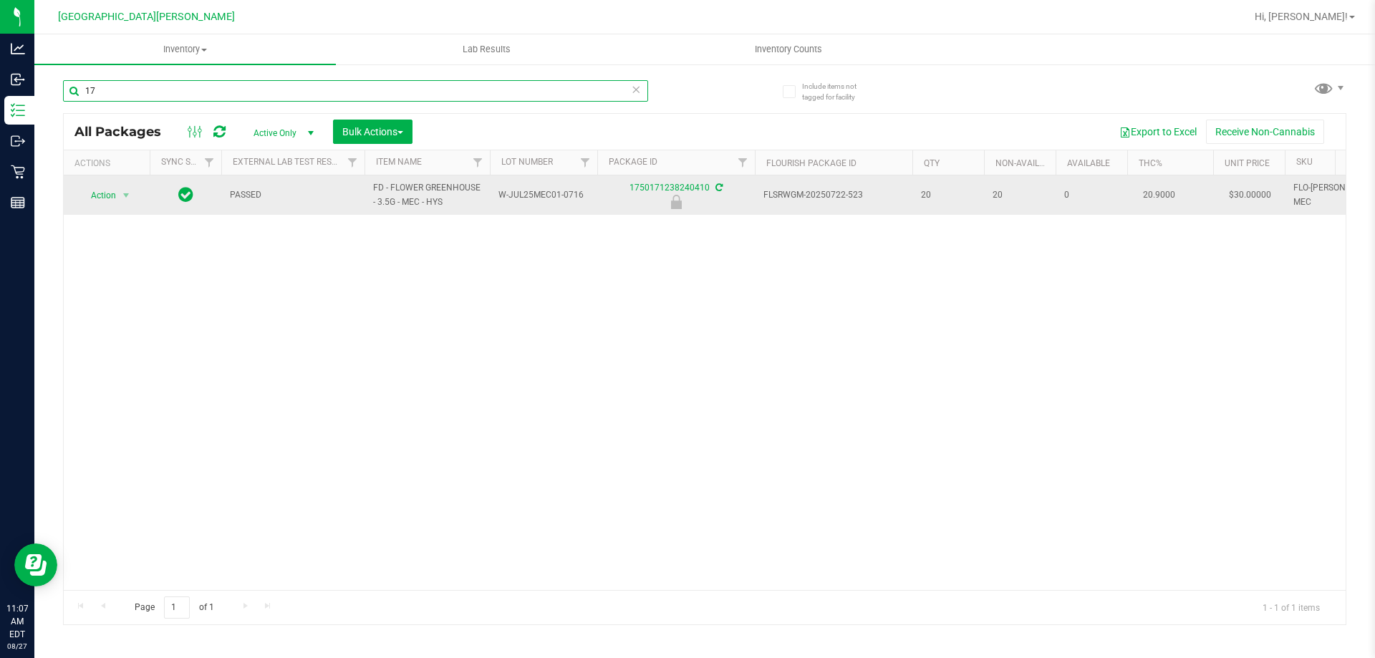
type input "1"
type input "3588423359299758"
click at [122, 196] on span "select" at bounding box center [125, 195] width 11 height 11
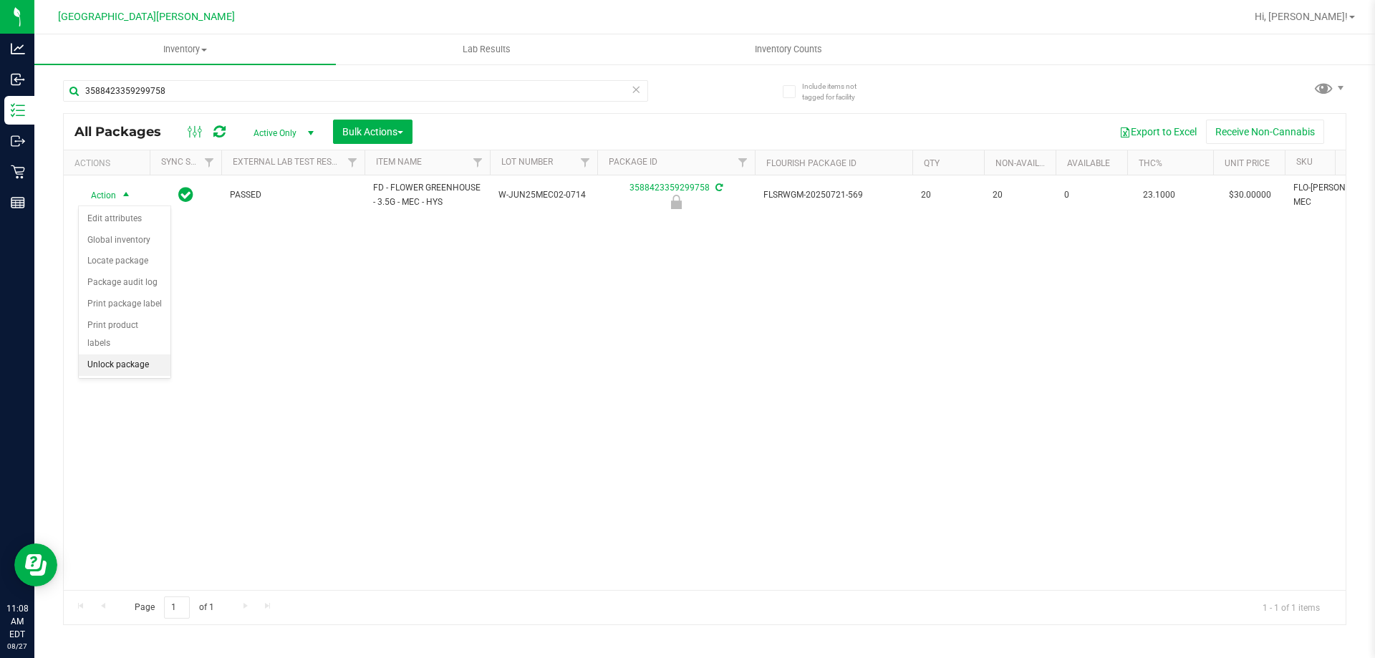
click at [111, 355] on li "Unlock package" at bounding box center [125, 365] width 92 height 21
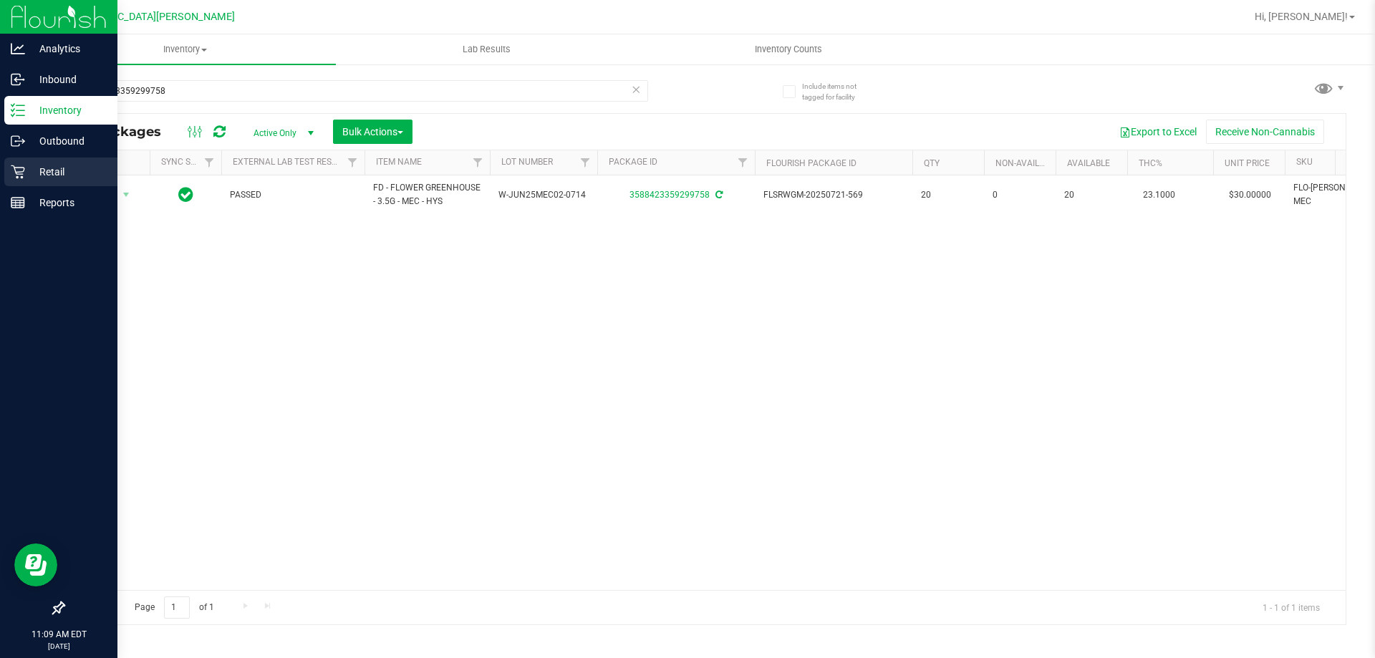
click at [32, 170] on p "Retail" at bounding box center [68, 171] width 86 height 17
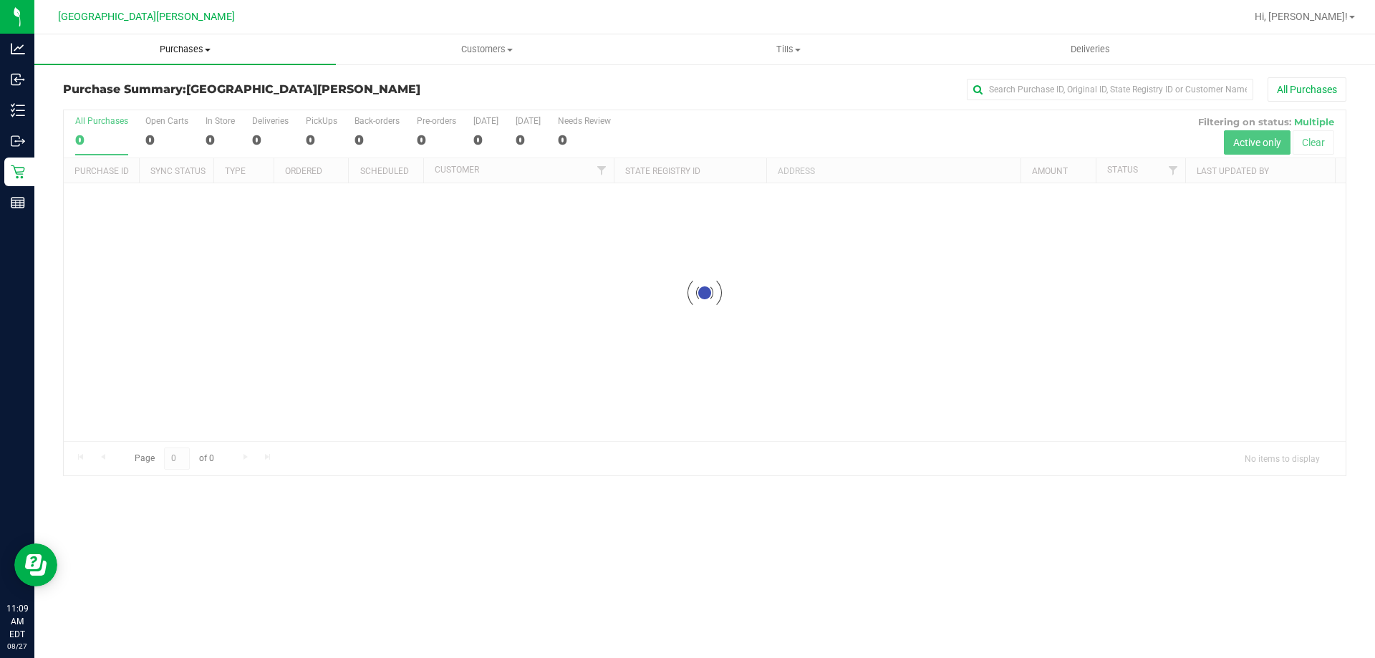
click at [191, 46] on span "Purchases" at bounding box center [185, 49] width 302 height 13
click at [107, 109] on span "Fulfillment" at bounding box center [78, 103] width 89 height 12
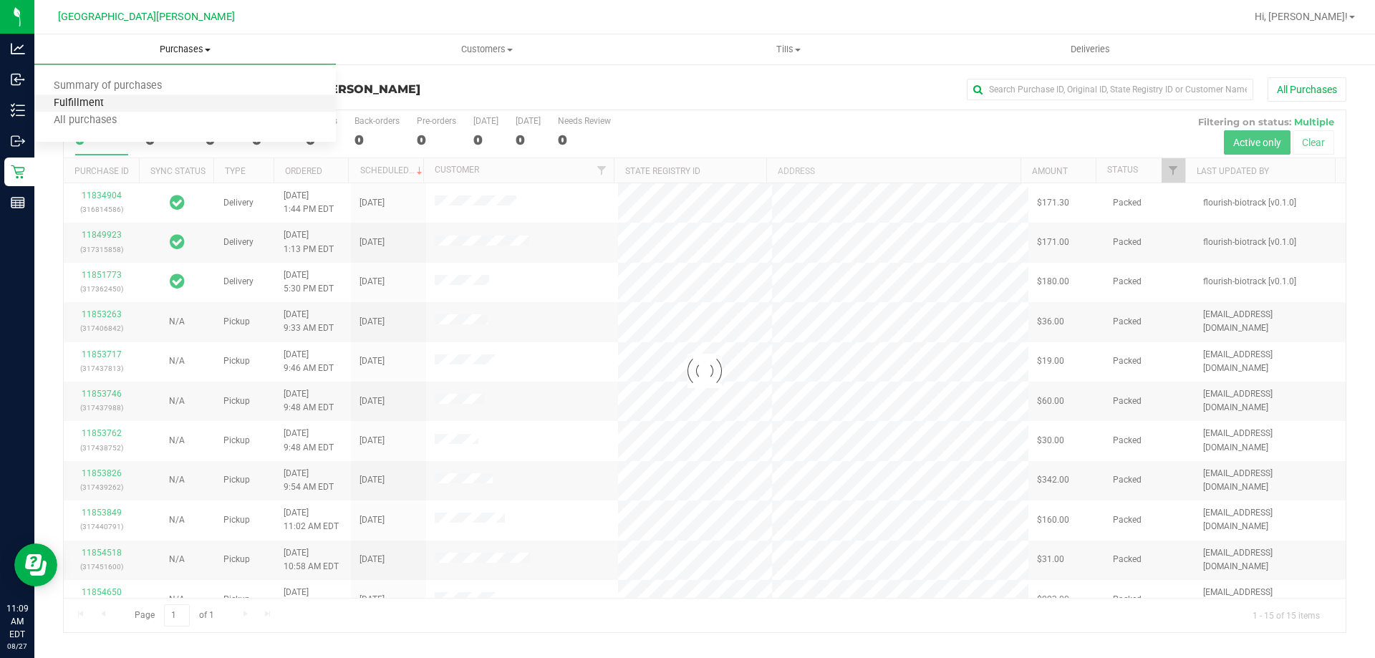
click at [107, 103] on span "Fulfillment" at bounding box center [78, 103] width 89 height 12
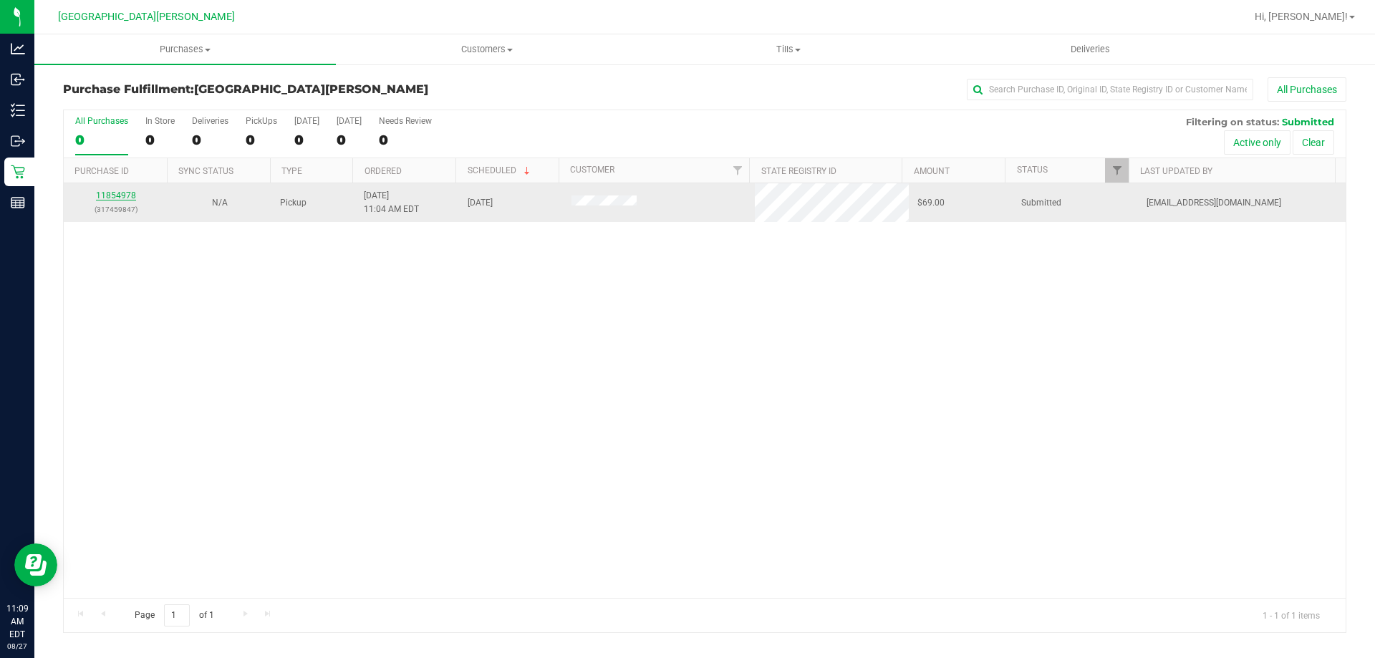
click at [127, 191] on link "11854978" at bounding box center [116, 196] width 40 height 10
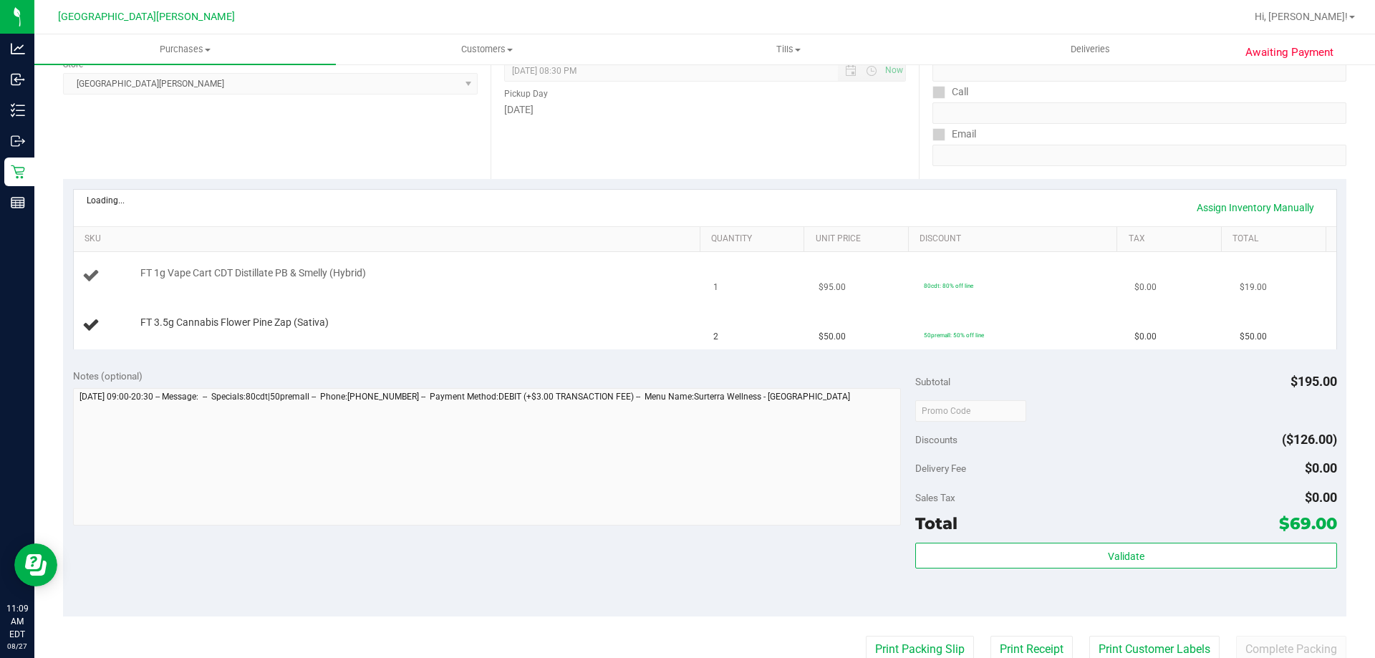
scroll to position [215, 0]
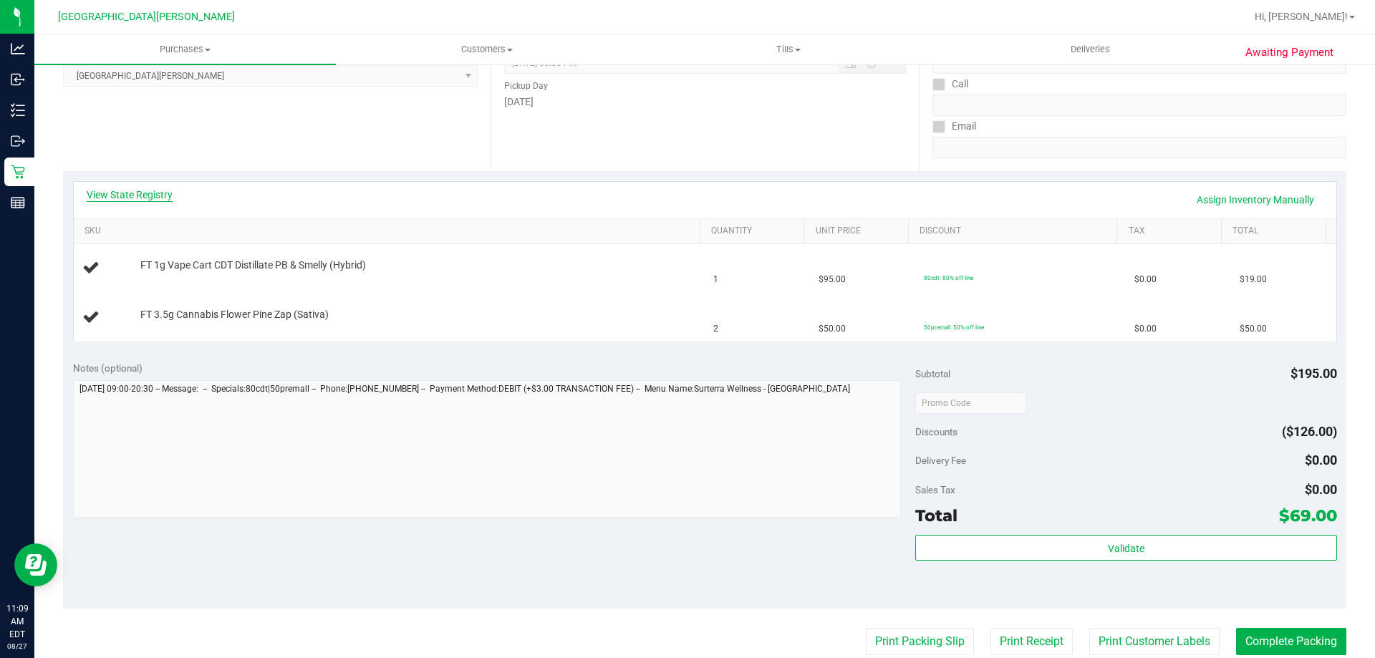
click at [145, 189] on link "View State Registry" at bounding box center [130, 195] width 86 height 14
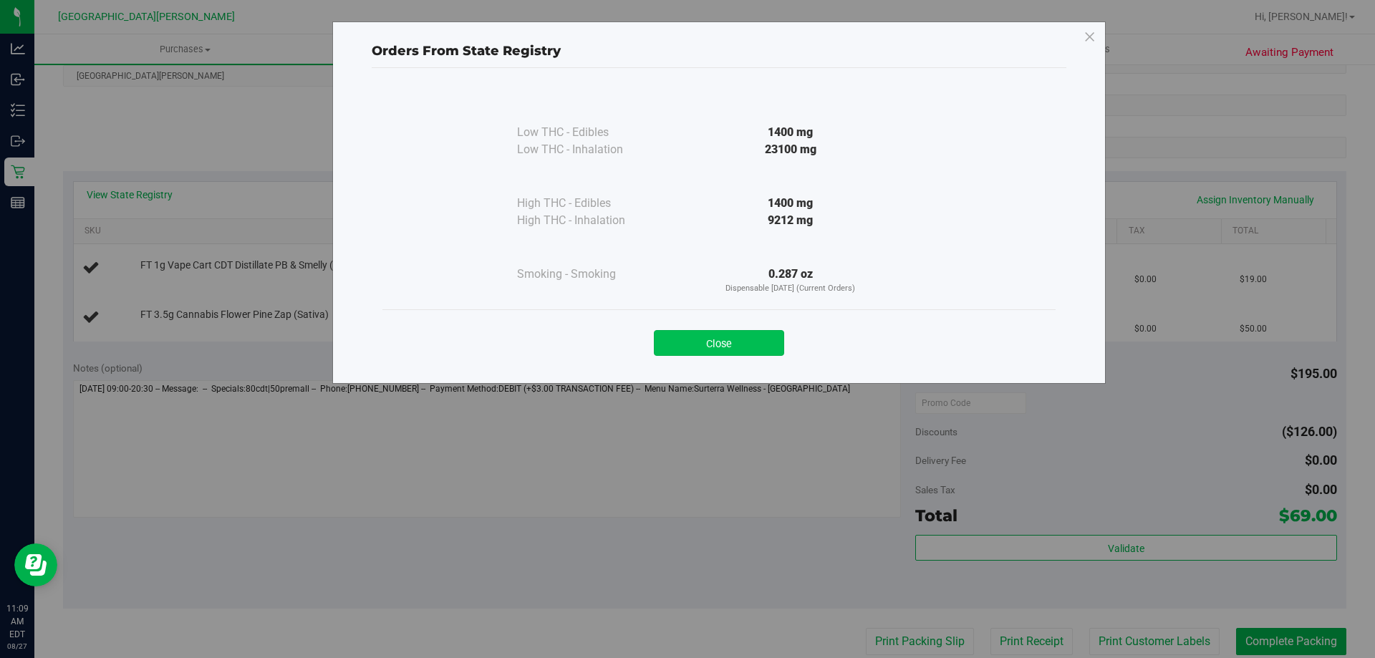
click at [741, 335] on button "Close" at bounding box center [719, 343] width 130 height 26
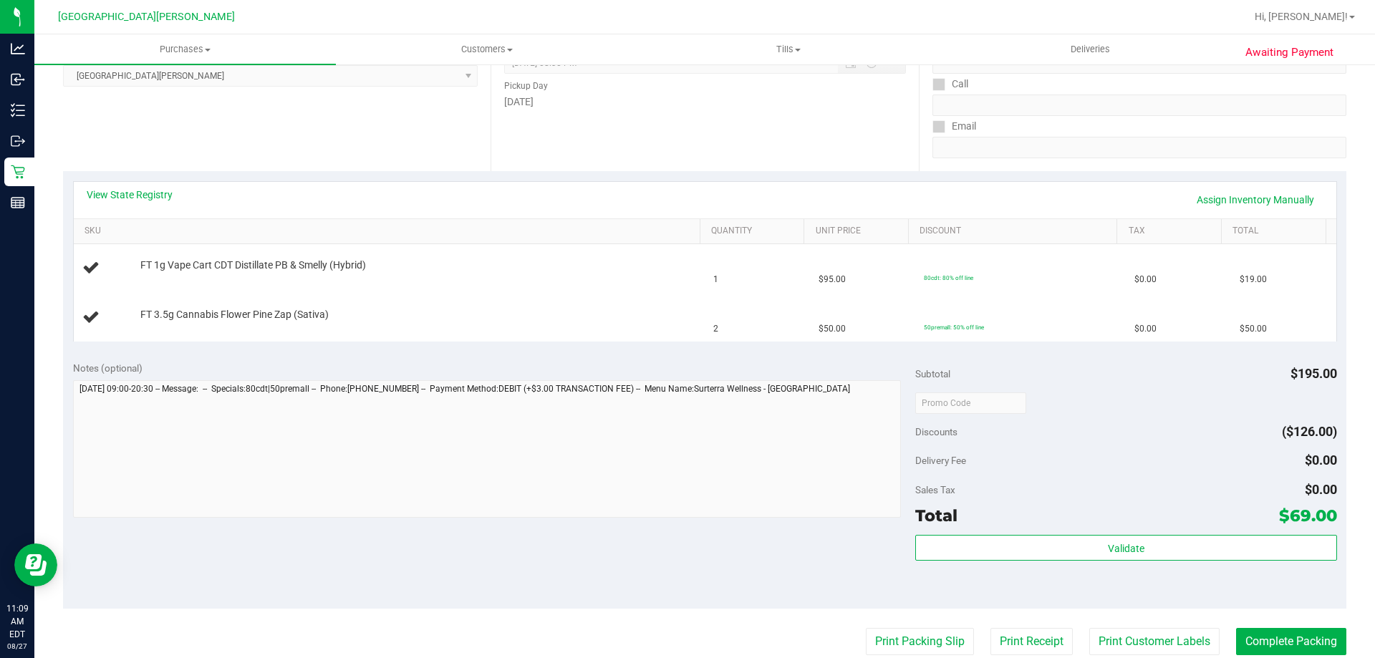
click at [698, 194] on div "View State Registry Assign Inventory Manually" at bounding box center [705, 200] width 1237 height 24
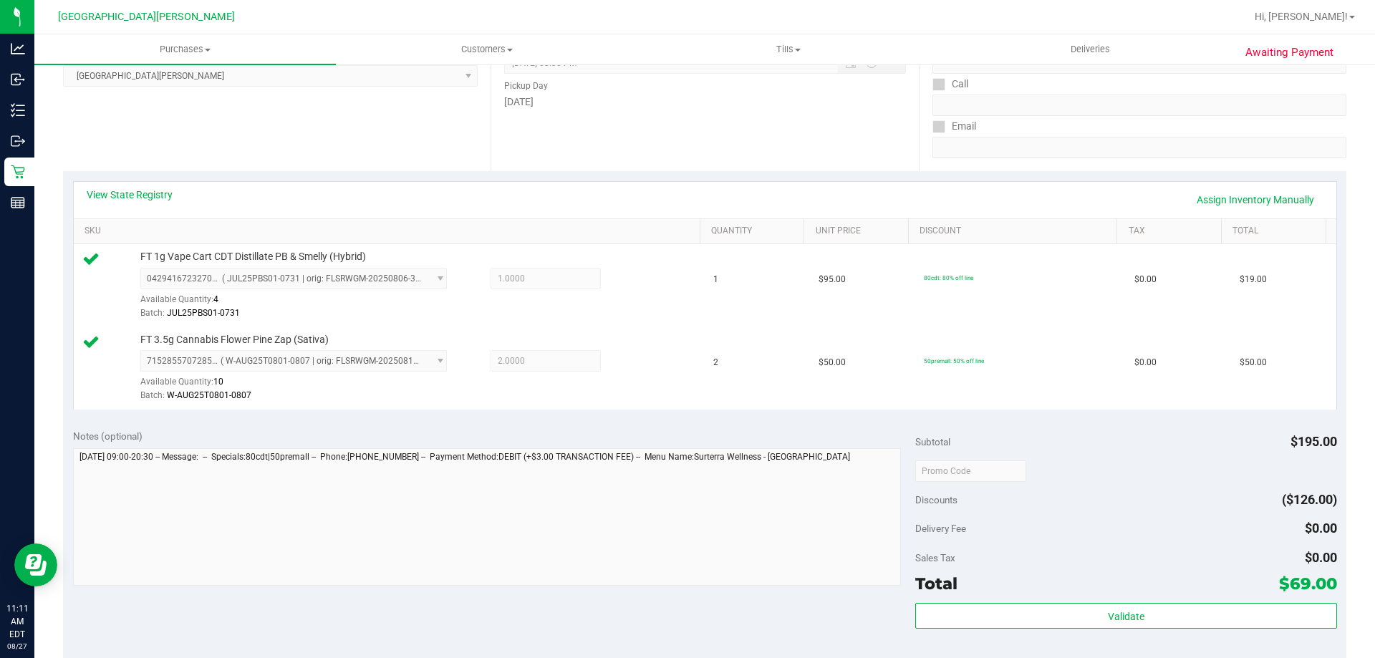
scroll to position [358, 0]
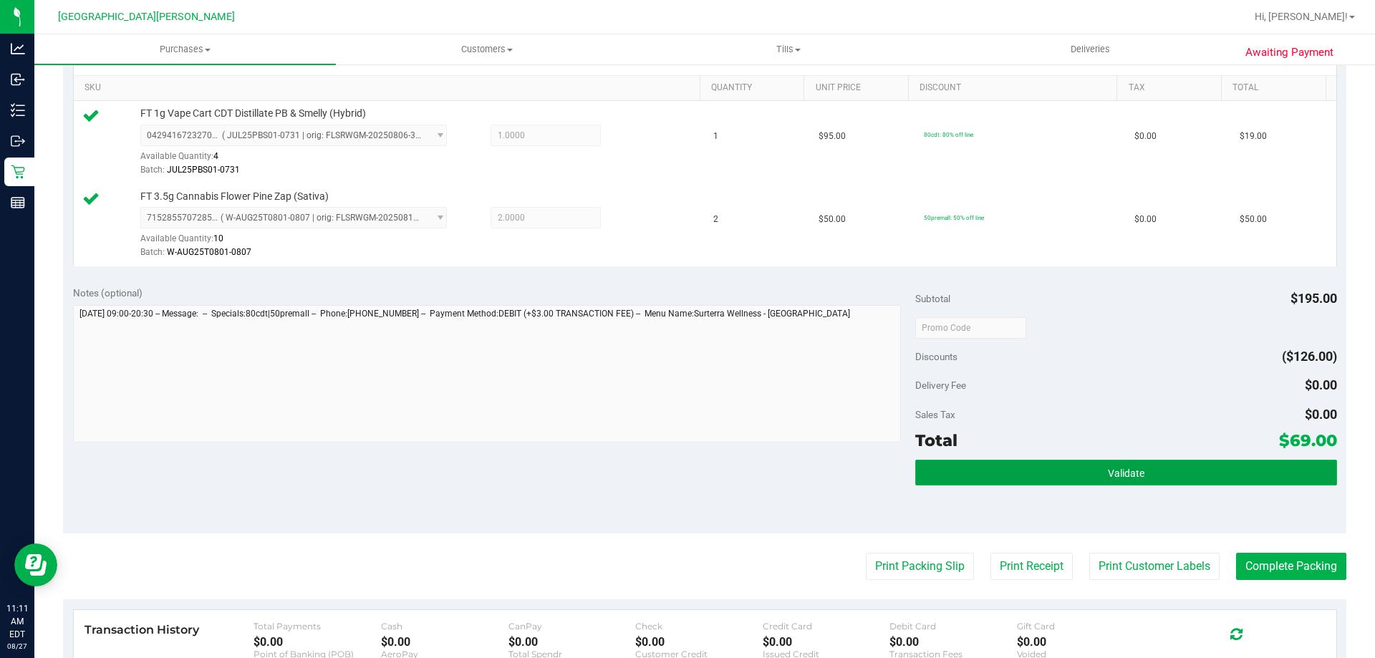
click at [1140, 476] on button "Validate" at bounding box center [1125, 473] width 421 height 26
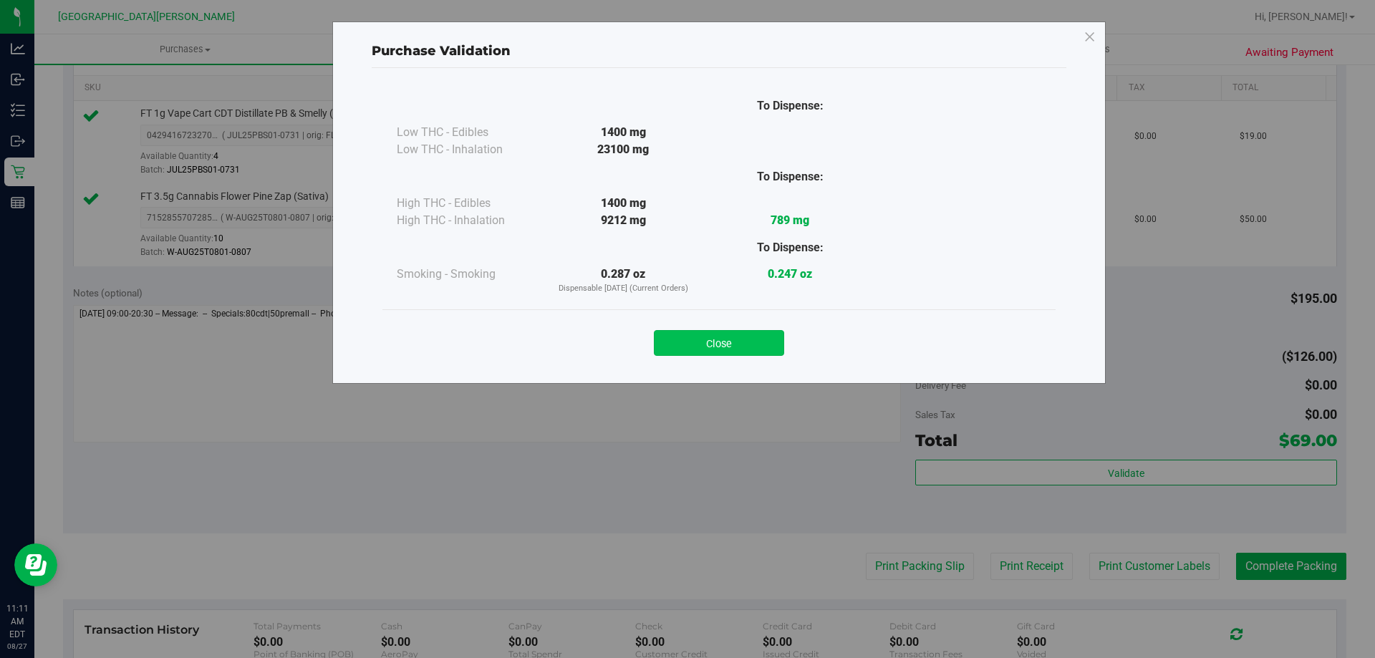
click at [726, 339] on button "Close" at bounding box center [719, 343] width 130 height 26
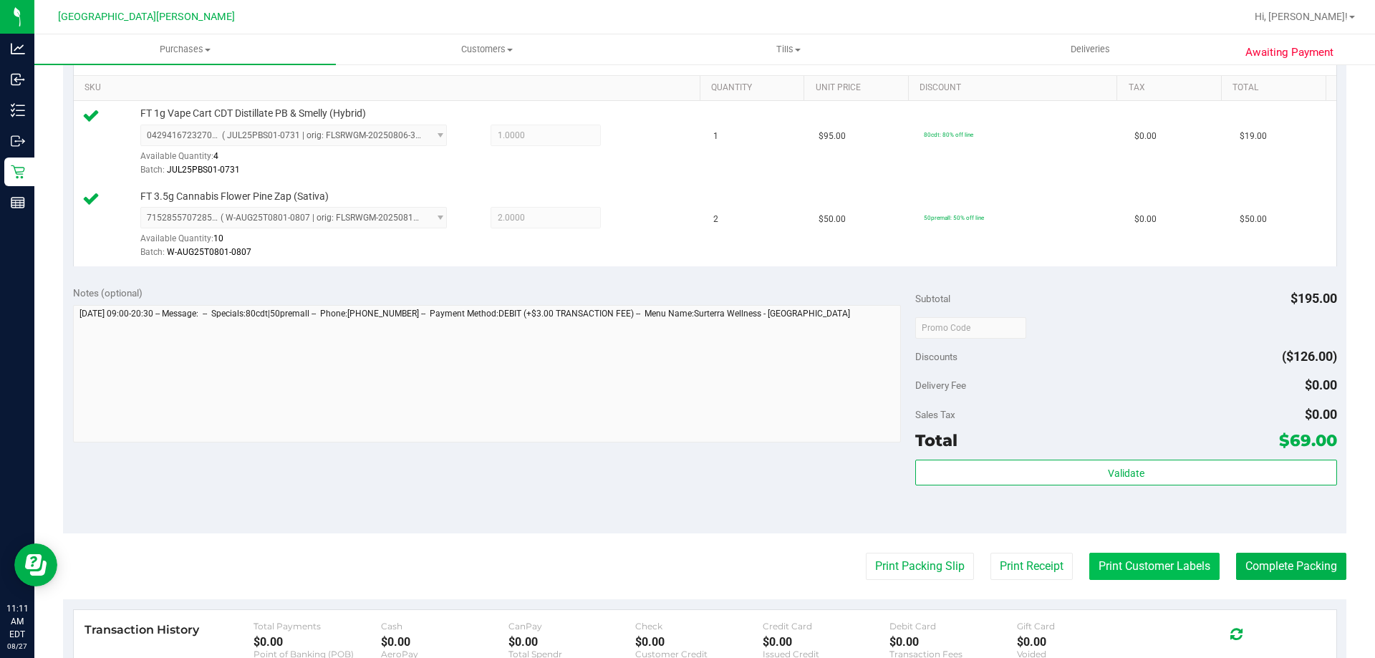
click at [1107, 560] on button "Print Customer Labels" at bounding box center [1154, 566] width 130 height 27
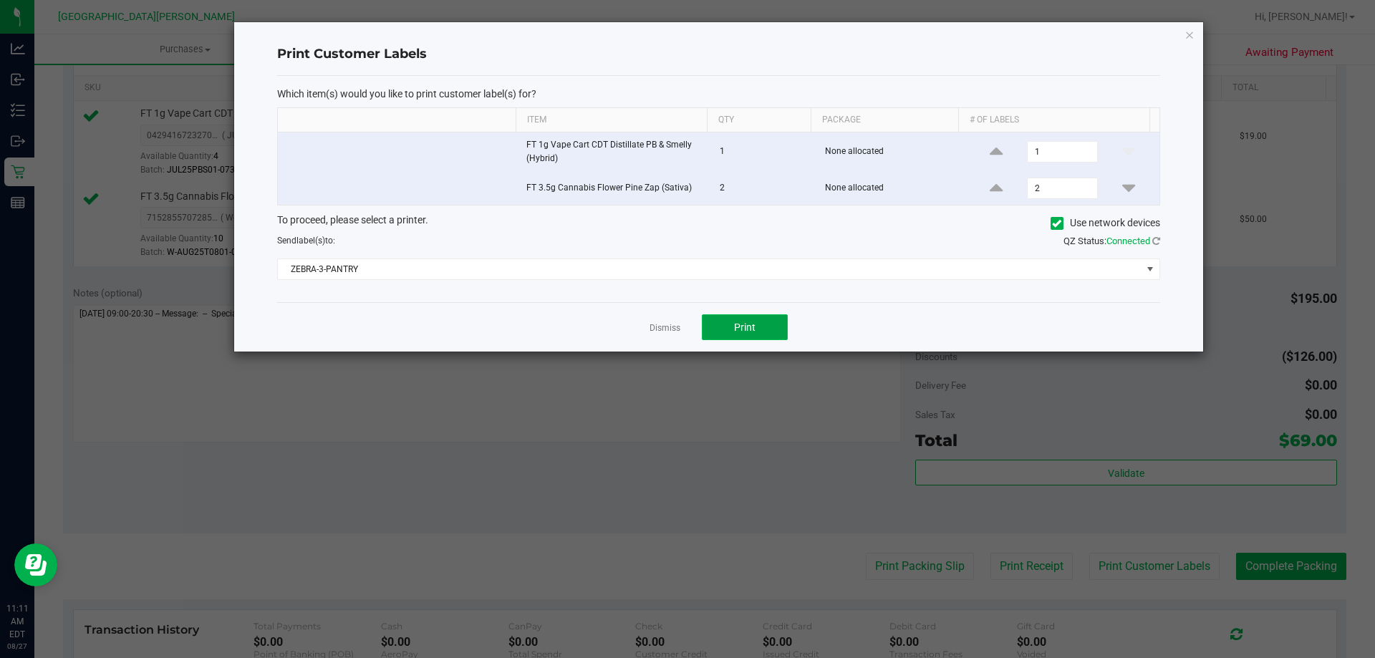
click at [757, 326] on button "Print" at bounding box center [745, 327] width 86 height 26
click at [659, 328] on link "Dismiss" at bounding box center [665, 328] width 31 height 12
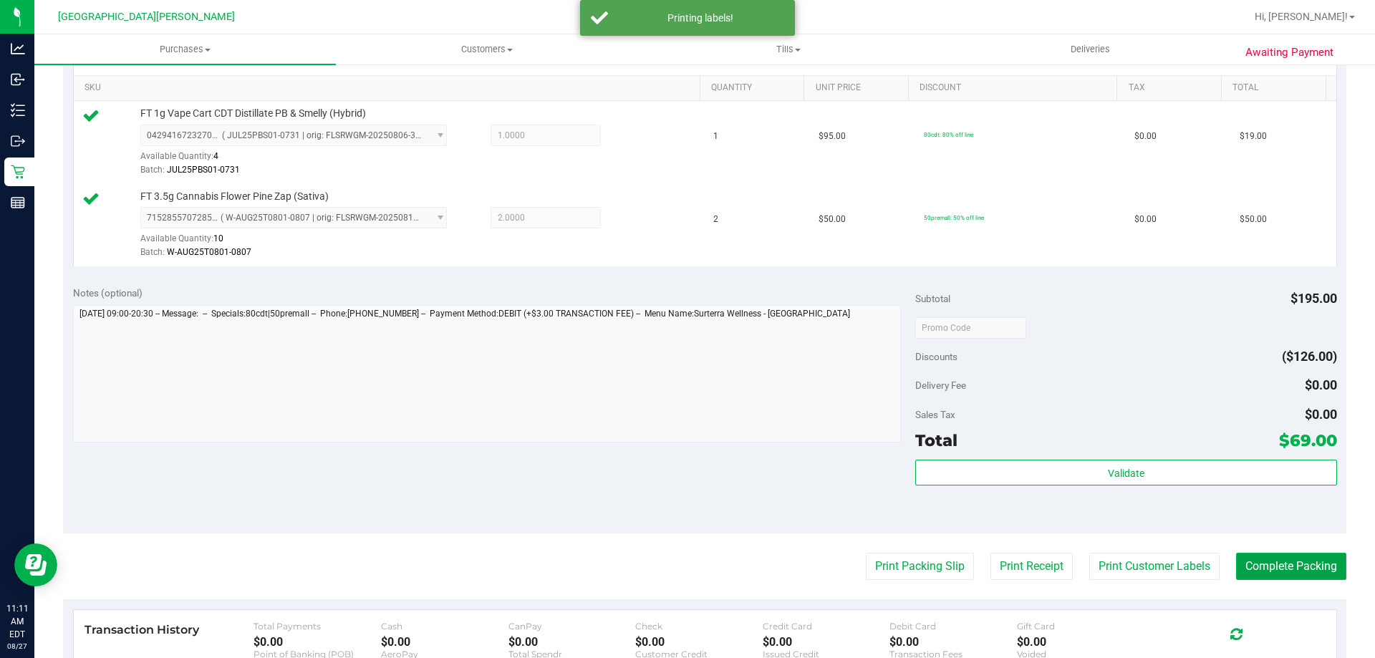
click at [1260, 564] on button "Complete Packing" at bounding box center [1291, 566] width 110 height 27
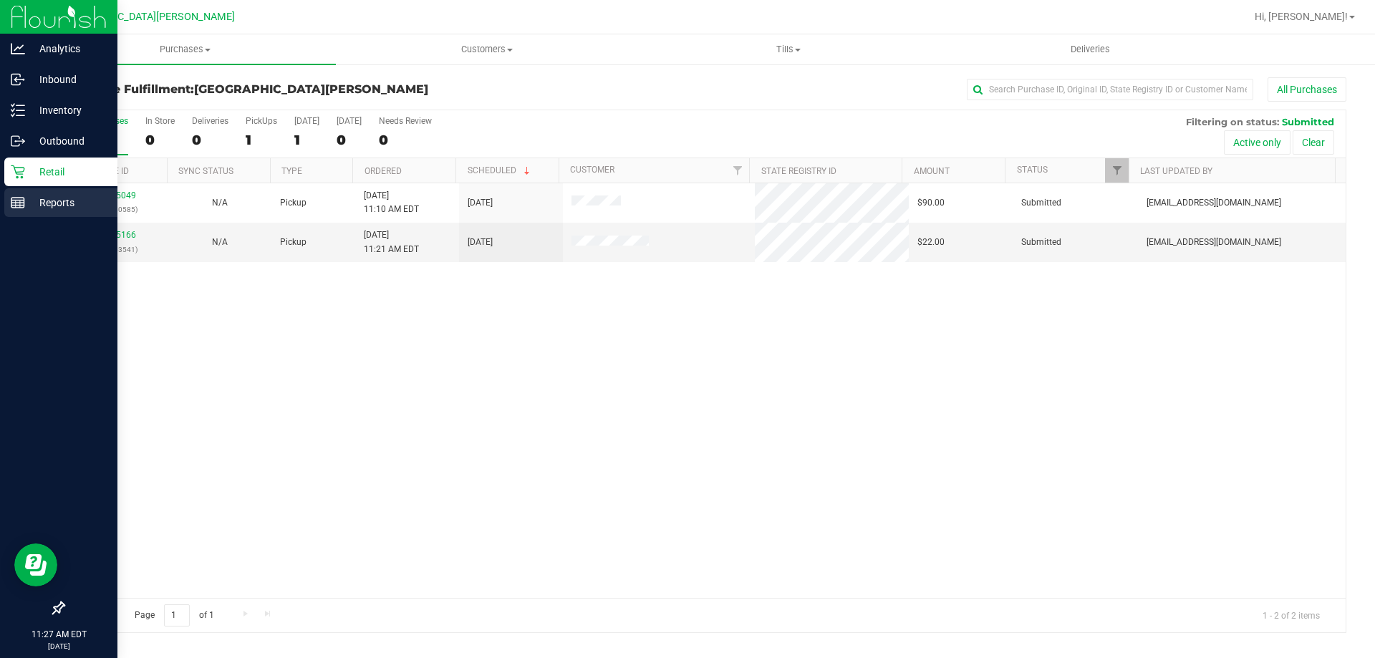
click at [67, 201] on p "Reports" at bounding box center [68, 202] width 86 height 17
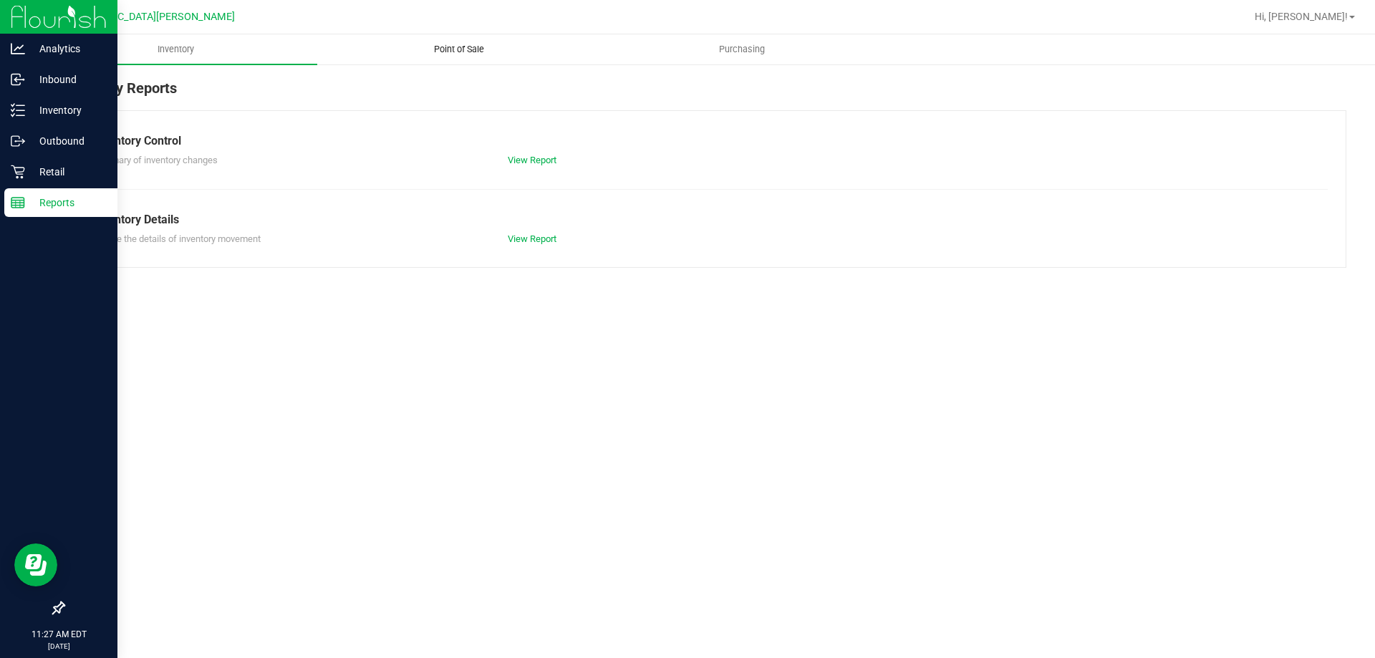
click at [448, 50] on span "Point of Sale" at bounding box center [459, 49] width 89 height 13
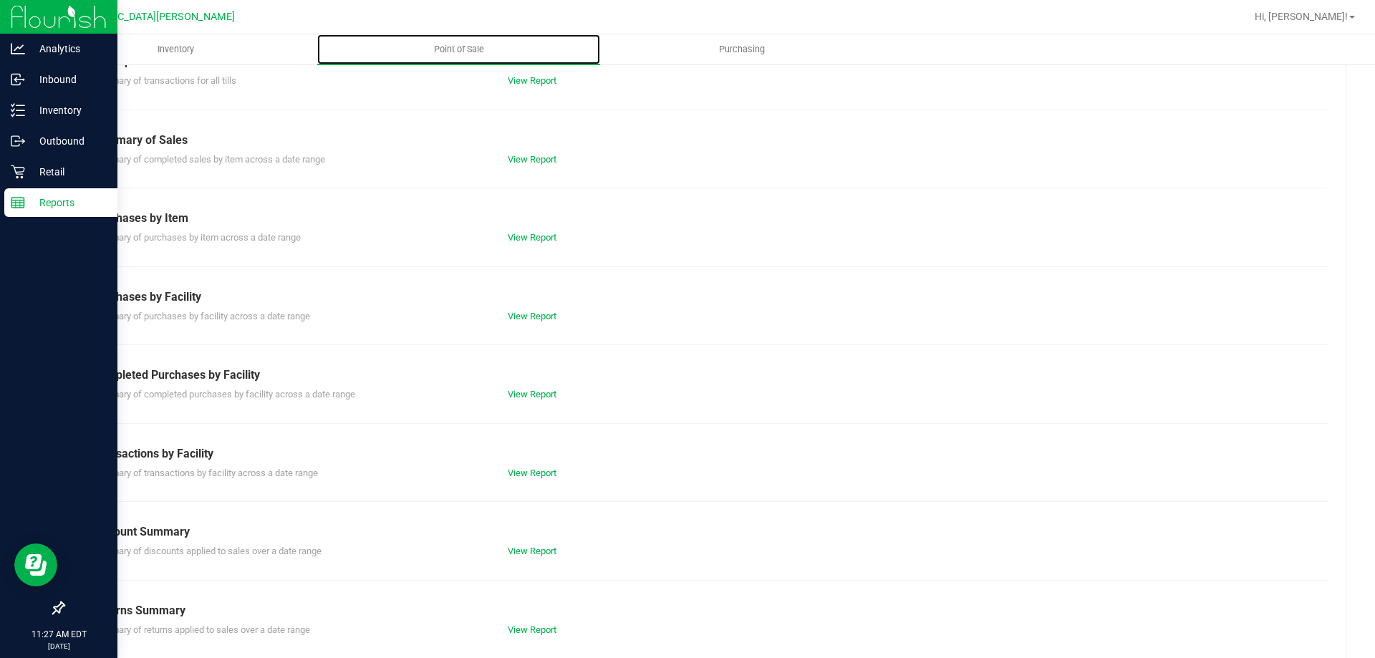
scroll to position [95, 0]
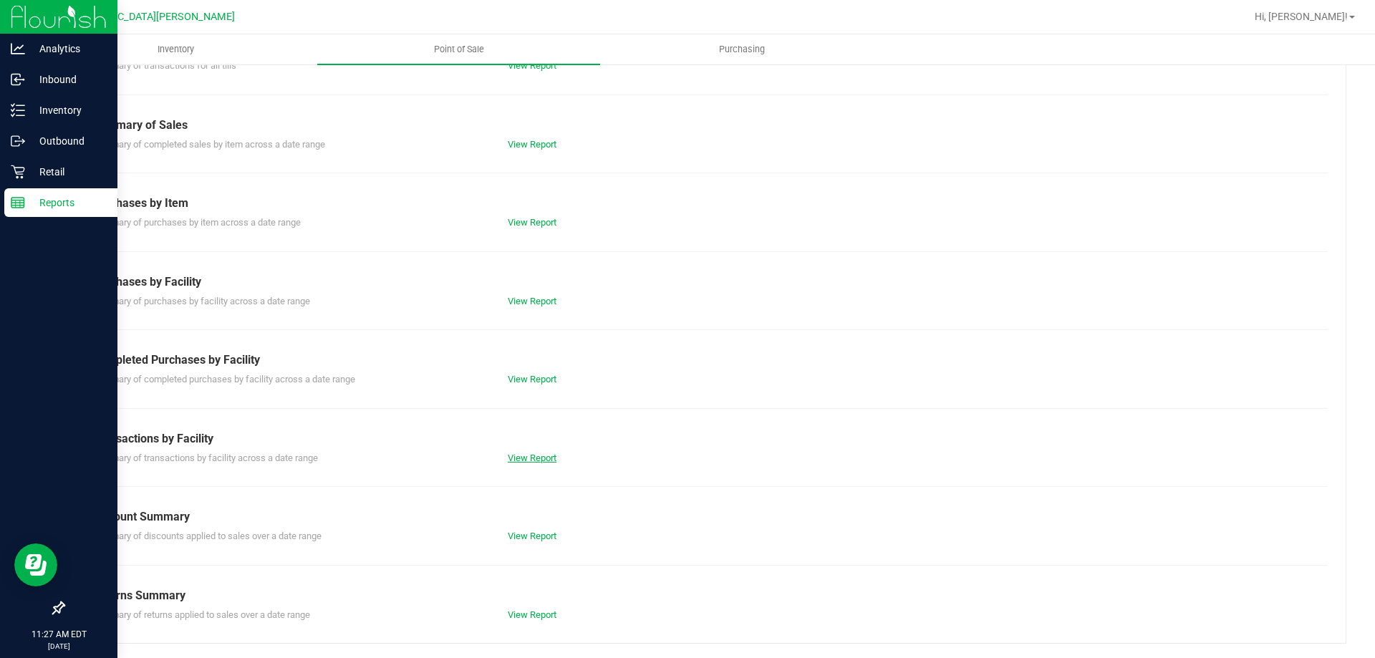
click at [527, 456] on link "View Report" at bounding box center [532, 458] width 49 height 11
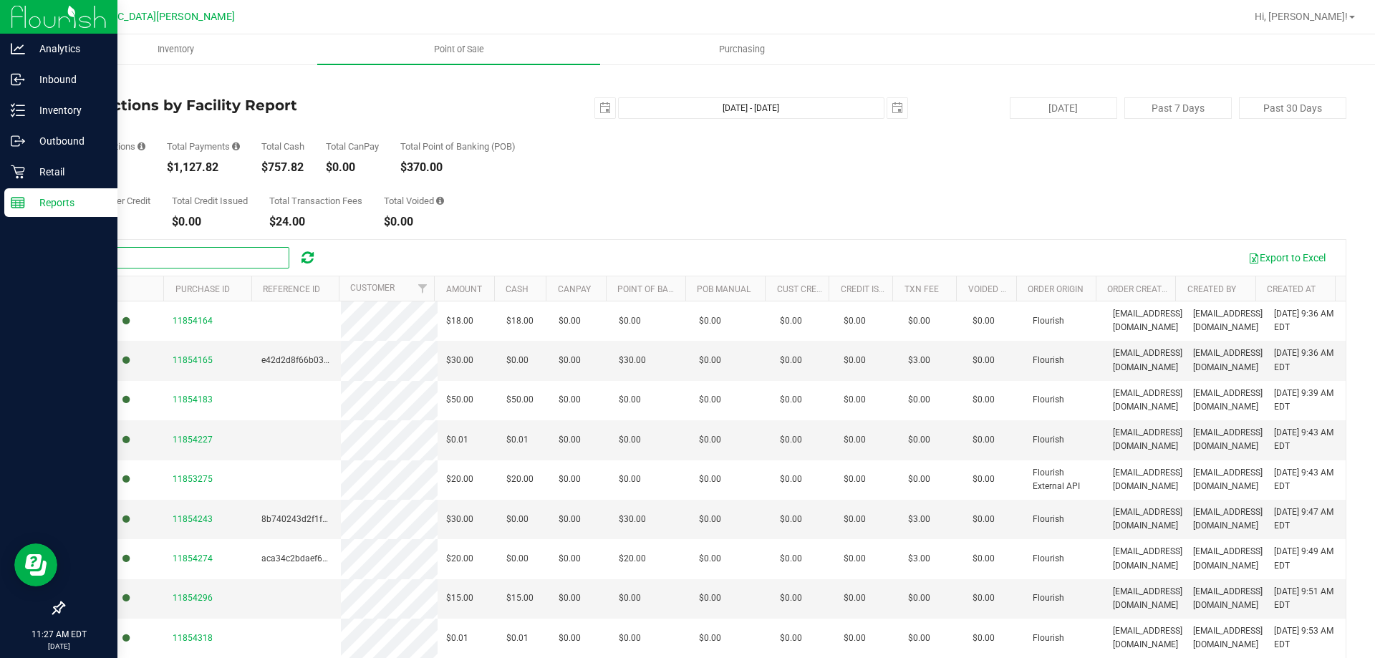
click at [218, 256] on input "text" at bounding box center [181, 257] width 215 height 21
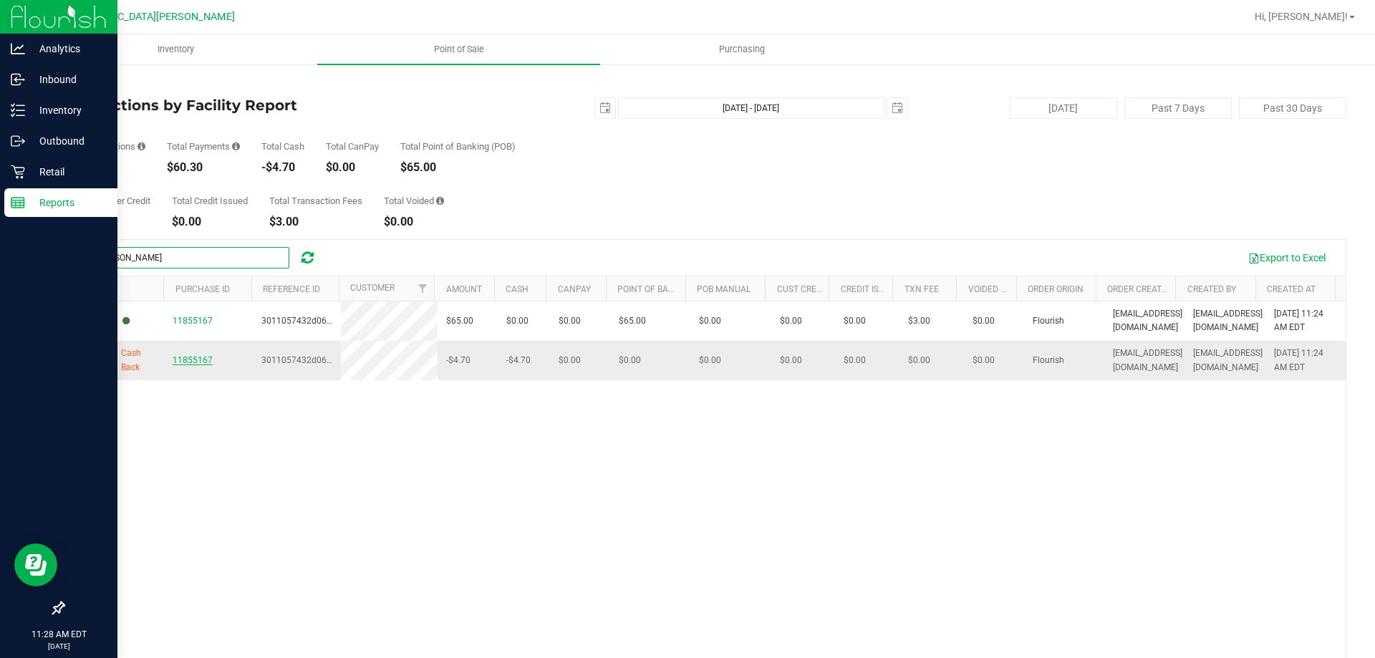
type input "wylie"
click at [187, 363] on span "11855167" at bounding box center [193, 360] width 40 height 10
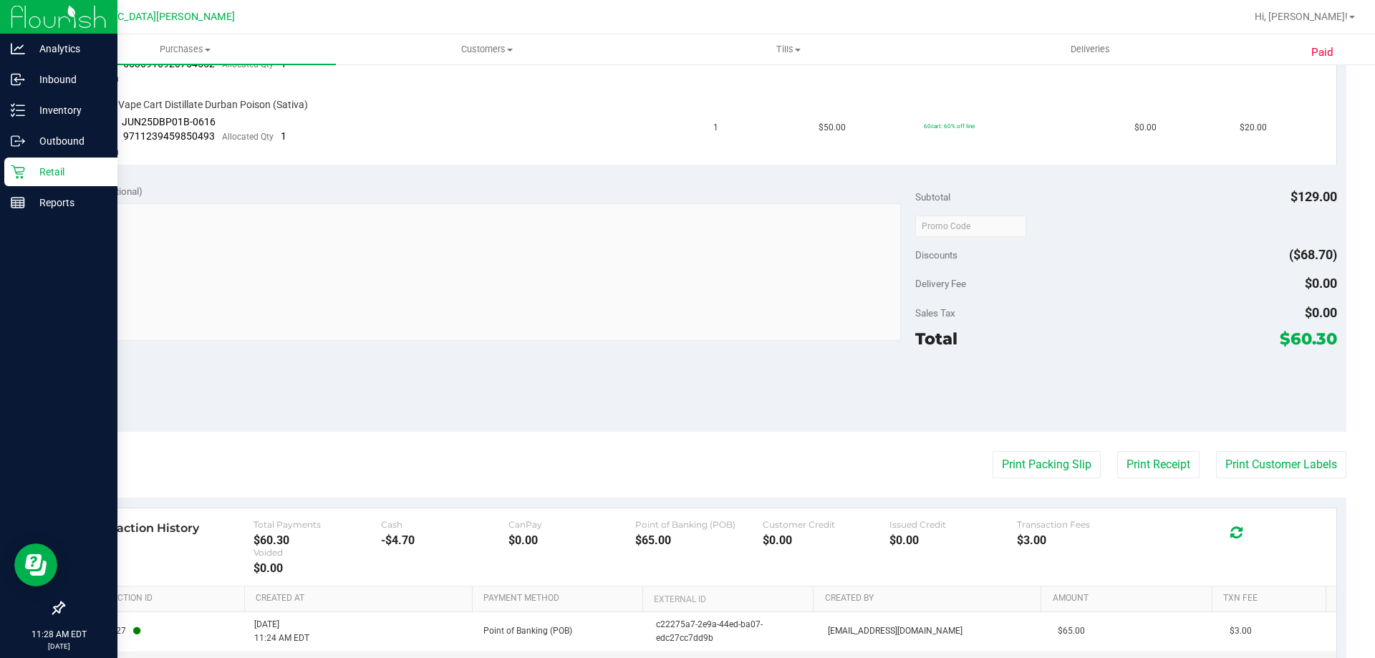
scroll to position [573, 0]
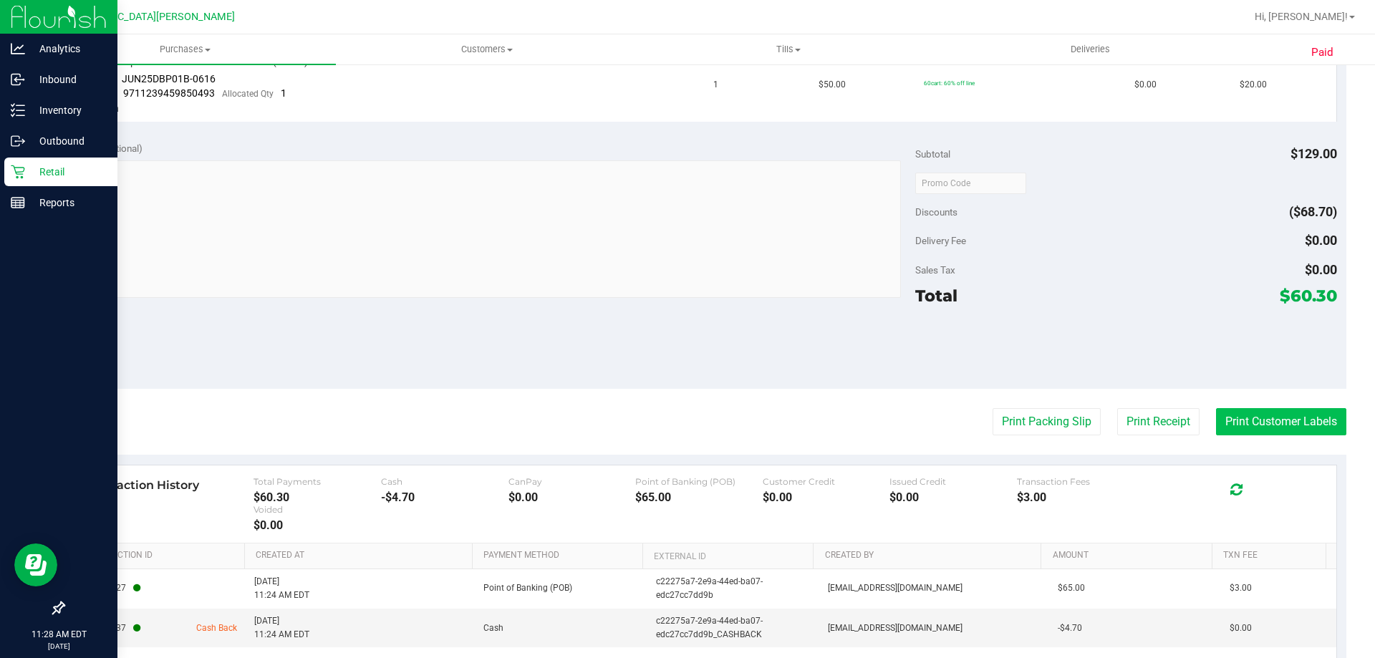
click at [1241, 423] on button "Print Customer Labels" at bounding box center [1281, 421] width 130 height 27
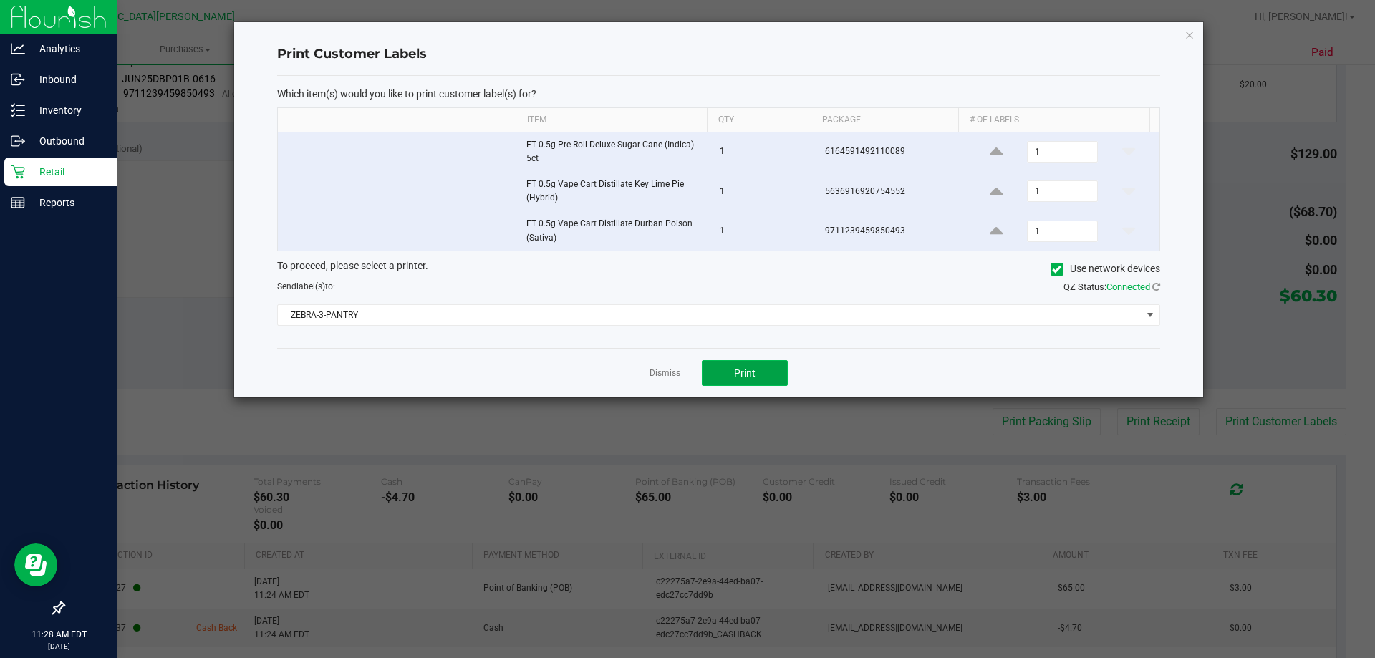
click at [741, 370] on span "Print" at bounding box center [744, 372] width 21 height 11
click at [670, 381] on div "Dismiss Print" at bounding box center [718, 372] width 883 height 49
click at [668, 377] on link "Dismiss" at bounding box center [665, 373] width 31 height 12
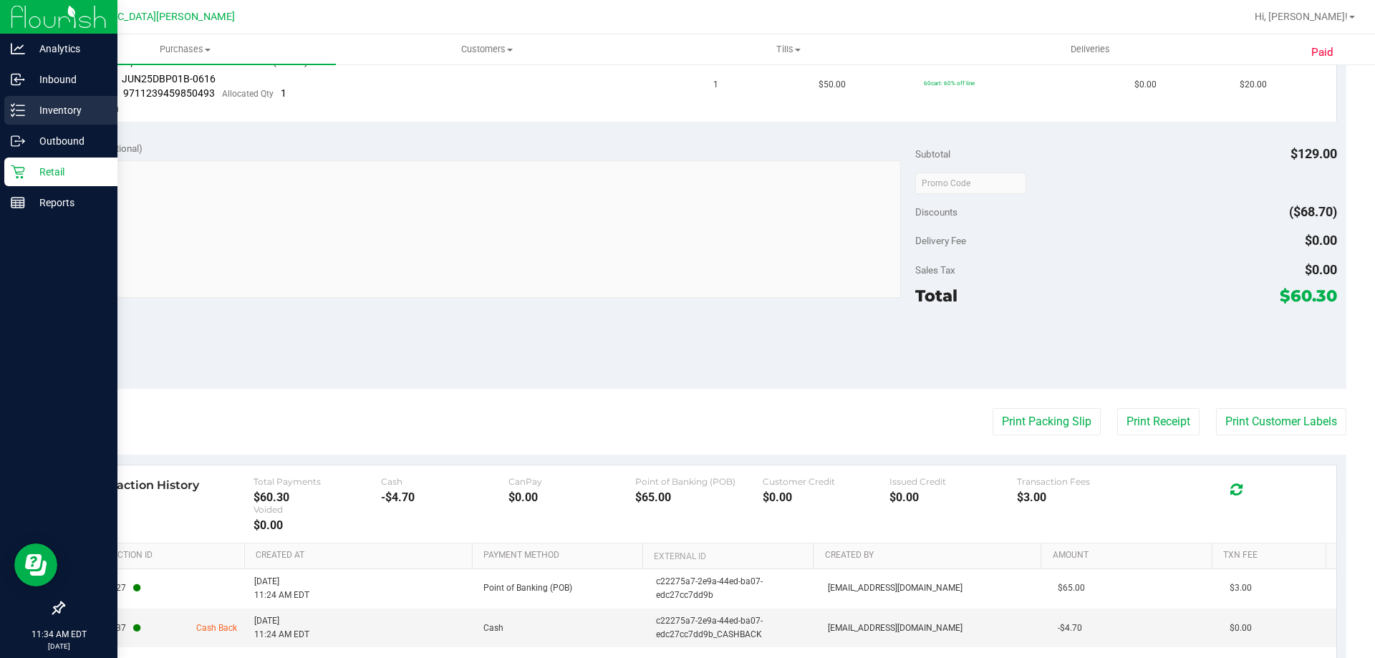
click at [32, 106] on p "Inventory" at bounding box center [68, 110] width 86 height 17
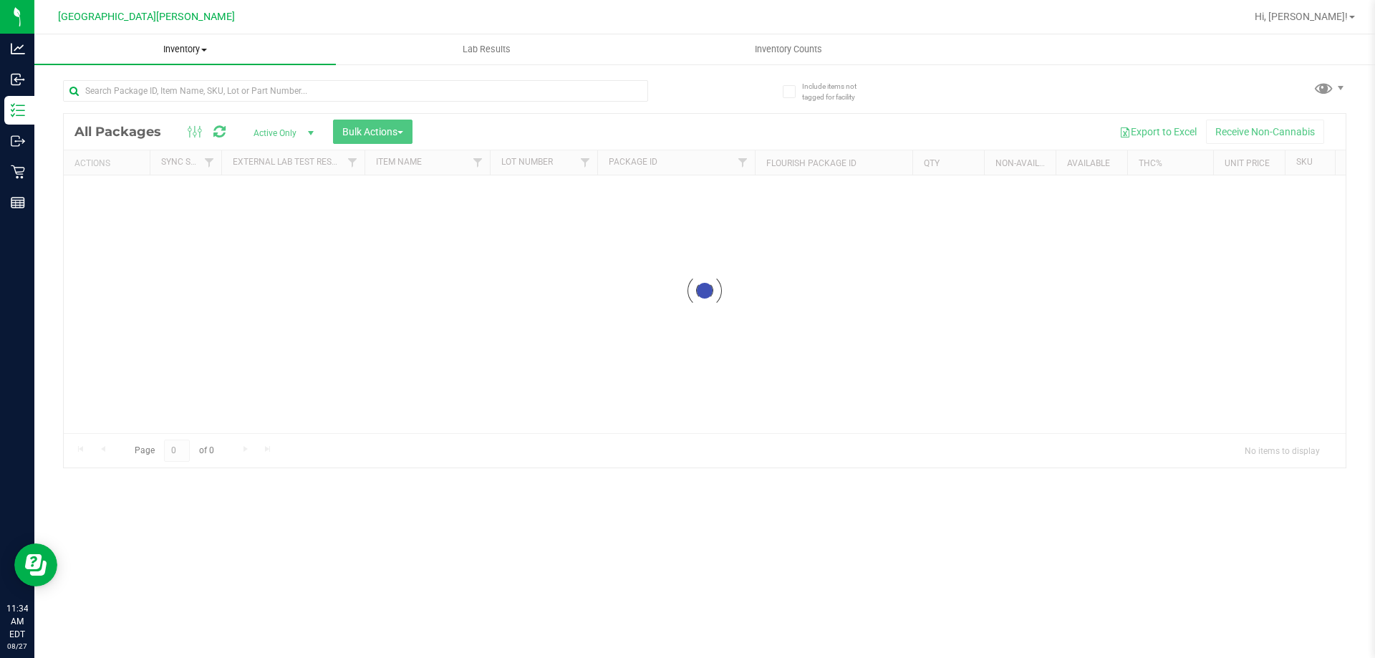
click at [156, 62] on uib-tab-heading "Inventory All packages All inventory Waste log Create inventory" at bounding box center [185, 49] width 302 height 30
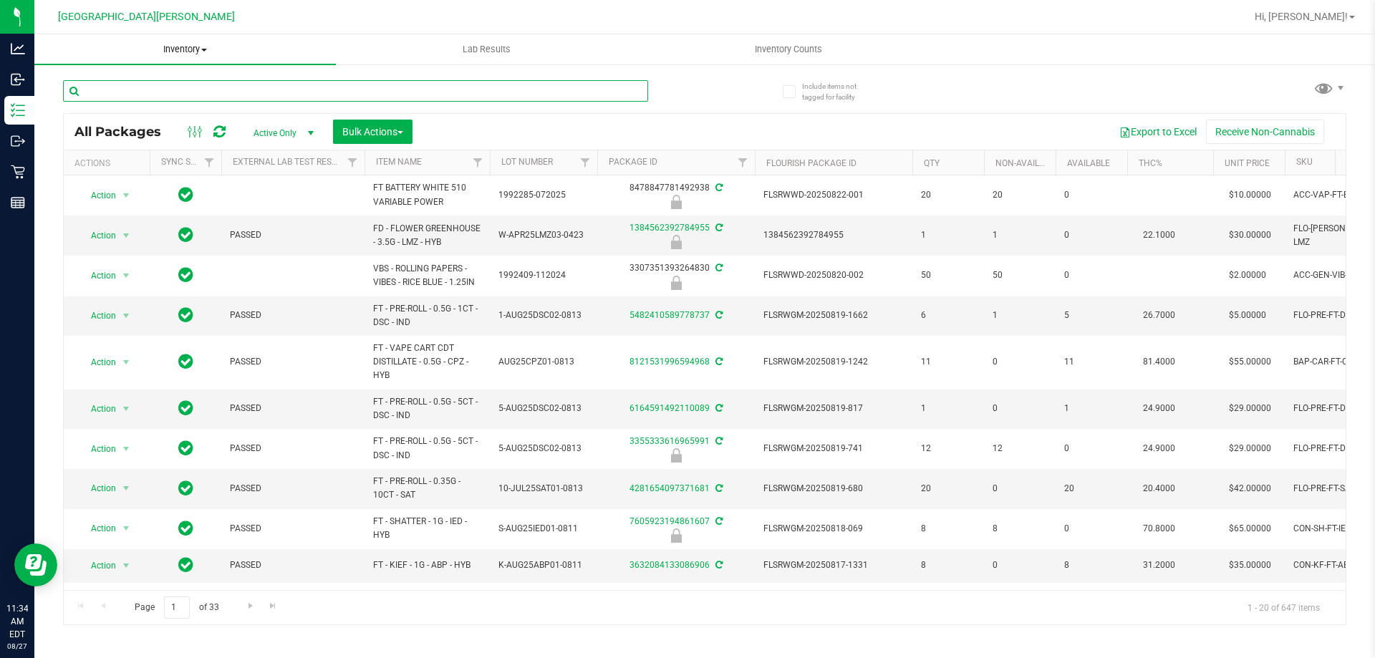
click at [153, 90] on input "text" at bounding box center [355, 90] width 585 height 21
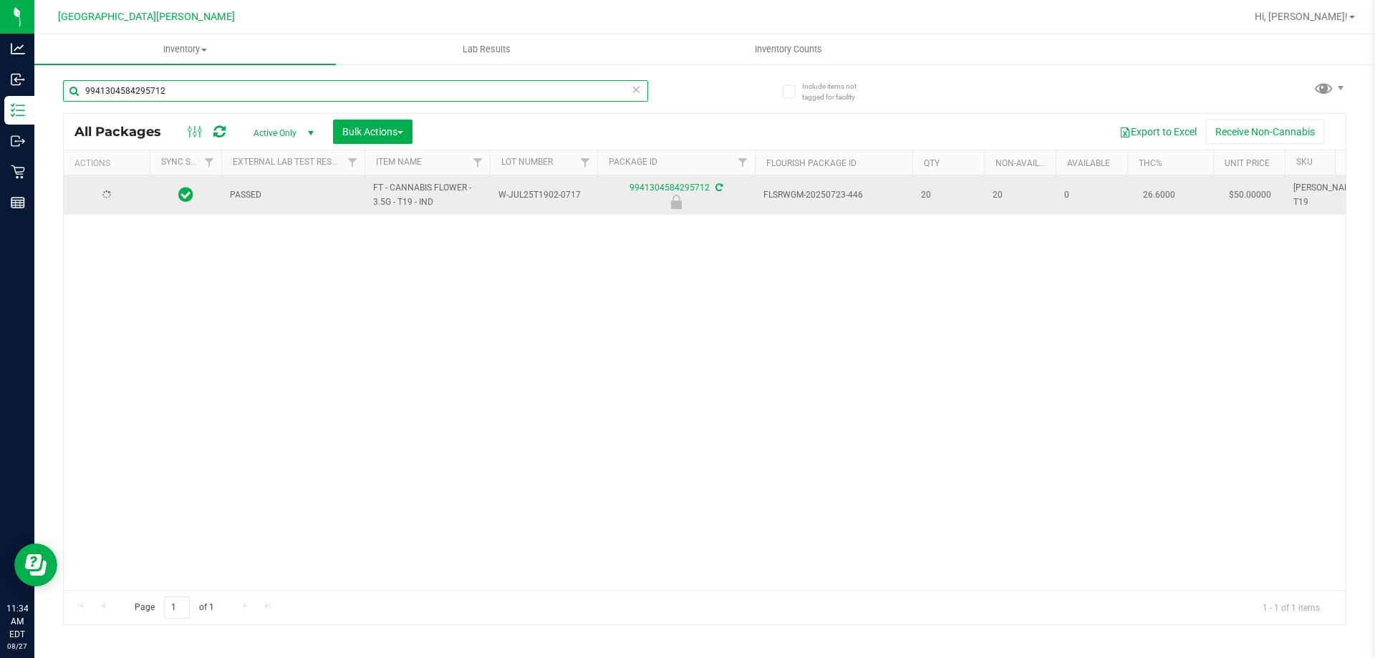
type input "9941304584295712"
click at [107, 194] on span "Action" at bounding box center [97, 196] width 39 height 20
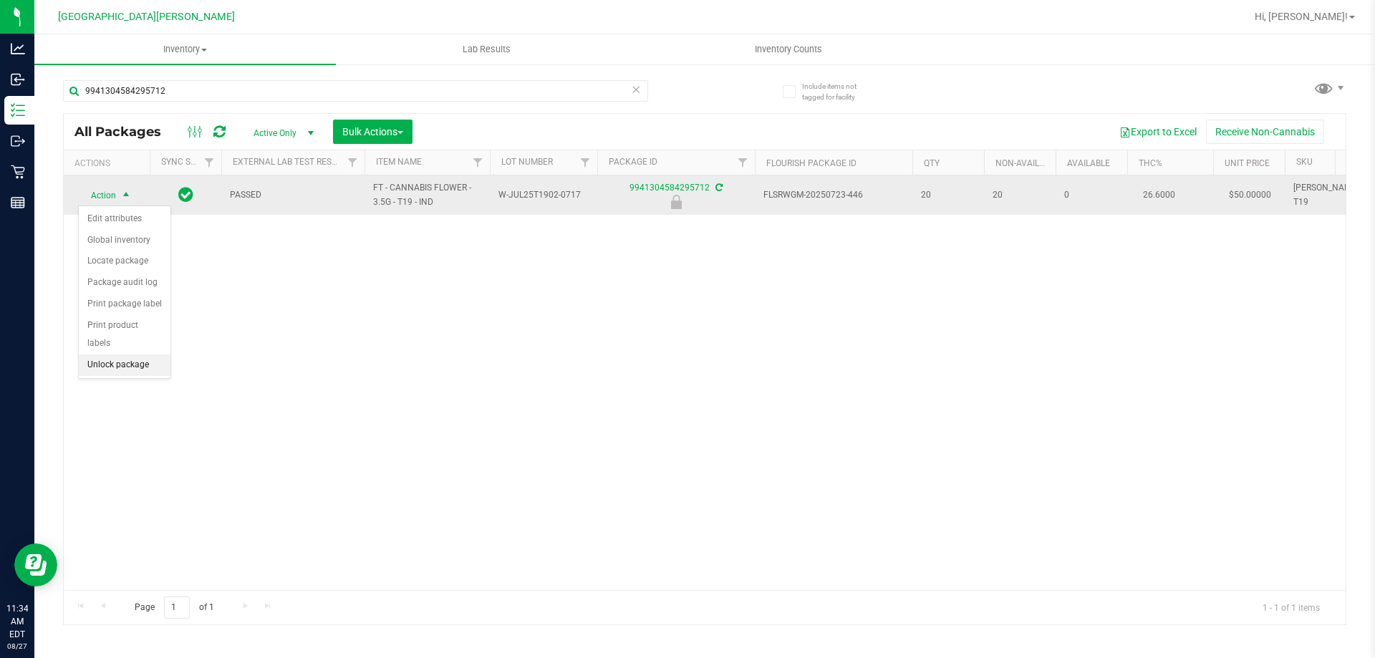
click at [112, 357] on li "Unlock package" at bounding box center [125, 365] width 92 height 21
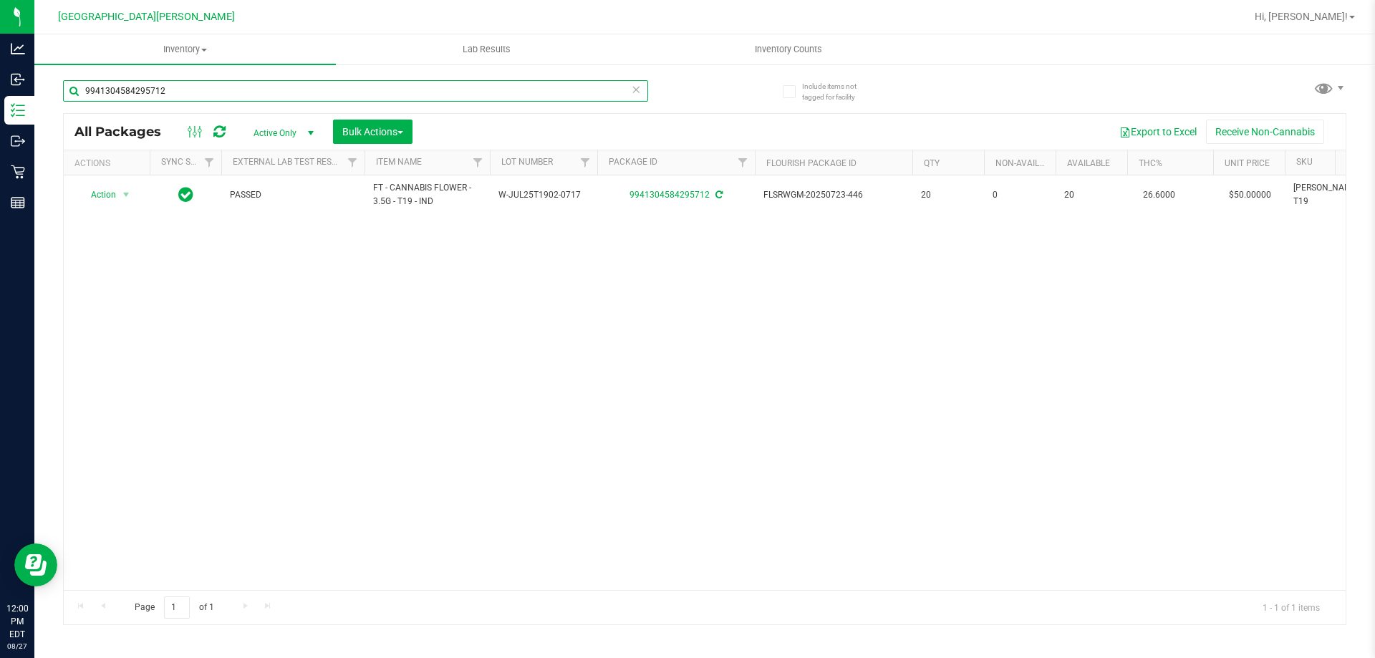
click at [206, 87] on input "9941304584295712" at bounding box center [355, 90] width 585 height 21
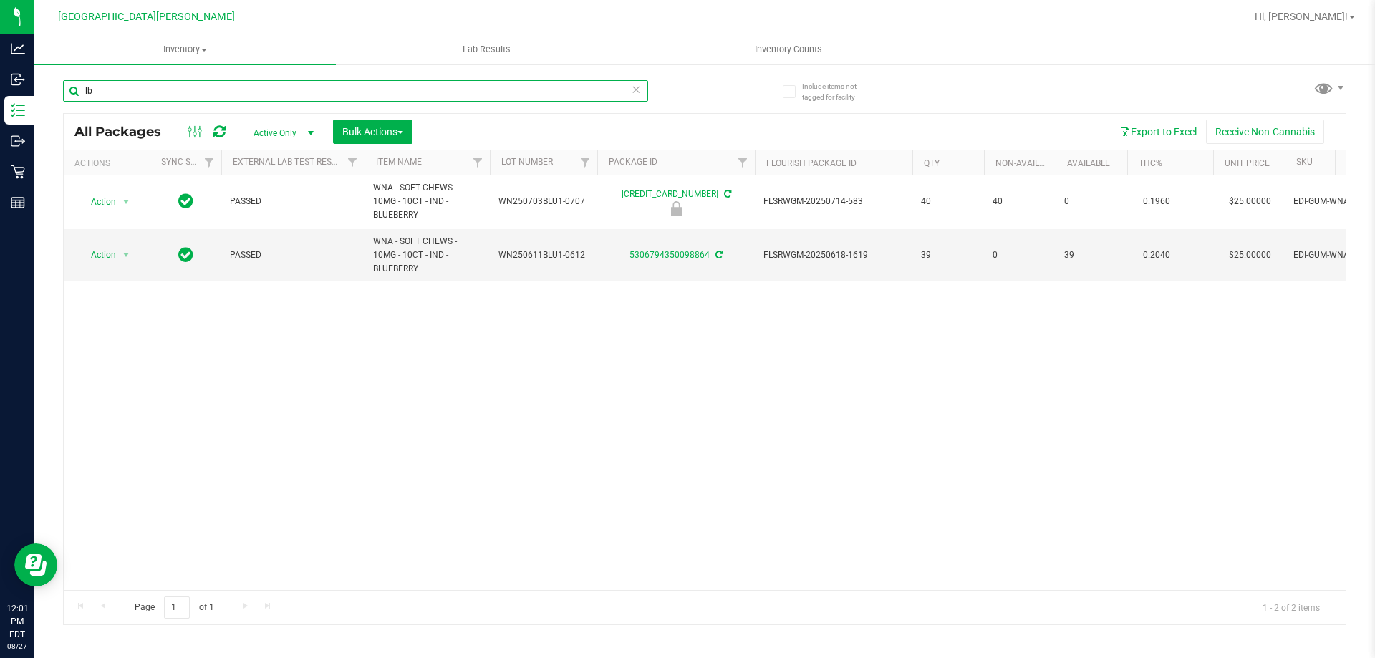
type input "lb"
click at [635, 93] on icon at bounding box center [636, 88] width 10 height 17
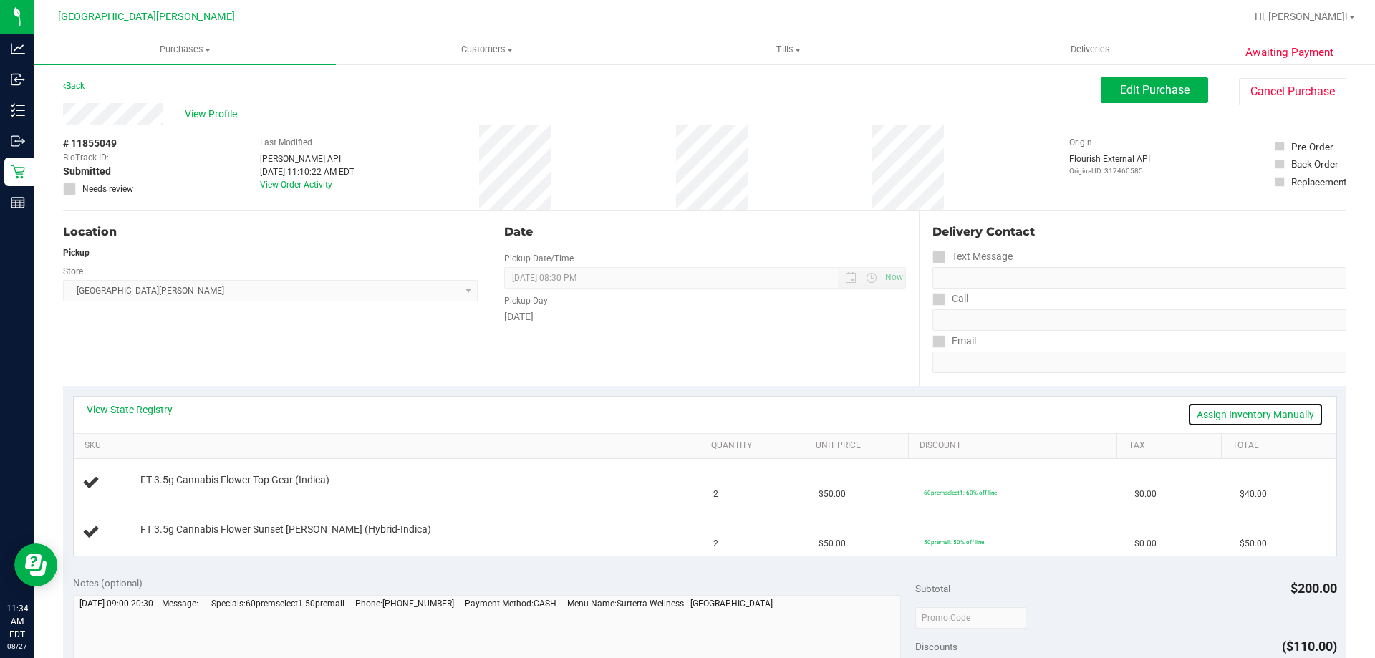
click at [1226, 411] on link "Assign Inventory Manually" at bounding box center [1256, 415] width 136 height 24
click at [170, 486] on link "Add Package" at bounding box center [166, 490] width 52 height 10
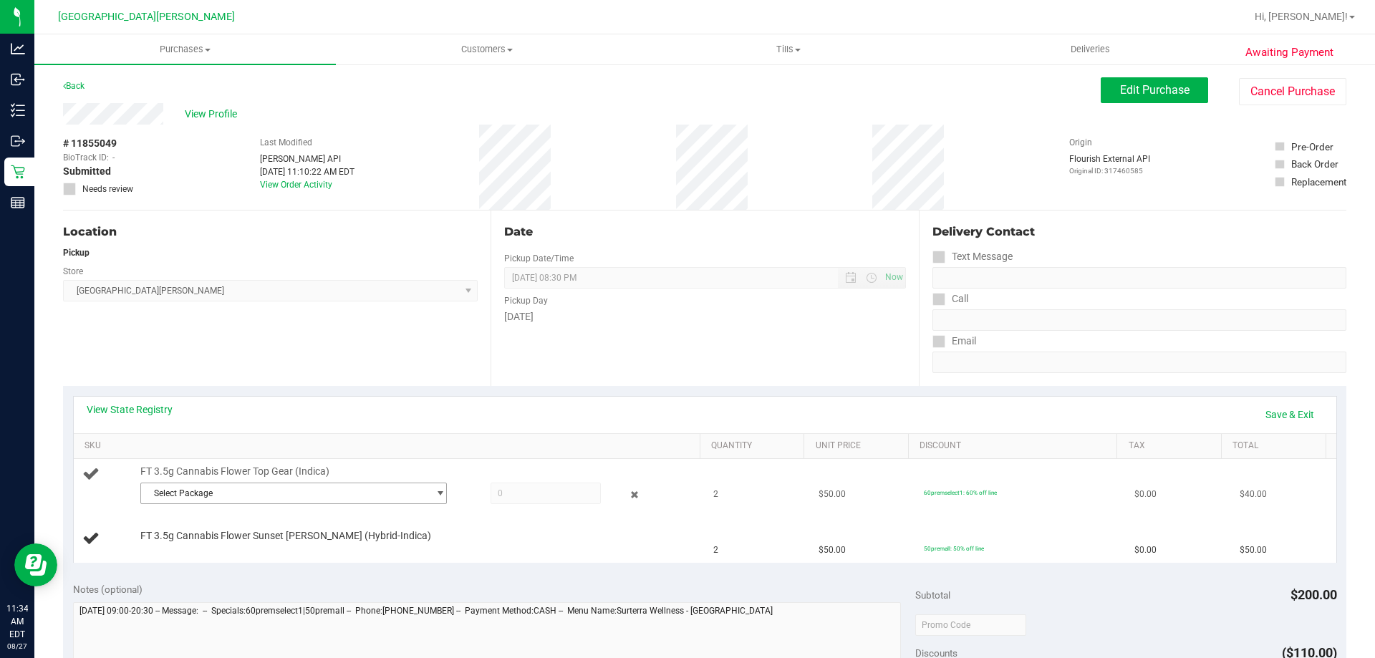
click at [203, 489] on span "Select Package" at bounding box center [284, 493] width 287 height 20
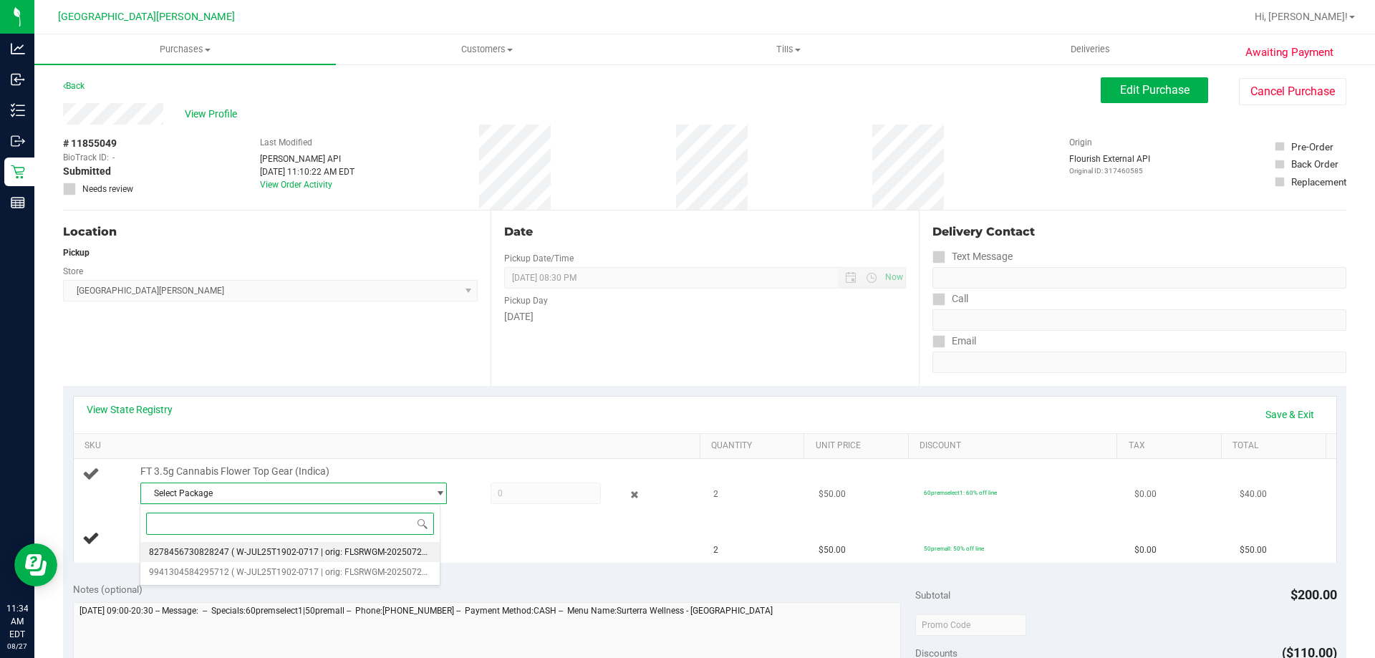
click at [208, 549] on span "8278456730828247" at bounding box center [189, 552] width 80 height 10
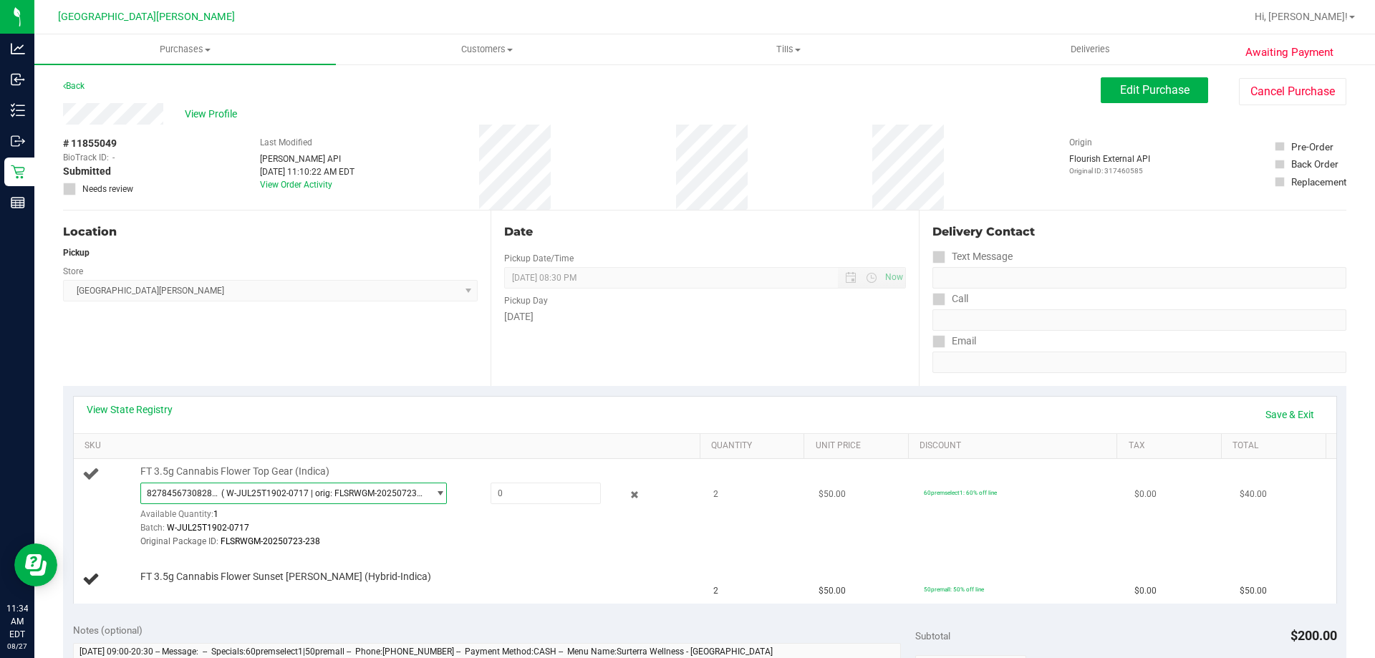
click at [551, 504] on div "8278456730828247 ( W-JUL25T1902-0717 | orig: FLSRWGM-20250723-238 ) 82784567308…" at bounding box center [416, 516] width 553 height 67
click at [541, 501] on span at bounding box center [546, 493] width 110 height 21
type input "1"
type input "1.0000"
click at [483, 415] on div "View State Registry Save & Exit" at bounding box center [705, 415] width 1237 height 24
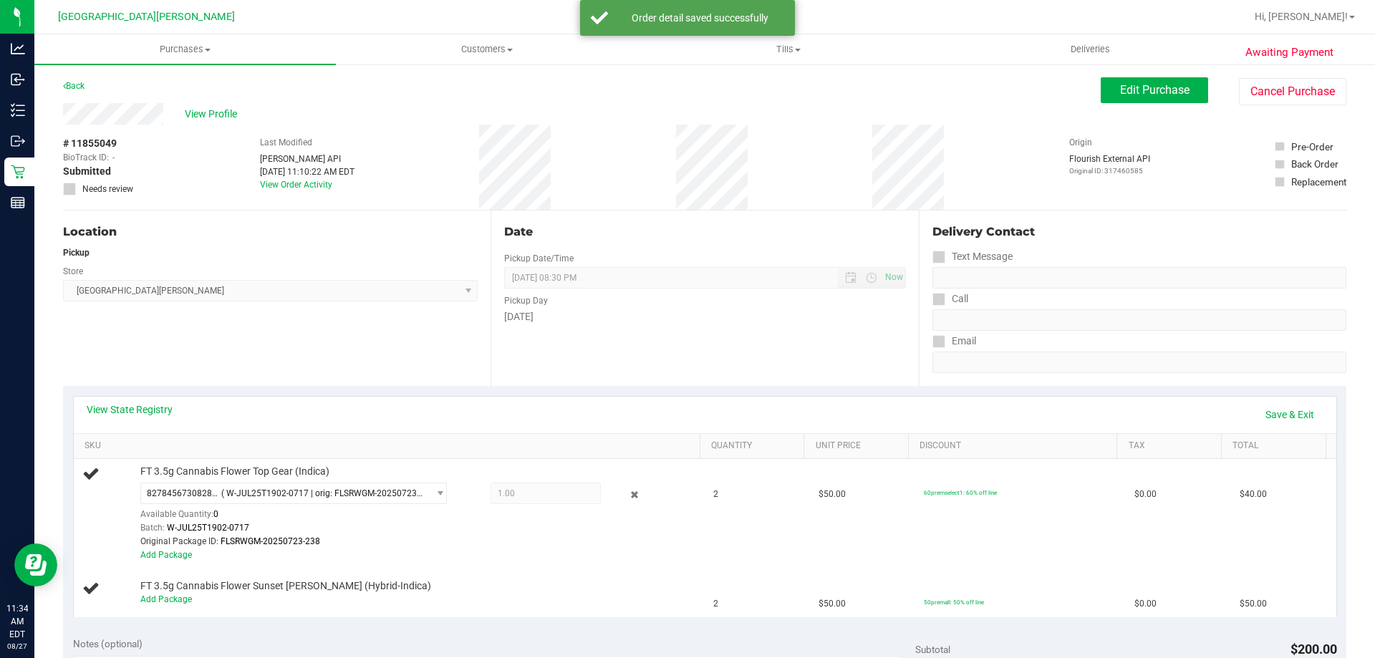
click at [176, 553] on link "Add Package" at bounding box center [166, 555] width 52 height 10
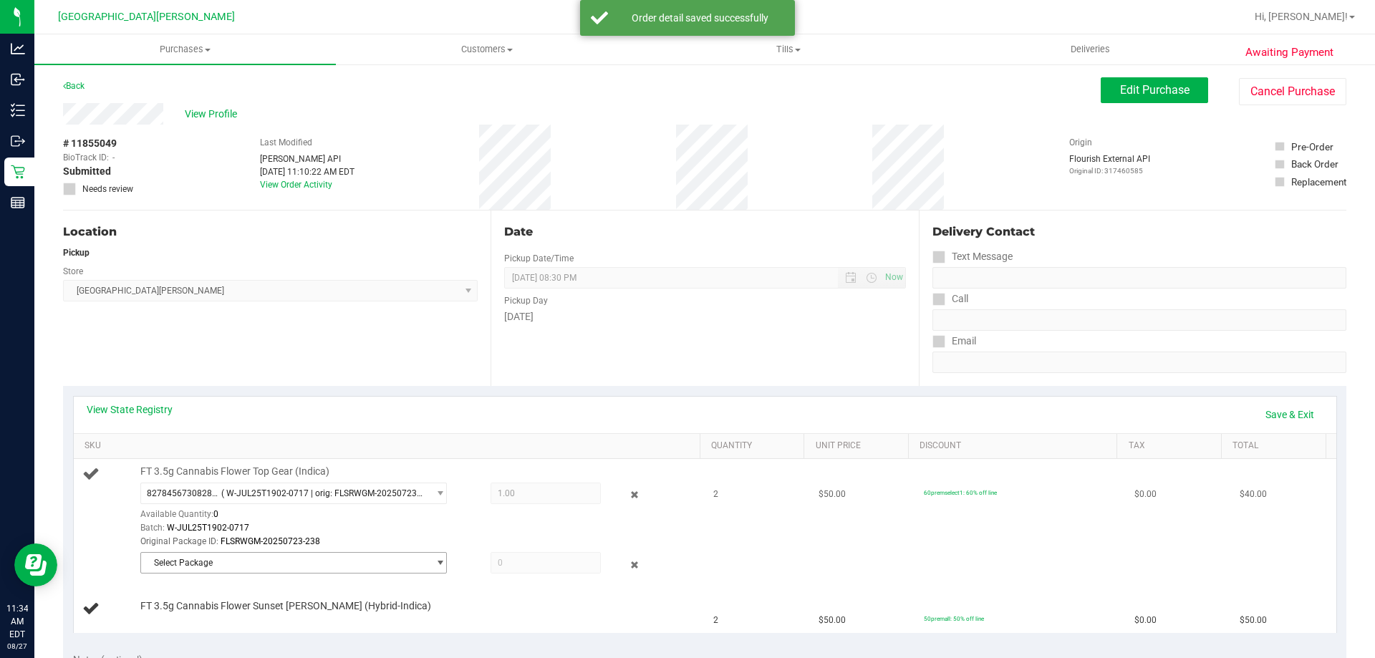
click at [208, 558] on span "Select Package" at bounding box center [284, 563] width 287 height 20
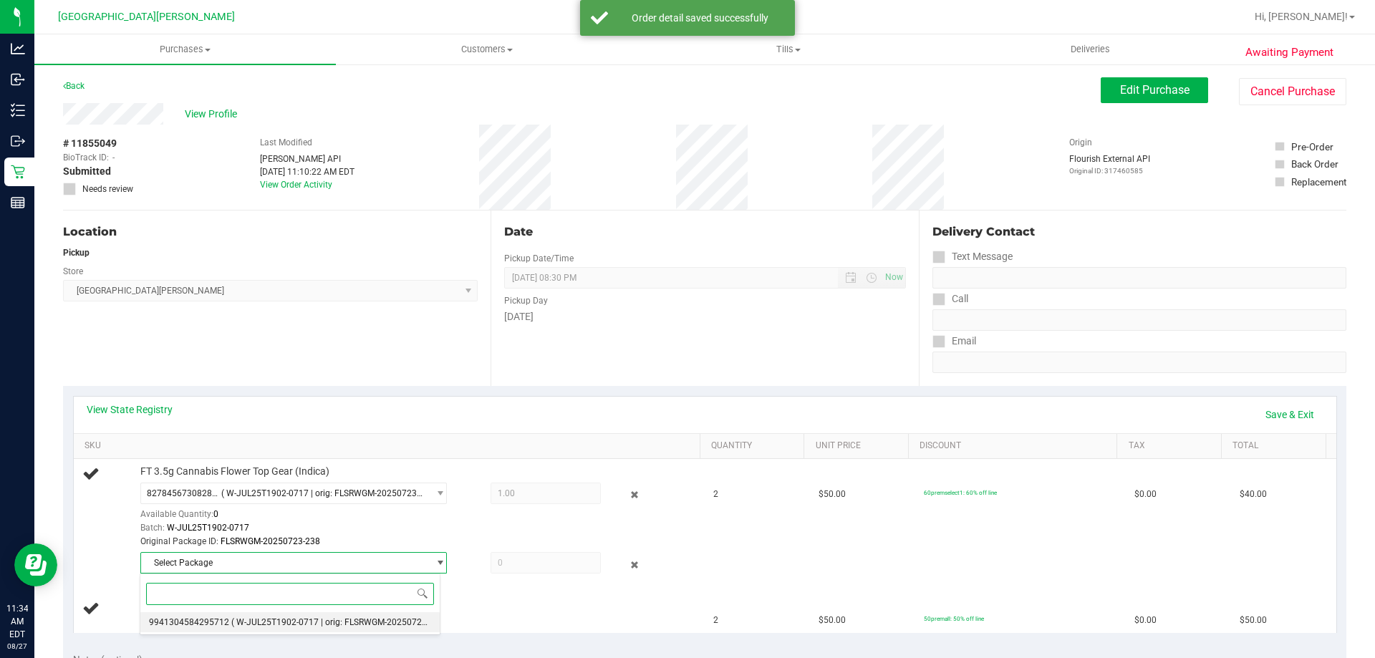
click at [220, 616] on li "9941304584295712 ( W-JUL25T1902-0717 | orig: FLSRWGM-20250723-446 )" at bounding box center [289, 622] width 299 height 20
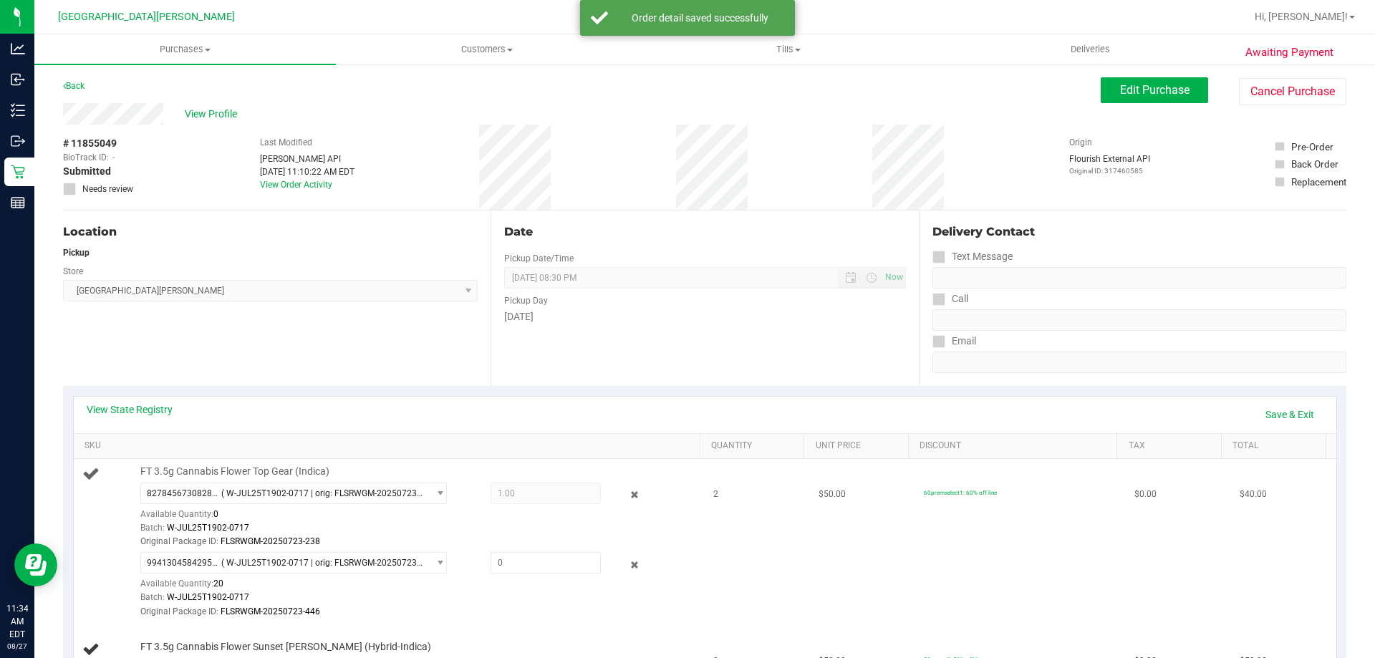
click at [510, 574] on div "9941304584295712 ( W-JUL25T1902-0717 | orig: FLSRWGM-20250723-446 ) 99413045842…" at bounding box center [416, 585] width 553 height 67
click at [510, 569] on span at bounding box center [546, 562] width 110 height 21
type input "1"
type input "1.0000"
click at [486, 418] on div "View State Registry Save & Exit" at bounding box center [705, 415] width 1237 height 24
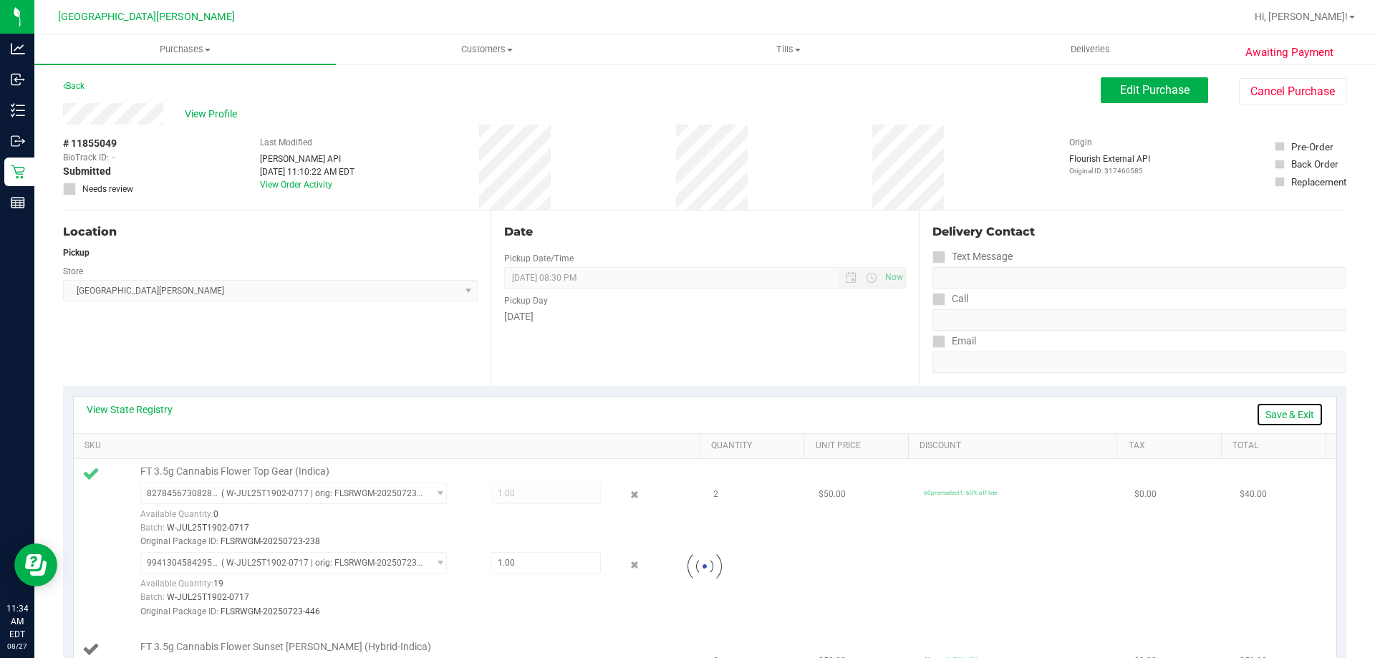
click at [1289, 408] on link "Save & Exit" at bounding box center [1289, 415] width 67 height 24
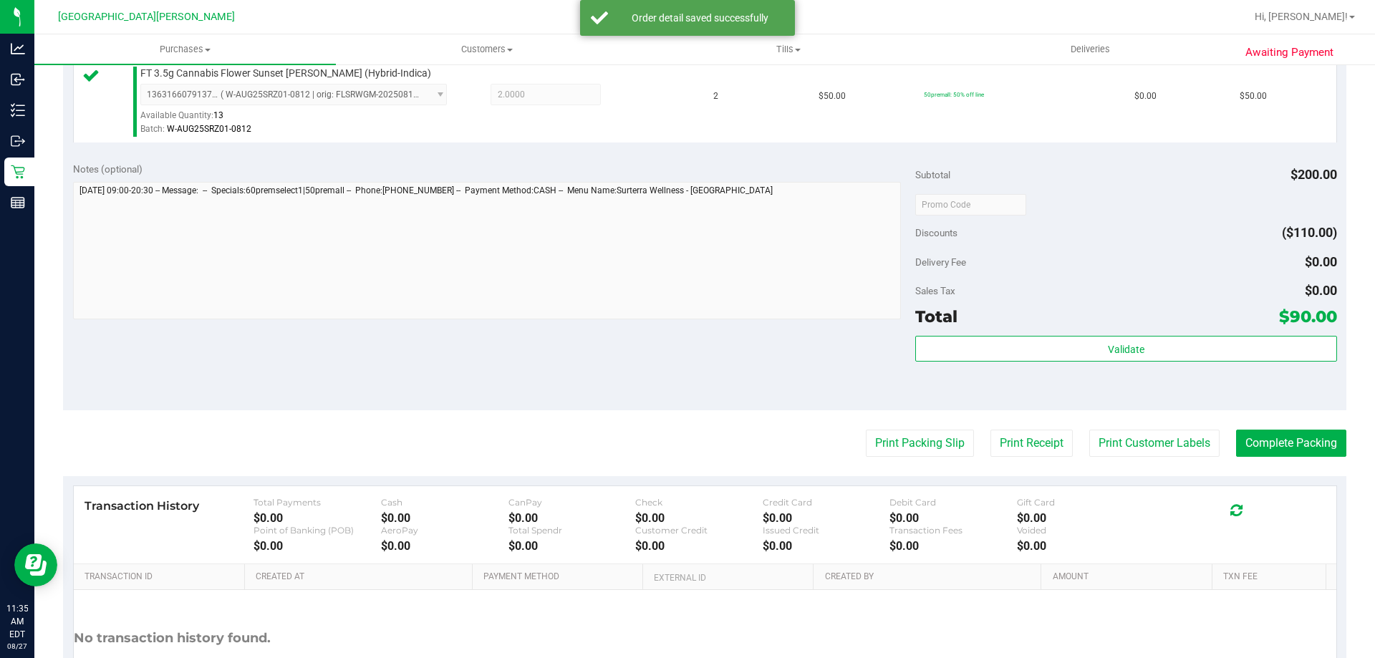
scroll to position [645, 0]
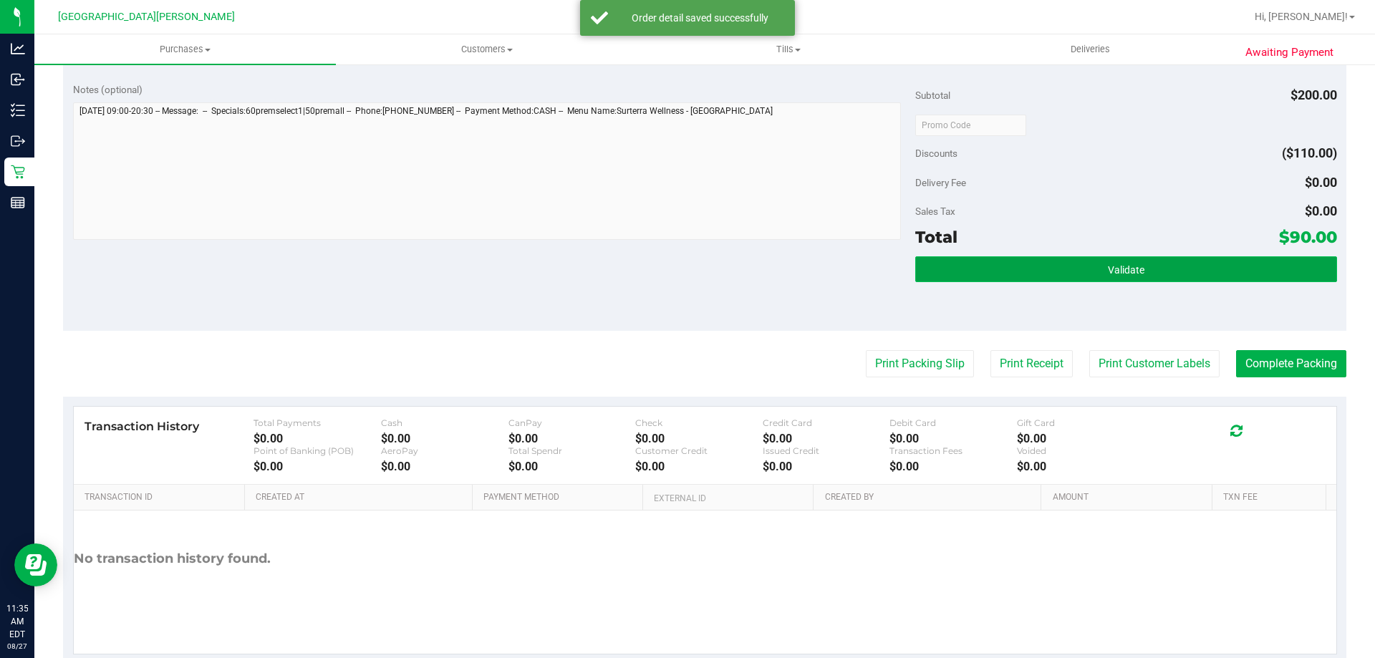
click at [1070, 272] on button "Validate" at bounding box center [1125, 269] width 421 height 26
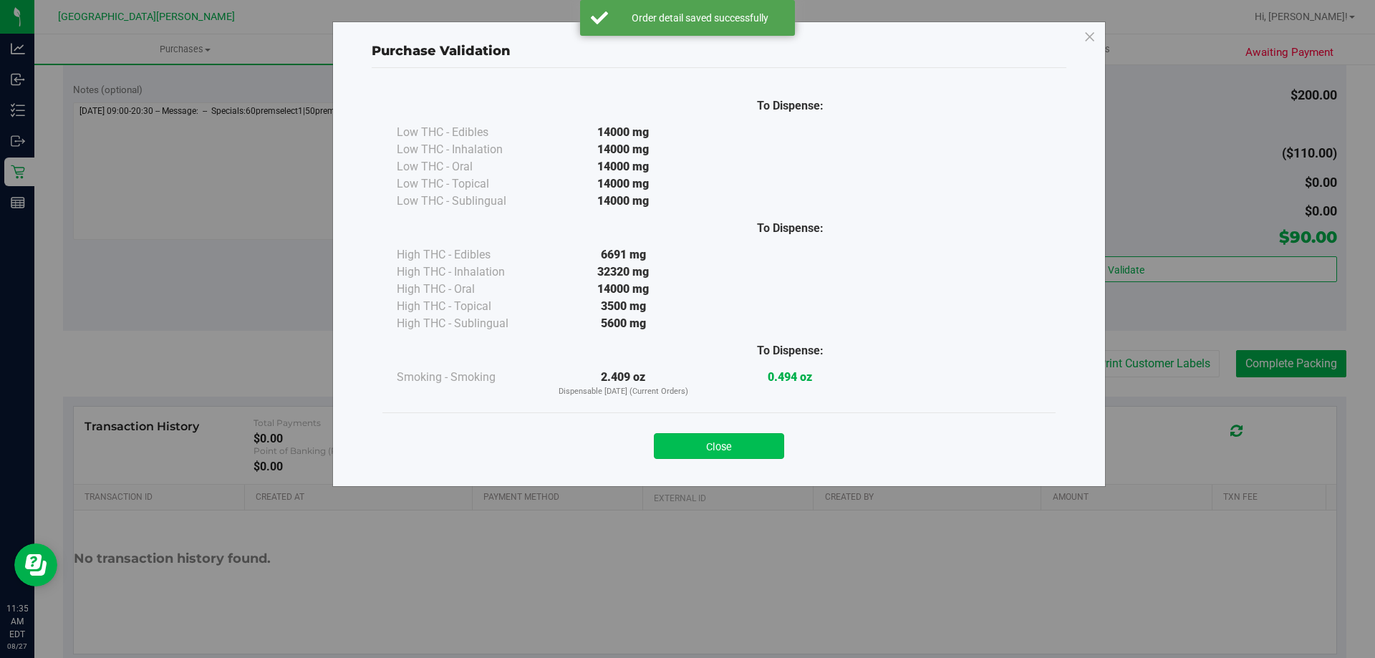
click at [708, 434] on button "Close" at bounding box center [719, 446] width 130 height 26
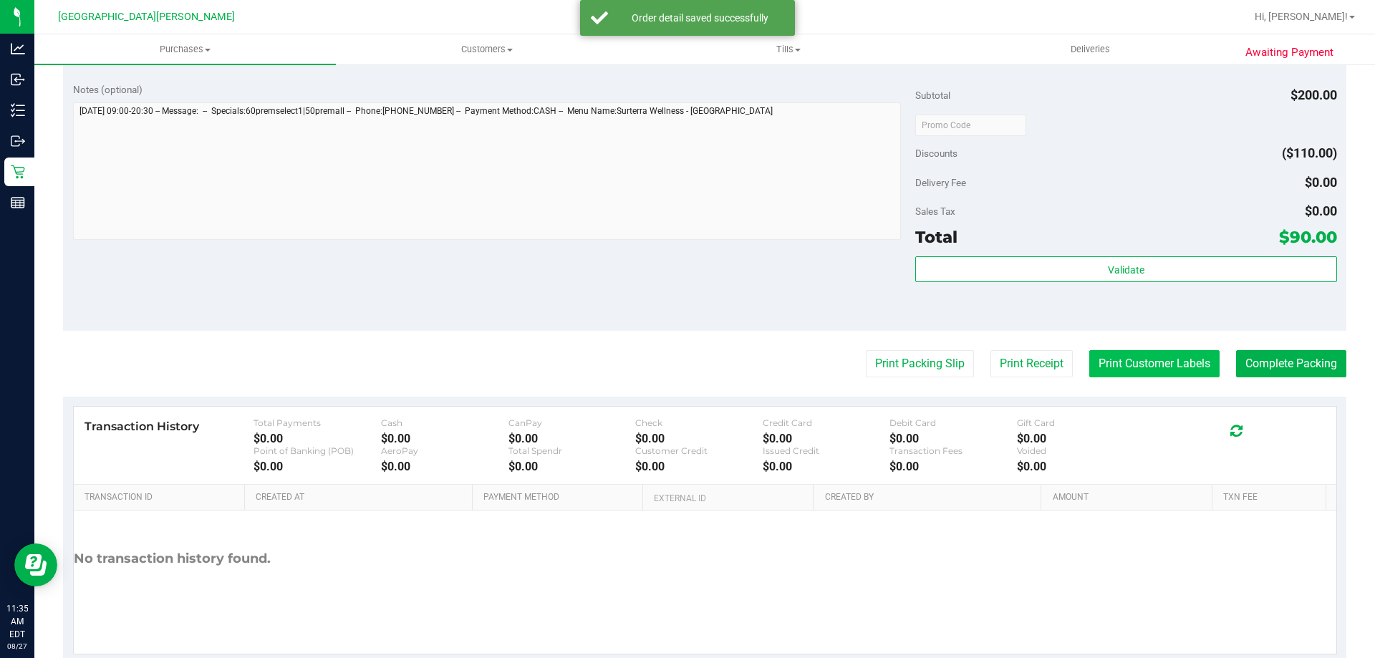
click at [1107, 352] on button "Print Customer Labels" at bounding box center [1154, 363] width 130 height 27
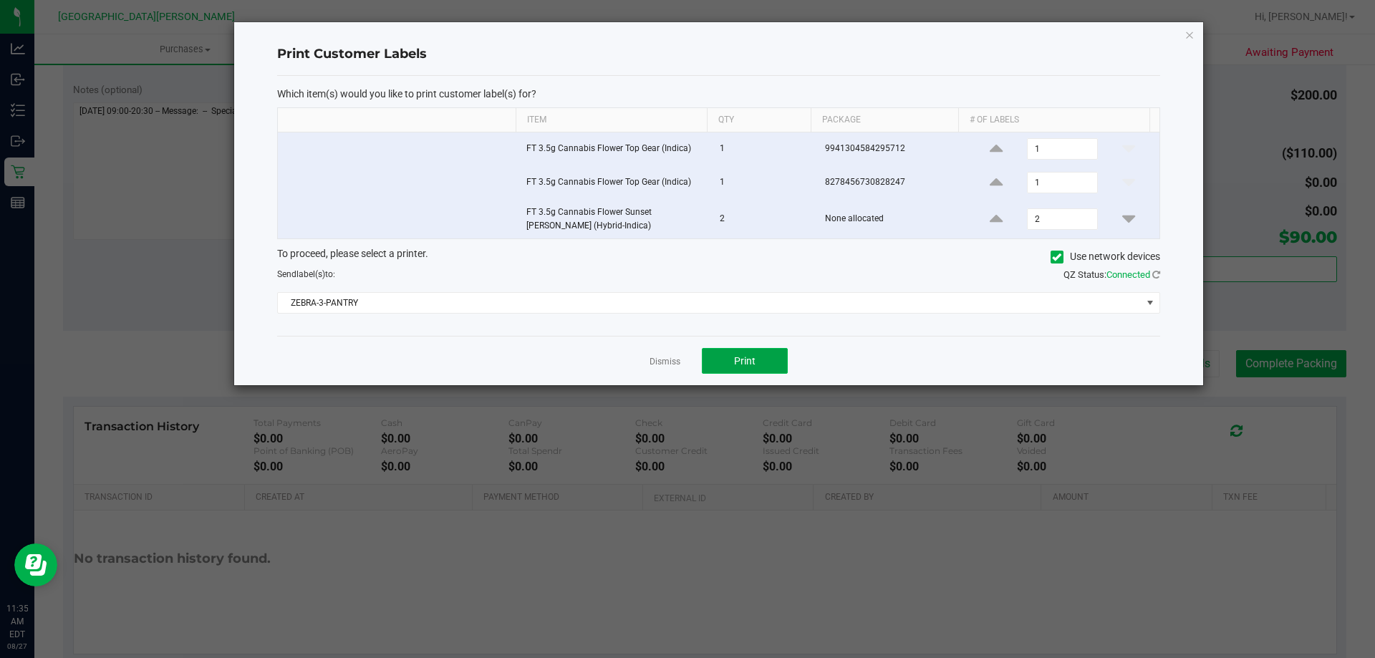
click at [779, 359] on button "Print" at bounding box center [745, 361] width 86 height 26
click at [675, 362] on link "Dismiss" at bounding box center [665, 362] width 31 height 12
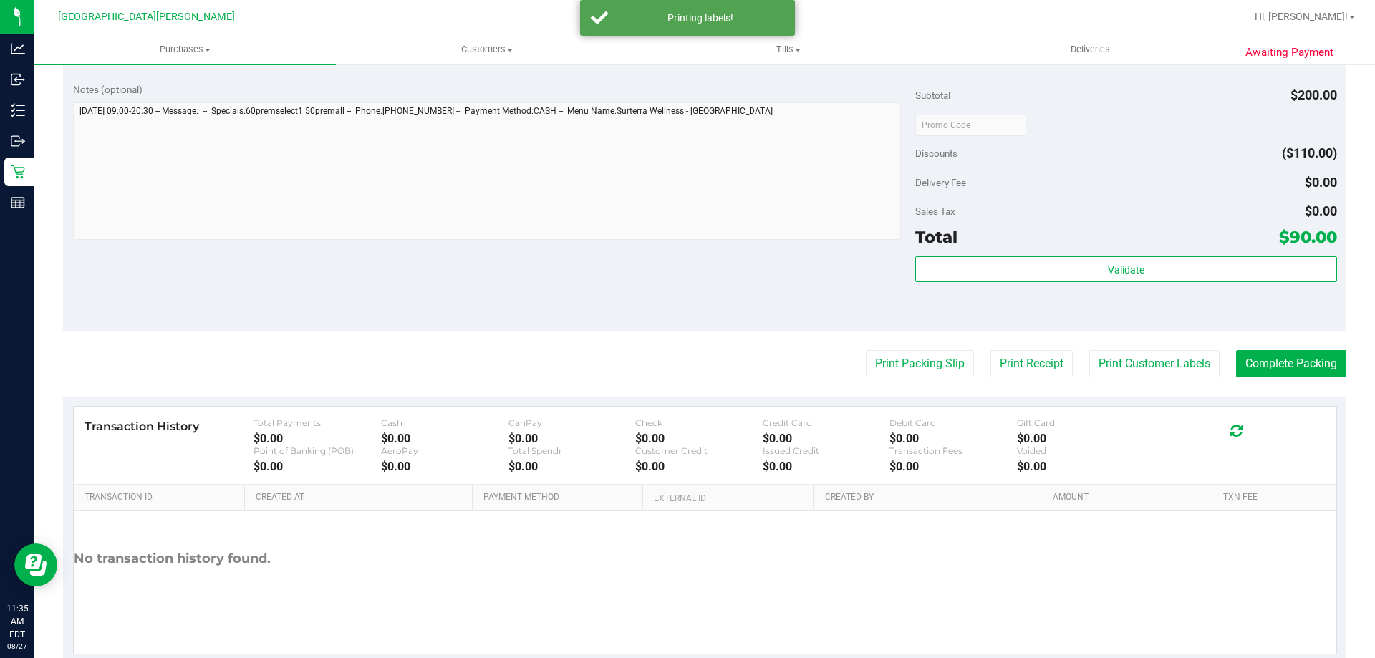
click at [673, 314] on div "Notes (optional) Subtotal $200.00 Discounts ($110.00) Delivery Fee $0.00 Sales …" at bounding box center [705, 202] width 1284 height 258
click at [1253, 362] on button "Complete Packing" at bounding box center [1291, 363] width 110 height 27
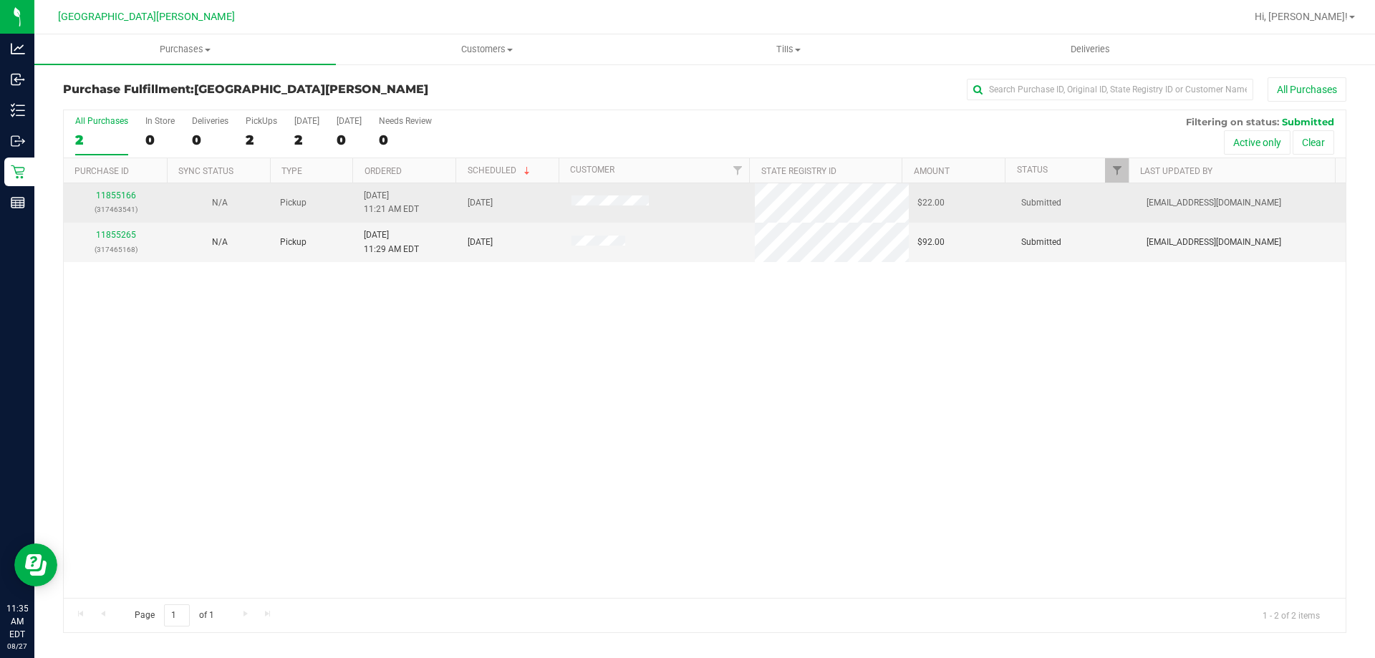
click at [79, 198] on div "11855166 (317463541)" at bounding box center [115, 202] width 87 height 27
click at [112, 193] on link "11855166" at bounding box center [116, 196] width 40 height 10
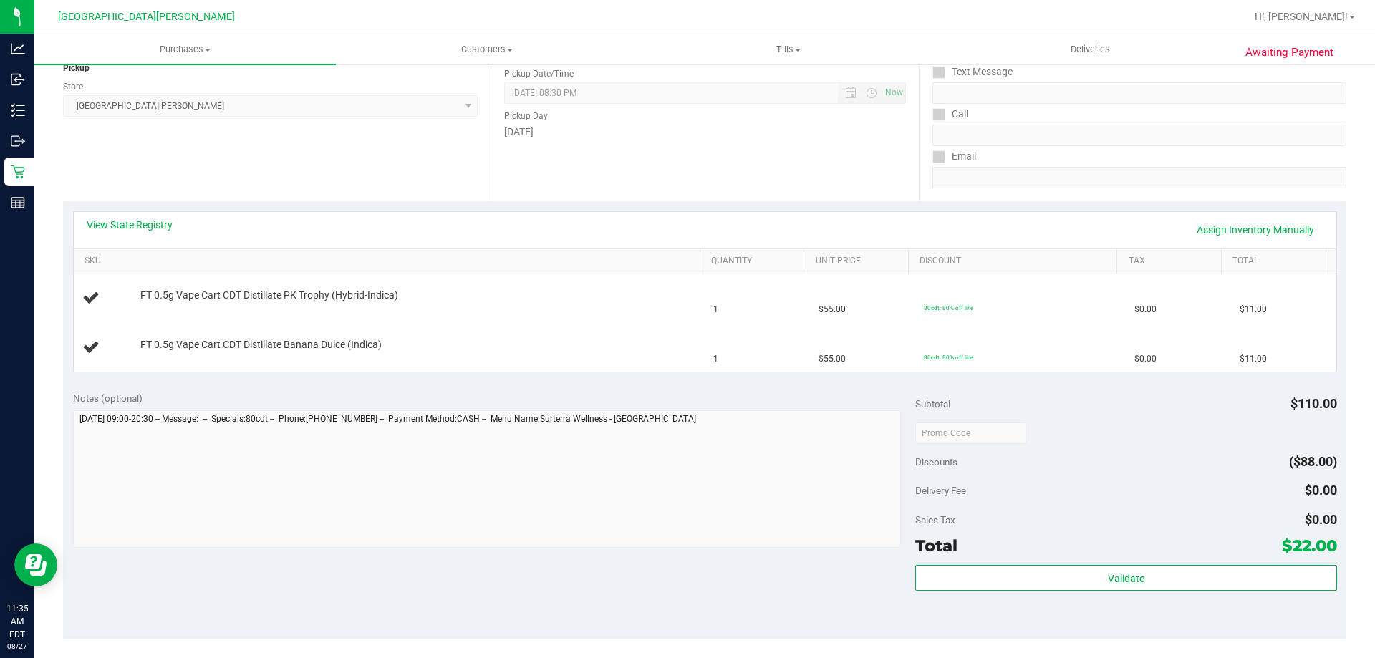
scroll to position [215, 0]
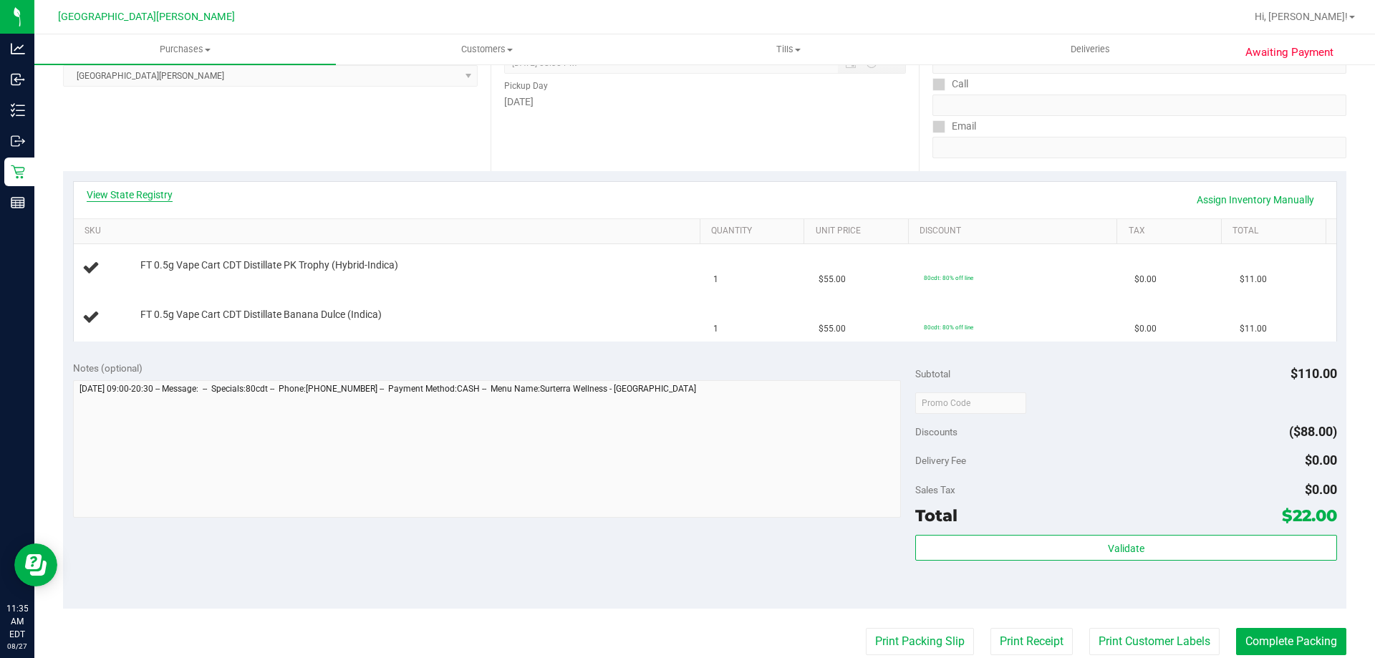
click at [153, 189] on link "View State Registry" at bounding box center [130, 195] width 86 height 14
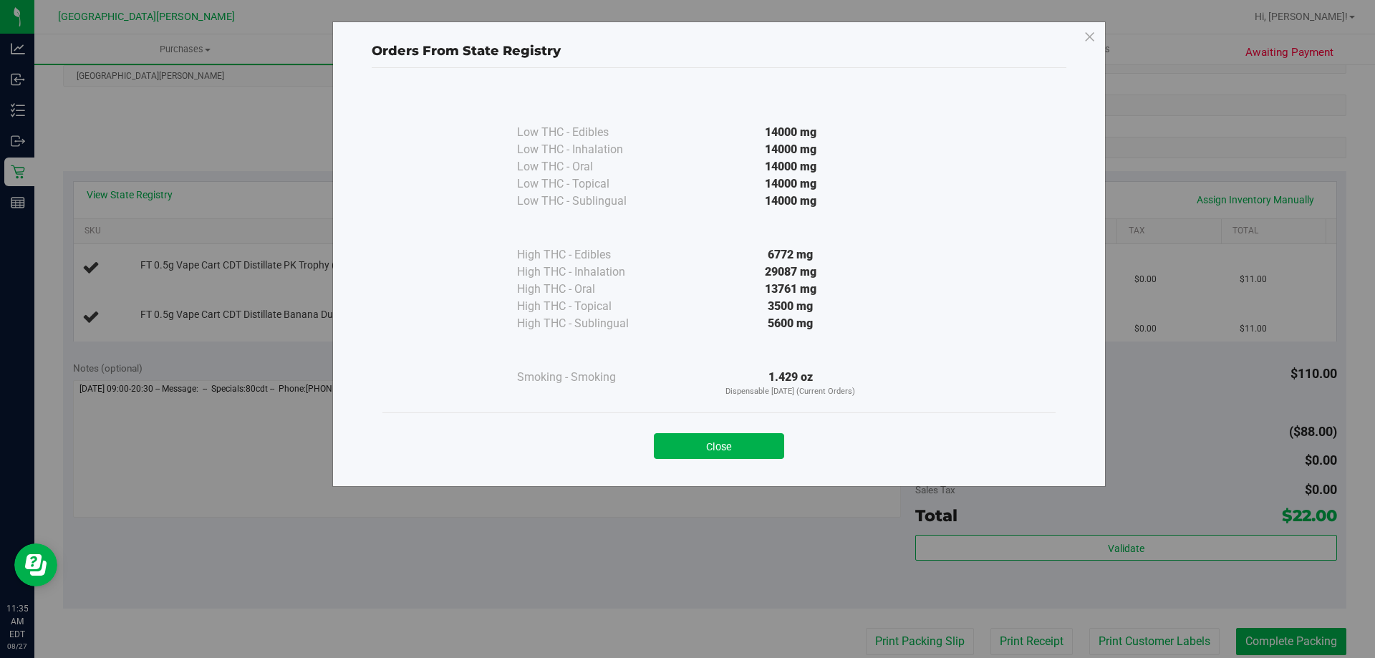
click at [746, 433] on div "Close" at bounding box center [719, 442] width 652 height 36
click at [746, 440] on button "Close" at bounding box center [719, 446] width 130 height 26
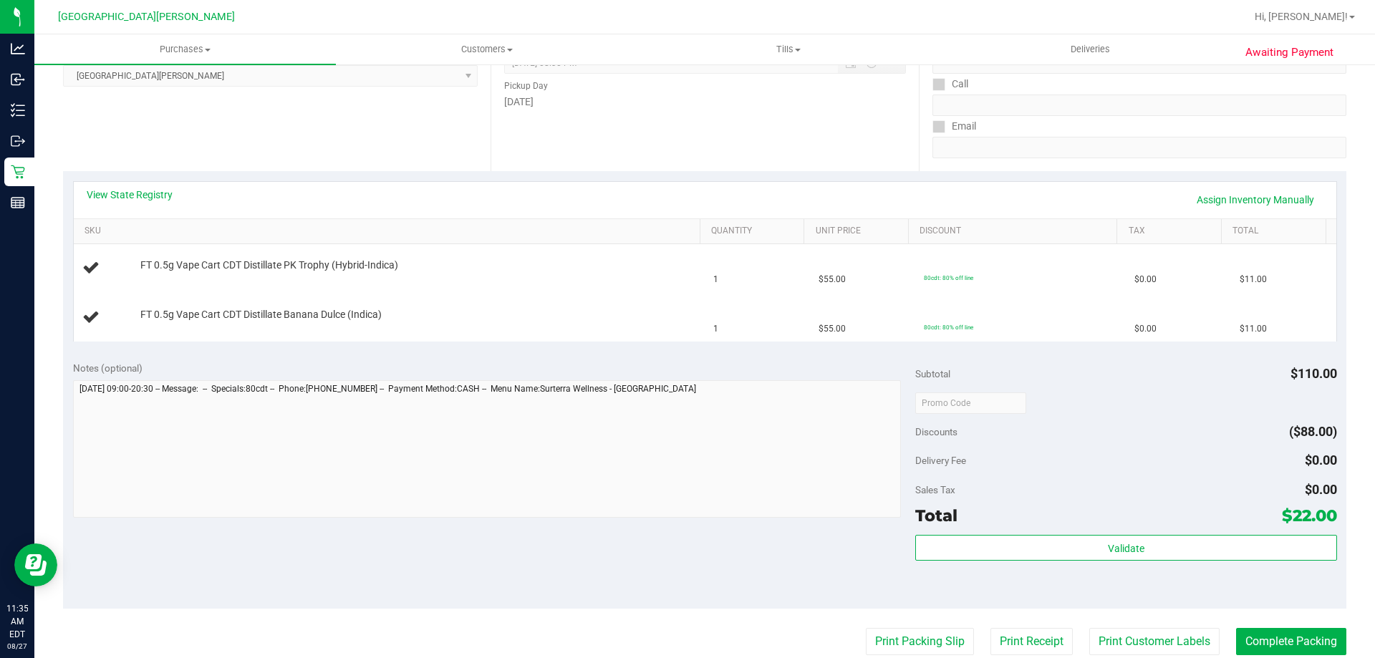
click at [571, 203] on div "View State Registry Assign Inventory Manually" at bounding box center [705, 200] width 1237 height 24
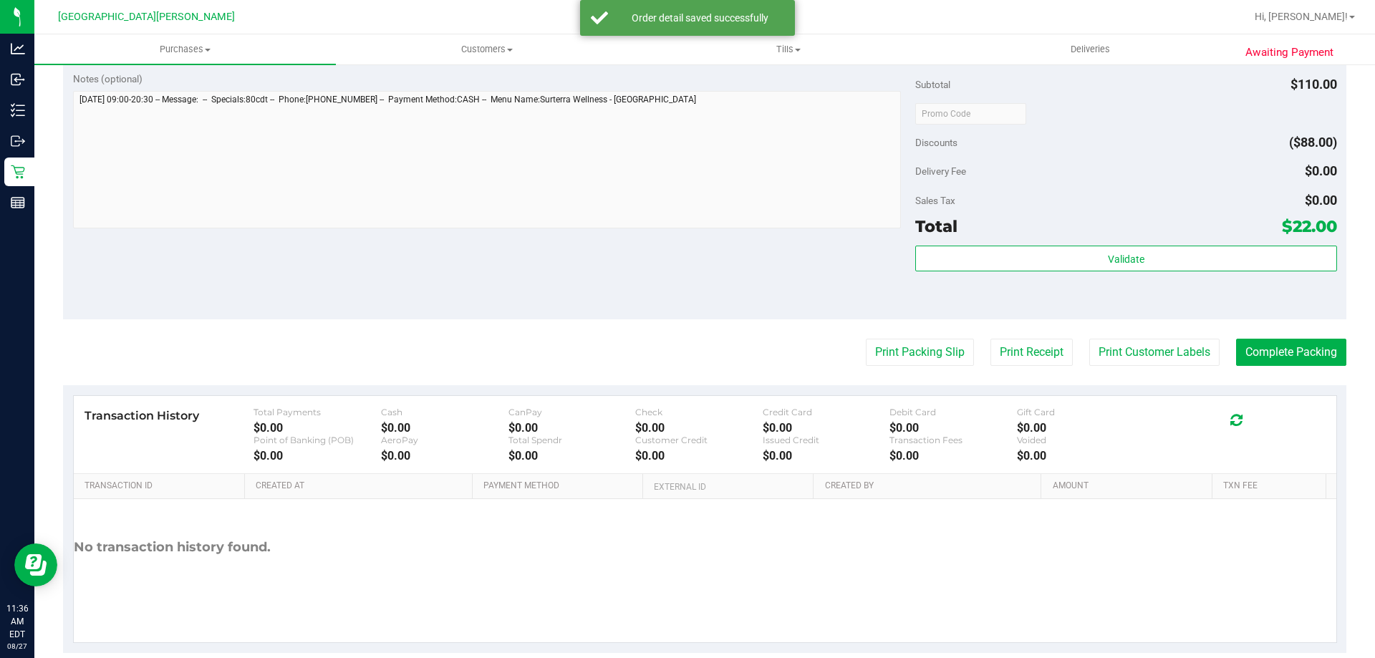
scroll to position [596, 0]
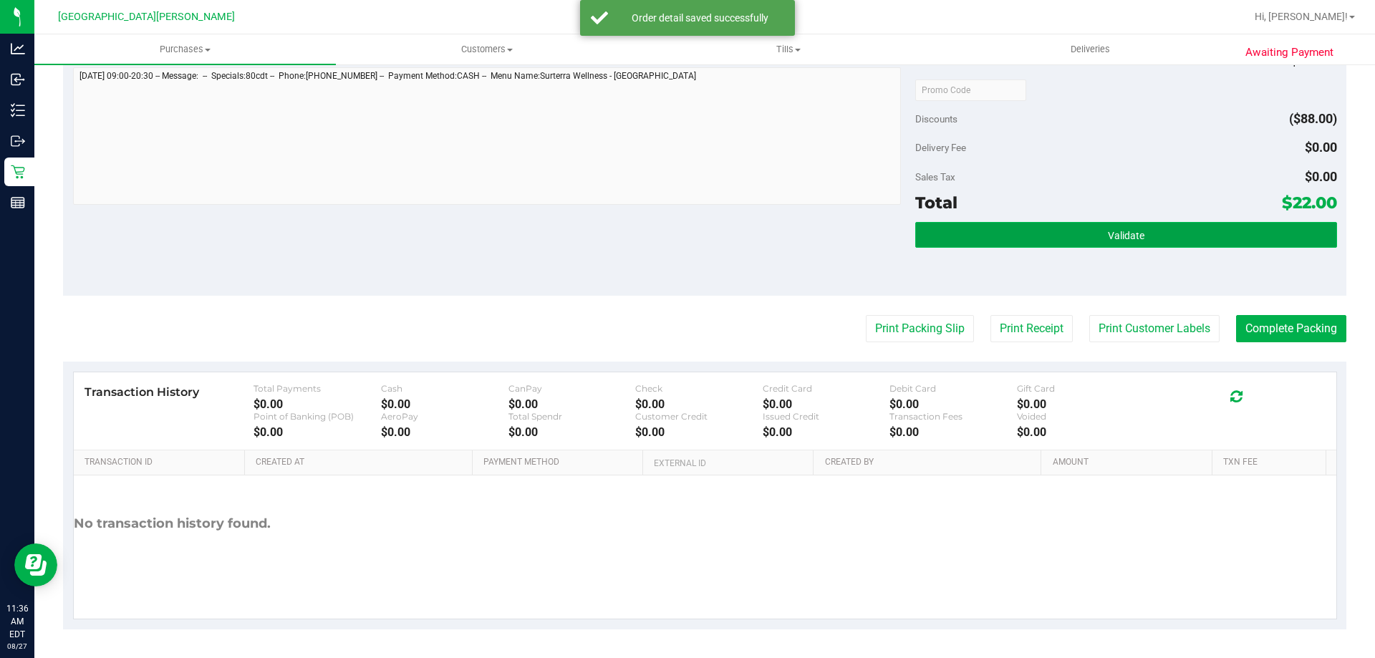
click at [1084, 228] on button "Validate" at bounding box center [1125, 235] width 421 height 26
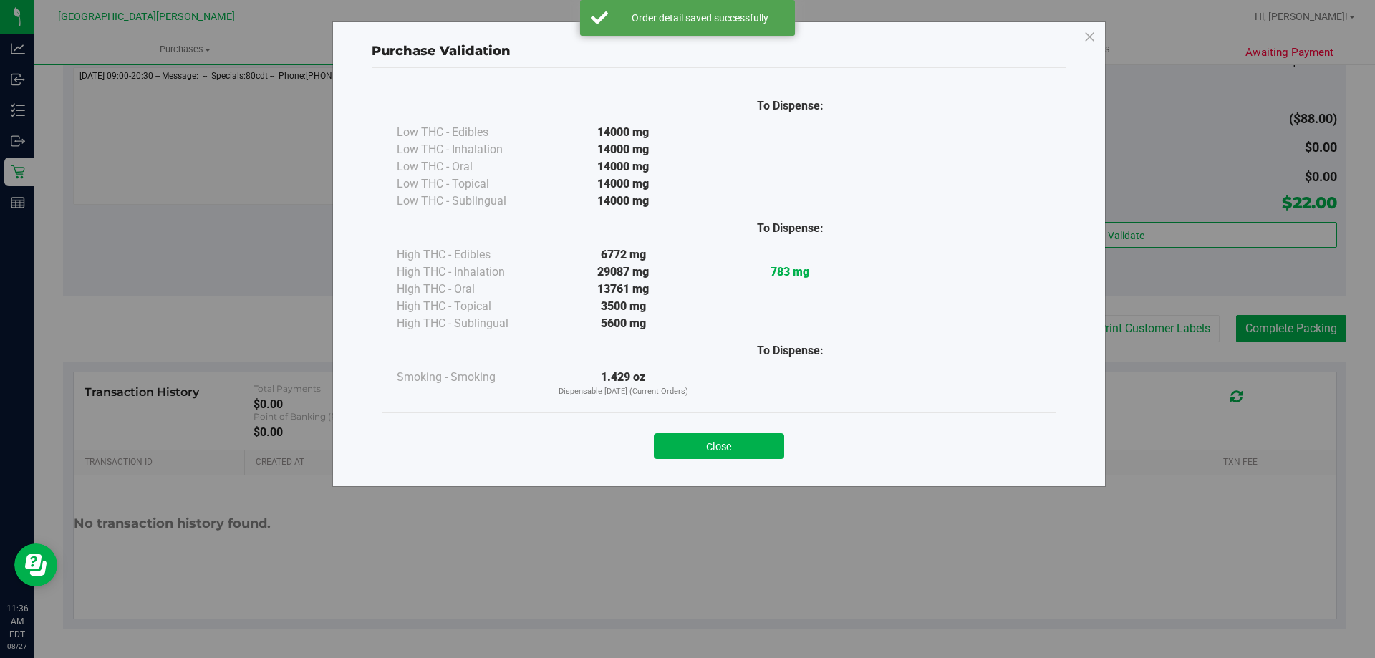
click at [732, 446] on button "Close" at bounding box center [719, 446] width 130 height 26
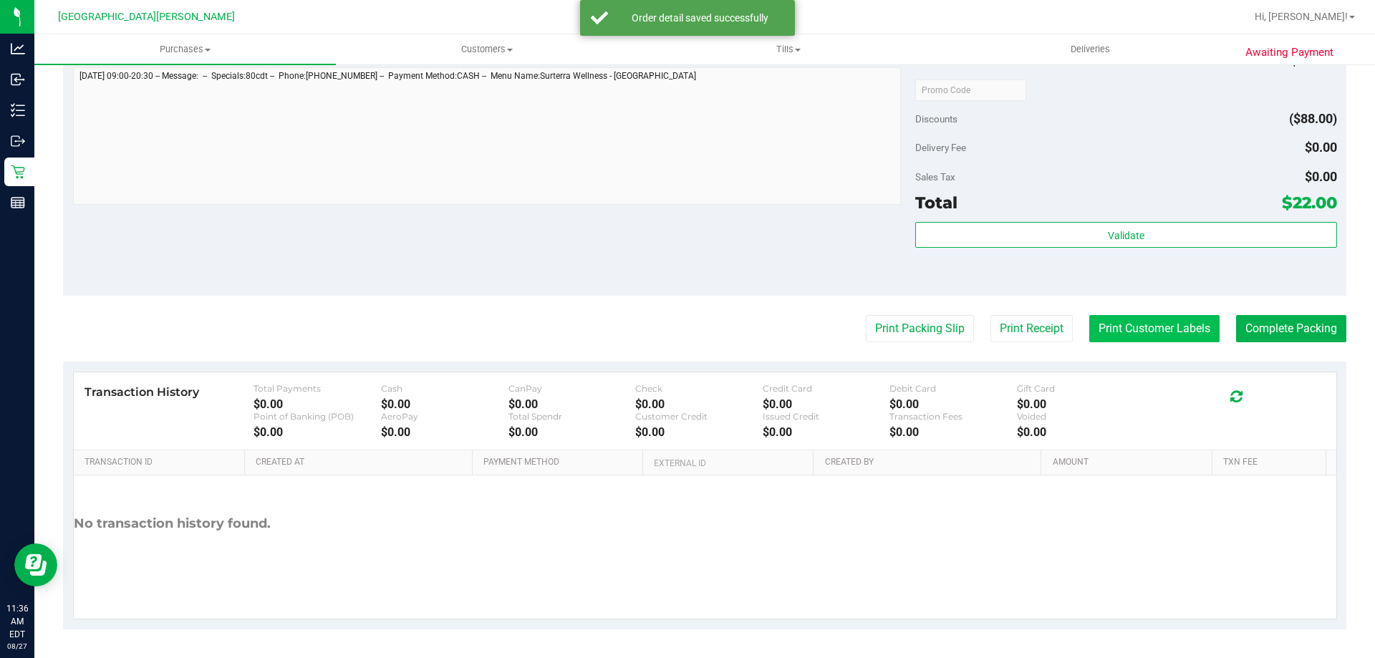
click at [1162, 327] on button "Print Customer Labels" at bounding box center [1154, 328] width 130 height 27
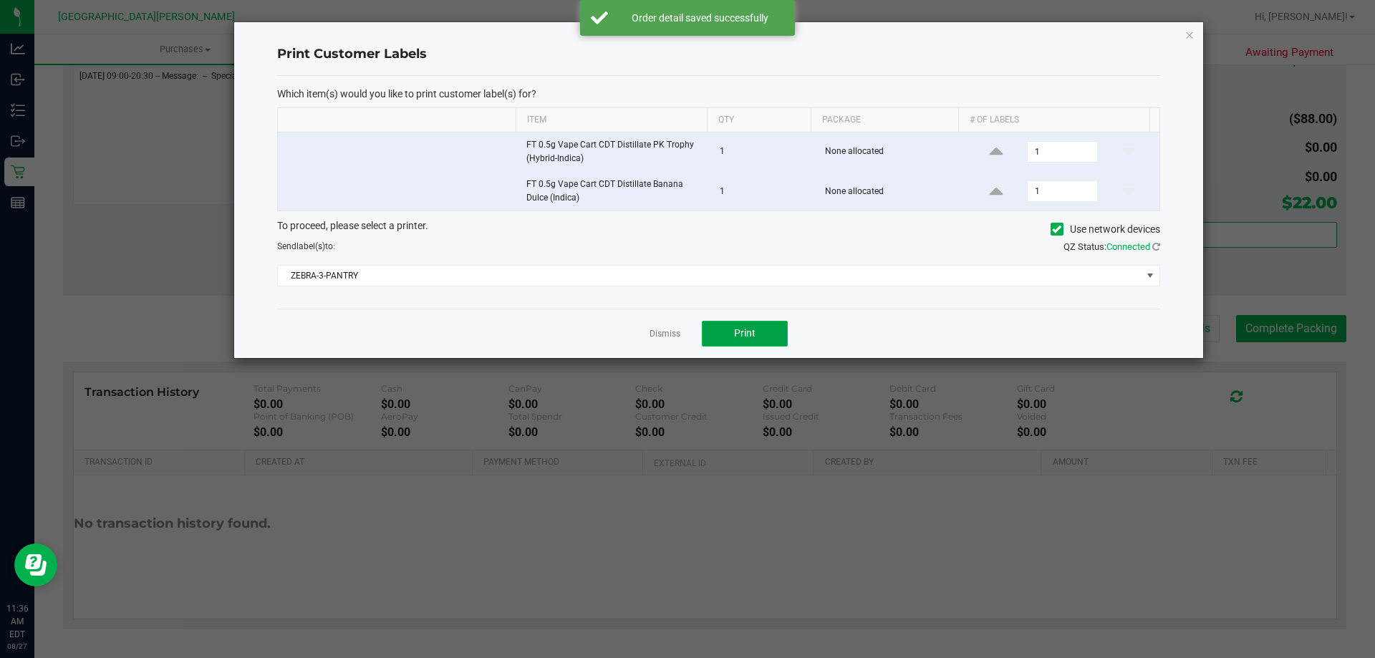
click at [741, 337] on span "Print" at bounding box center [744, 332] width 21 height 11
click at [665, 332] on link "Dismiss" at bounding box center [665, 334] width 31 height 12
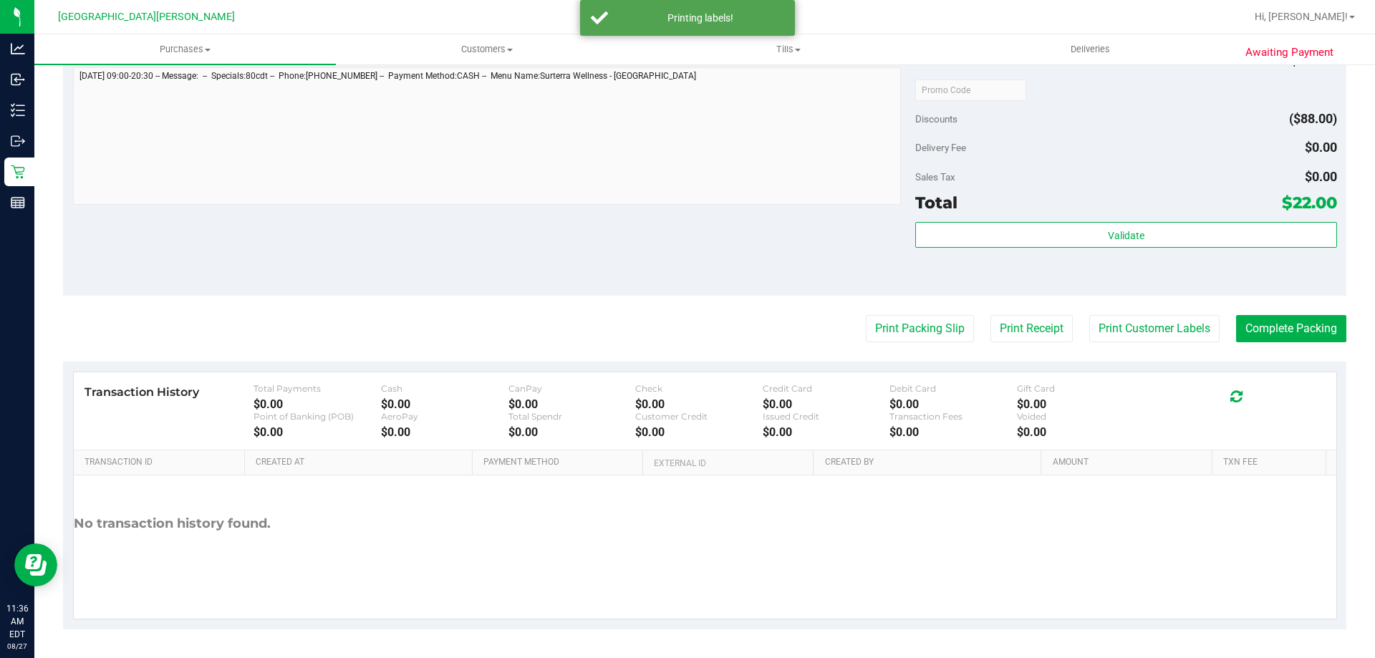
click at [597, 296] on div "Notes (optional) Subtotal $110.00 Discounts ($88.00) Delivery Fee $0.00 Sales T…" at bounding box center [705, 167] width 1284 height 258
click at [1236, 332] on button "Complete Packing" at bounding box center [1291, 328] width 110 height 27
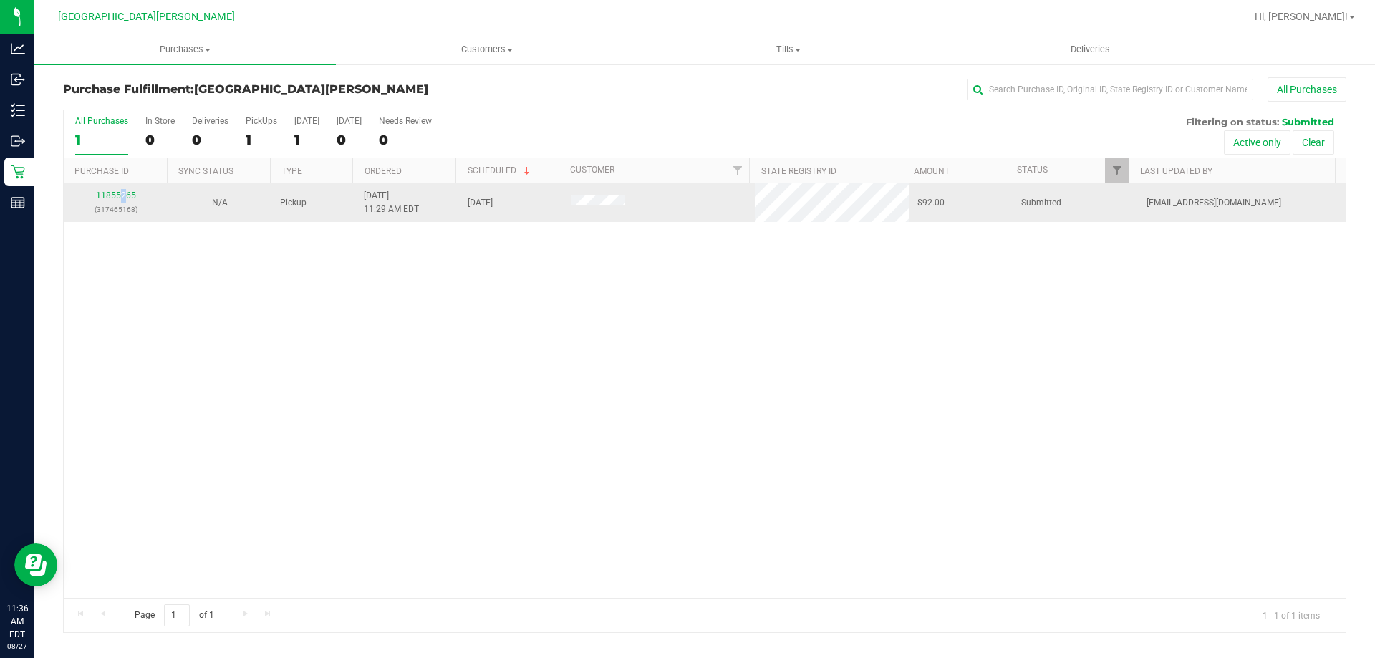
click at [122, 192] on td "11855265 (317465168)" at bounding box center [116, 202] width 104 height 39
click at [117, 200] on link "11855265" at bounding box center [116, 196] width 40 height 10
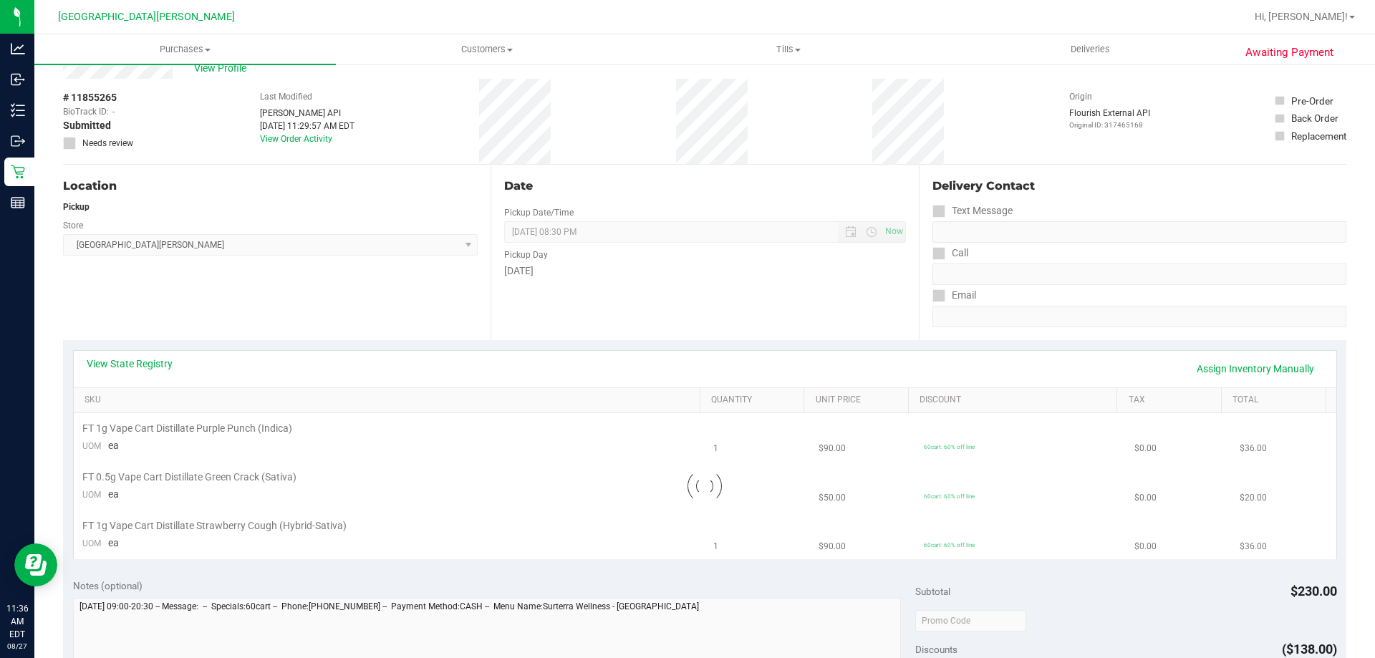
scroll to position [72, 0]
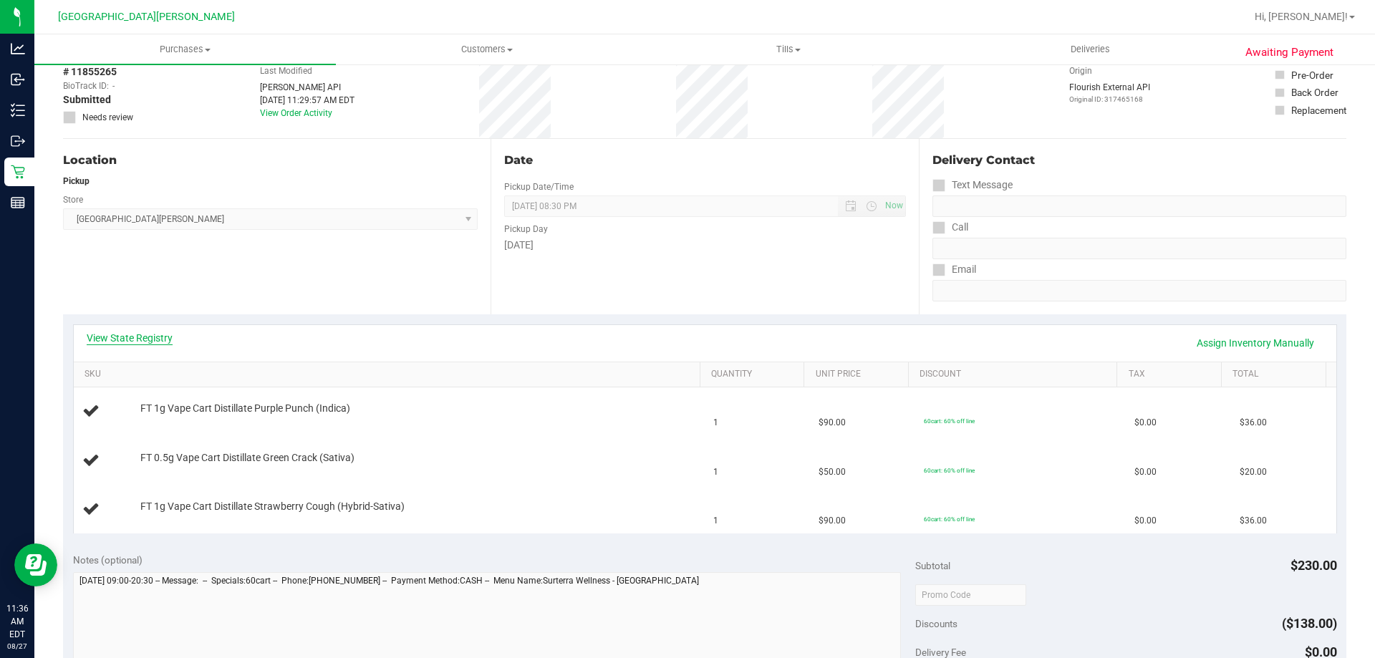
click at [167, 342] on link "View State Registry" at bounding box center [130, 338] width 86 height 14
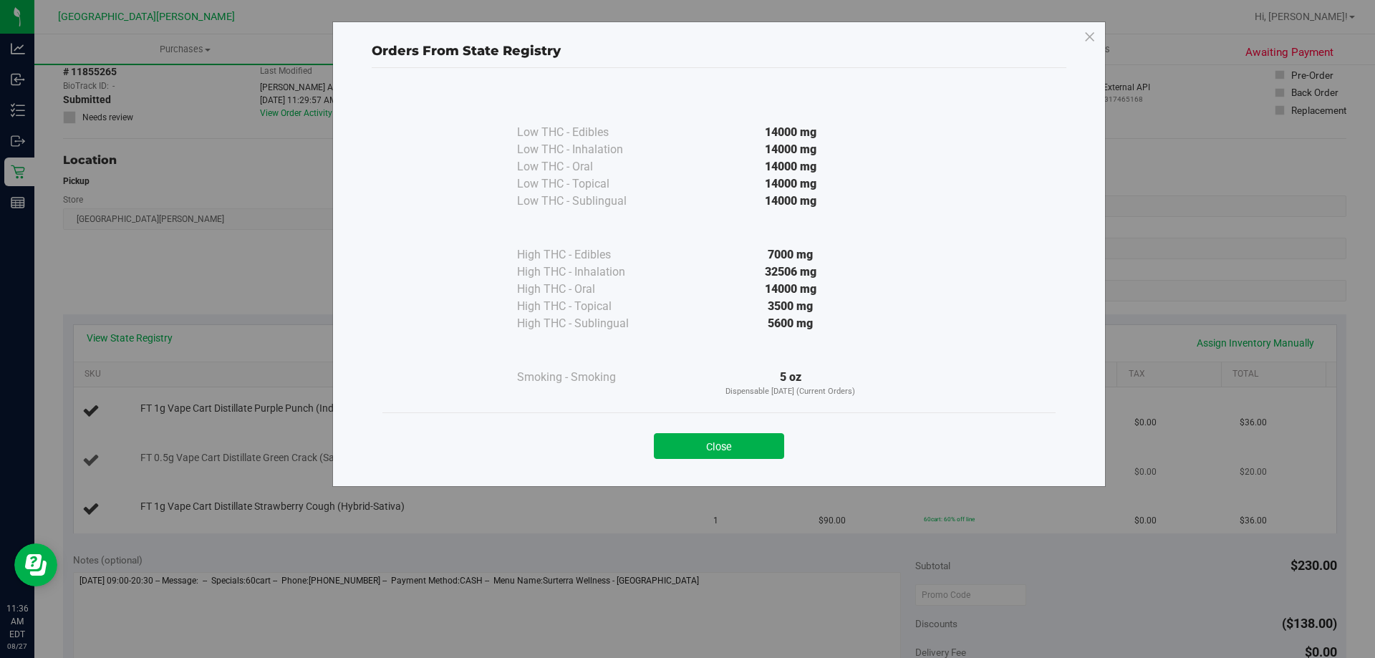
click at [761, 446] on button "Close" at bounding box center [719, 446] width 130 height 26
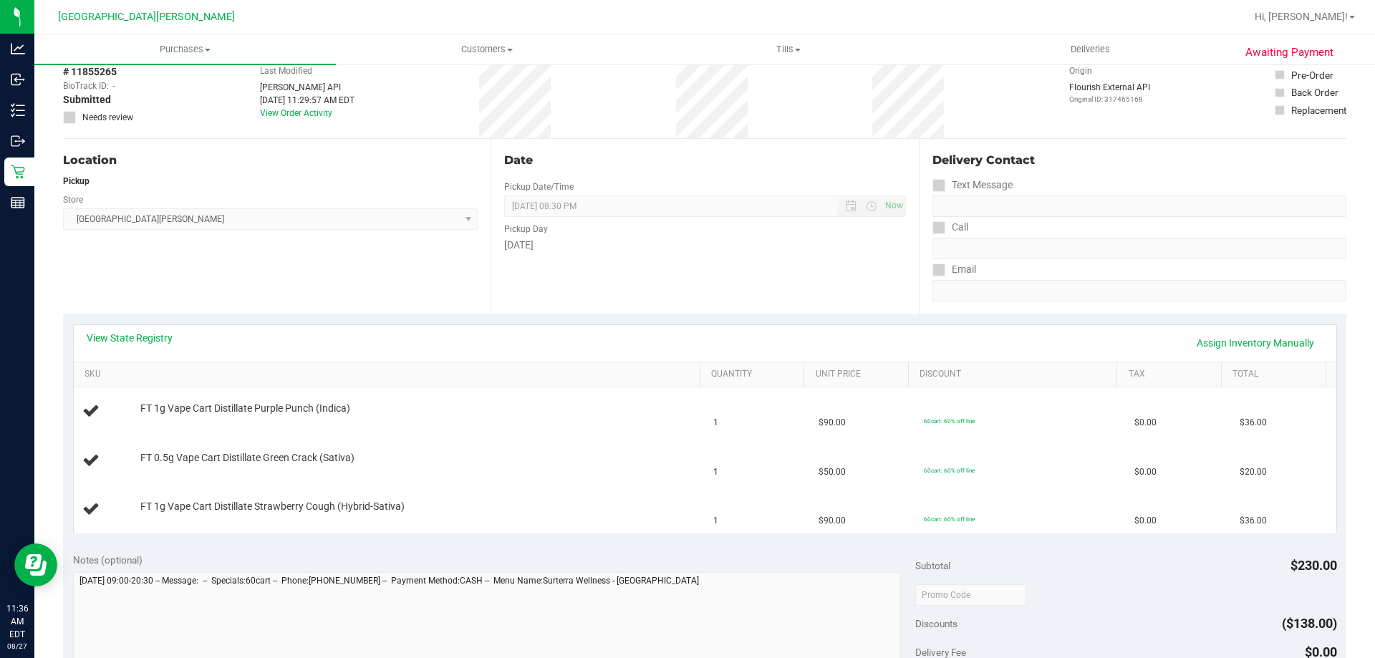
click at [652, 343] on div "View State Registry Assign Inventory Manually" at bounding box center [705, 343] width 1237 height 24
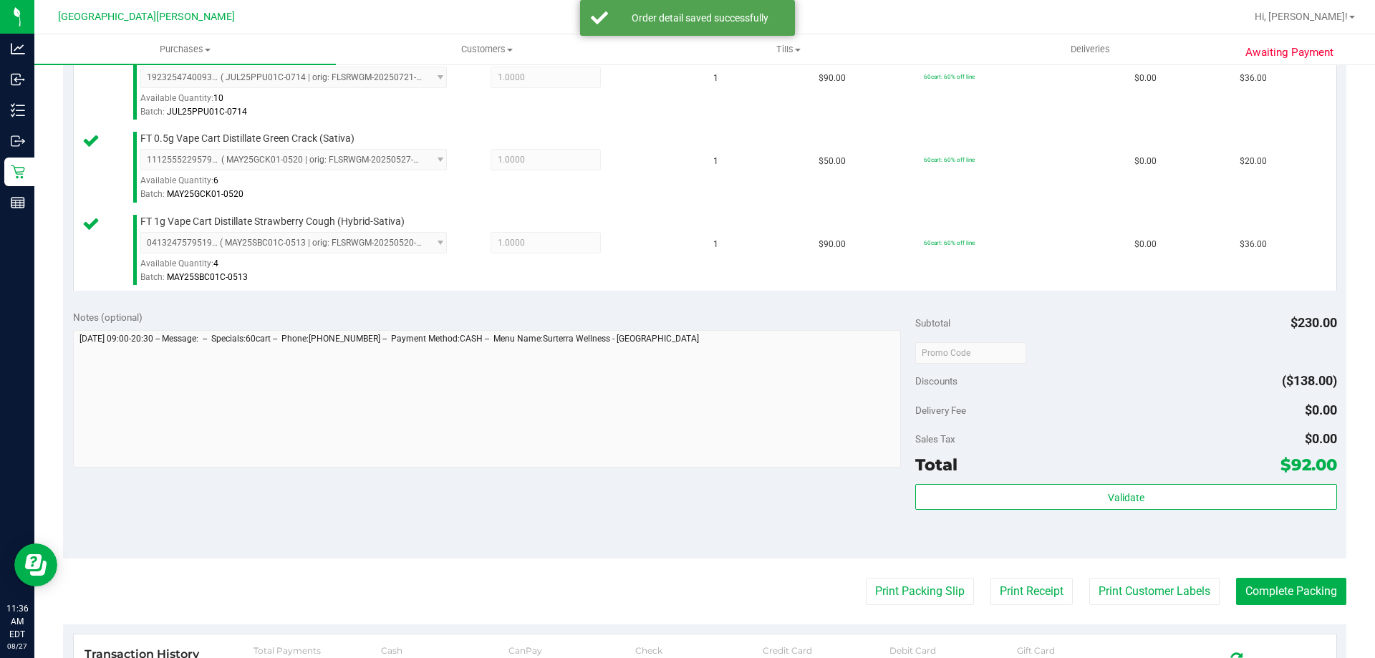
scroll to position [501, 0]
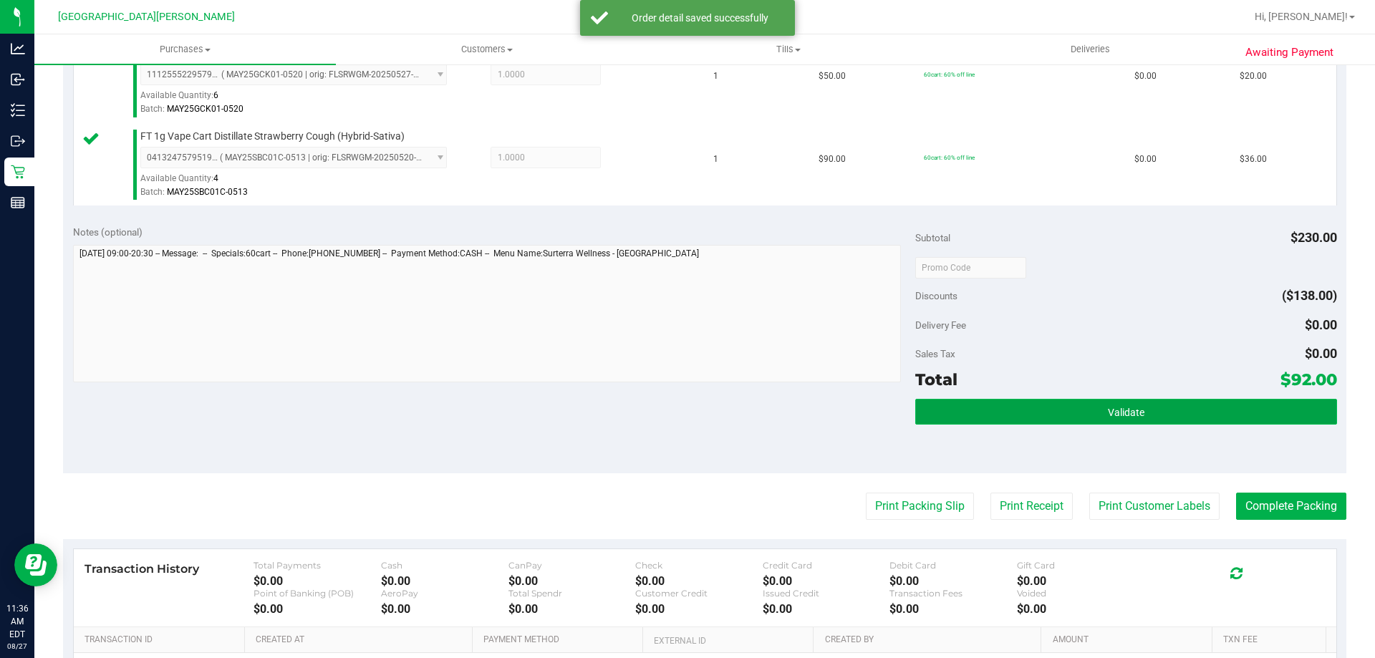
click at [1193, 413] on button "Validate" at bounding box center [1125, 412] width 421 height 26
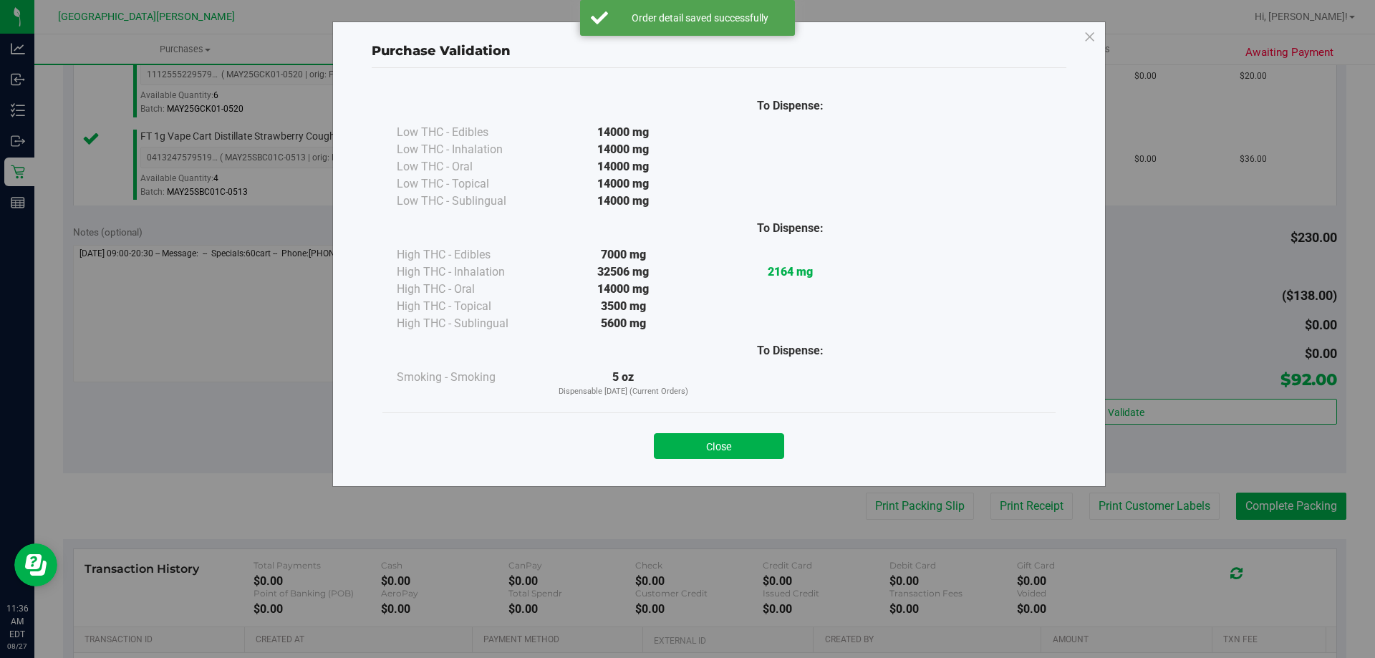
click at [769, 443] on button "Close" at bounding box center [719, 446] width 130 height 26
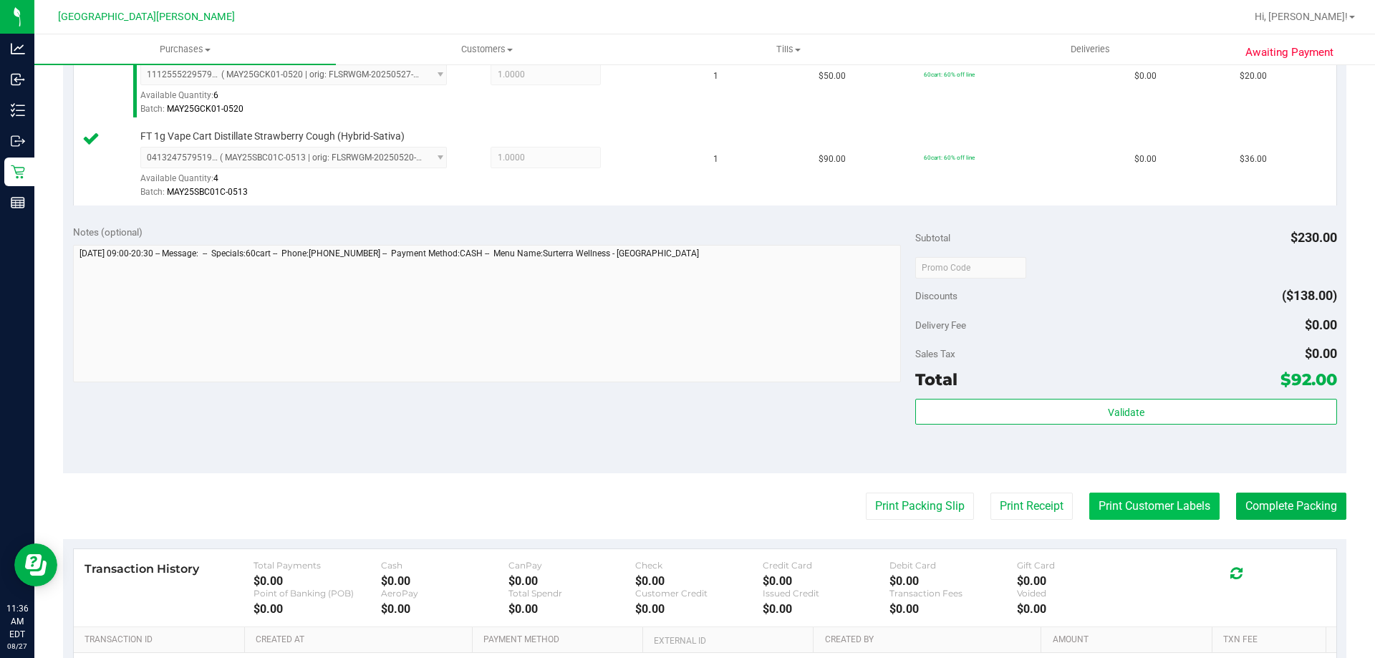
click at [1117, 499] on button "Print Customer Labels" at bounding box center [1154, 506] width 130 height 27
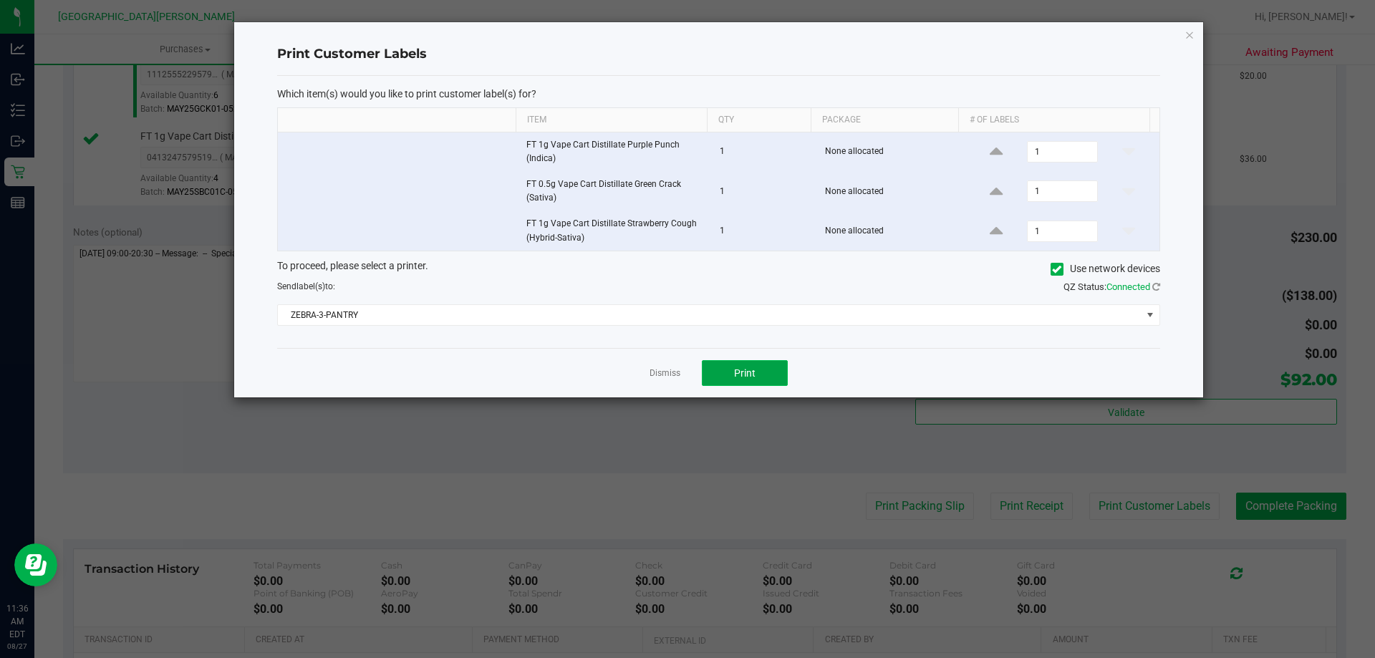
click at [762, 366] on button "Print" at bounding box center [745, 373] width 86 height 26
click at [664, 368] on link "Dismiss" at bounding box center [665, 373] width 31 height 12
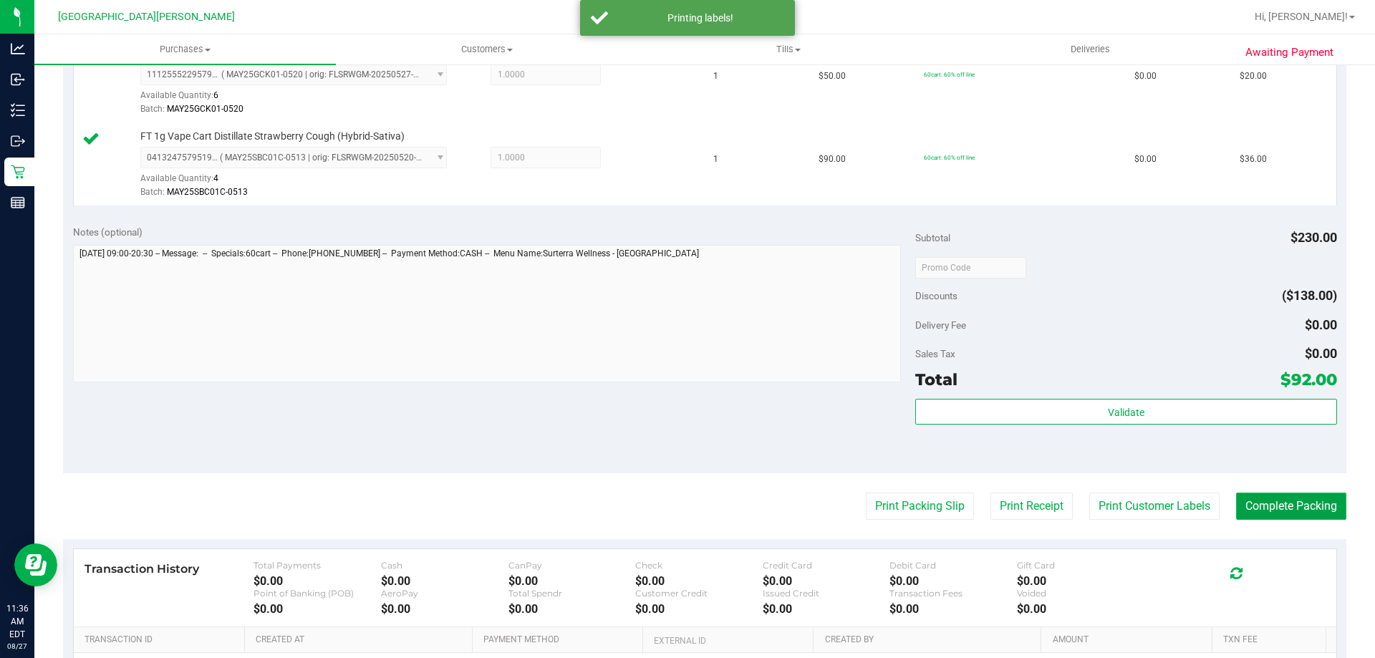
click at [1276, 509] on button "Complete Packing" at bounding box center [1291, 506] width 110 height 27
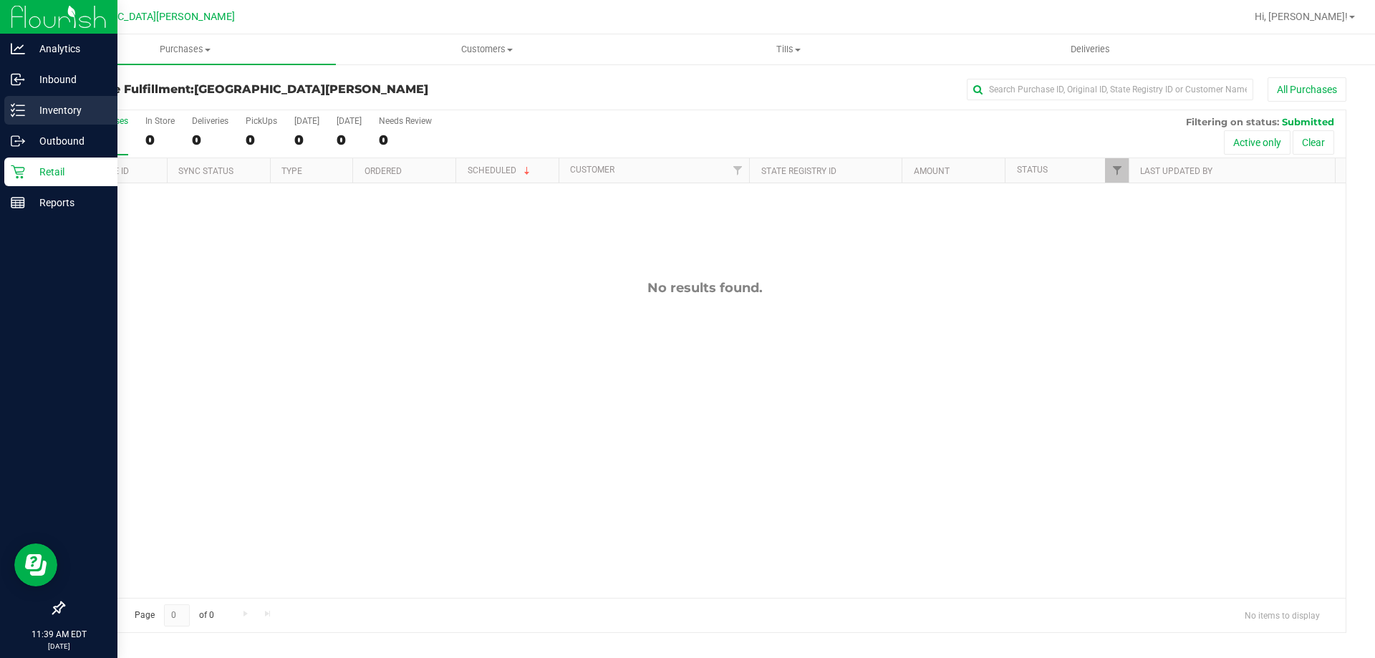
click at [66, 115] on p "Inventory" at bounding box center [68, 110] width 86 height 17
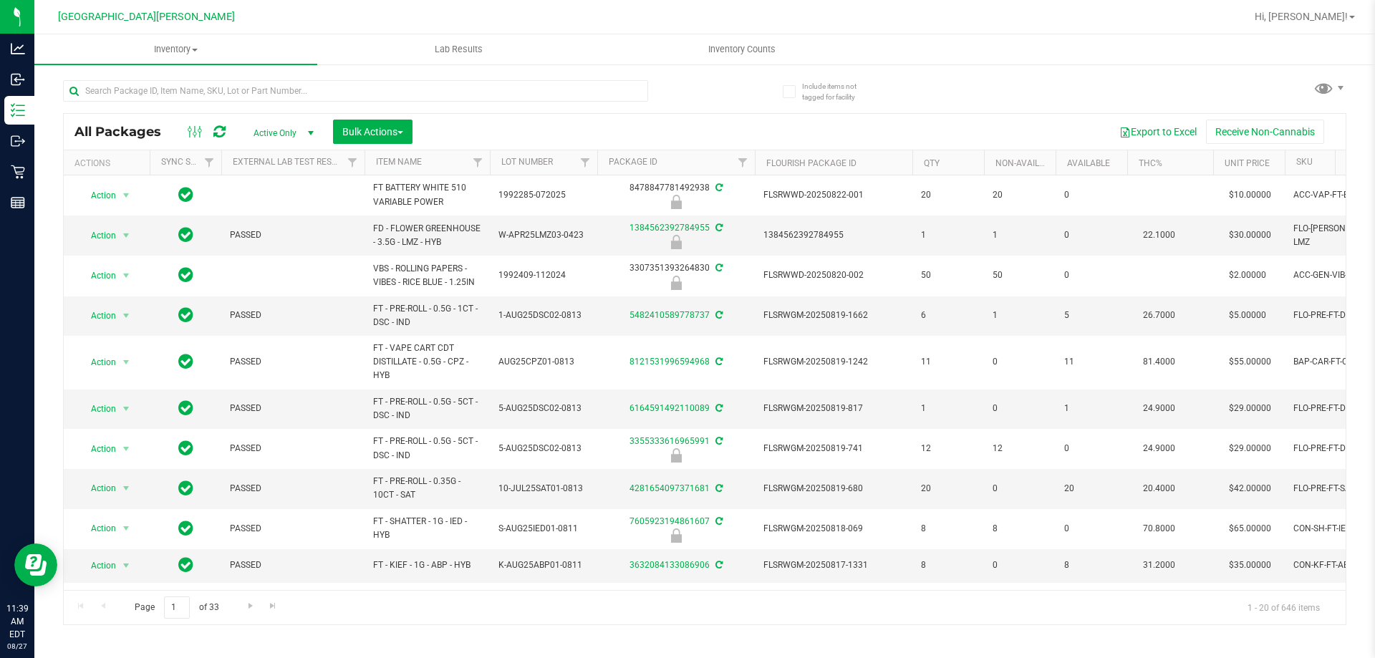
click at [196, 66] on div "Include items not tagged for facility All Packages Active Only Active Only Lab …" at bounding box center [704, 281] width 1341 height 437
click at [189, 94] on input "text" at bounding box center [355, 90] width 585 height 21
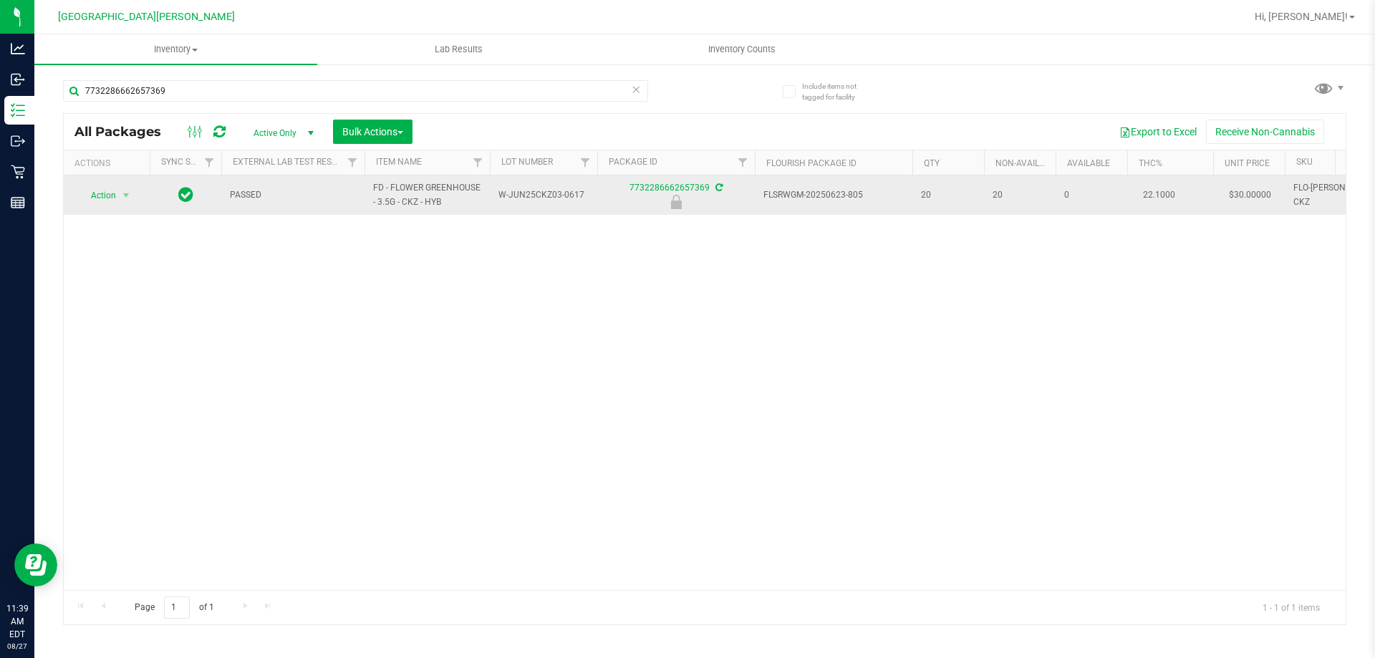
click at [415, 183] on span "FD - FLOWER GREENHOUSE - 3.5G - CKZ - HYB" at bounding box center [427, 194] width 108 height 27
click at [413, 183] on span "FD - FLOWER GREENHOUSE - 3.5G - CKZ - HYB" at bounding box center [427, 194] width 108 height 27
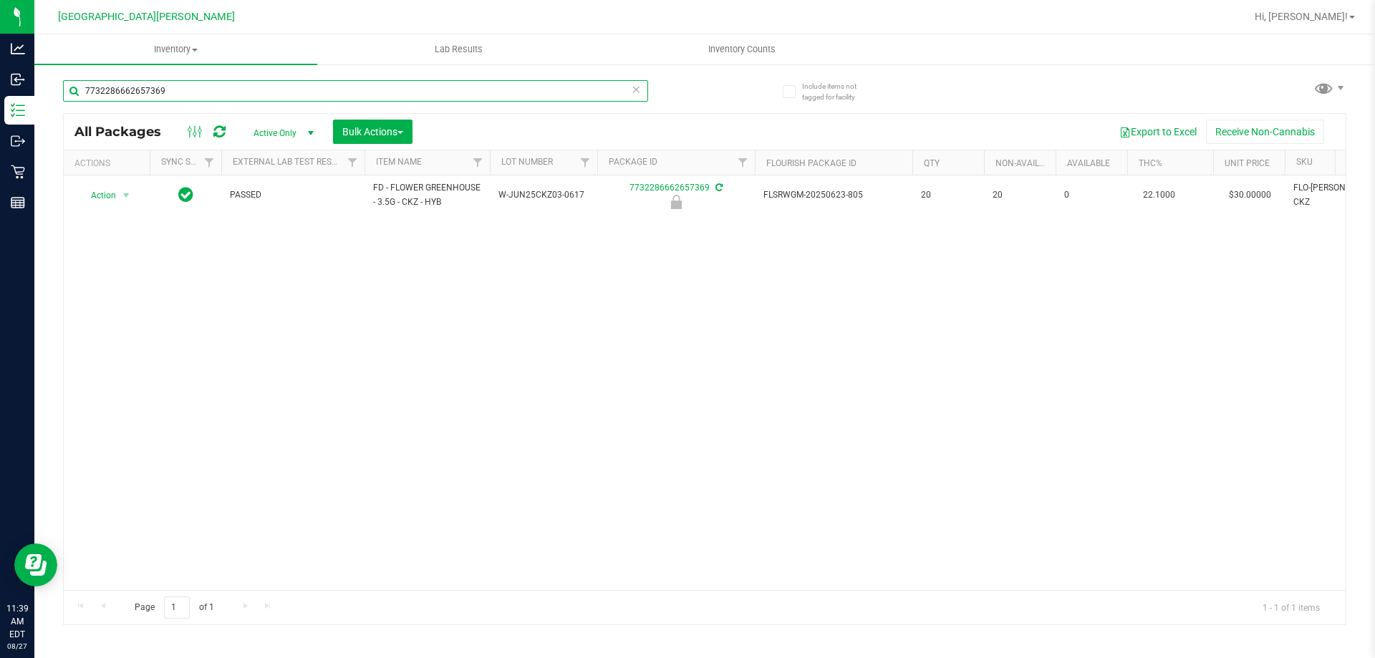
click at [213, 98] on input "7732286662657369" at bounding box center [355, 90] width 585 height 21
paste input "FD - FLOWER GREENHOUSE - 3.5G - CKZ - HYB"
type input "FD - FLOWER GREENHOUSE - 3.5G - CKZ - HYB"
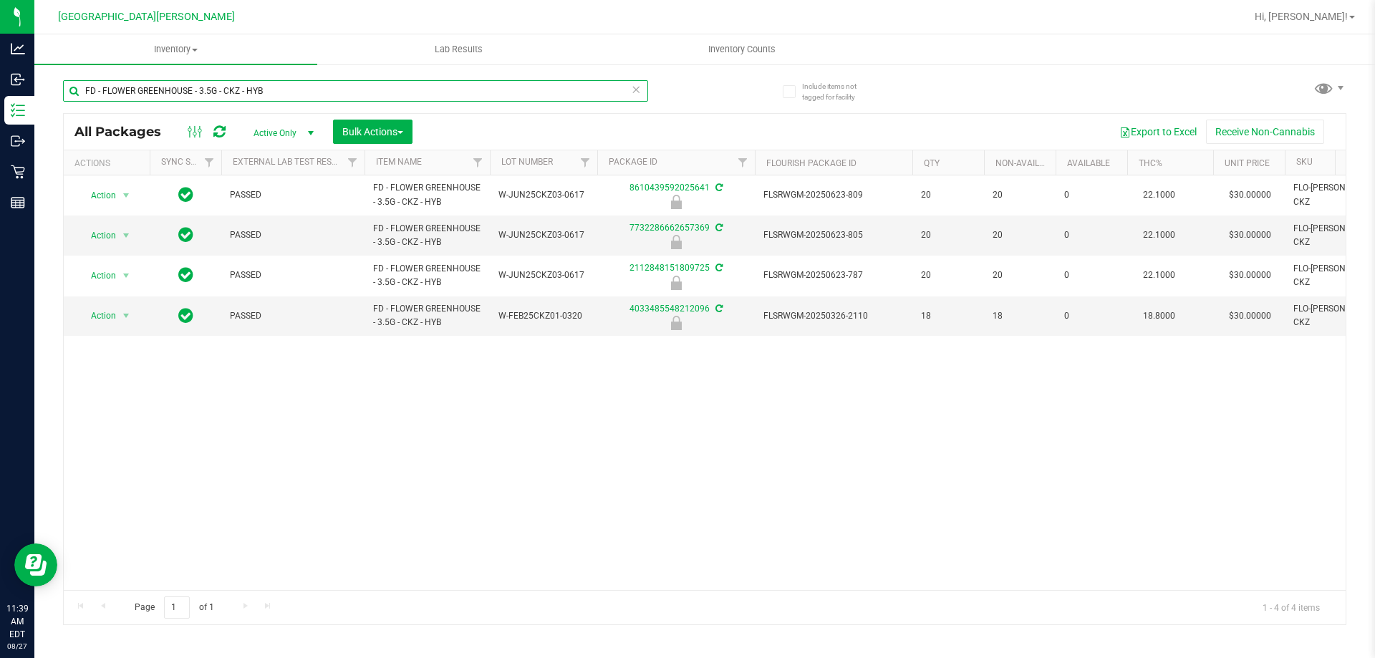
click at [287, 92] on input "FD - FLOWER GREENHOUSE - 3.5G - CKZ - HYB" at bounding box center [355, 90] width 585 height 21
type input "7732286662657369"
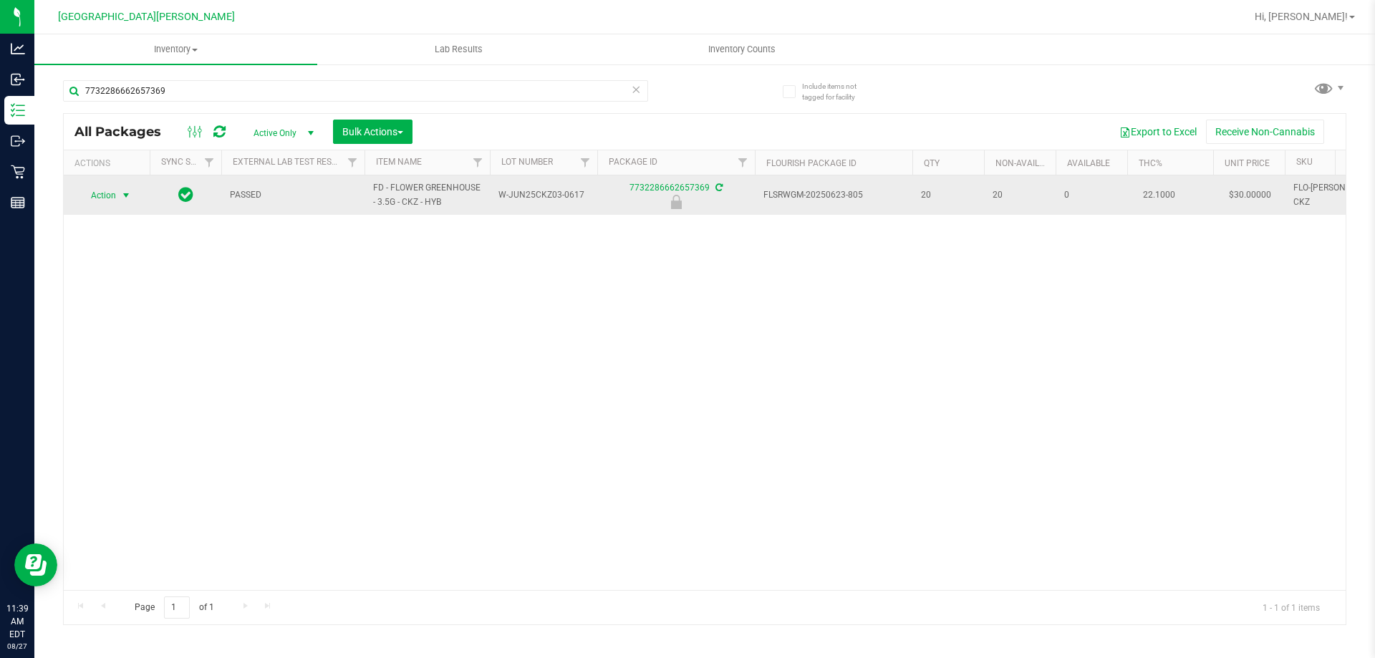
click at [120, 197] on span "select" at bounding box center [125, 195] width 11 height 11
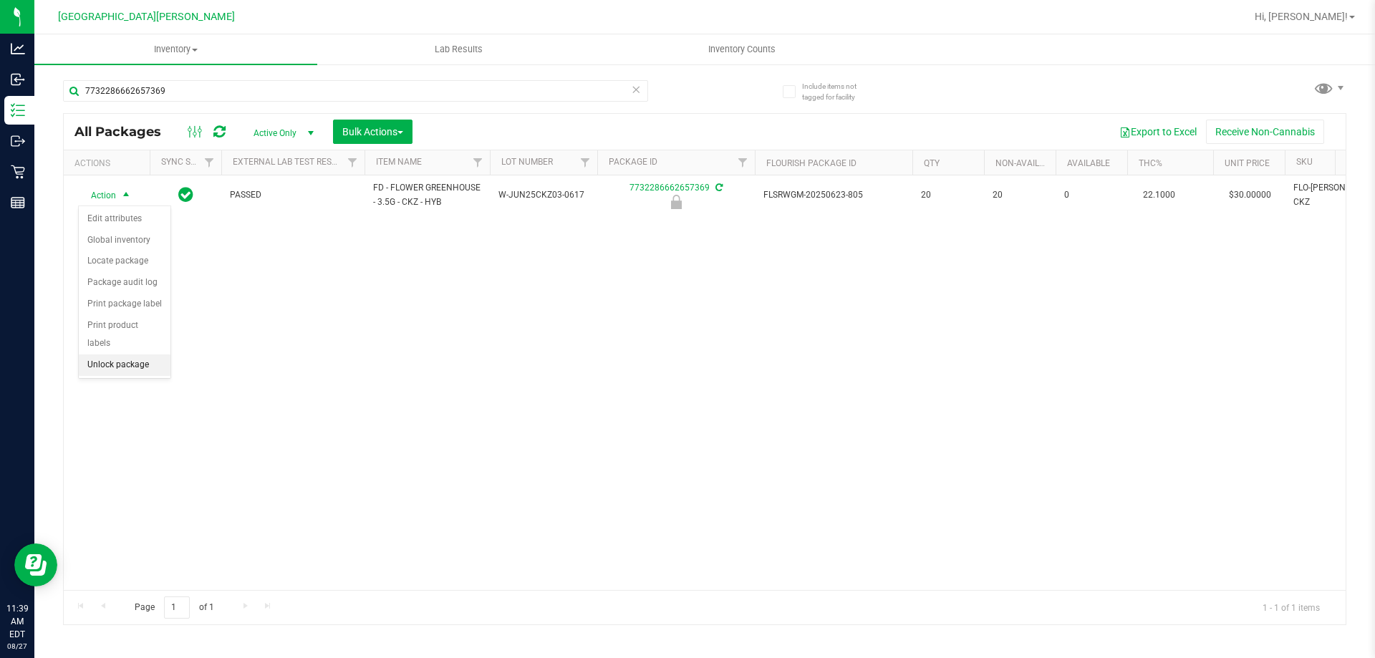
click at [130, 355] on li "Unlock package" at bounding box center [125, 365] width 92 height 21
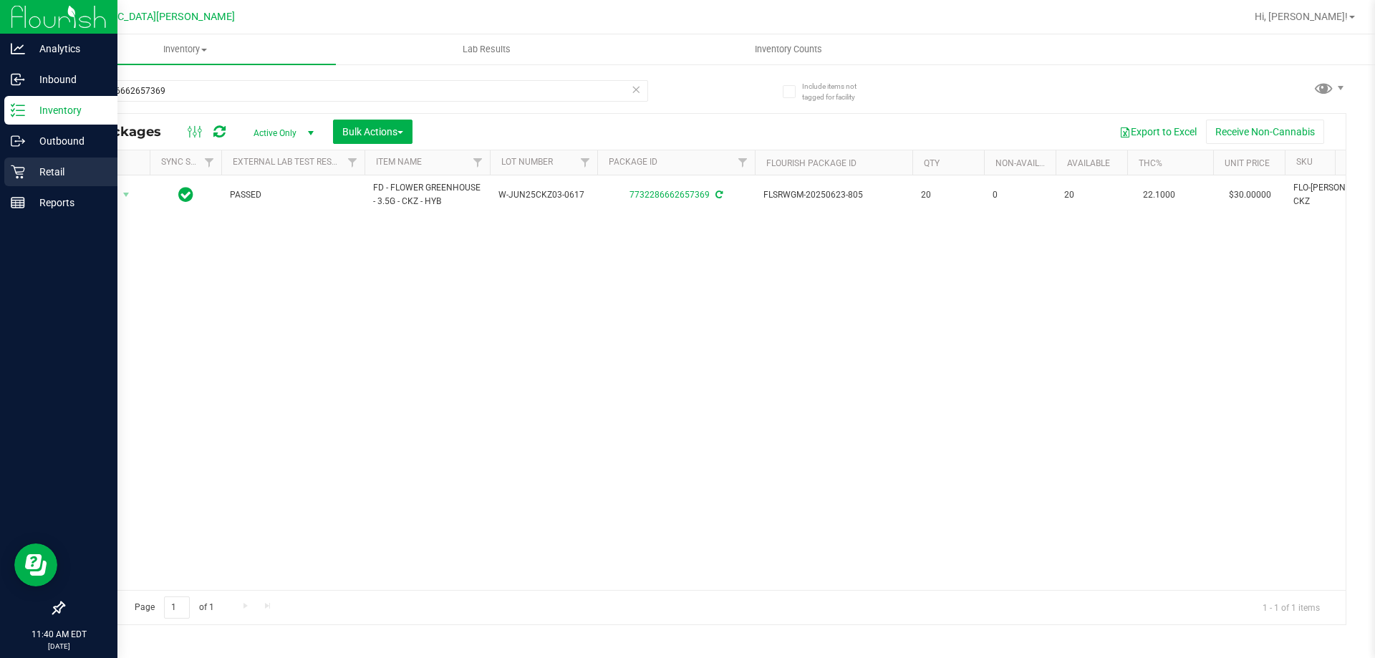
click at [16, 182] on div "Retail" at bounding box center [60, 172] width 113 height 29
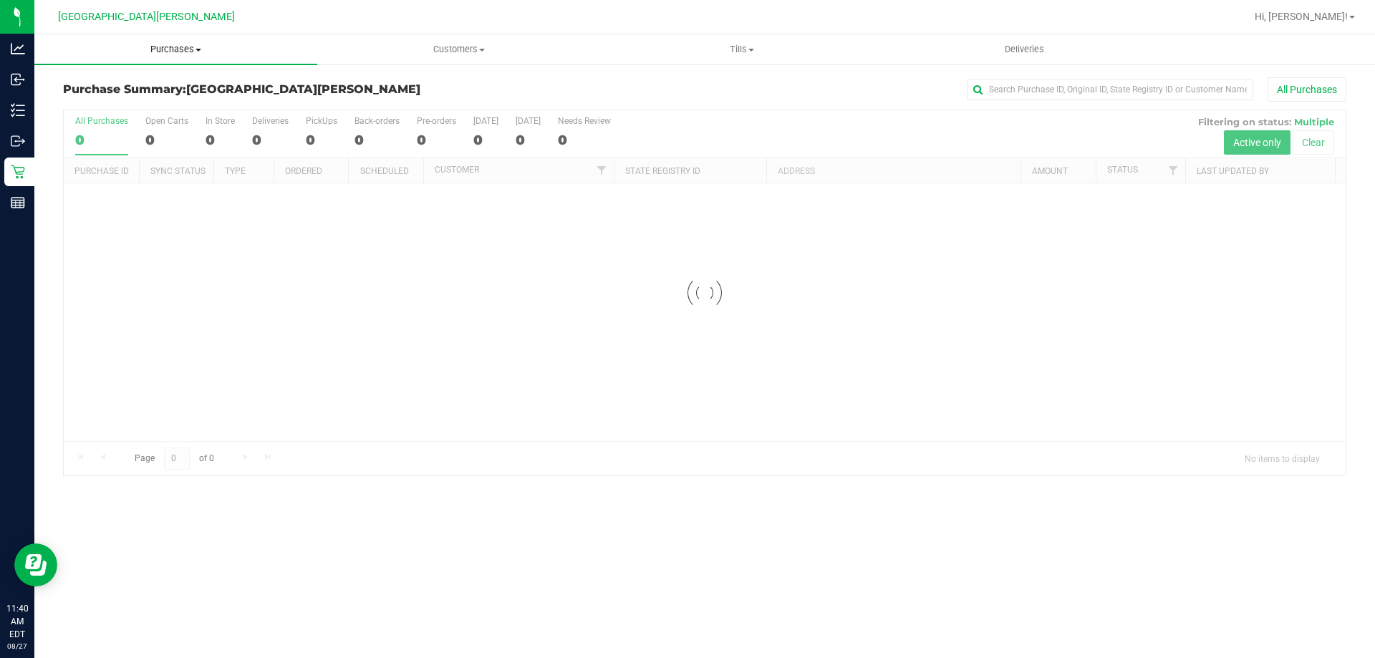
click at [194, 49] on span "Purchases" at bounding box center [175, 49] width 283 height 13
click at [111, 103] on span "Fulfillment" at bounding box center [78, 103] width 89 height 12
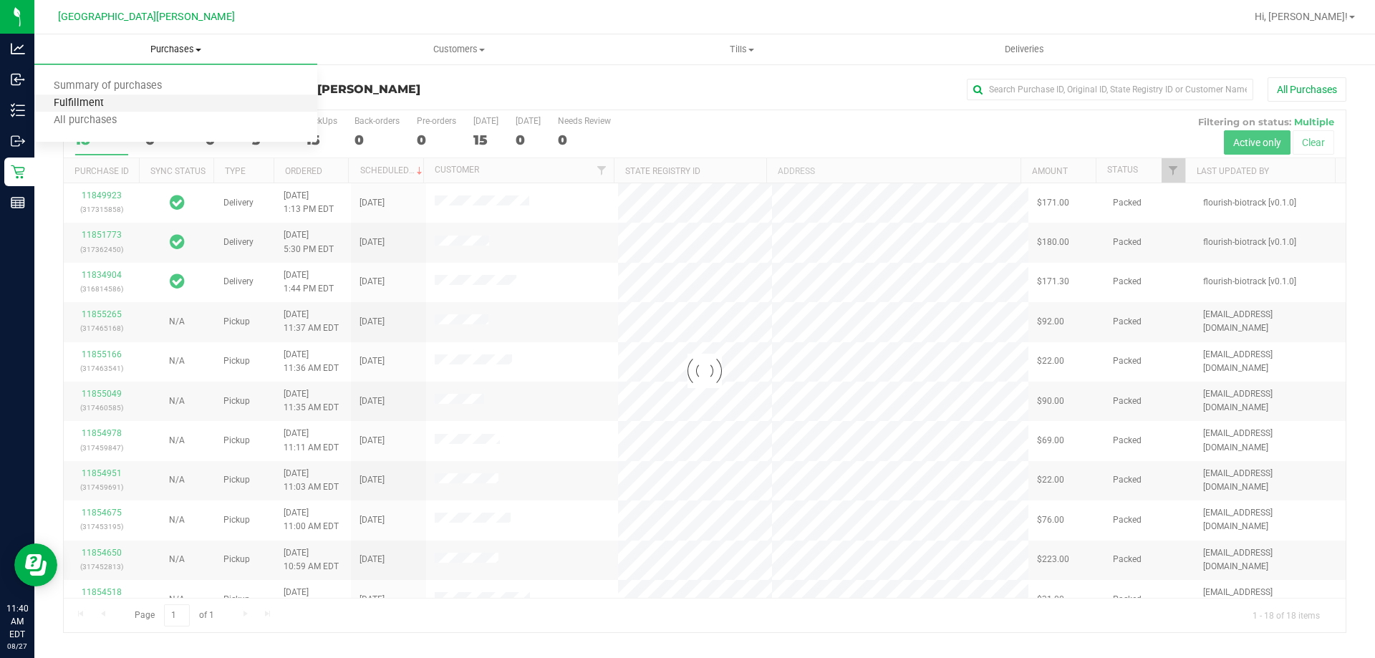
click at [111, 103] on span "Fulfillment" at bounding box center [78, 103] width 89 height 12
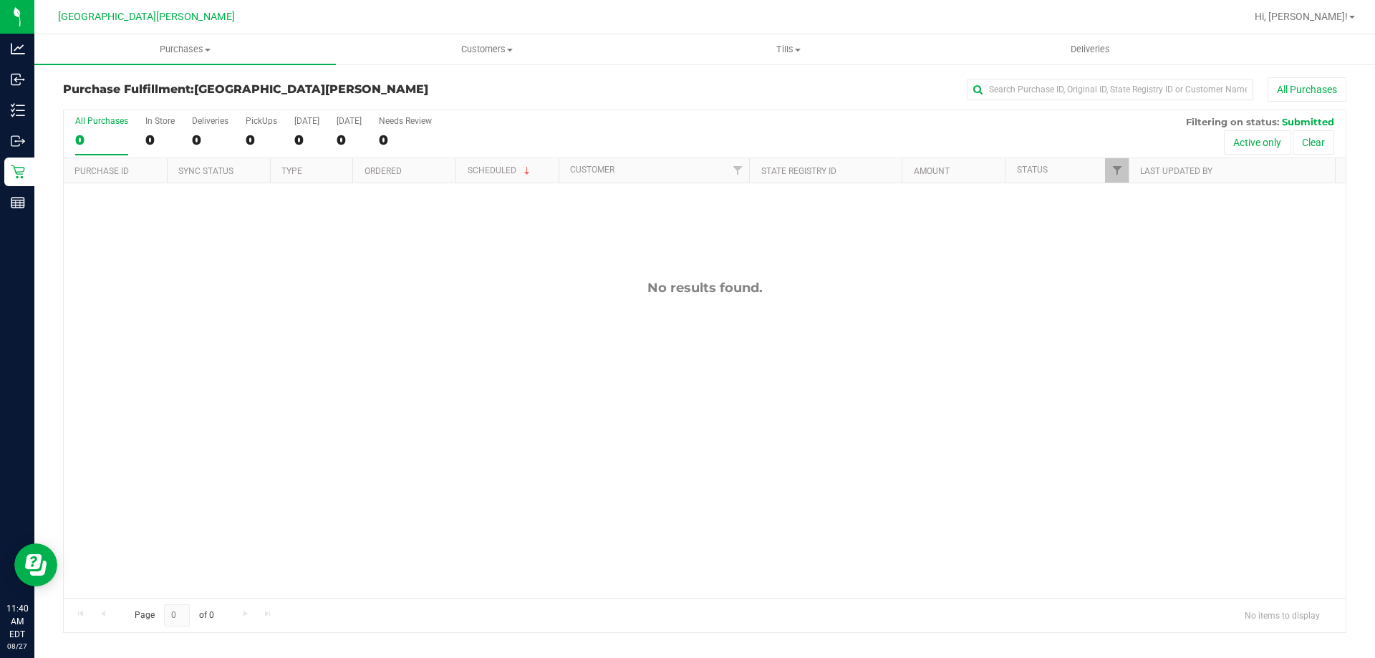
click at [256, 471] on div "No results found." at bounding box center [705, 438] width 1282 height 511
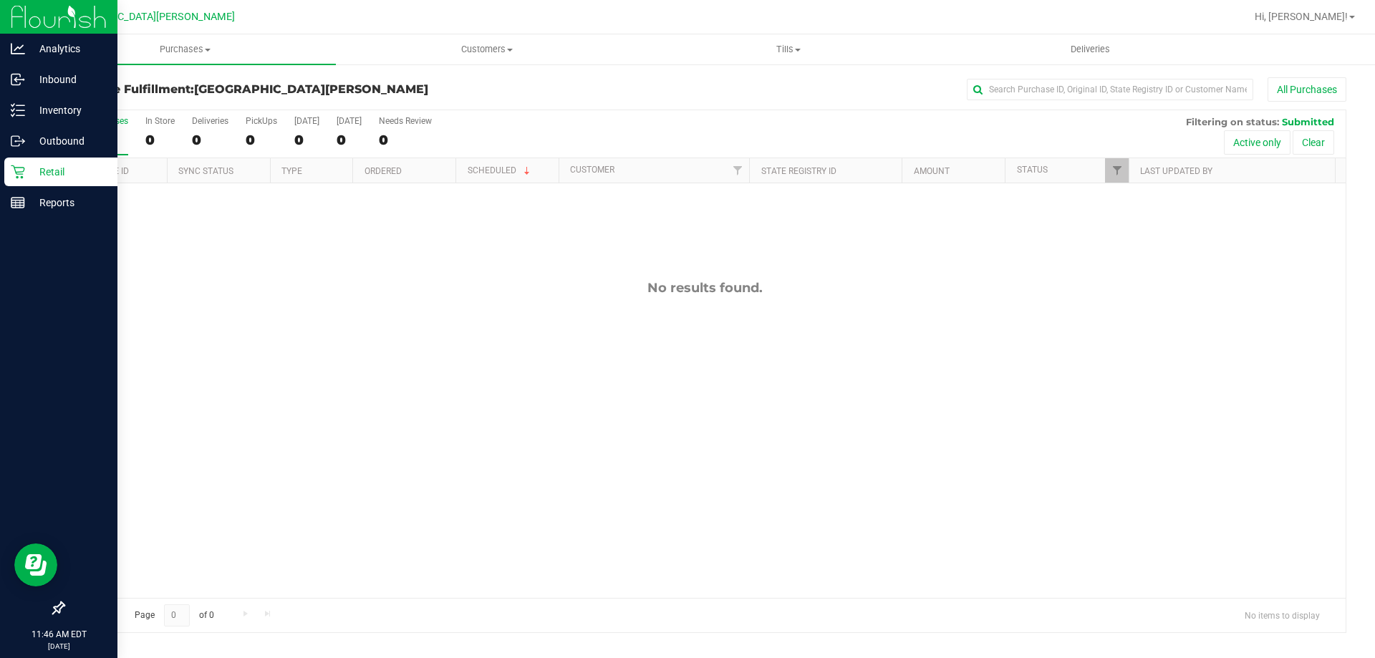
click at [27, 174] on p "Retail" at bounding box center [68, 171] width 86 height 17
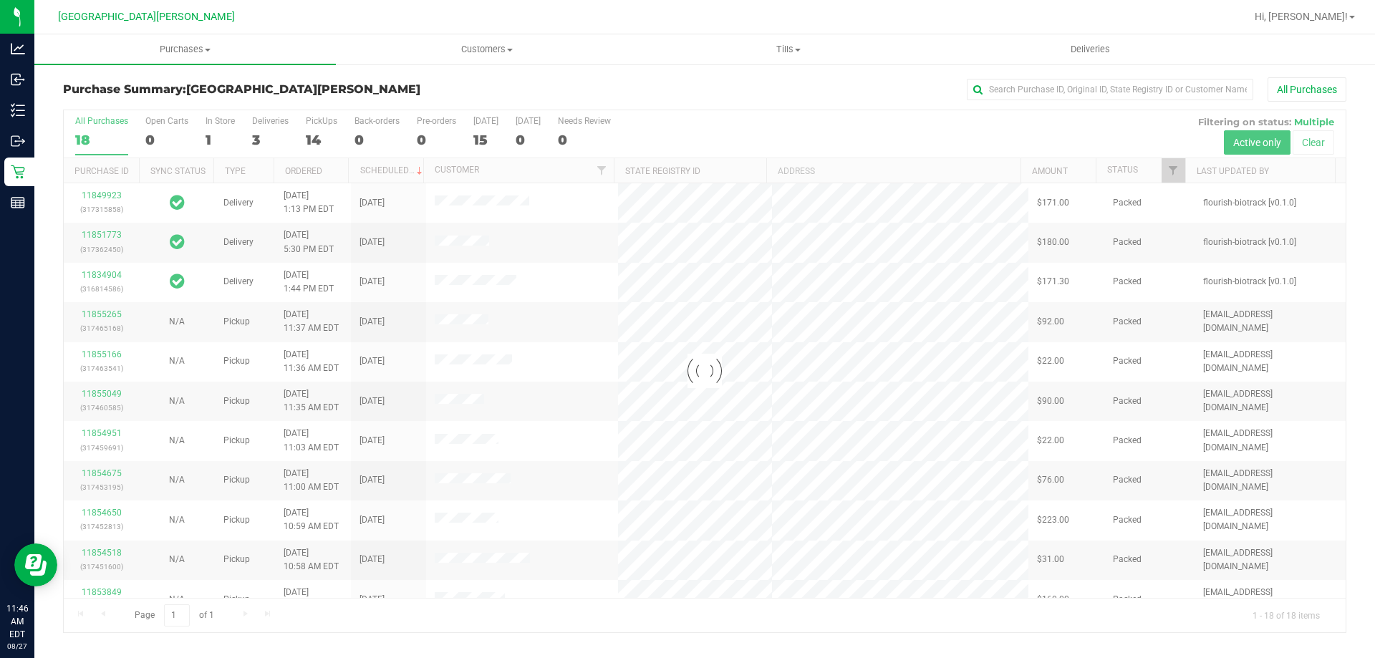
click at [209, 135] on div at bounding box center [705, 371] width 1282 height 522
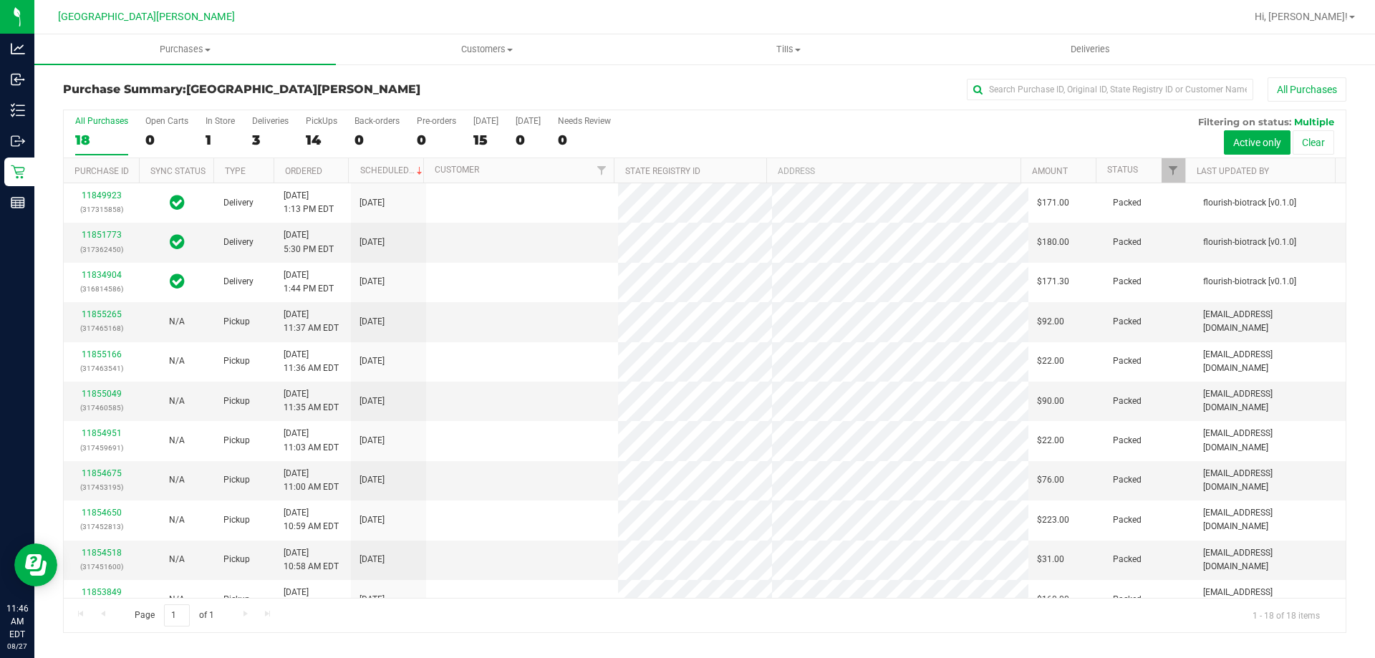
click at [218, 122] on div "In Store" at bounding box center [220, 121] width 29 height 10
click at [0, 0] on input "In Store 1" at bounding box center [0, 0] width 0 height 0
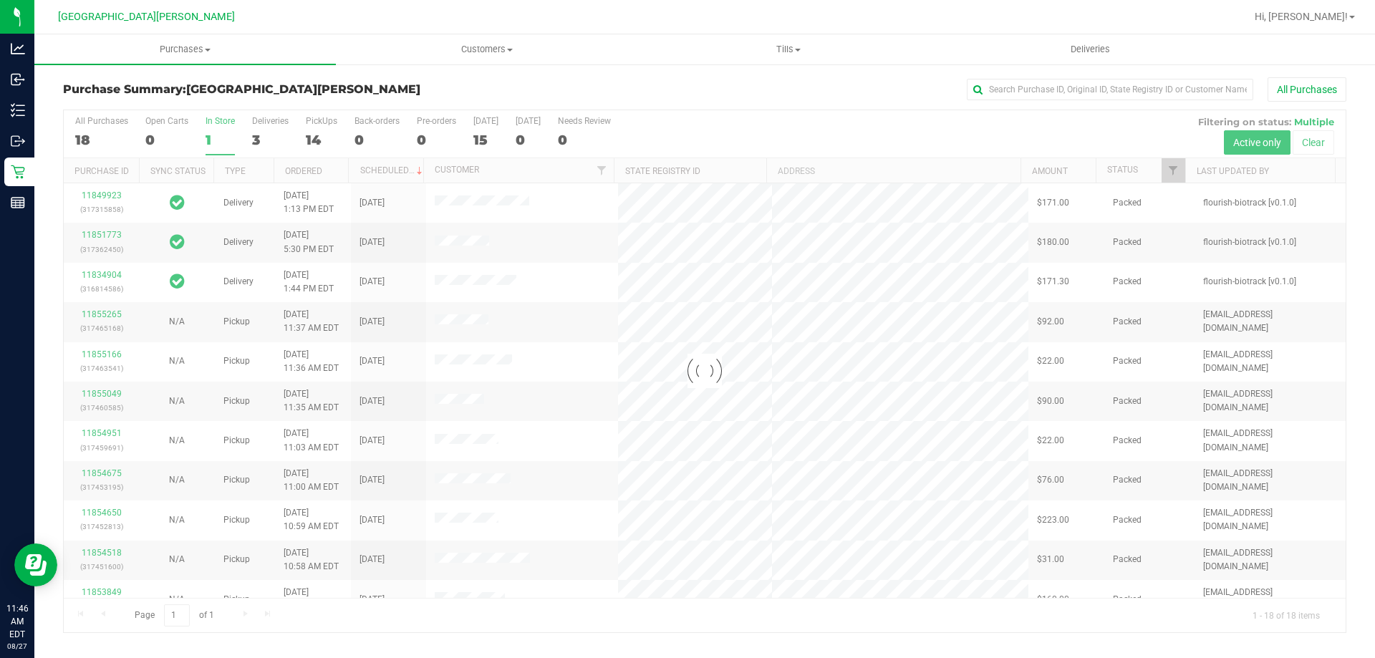
click at [214, 125] on div at bounding box center [705, 371] width 1282 height 522
click at [207, 156] on div at bounding box center [705, 371] width 1282 height 522
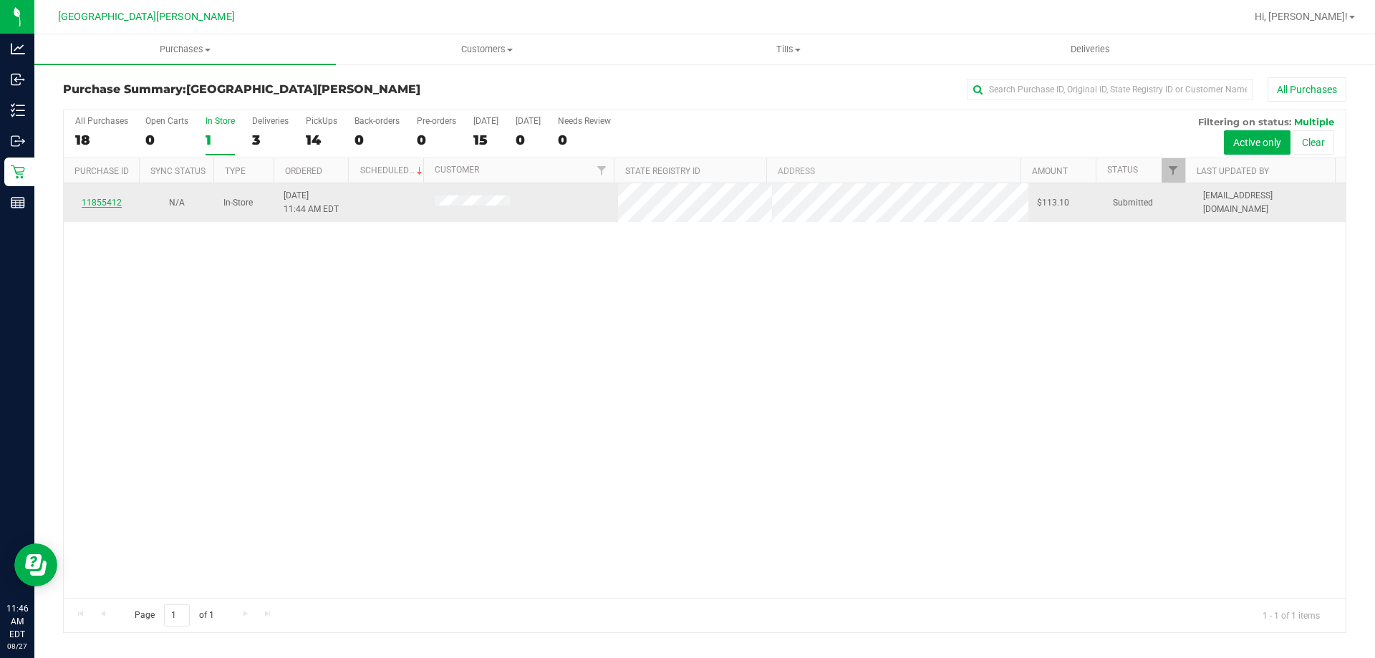
click at [107, 202] on link "11855412" at bounding box center [102, 203] width 40 height 10
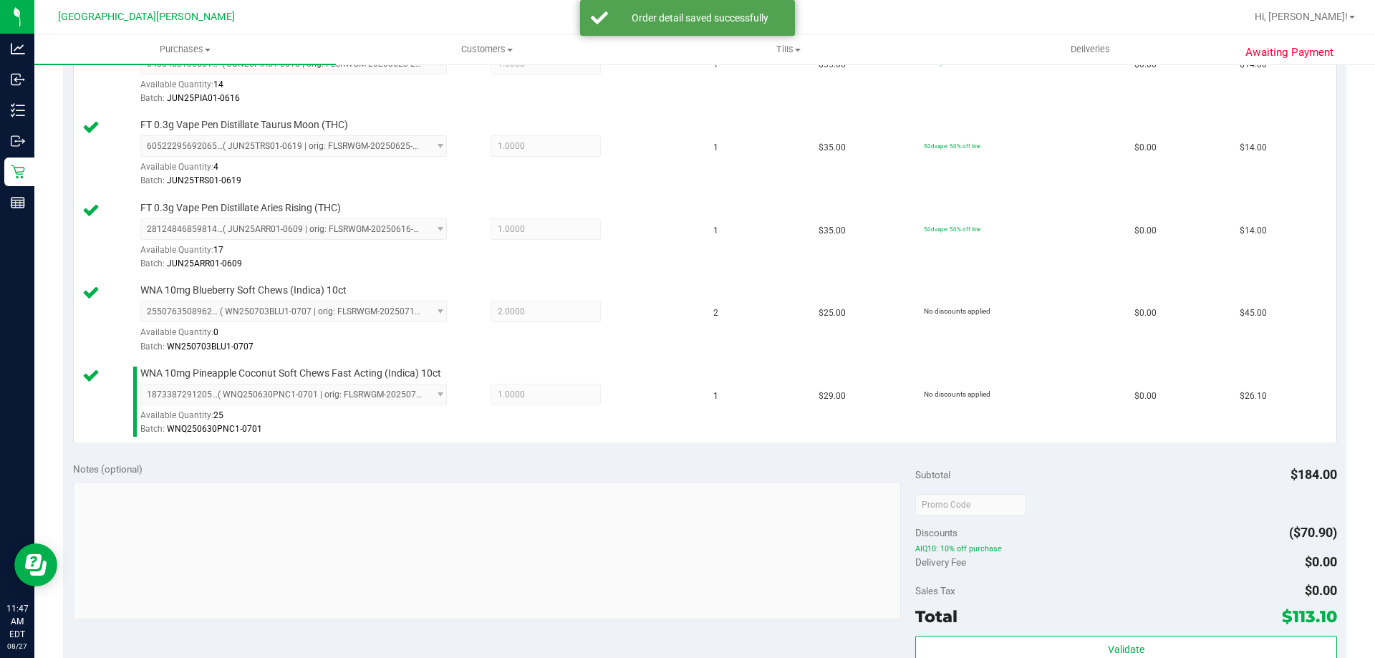
scroll to position [645, 0]
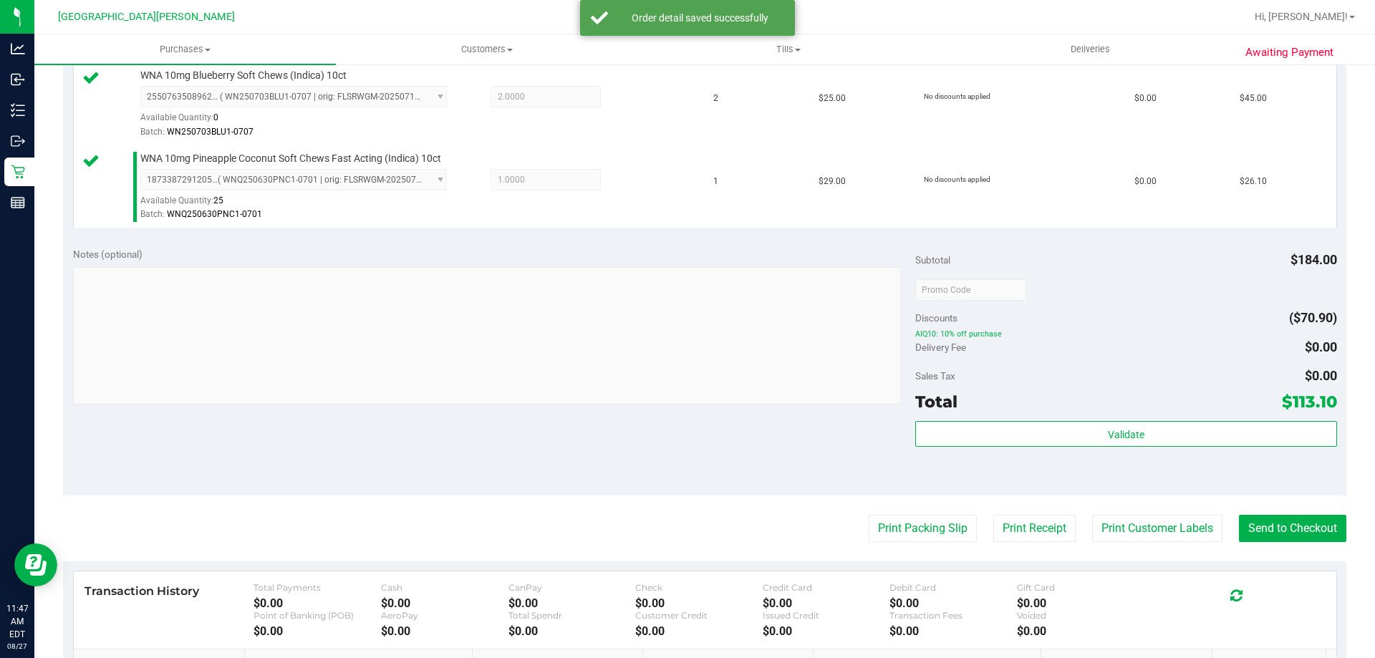
click at [1102, 453] on div "Validate" at bounding box center [1125, 453] width 421 height 64
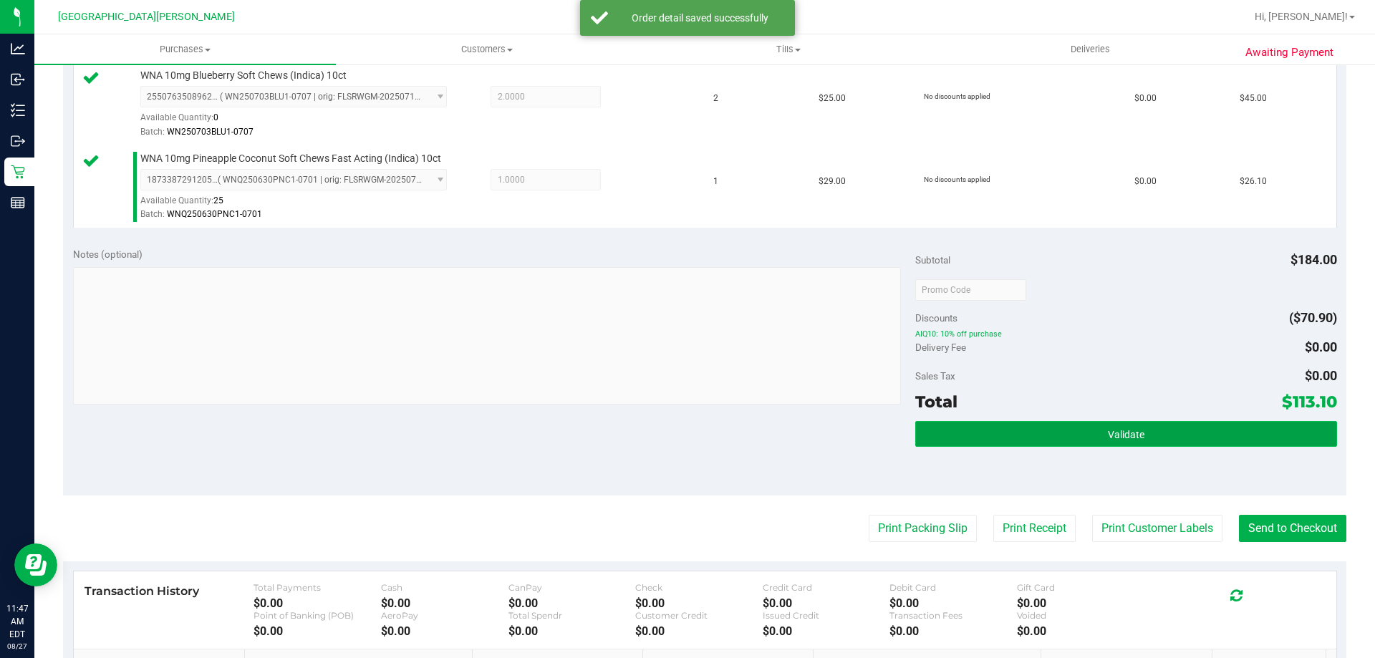
click at [1099, 442] on button "Validate" at bounding box center [1125, 434] width 421 height 26
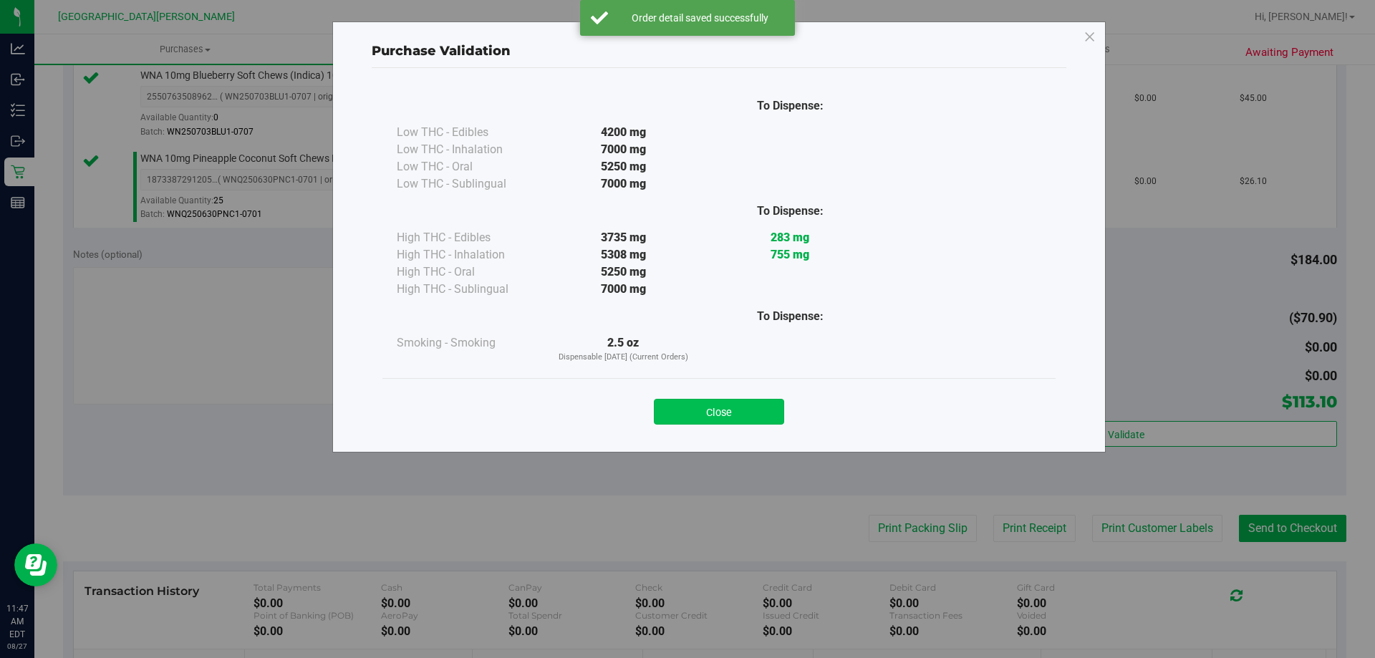
click at [716, 420] on button "Close" at bounding box center [719, 412] width 130 height 26
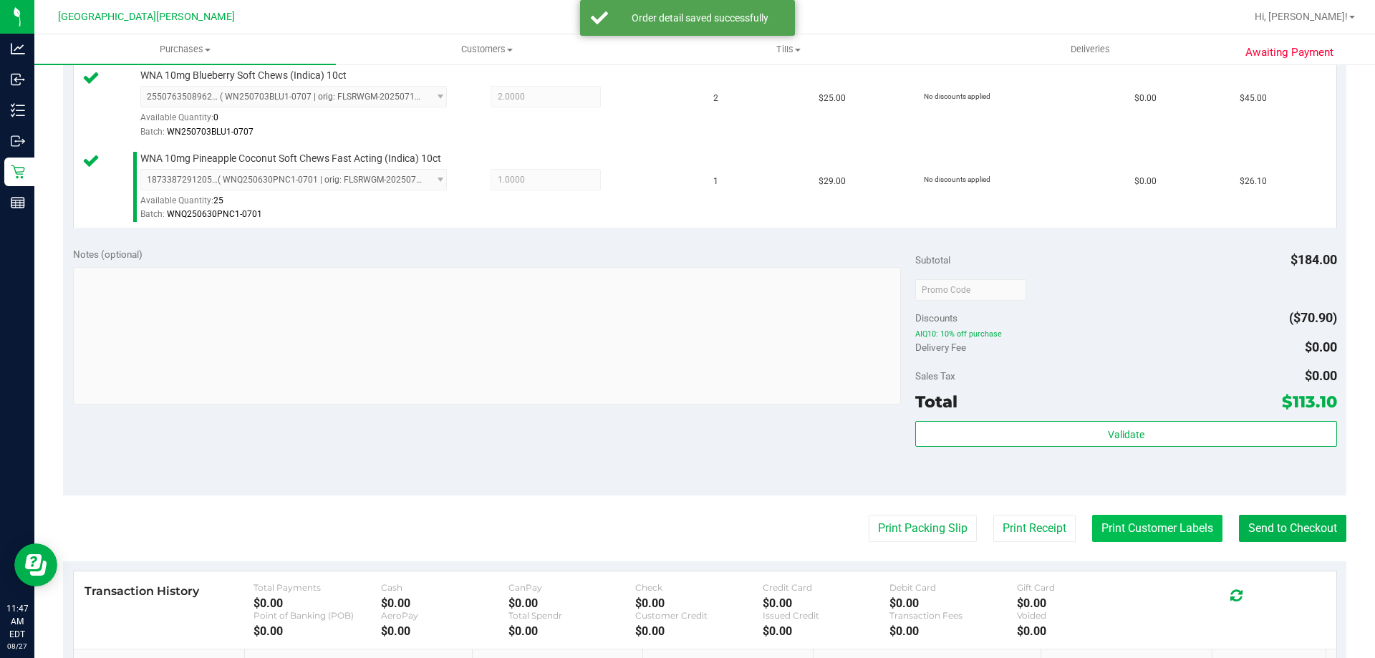
click at [1141, 535] on button "Print Customer Labels" at bounding box center [1157, 528] width 130 height 27
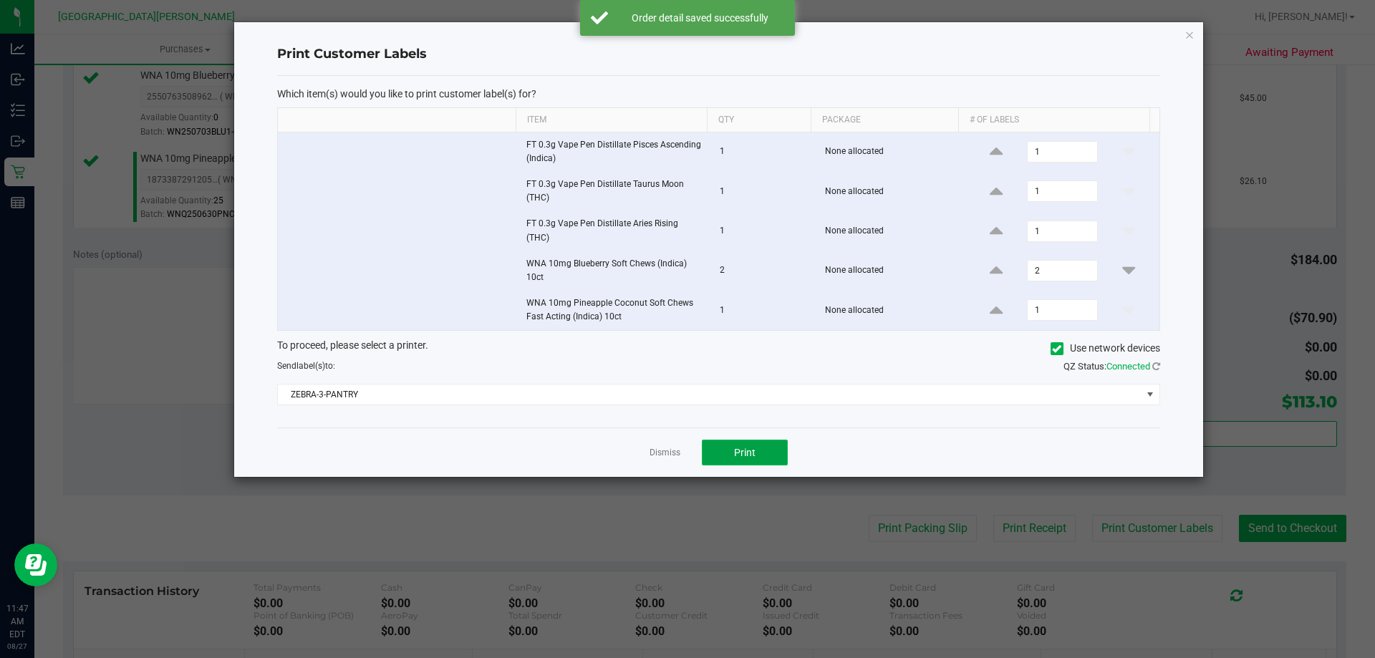
click at [720, 449] on button "Print" at bounding box center [745, 453] width 86 height 26
click at [660, 455] on link "Dismiss" at bounding box center [665, 453] width 31 height 12
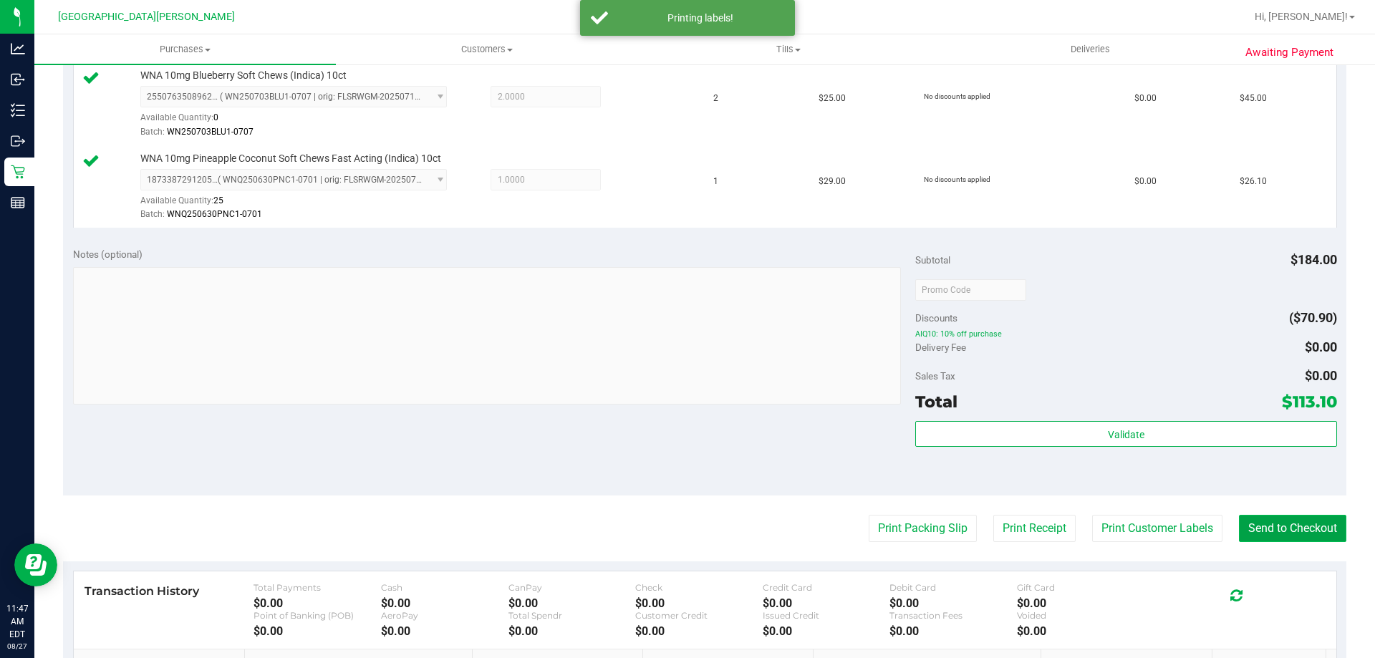
click at [1254, 522] on button "Send to Checkout" at bounding box center [1292, 528] width 107 height 27
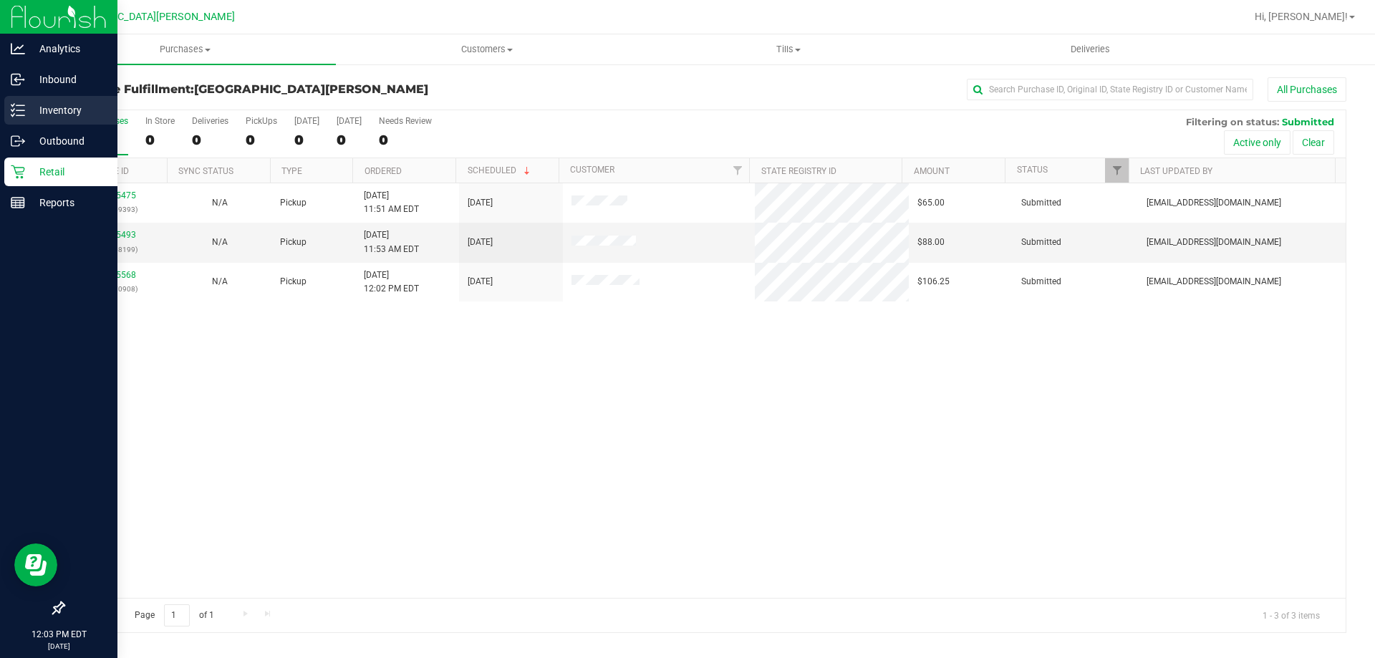
click at [14, 113] on icon at bounding box center [18, 110] width 14 height 14
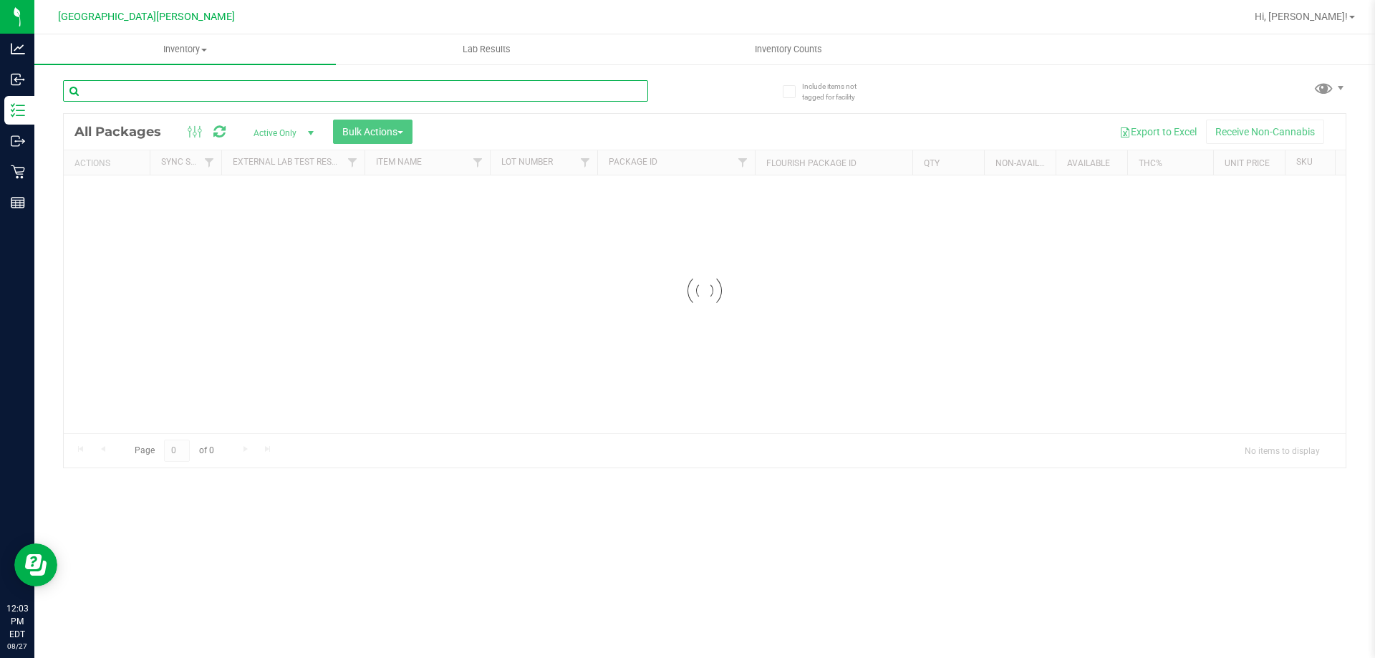
click at [136, 89] on input "text" at bounding box center [355, 90] width 585 height 21
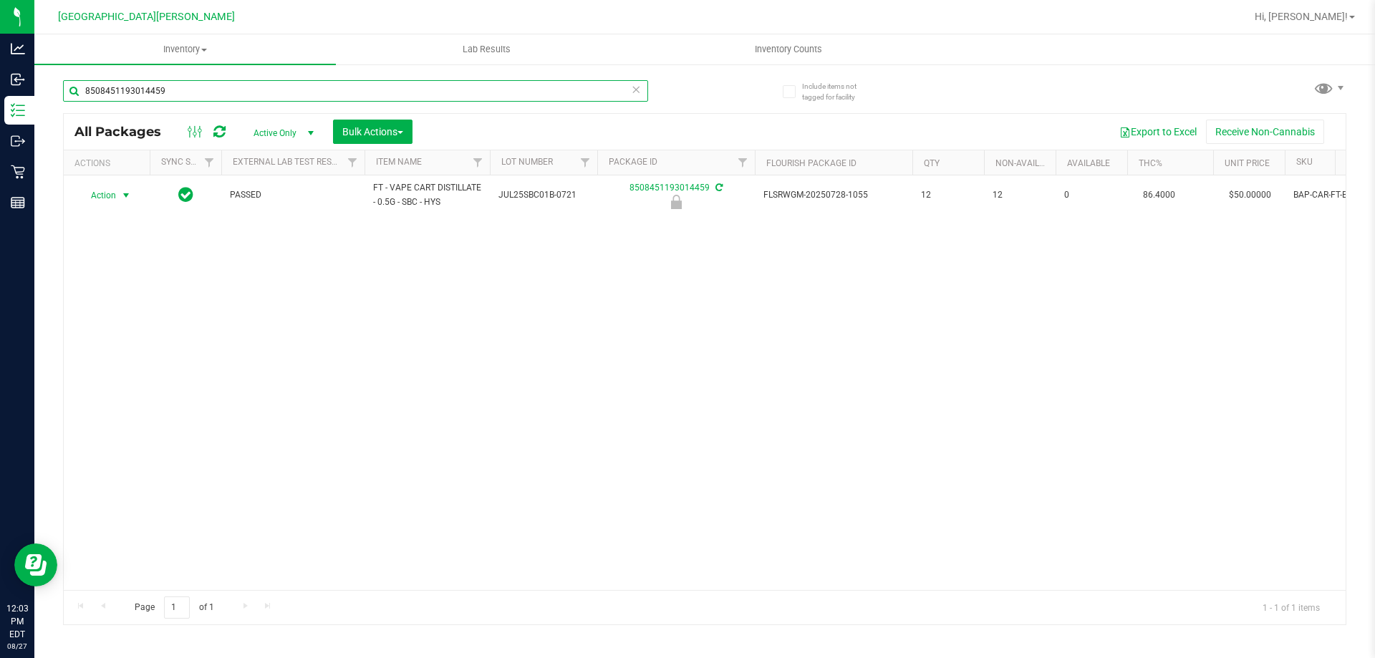
type input "8508451193014459"
click at [115, 197] on span "Action" at bounding box center [97, 196] width 39 height 20
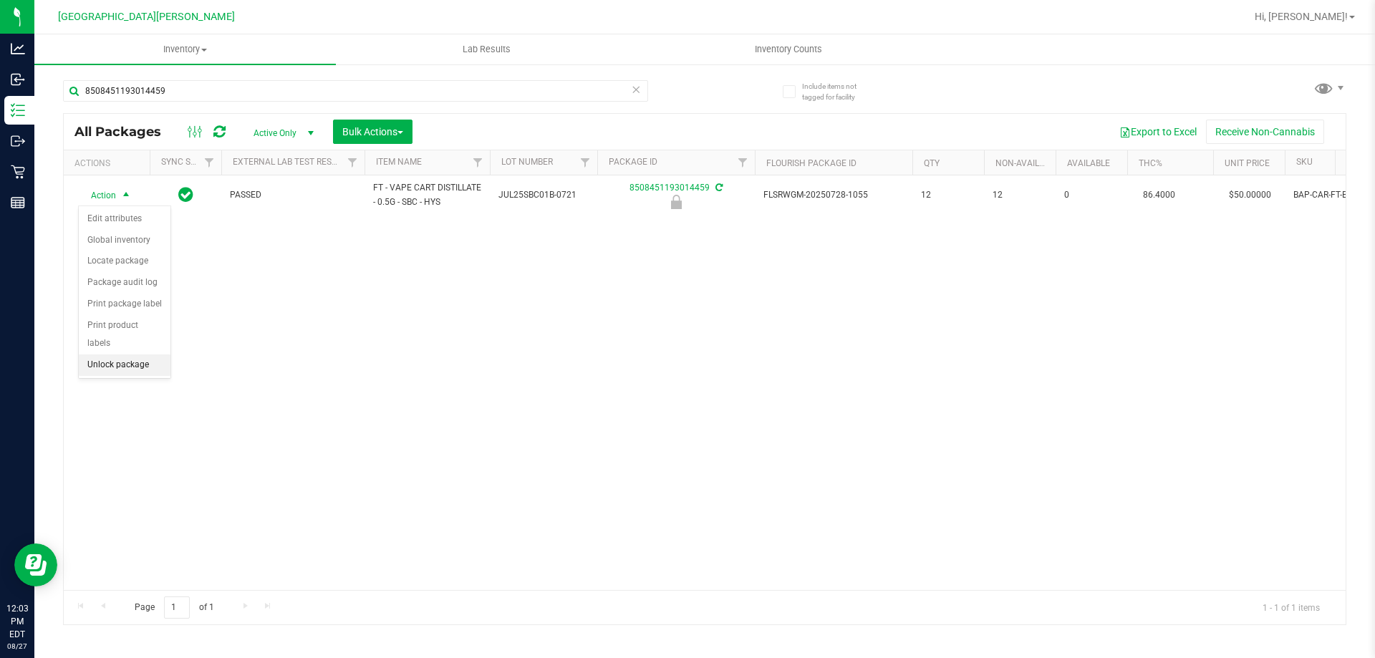
click at [142, 355] on li "Unlock package" at bounding box center [125, 365] width 92 height 21
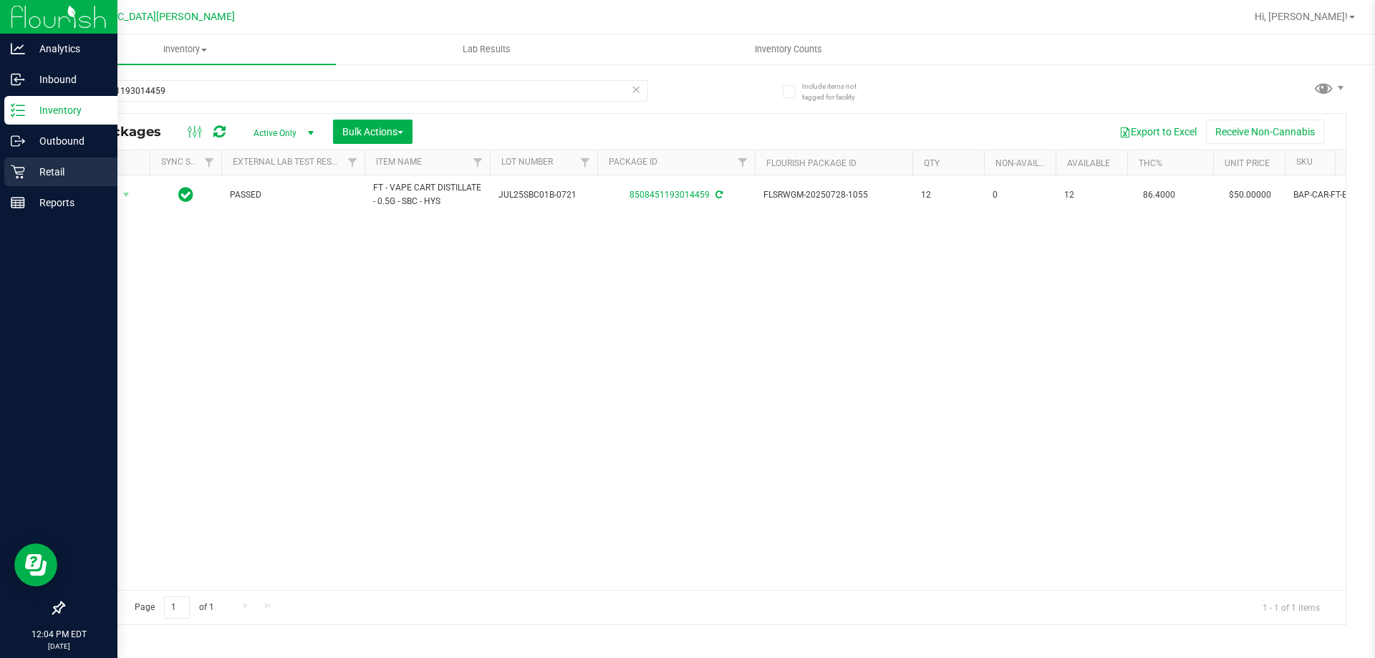
click at [21, 165] on icon at bounding box center [18, 172] width 14 height 14
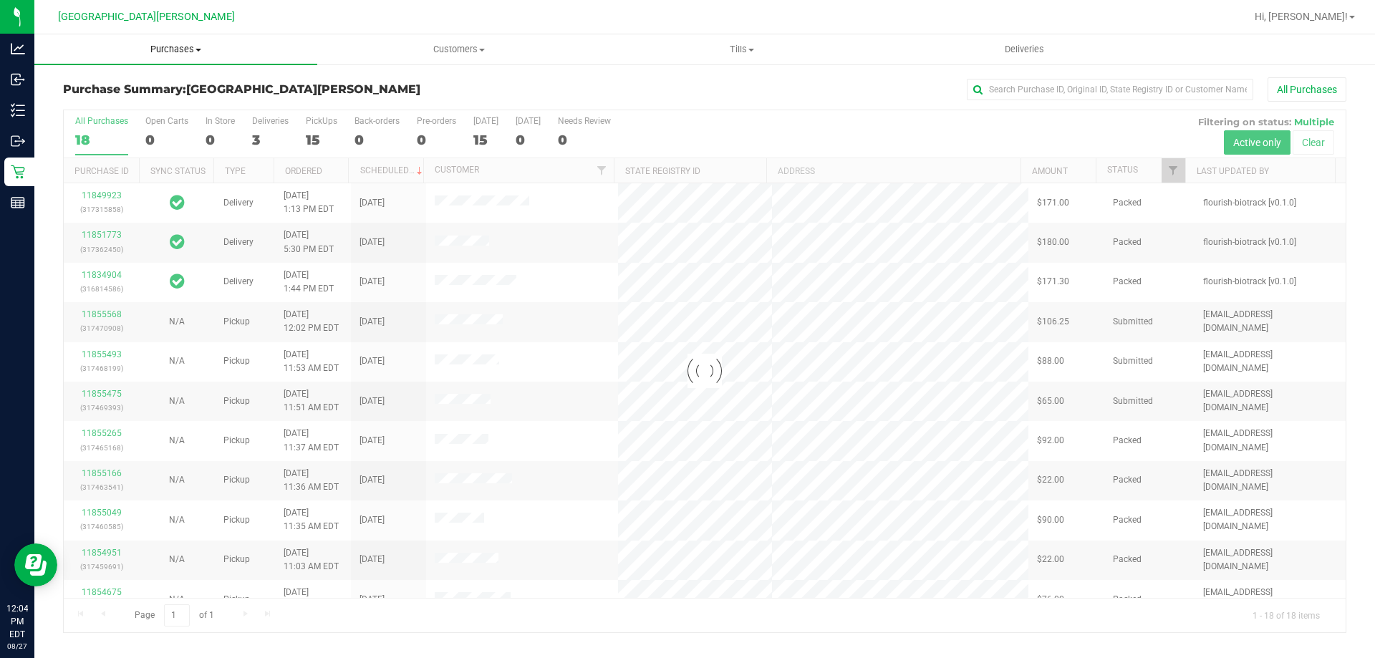
click at [196, 49] on span at bounding box center [199, 50] width 6 height 3
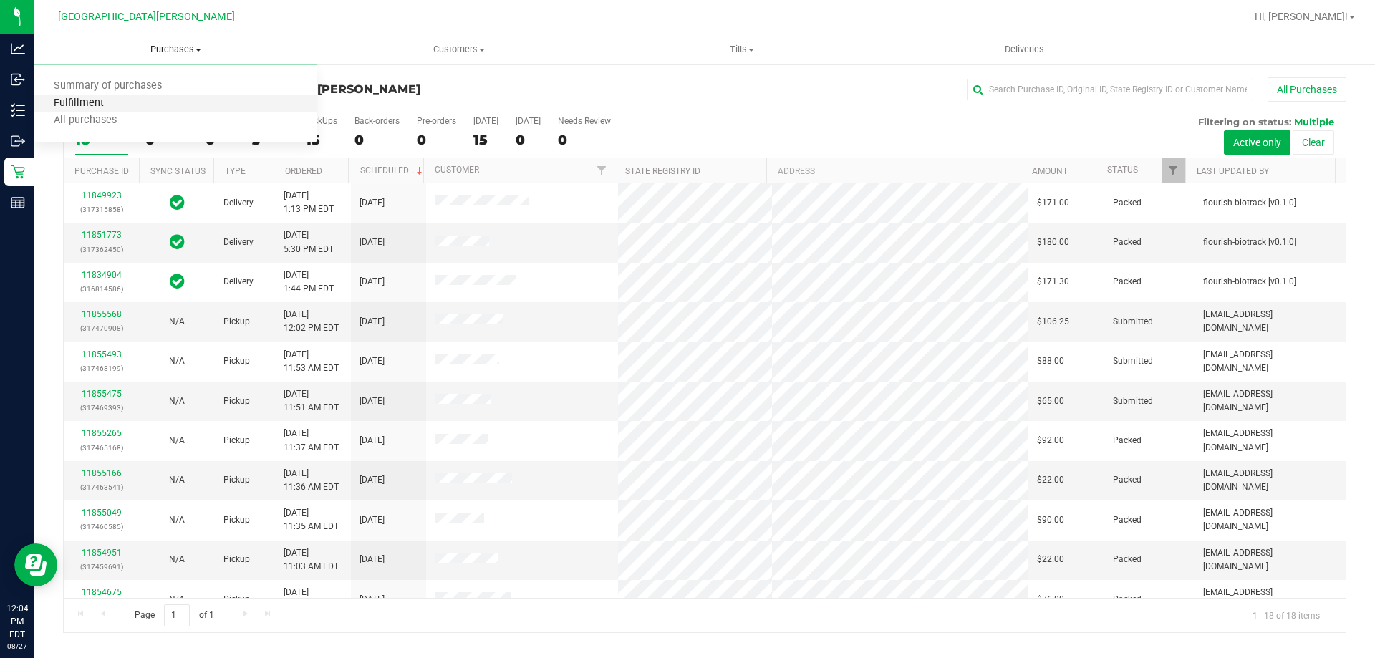
click at [88, 100] on span "Fulfillment" at bounding box center [78, 103] width 89 height 12
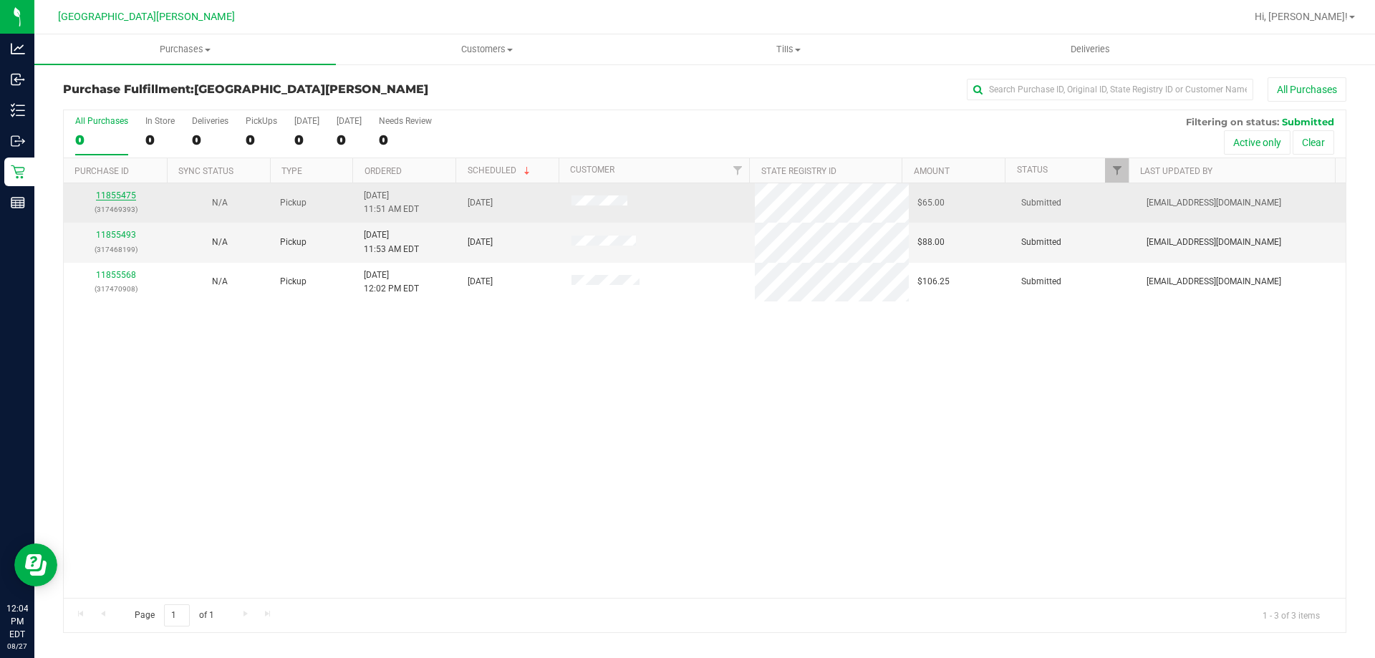
click at [115, 191] on link "11855475" at bounding box center [116, 196] width 40 height 10
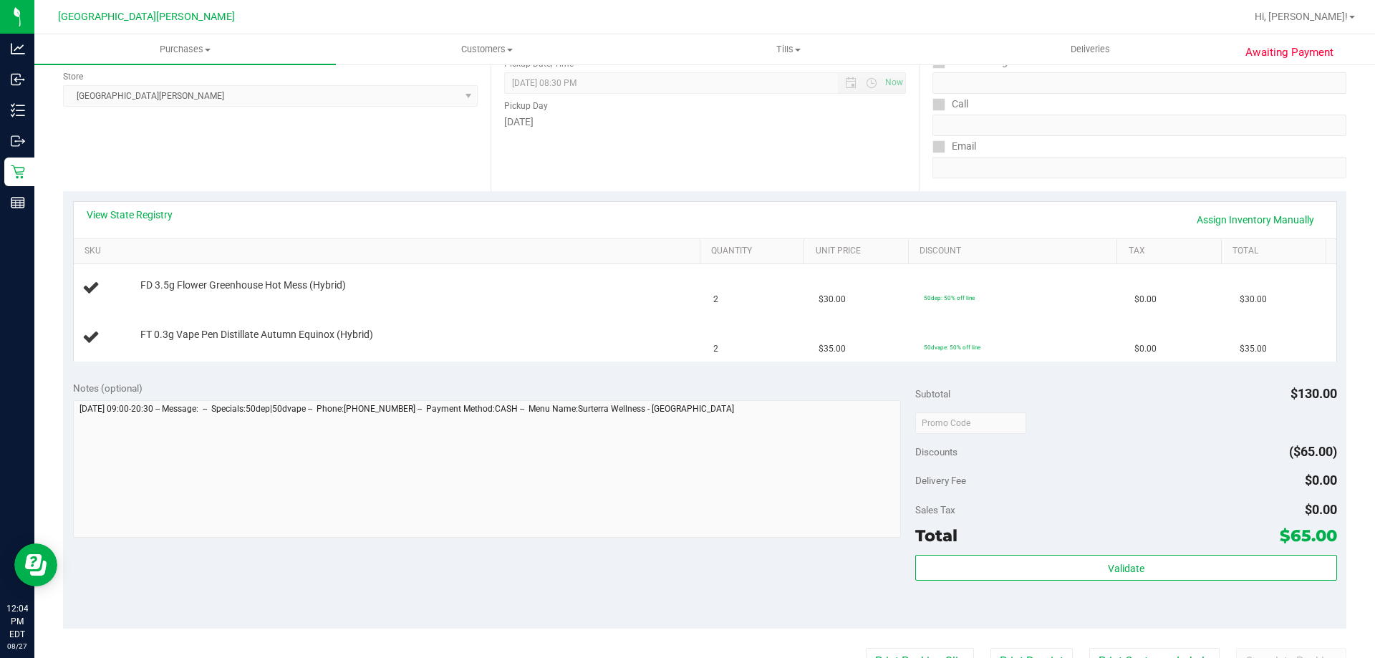
scroll to position [215, 0]
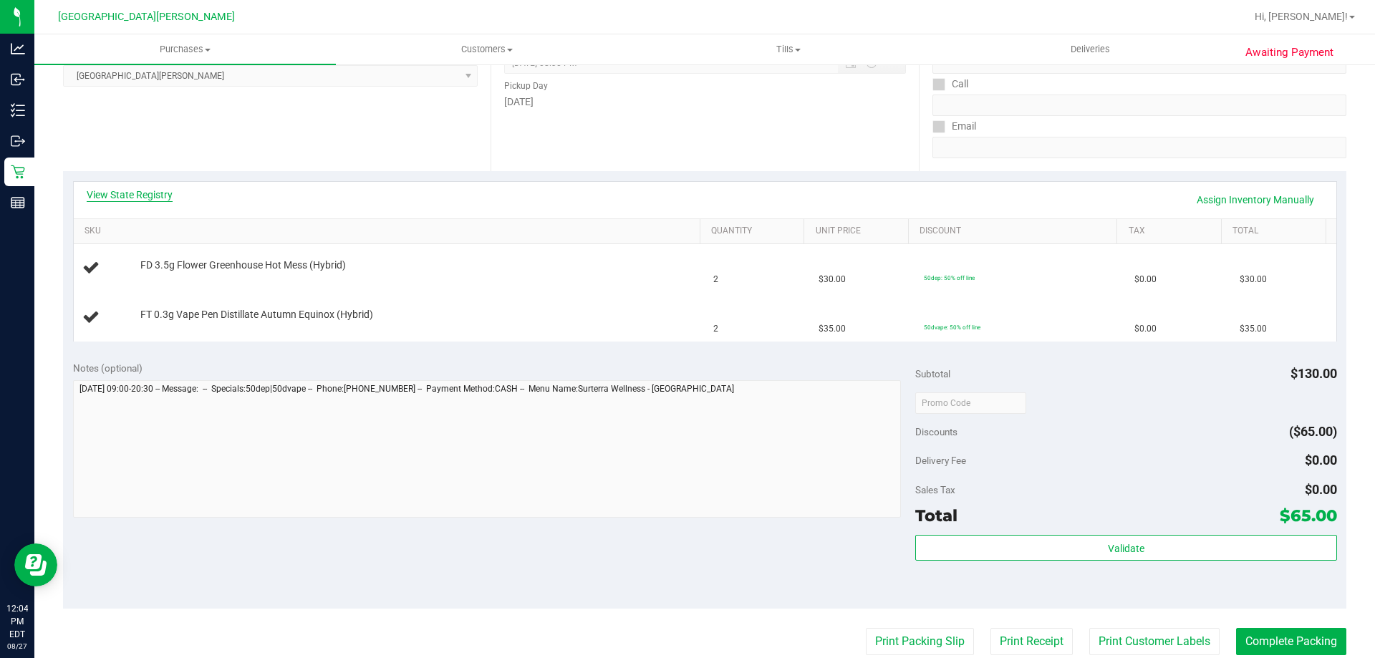
click at [143, 188] on link "View State Registry" at bounding box center [130, 195] width 86 height 14
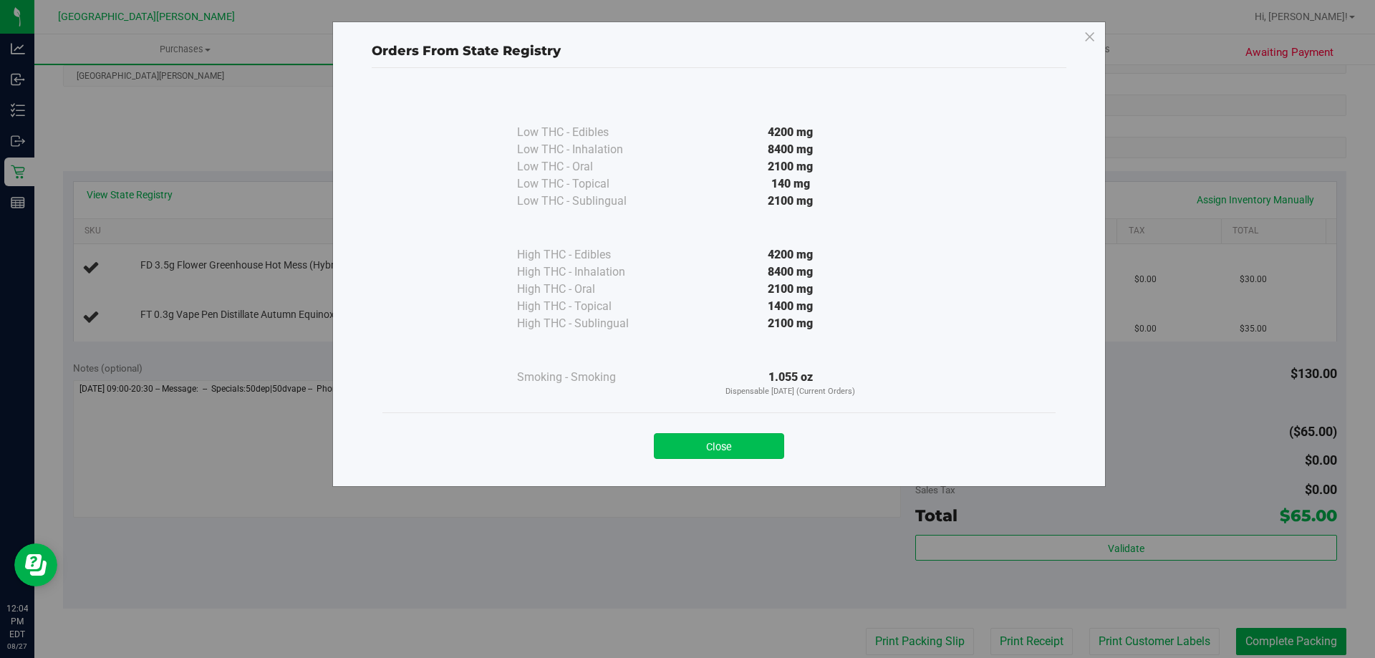
click at [732, 442] on button "Close" at bounding box center [719, 446] width 130 height 26
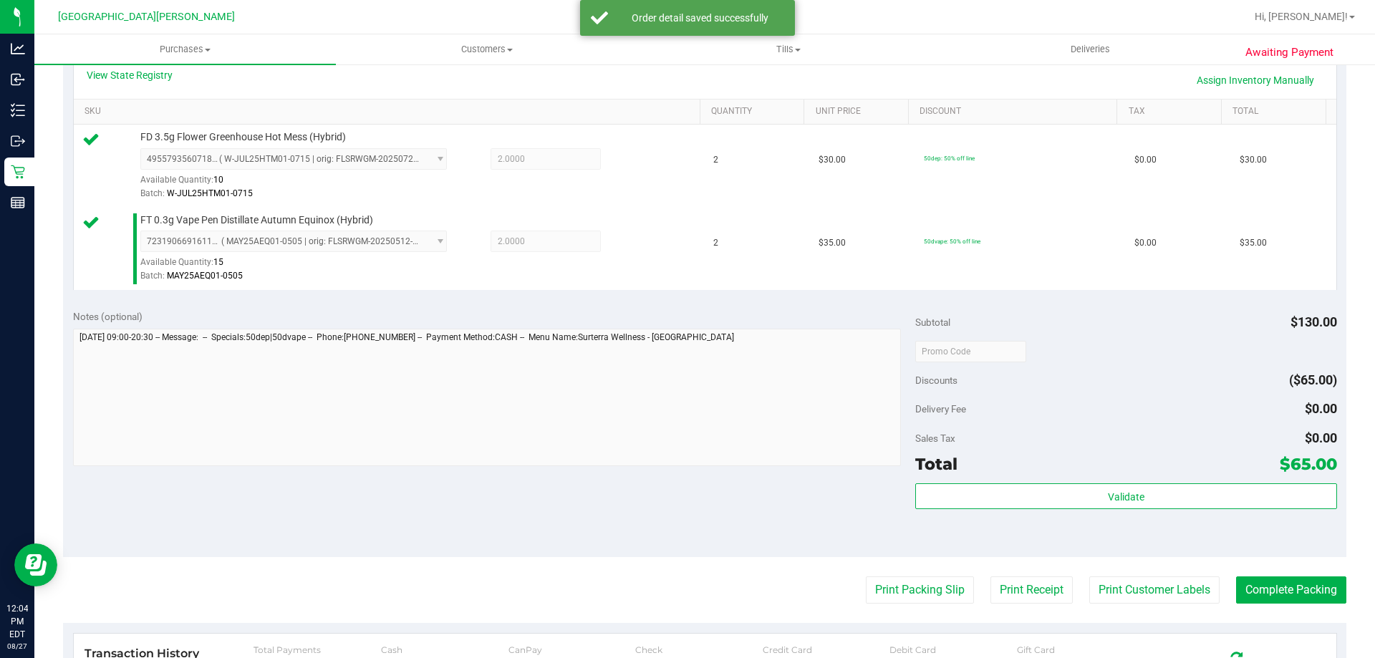
scroll to position [596, 0]
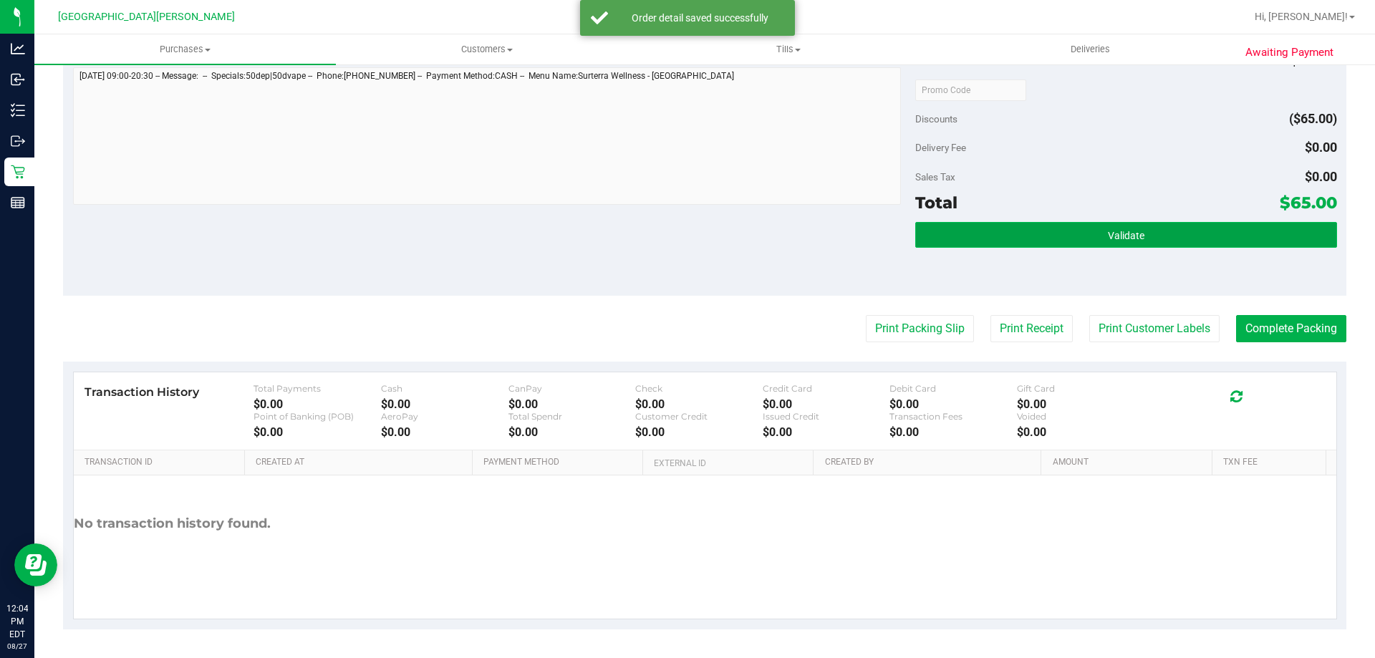
click at [955, 237] on button "Validate" at bounding box center [1125, 235] width 421 height 26
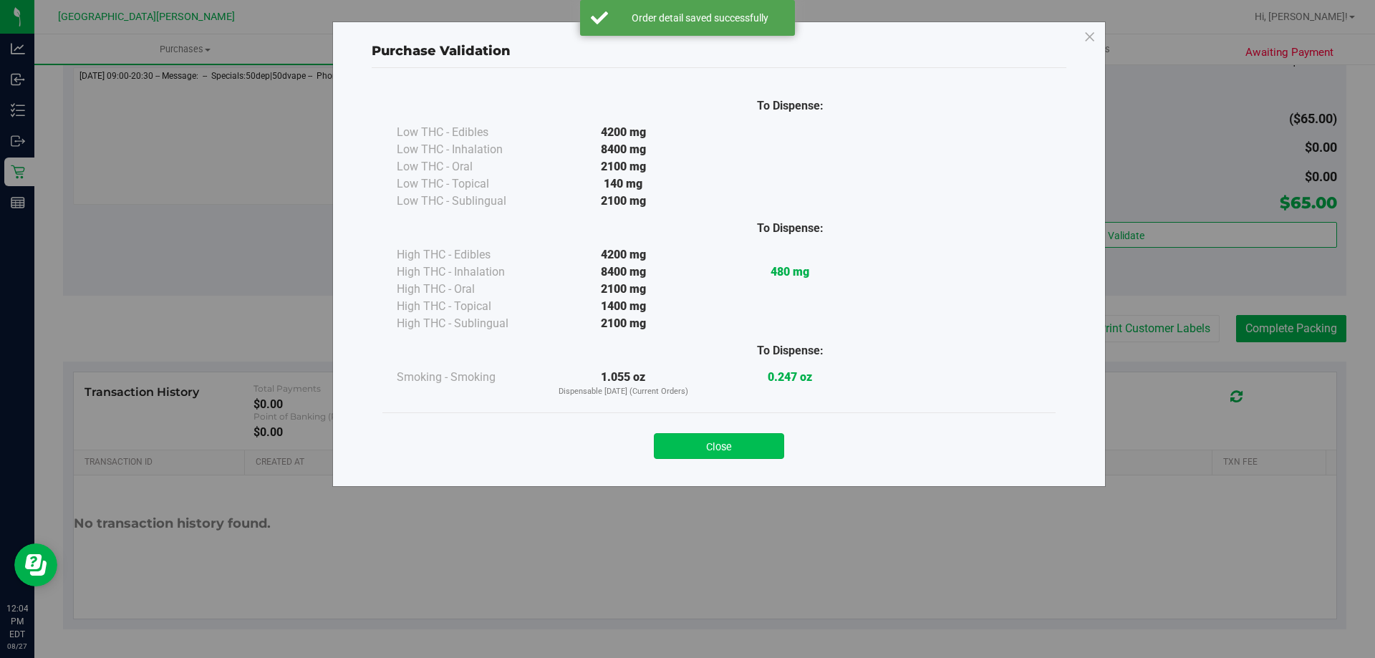
click at [734, 448] on button "Close" at bounding box center [719, 446] width 130 height 26
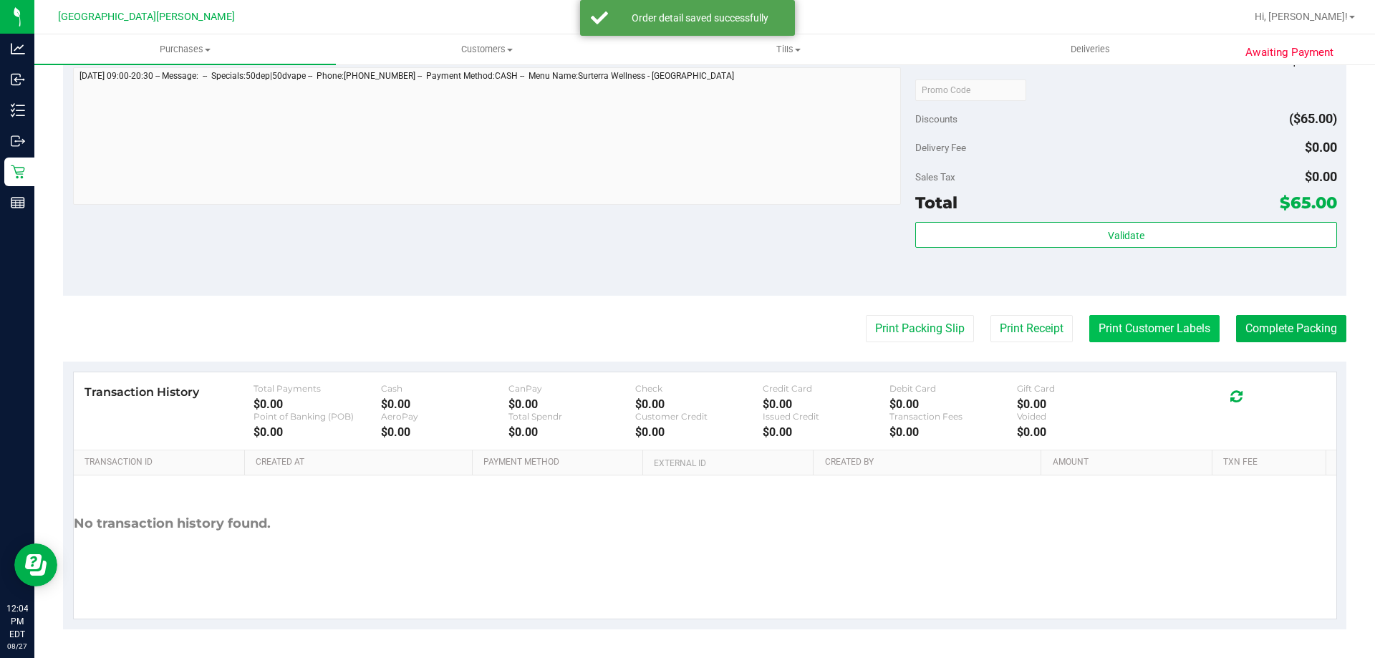
click at [1128, 330] on button "Print Customer Labels" at bounding box center [1154, 328] width 130 height 27
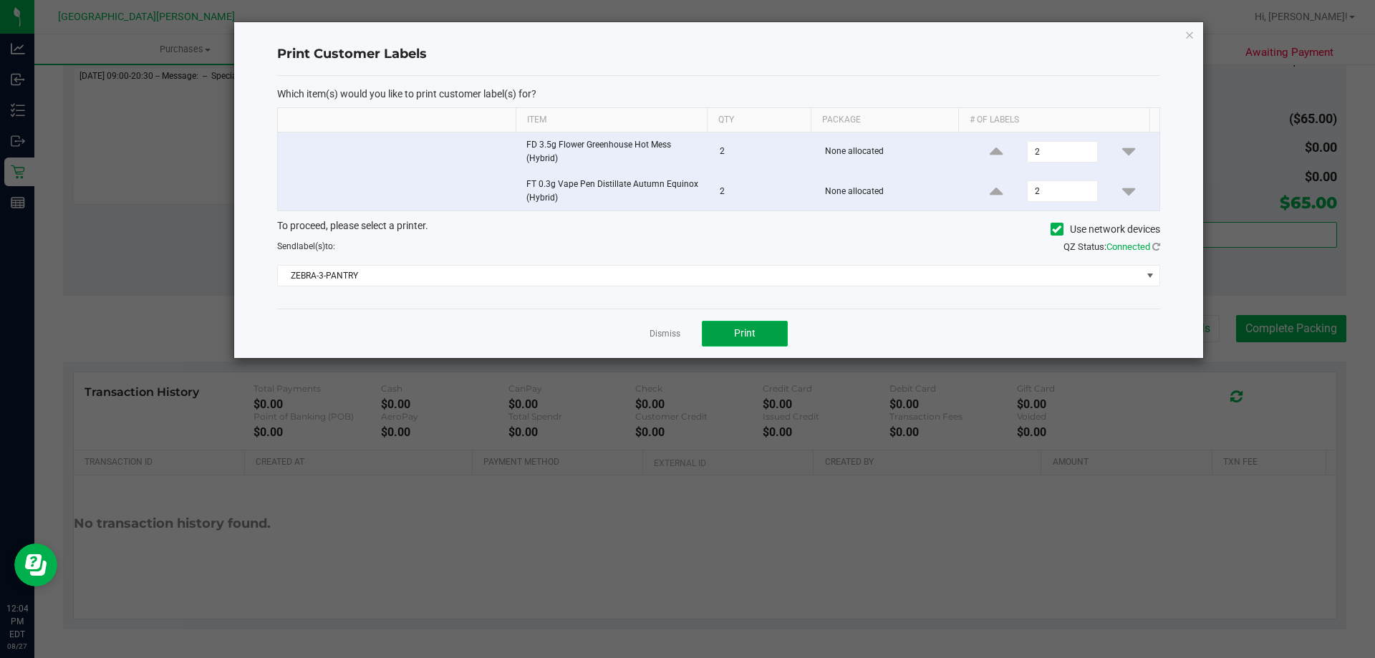
click at [755, 337] on span "Print" at bounding box center [744, 332] width 21 height 11
click at [658, 333] on link "Dismiss" at bounding box center [665, 334] width 31 height 12
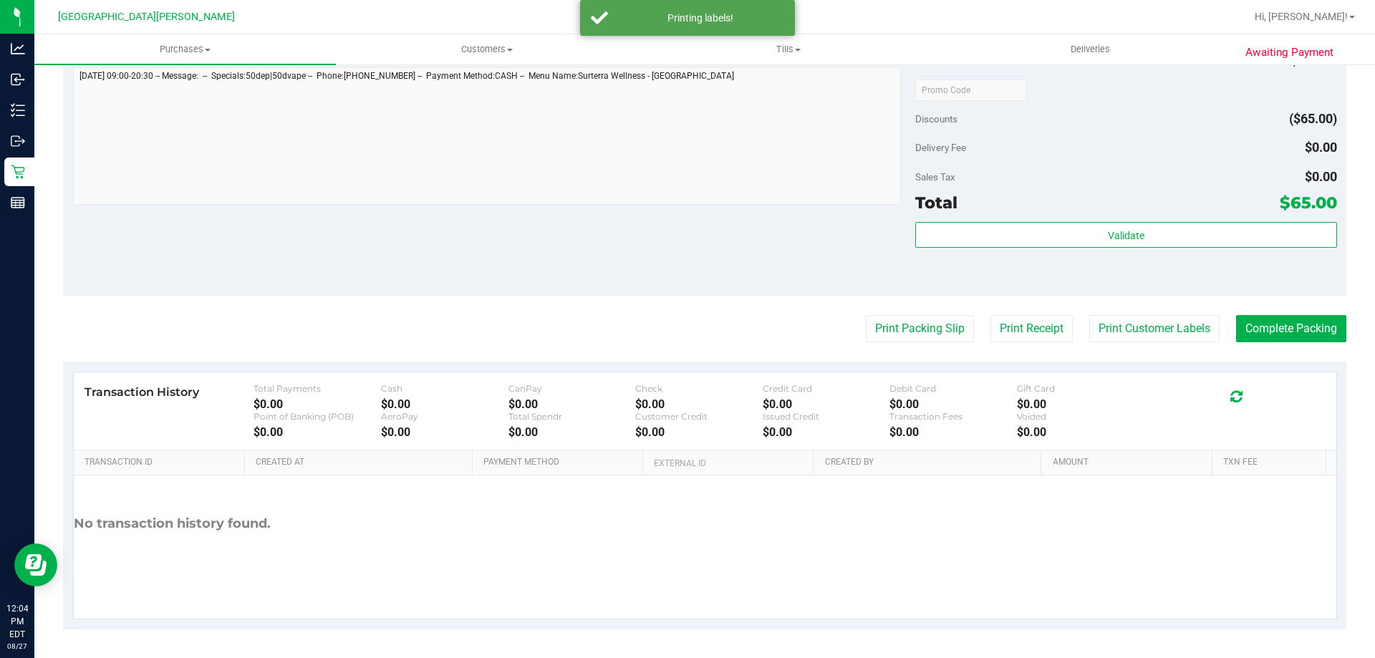
click at [650, 297] on purchase-details "Back Edit Purchase Cancel Purchase View Profile # 11855475 BioTrack ID: - Submi…" at bounding box center [705, 55] width 1284 height 1148
click at [1300, 334] on button "Complete Packing" at bounding box center [1291, 328] width 110 height 27
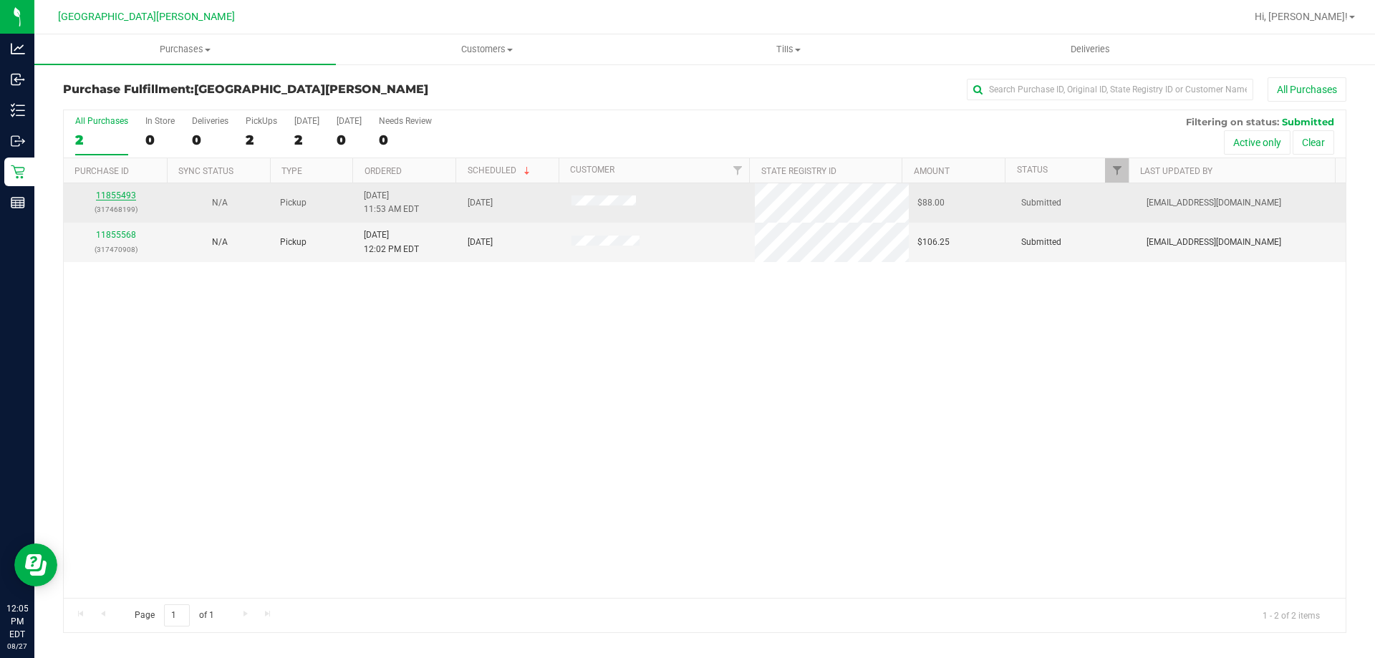
click at [118, 196] on link "11855493" at bounding box center [116, 196] width 40 height 10
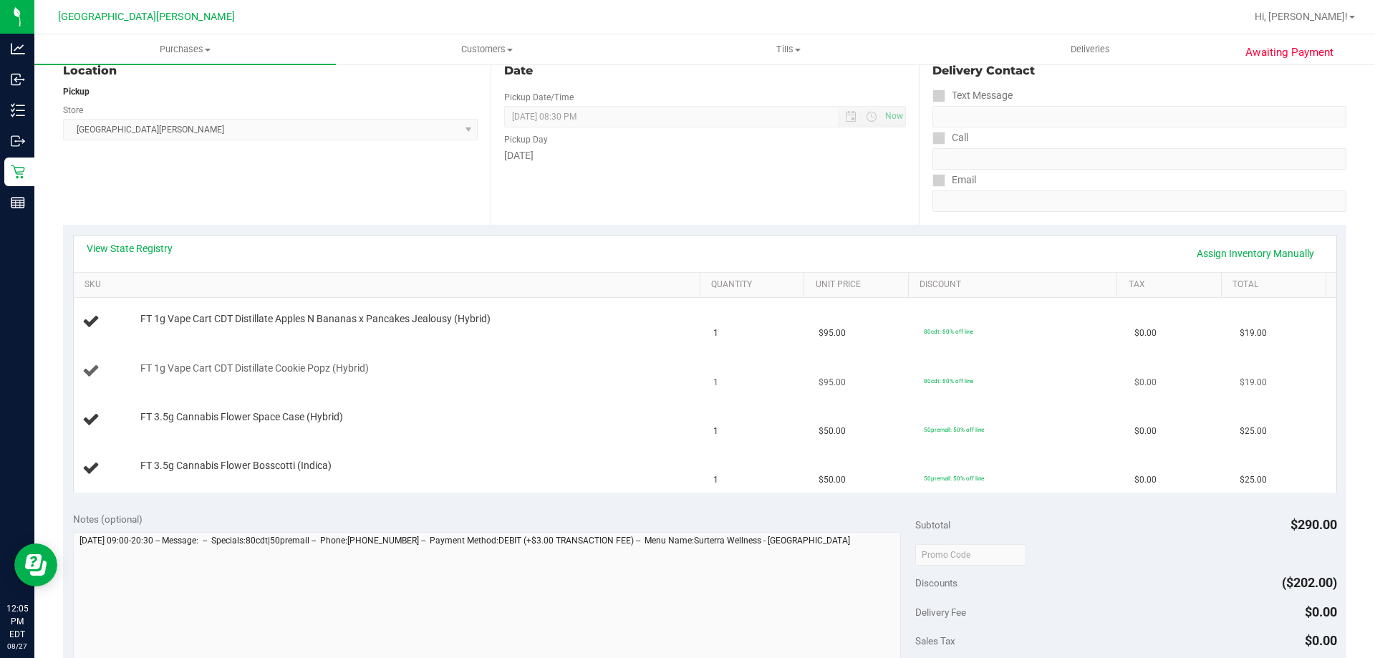
scroll to position [215, 0]
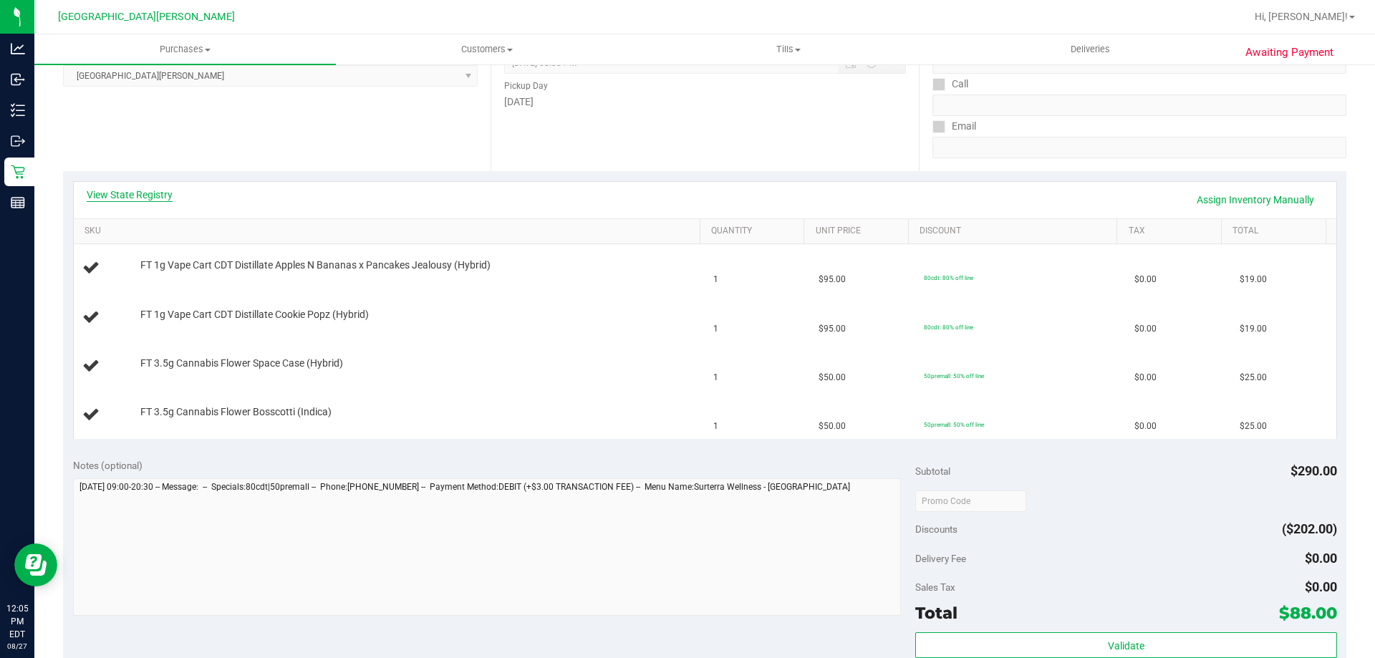
click at [163, 197] on link "View State Registry" at bounding box center [130, 195] width 86 height 14
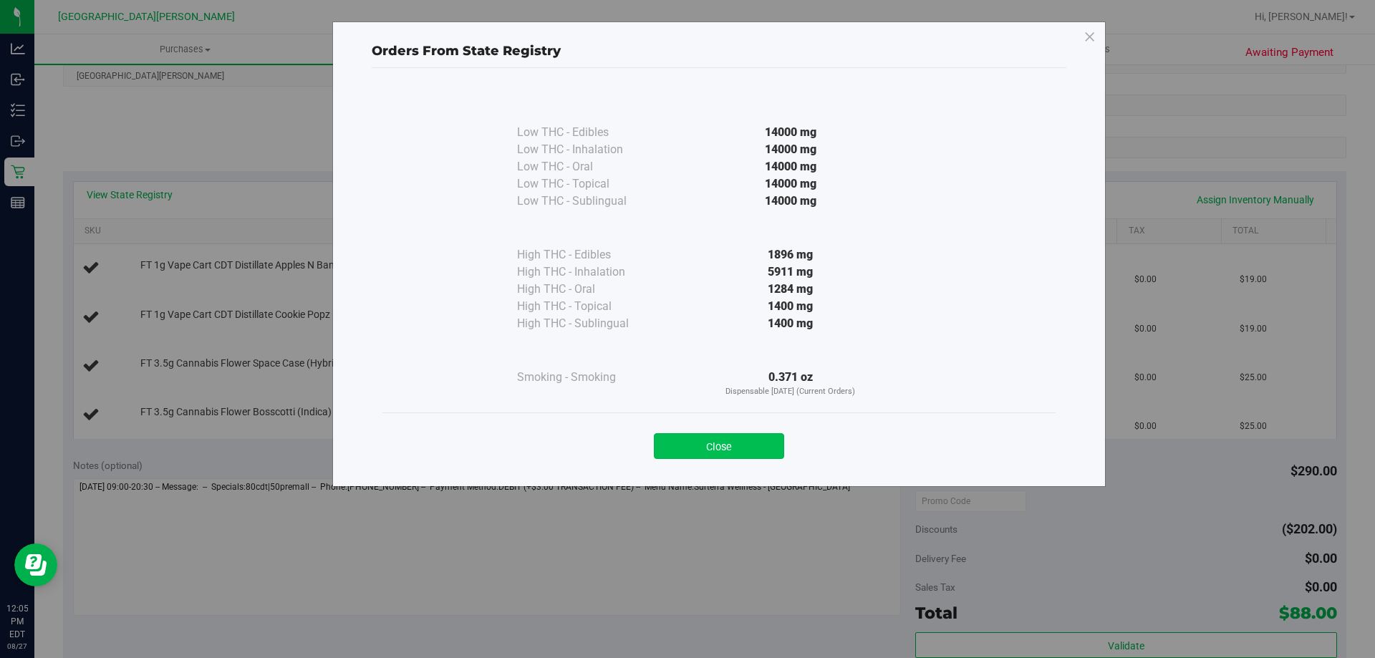
click at [715, 444] on button "Close" at bounding box center [719, 446] width 130 height 26
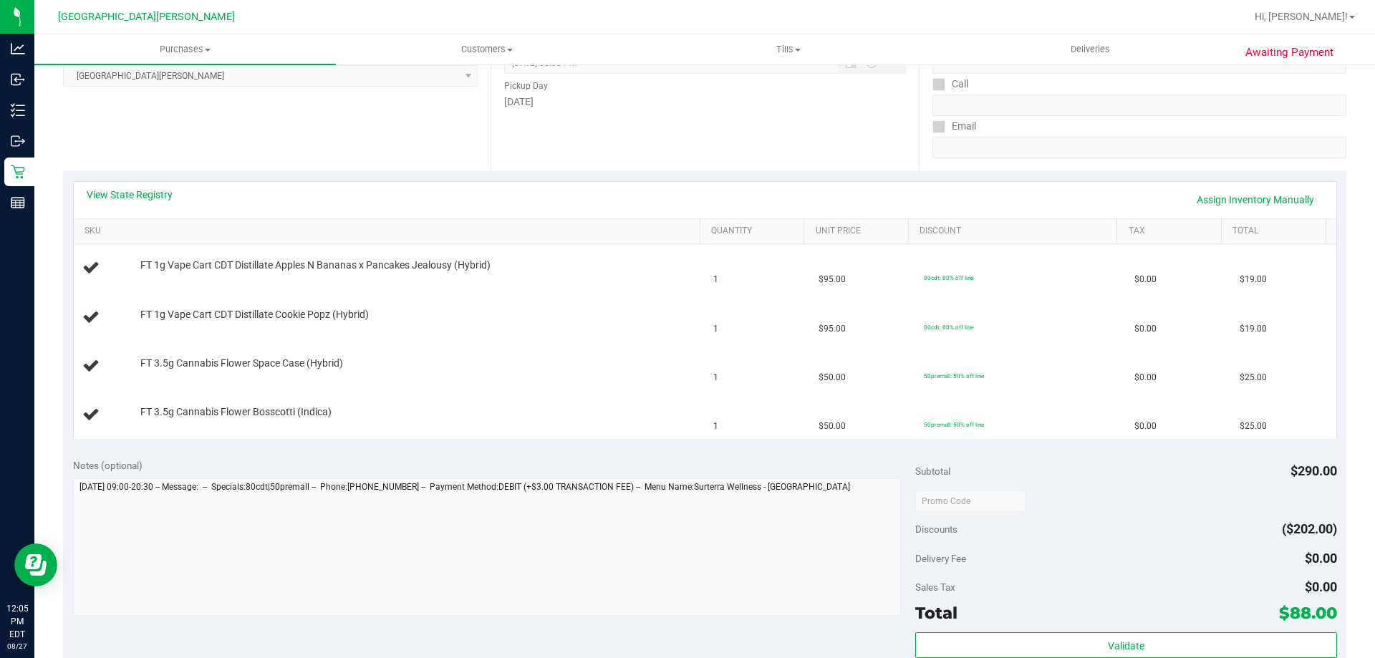
click at [567, 194] on div "View State Registry Assign Inventory Manually" at bounding box center [705, 200] width 1237 height 24
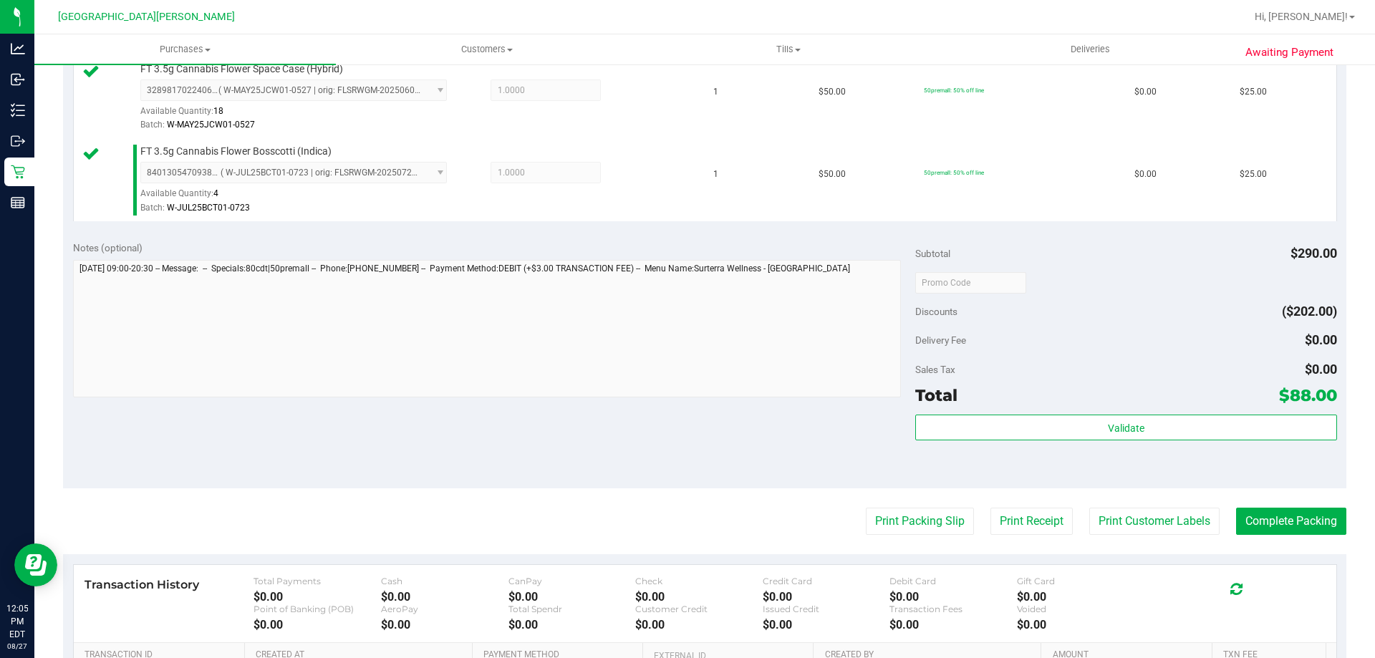
scroll to position [573, 0]
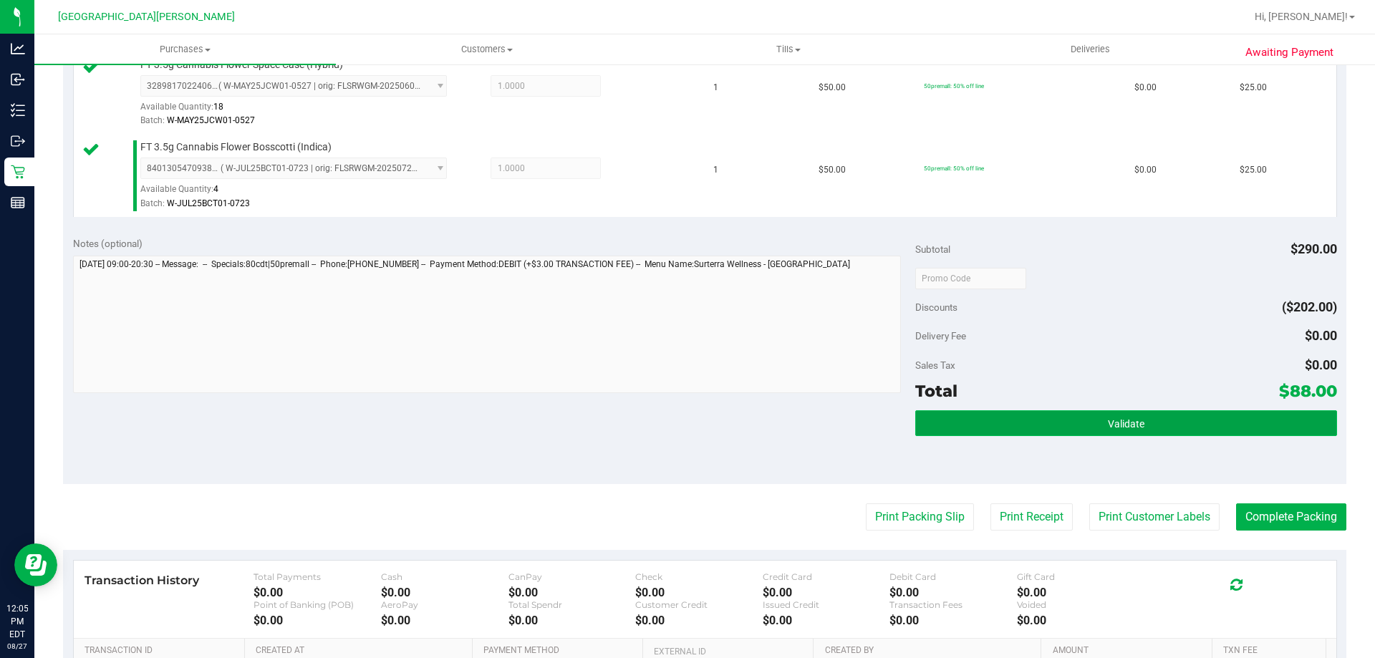
click at [1046, 431] on button "Validate" at bounding box center [1125, 423] width 421 height 26
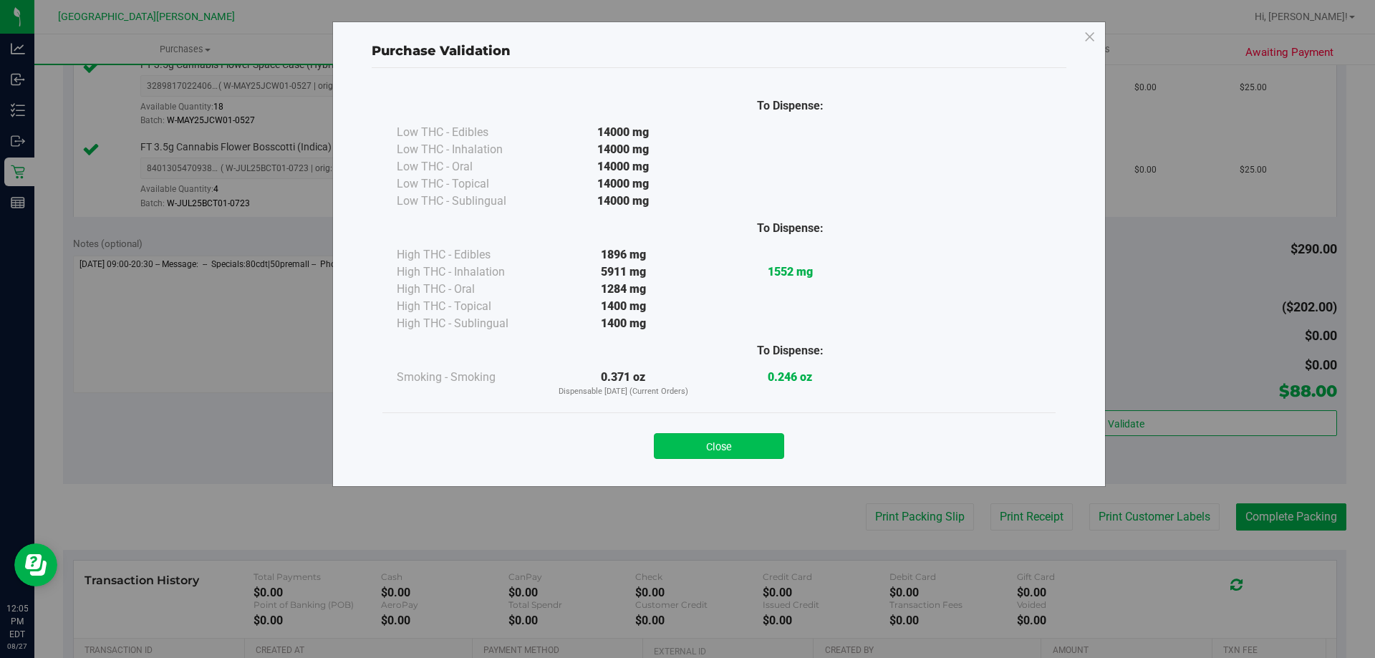
click at [751, 448] on button "Close" at bounding box center [719, 446] width 130 height 26
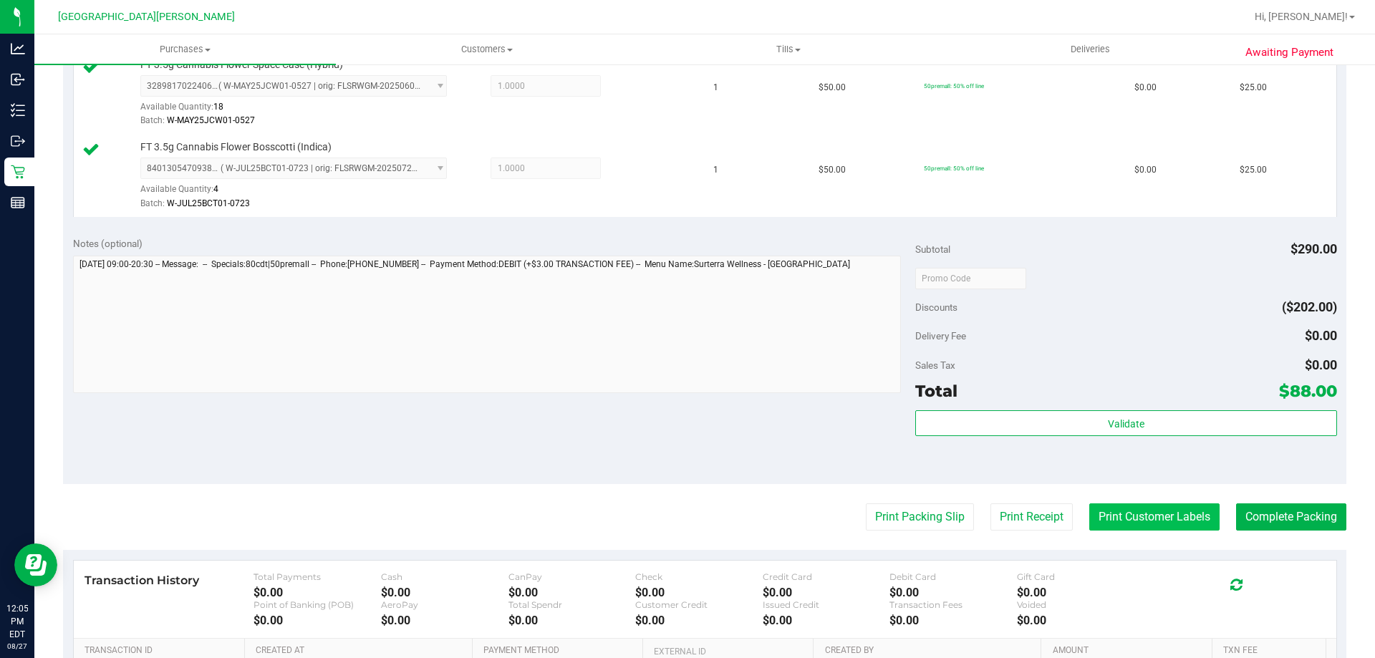
click at [1120, 509] on button "Print Customer Labels" at bounding box center [1154, 517] width 130 height 27
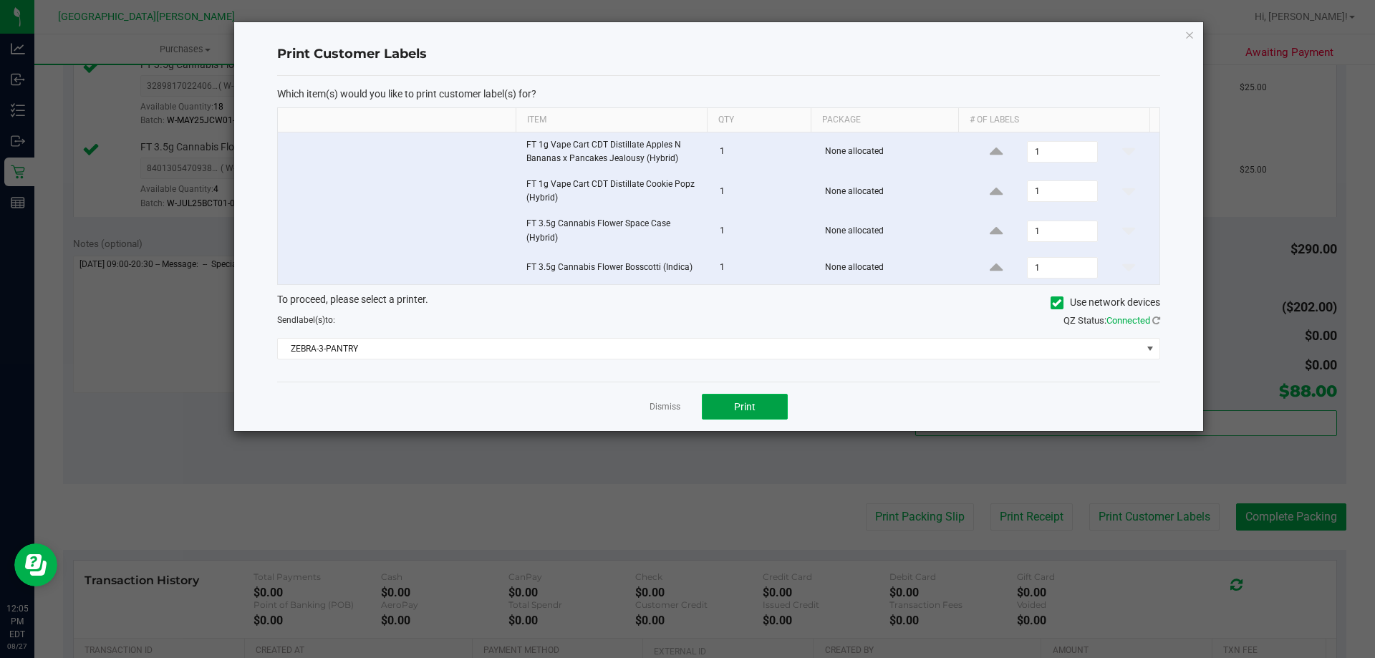
click at [754, 395] on button "Print" at bounding box center [745, 407] width 86 height 26
click at [665, 410] on link "Dismiss" at bounding box center [665, 407] width 31 height 12
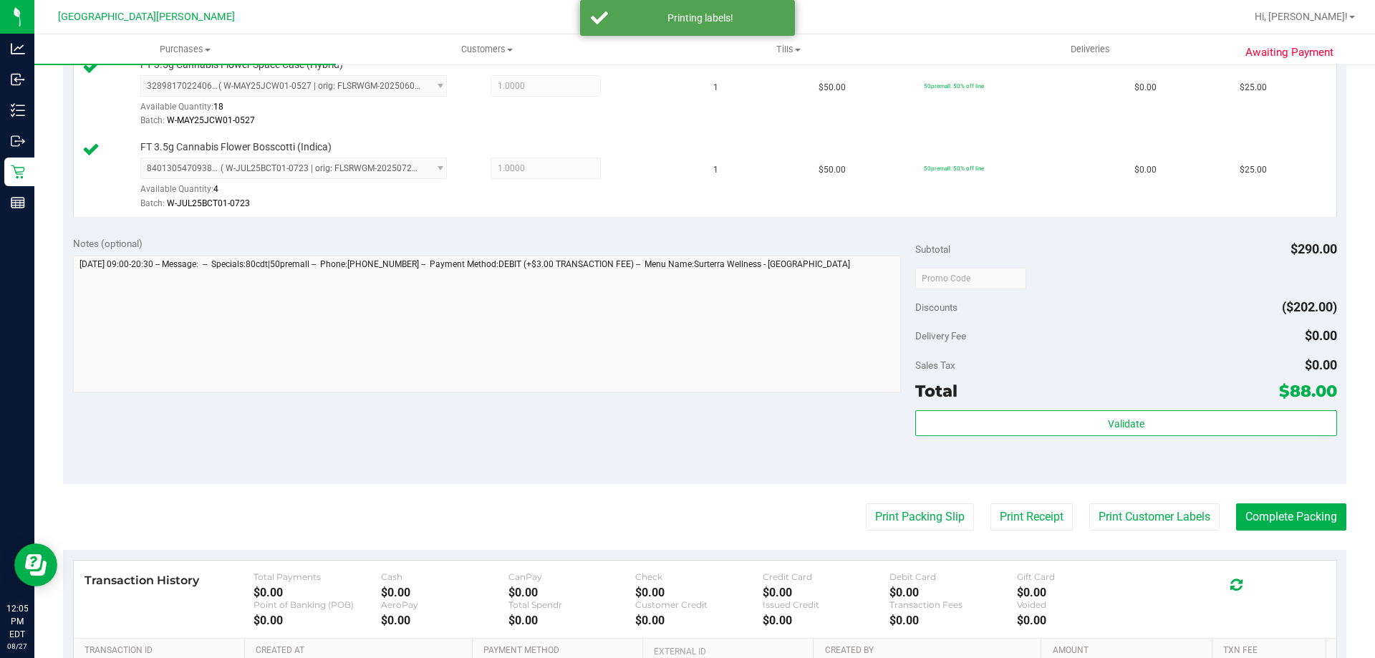
click at [634, 403] on div "Notes (optional) Subtotal $290.00 Discounts ($202.00) Delivery Fee $0.00 Sales …" at bounding box center [705, 355] width 1284 height 258
click at [1266, 509] on button "Complete Packing" at bounding box center [1291, 517] width 110 height 27
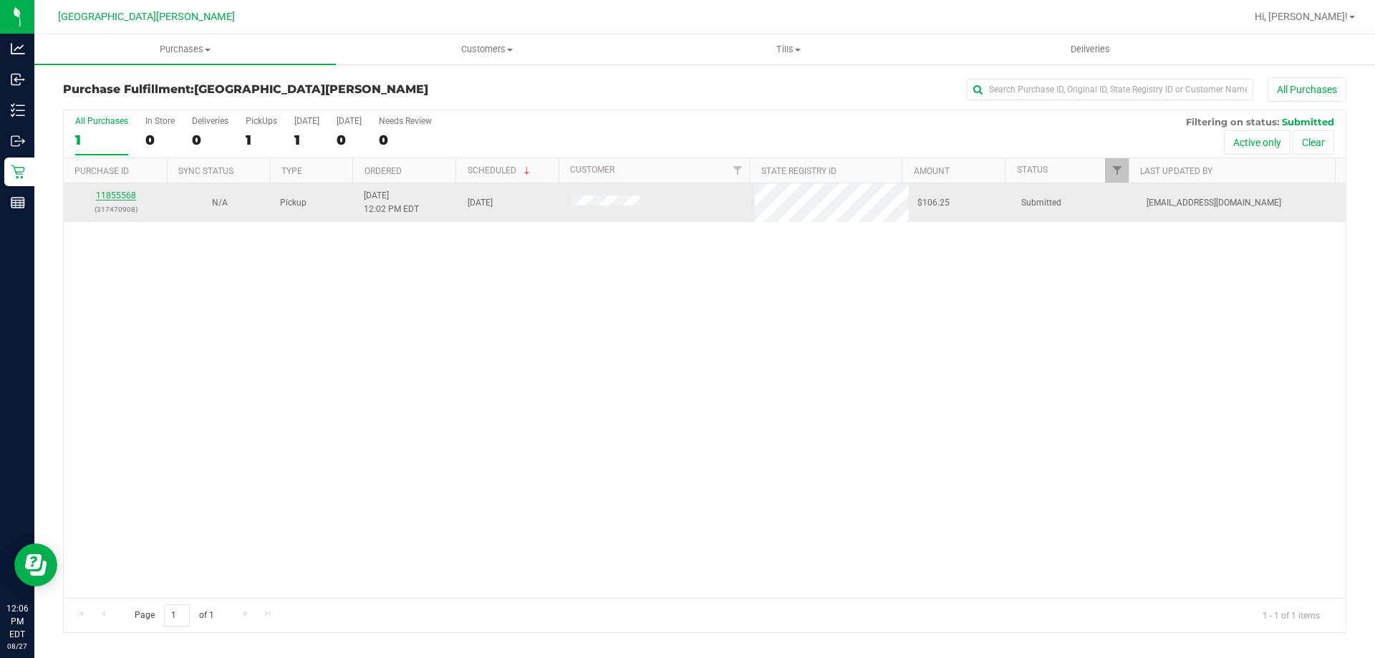
click at [120, 191] on link "11855568" at bounding box center [116, 196] width 40 height 10
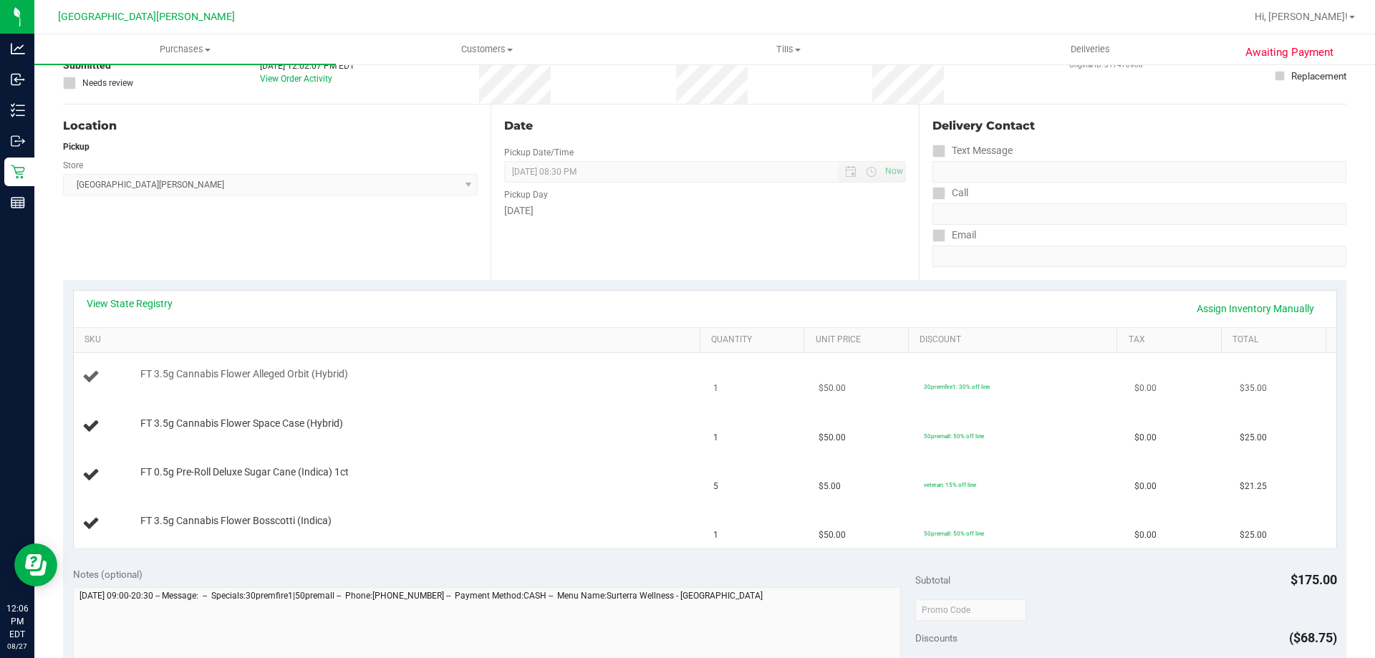
scroll to position [143, 0]
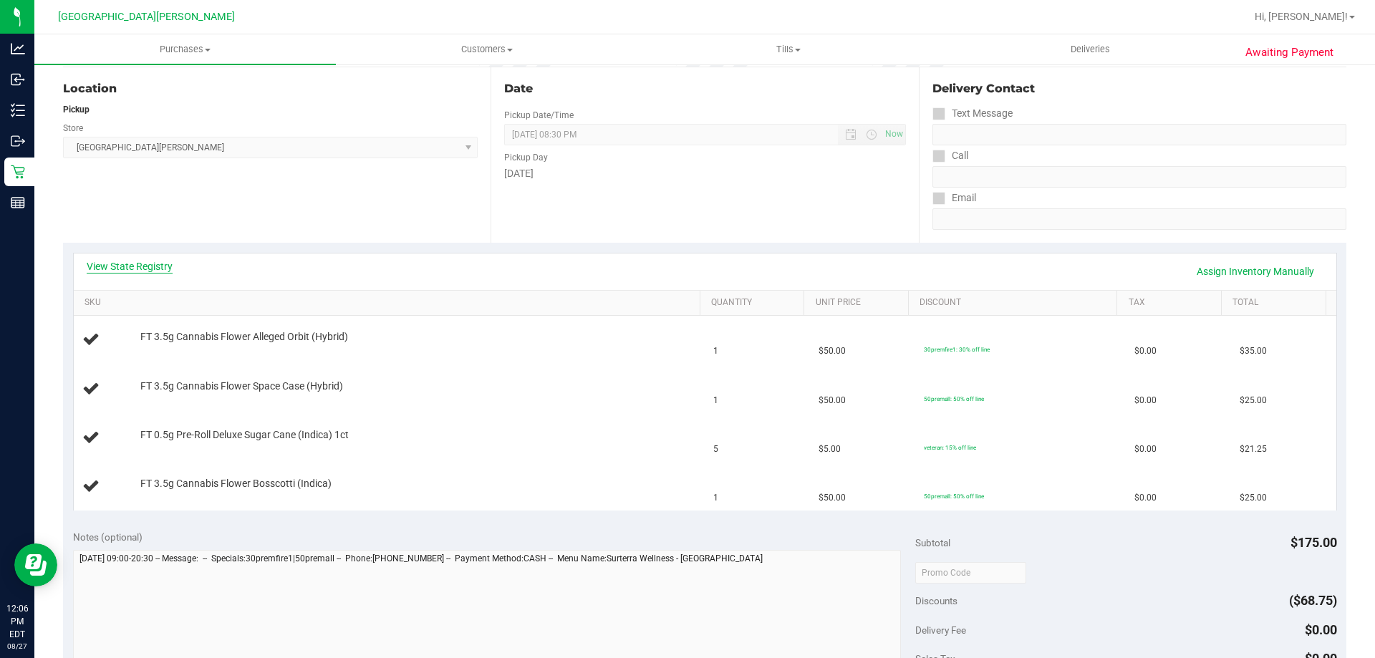
click at [135, 262] on link "View State Registry" at bounding box center [130, 266] width 86 height 14
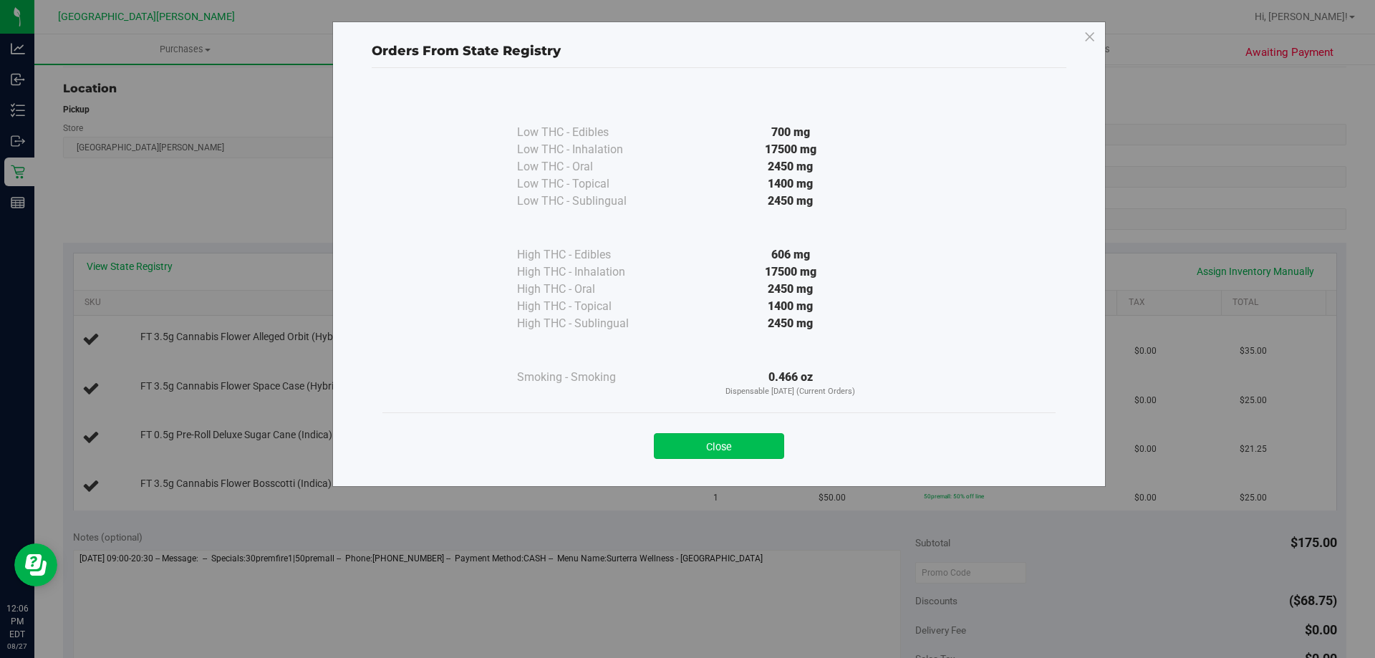
click at [676, 443] on button "Close" at bounding box center [719, 446] width 130 height 26
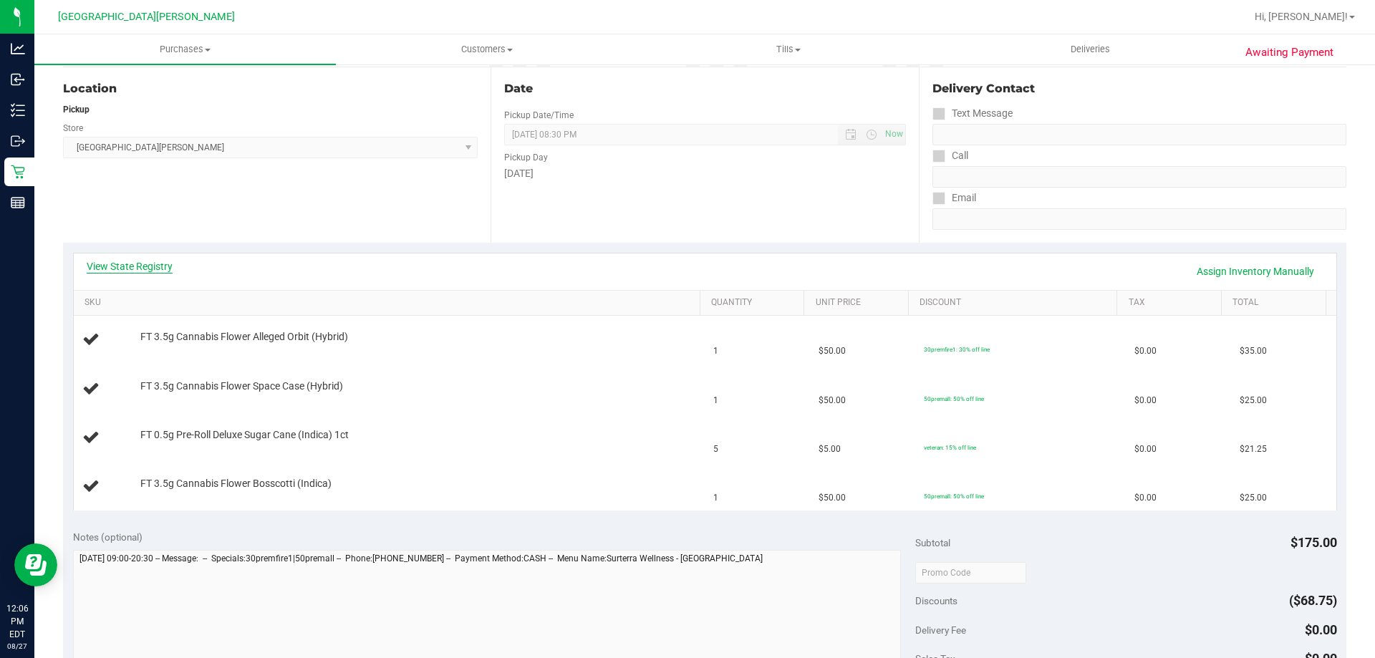
click at [127, 266] on link "View State Registry" at bounding box center [130, 266] width 86 height 14
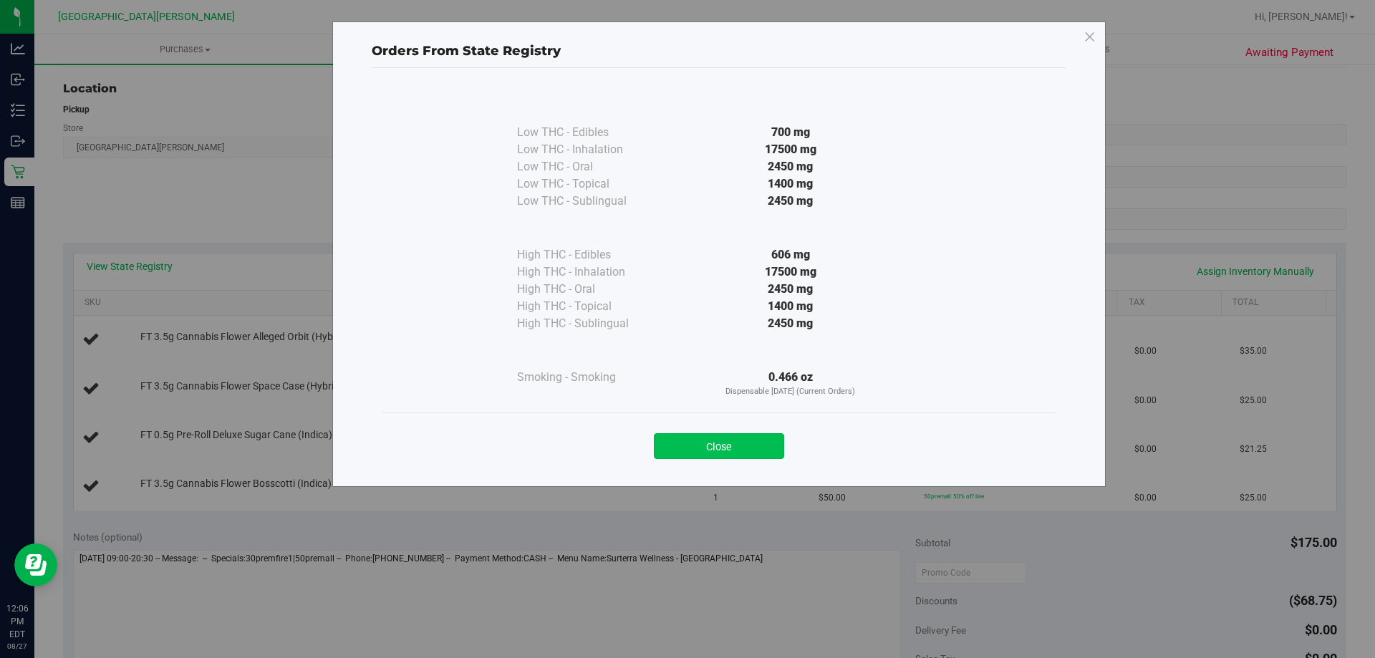
click at [706, 451] on button "Close" at bounding box center [719, 446] width 130 height 26
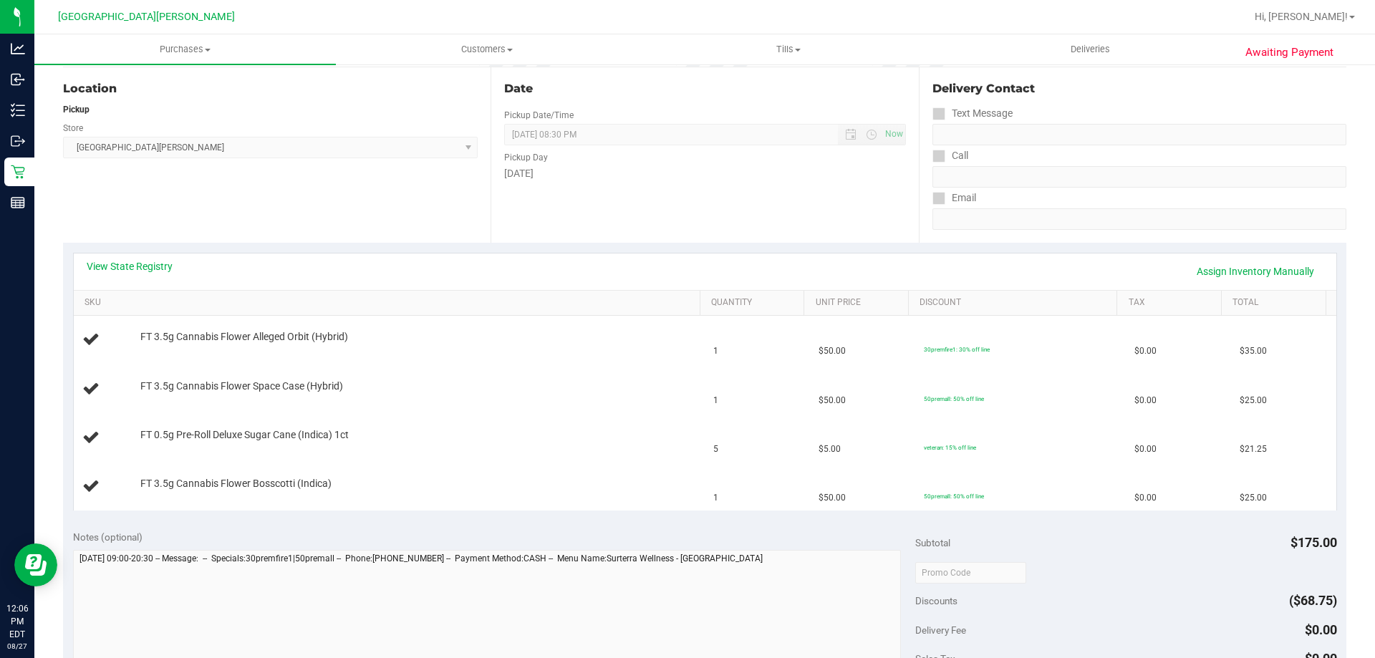
click at [544, 265] on div "View State Registry Assign Inventory Manually" at bounding box center [705, 271] width 1237 height 24
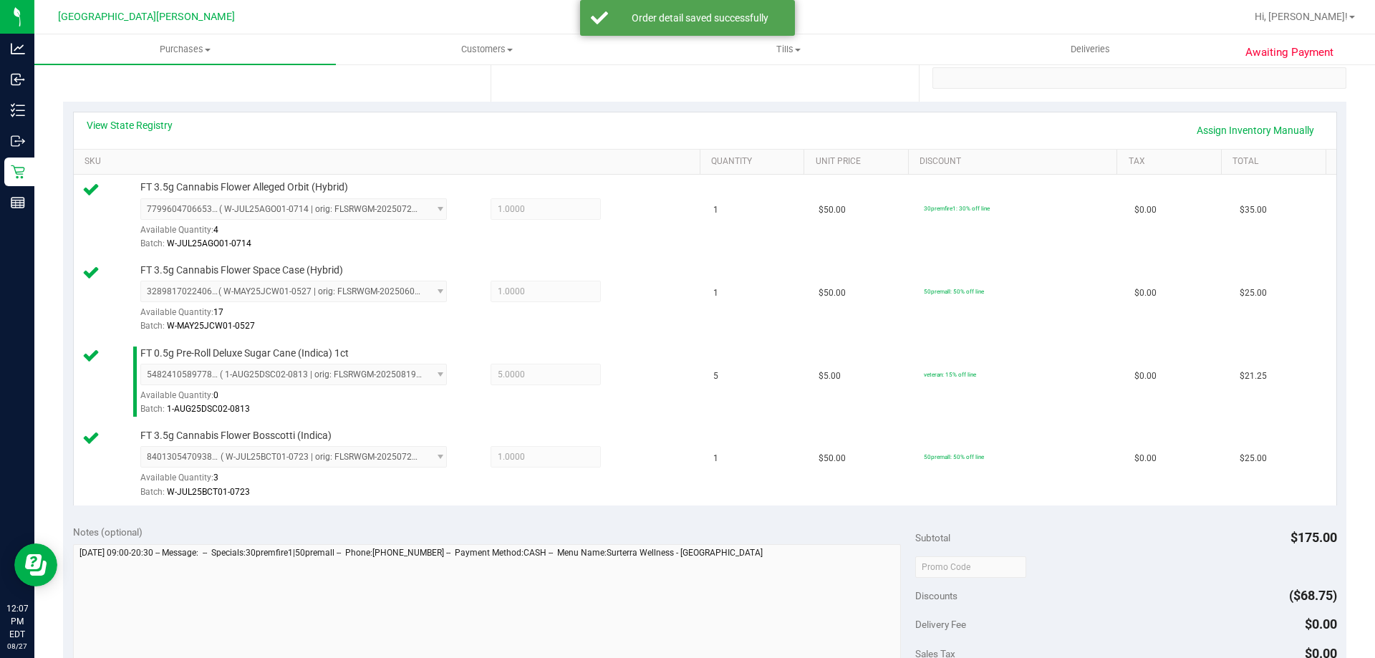
scroll to position [501, 0]
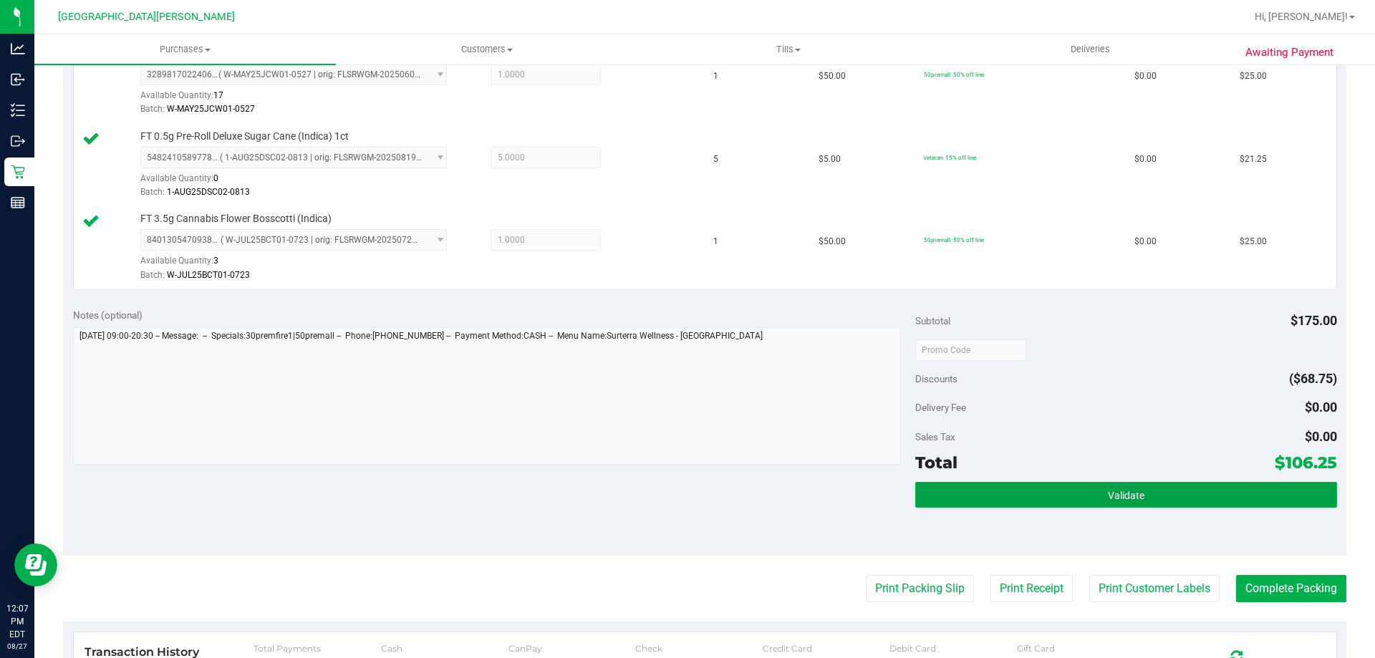
click at [1089, 498] on button "Validate" at bounding box center [1125, 495] width 421 height 26
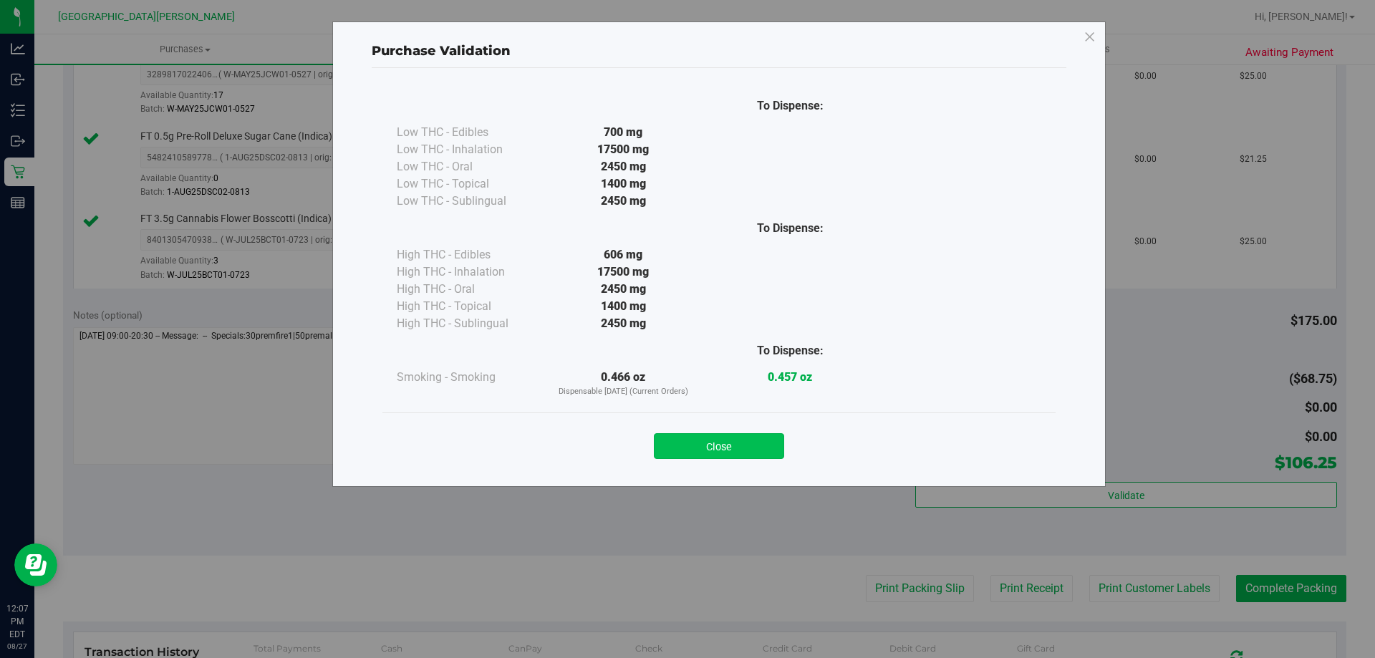
click at [769, 441] on button "Close" at bounding box center [719, 446] width 130 height 26
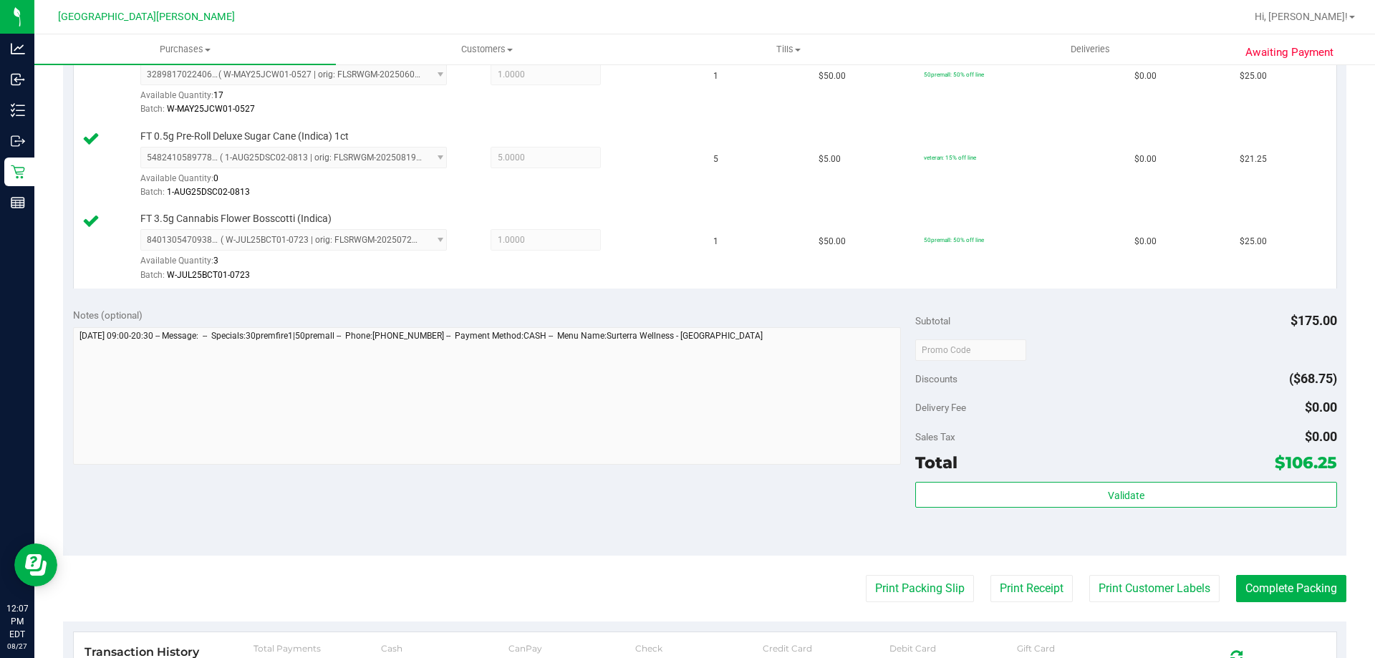
drag, startPoint x: 1087, startPoint y: 574, endPoint x: 1072, endPoint y: 577, distance: 15.3
click at [1087, 574] on purchase-details "Back Edit Purchase Cancel Purchase View Profile # 11855568 BioTrack ID: - Submi…" at bounding box center [705, 233] width 1284 height 1314
click at [1089, 579] on button "Print Customer Labels" at bounding box center [1154, 588] width 130 height 27
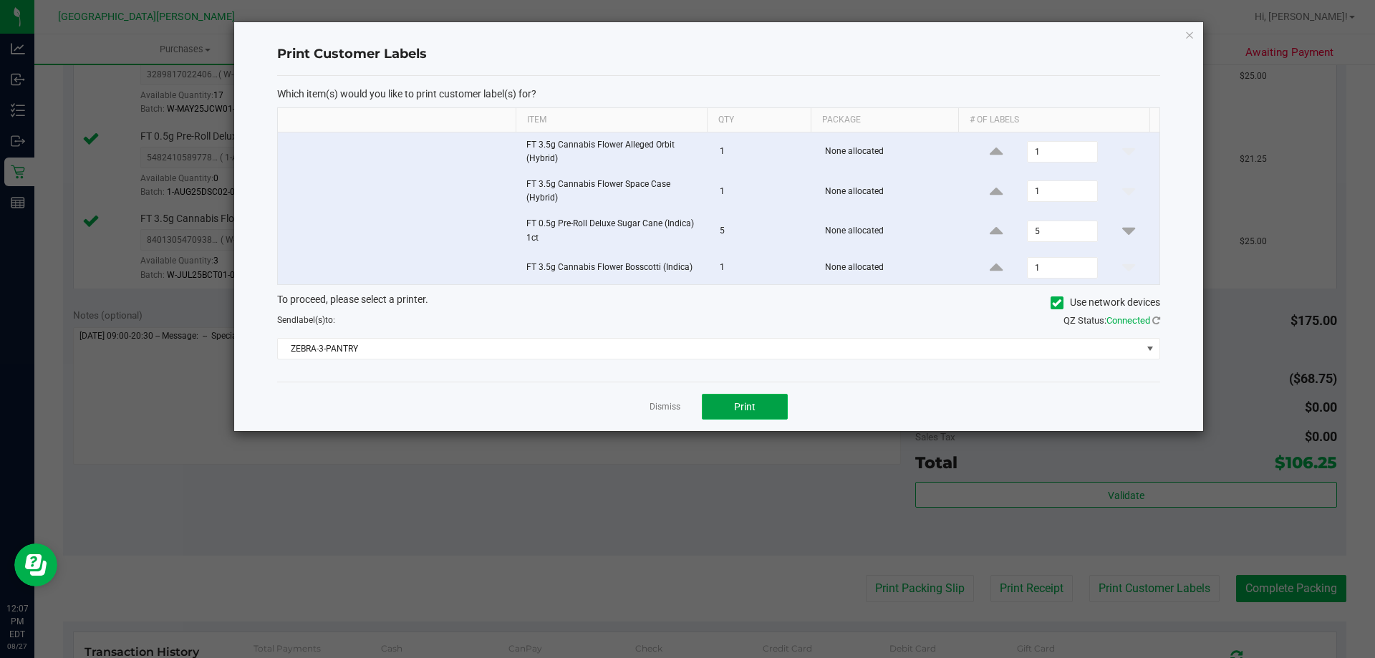
click at [772, 404] on button "Print" at bounding box center [745, 407] width 86 height 26
click at [673, 405] on link "Dismiss" at bounding box center [665, 407] width 31 height 12
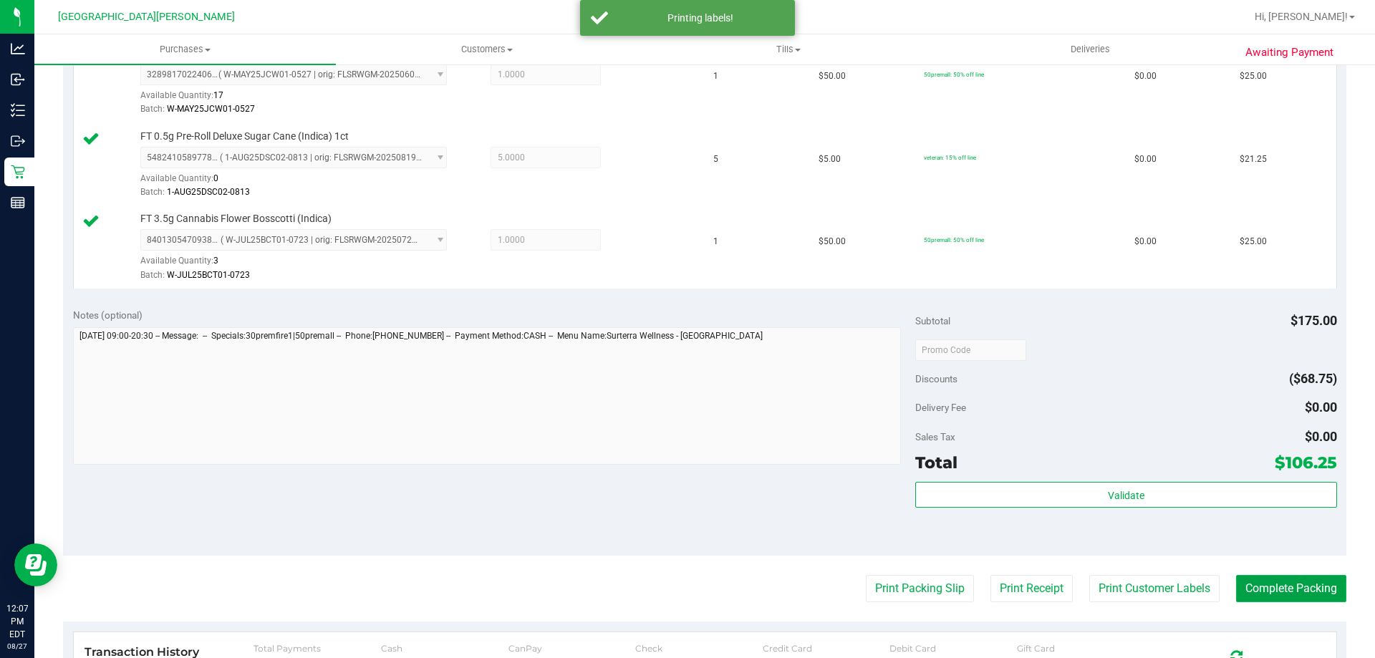
drag, startPoint x: 1273, startPoint y: 587, endPoint x: 1266, endPoint y: 579, distance: 10.6
click at [1271, 587] on button "Complete Packing" at bounding box center [1291, 588] width 110 height 27
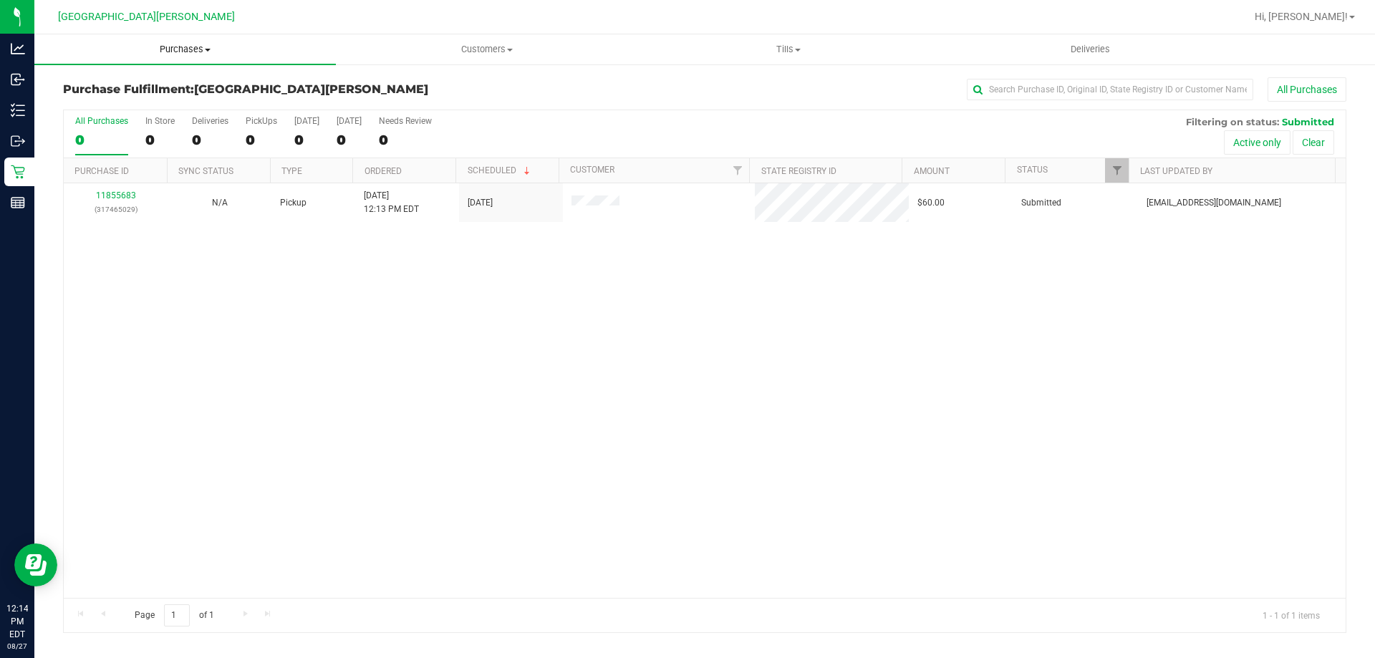
click at [198, 50] on span "Purchases" at bounding box center [185, 49] width 302 height 13
click at [149, 102] on li "Fulfillment" at bounding box center [185, 103] width 302 height 17
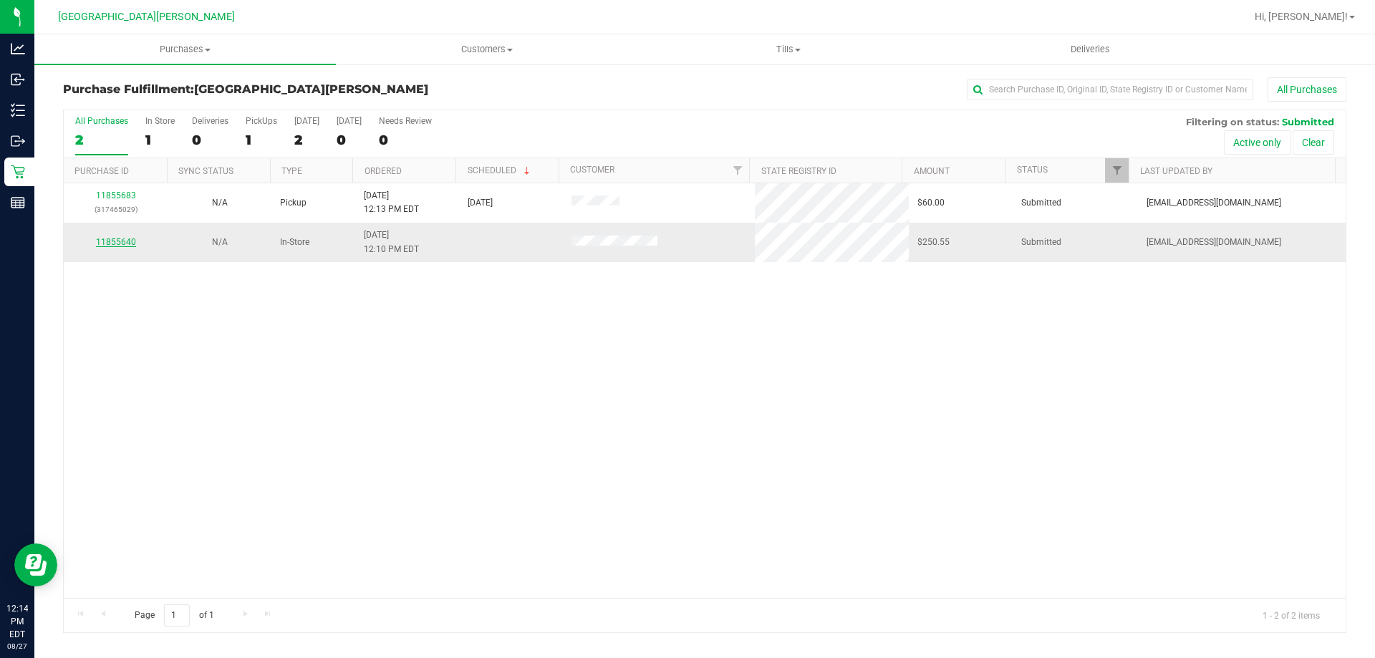
click at [111, 239] on link "11855640" at bounding box center [116, 242] width 40 height 10
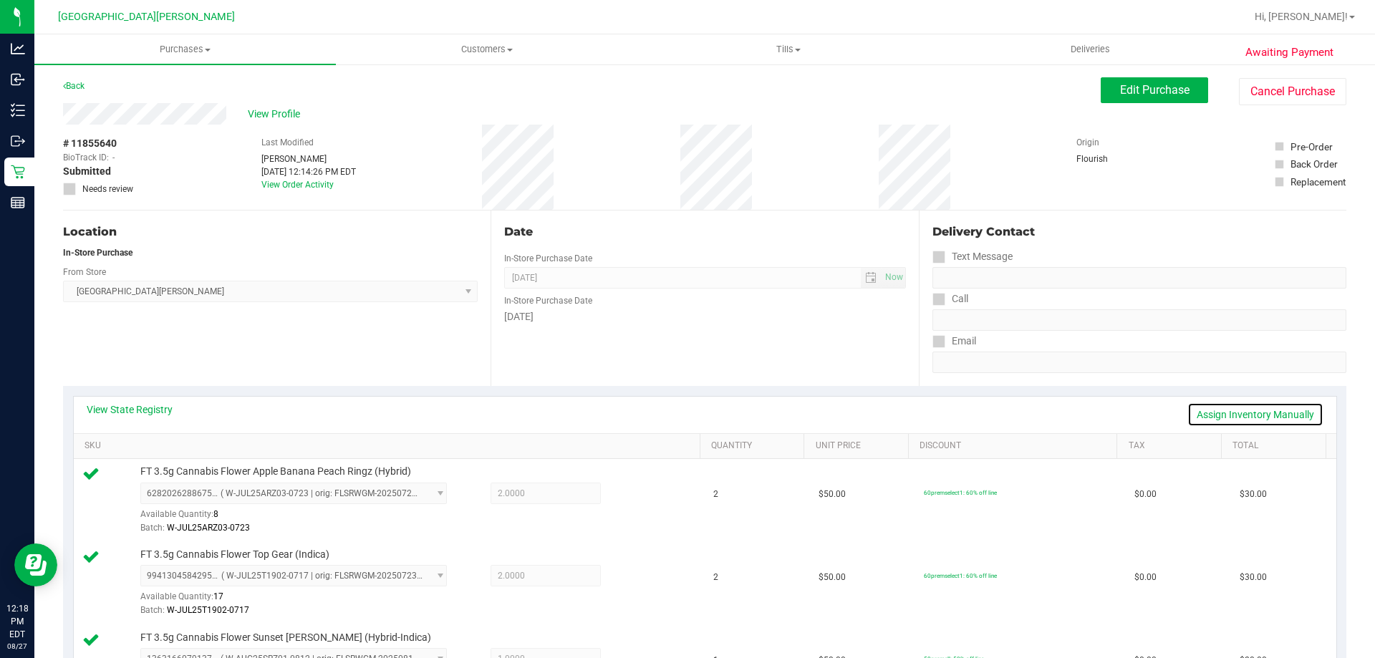
click at [1256, 415] on link "Assign Inventory Manually" at bounding box center [1256, 415] width 136 height 24
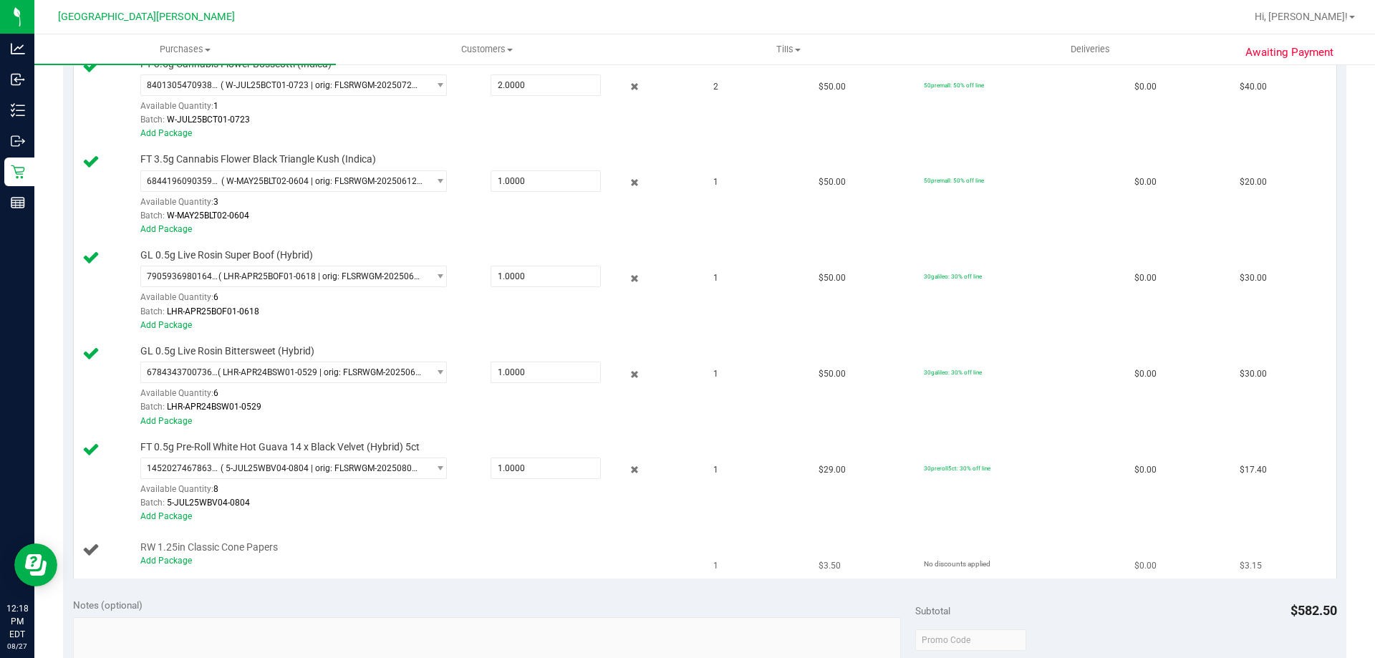
scroll to position [860, 0]
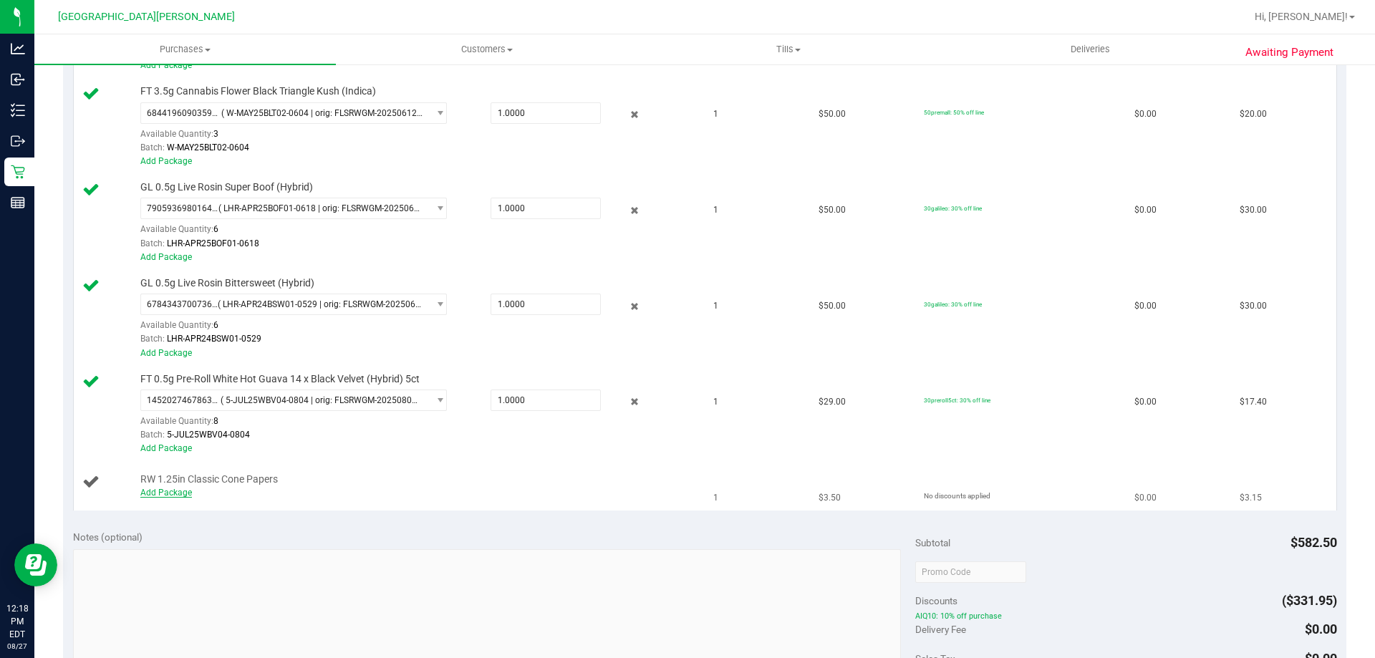
click at [153, 495] on link "Add Package" at bounding box center [166, 493] width 52 height 10
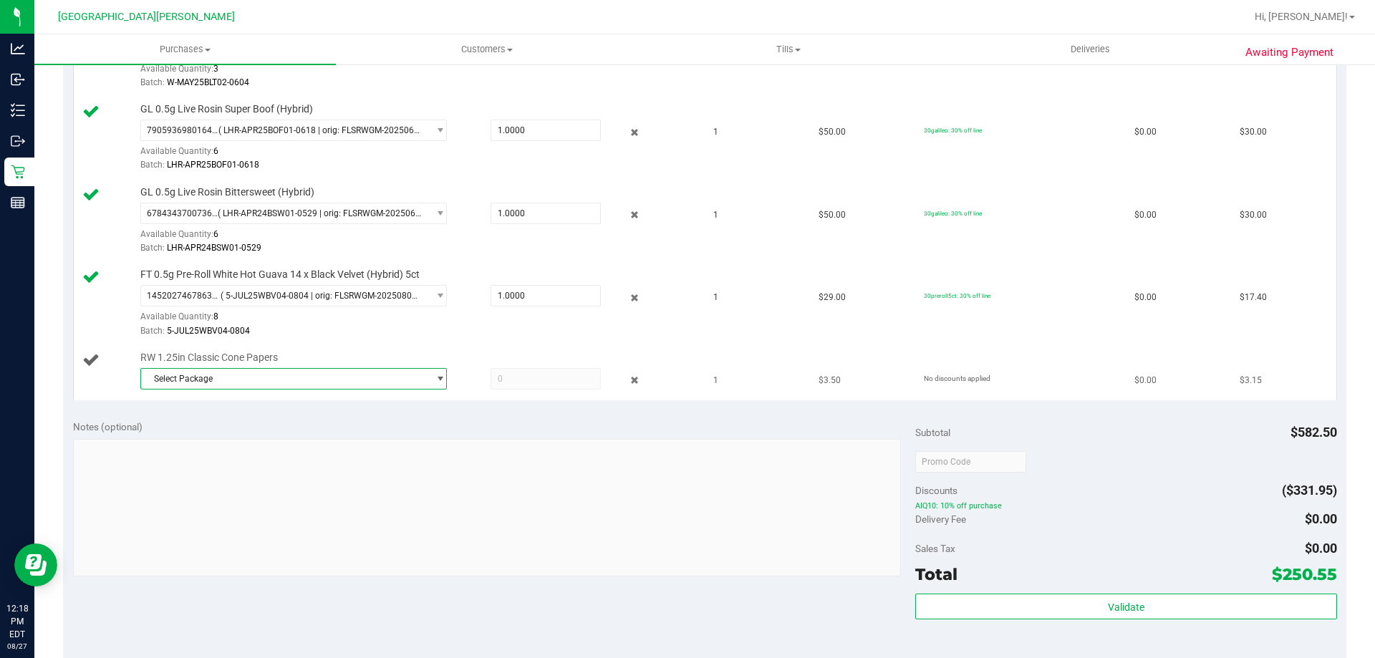
click at [353, 375] on span "Select Package" at bounding box center [284, 379] width 287 height 20
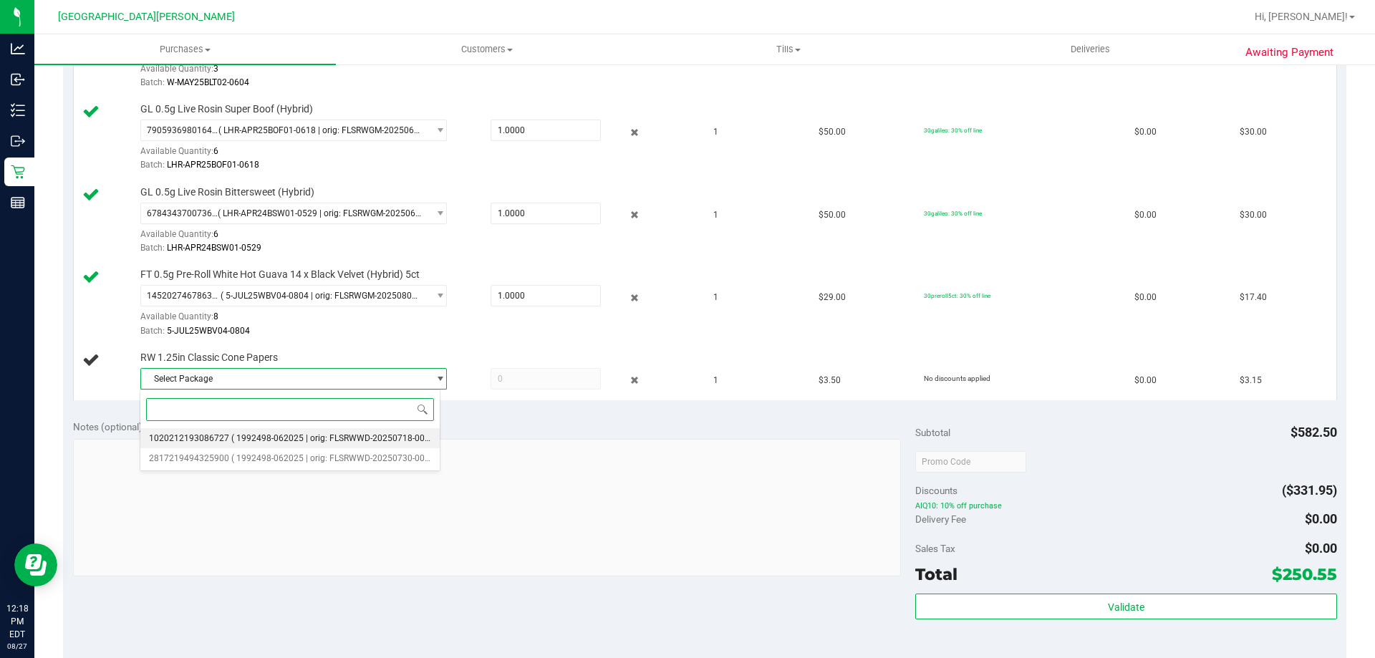
click at [329, 437] on span "( 1992498-062025 | orig: FLSRWWD-20250718-003 )" at bounding box center [332, 438] width 203 height 10
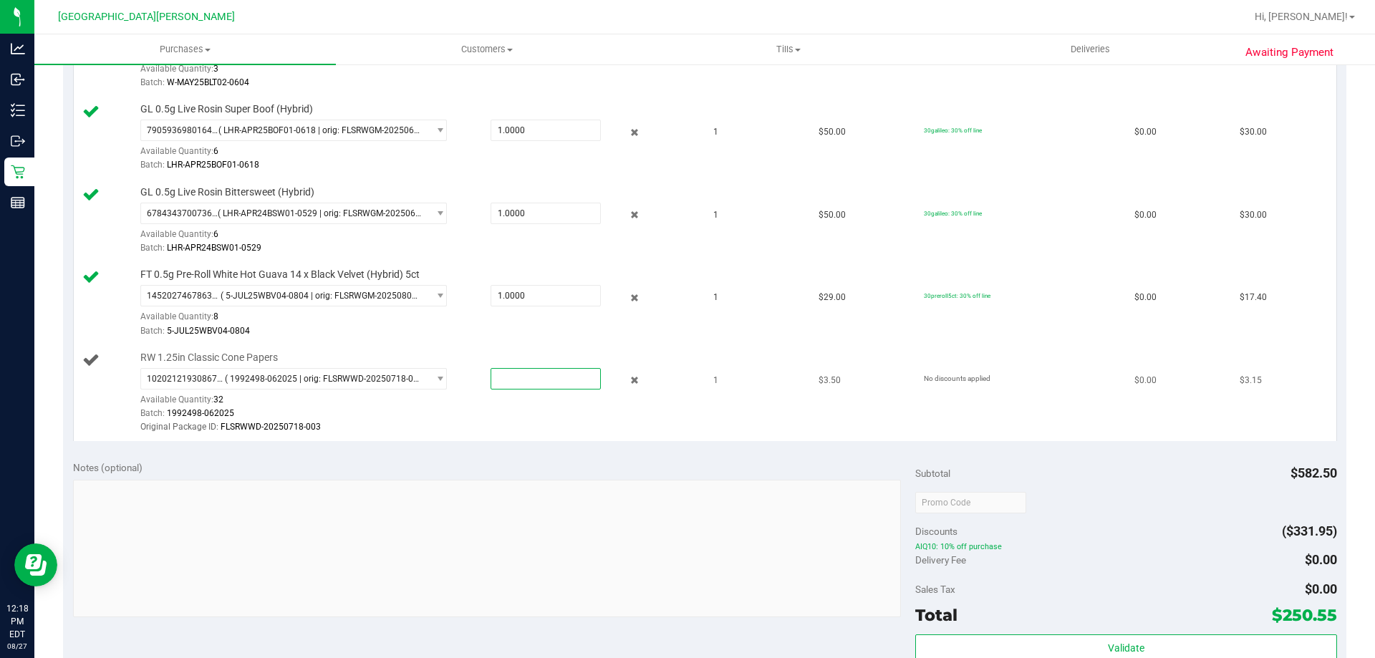
click at [574, 380] on span at bounding box center [546, 378] width 110 height 21
type input "1"
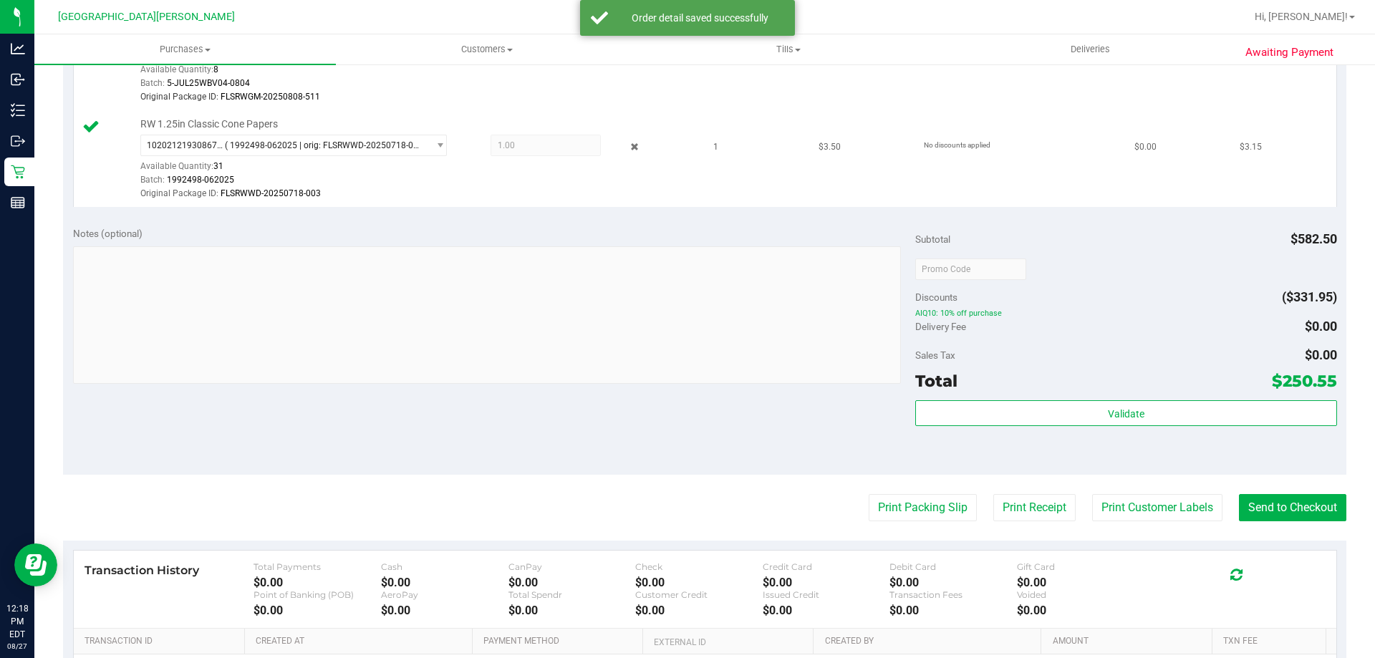
scroll to position [1218, 0]
click at [1008, 433] on div "Validate" at bounding box center [1125, 432] width 421 height 64
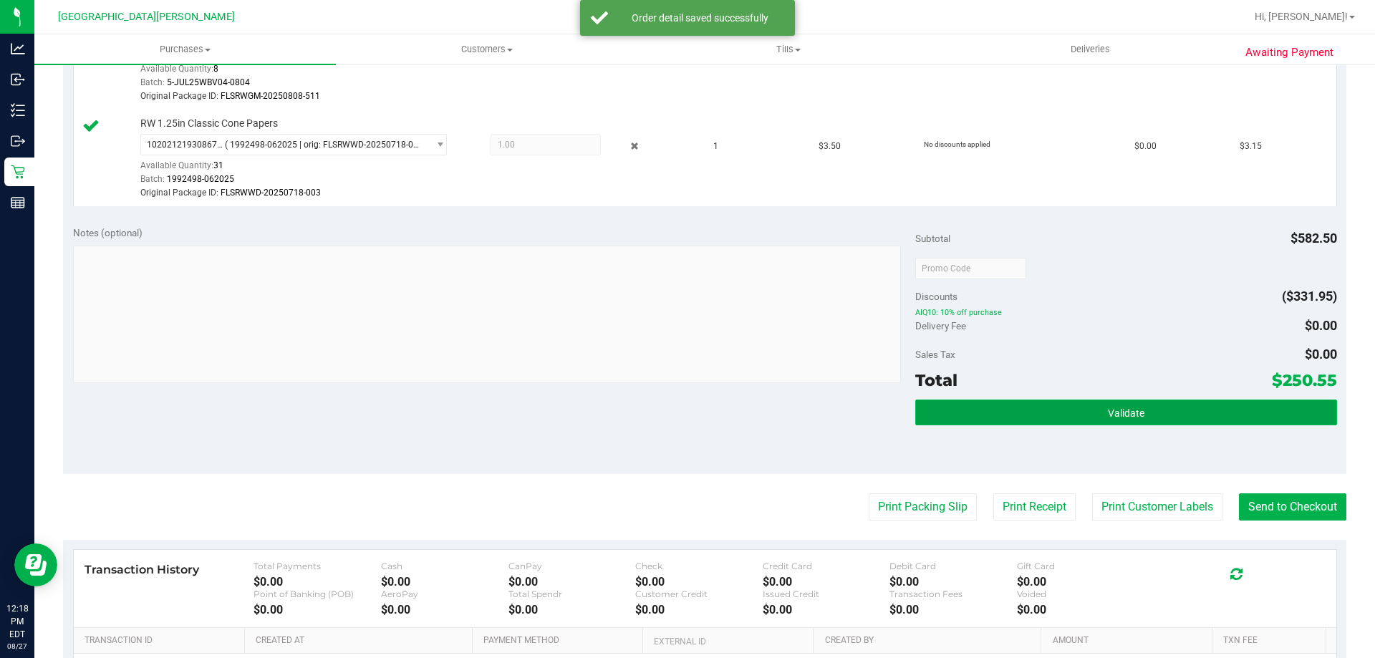
click at [1026, 411] on button "Validate" at bounding box center [1125, 413] width 421 height 26
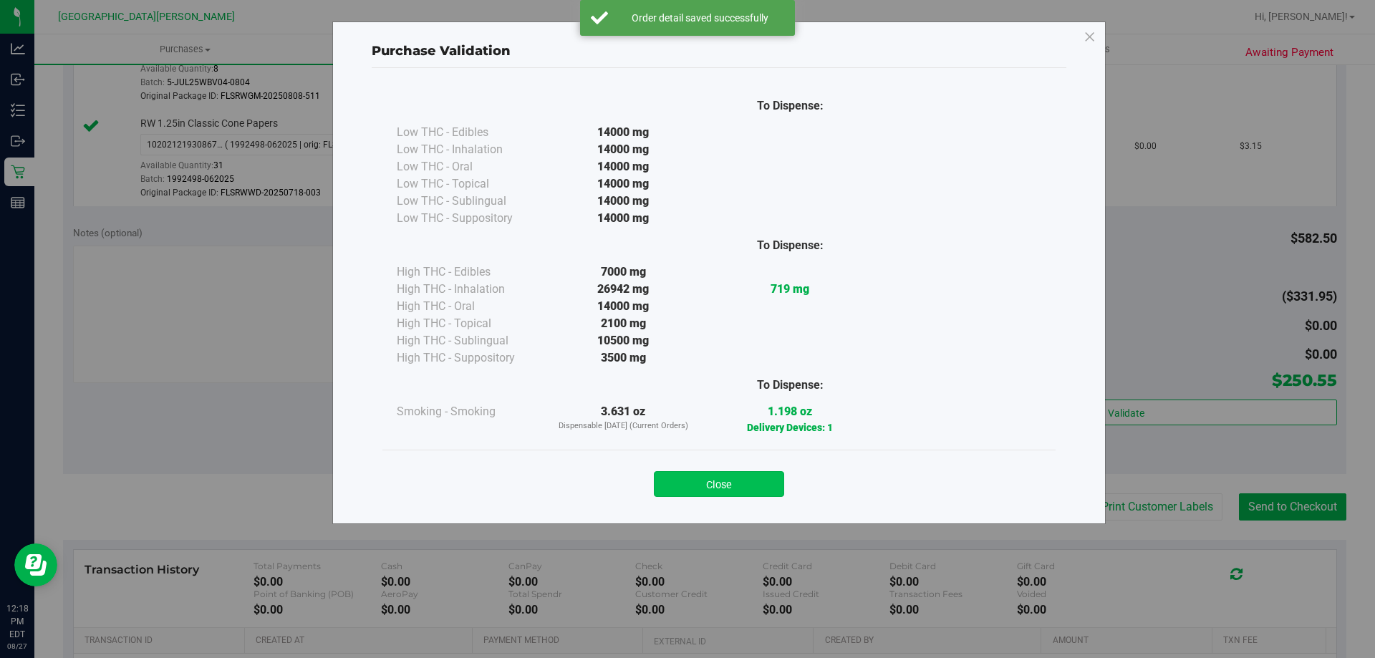
click at [716, 471] on button "Close" at bounding box center [719, 484] width 130 height 26
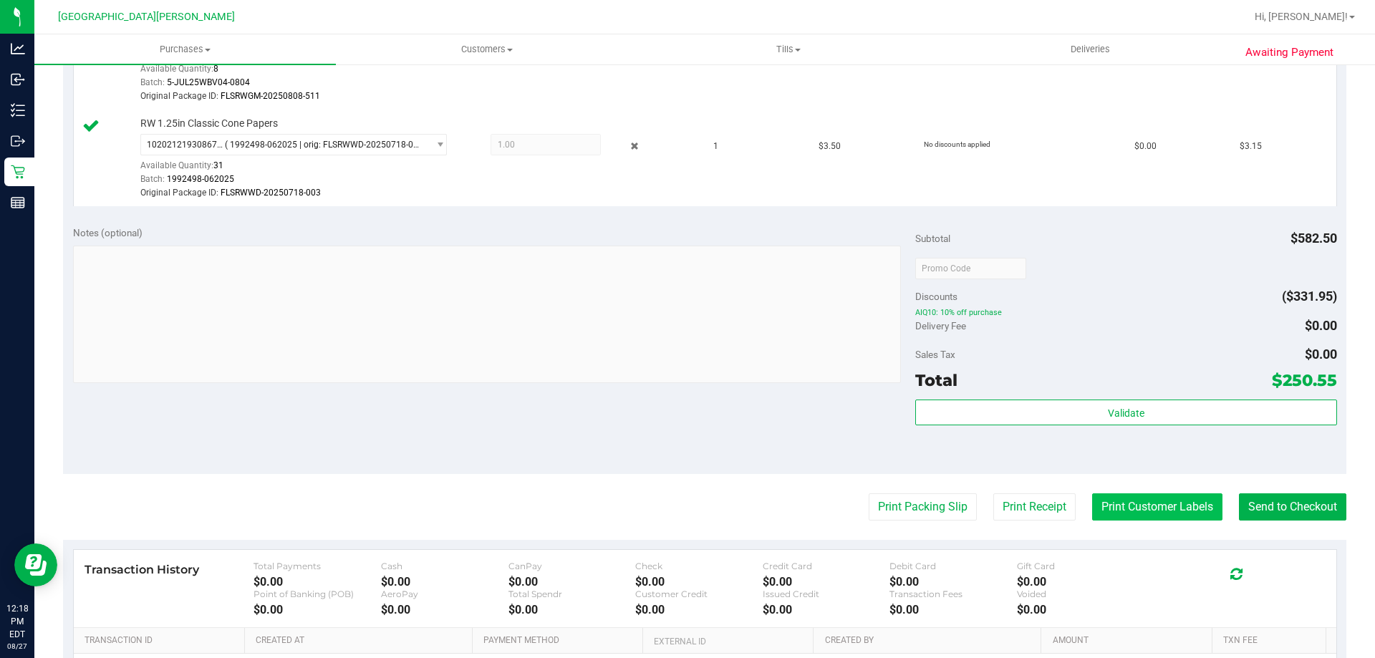
click at [1129, 504] on button "Print Customer Labels" at bounding box center [1157, 507] width 130 height 27
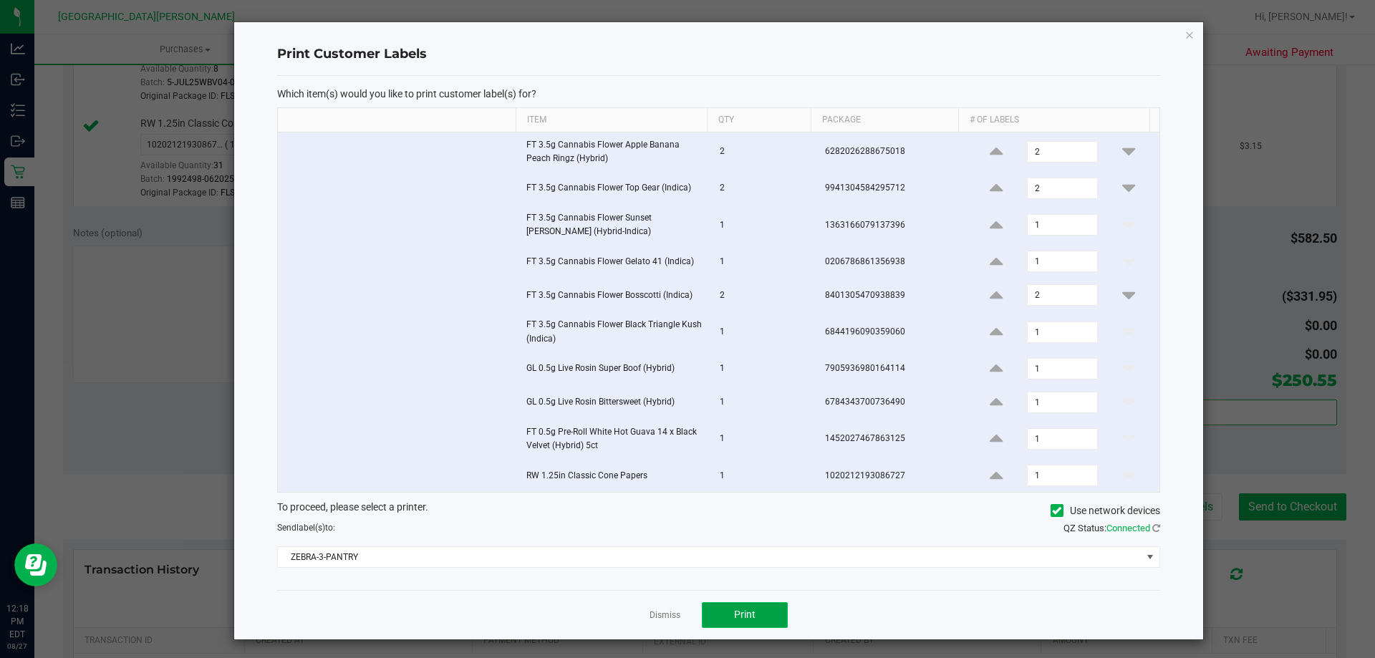
click at [754, 617] on button "Print" at bounding box center [745, 615] width 86 height 26
click at [655, 616] on link "Dismiss" at bounding box center [665, 616] width 31 height 12
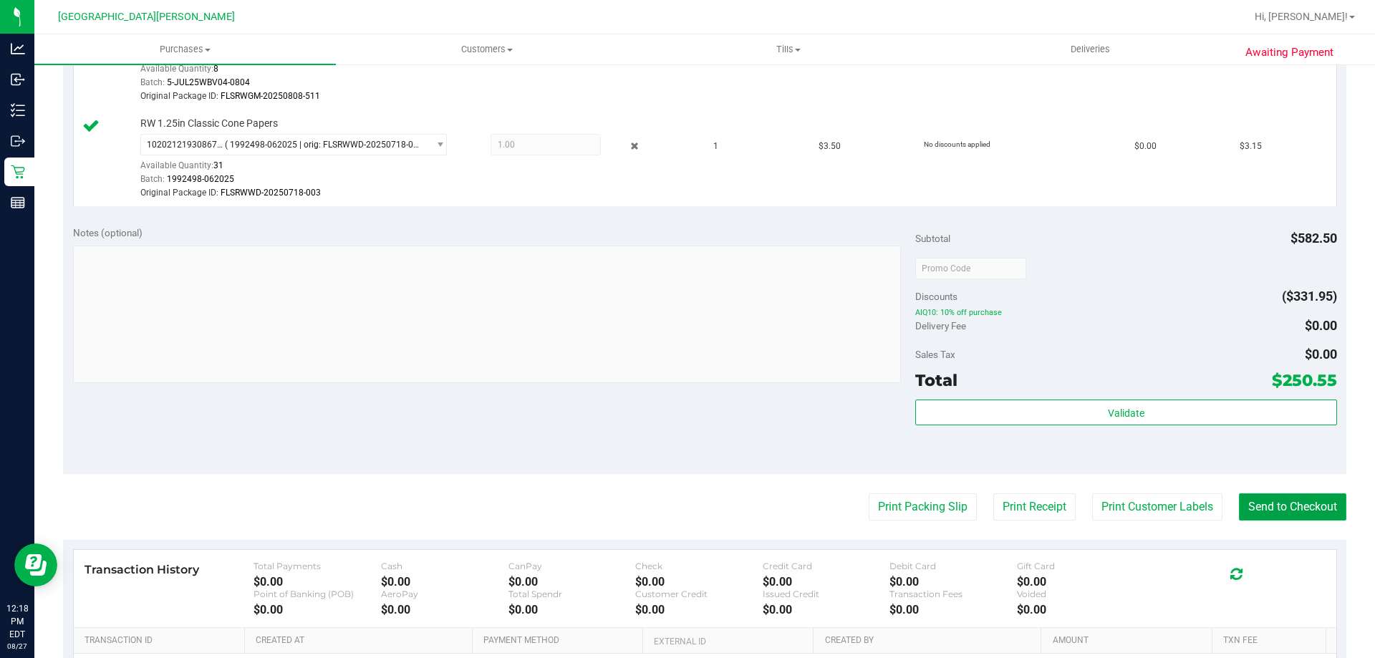
click at [1301, 505] on button "Send to Checkout" at bounding box center [1292, 507] width 107 height 27
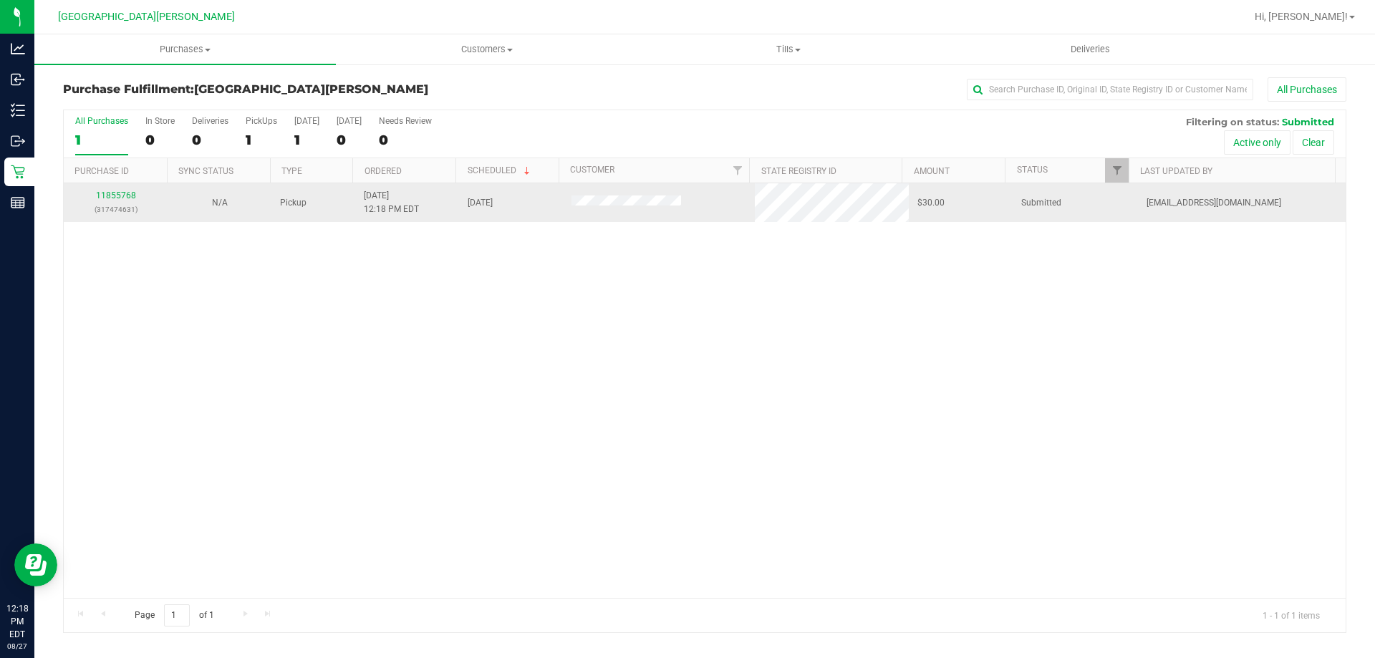
click at [139, 199] on div "11855768 (317474631)" at bounding box center [115, 202] width 87 height 27
click at [102, 191] on link "11855768" at bounding box center [116, 196] width 40 height 10
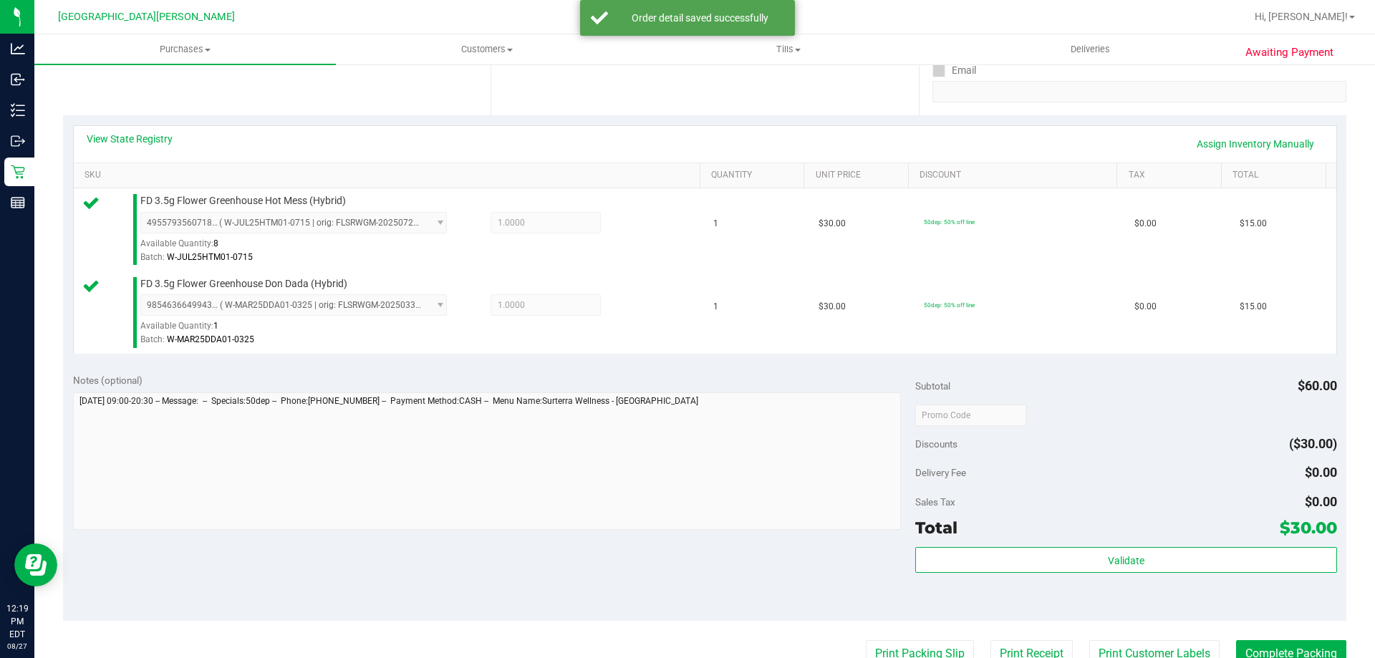
scroll to position [287, 0]
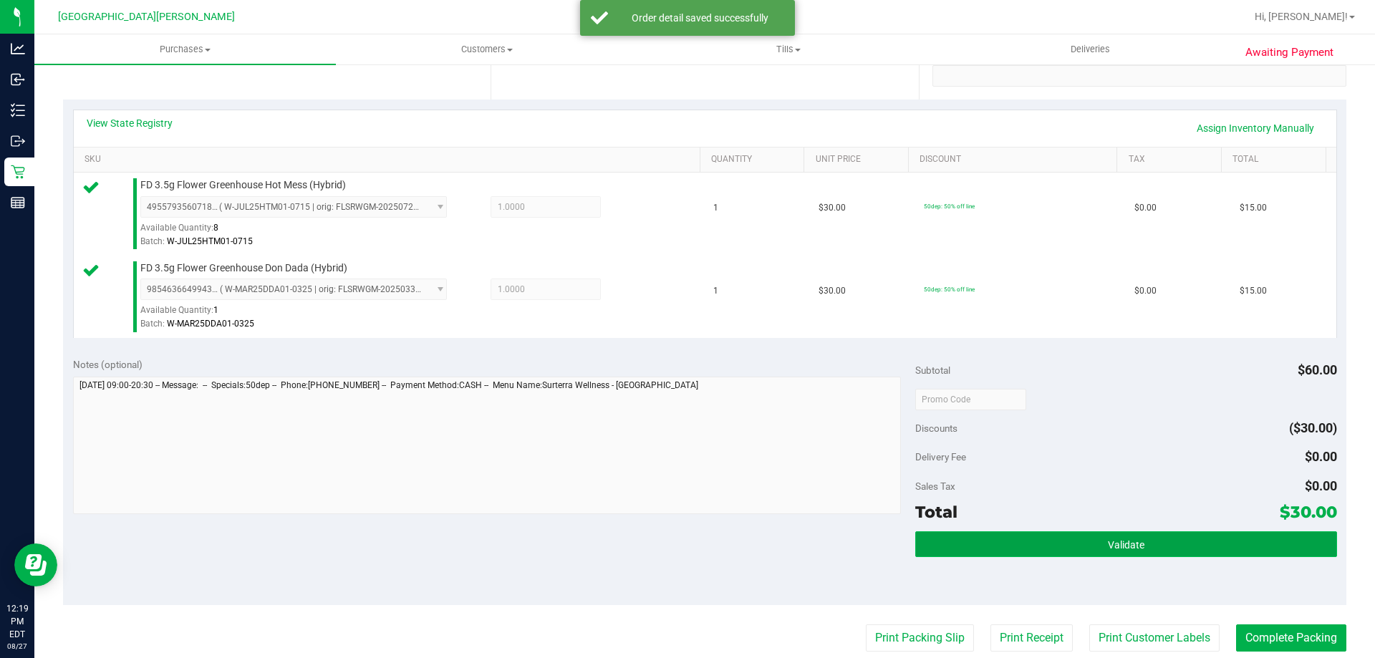
click at [1061, 549] on button "Validate" at bounding box center [1125, 544] width 421 height 26
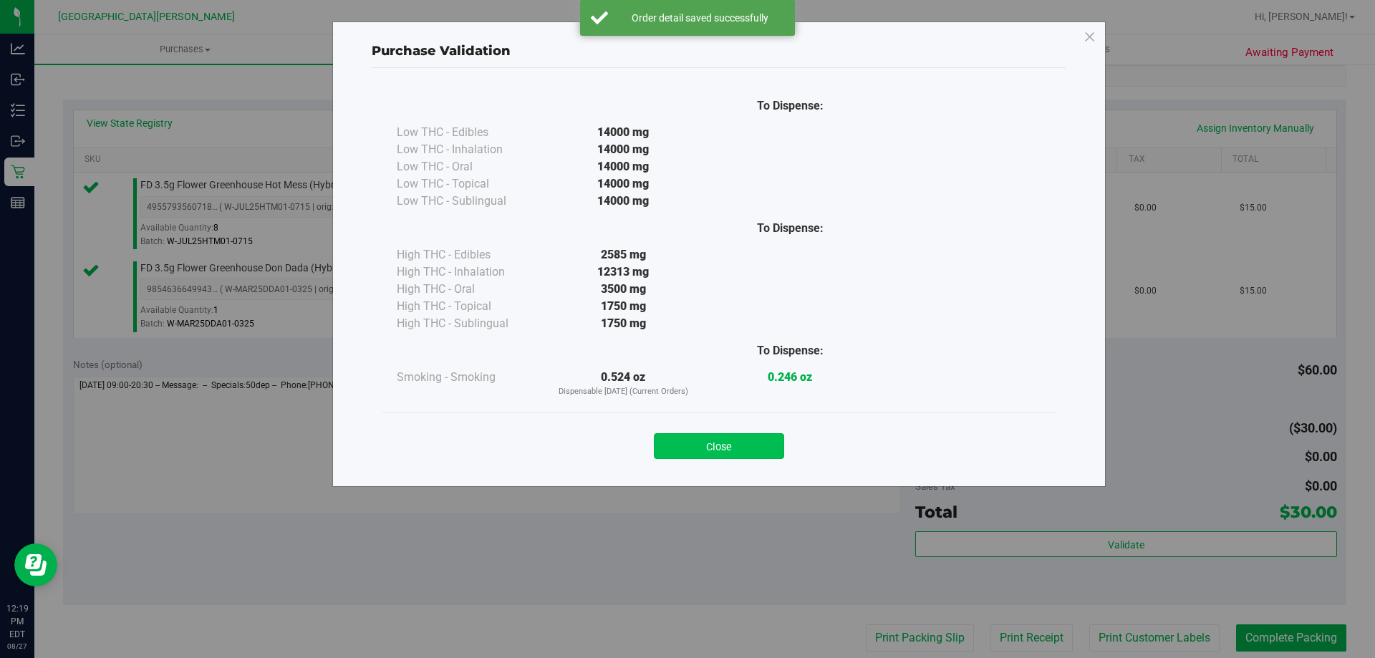
click at [756, 458] on button "Close" at bounding box center [719, 446] width 130 height 26
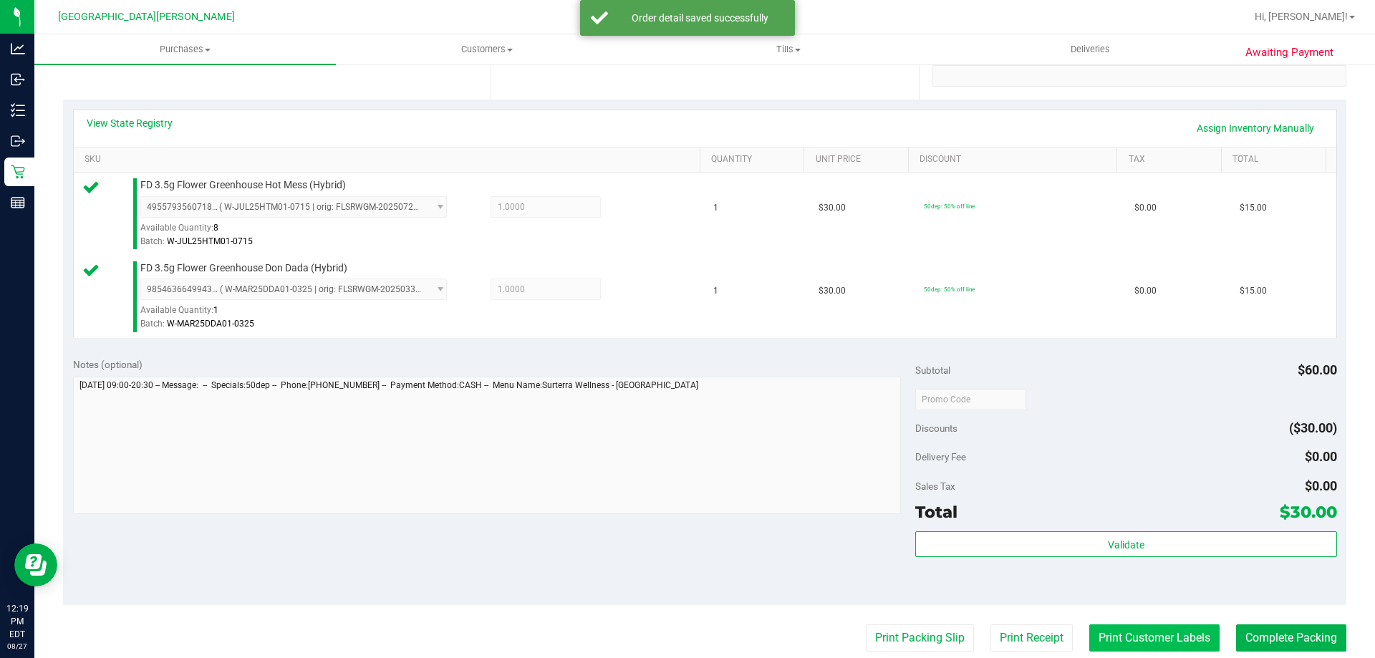
click at [1116, 646] on button "Print Customer Labels" at bounding box center [1154, 638] width 130 height 27
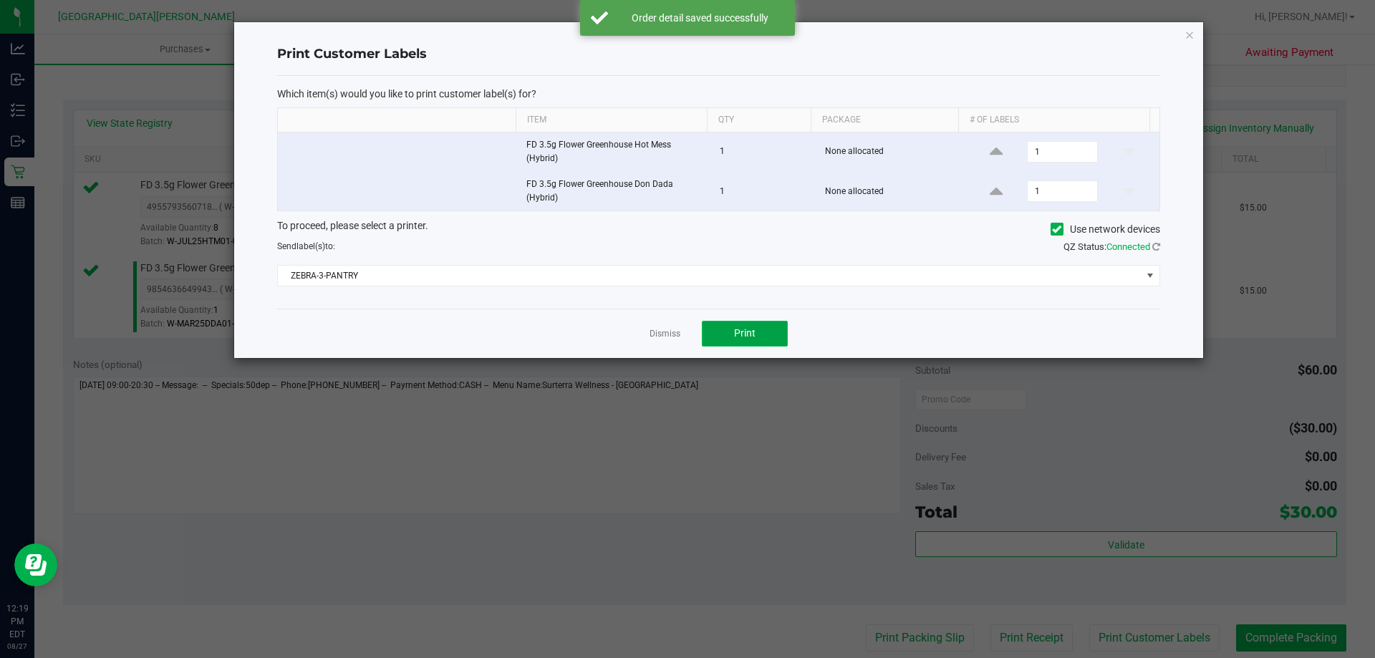
click at [720, 329] on button "Print" at bounding box center [745, 334] width 86 height 26
click at [668, 336] on link "Dismiss" at bounding box center [665, 334] width 31 height 12
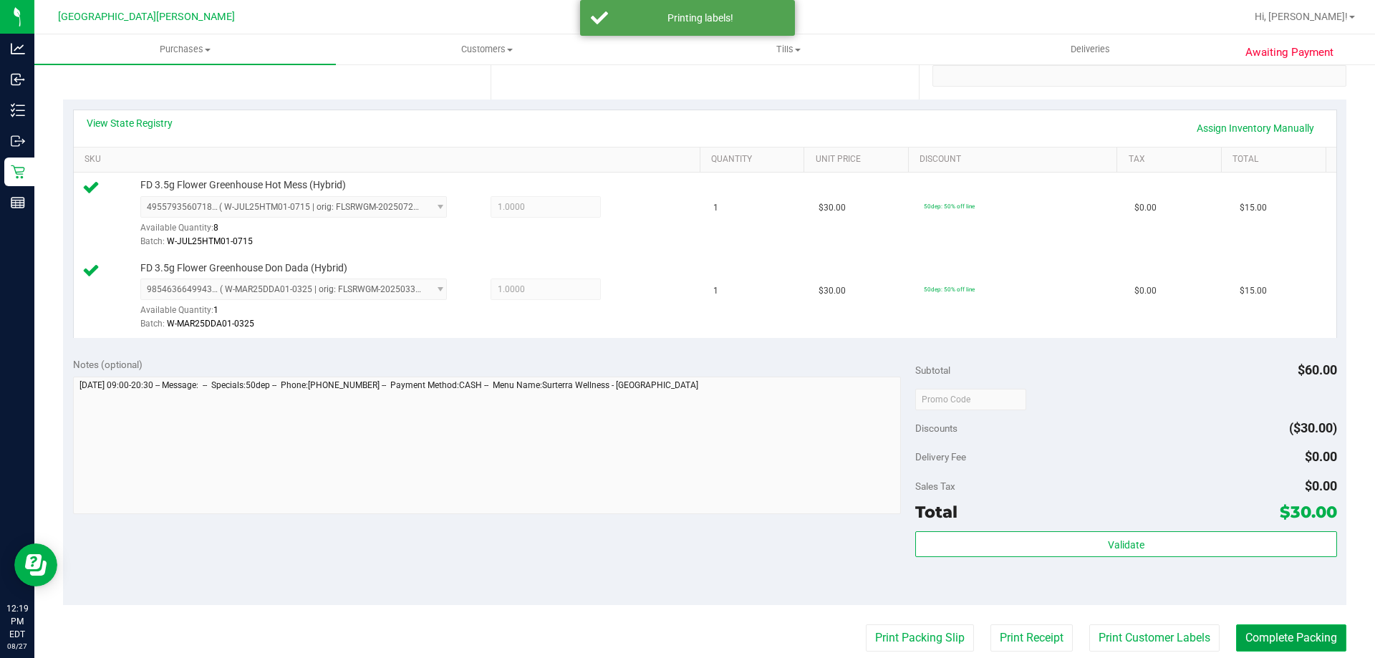
click at [1281, 640] on button "Complete Packing" at bounding box center [1291, 638] width 110 height 27
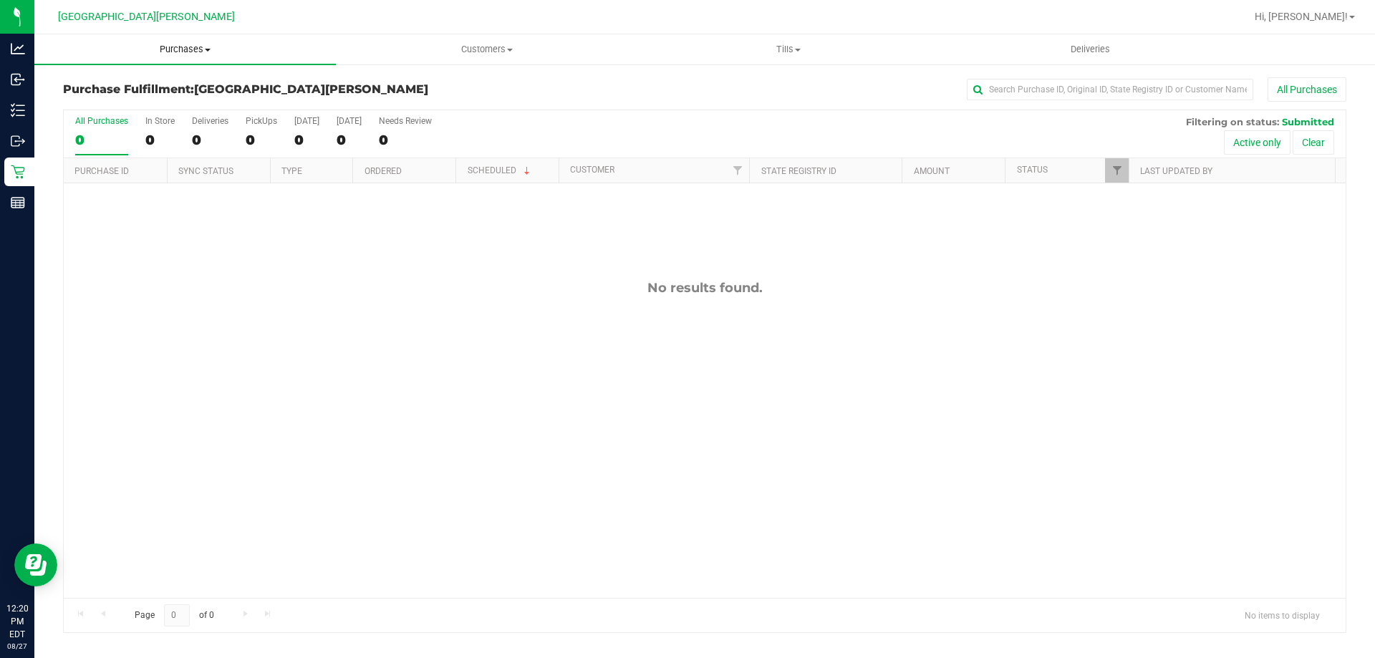
click at [180, 42] on uib-tab-heading "Purchases Summary of purchases Fulfillment All purchases" at bounding box center [185, 49] width 302 height 30
click at [143, 86] on span "Summary of purchases" at bounding box center [107, 86] width 147 height 12
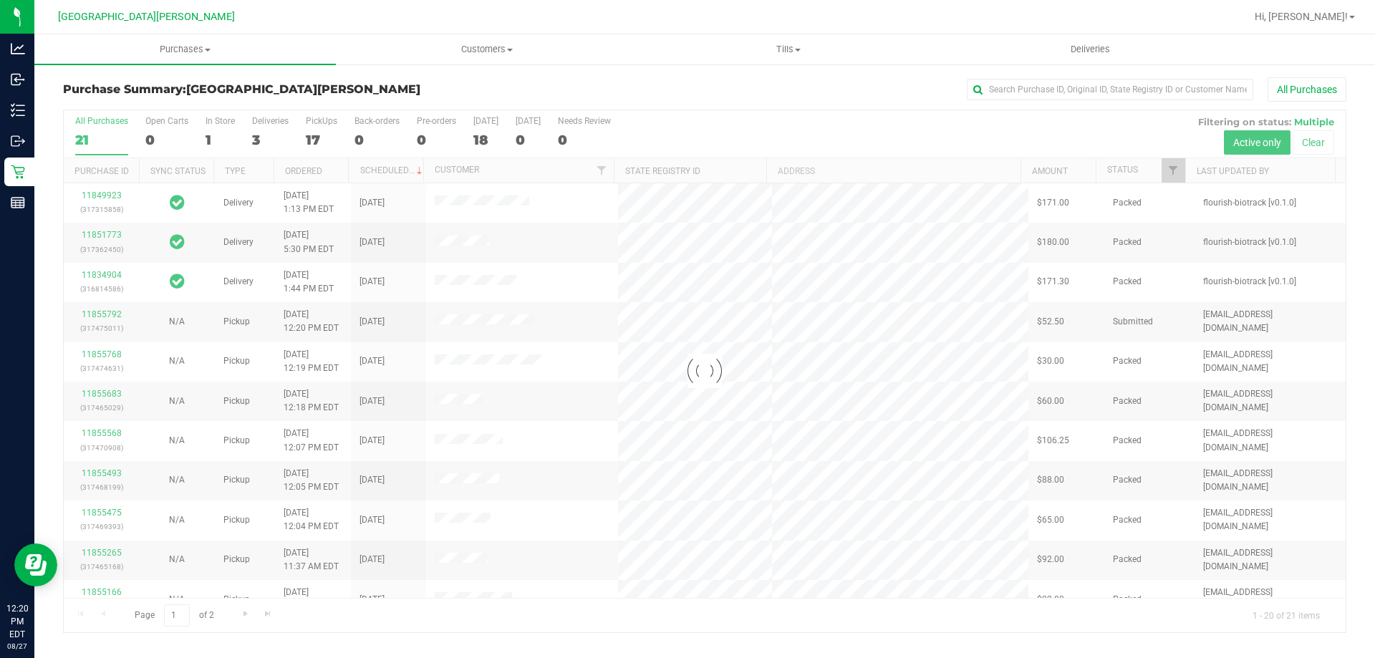
click at [218, 122] on div at bounding box center [705, 371] width 1282 height 522
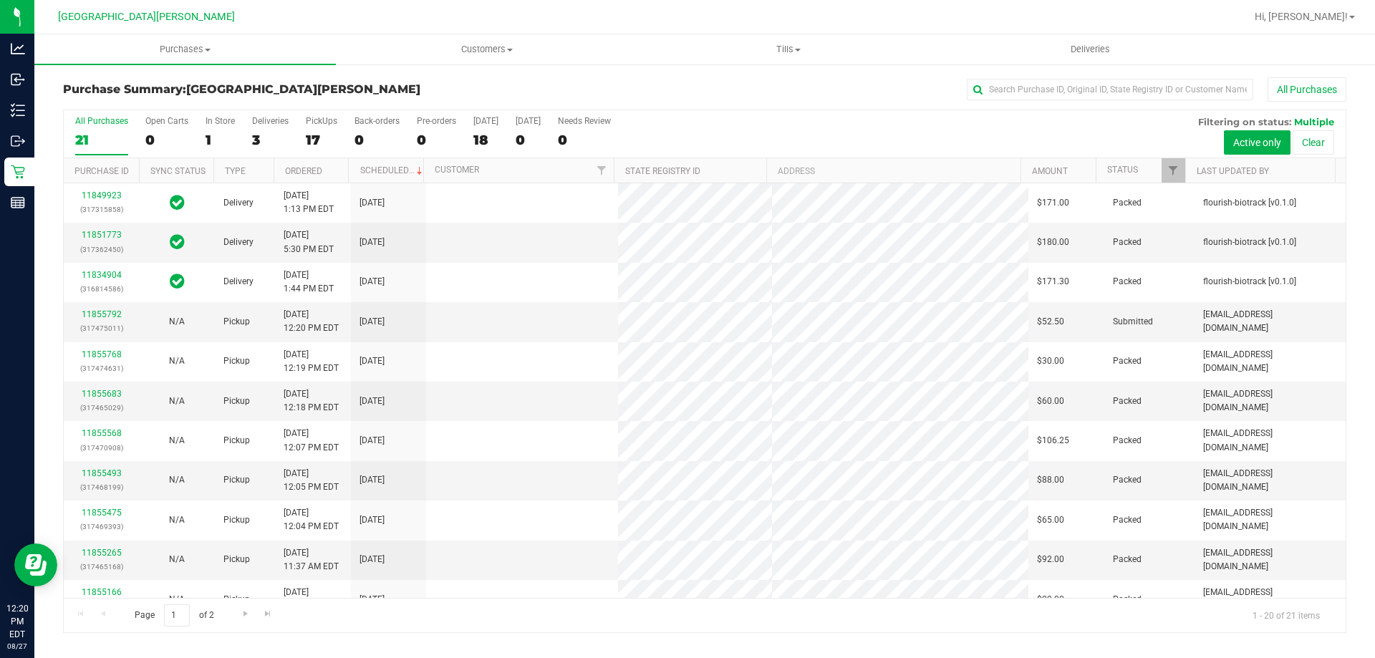
click at [217, 127] on label "In Store 1" at bounding box center [220, 135] width 29 height 39
click at [0, 0] on input "In Store 1" at bounding box center [0, 0] width 0 height 0
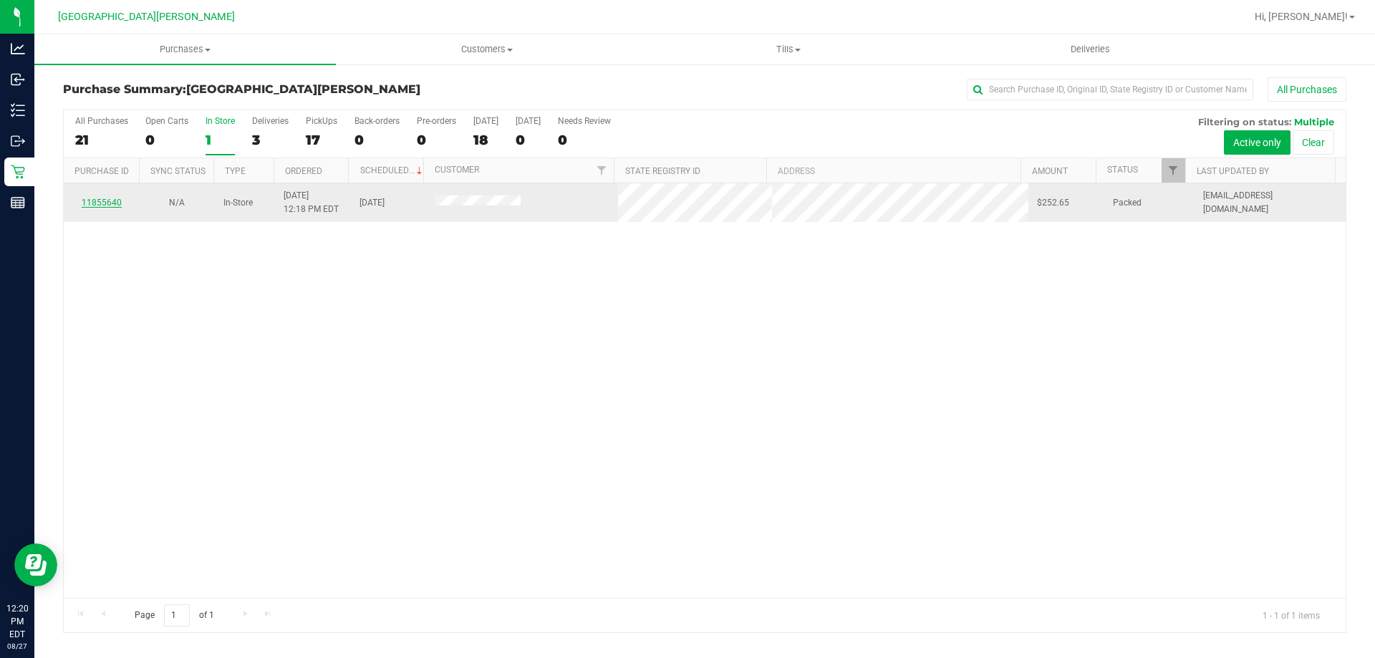
click at [115, 203] on link "11855640" at bounding box center [102, 203] width 40 height 10
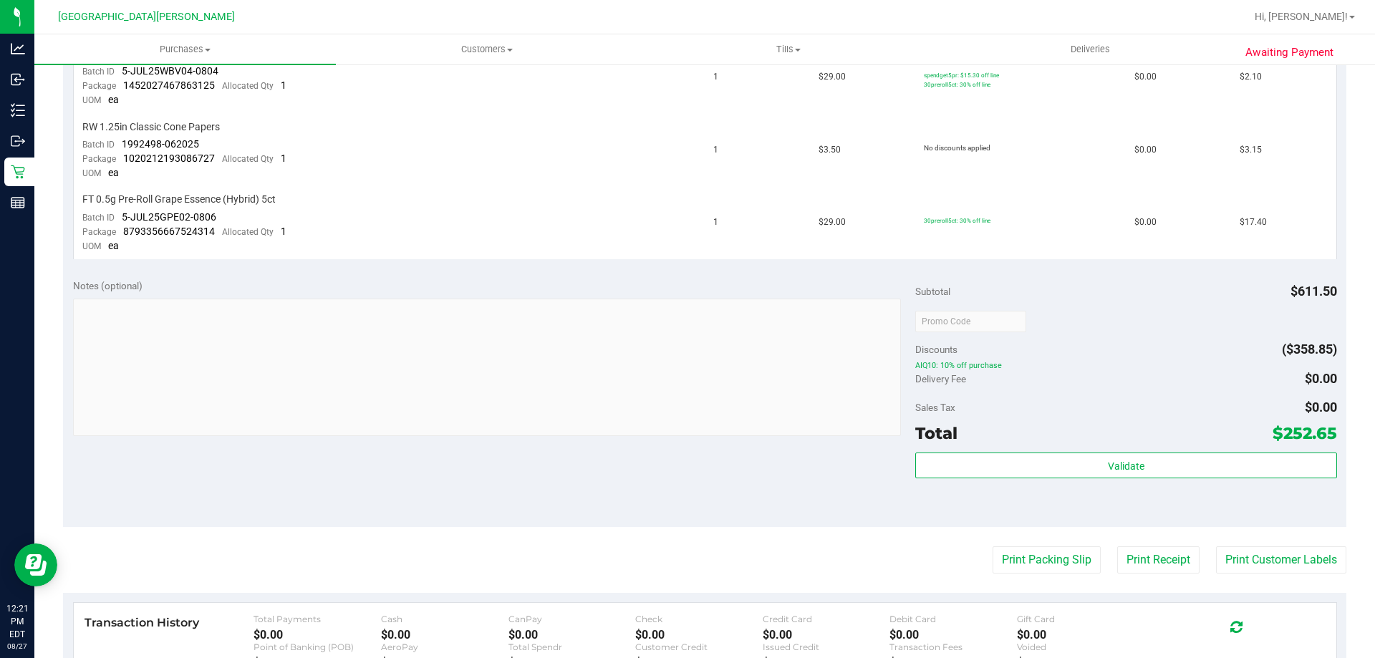
scroll to position [1003, 0]
click at [1270, 560] on button "Print Customer Labels" at bounding box center [1281, 558] width 130 height 27
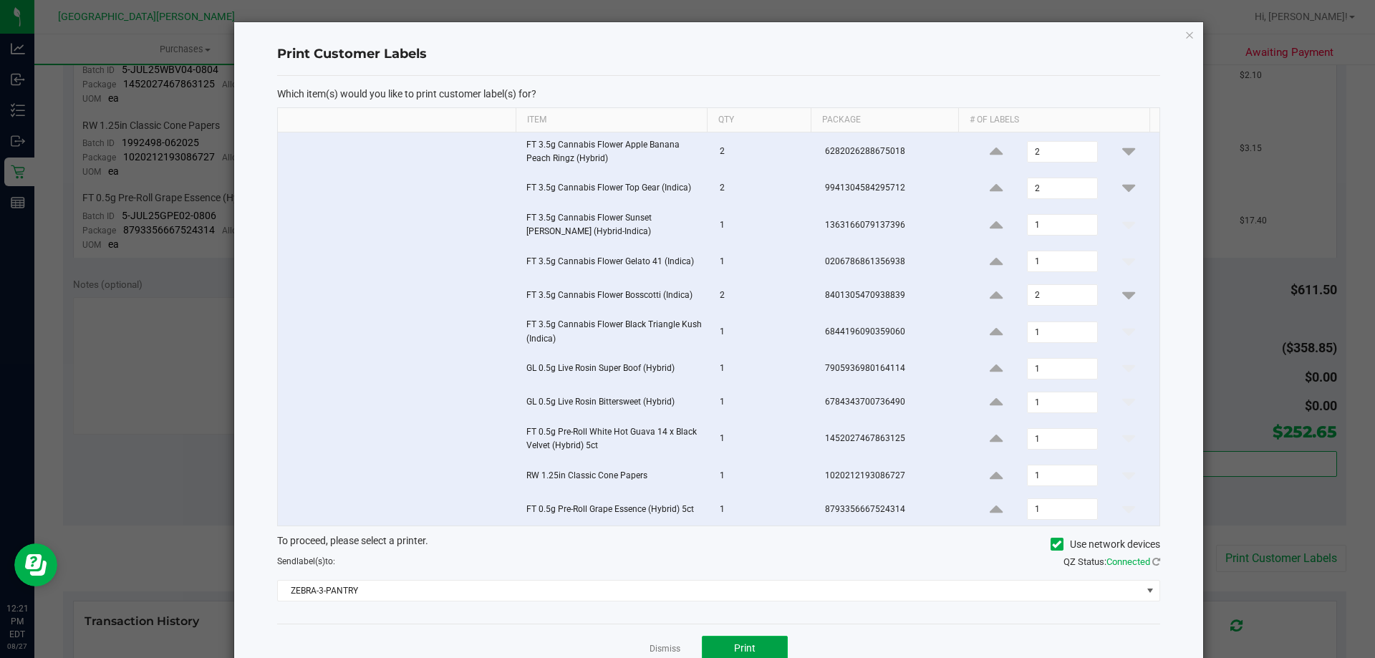
click at [725, 644] on button "Print" at bounding box center [745, 649] width 86 height 26
click at [669, 647] on link "Dismiss" at bounding box center [665, 649] width 31 height 12
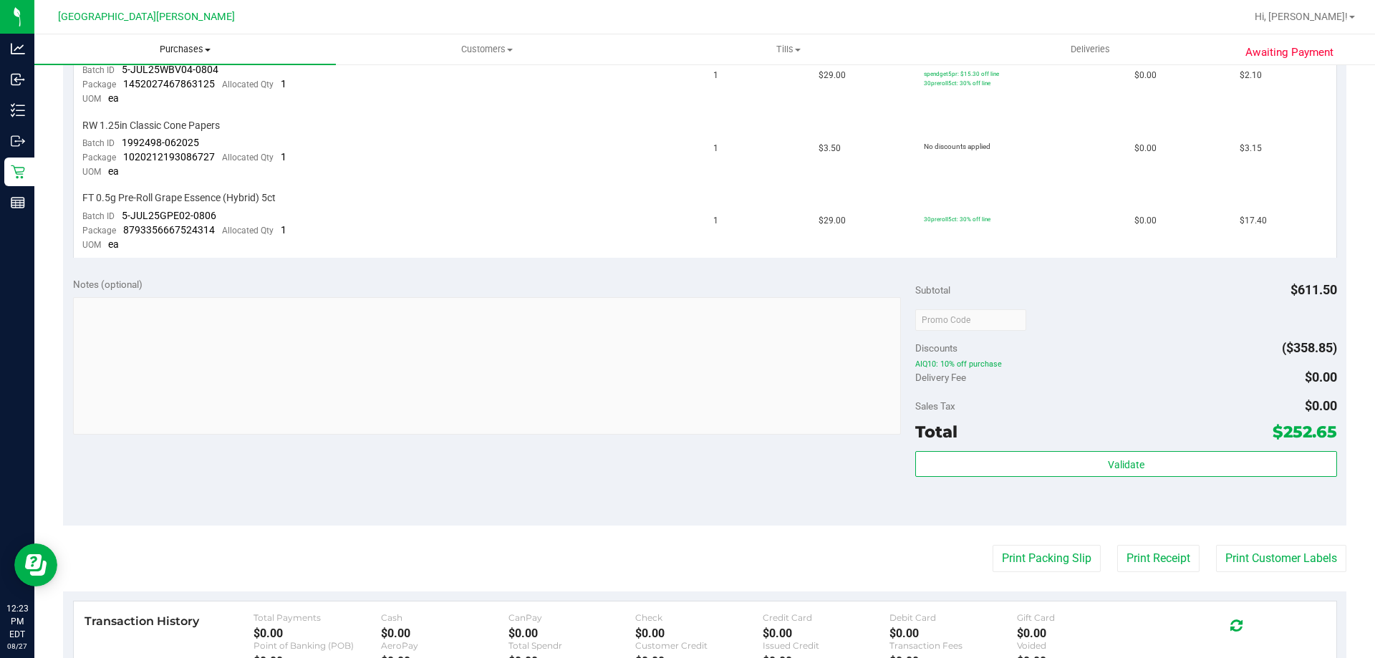
click at [190, 44] on span "Purchases" at bounding box center [185, 49] width 302 height 13
click at [115, 97] on span "Fulfillment" at bounding box center [78, 103] width 89 height 12
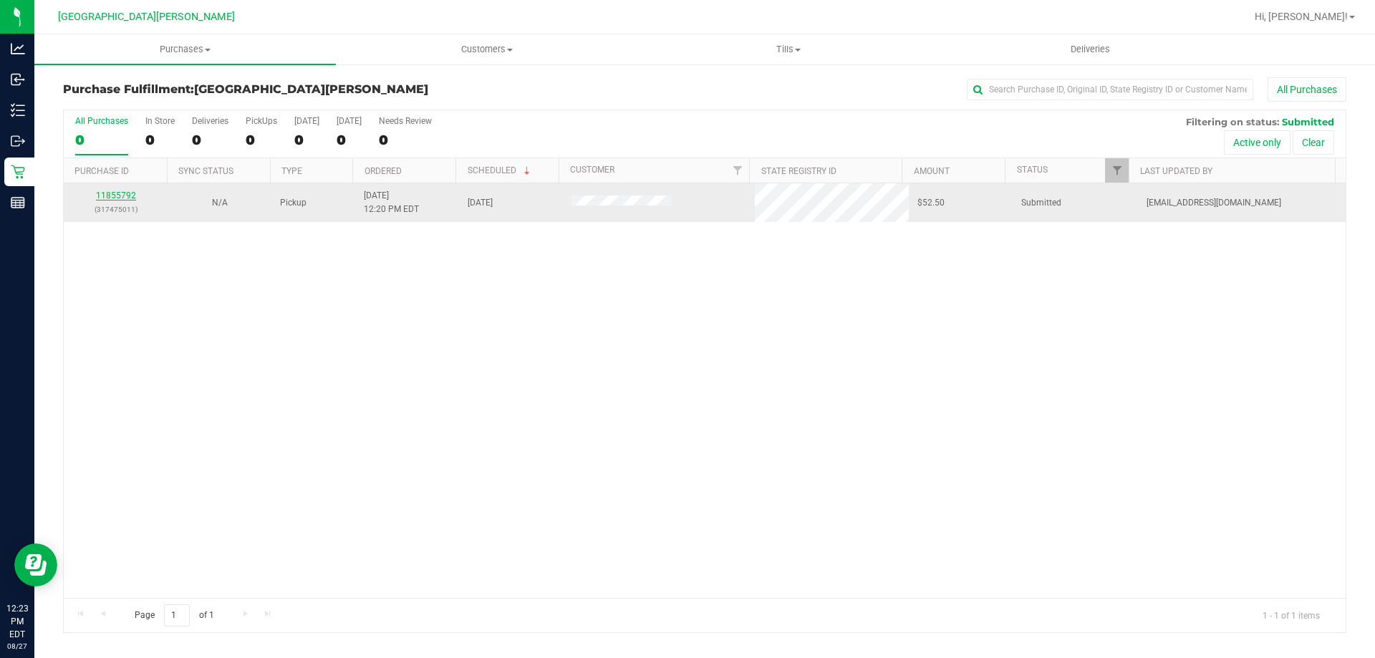
click at [112, 191] on link "11855792" at bounding box center [116, 196] width 40 height 10
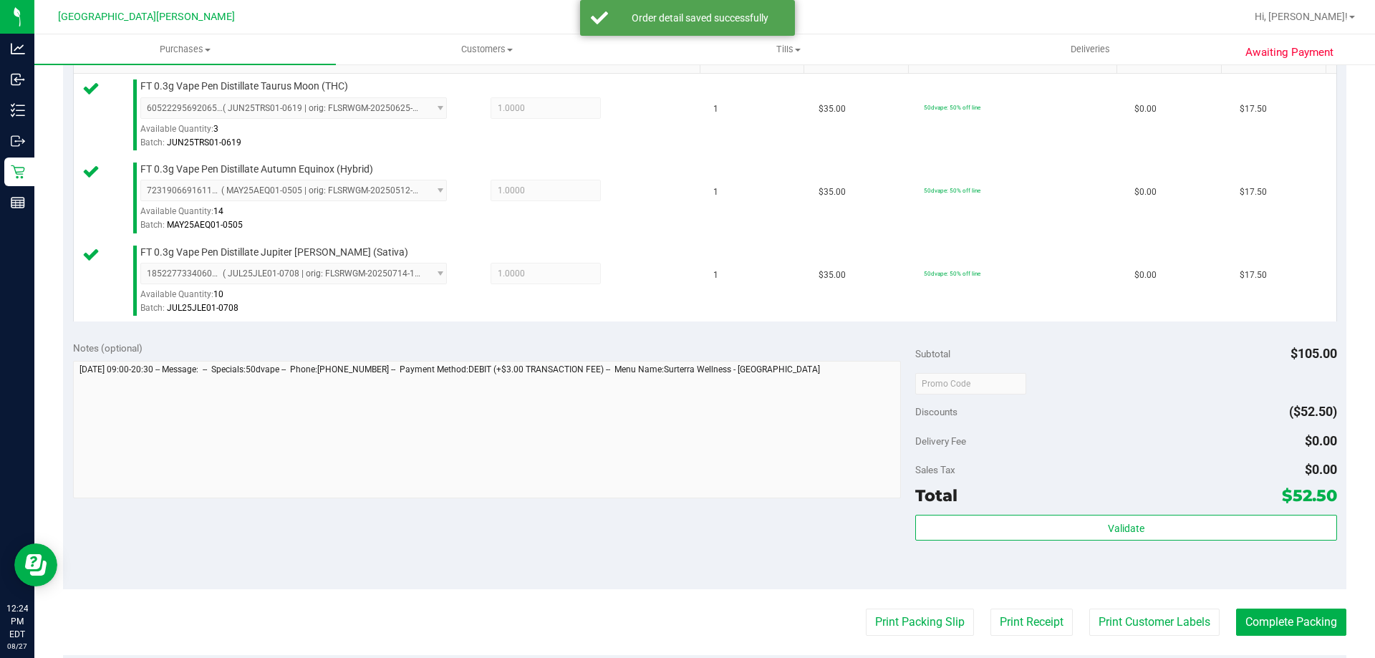
scroll to position [430, 0]
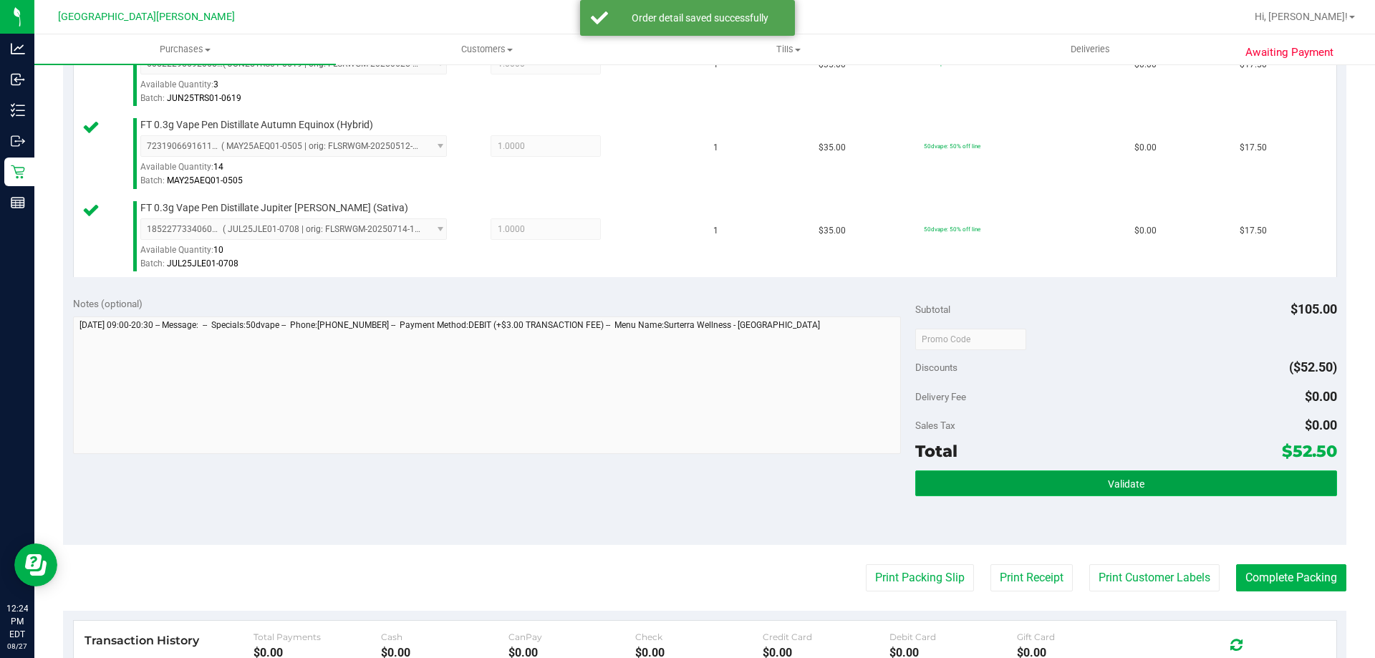
click at [1093, 491] on button "Validate" at bounding box center [1125, 484] width 421 height 26
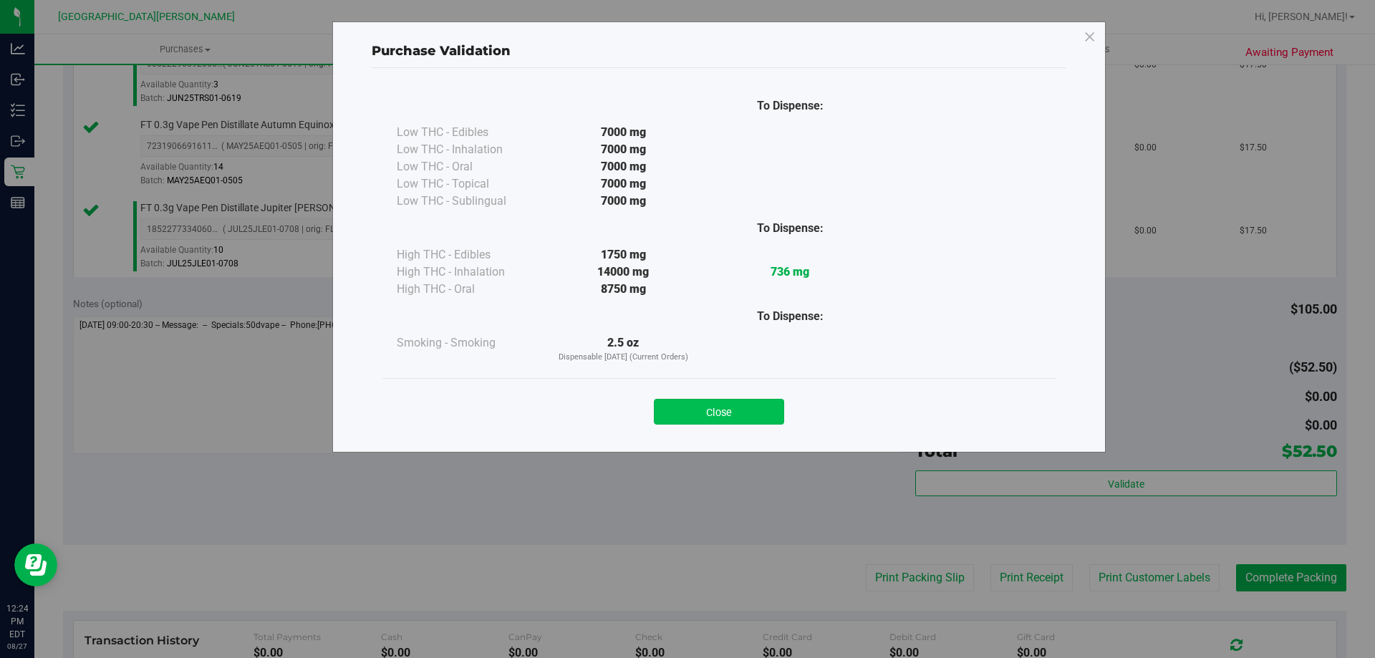
click at [748, 409] on button "Close" at bounding box center [719, 412] width 130 height 26
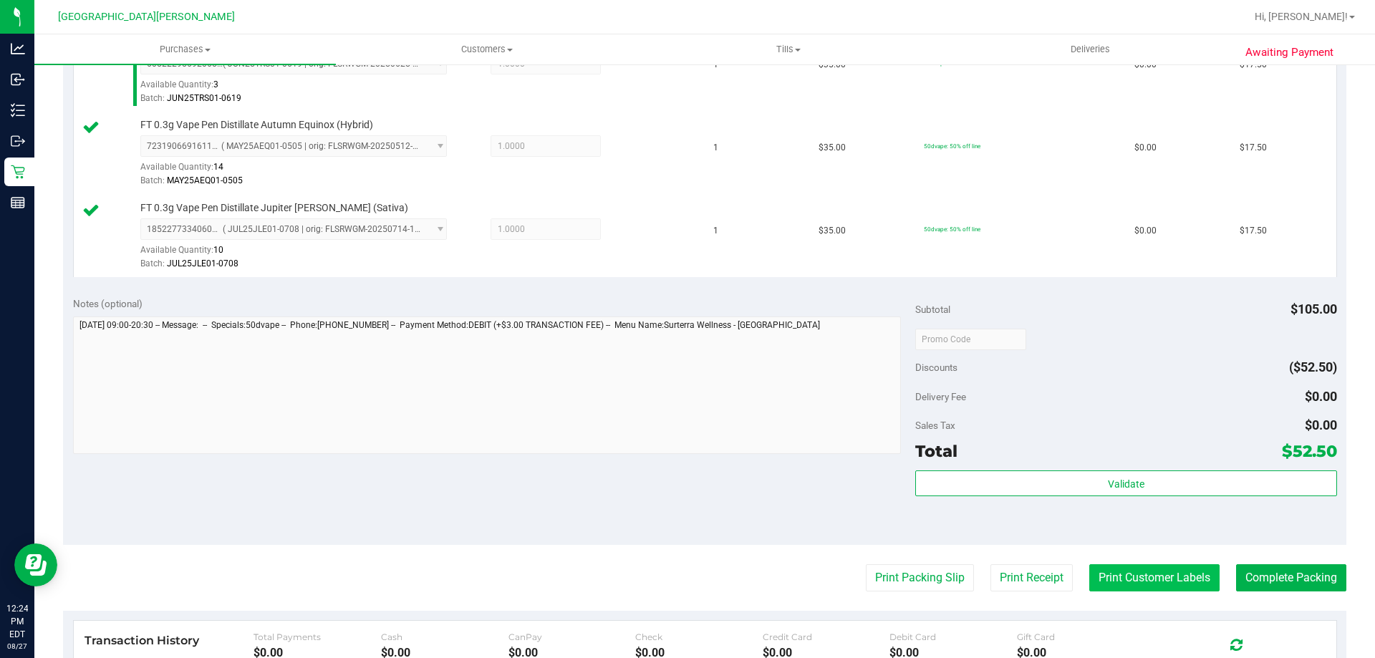
click at [1142, 582] on button "Print Customer Labels" at bounding box center [1154, 577] width 130 height 27
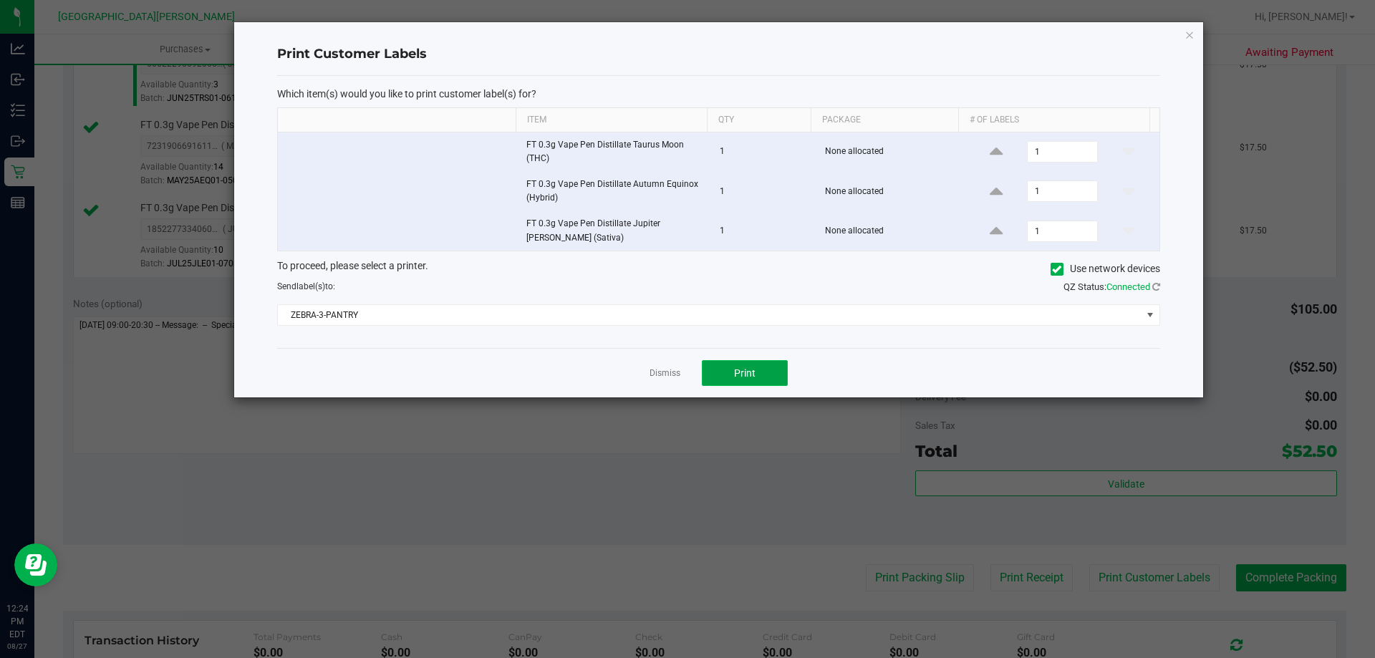
click at [744, 362] on button "Print" at bounding box center [745, 373] width 86 height 26
click at [664, 369] on link "Dismiss" at bounding box center [665, 373] width 31 height 12
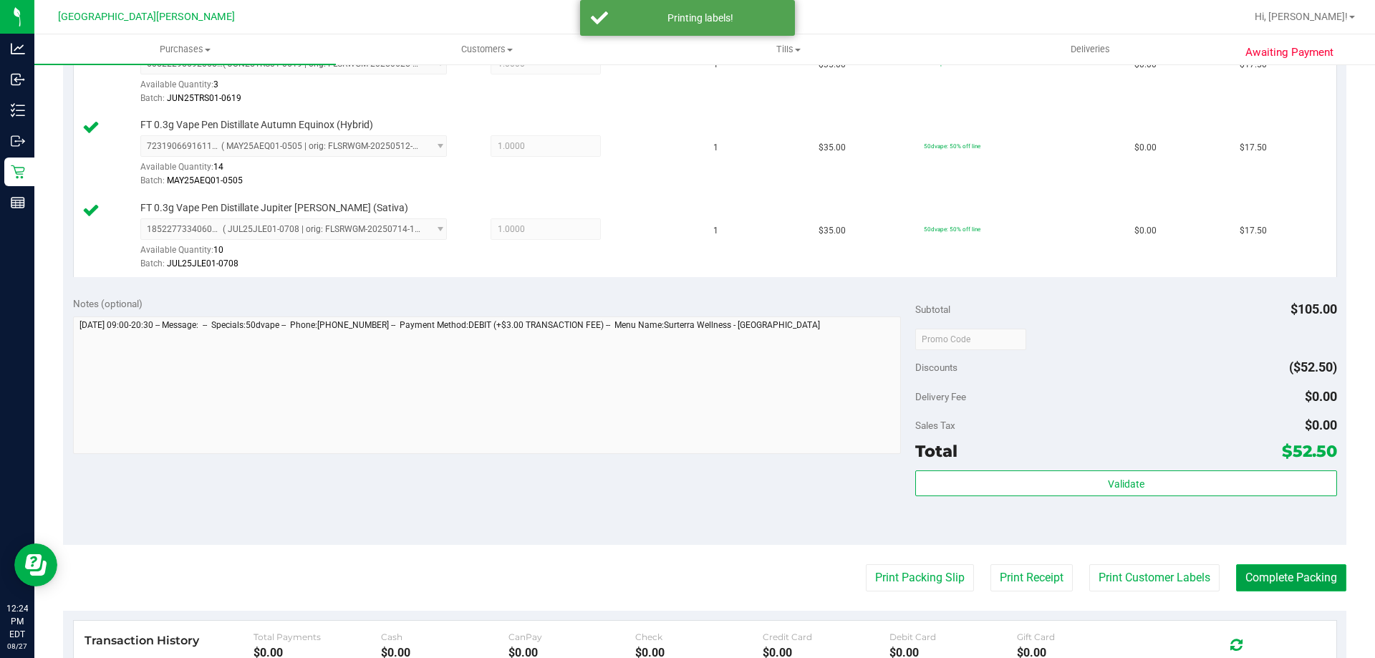
click at [1276, 572] on button "Complete Packing" at bounding box center [1291, 577] width 110 height 27
